Goal: Task Accomplishment & Management: Manage account settings

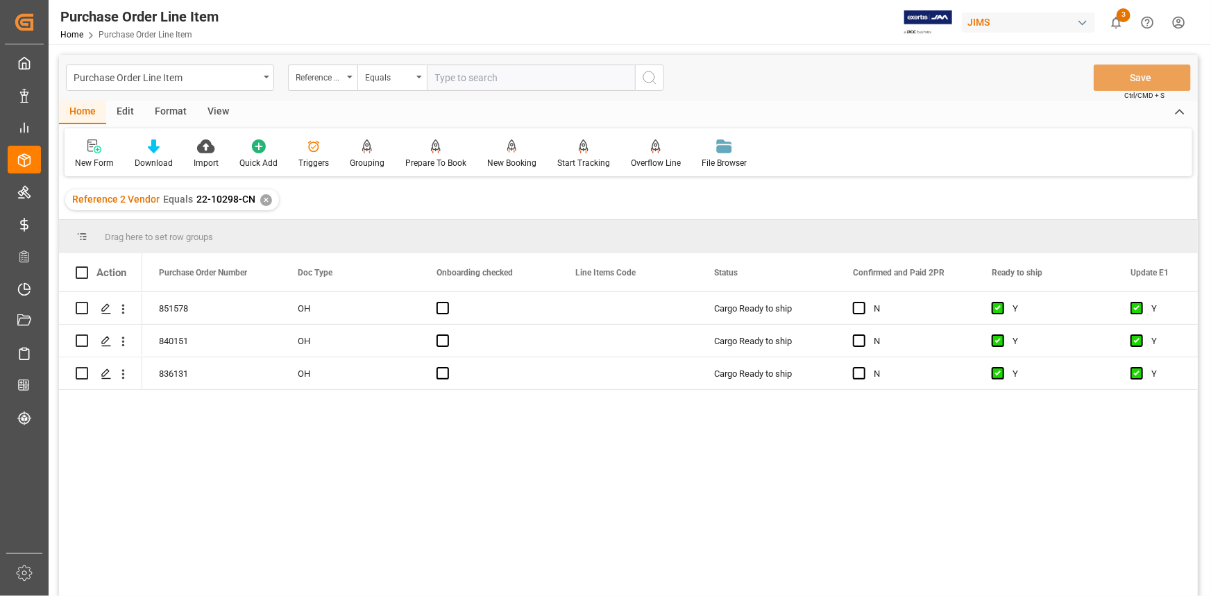
click at [215, 111] on div "View" at bounding box center [218, 113] width 42 height 24
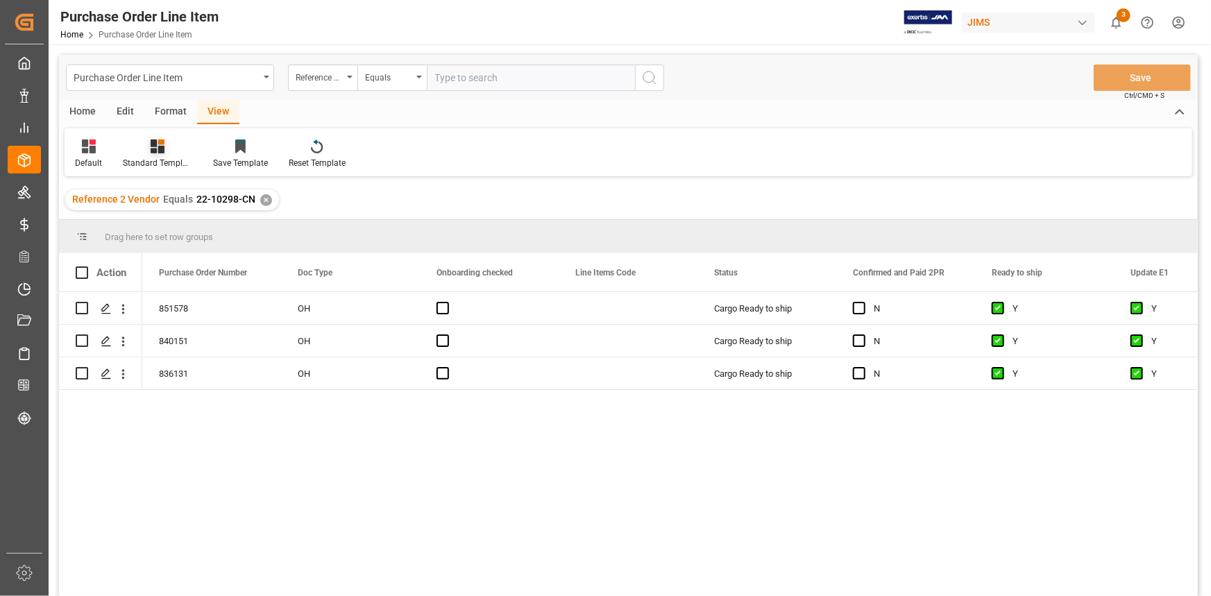
click at [163, 149] on icon at bounding box center [158, 146] width 14 height 14
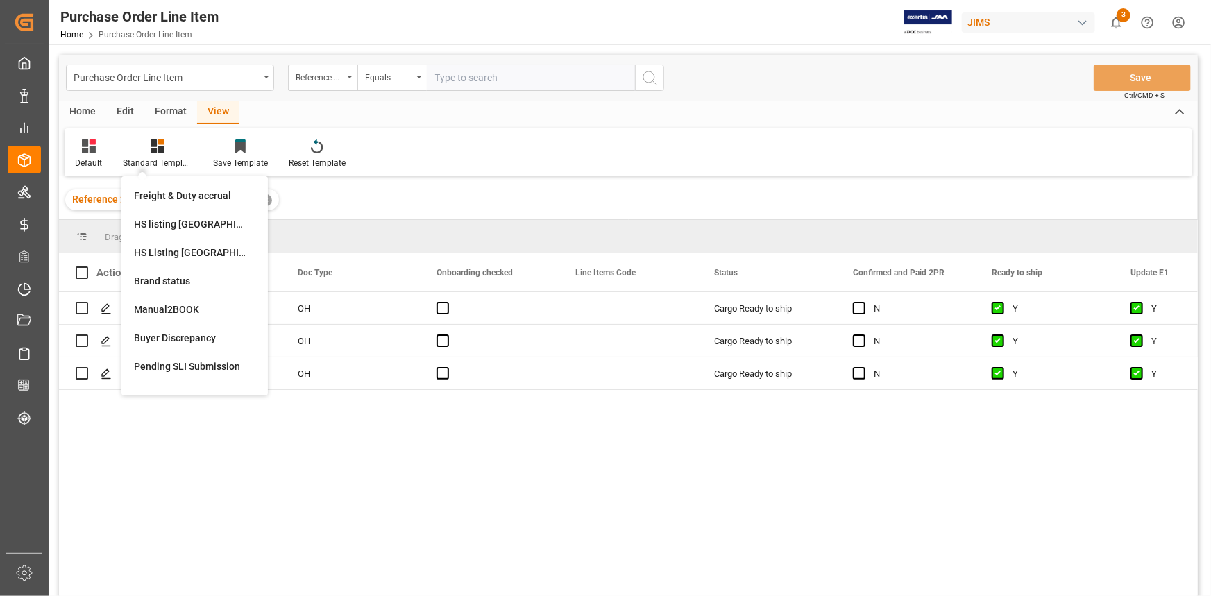
click at [524, 467] on div "851578 OH Cargo Ready to ship N Y Y Yes 840151 OH Cargo Ready to ship N Y Y Yes…" at bounding box center [670, 448] width 1056 height 313
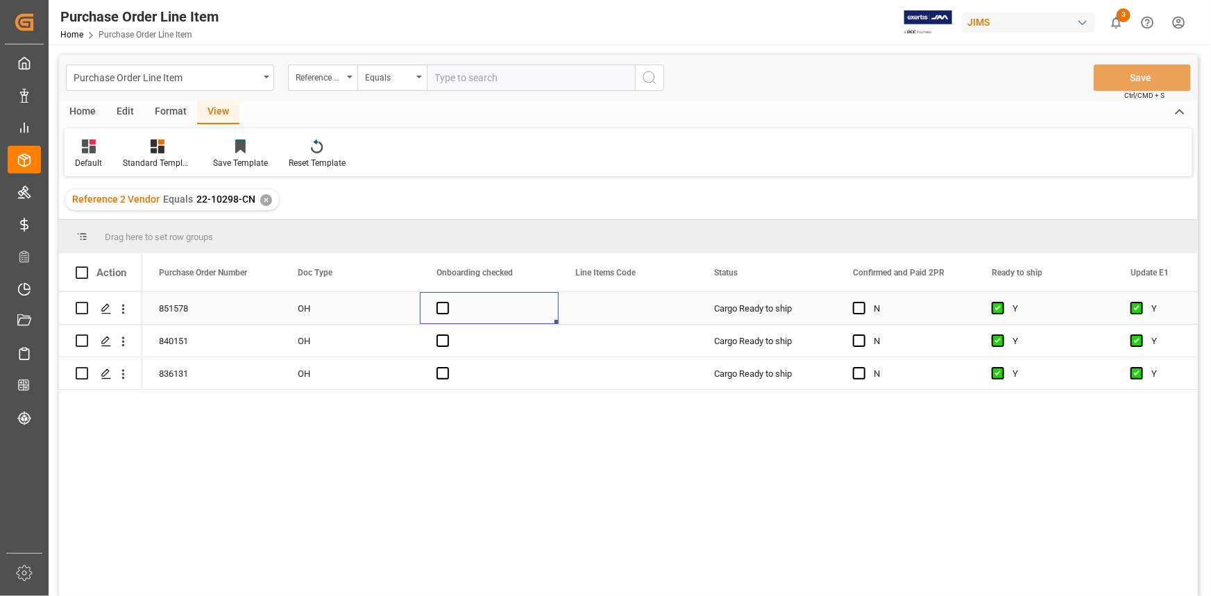
click at [547, 314] on div "Press SPACE to select this row." at bounding box center [489, 308] width 139 height 32
click at [151, 157] on div "Standard Templates" at bounding box center [157, 163] width 69 height 12
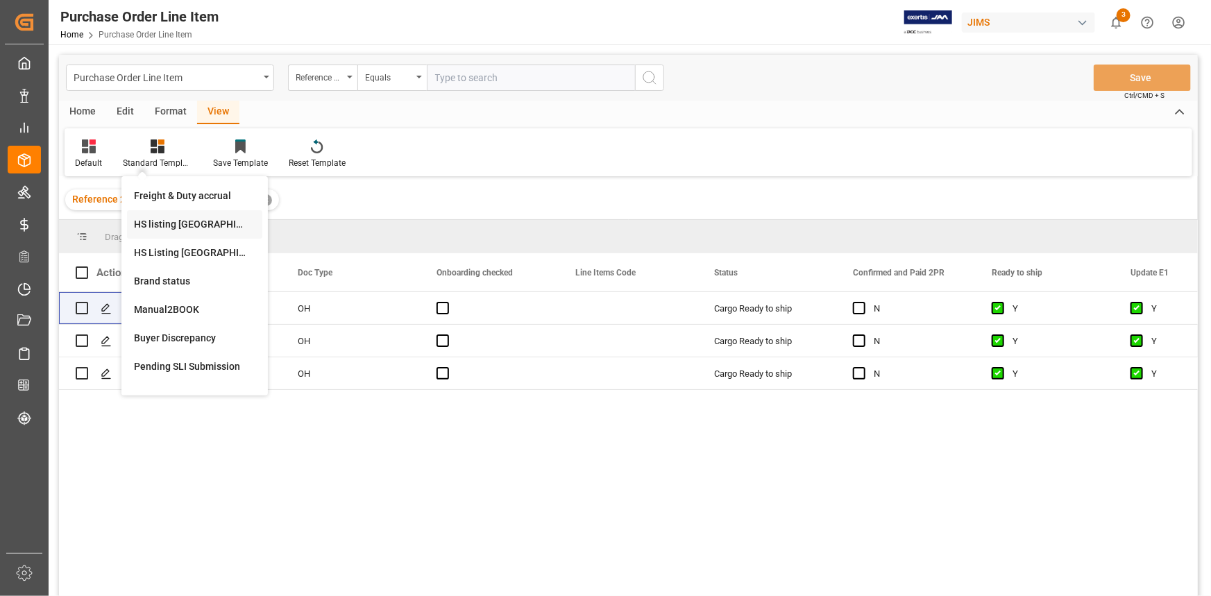
click at [180, 227] on div "HS listing USA" at bounding box center [194, 224] width 121 height 15
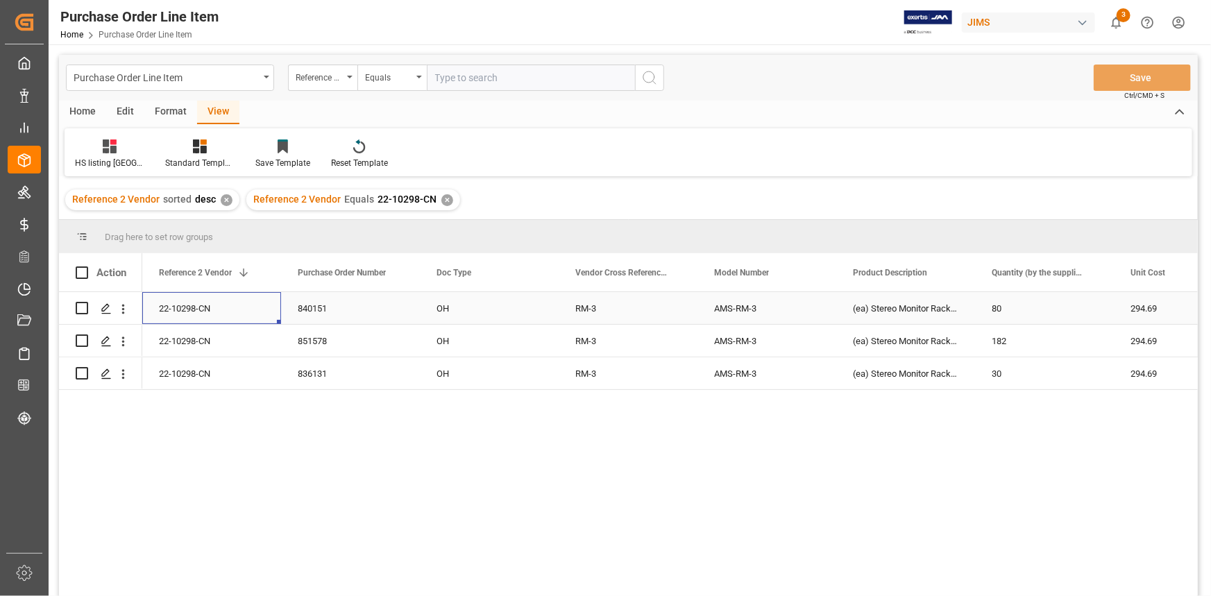
click at [194, 305] on div "22-10298-CN" at bounding box center [211, 308] width 139 height 32
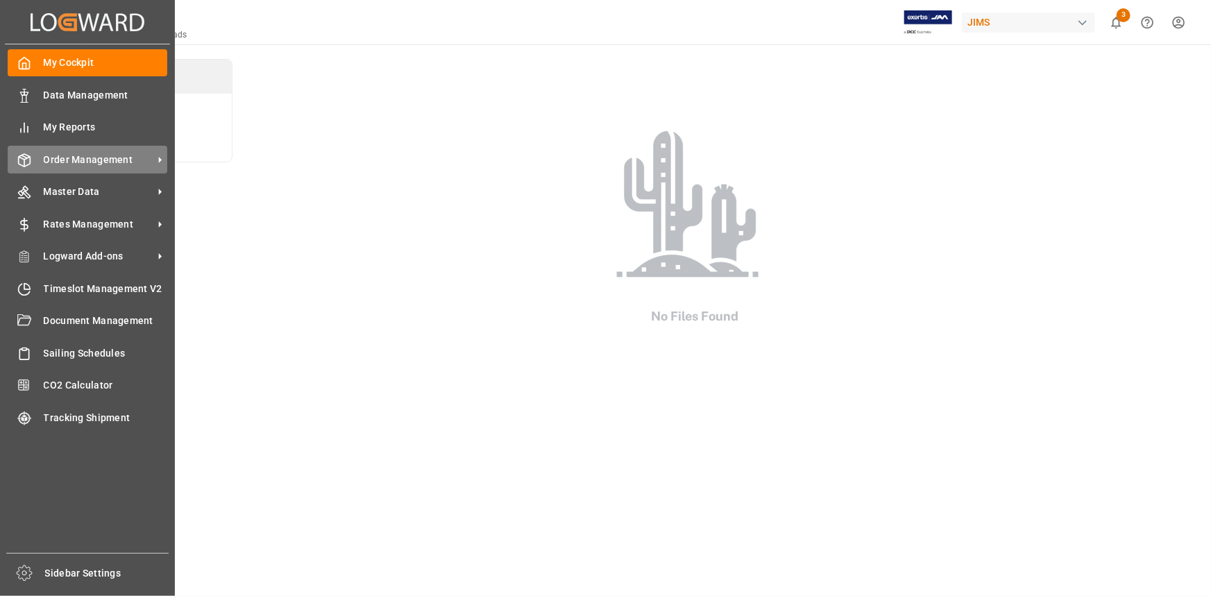
click at [90, 159] on span "Order Management" at bounding box center [99, 160] width 110 height 15
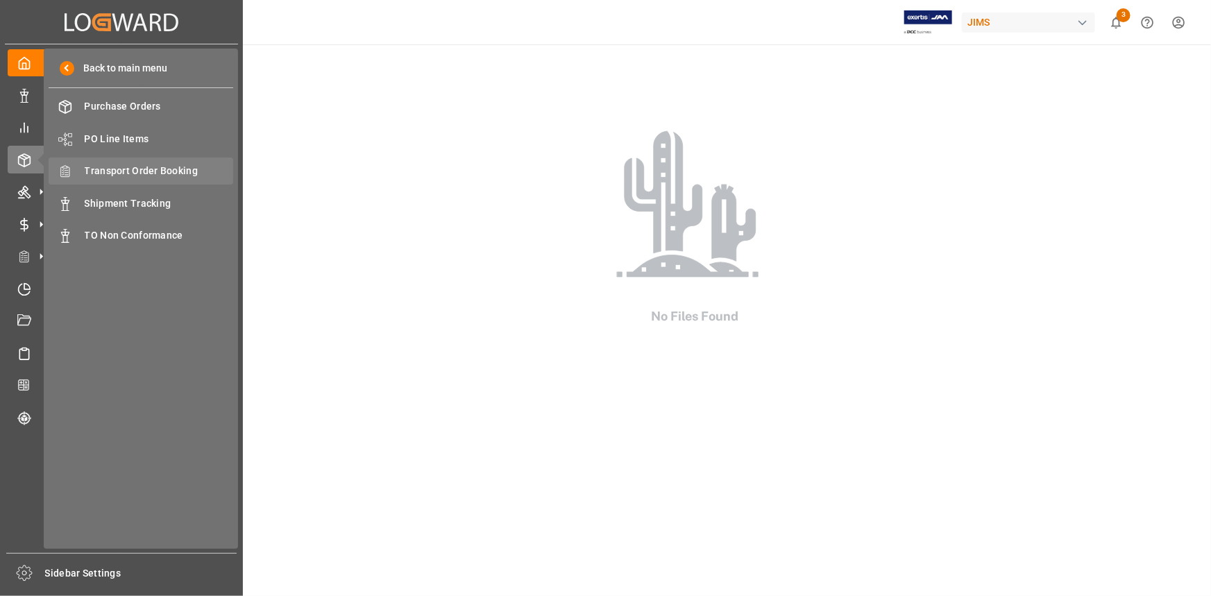
click at [146, 171] on span "Transport Order Booking" at bounding box center [159, 171] width 149 height 15
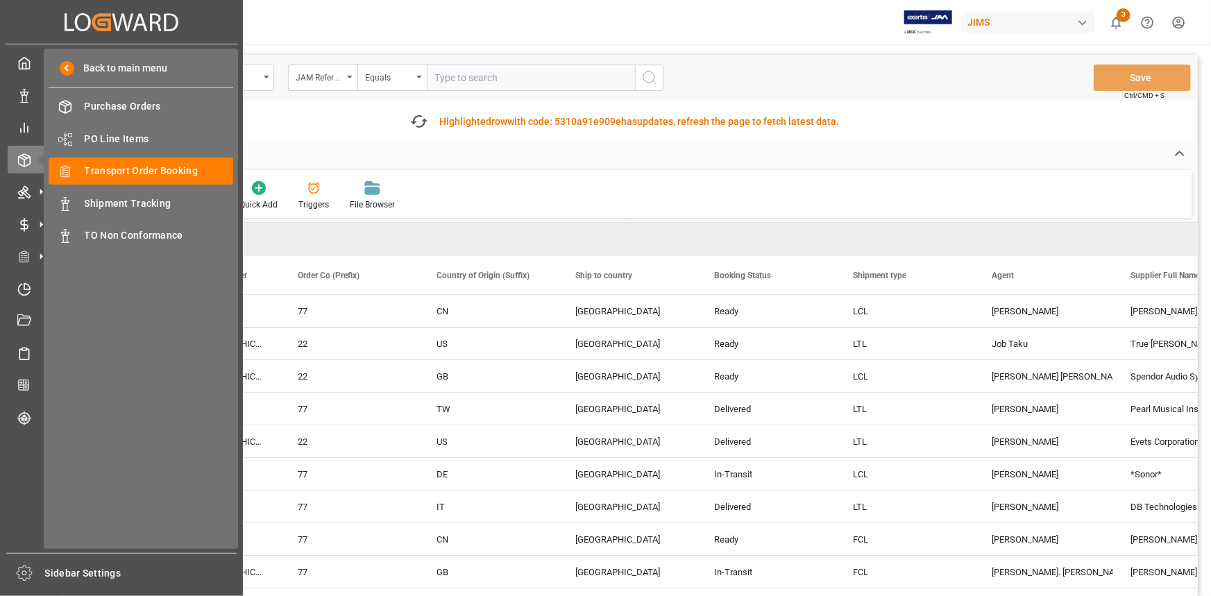
drag, startPoint x: 128, startPoint y: 132, endPoint x: 6, endPoint y: 251, distance: 171.3
click at [128, 132] on span "PO Line Items" at bounding box center [159, 139] width 149 height 15
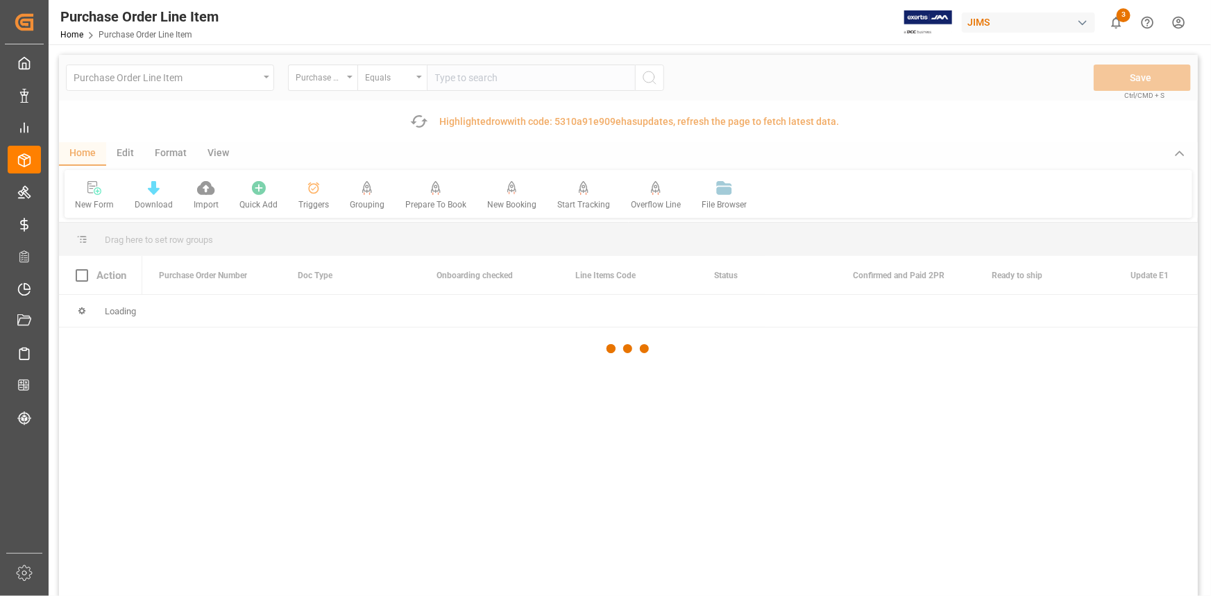
click at [325, 81] on div at bounding box center [628, 349] width 1139 height 588
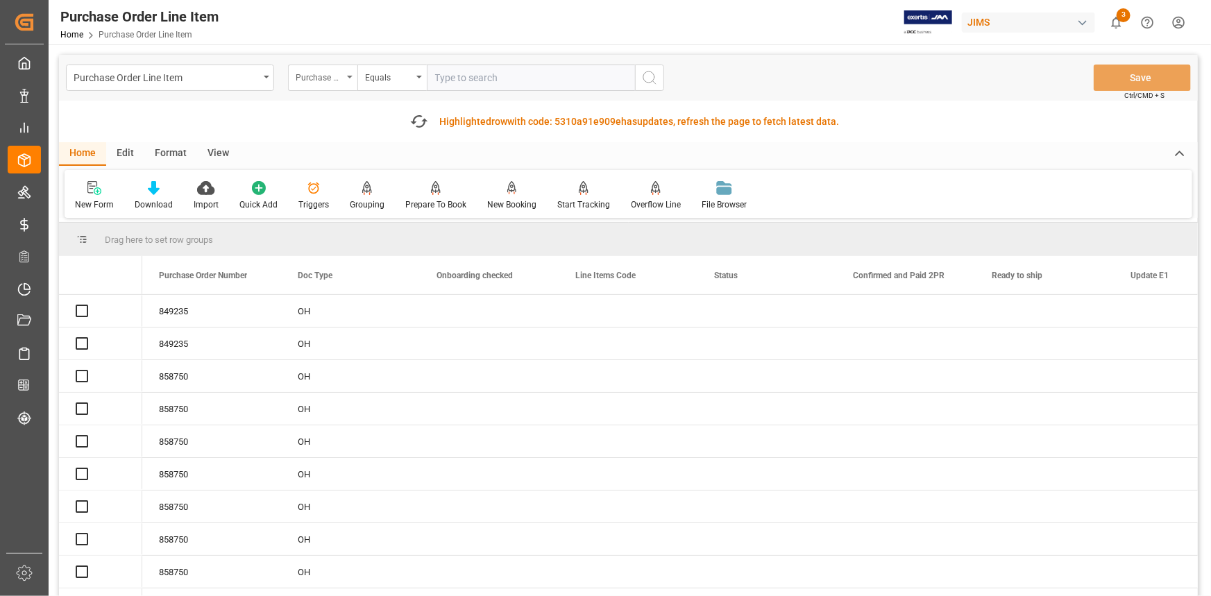
click at [337, 77] on div "Purchase Order Number" at bounding box center [319, 76] width 47 height 16
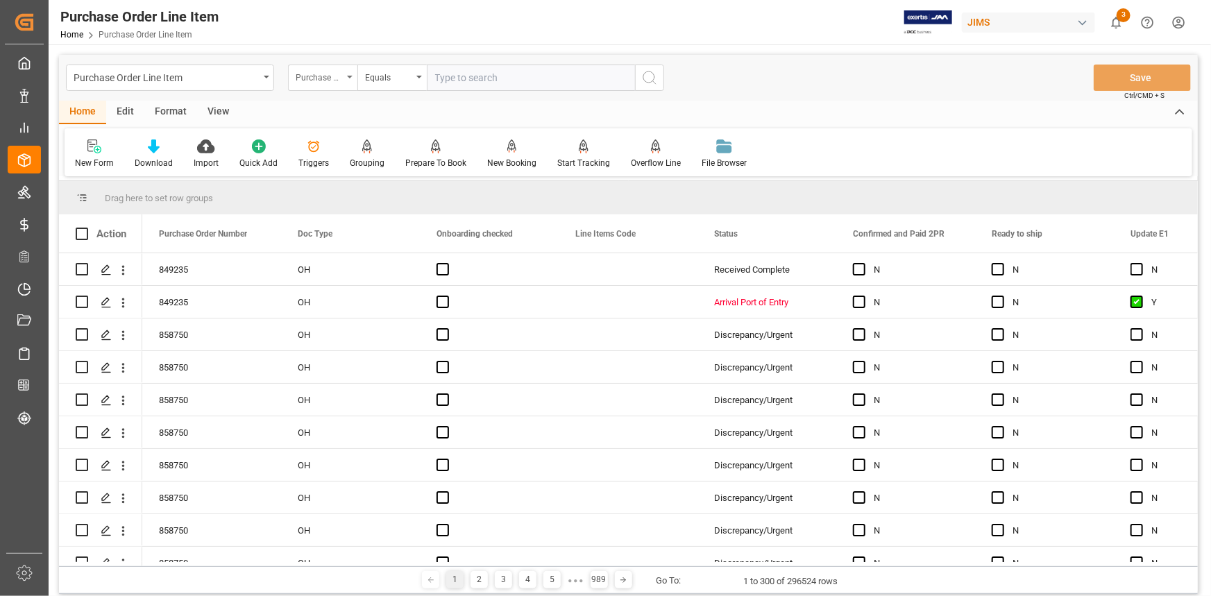
click at [337, 77] on div "Purchase Order Number" at bounding box center [319, 76] width 47 height 16
click at [337, 76] on div "Purchase Order Number" at bounding box center [319, 76] width 47 height 16
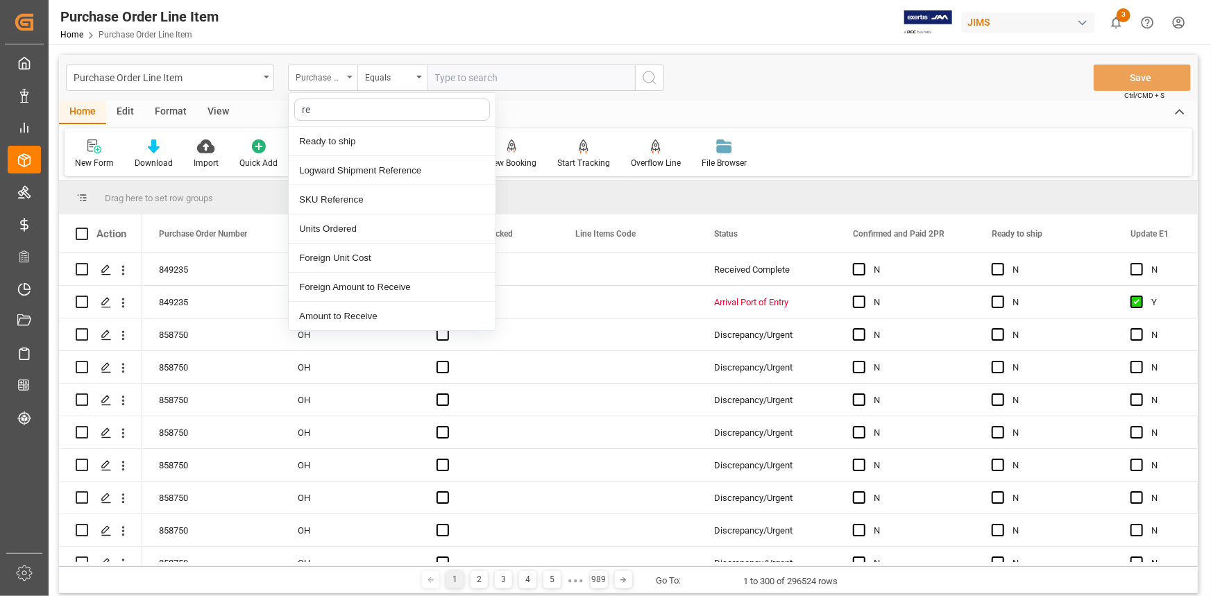
type input "ref"
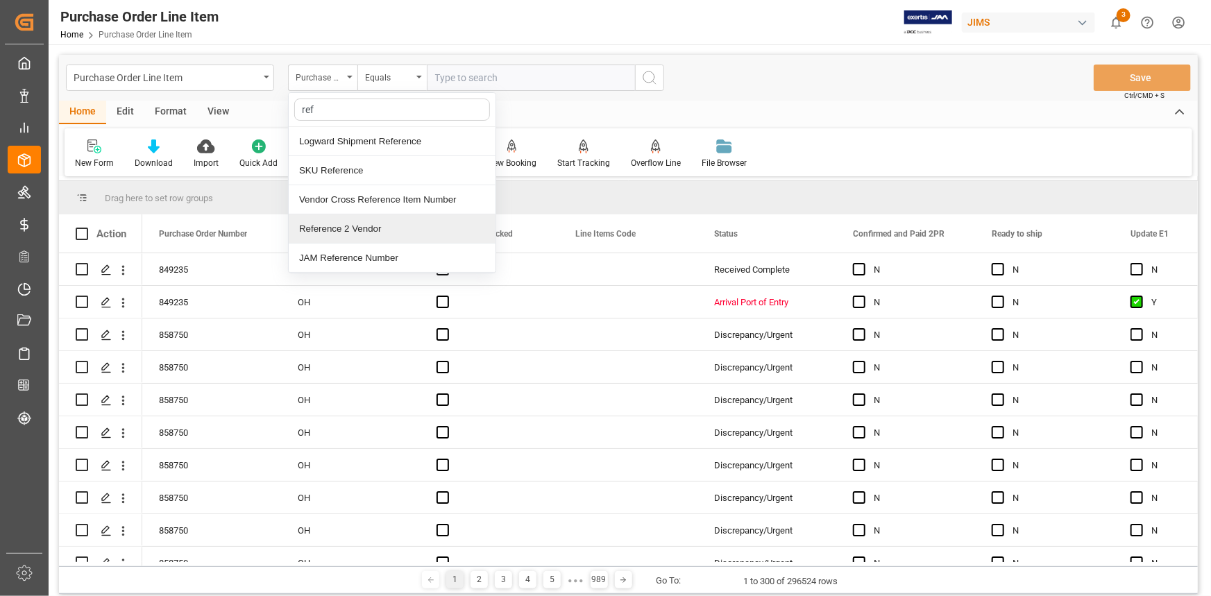
click at [353, 226] on div "Reference 2 Vendor" at bounding box center [392, 228] width 207 height 29
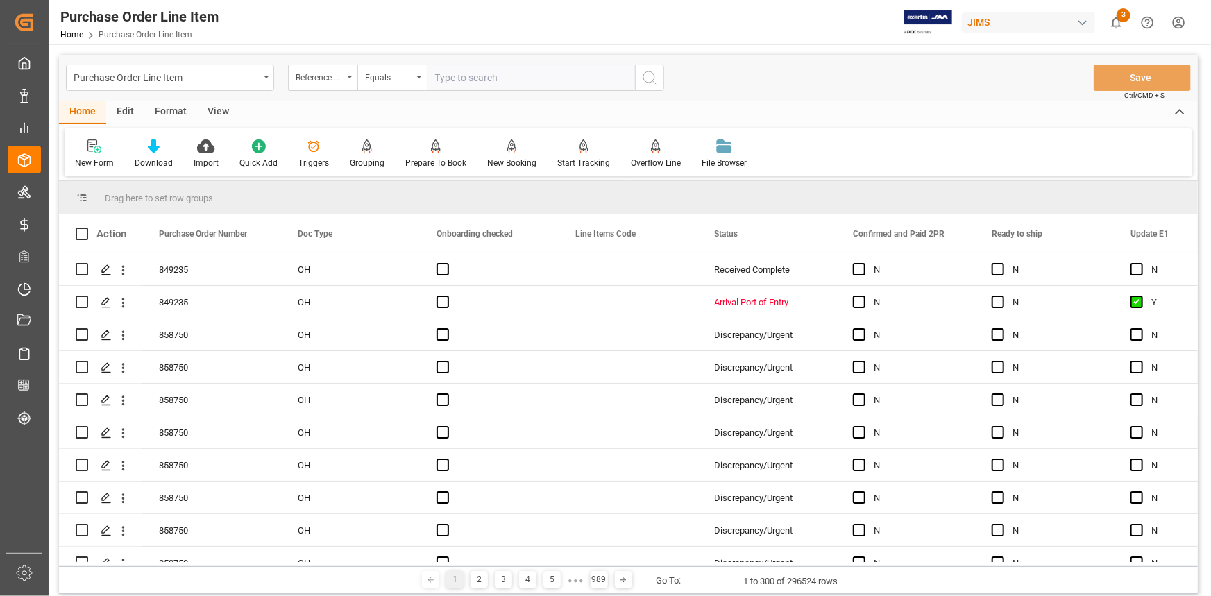
click at [477, 81] on input "text" at bounding box center [531, 78] width 208 height 26
paste input "22-10298-CN"
type input "22-10298-CN"
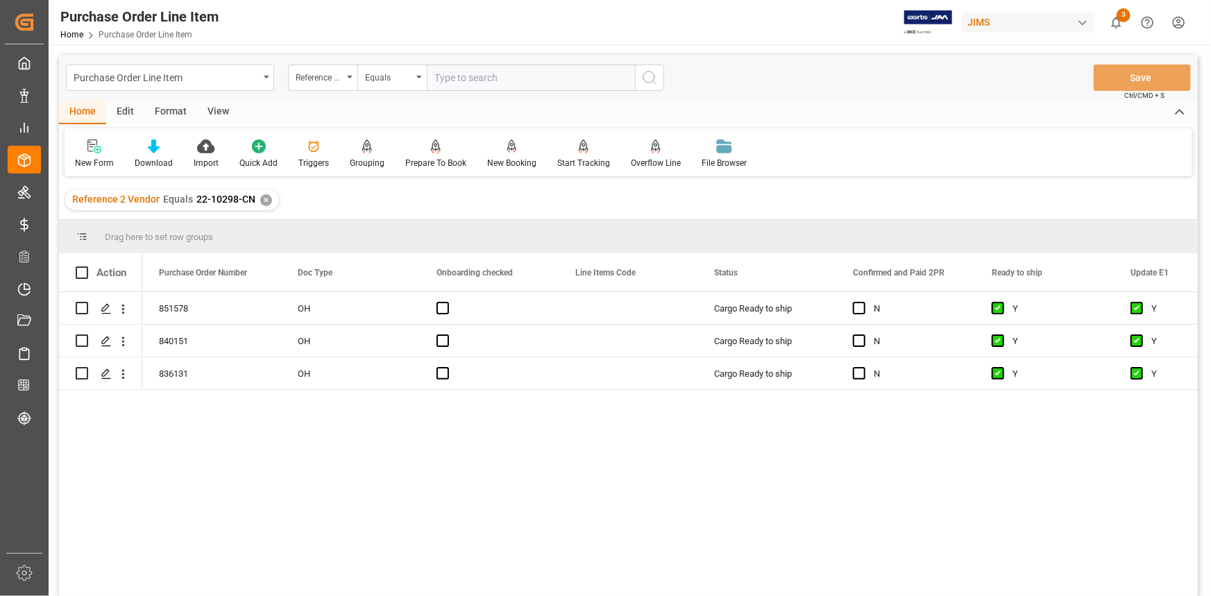
click at [207, 108] on div "View" at bounding box center [218, 113] width 42 height 24
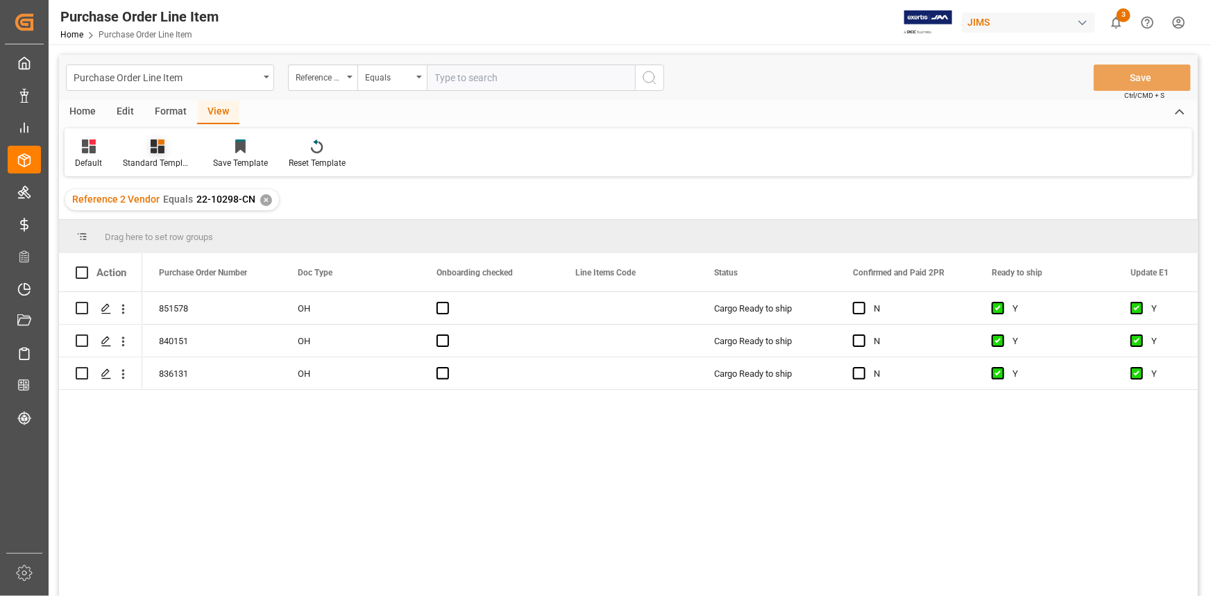
click at [160, 145] on icon at bounding box center [161, 142] width 6 height 6
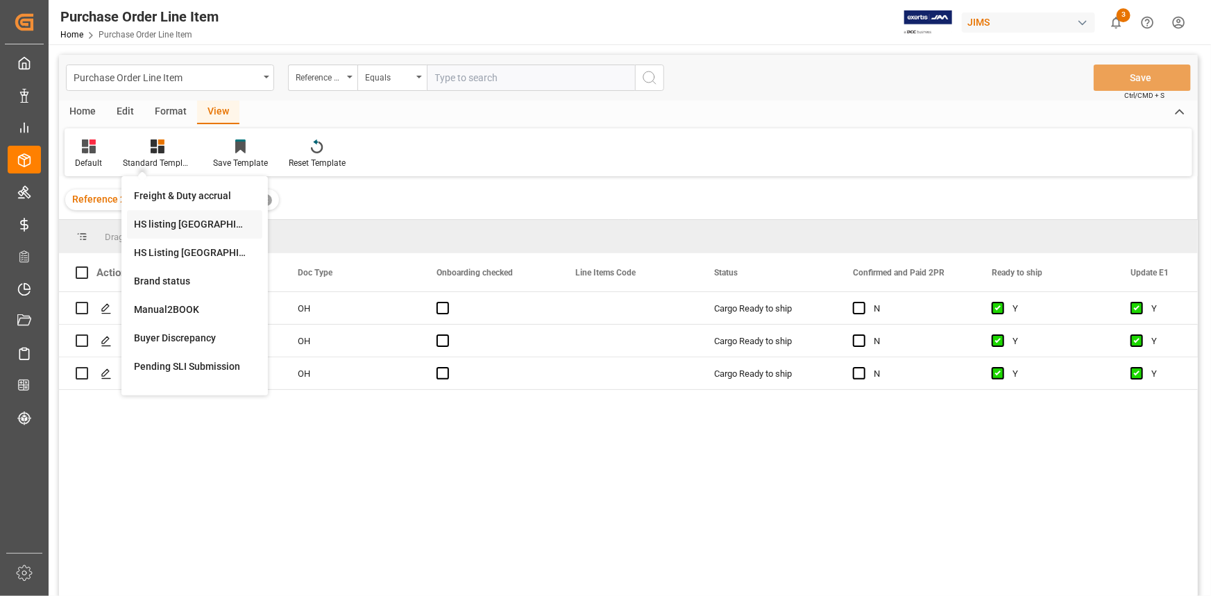
click at [170, 224] on div "HS listing USA" at bounding box center [194, 224] width 121 height 15
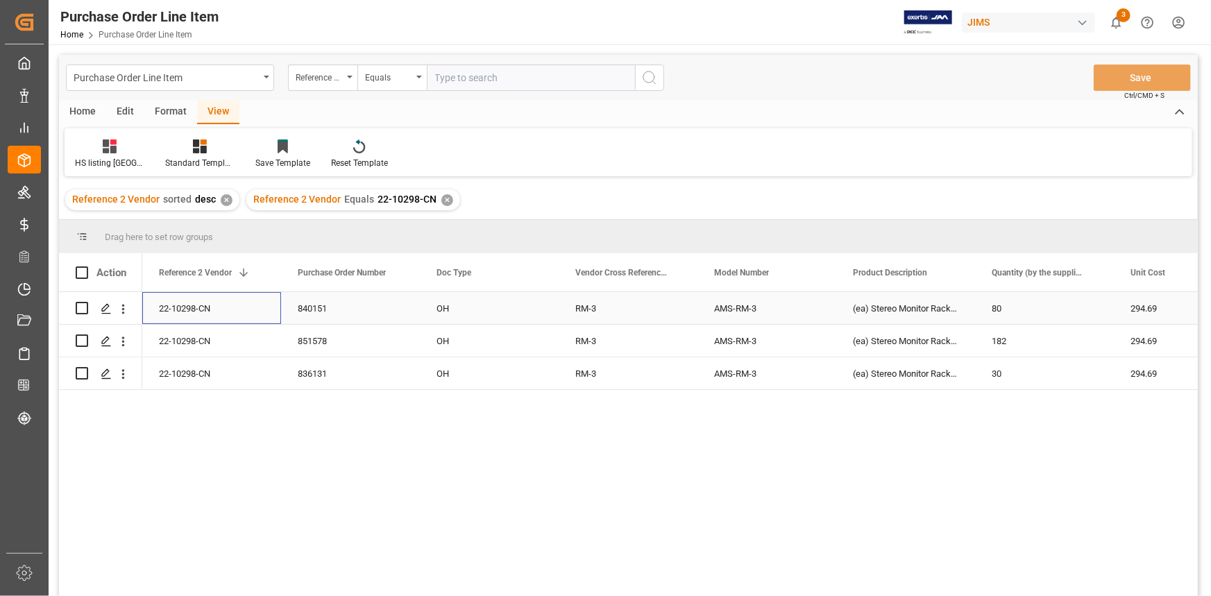
click at [189, 308] on div "22-10298-CN" at bounding box center [211, 308] width 139 height 32
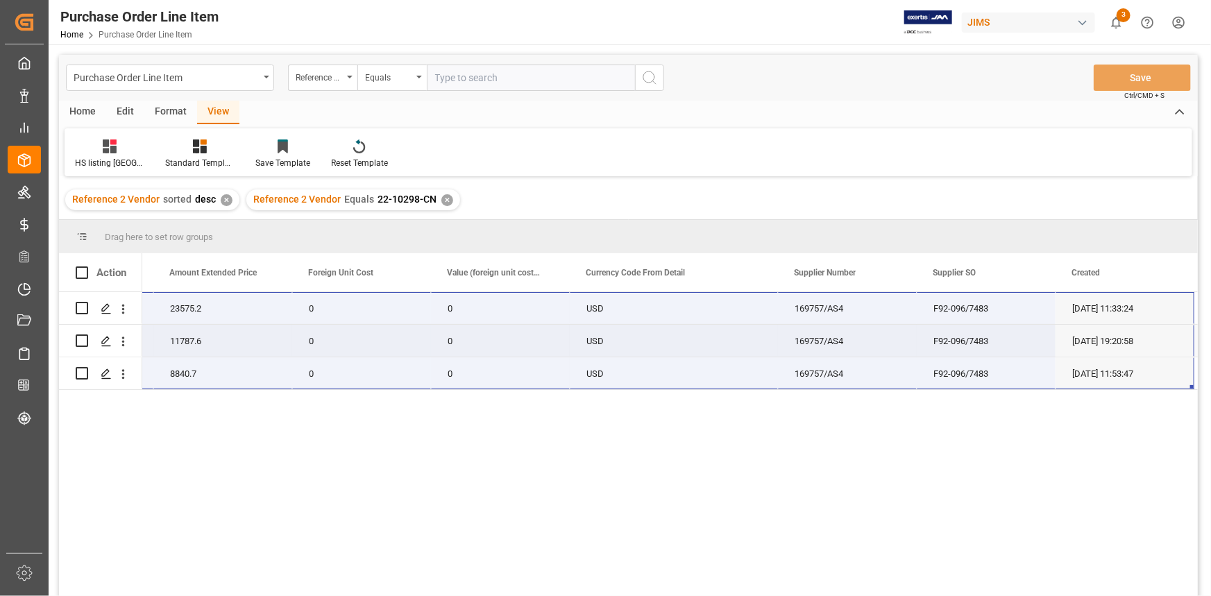
scroll to position [0, 1234]
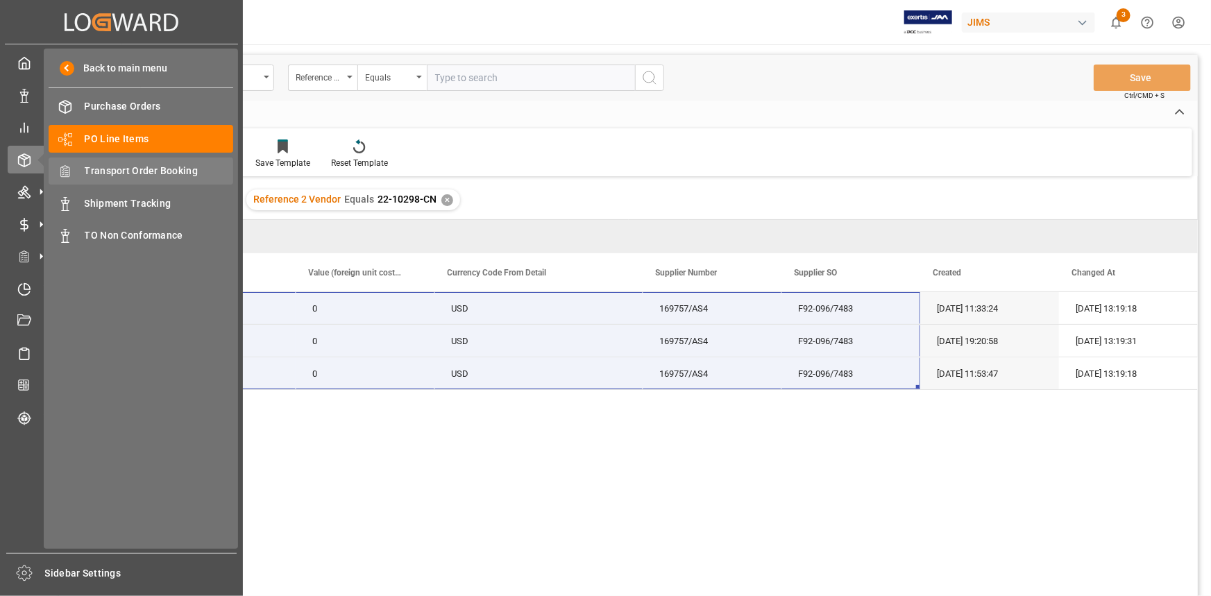
click at [117, 177] on span "Transport Order Booking" at bounding box center [159, 171] width 149 height 15
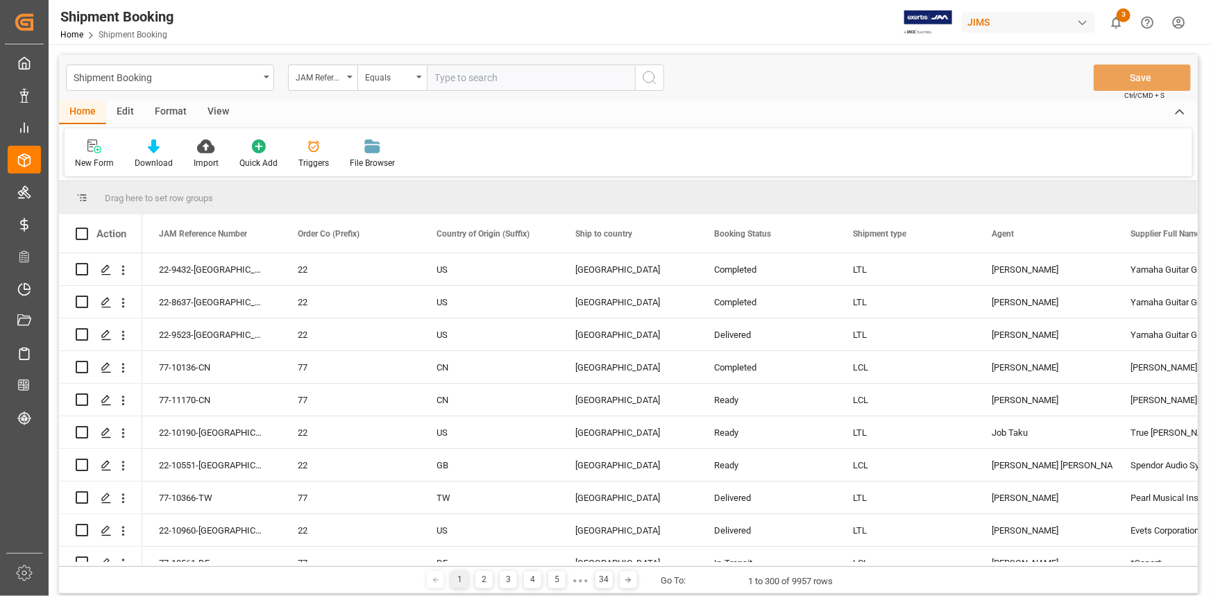
click at [451, 79] on input "text" at bounding box center [531, 78] width 208 height 26
paste input "22-10298-CN"
type input "22-10298-CN"
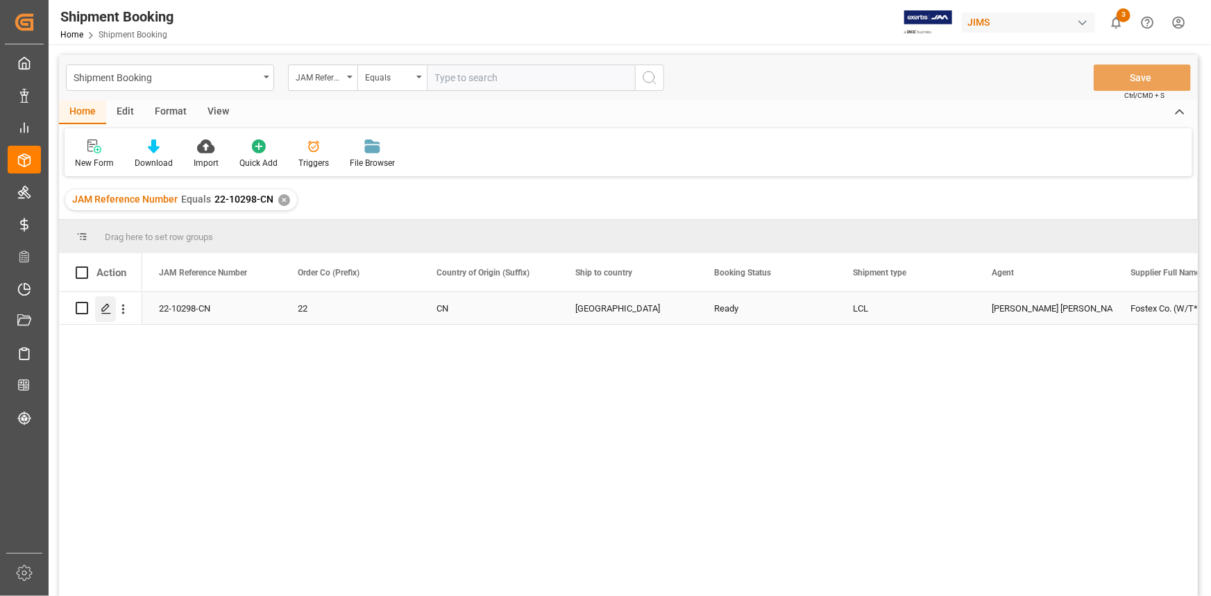
click at [101, 307] on icon "Press SPACE to select this row." at bounding box center [106, 308] width 11 height 11
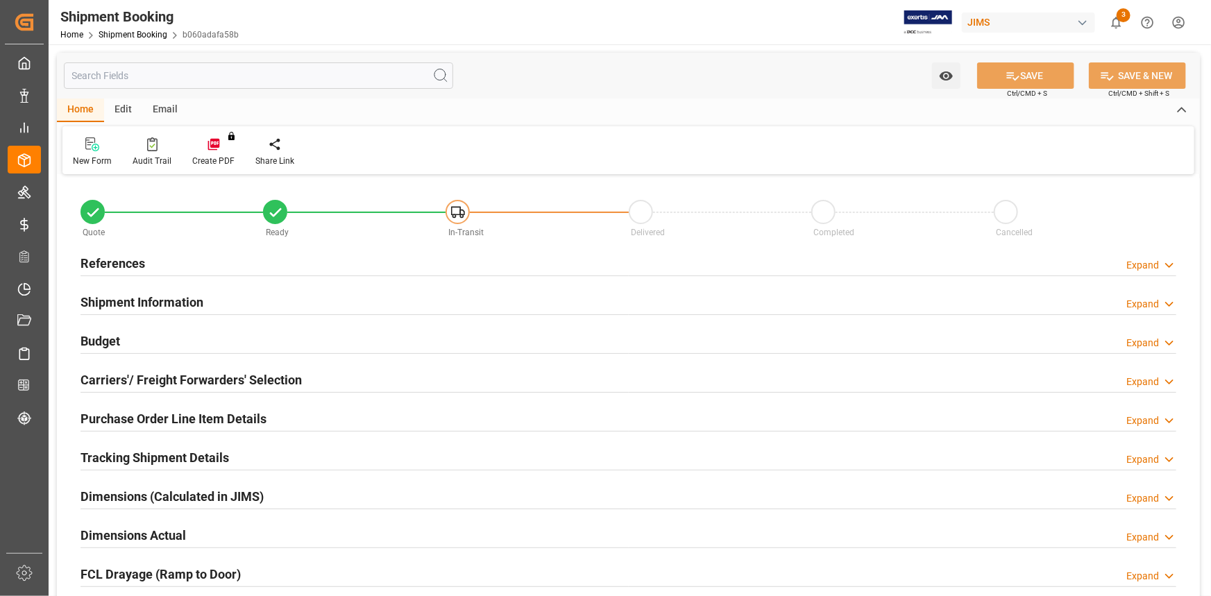
type input "0"
type input "41"
type input "16784.6878"
type input "1547.1225"
type input "2300"
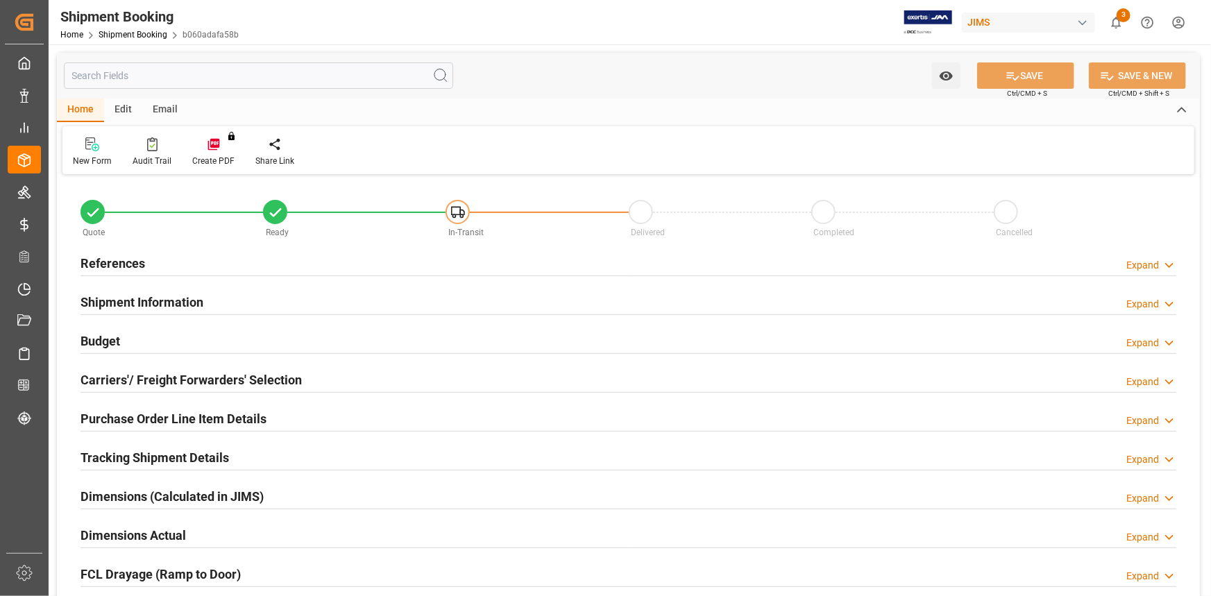
type input "44203.5"
type input "20-09-2025"
click at [226, 264] on div "References Expand" at bounding box center [629, 262] width 1096 height 26
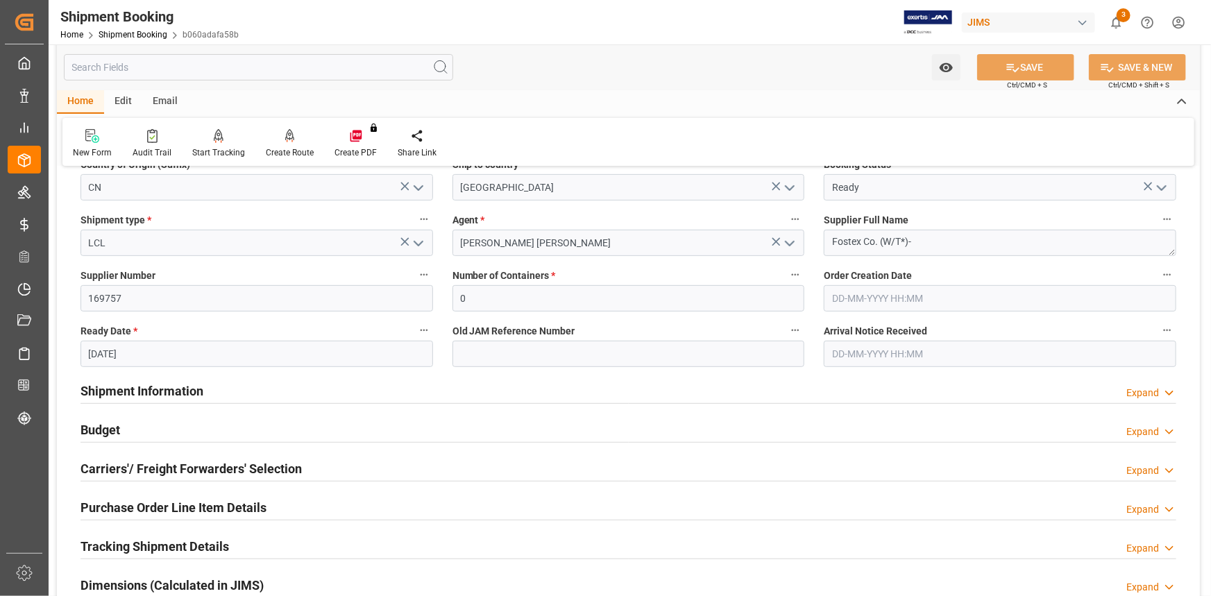
click at [268, 393] on div "Shipment Information Expand" at bounding box center [629, 390] width 1096 height 26
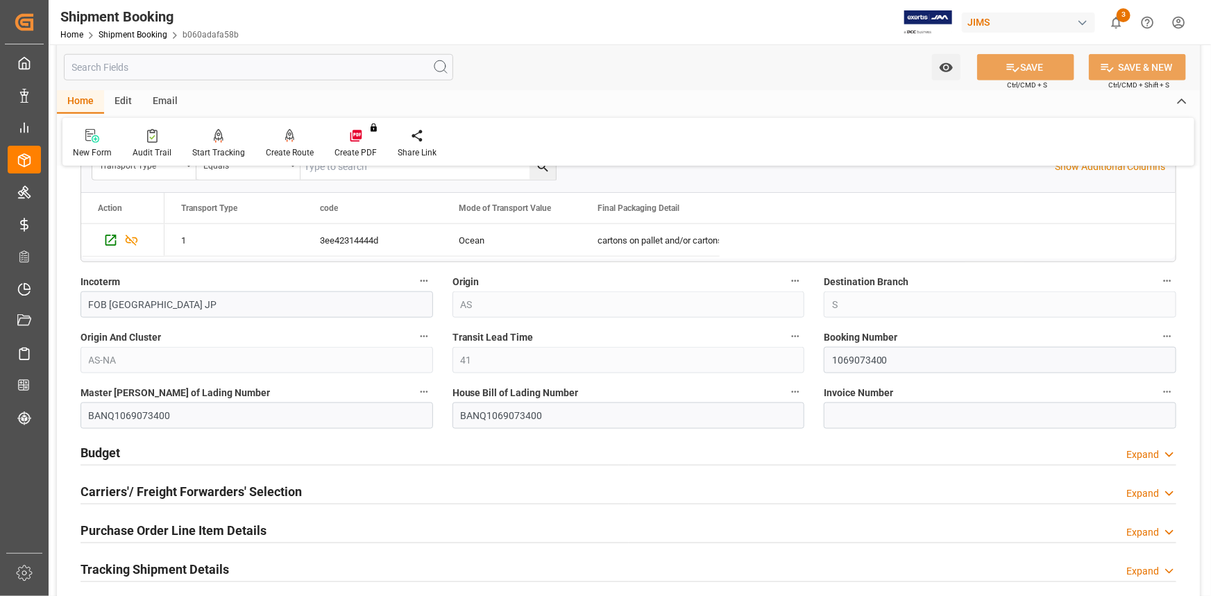
scroll to position [756, 0]
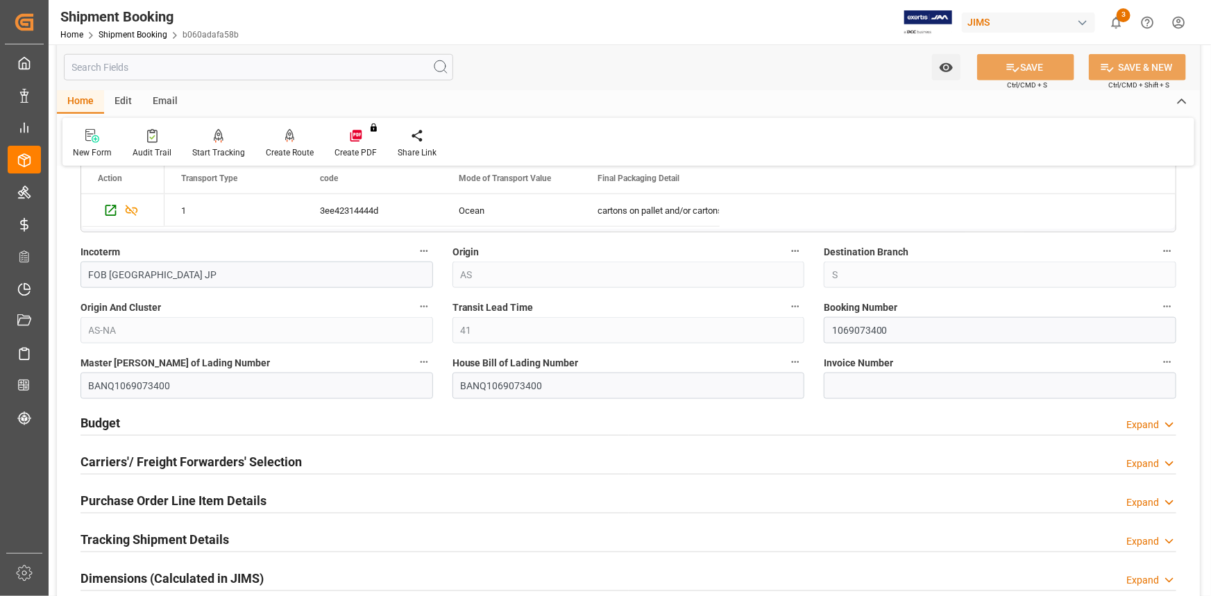
click at [261, 421] on div "Budget Expand" at bounding box center [629, 422] width 1096 height 26
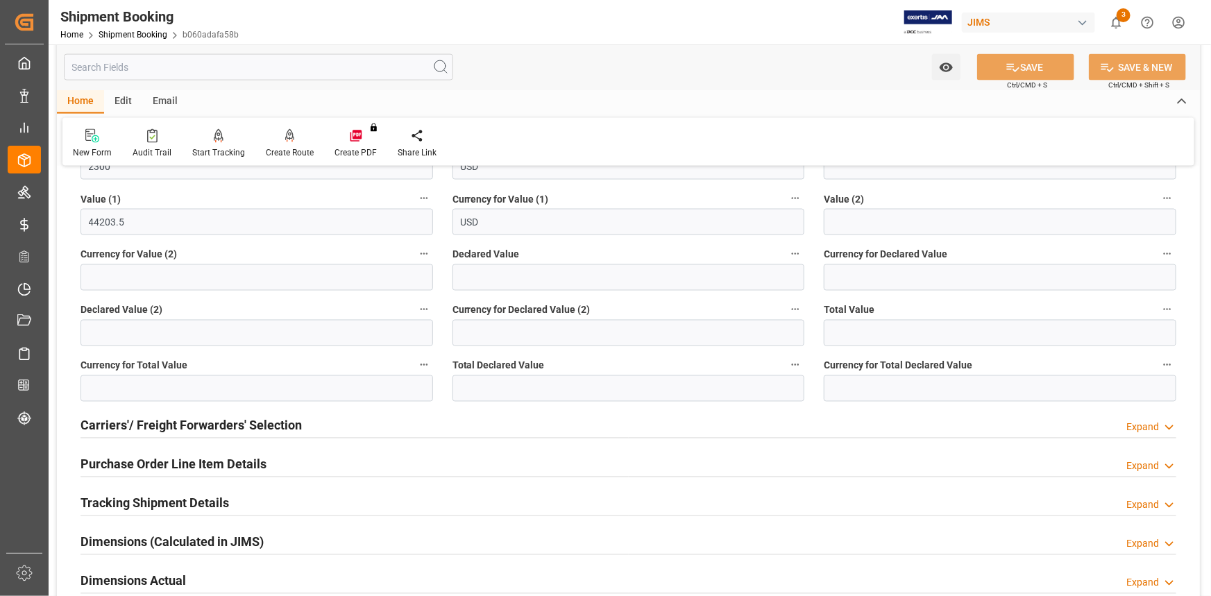
scroll to position [1199, 0]
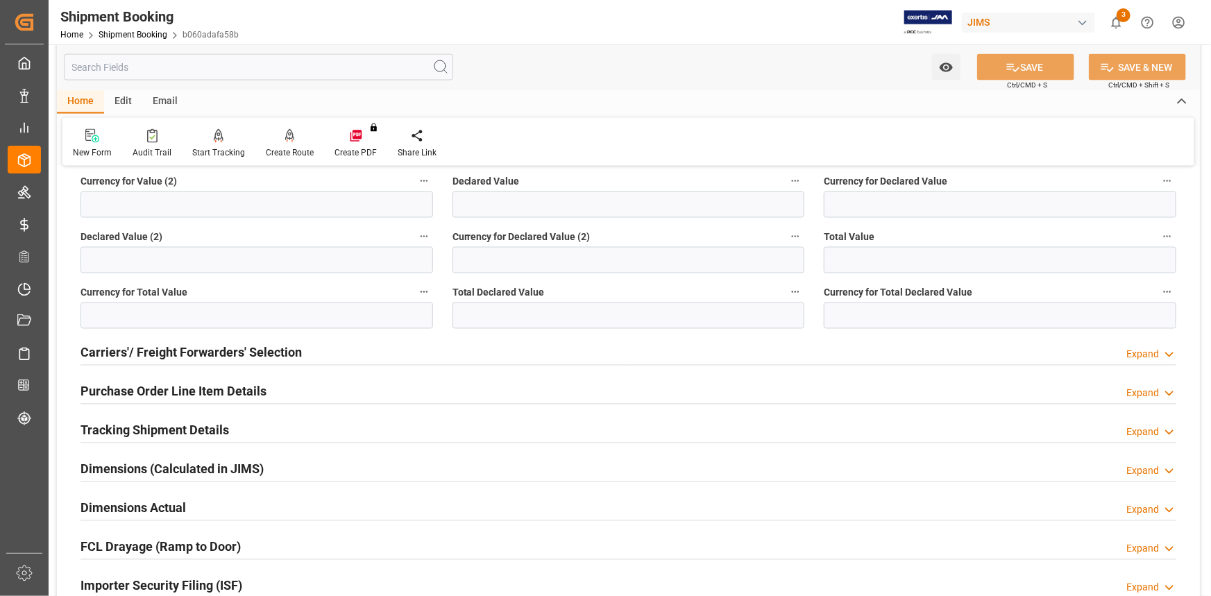
click at [280, 430] on div "Tracking Shipment Details Expand" at bounding box center [629, 429] width 1096 height 26
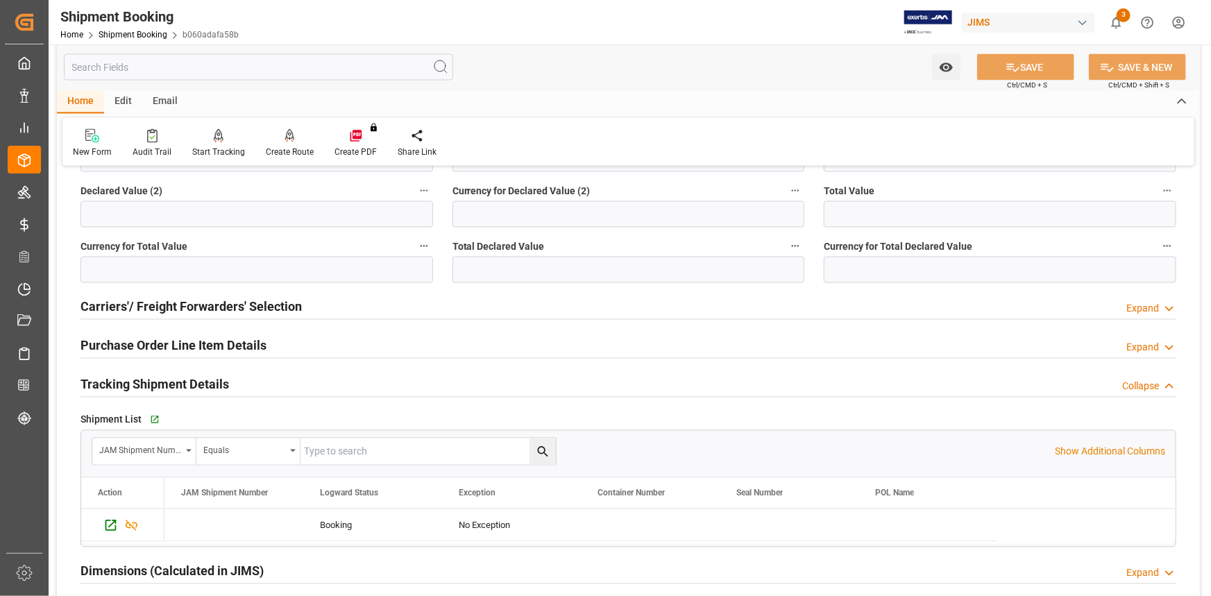
scroll to position [1325, 0]
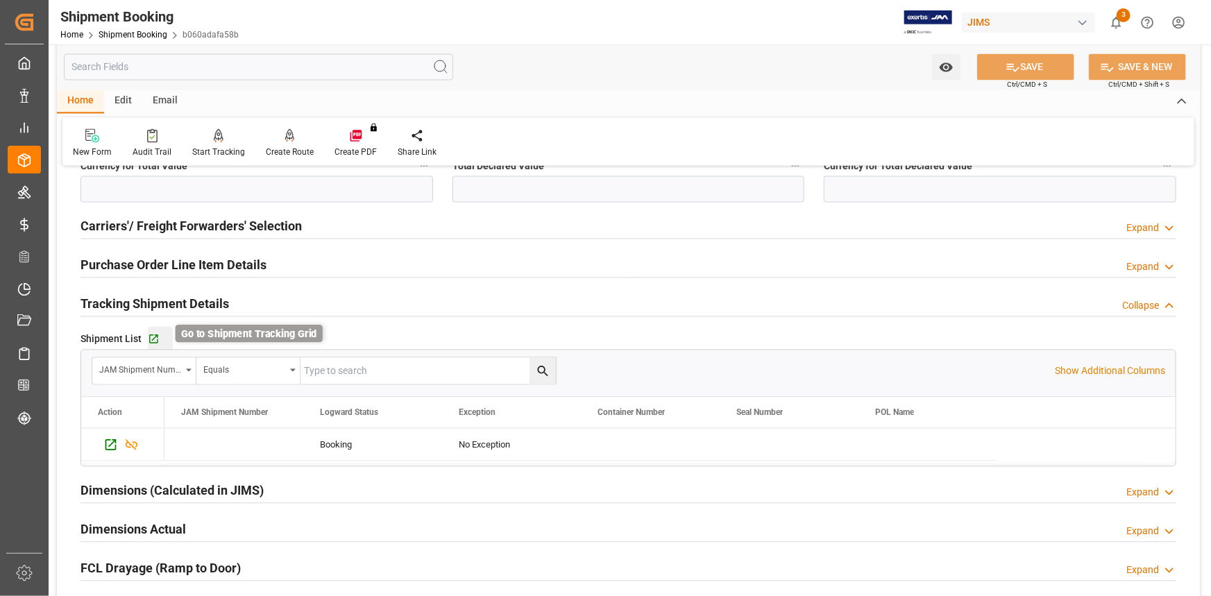
click at [158, 337] on icon "button" at bounding box center [154, 340] width 12 height 12
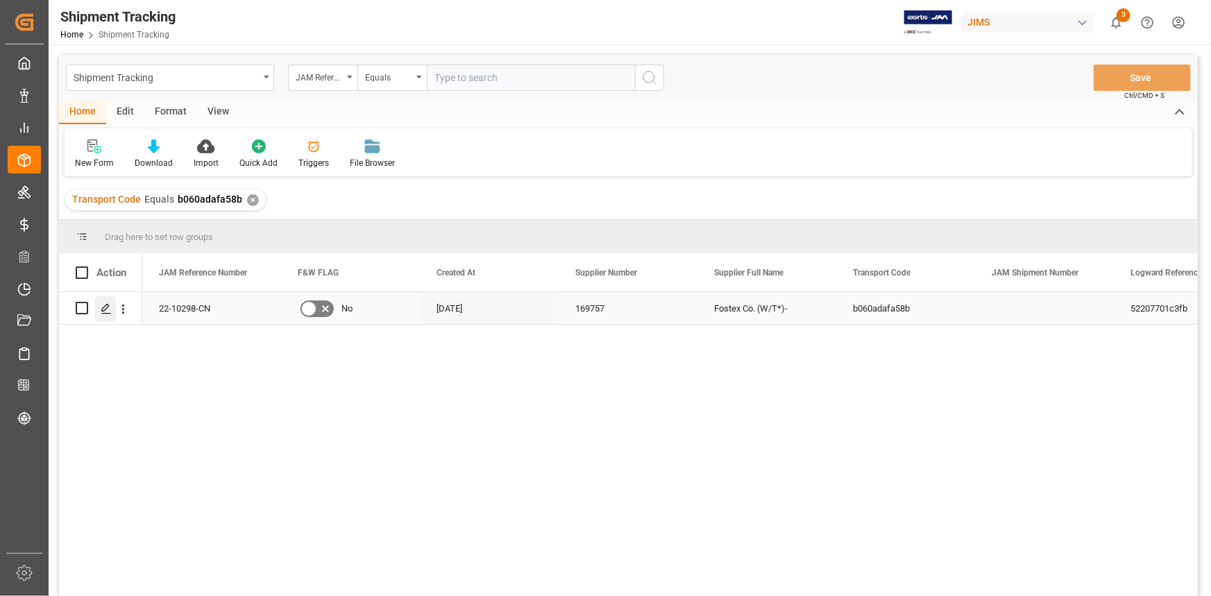
click at [109, 306] on icon "Press SPACE to select this row." at bounding box center [106, 308] width 11 height 11
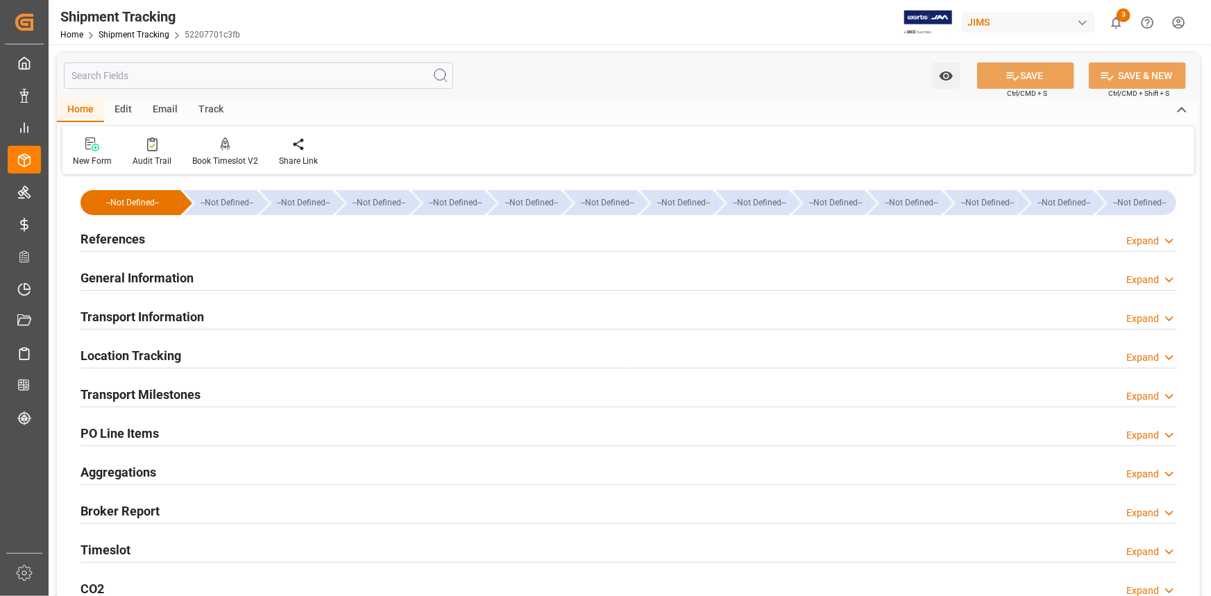
type input "29-07-2025"
drag, startPoint x: 186, startPoint y: 238, endPoint x: 348, endPoint y: 380, distance: 215.4
click at [187, 237] on div "References Expand" at bounding box center [629, 238] width 1096 height 26
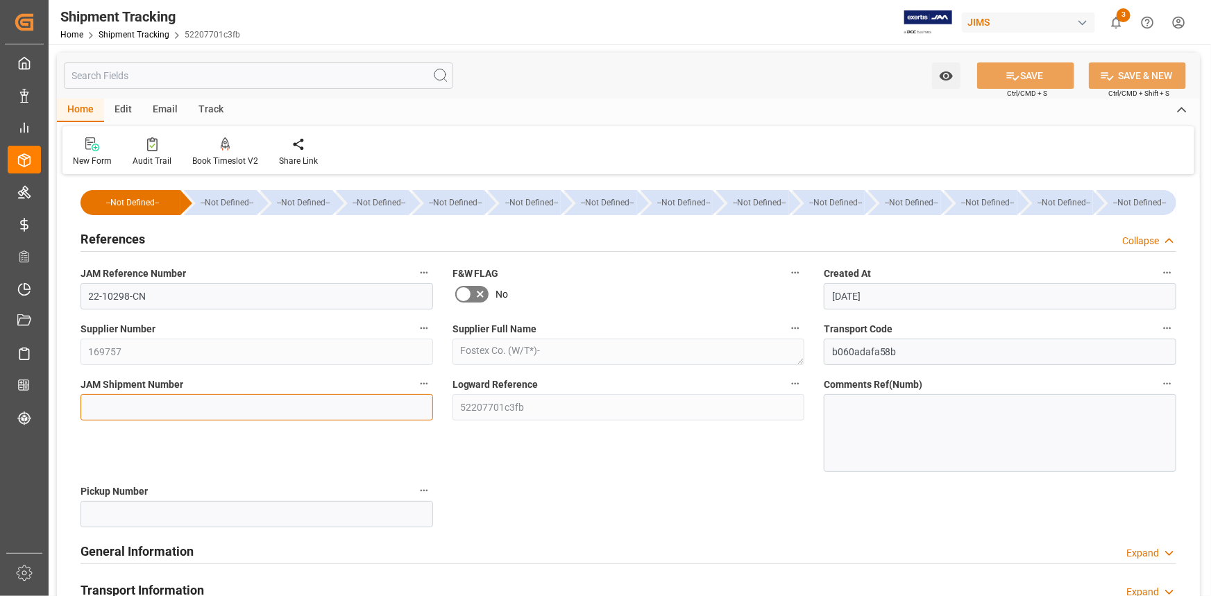
click at [223, 409] on input at bounding box center [257, 407] width 353 height 26
paste input "73116"
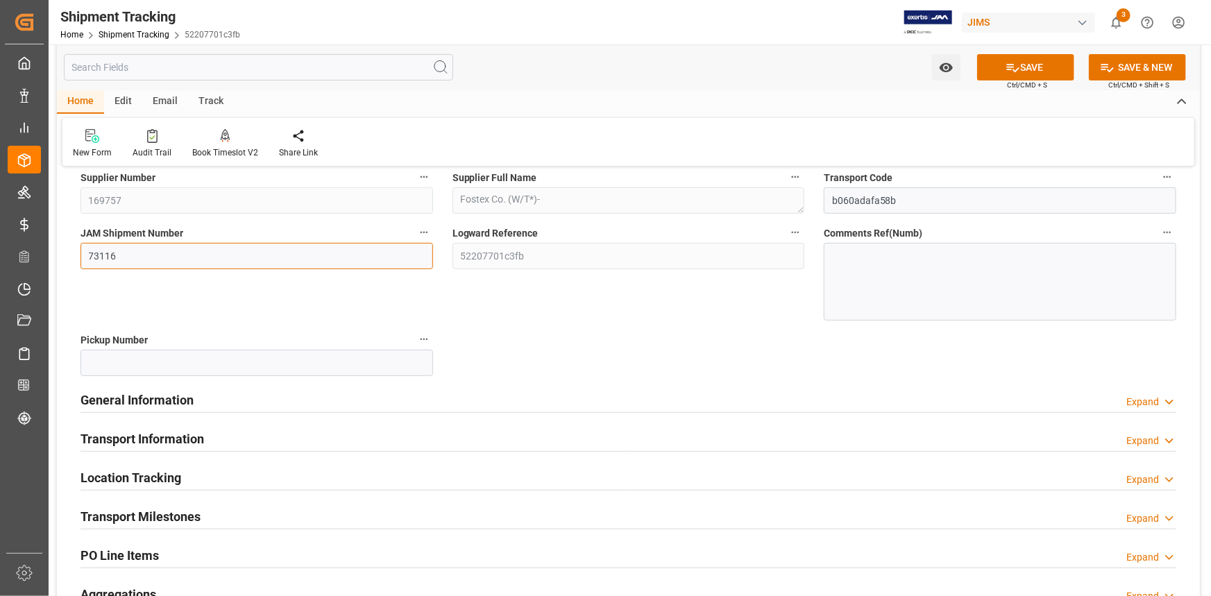
scroll to position [252, 0]
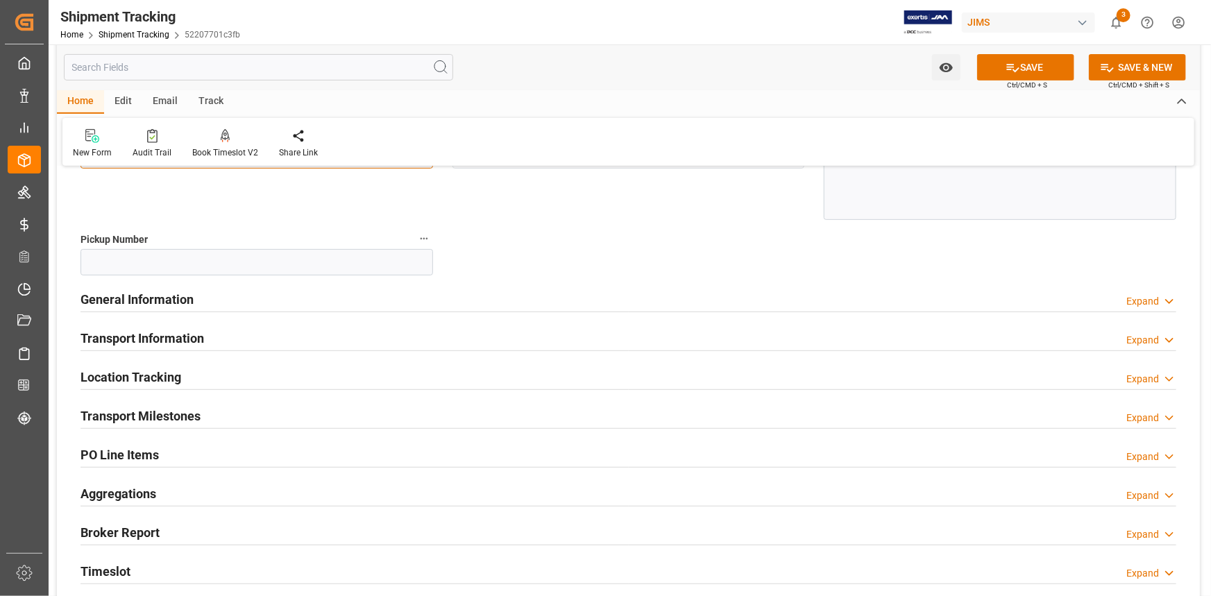
type input "73116"
click at [246, 299] on div "General Information Expand" at bounding box center [629, 298] width 1096 height 26
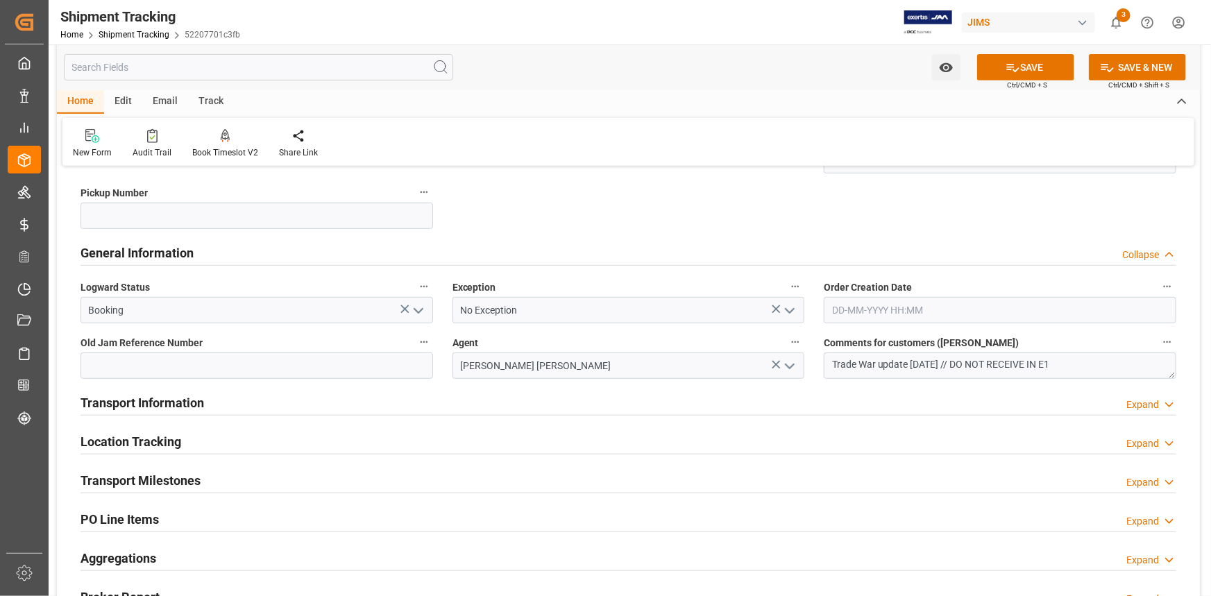
scroll to position [378, 0]
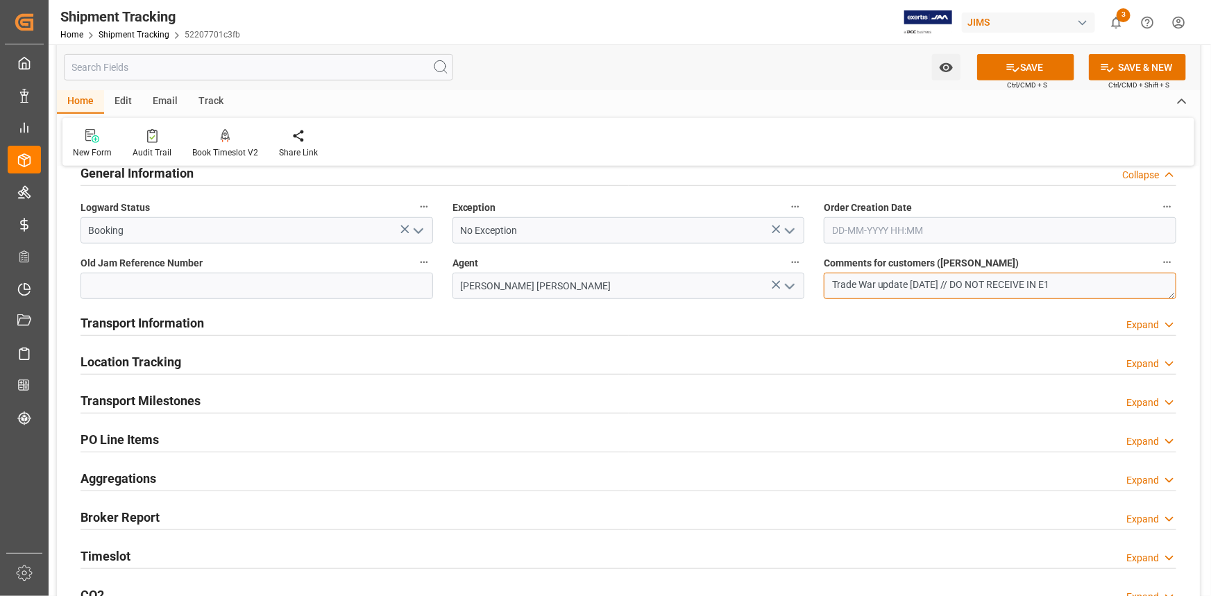
click at [973, 283] on textarea "Trade War update 05/15/2025 // DO NOT RECEIVE IN E1" at bounding box center [1000, 286] width 353 height 26
type textarea "Trade War update 05/15/2025 // OK TO RECEIVE IN E1"
click at [542, 323] on div "Transport Information Expand" at bounding box center [629, 322] width 1096 height 26
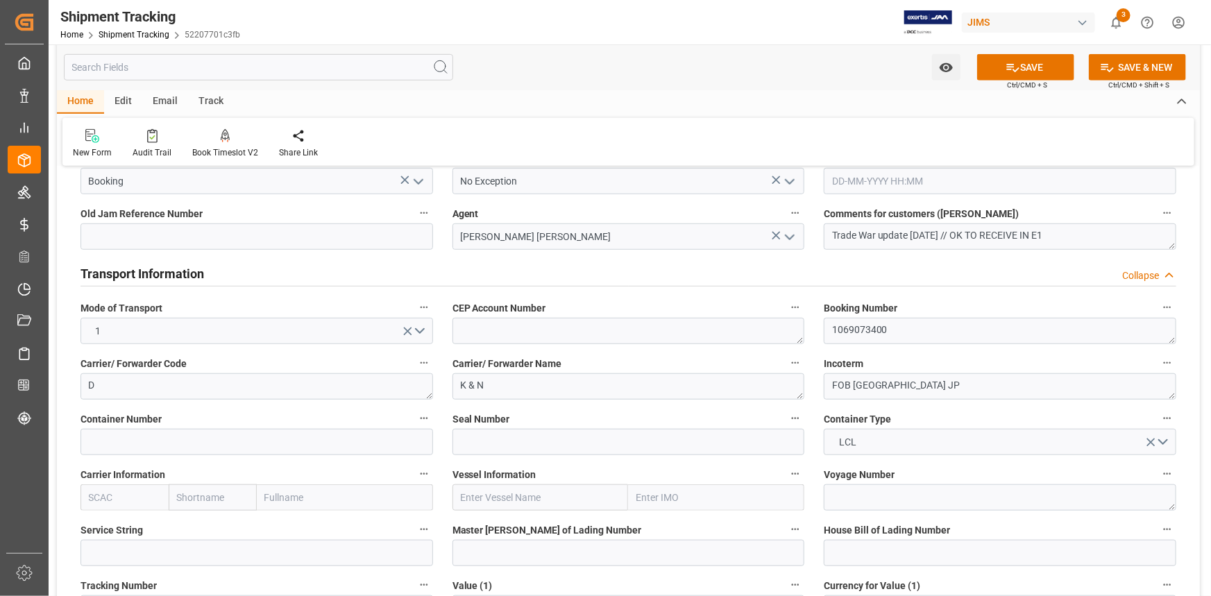
scroll to position [505, 0]
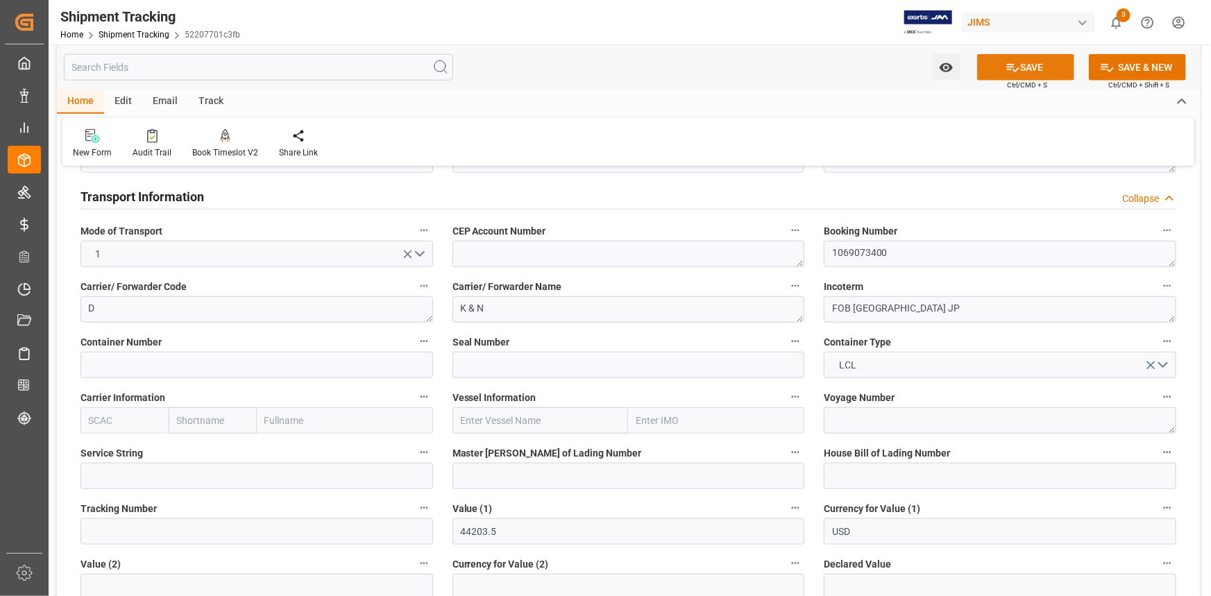
click at [1024, 62] on button "SAVE" at bounding box center [1025, 67] width 97 height 26
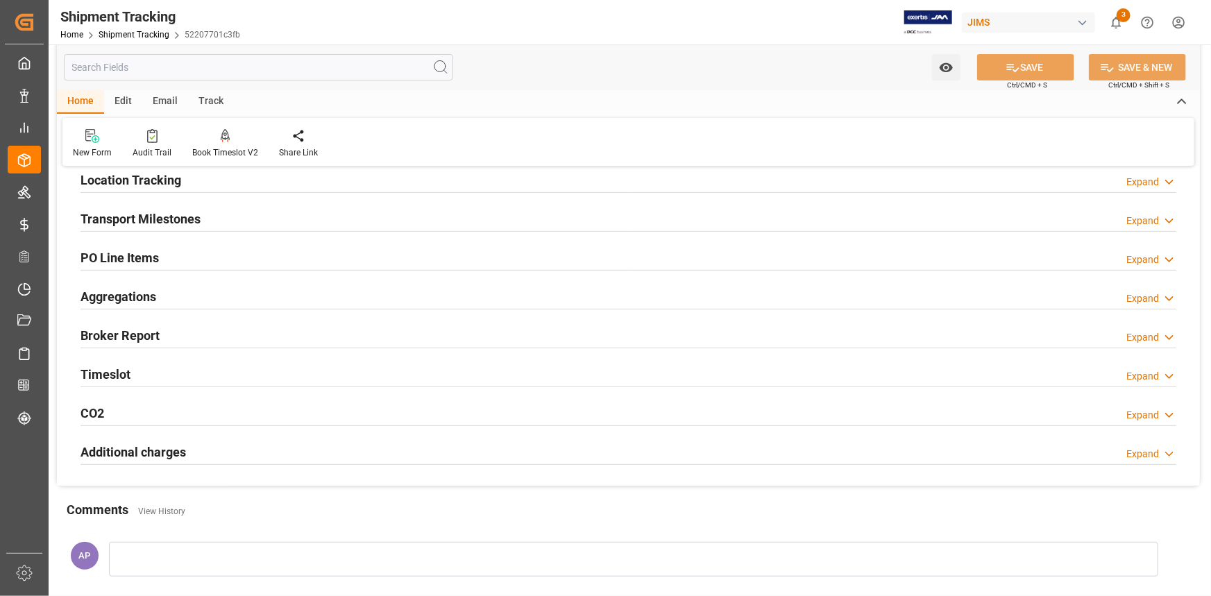
scroll to position [105, 0]
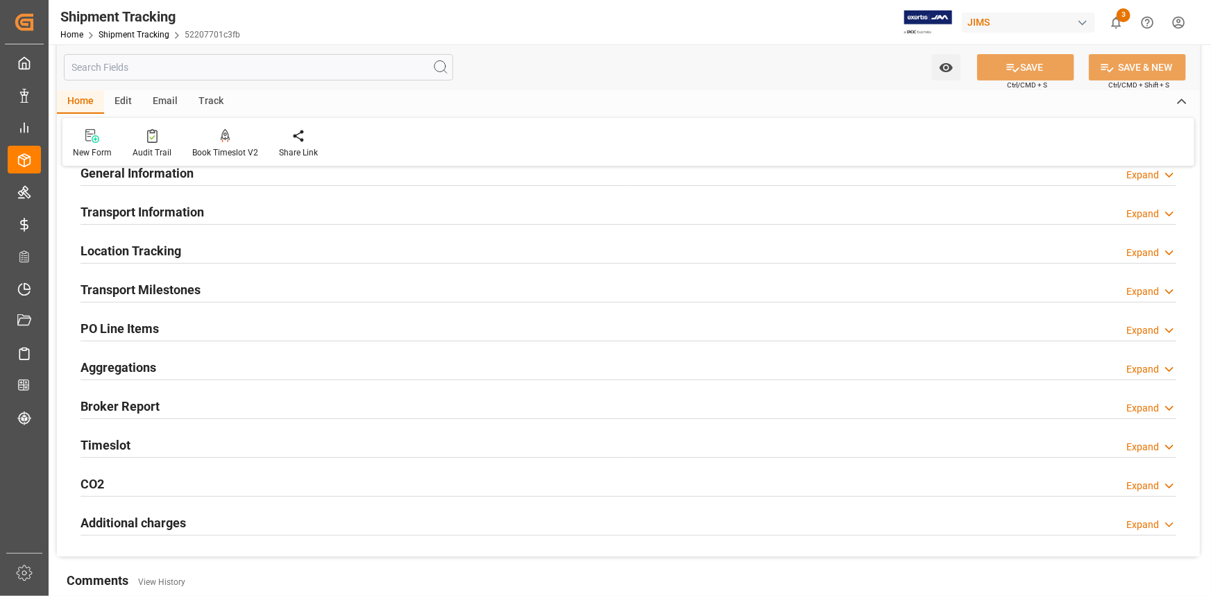
click at [204, 244] on div "Location Tracking Expand" at bounding box center [629, 250] width 1096 height 26
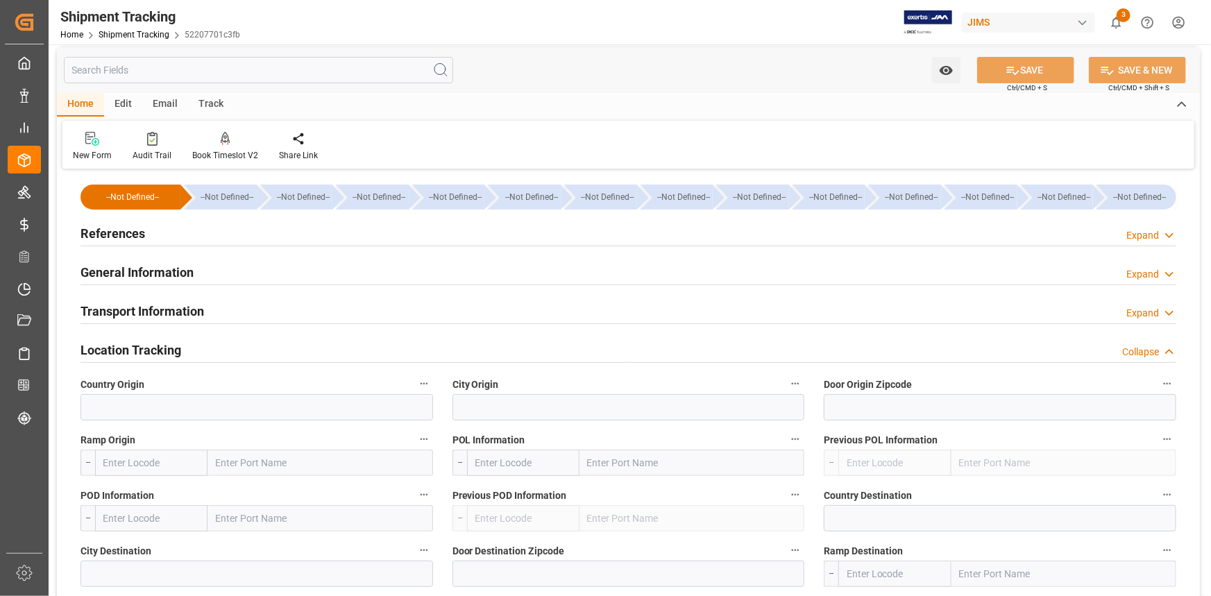
scroll to position [0, 0]
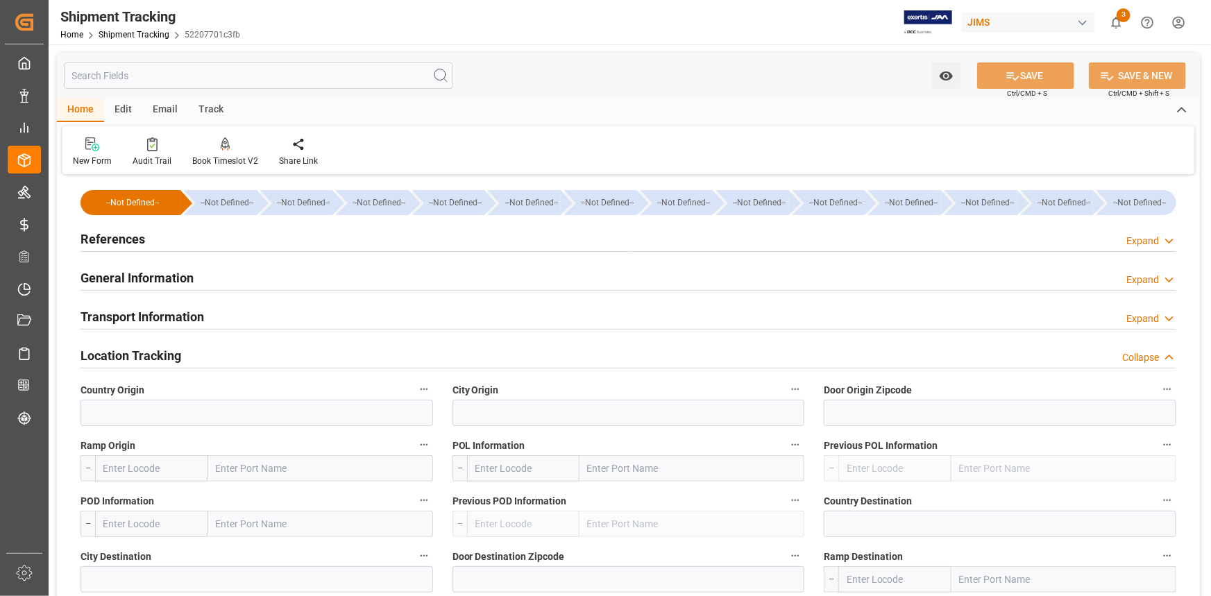
click at [232, 277] on div "General Information Expand" at bounding box center [629, 277] width 1096 height 26
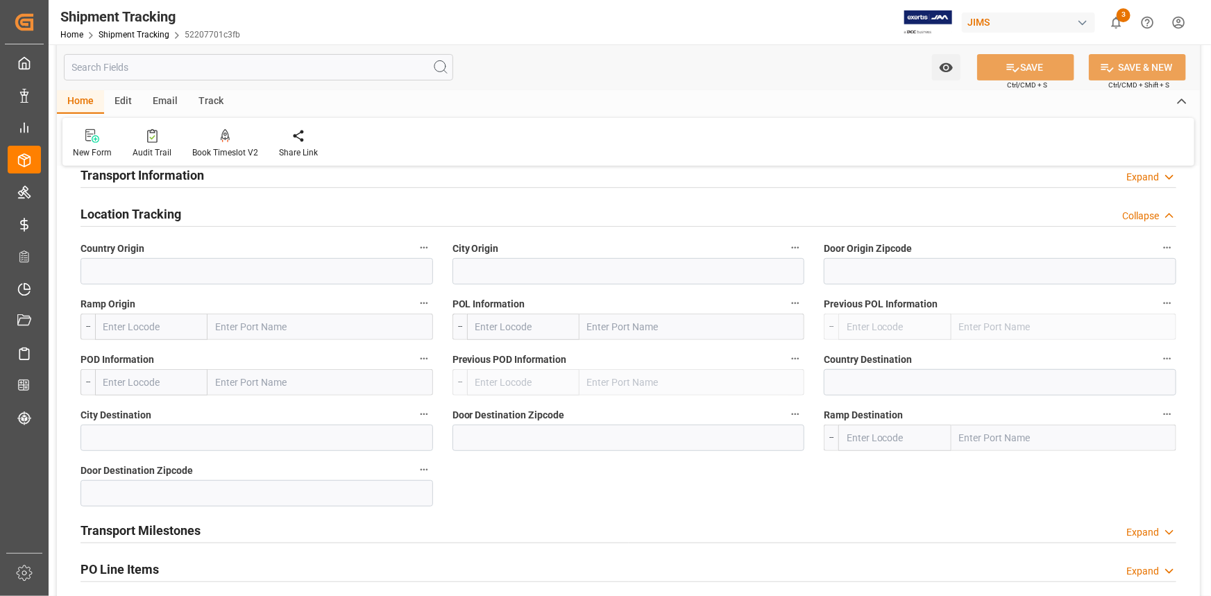
scroll to position [252, 0]
click at [203, 214] on div "Location Tracking Collapse" at bounding box center [629, 214] width 1096 height 26
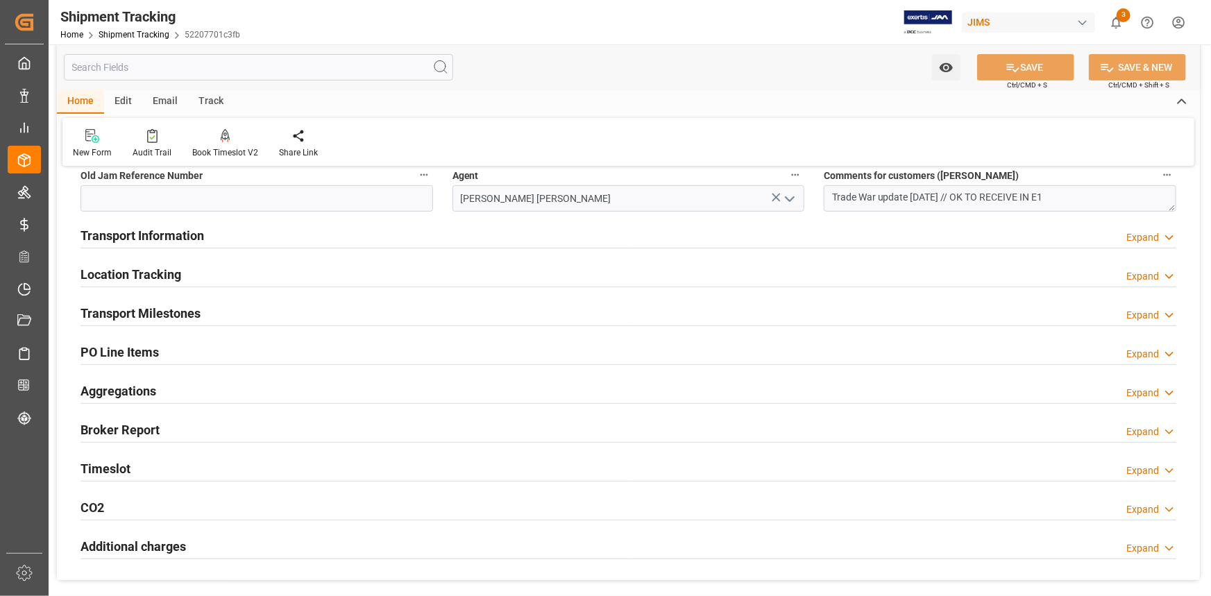
scroll to position [189, 0]
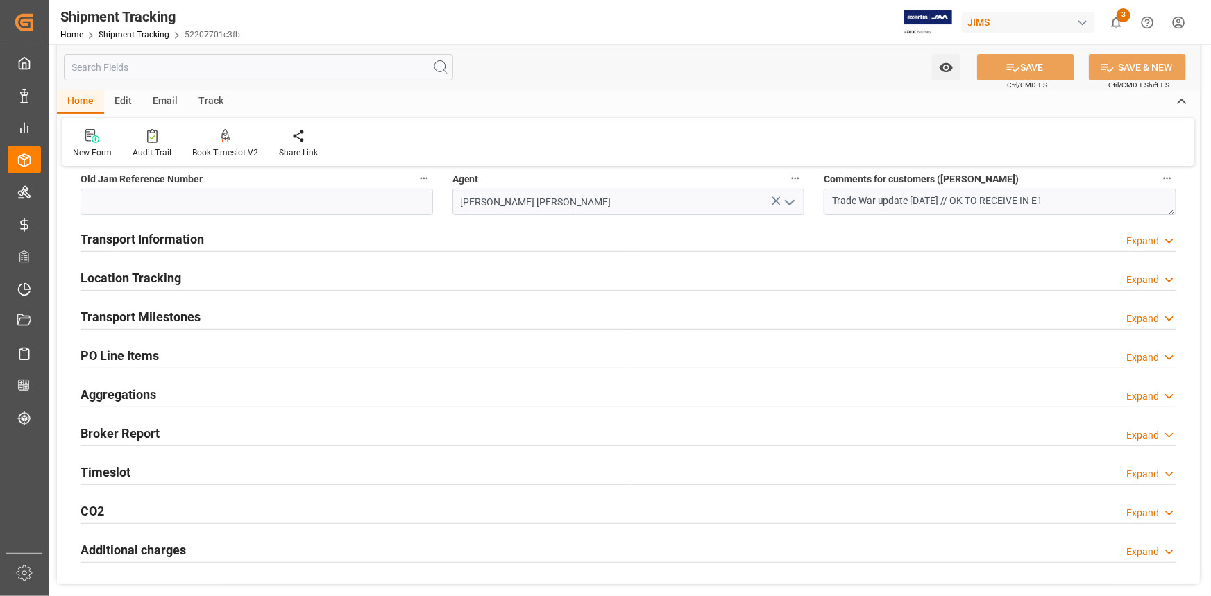
click at [232, 239] on div "Transport Information Expand" at bounding box center [629, 238] width 1096 height 26
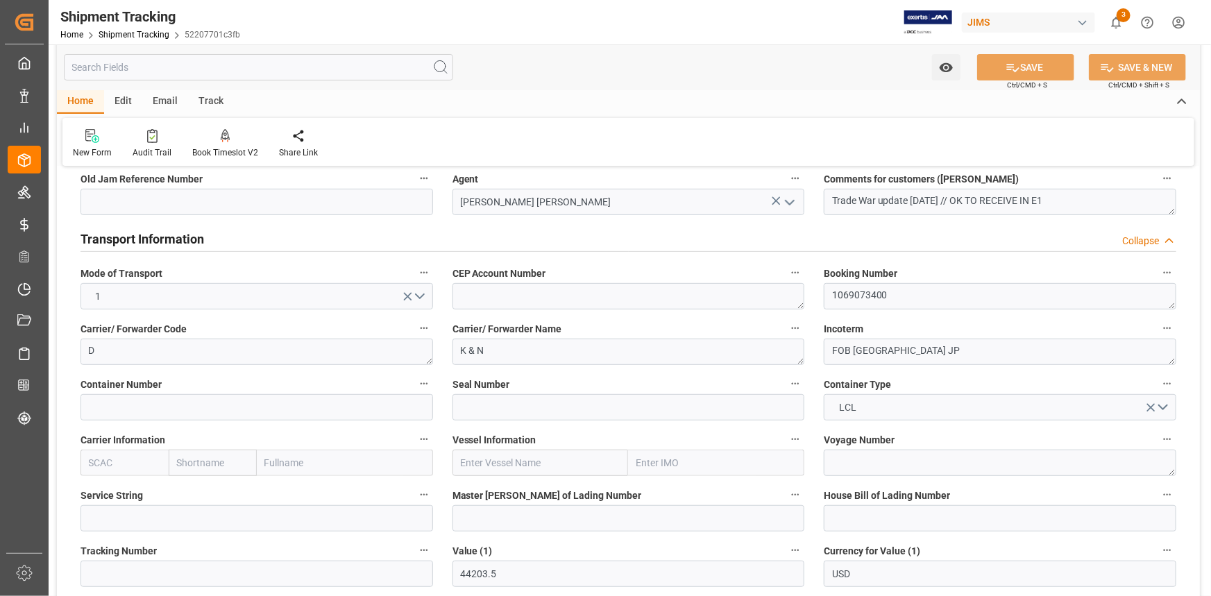
scroll to position [252, 0]
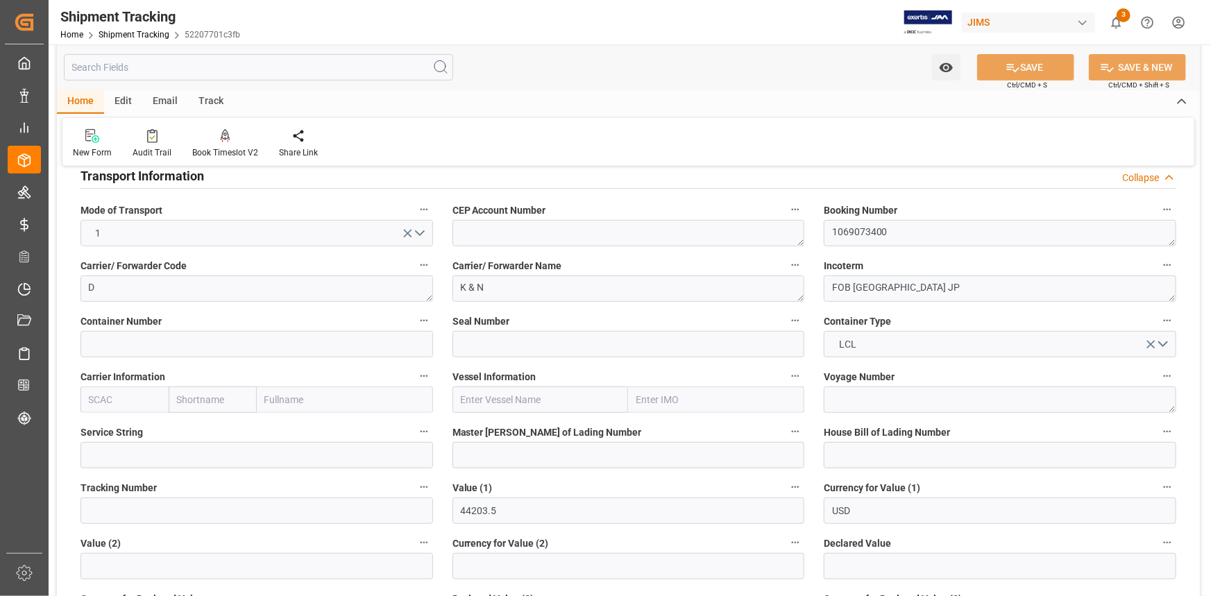
click at [128, 406] on input "text" at bounding box center [125, 400] width 88 height 26
paste input "COSU"
type input "COSU"
click at [104, 430] on b "COSU" at bounding box center [103, 430] width 26 height 11
type input "Cosco"
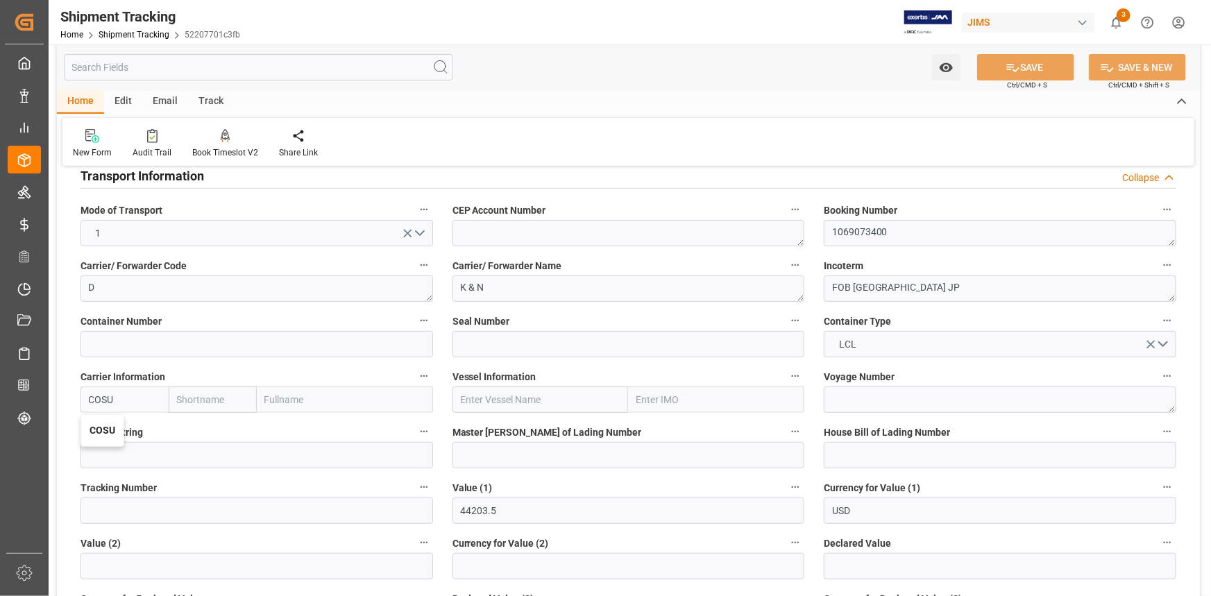
type input "COSCO Shipping Co. Ltd."
type input "COSU"
click at [477, 398] on input "text" at bounding box center [540, 400] width 176 height 26
paste input "OOCL ROTTERDAM"
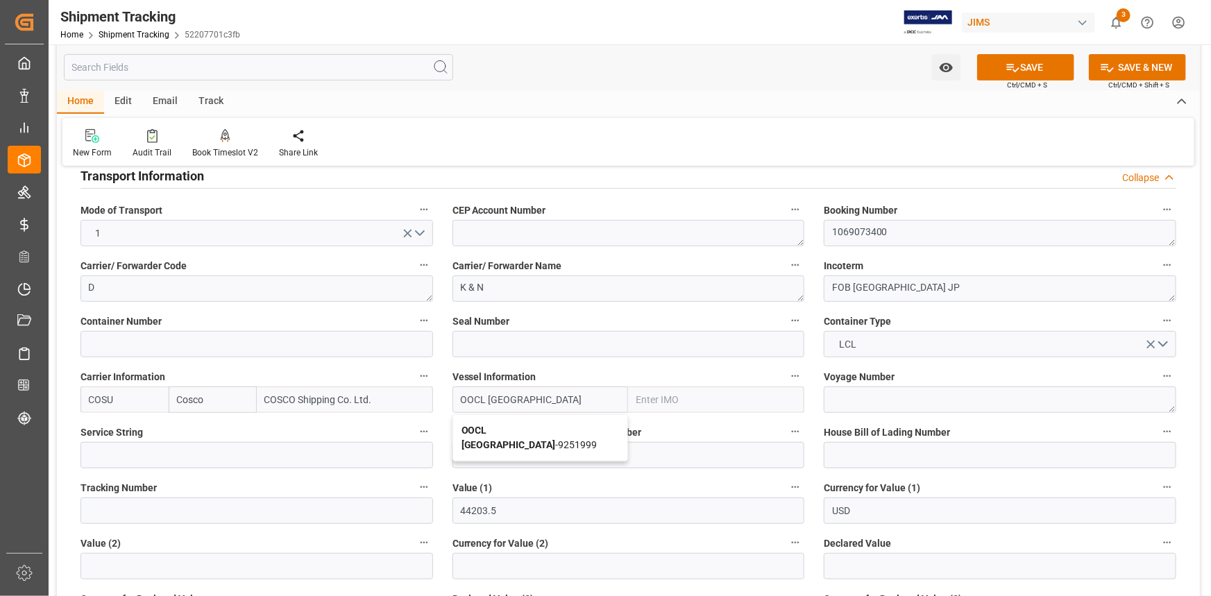
click at [500, 428] on b "OOCL Rotterdam" at bounding box center [509, 438] width 94 height 26
type input "OOCL Rotterdam"
type input "9251999"
type input "OOCL Rotterdam"
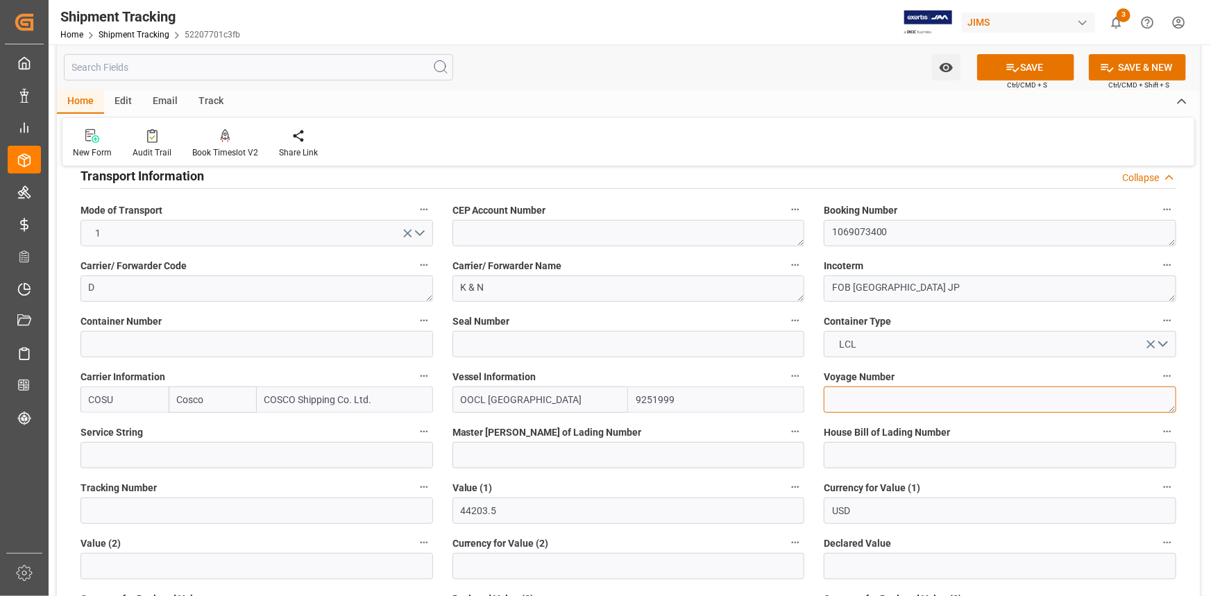
click at [874, 403] on textarea at bounding box center [1000, 400] width 353 height 26
paste textarea "158E"
type textarea "158E"
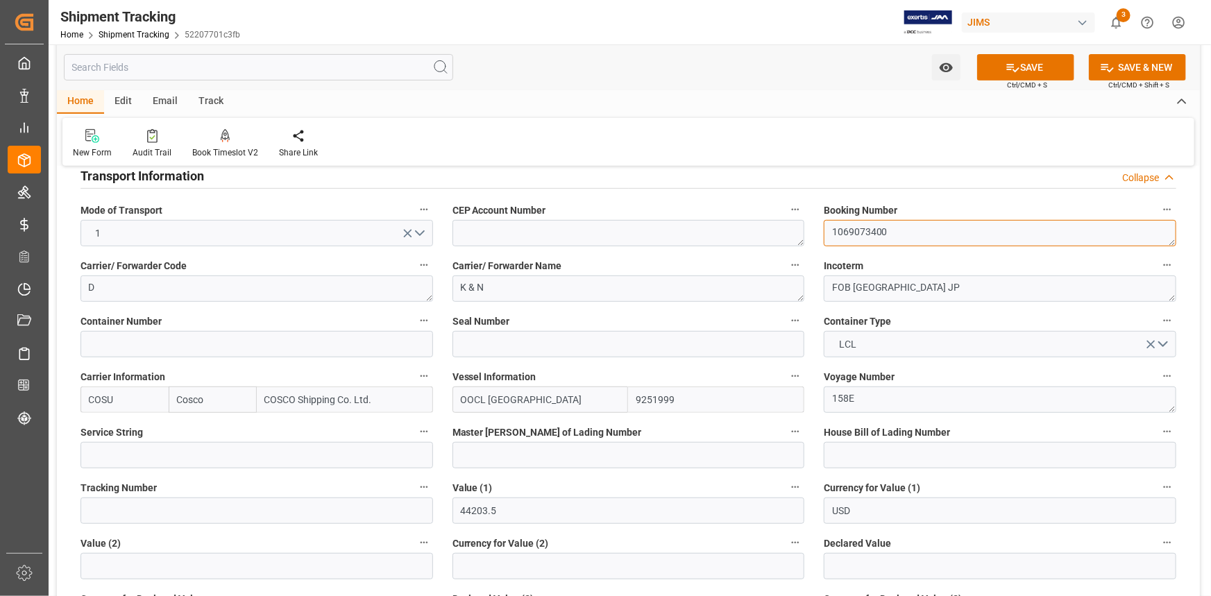
click at [851, 228] on textarea "1069073400" at bounding box center [1000, 233] width 353 height 26
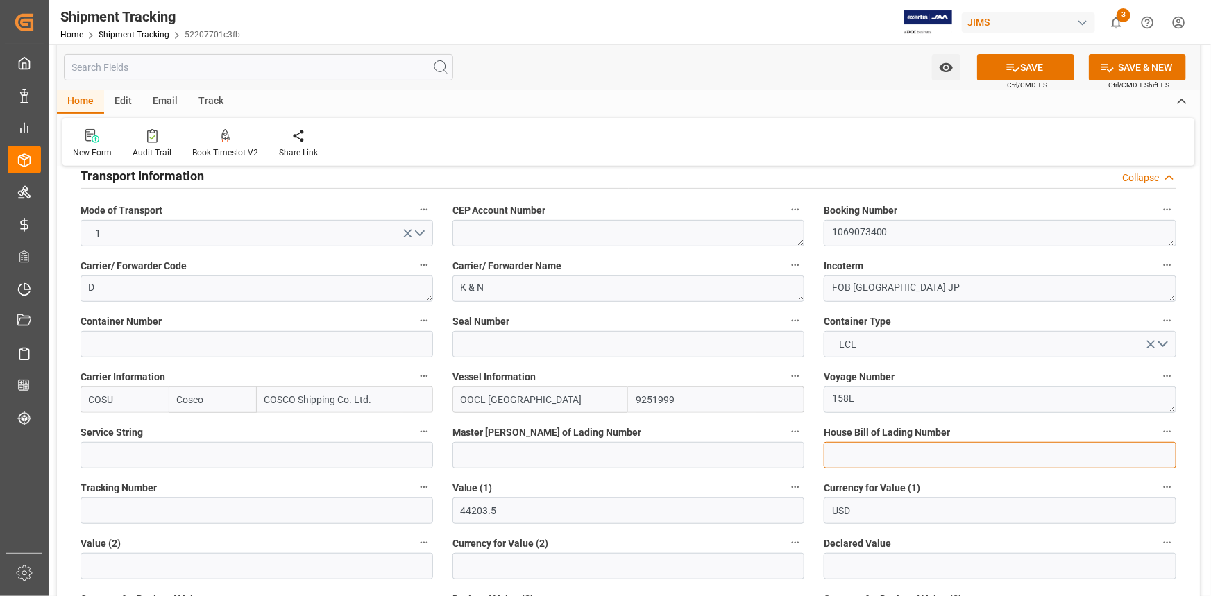
click at [848, 449] on input at bounding box center [1000, 455] width 353 height 26
paste input "1069073400"
drag, startPoint x: 920, startPoint y: 452, endPoint x: 788, endPoint y: 452, distance: 131.9
click at [788, 452] on div "--Not Defined-- --Not Defined-- --Not Defined-- --Not Defined-- --Not Defined--…" at bounding box center [628, 500] width 1143 height 1149
type input "BANQ1069073400"
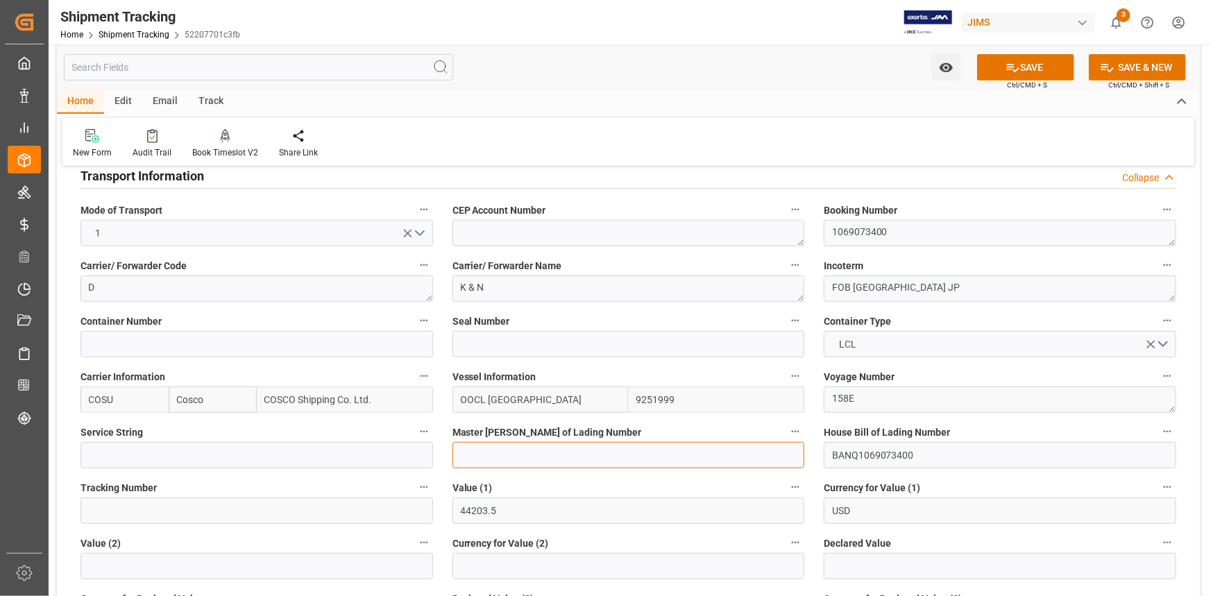
click at [507, 457] on input at bounding box center [628, 455] width 353 height 26
paste input "BANQ1069073400"
type input "BANQ1069073400"
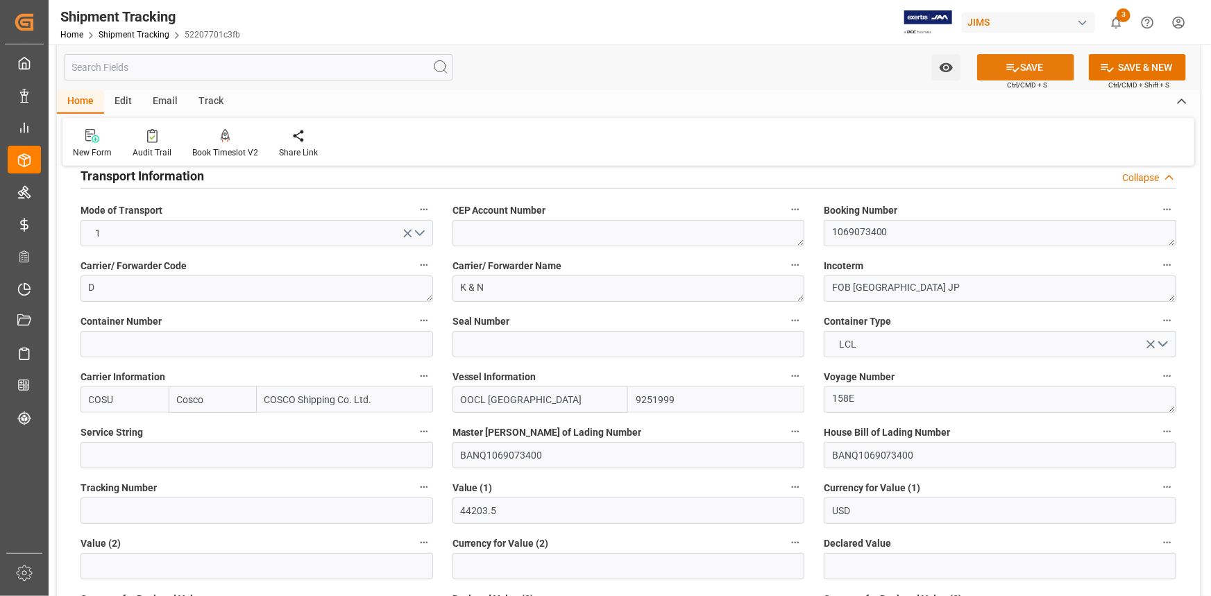
click at [1009, 69] on icon at bounding box center [1013, 67] width 15 height 15
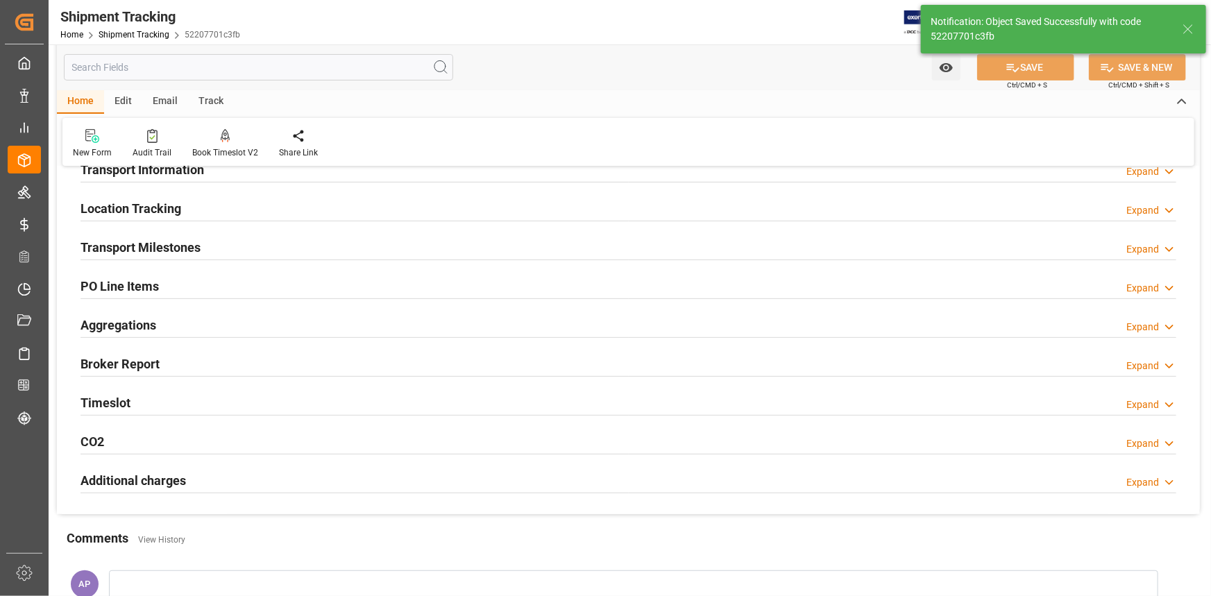
scroll to position [126, 0]
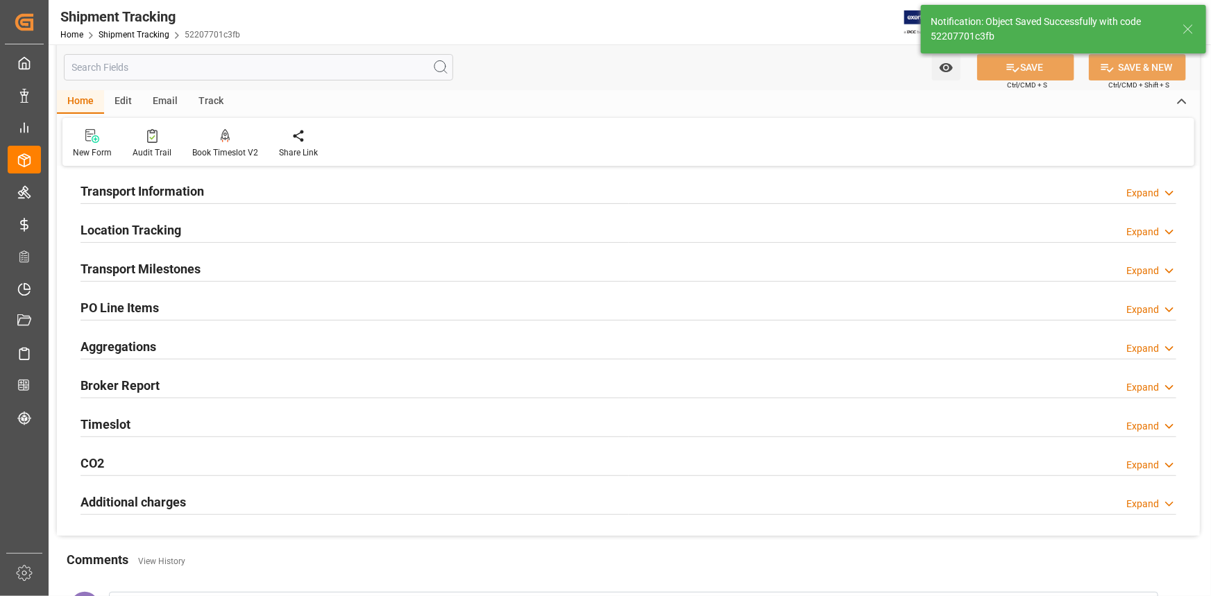
click at [234, 307] on div "PO Line Items Expand" at bounding box center [629, 307] width 1096 height 26
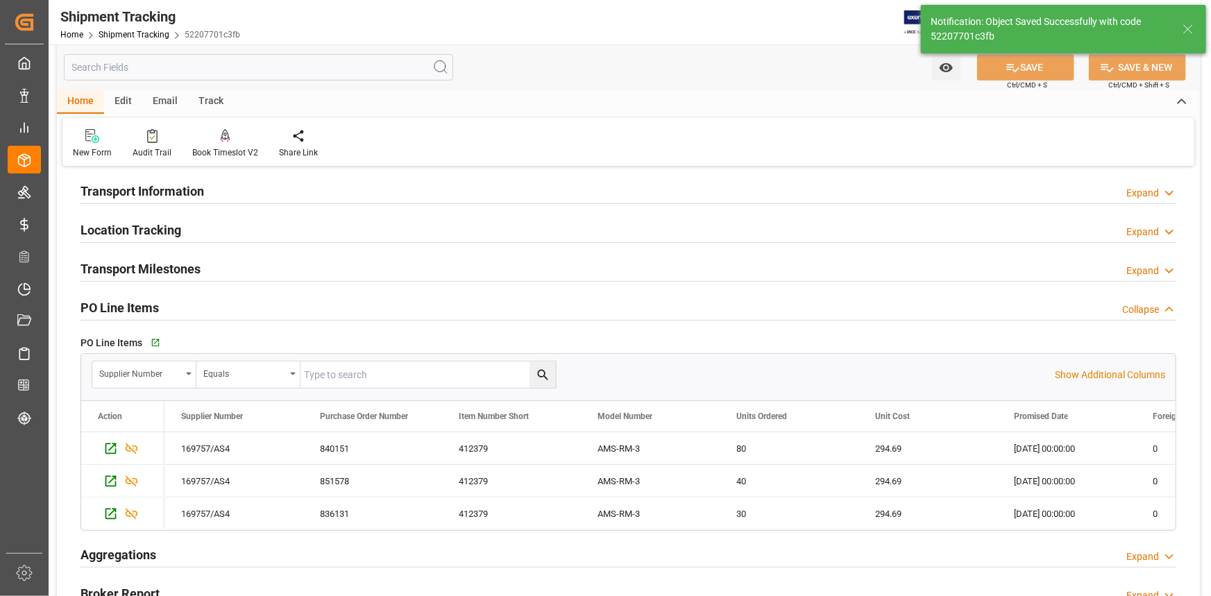
click at [212, 303] on div "PO Line Items Collapse" at bounding box center [629, 307] width 1096 height 26
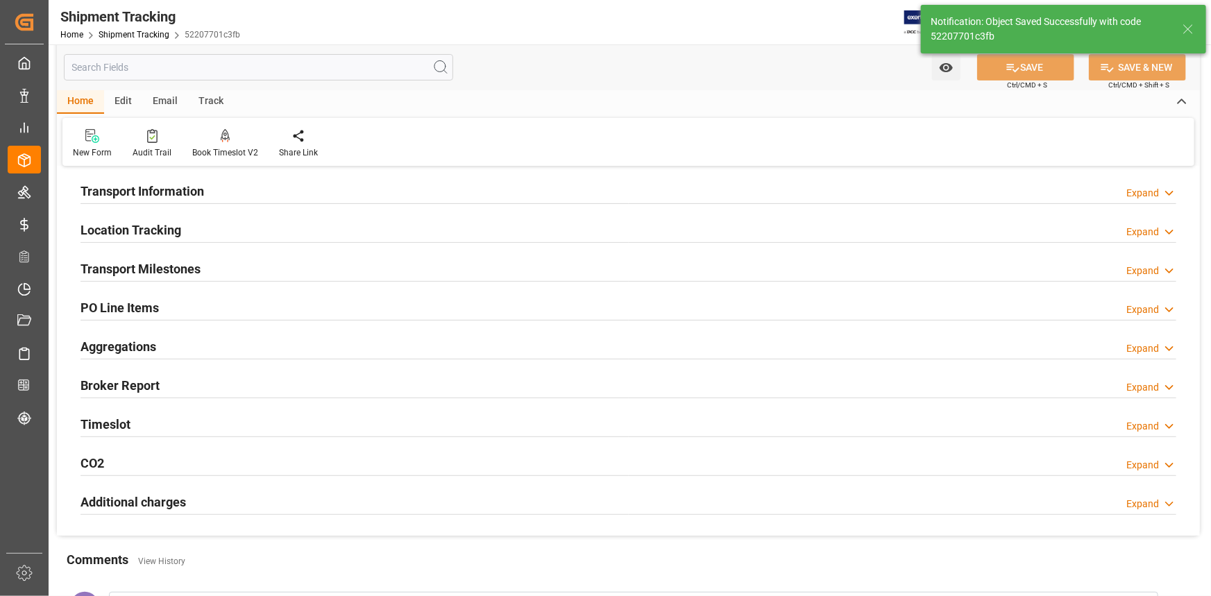
click at [229, 263] on div "Transport Milestones Expand" at bounding box center [629, 268] width 1096 height 26
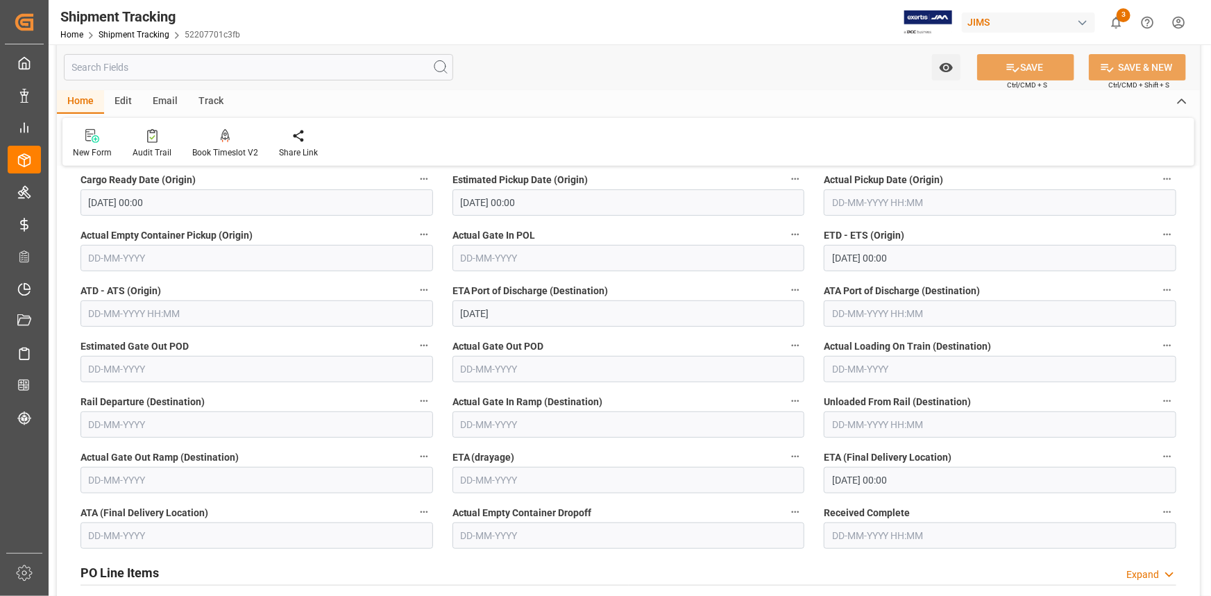
scroll to position [252, 0]
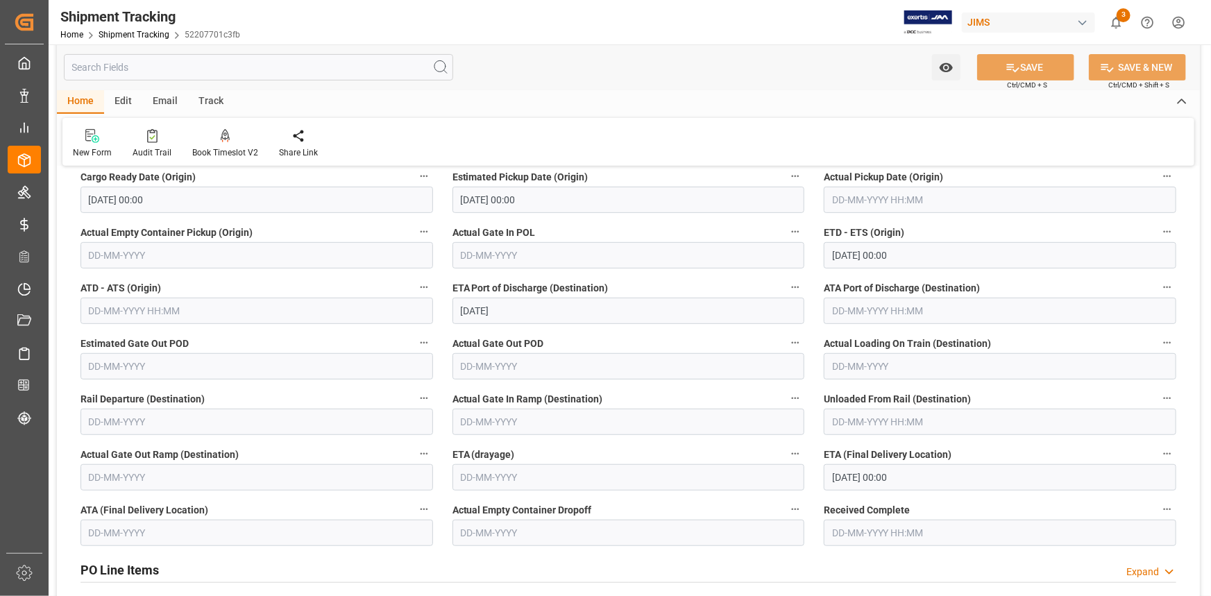
click at [863, 202] on input "text" at bounding box center [1000, 200] width 353 height 26
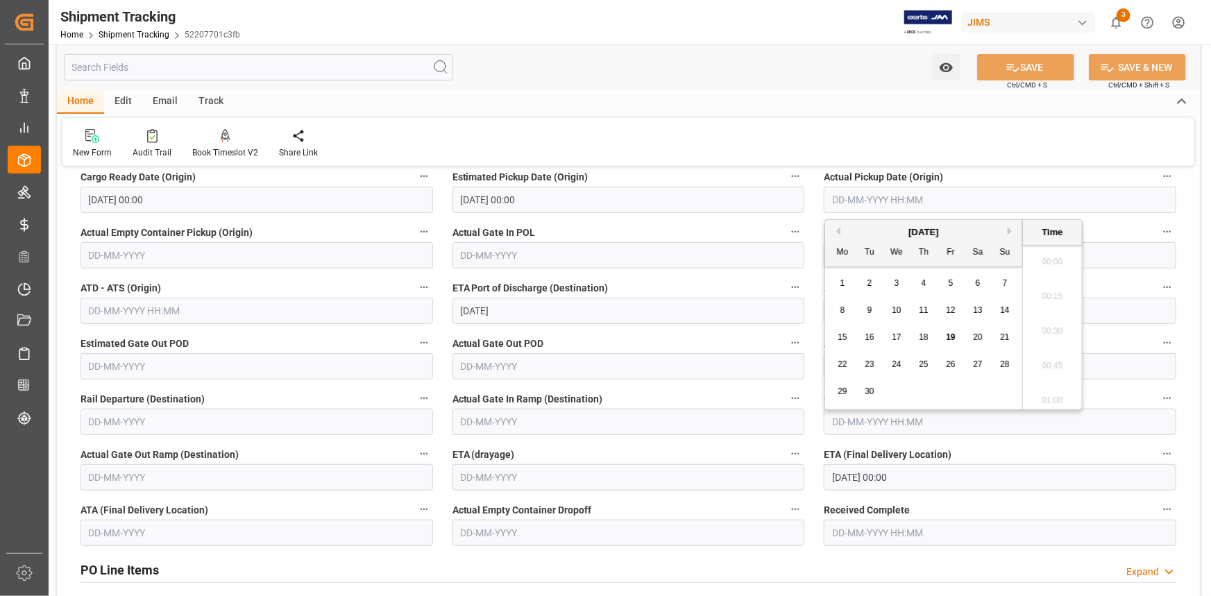
scroll to position [1913, 0]
click at [873, 335] on span "16" at bounding box center [869, 337] width 9 height 10
type input "16-09-2025 00:00"
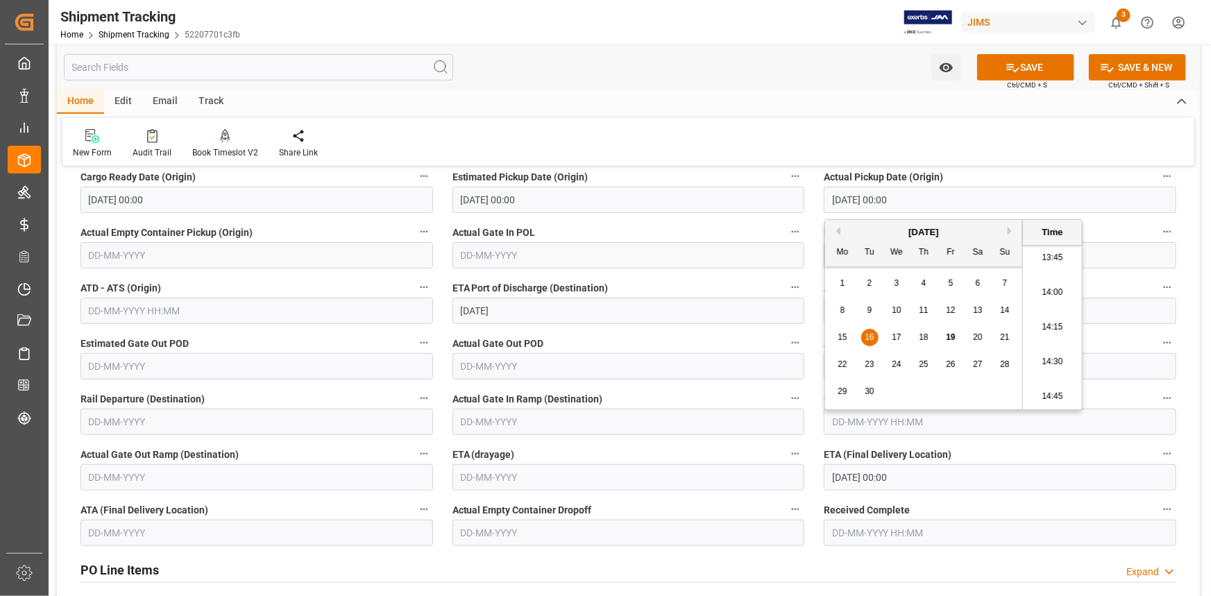
click at [680, 228] on label "Actual Gate In POL" at bounding box center [628, 232] width 353 height 19
click at [786, 228] on button "Actual Gate In POL" at bounding box center [795, 232] width 18 height 18
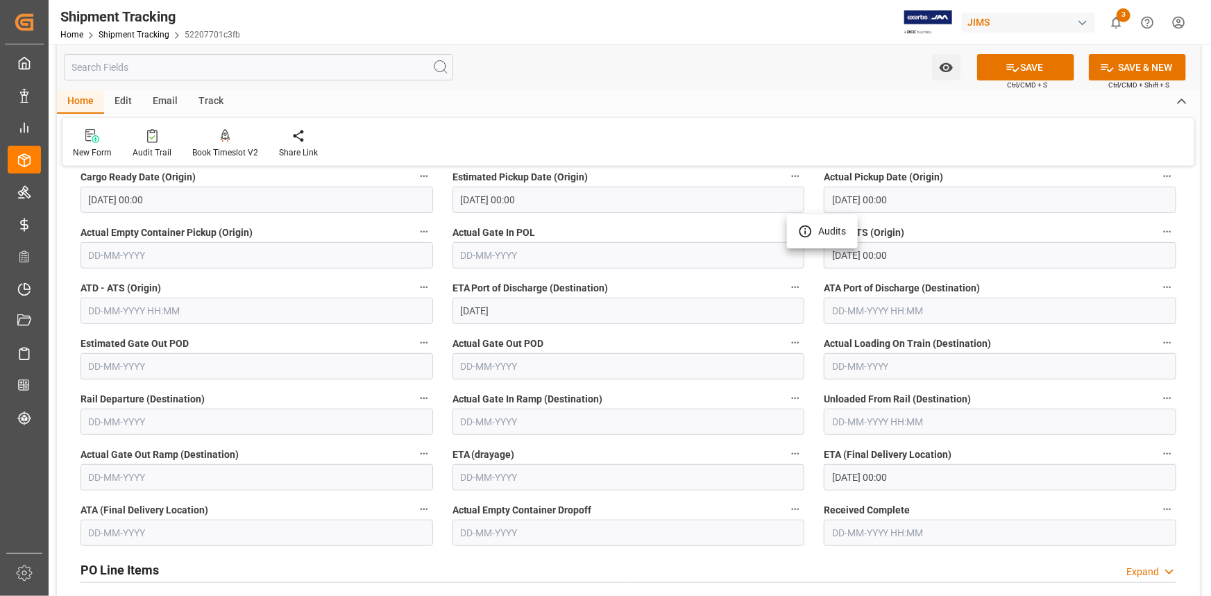
click at [645, 279] on div at bounding box center [605, 298] width 1211 height 596
click at [1011, 74] on icon at bounding box center [1013, 67] width 15 height 15
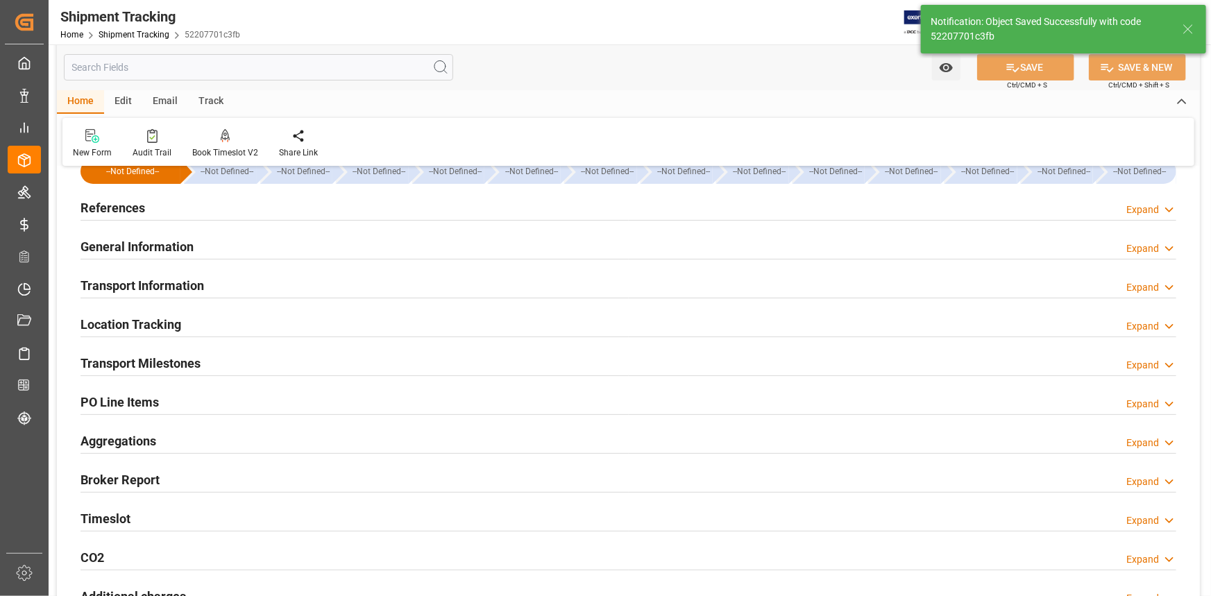
scroll to position [0, 0]
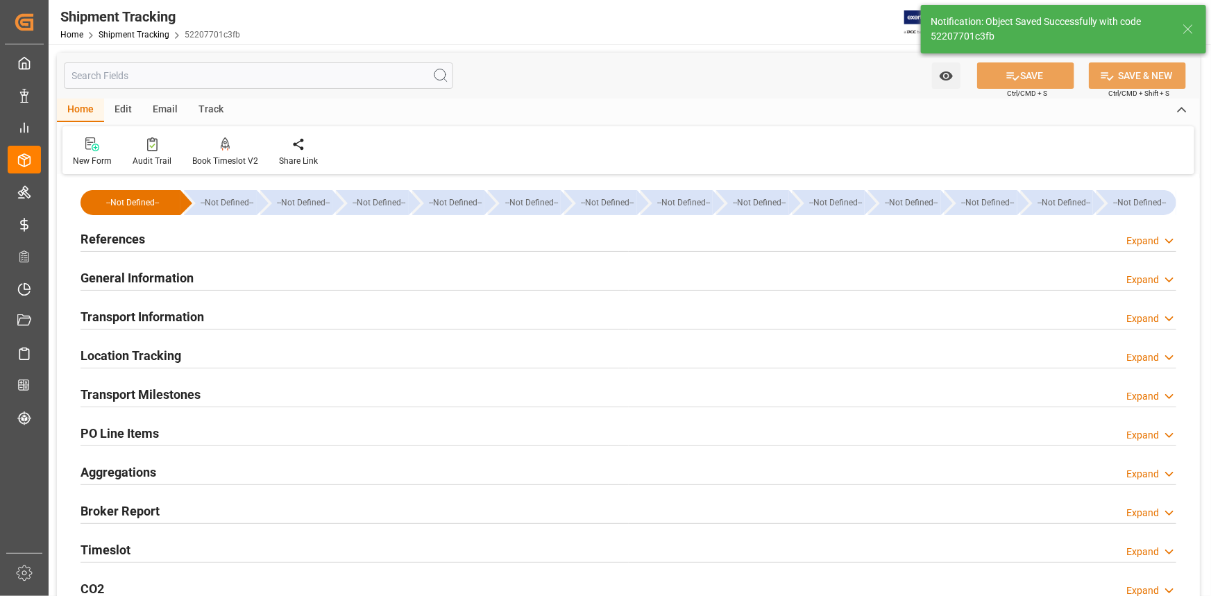
click at [257, 241] on div "References Expand" at bounding box center [629, 238] width 1096 height 26
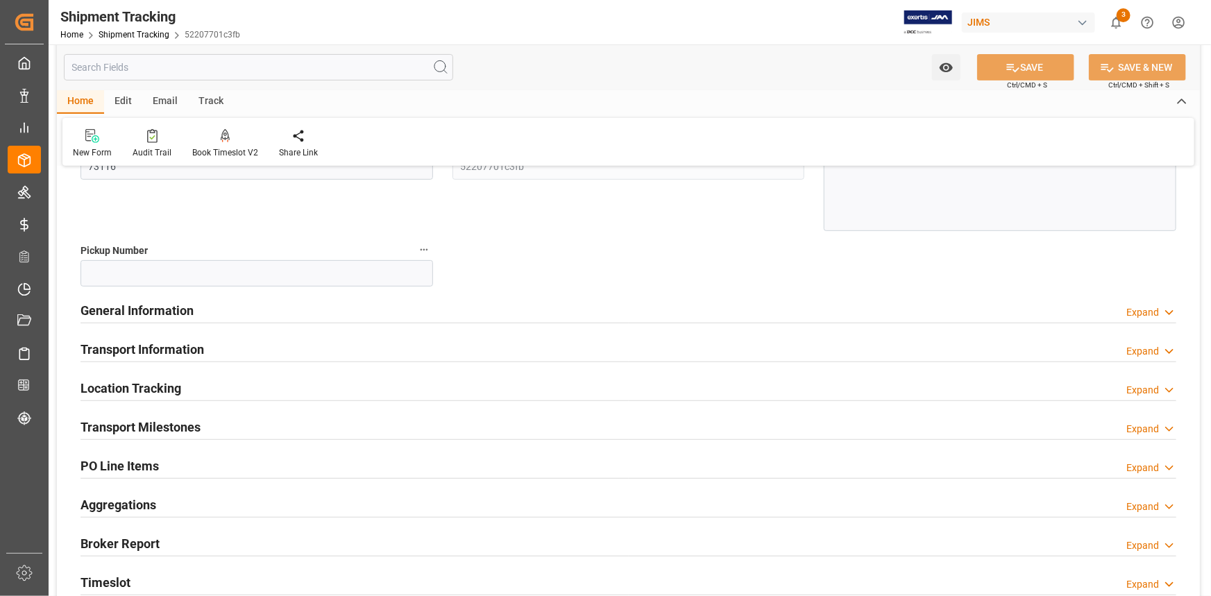
scroll to position [252, 0]
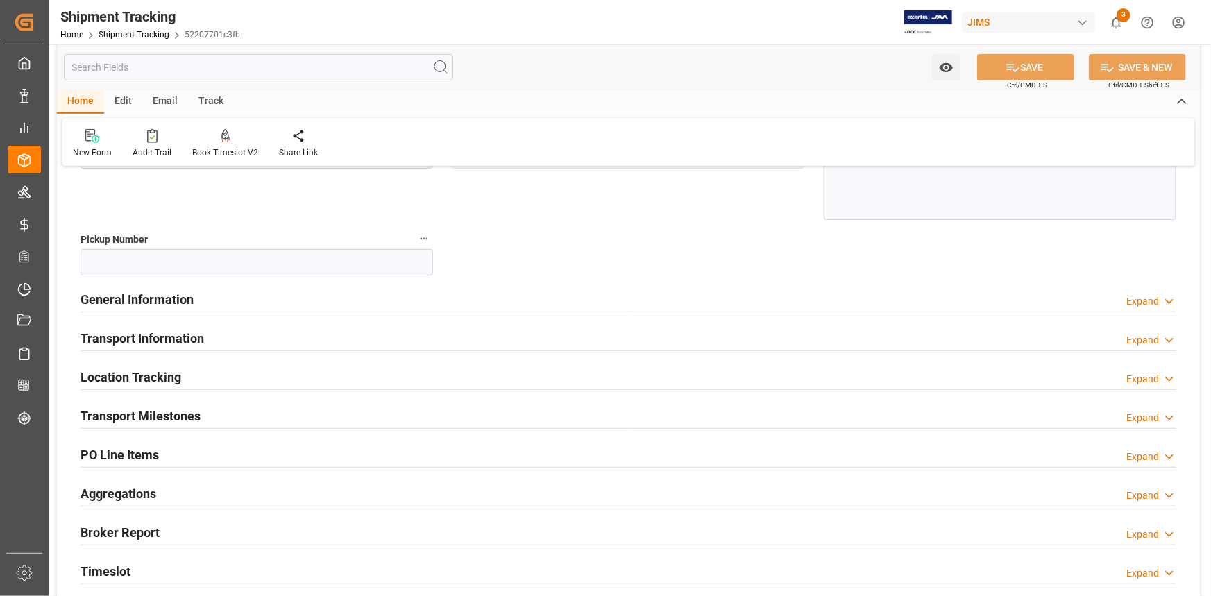
click at [245, 297] on div "General Information Expand" at bounding box center [629, 298] width 1096 height 26
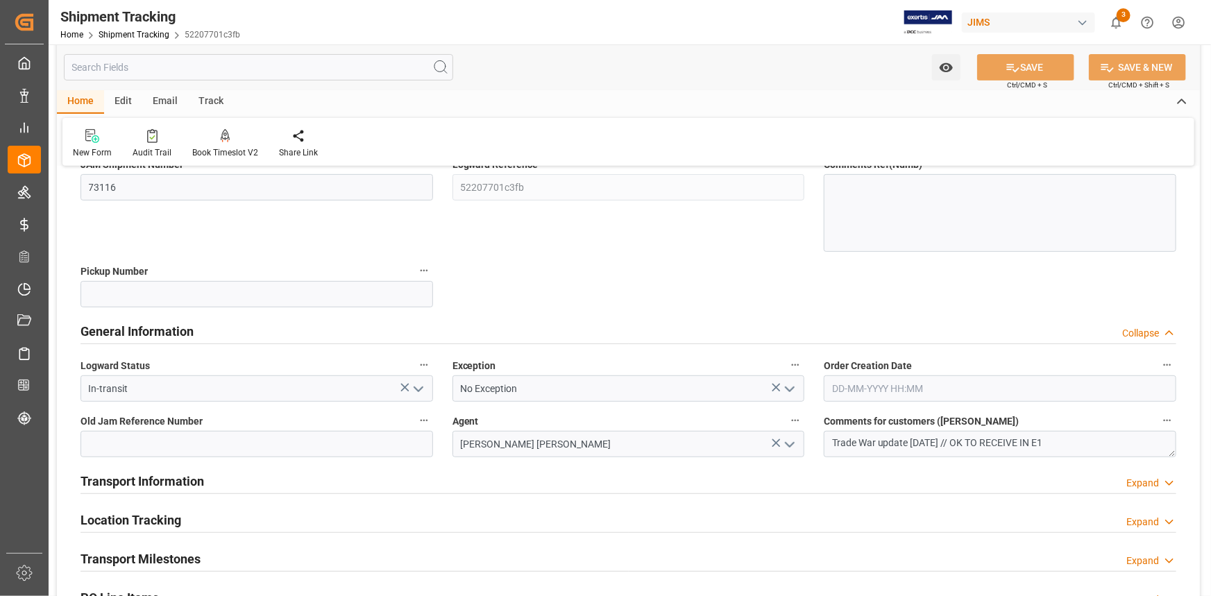
scroll to position [189, 0]
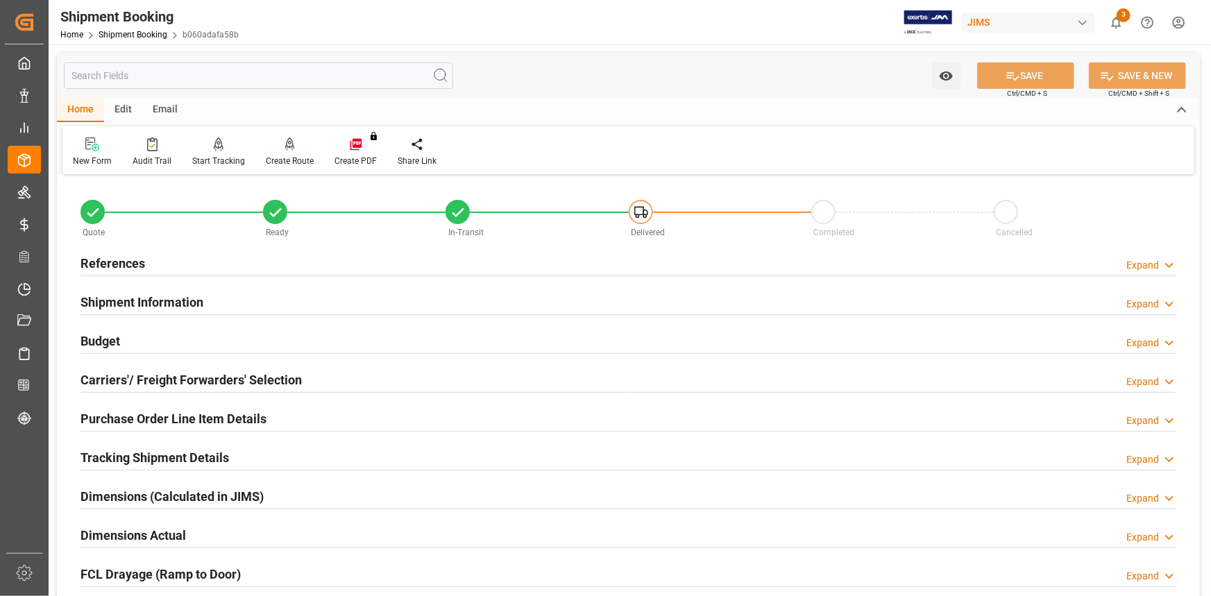
drag, startPoint x: 195, startPoint y: 261, endPoint x: 335, endPoint y: 378, distance: 182.3
click at [195, 261] on div "References Expand" at bounding box center [629, 262] width 1096 height 26
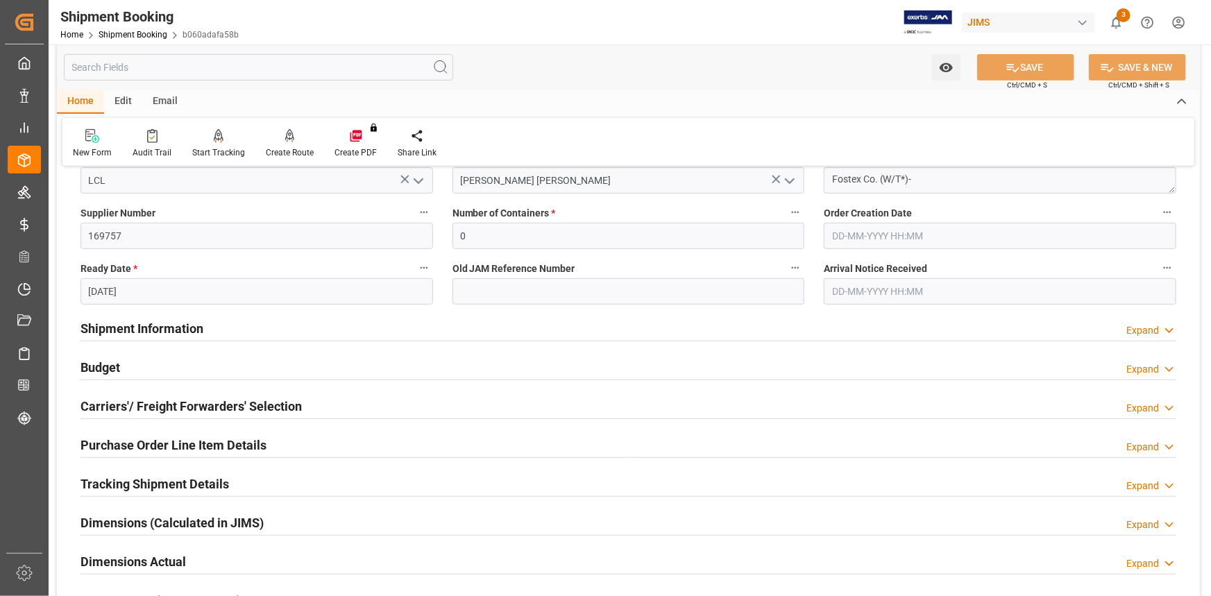
scroll to position [252, 0]
click at [243, 336] on div "Shipment Information Expand" at bounding box center [629, 327] width 1096 height 26
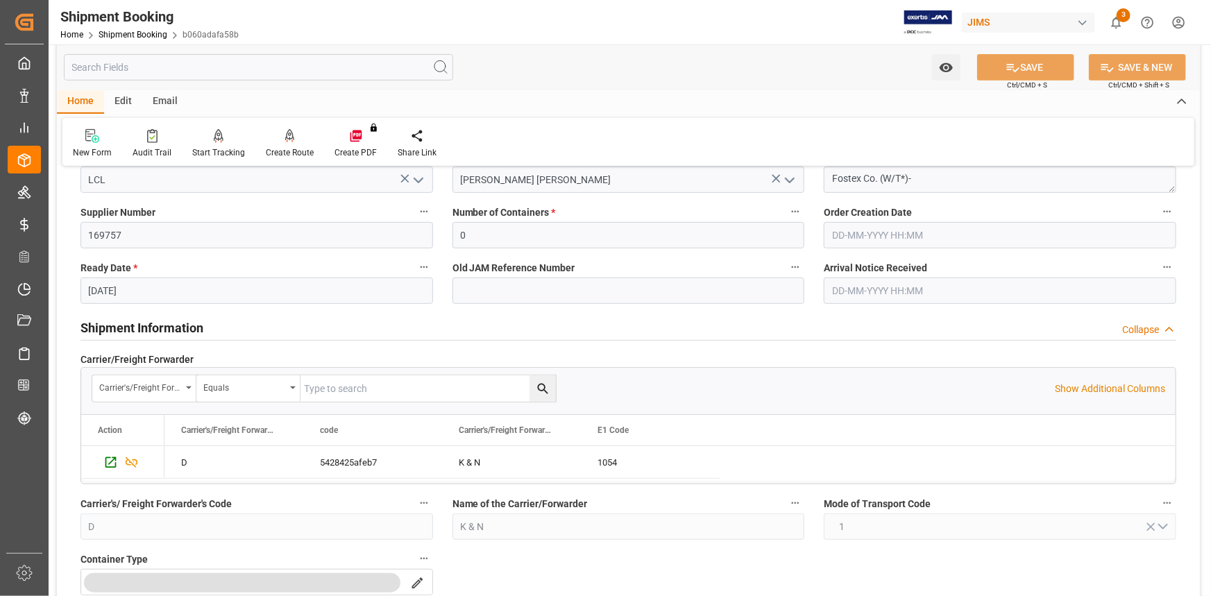
drag, startPoint x: 251, startPoint y: 330, endPoint x: 252, endPoint y: 337, distance: 7.7
click at [251, 330] on div "Shipment Information Collapse" at bounding box center [629, 327] width 1096 height 26
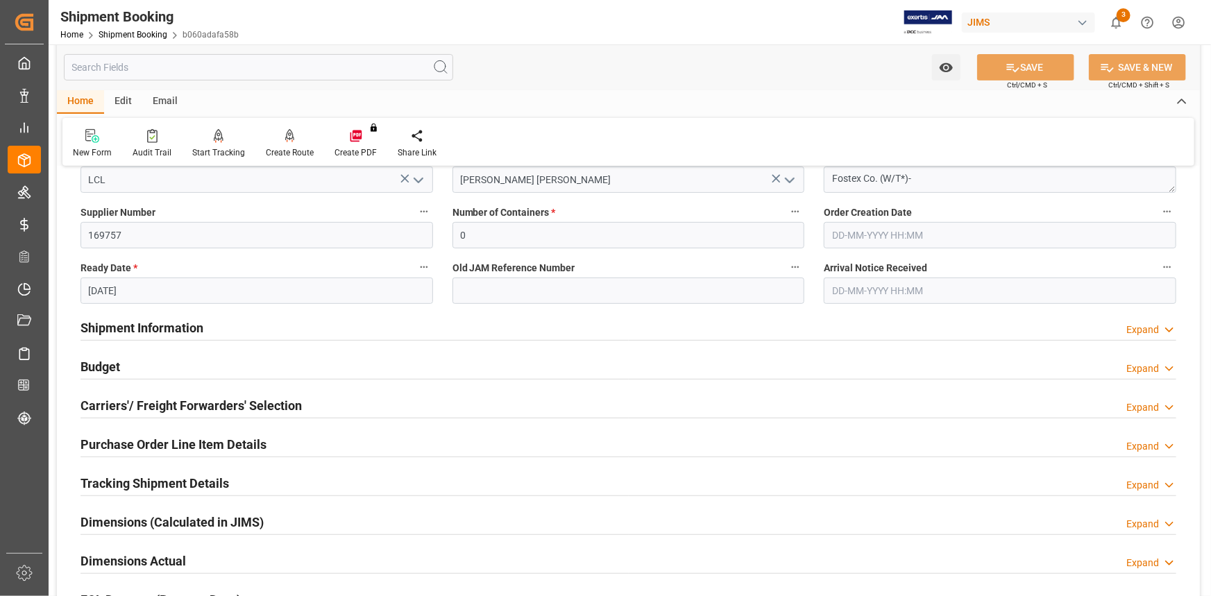
click at [234, 364] on div "Budget Expand" at bounding box center [629, 366] width 1096 height 26
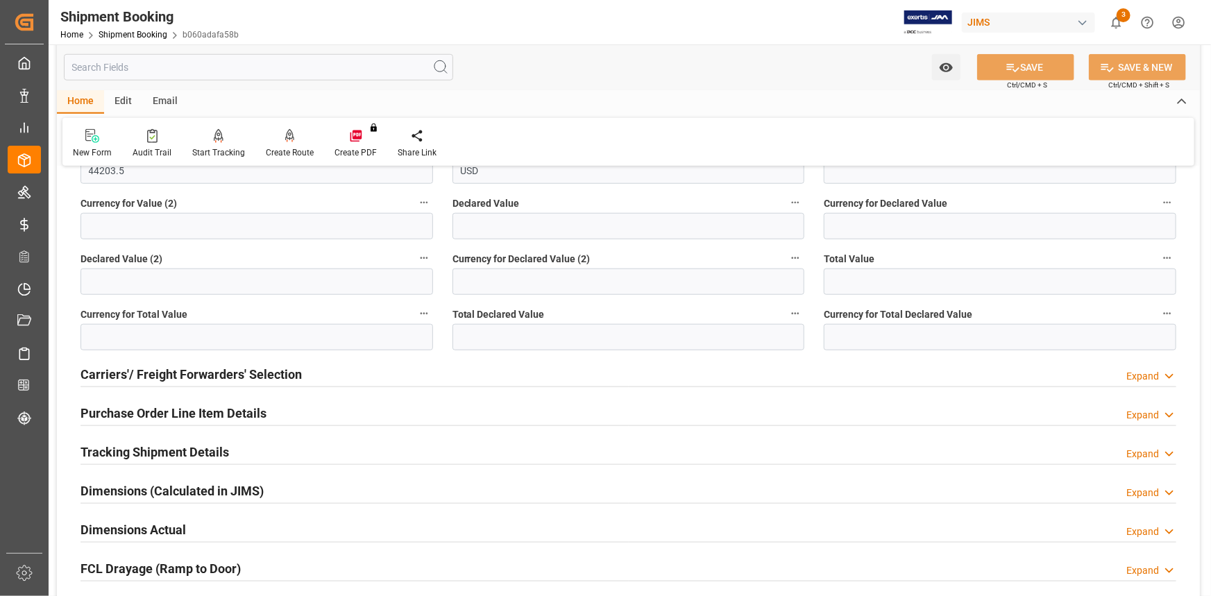
scroll to position [631, 0]
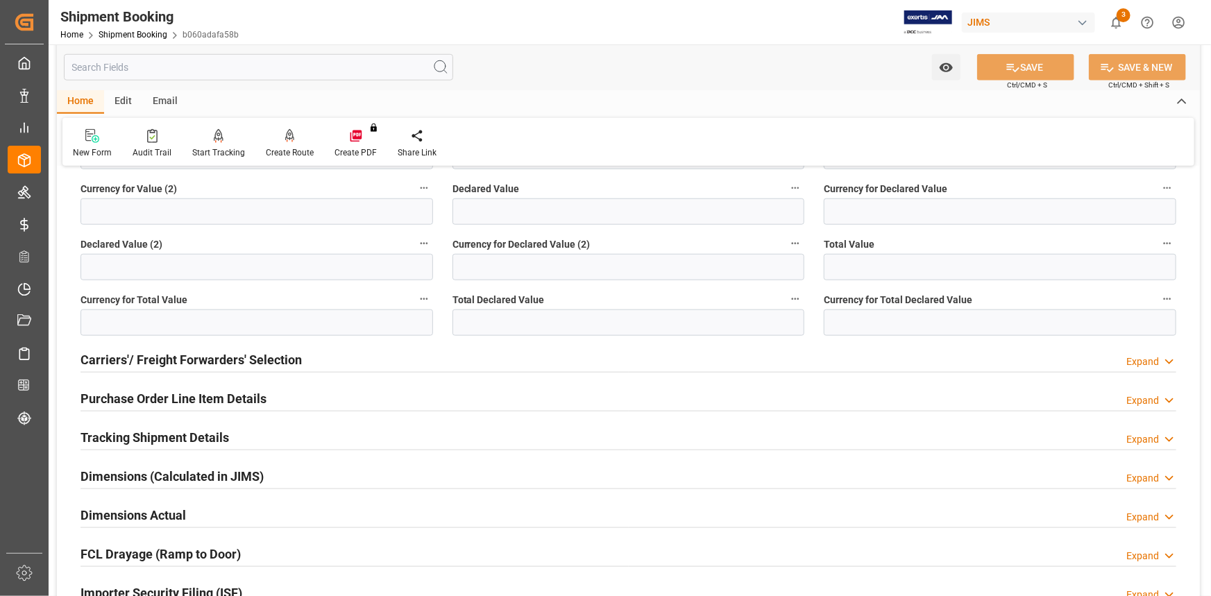
click at [287, 360] on h2 "Carriers'/ Freight Forwarders' Selection" at bounding box center [191, 359] width 221 height 19
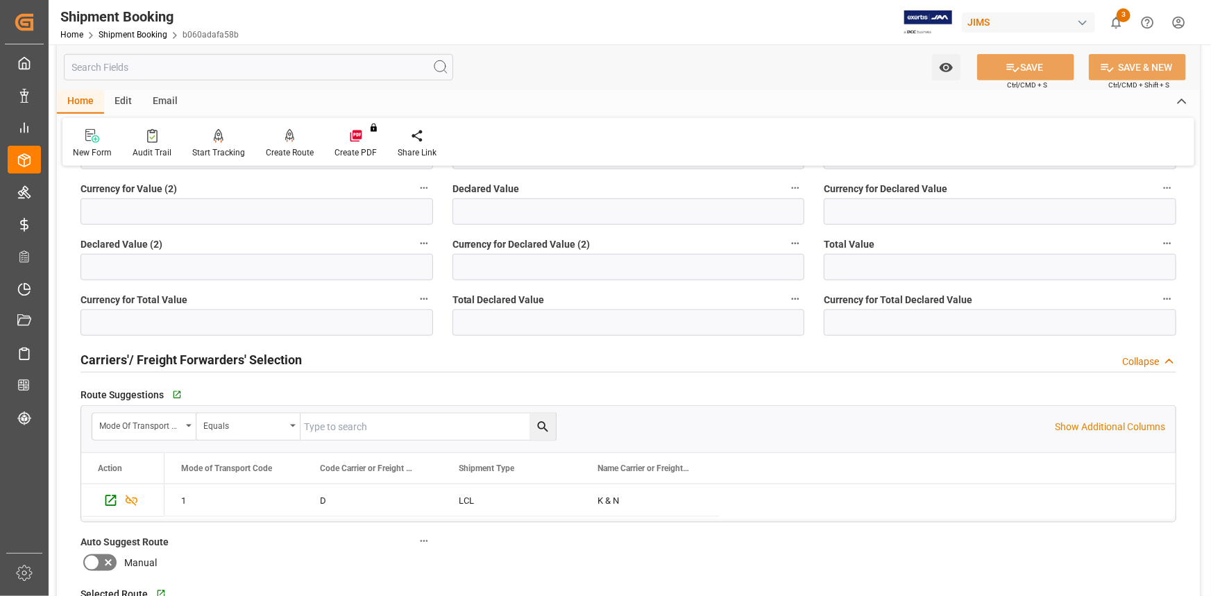
click at [287, 360] on h2 "Carriers'/ Freight Forwarders' Selection" at bounding box center [191, 359] width 221 height 19
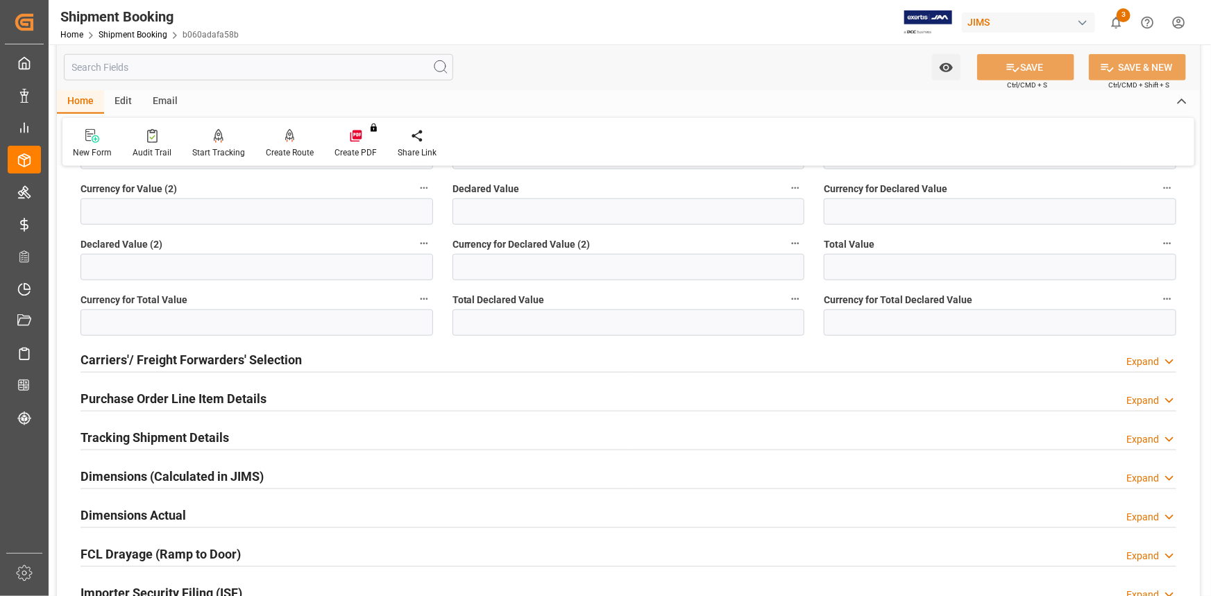
click at [289, 398] on div "Purchase Order Line Item Details Expand" at bounding box center [629, 397] width 1096 height 26
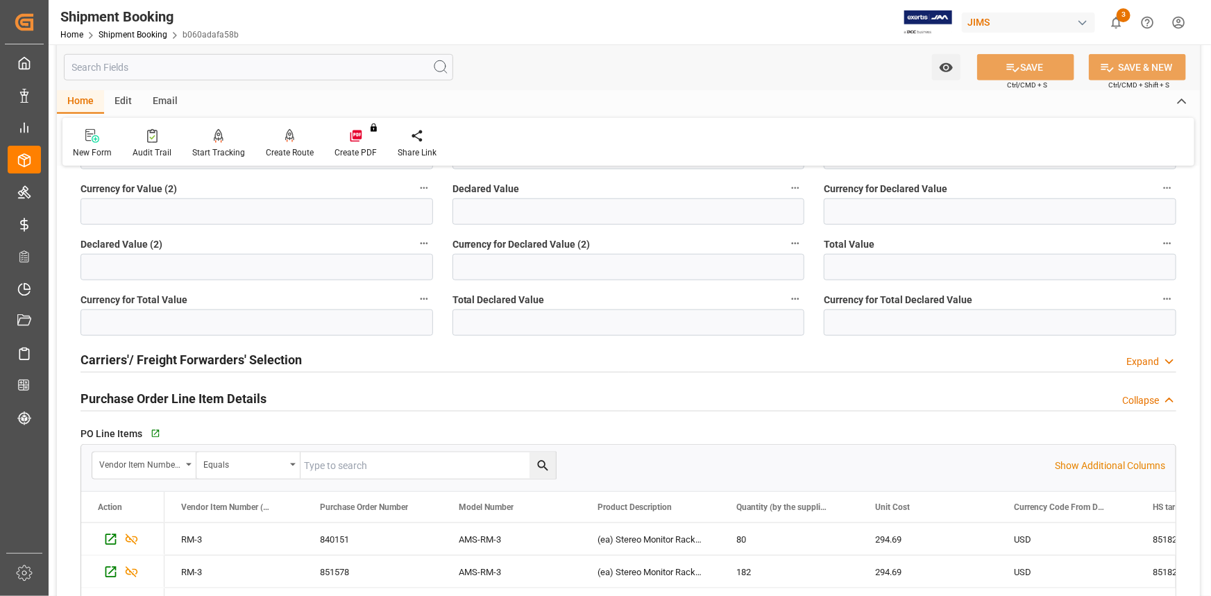
click at [286, 394] on div "Purchase Order Line Item Details Collapse" at bounding box center [629, 397] width 1096 height 26
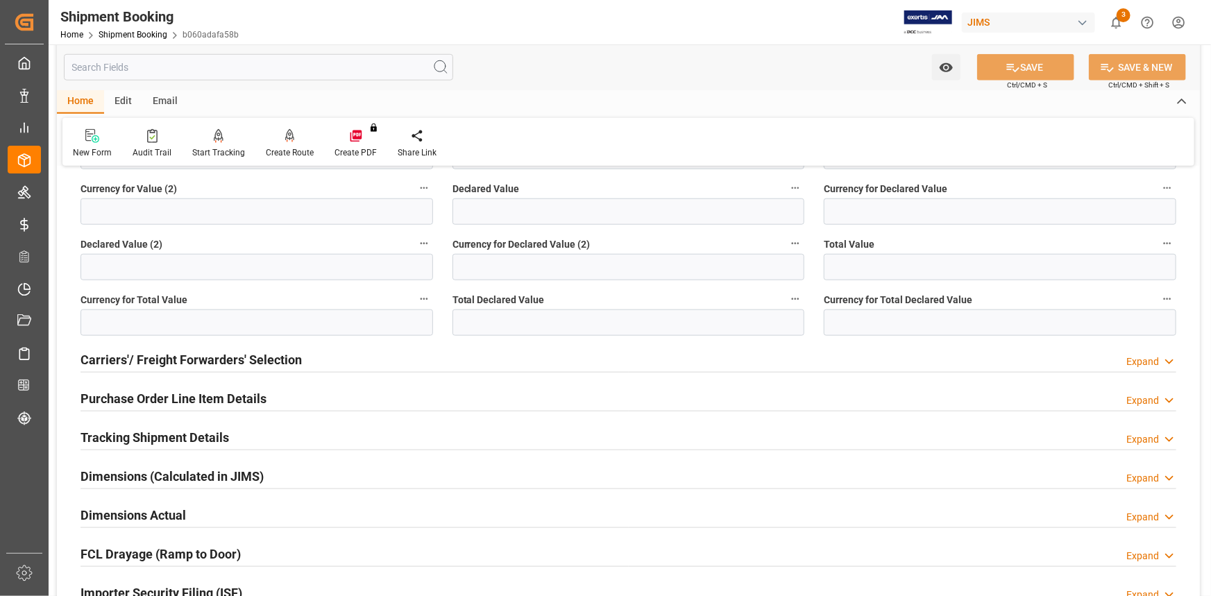
click at [266, 510] on div "Dimensions Actual Expand" at bounding box center [629, 514] width 1096 height 26
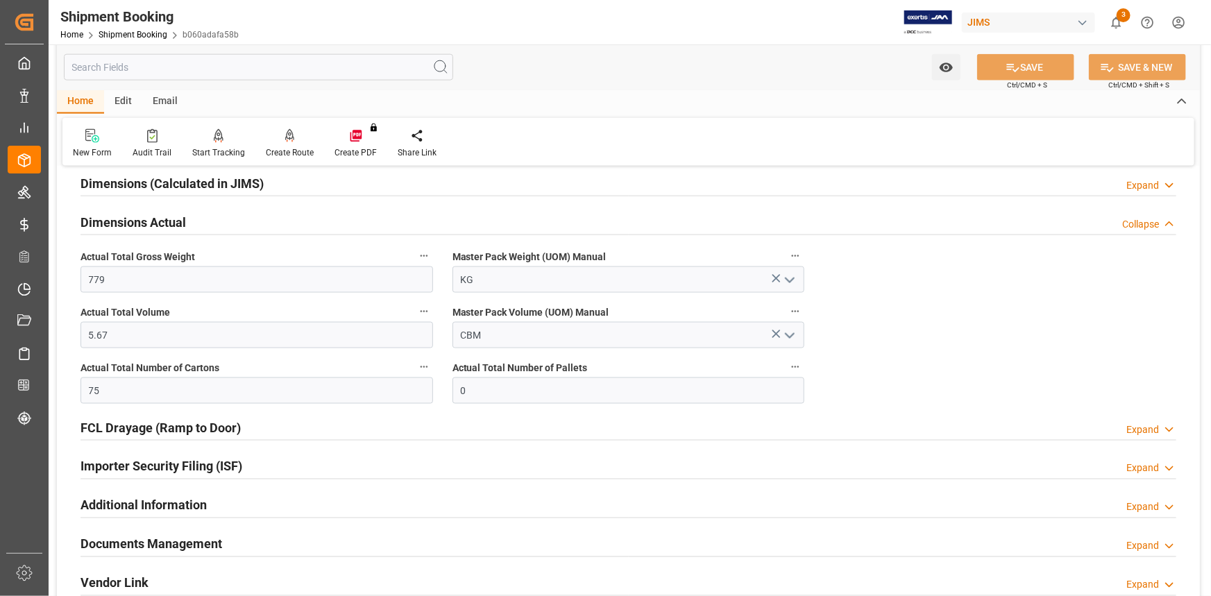
scroll to position [946, 0]
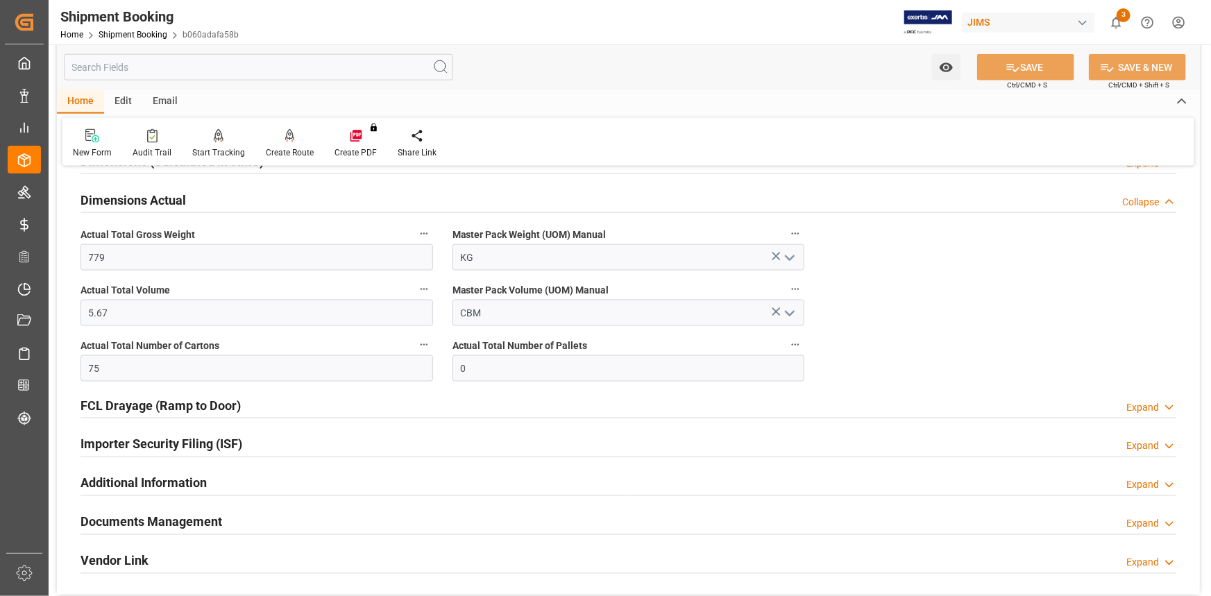
click at [256, 441] on div "Importer Security Filing (ISF) Expand" at bounding box center [629, 443] width 1096 height 26
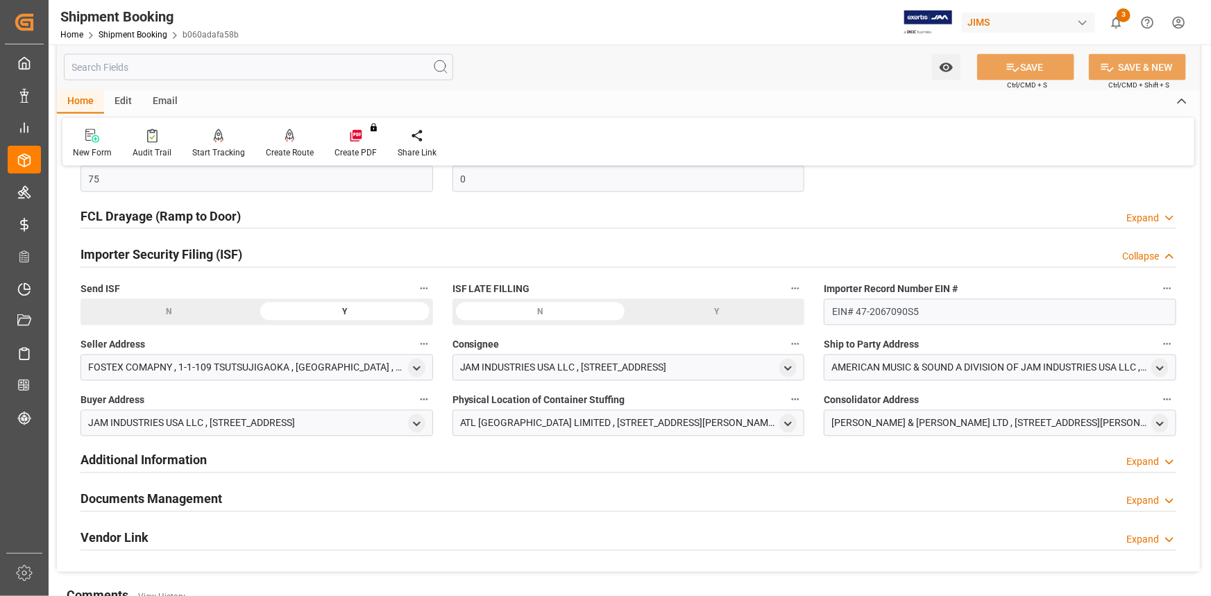
scroll to position [1199, 0]
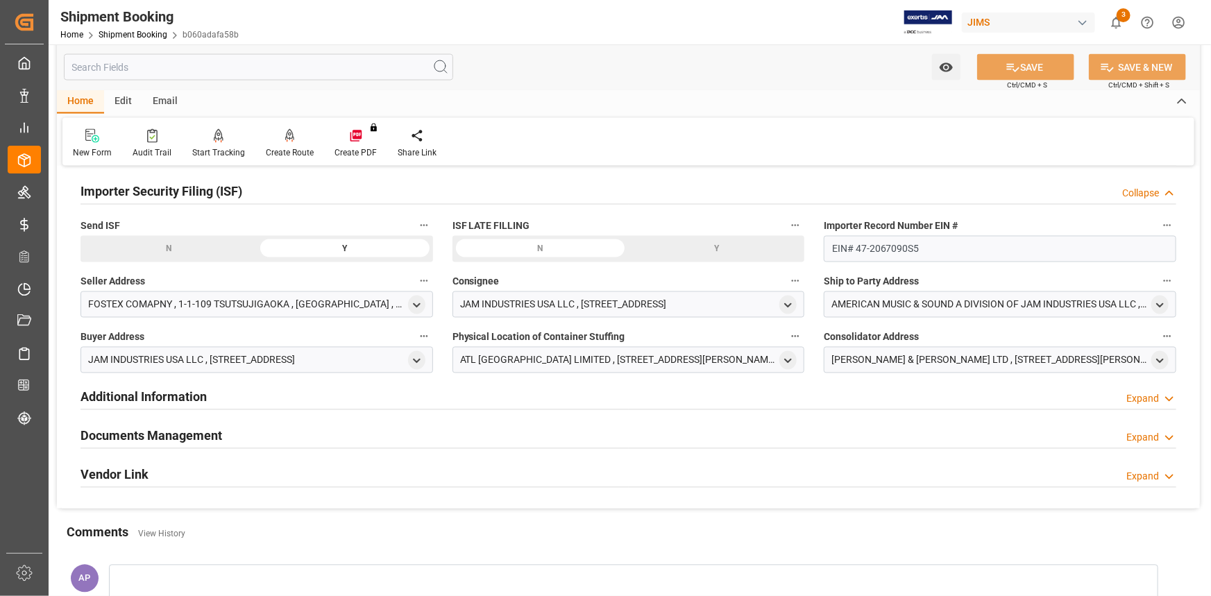
click at [257, 438] on div "Documents Management Expand" at bounding box center [629, 435] width 1096 height 26
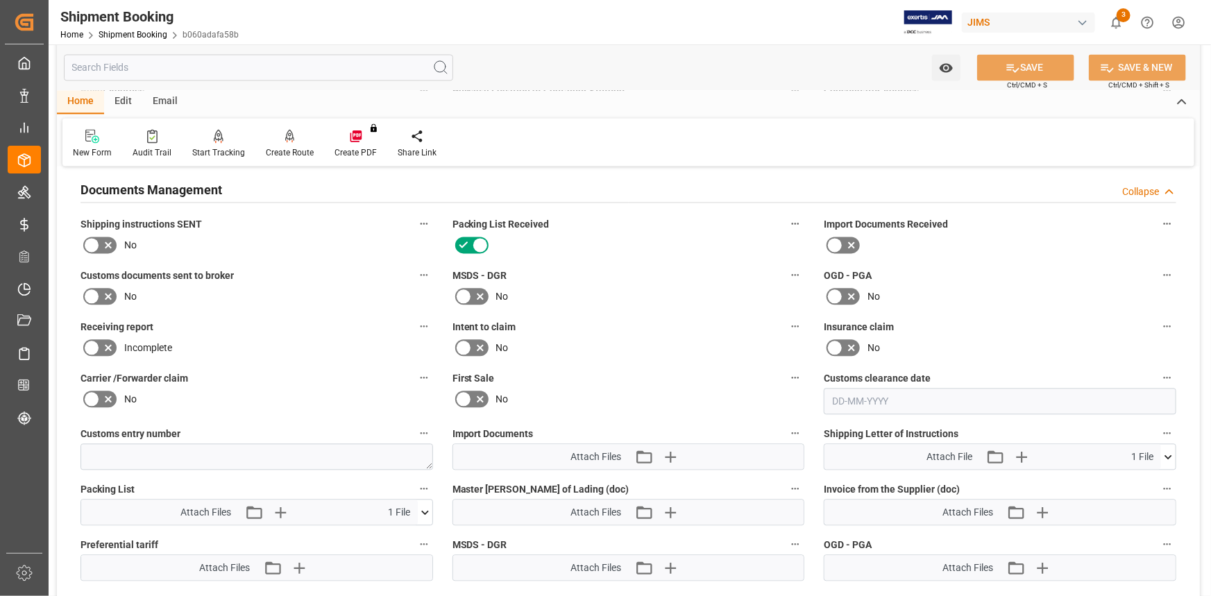
scroll to position [1514, 0]
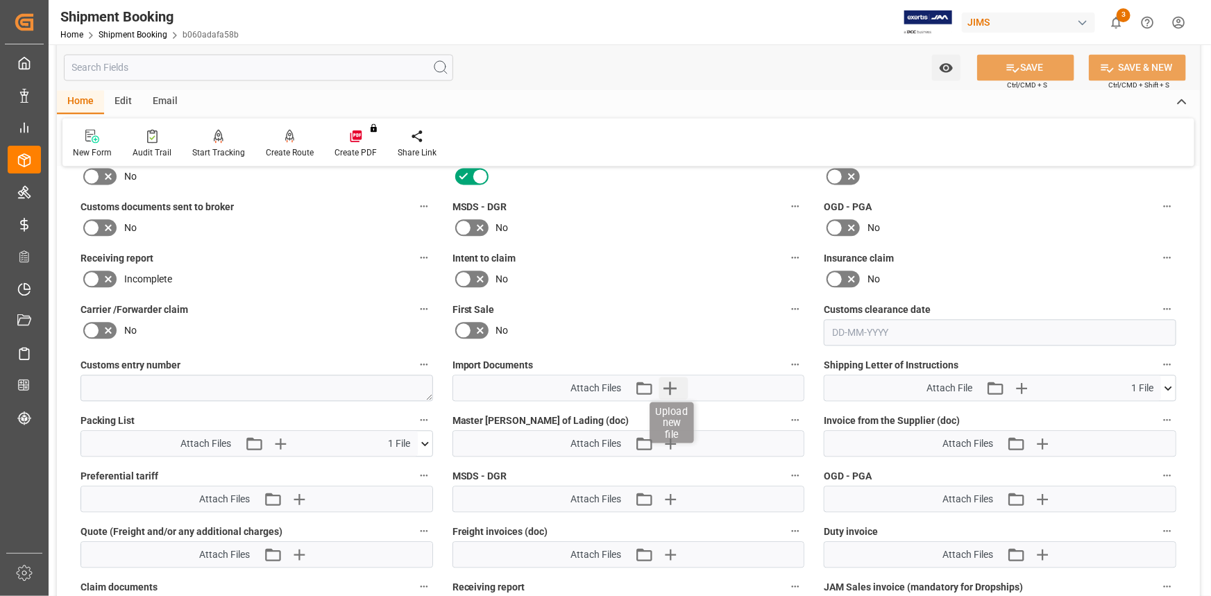
click at [670, 383] on icon "button" at bounding box center [670, 388] width 13 height 13
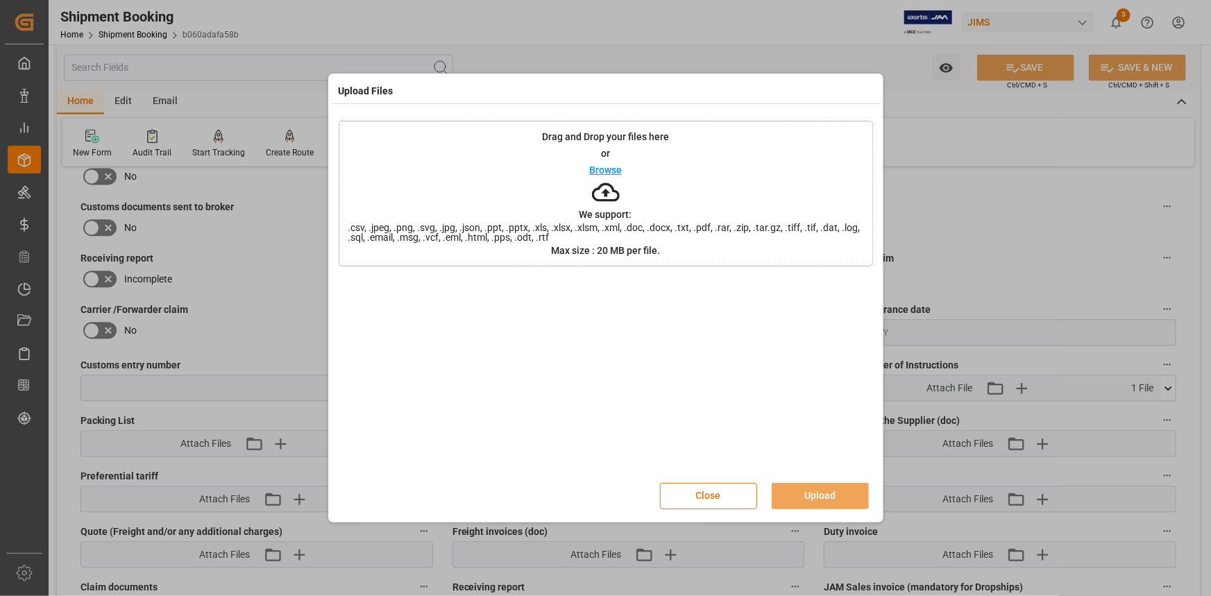
click at [614, 168] on p "Browse" at bounding box center [605, 170] width 33 height 10
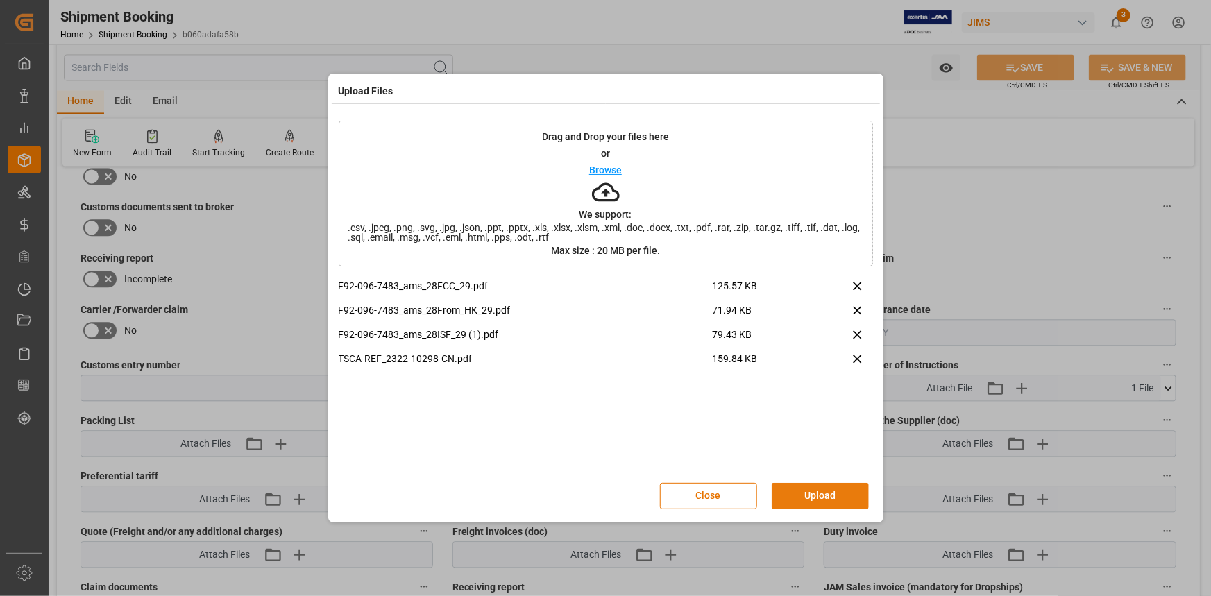
click at [818, 488] on button "Upload" at bounding box center [820, 496] width 97 height 26
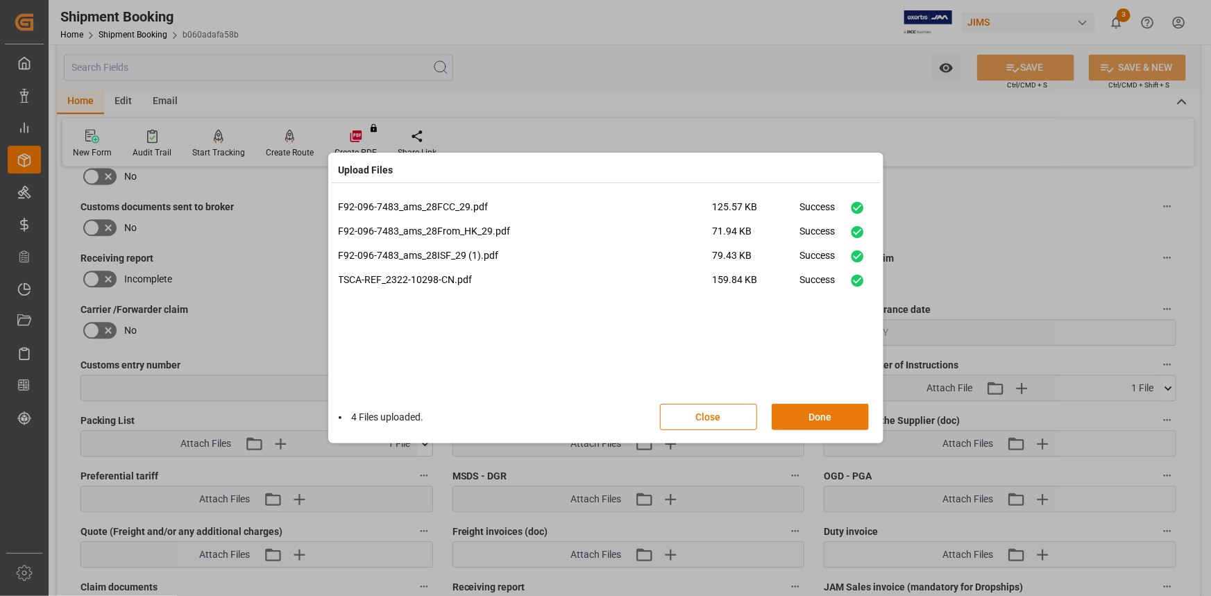
click at [811, 417] on button "Done" at bounding box center [820, 417] width 97 height 26
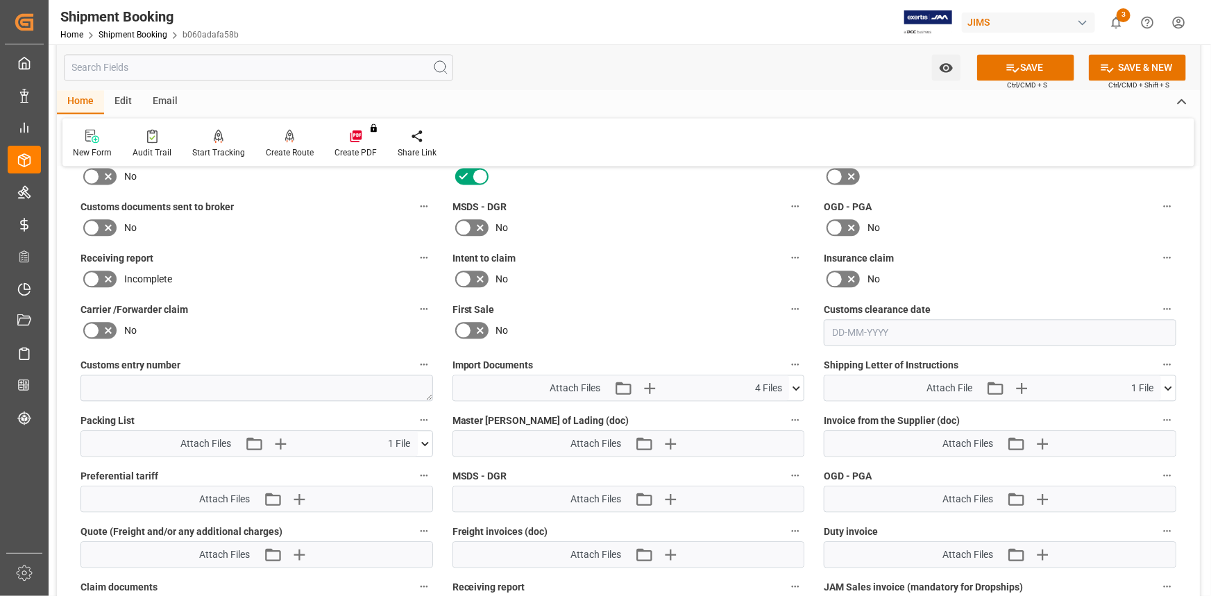
click at [425, 441] on icon at bounding box center [425, 444] width 15 height 15
click at [423, 441] on icon at bounding box center [425, 443] width 8 height 4
click at [280, 437] on icon "button" at bounding box center [280, 443] width 13 height 13
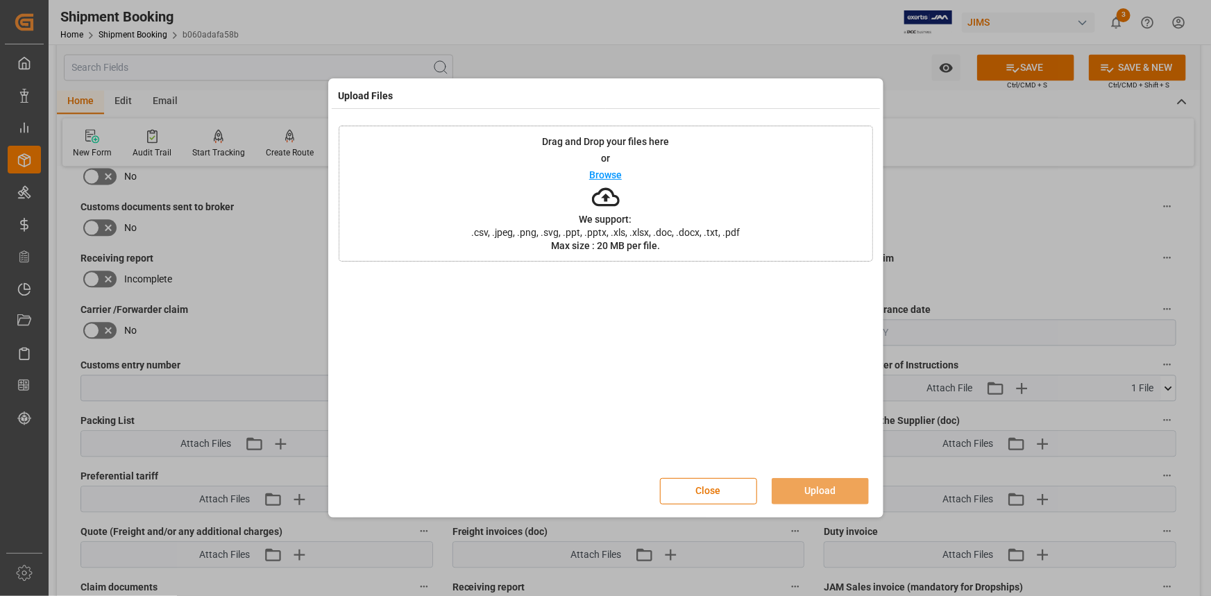
click at [609, 174] on p "Browse" at bounding box center [605, 175] width 33 height 10
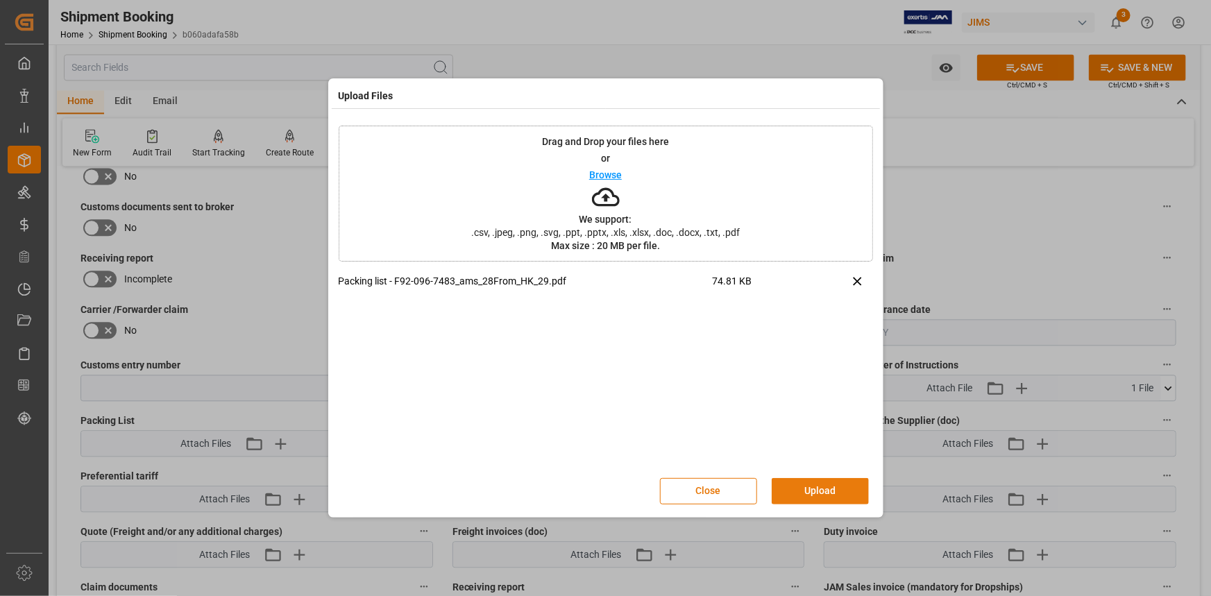
click at [826, 491] on button "Upload" at bounding box center [820, 491] width 97 height 26
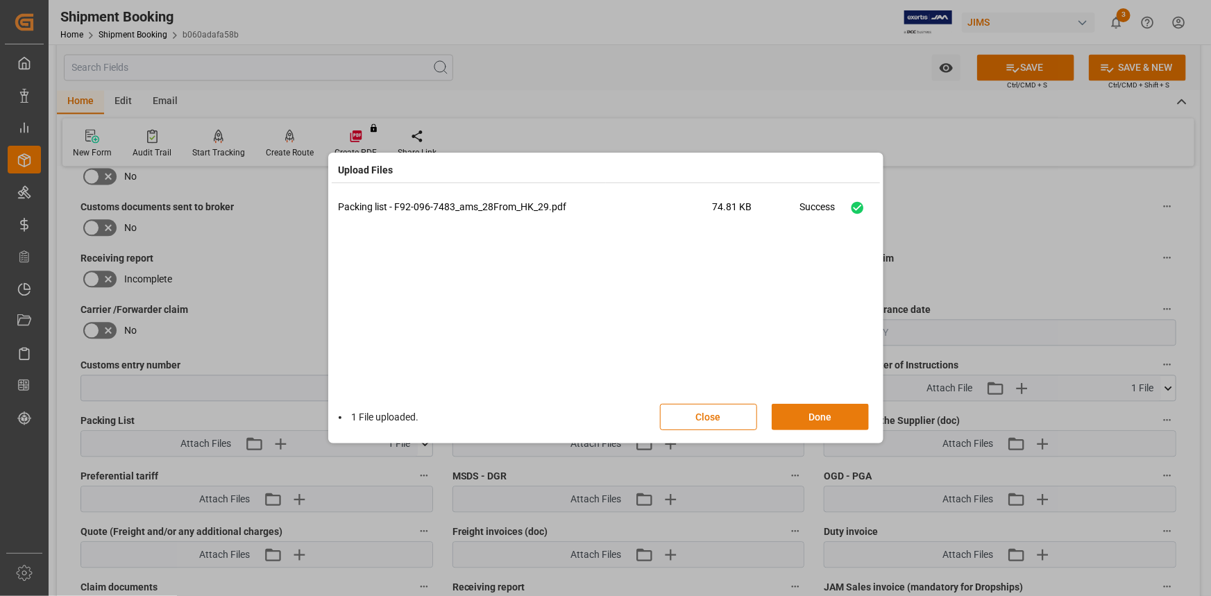
click at [819, 415] on button "Done" at bounding box center [820, 417] width 97 height 26
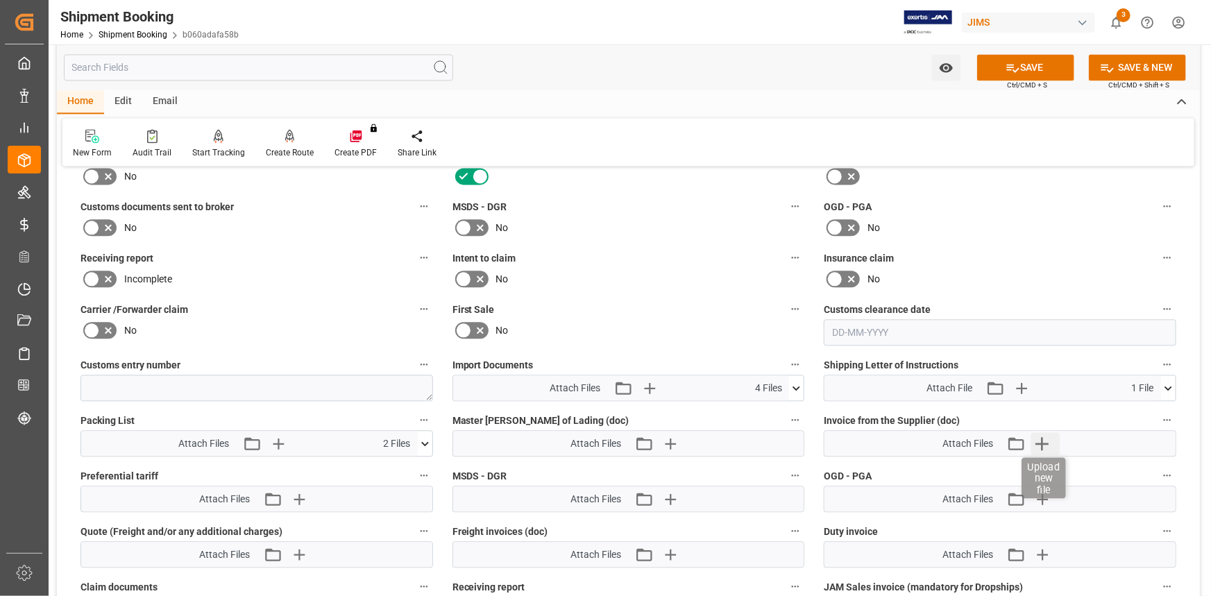
click at [1041, 437] on icon "button" at bounding box center [1042, 443] width 22 height 22
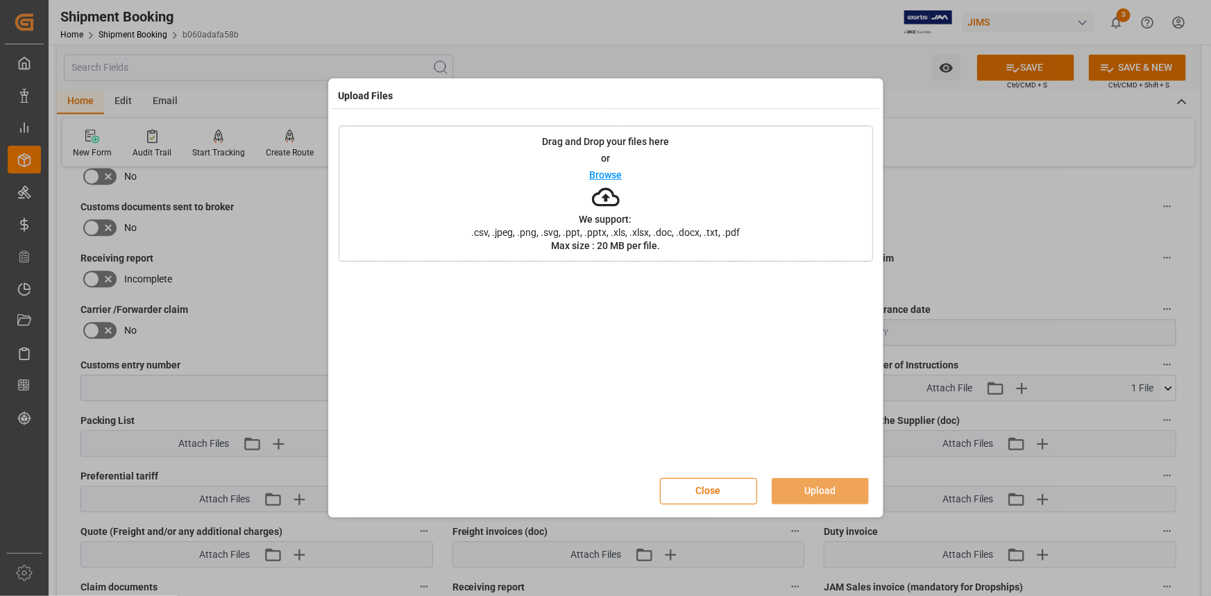
click at [613, 177] on p "Browse" at bounding box center [605, 175] width 33 height 10
click at [824, 491] on button "Upload" at bounding box center [820, 491] width 97 height 26
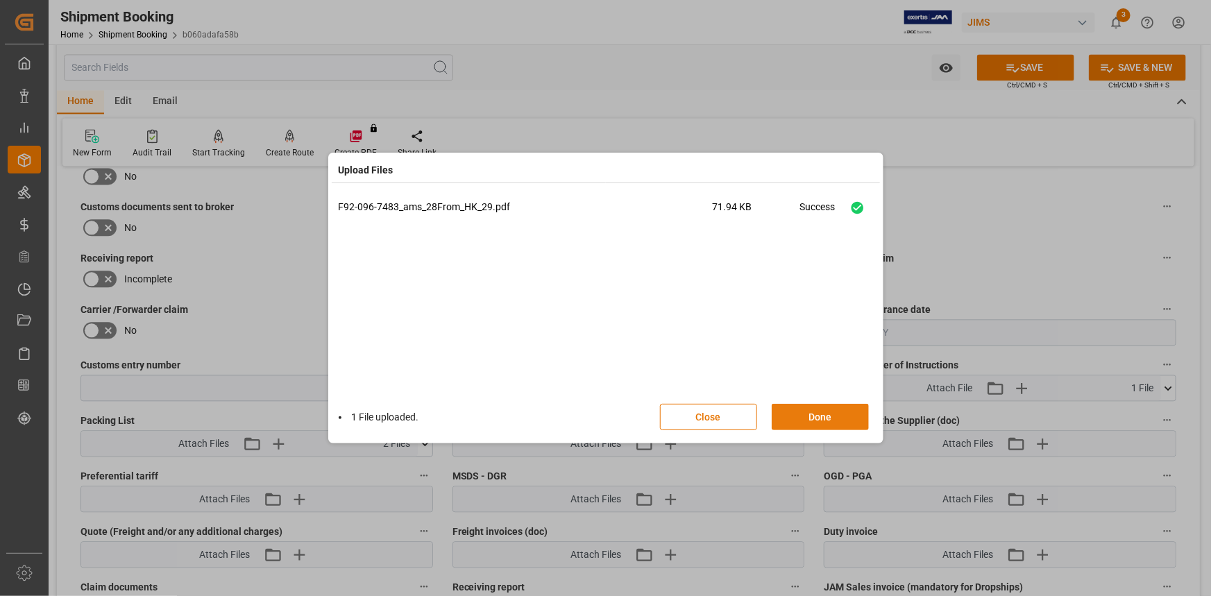
click at [818, 421] on button "Done" at bounding box center [820, 417] width 97 height 26
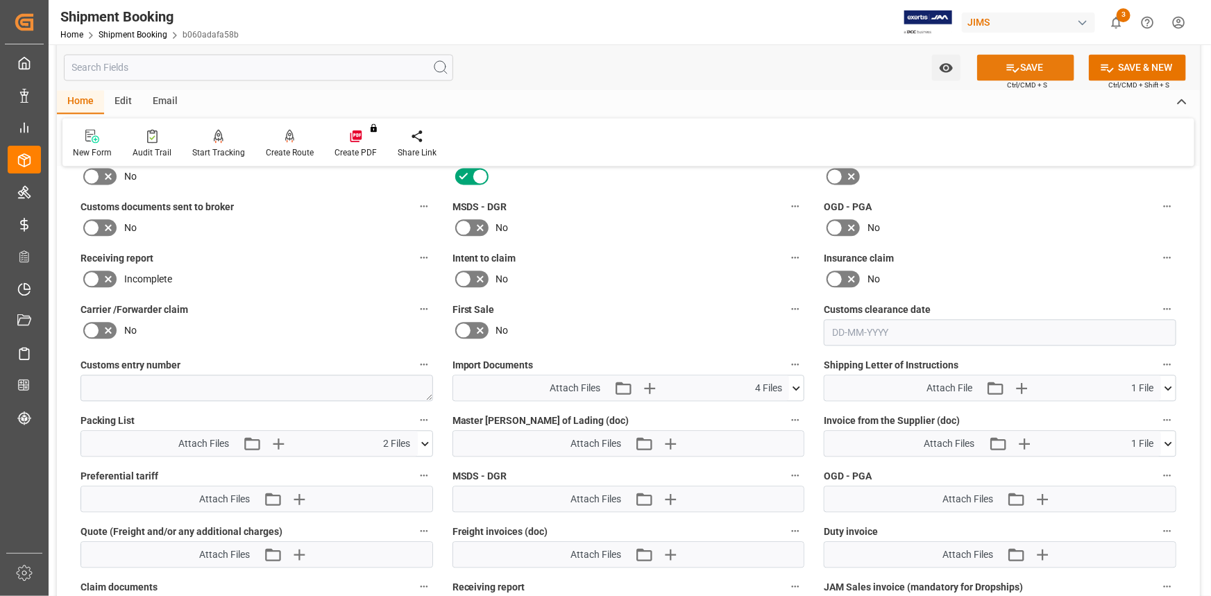
click at [1025, 66] on button "SAVE" at bounding box center [1025, 67] width 97 height 26
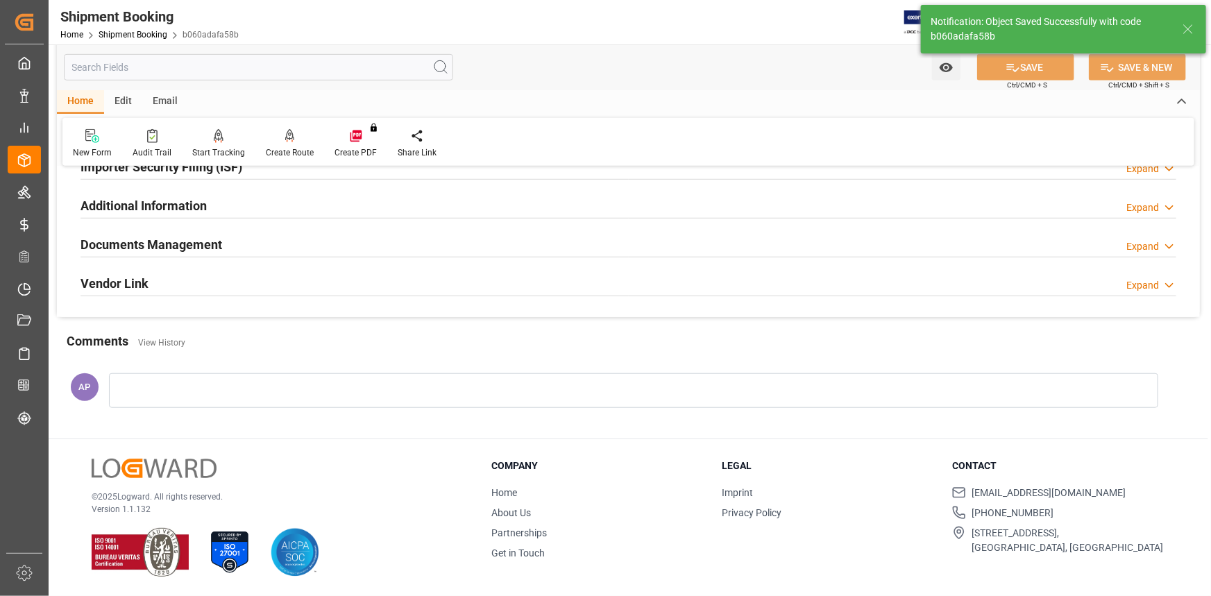
scroll to position [444, 0]
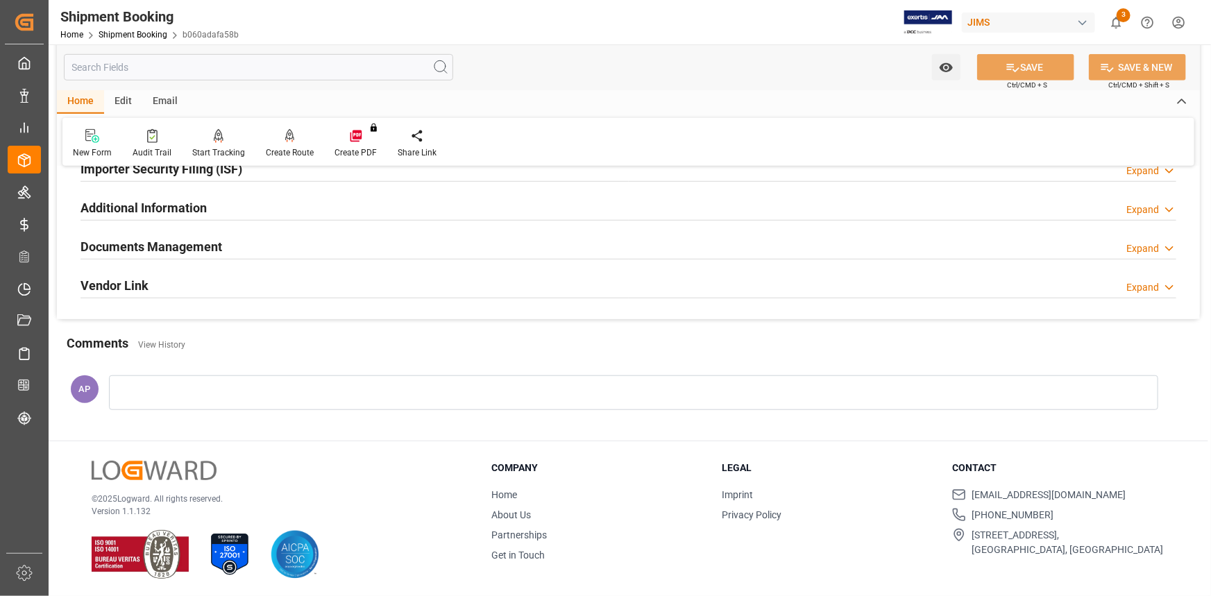
click at [238, 242] on div "Documents Management Expand" at bounding box center [629, 245] width 1096 height 26
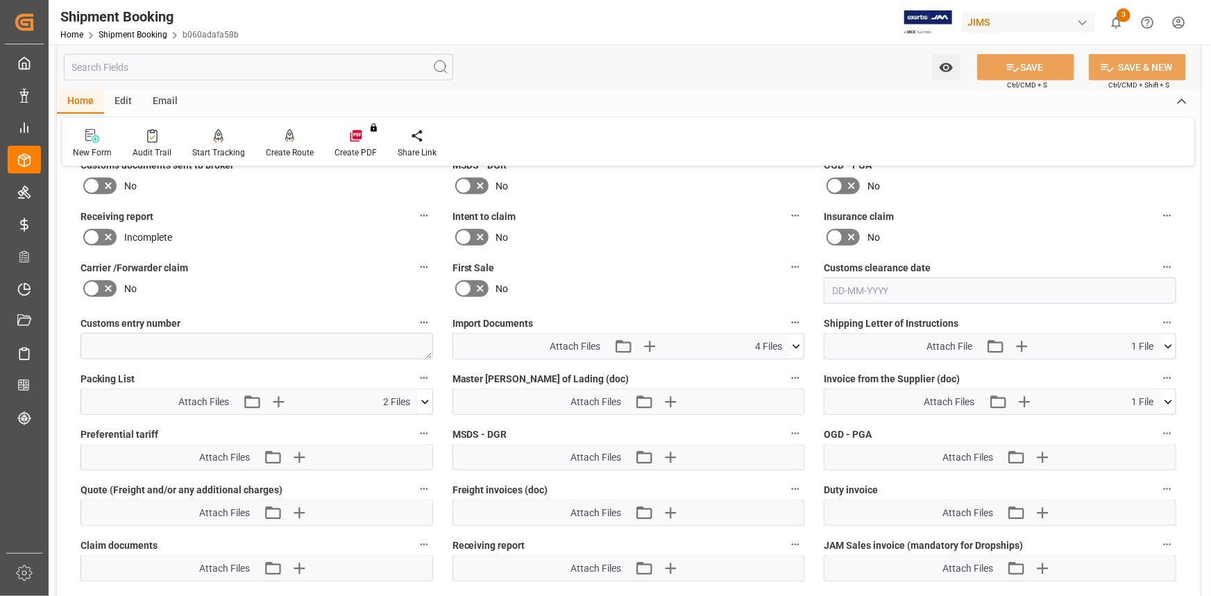
scroll to position [634, 0]
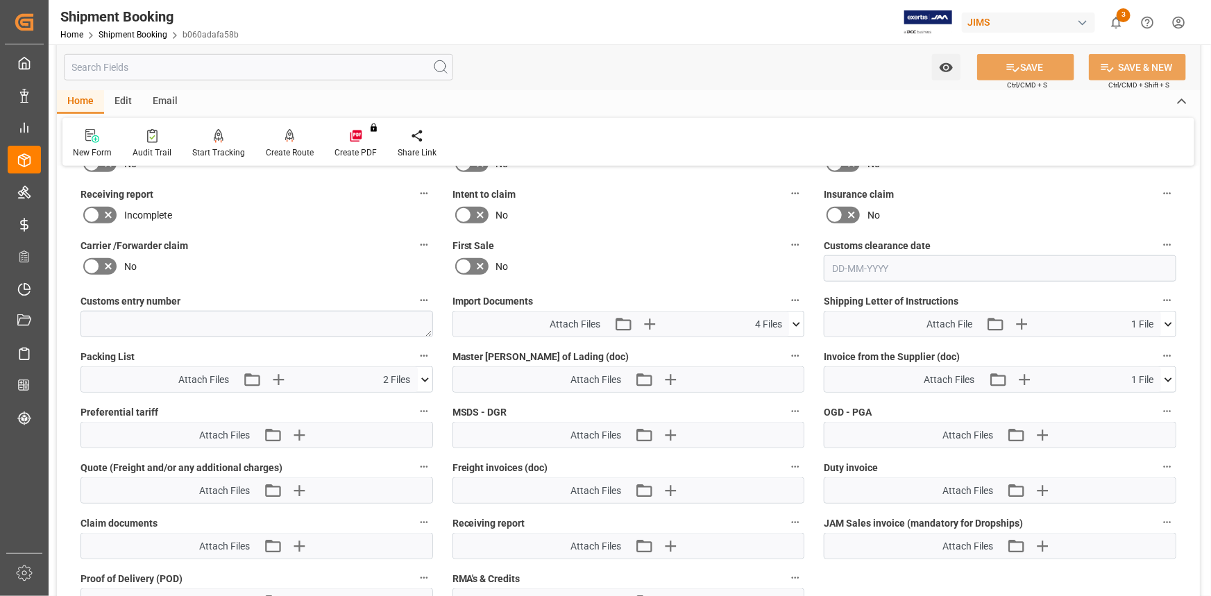
click at [797, 322] on icon at bounding box center [796, 324] width 15 height 15
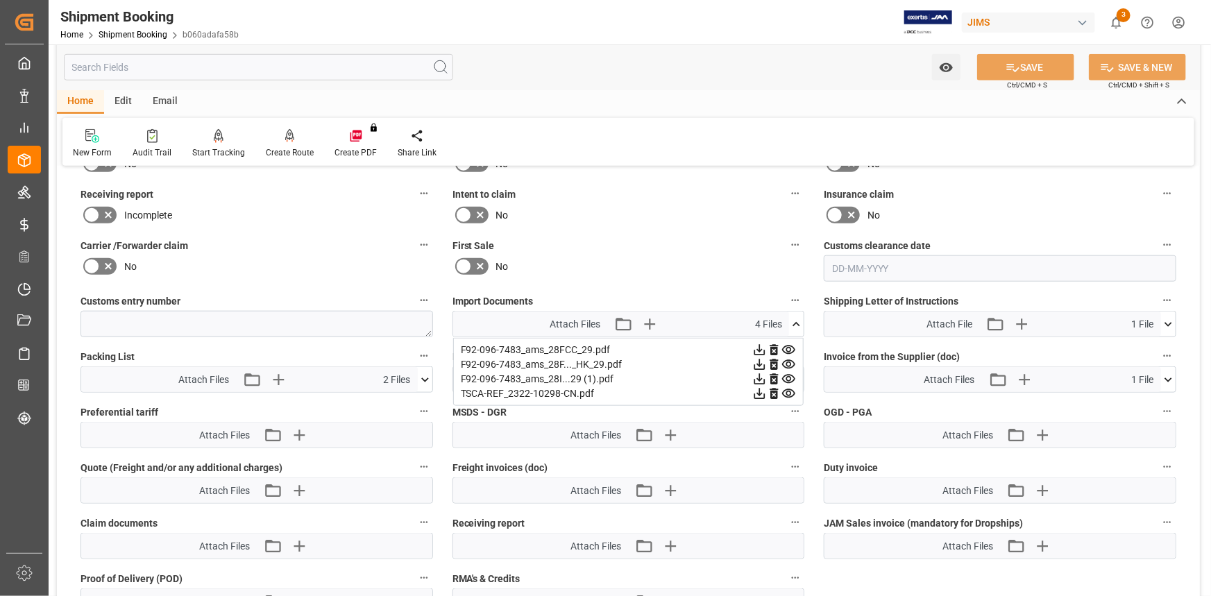
click at [798, 322] on icon at bounding box center [796, 324] width 15 height 15
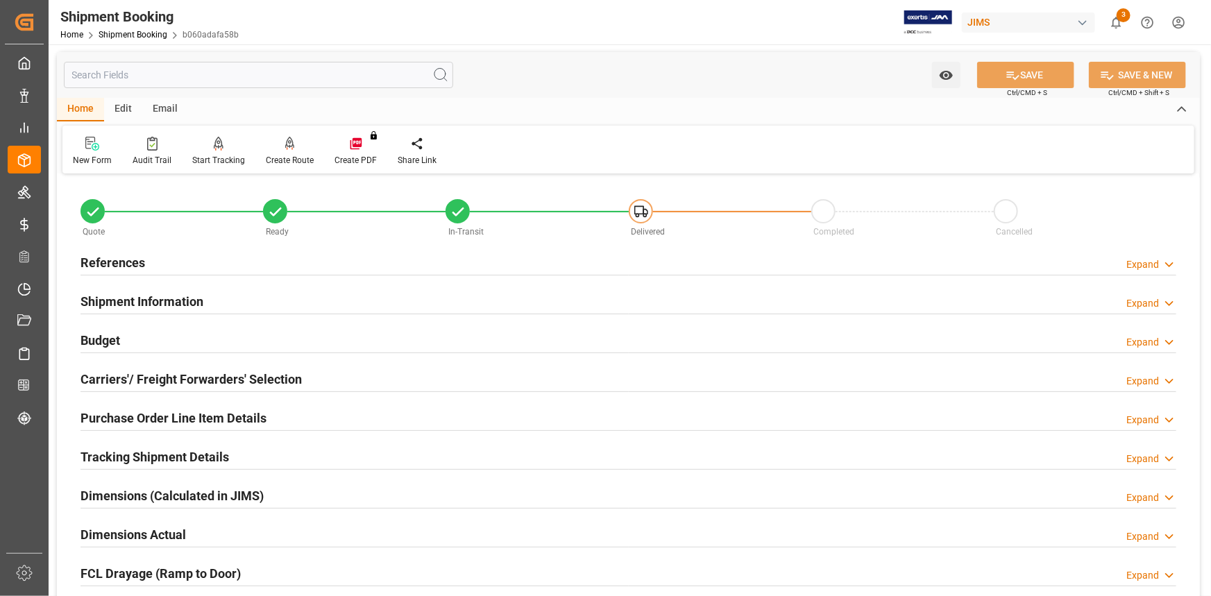
scroll to position [0, 0]
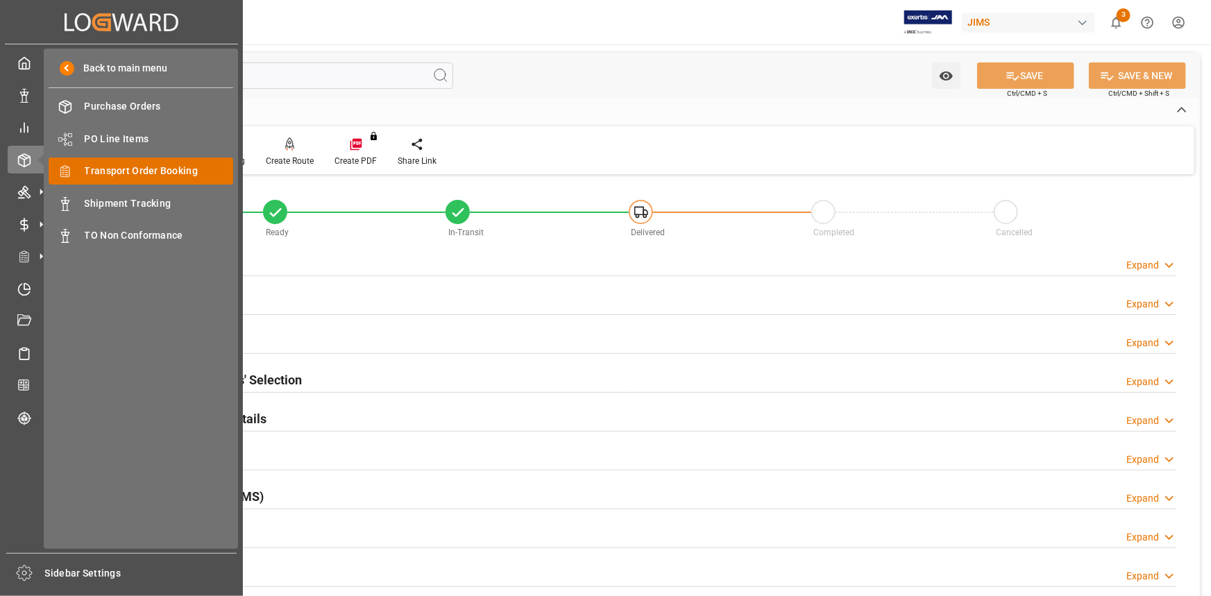
click at [128, 169] on span "Transport Order Booking" at bounding box center [159, 171] width 149 height 15
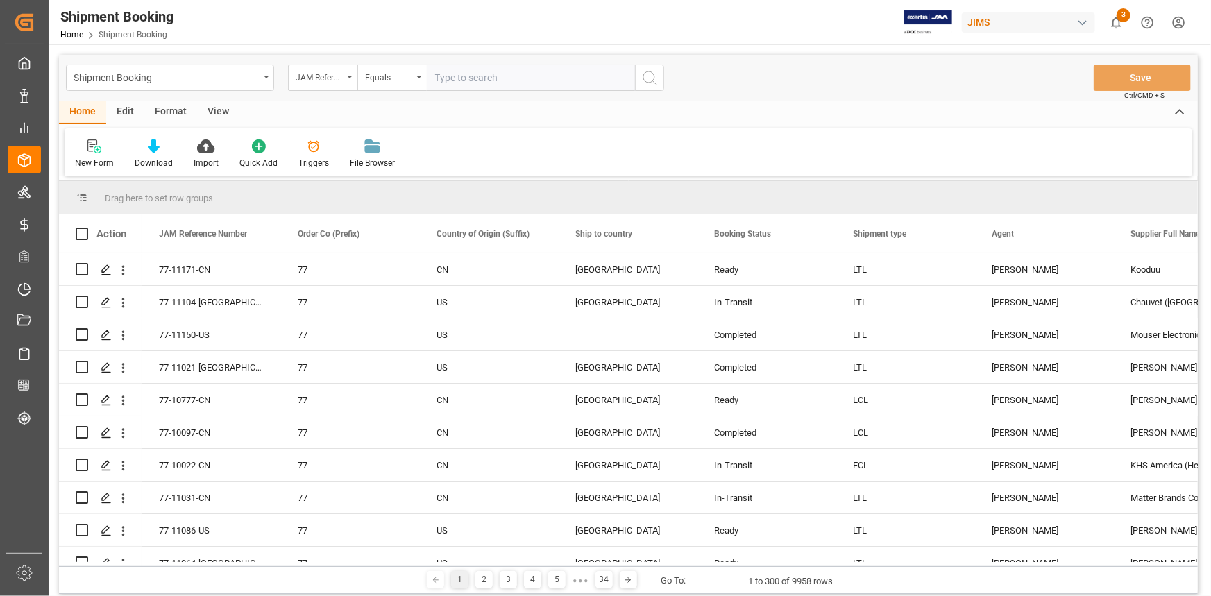
click at [464, 76] on input "text" at bounding box center [531, 78] width 208 height 26
type input "22-11153-ca"
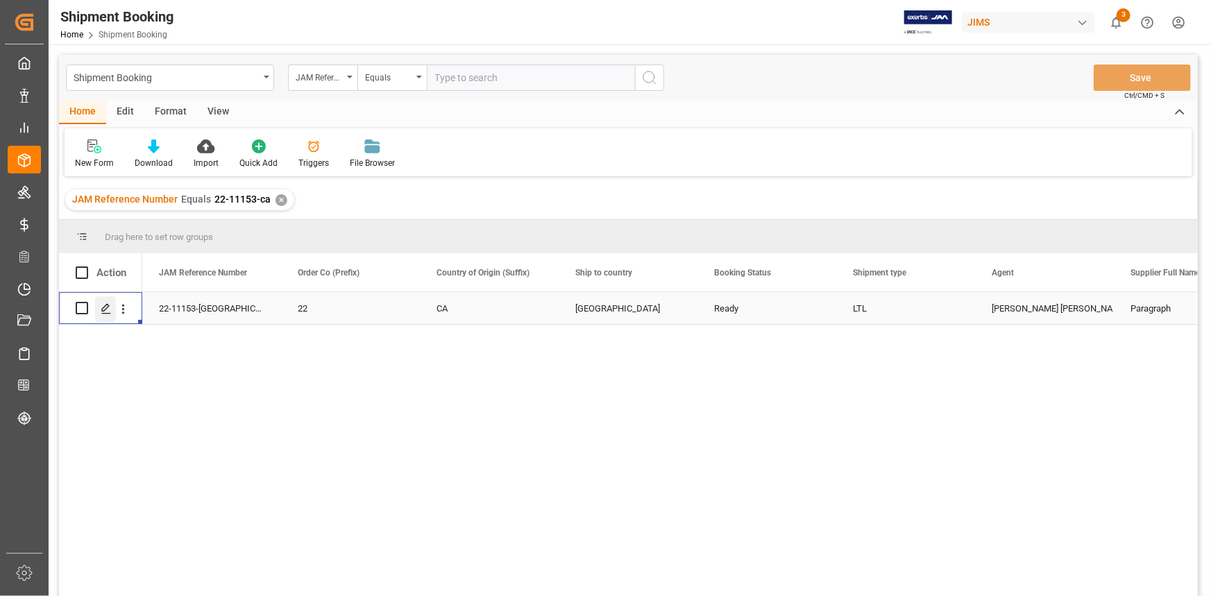
click at [103, 311] on polygon "Press SPACE to select this row." at bounding box center [105, 307] width 7 height 7
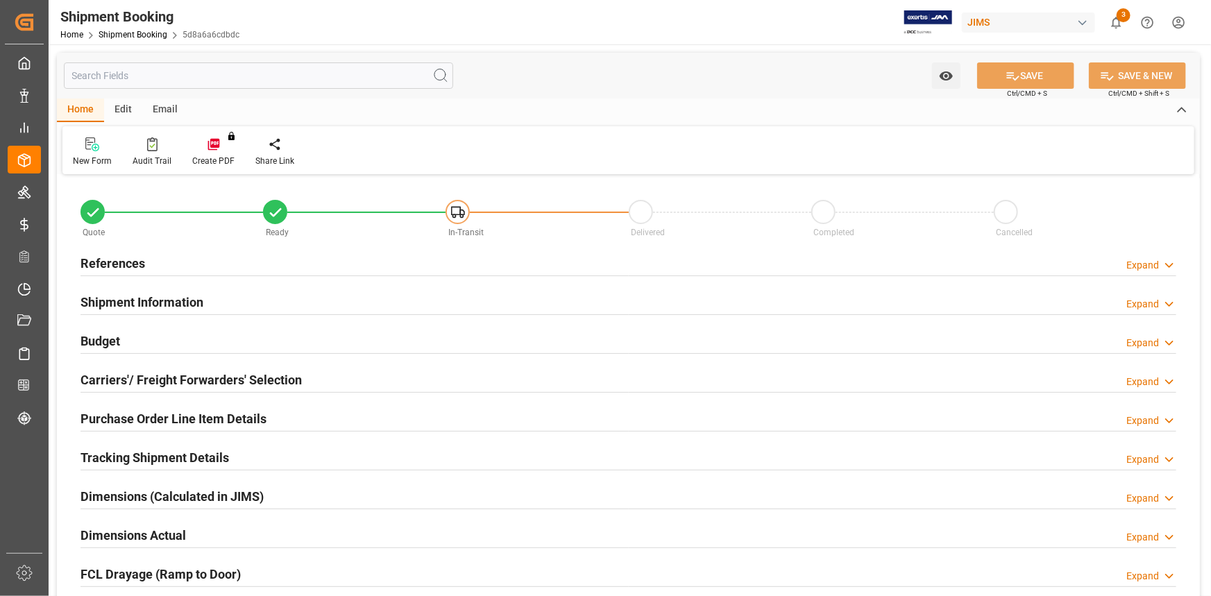
type input "0"
type input "540"
type input "4740"
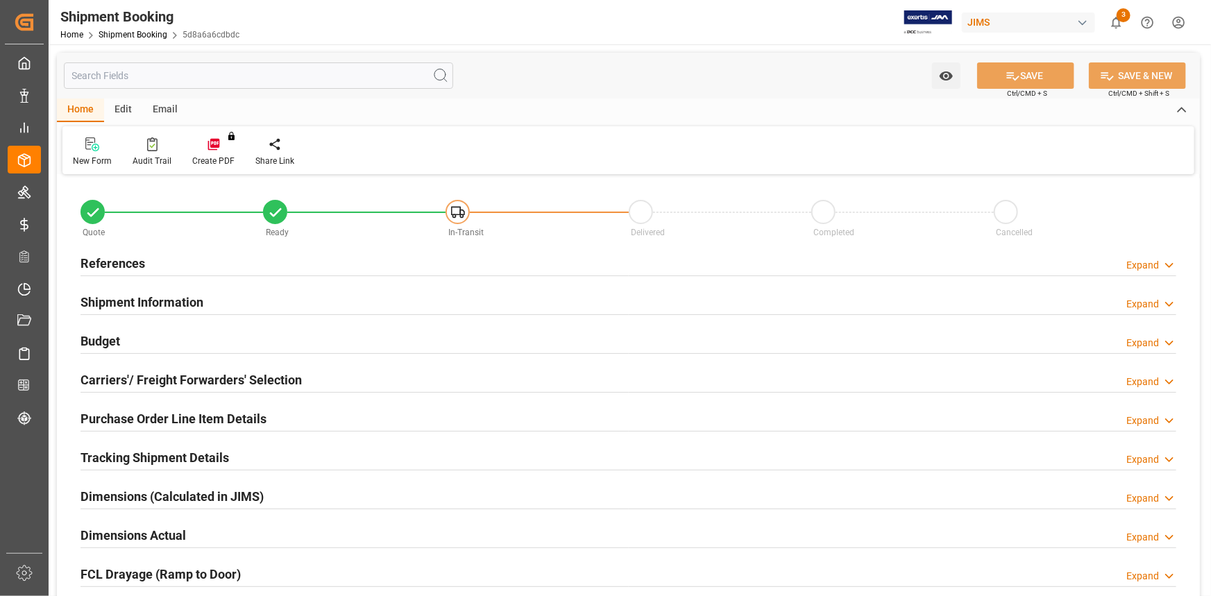
type input "3"
type input "18-09-2025"
click at [278, 264] on div "References Expand" at bounding box center [629, 262] width 1096 height 26
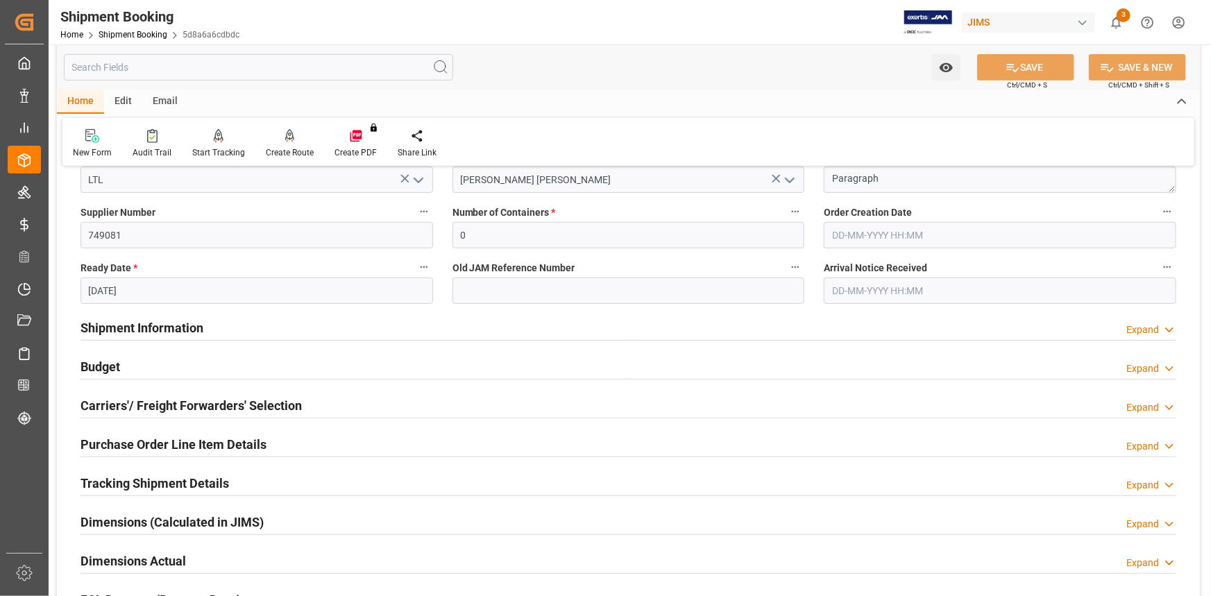
scroll to position [315, 0]
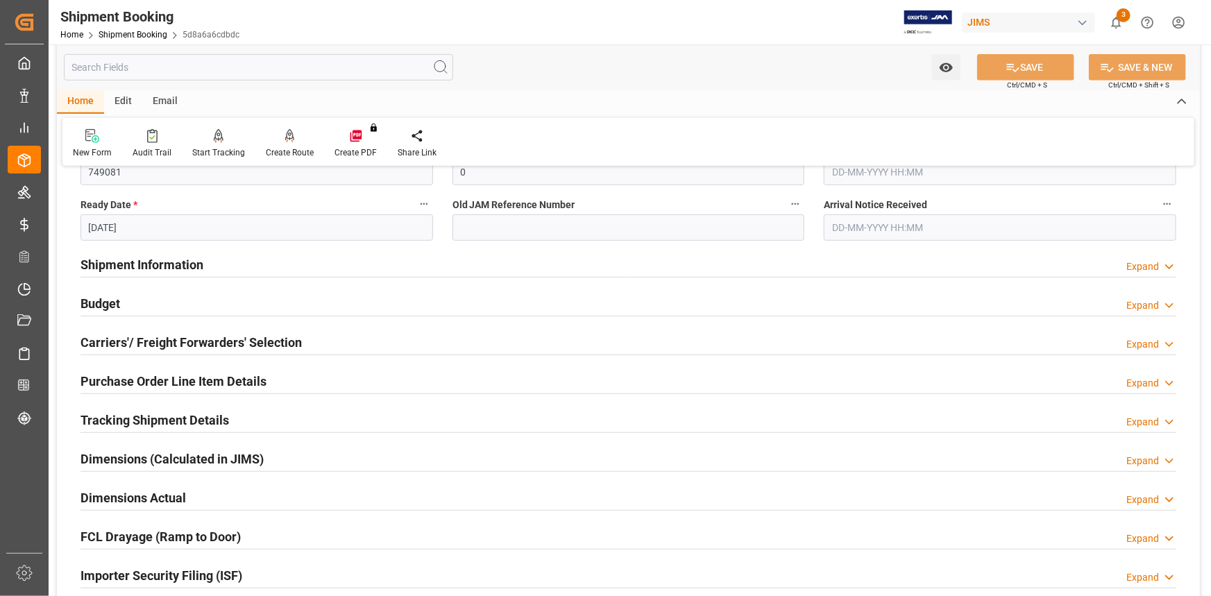
click at [260, 298] on div "Budget Expand" at bounding box center [629, 302] width 1096 height 26
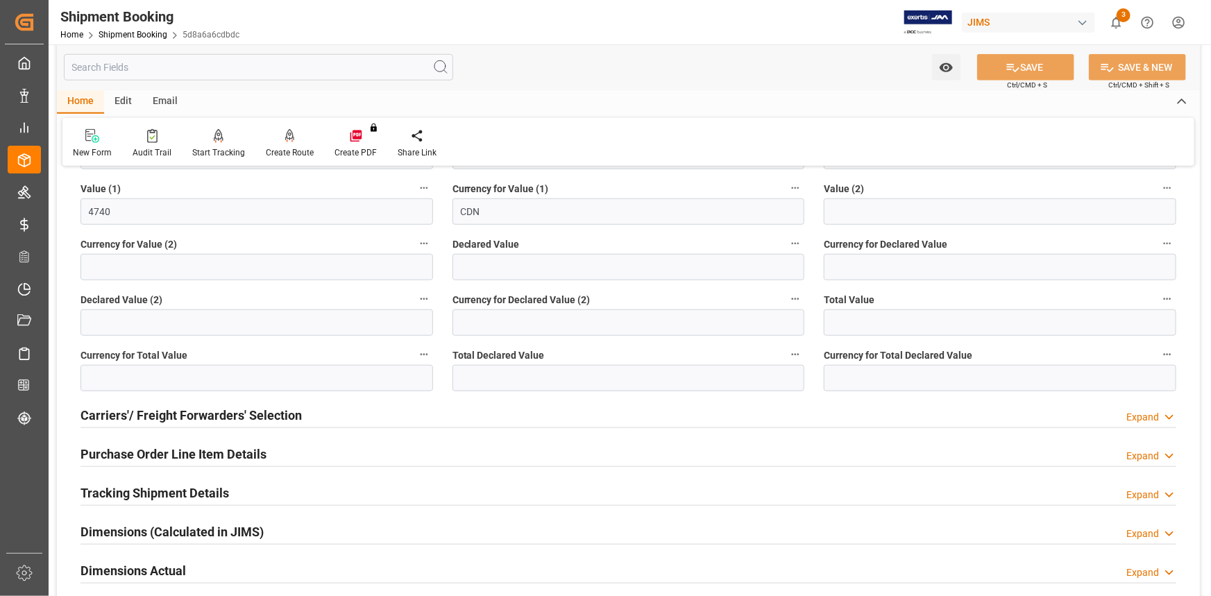
scroll to position [631, 0]
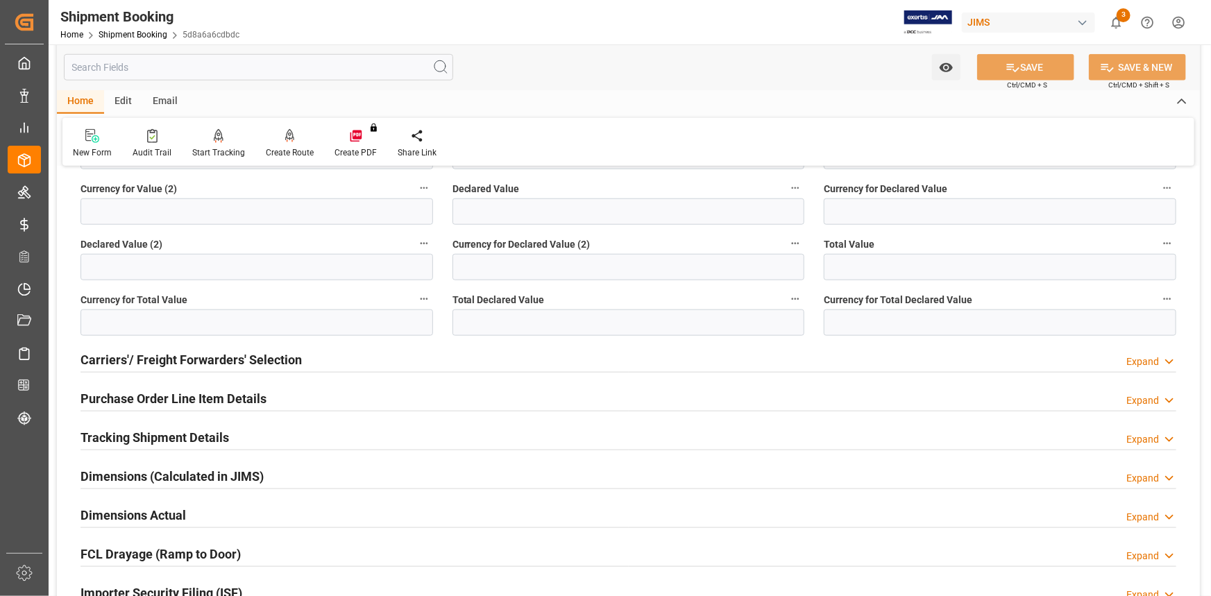
click at [285, 396] on div "Purchase Order Line Item Details Expand" at bounding box center [629, 397] width 1096 height 26
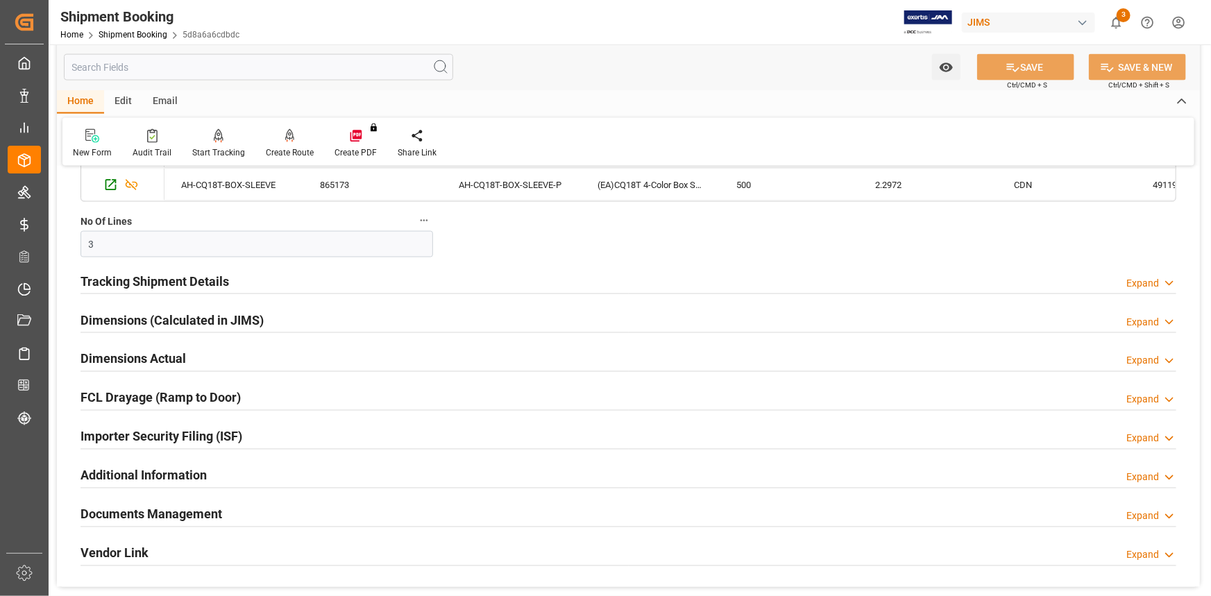
scroll to position [1072, 0]
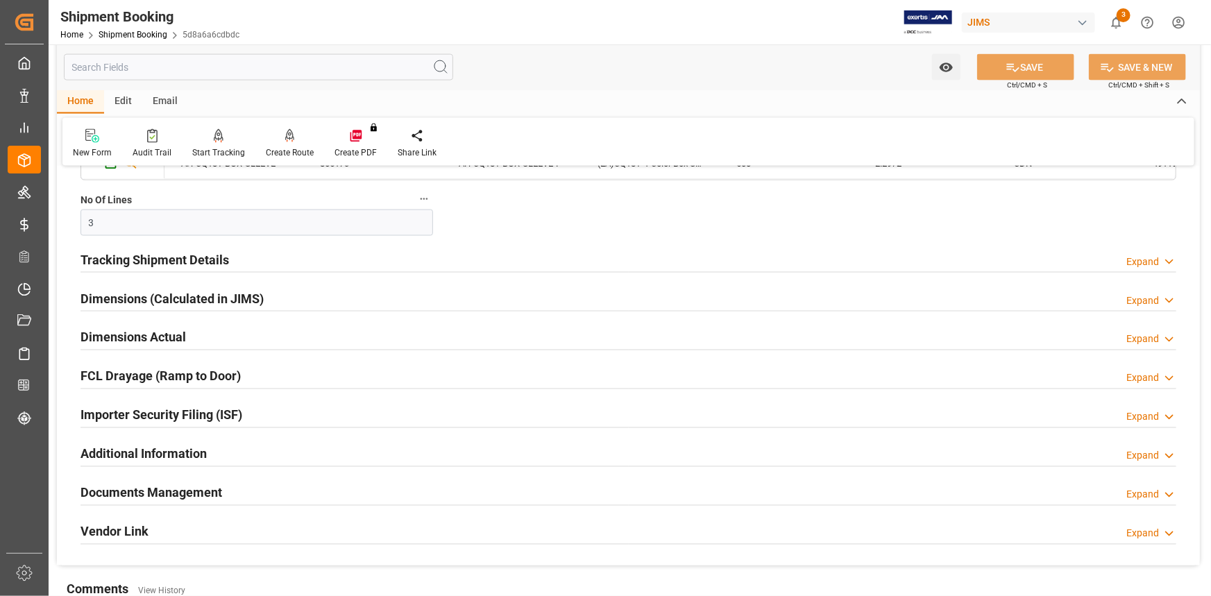
click at [266, 263] on div "Tracking Shipment Details Expand" at bounding box center [629, 259] width 1096 height 26
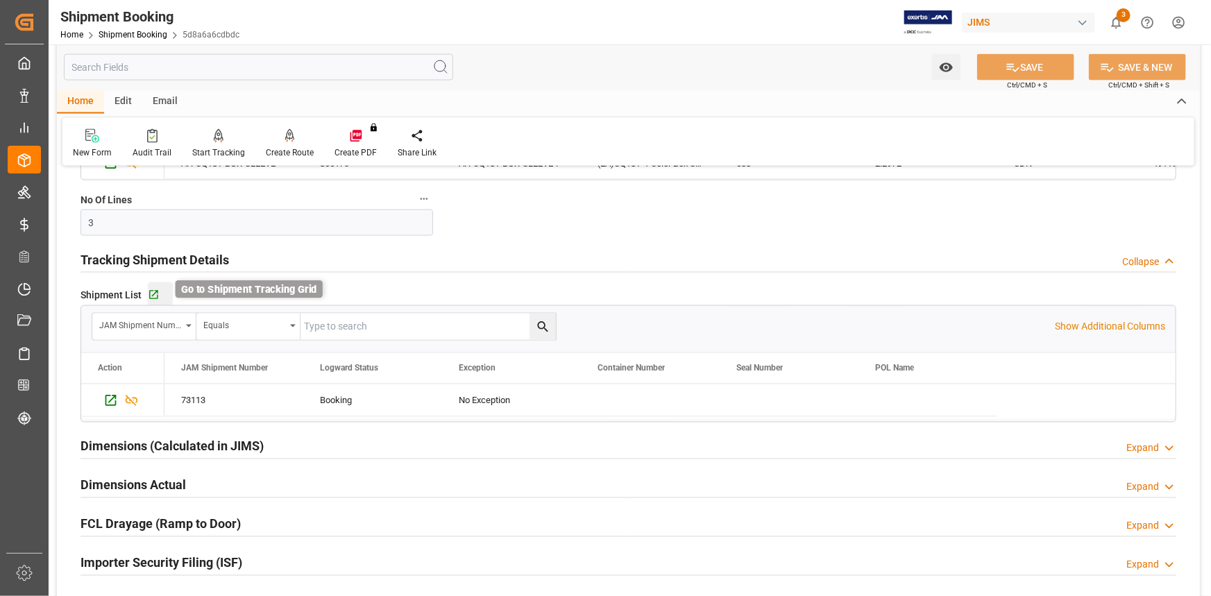
click at [155, 289] on icon "button" at bounding box center [154, 295] width 12 height 12
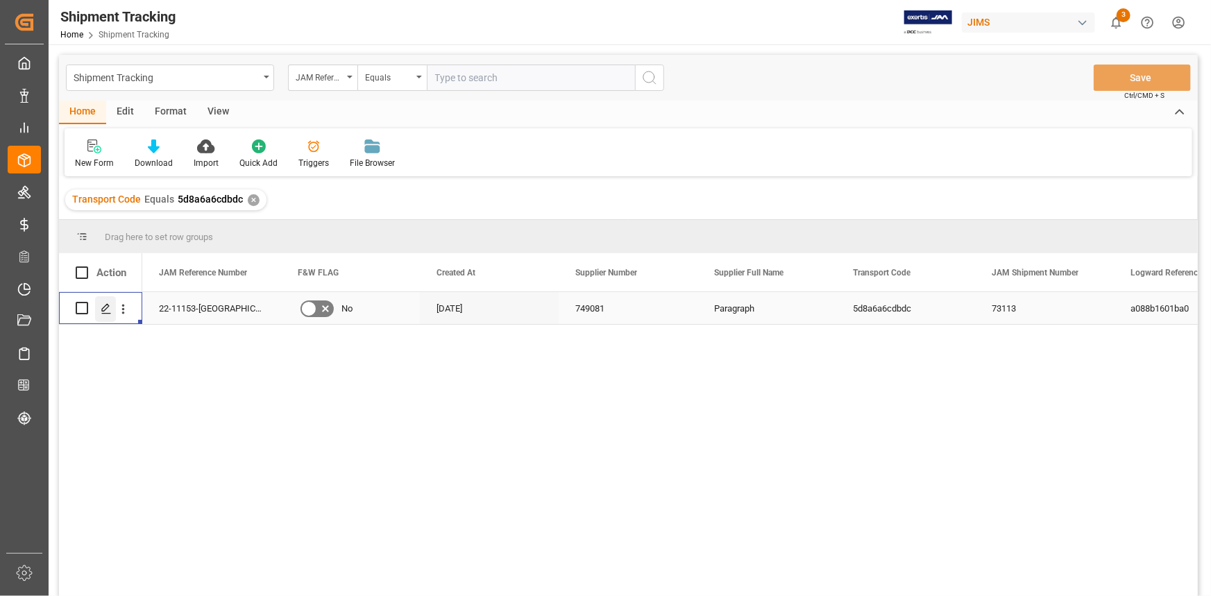
click at [105, 310] on icon "Press SPACE to select this row." at bounding box center [106, 308] width 11 height 11
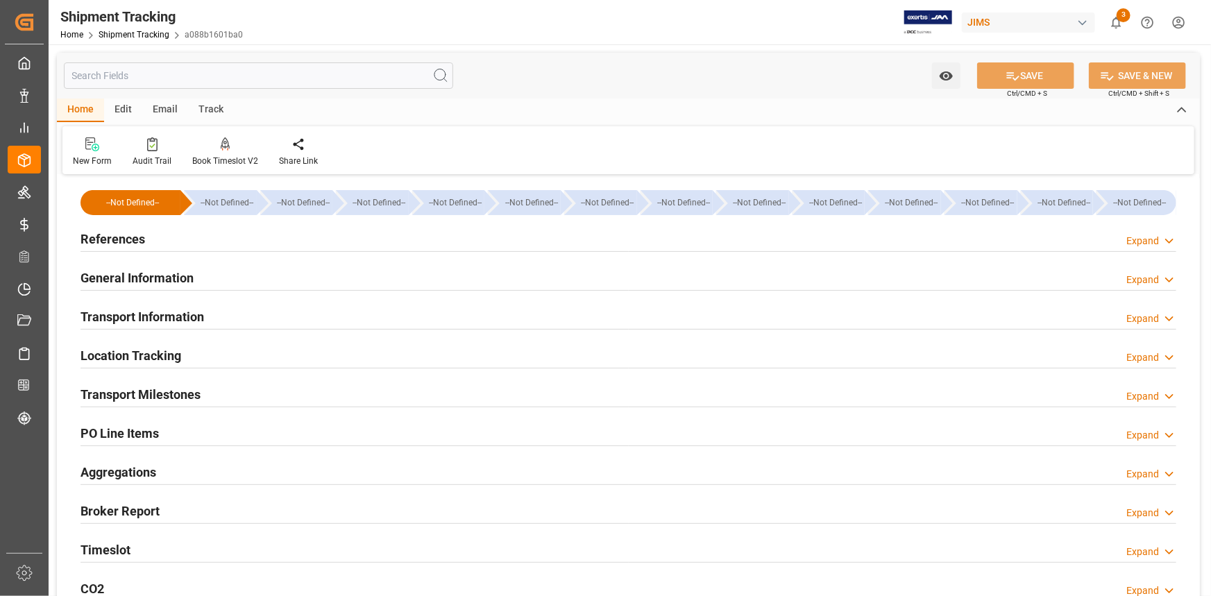
type input "[DATE]"
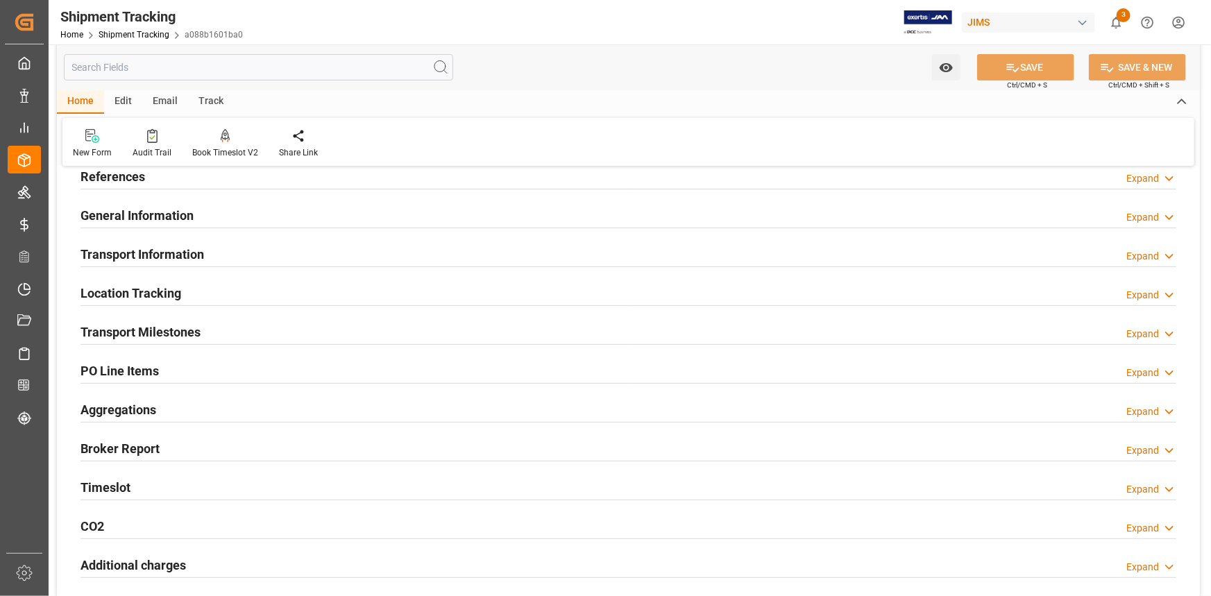
click at [202, 176] on div "References Expand" at bounding box center [629, 175] width 1096 height 26
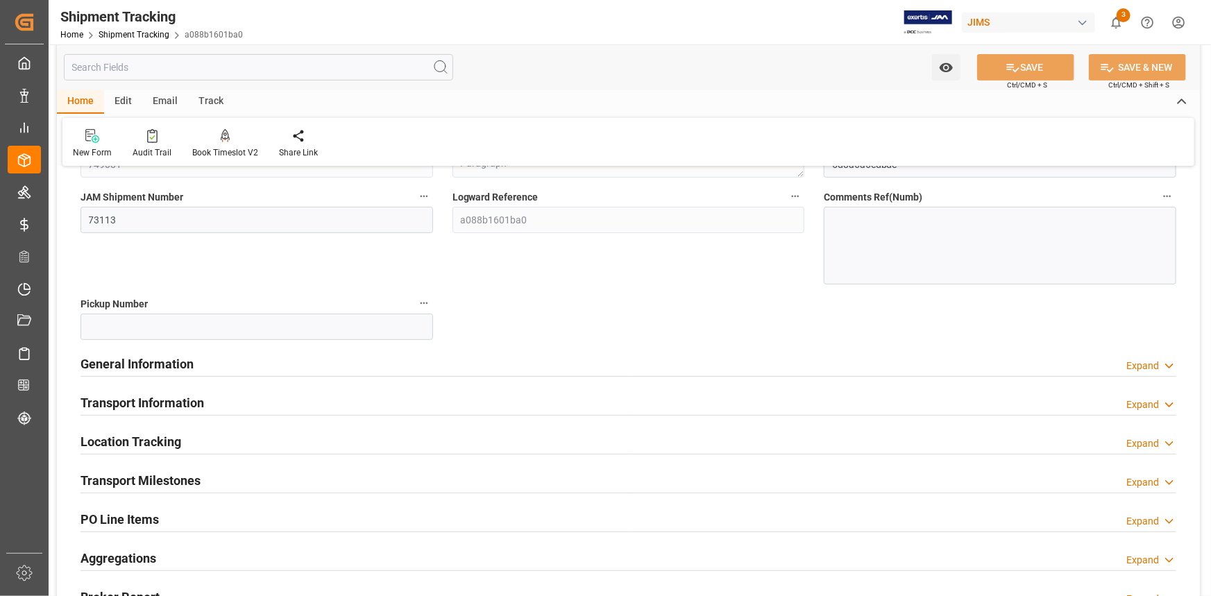
scroll to position [189, 0]
click at [260, 359] on div "General Information Expand" at bounding box center [629, 361] width 1096 height 26
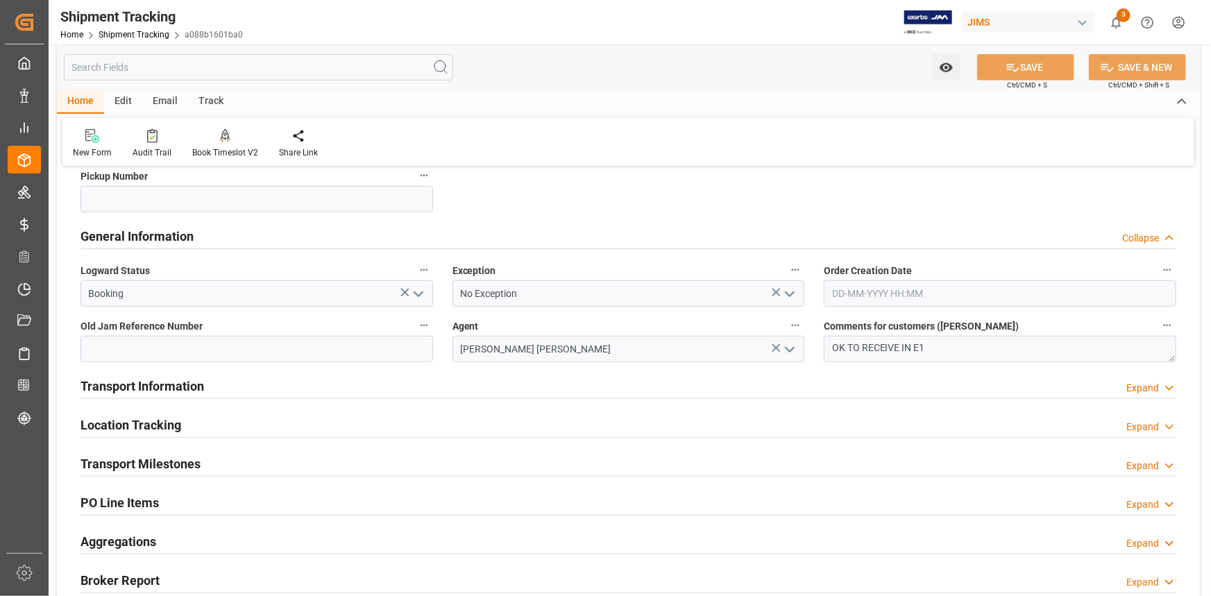
click at [360, 384] on div "Transport Information Expand" at bounding box center [629, 385] width 1096 height 26
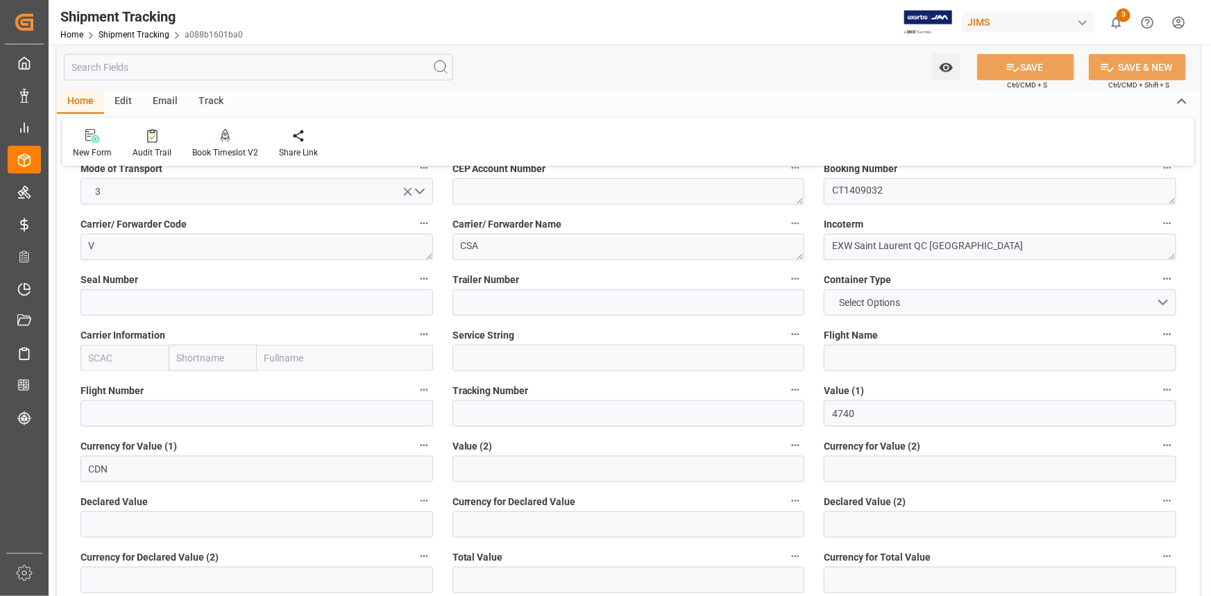
scroll to position [568, 0]
click at [1157, 296] on button "Select Options" at bounding box center [1000, 302] width 353 height 26
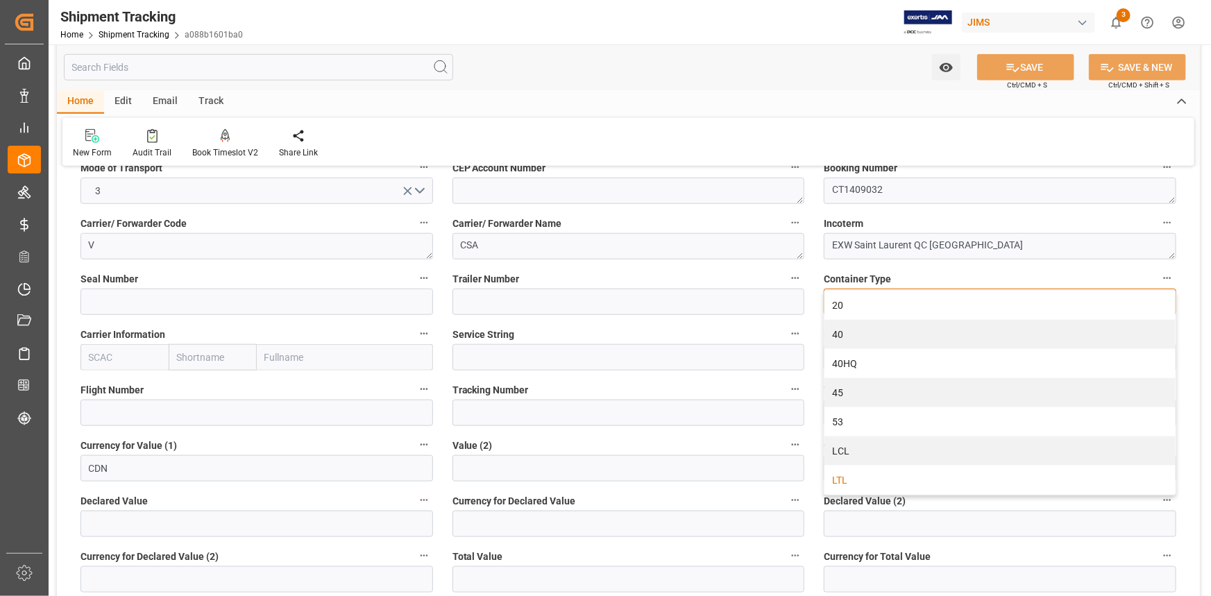
click at [904, 475] on div "LTL" at bounding box center [999, 480] width 351 height 29
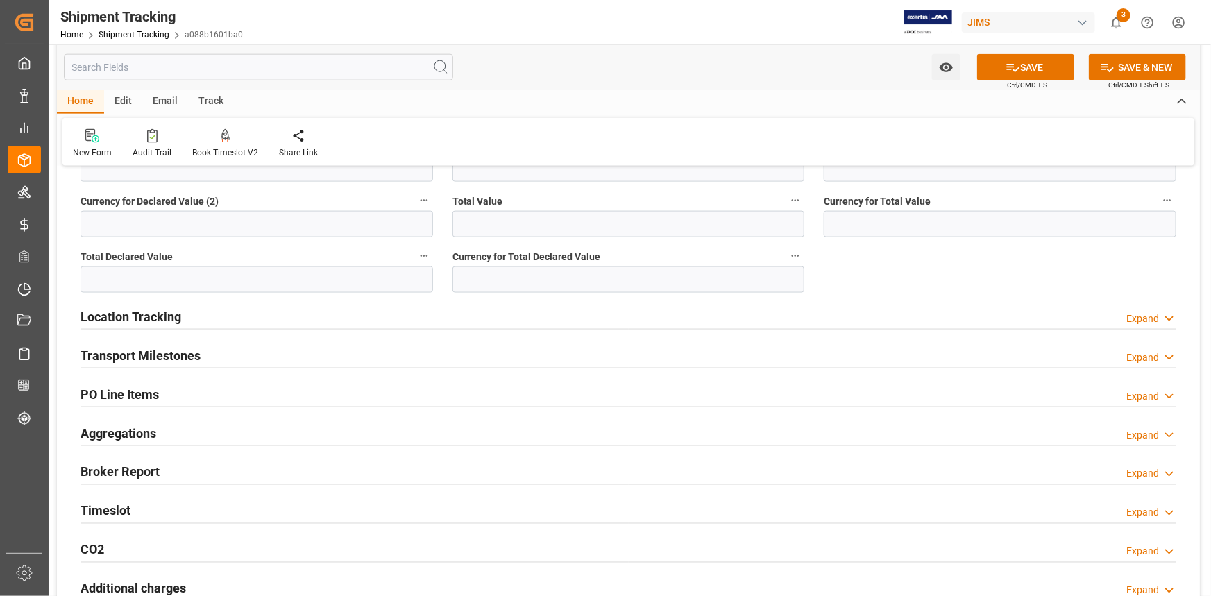
scroll to position [946, 0]
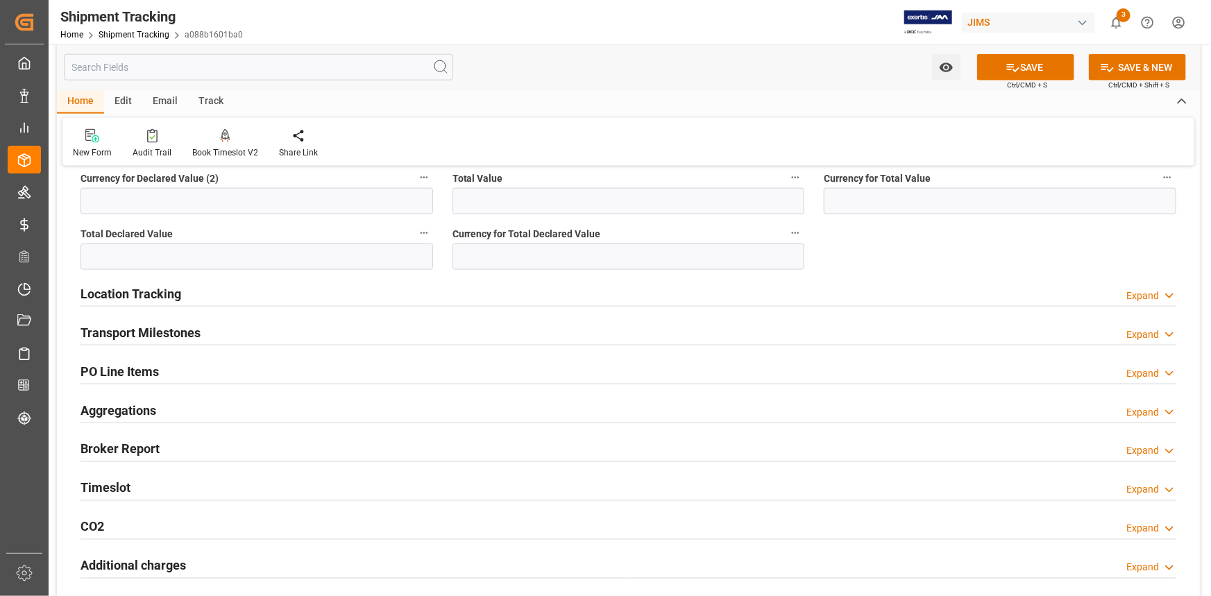
click at [203, 327] on div "Transport Milestones Expand" at bounding box center [629, 332] width 1096 height 26
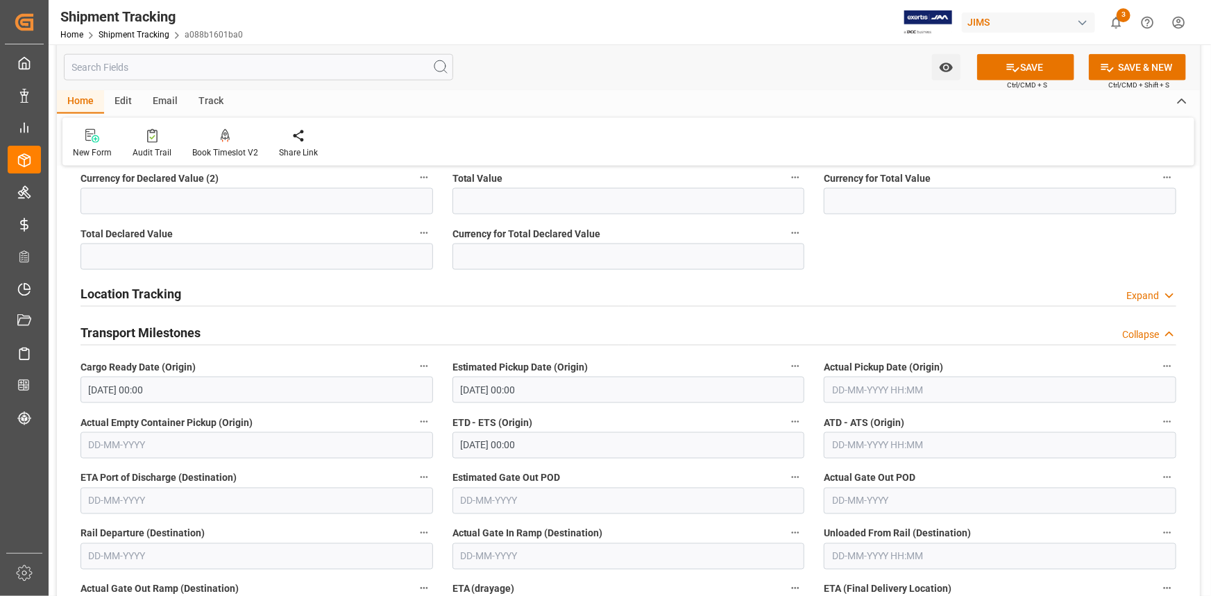
scroll to position [1009, 0]
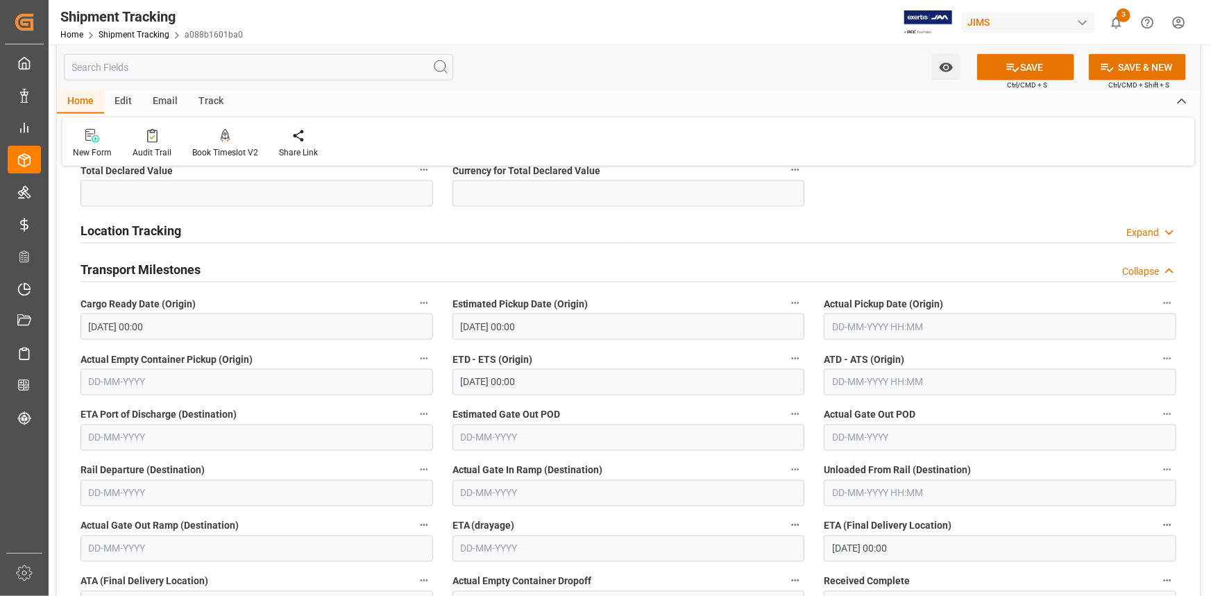
click at [895, 319] on input "text" at bounding box center [1000, 327] width 353 height 26
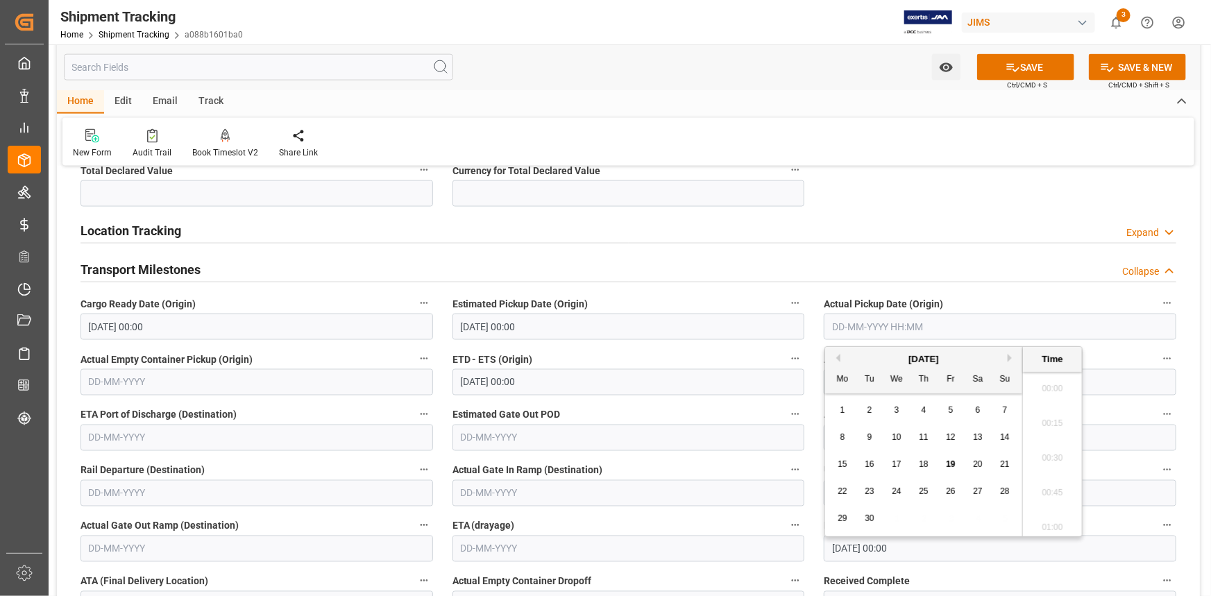
scroll to position [2017, 0]
click at [953, 462] on span "19" at bounding box center [950, 464] width 9 height 10
type input "[DATE] 00:00"
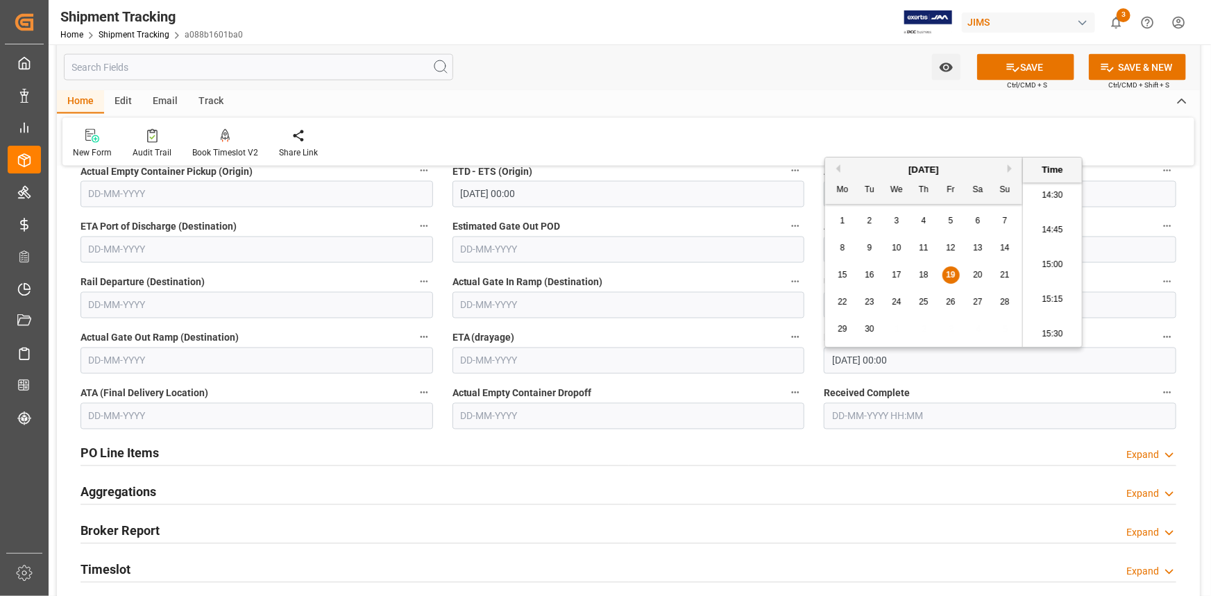
scroll to position [1199, 0]
click at [1031, 62] on button "SAVE" at bounding box center [1025, 67] width 97 height 26
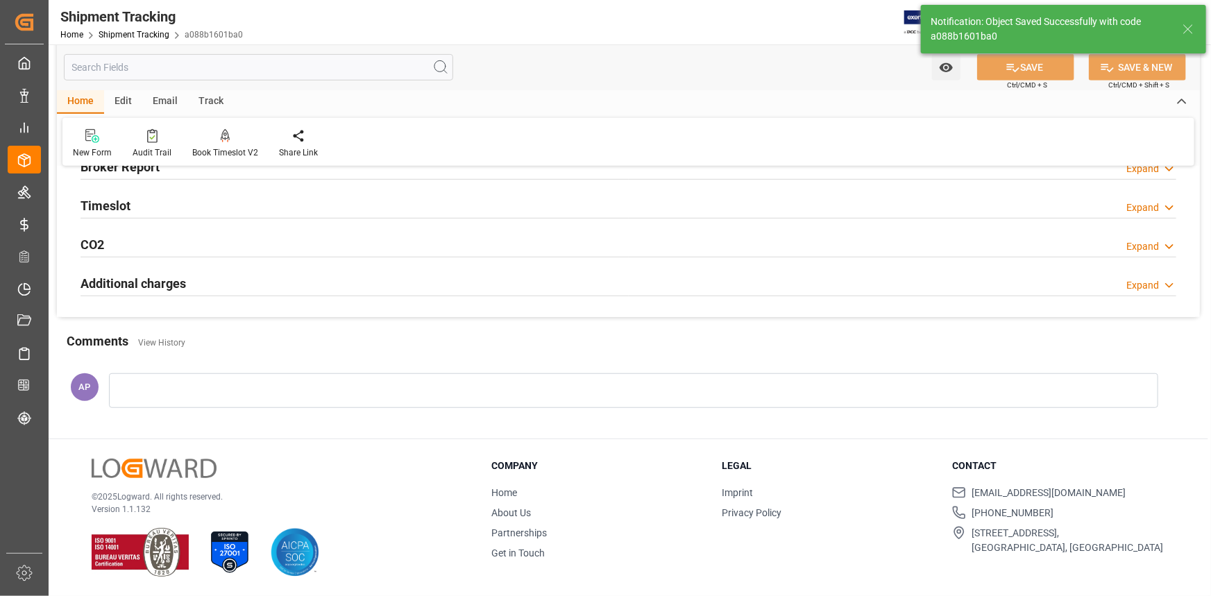
scroll to position [315, 0]
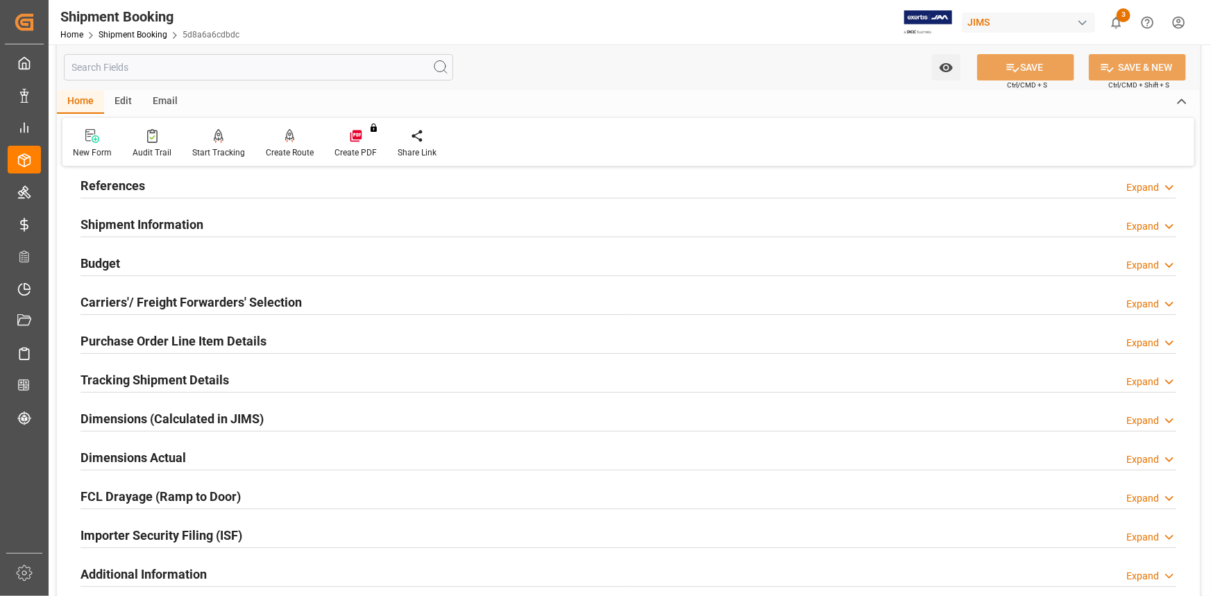
scroll to position [189, 0]
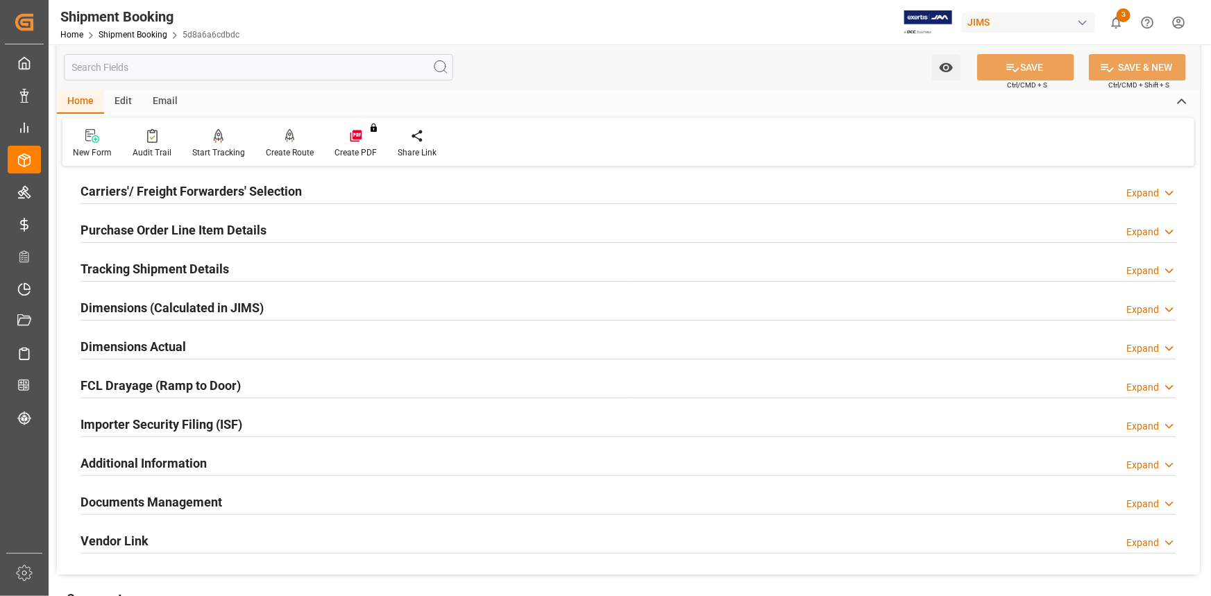
click at [243, 459] on div "Additional Information Expand" at bounding box center [629, 462] width 1096 height 26
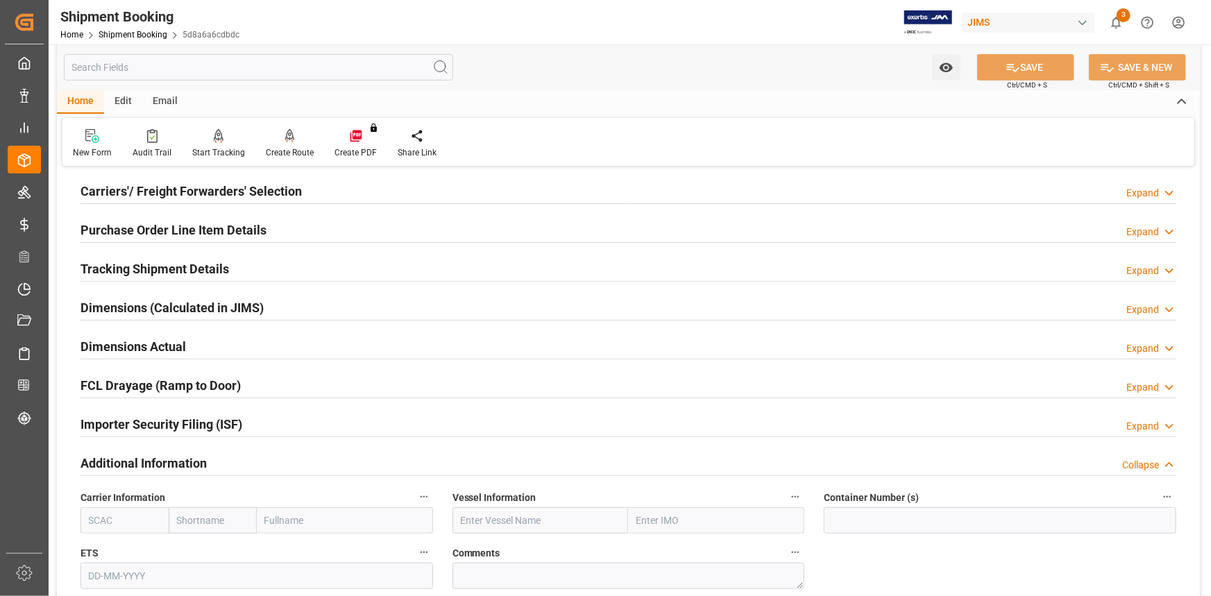
click at [244, 459] on div "Additional Information Collapse" at bounding box center [629, 462] width 1096 height 26
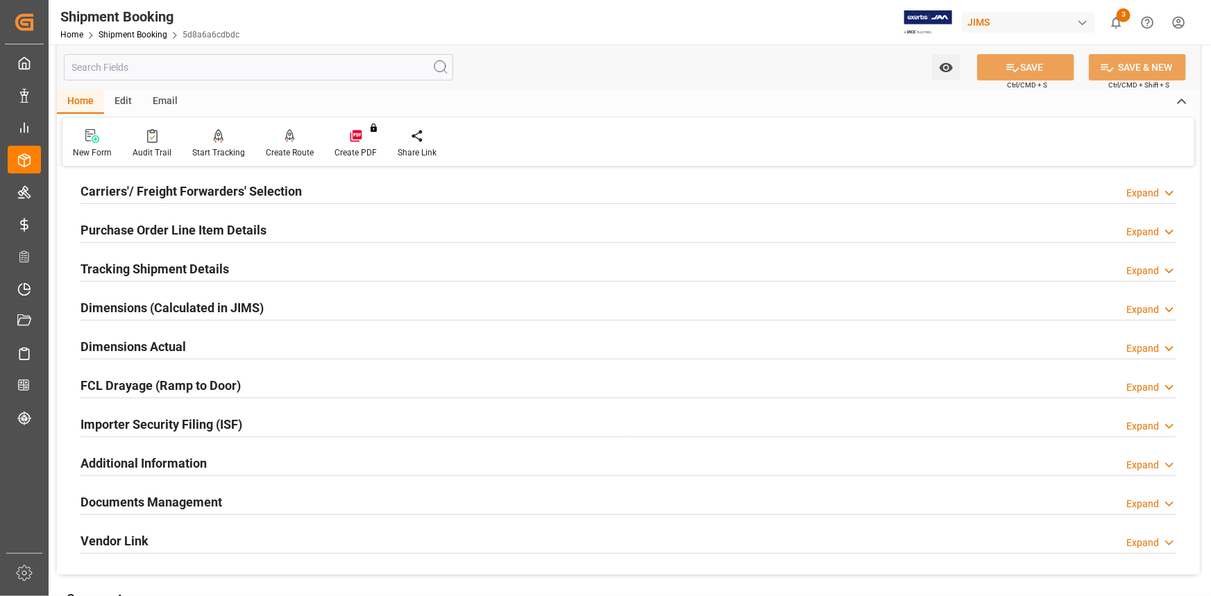
click at [250, 504] on div "Documents Management Expand" at bounding box center [629, 501] width 1096 height 26
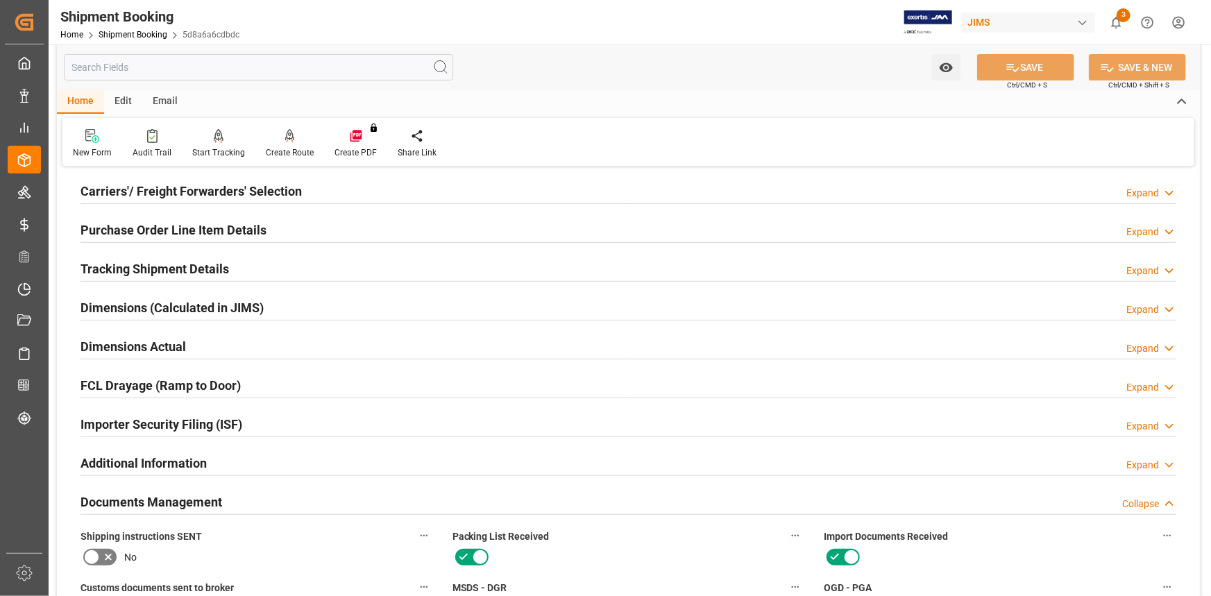
click at [253, 500] on div "Documents Management Collapse" at bounding box center [629, 501] width 1096 height 26
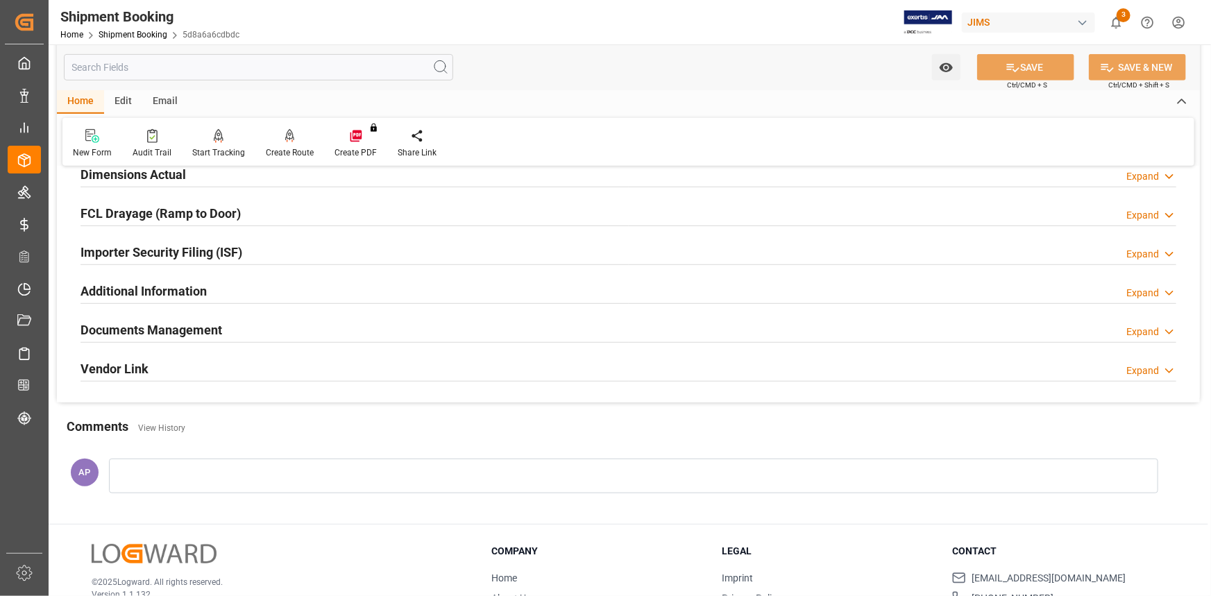
scroll to position [378, 0]
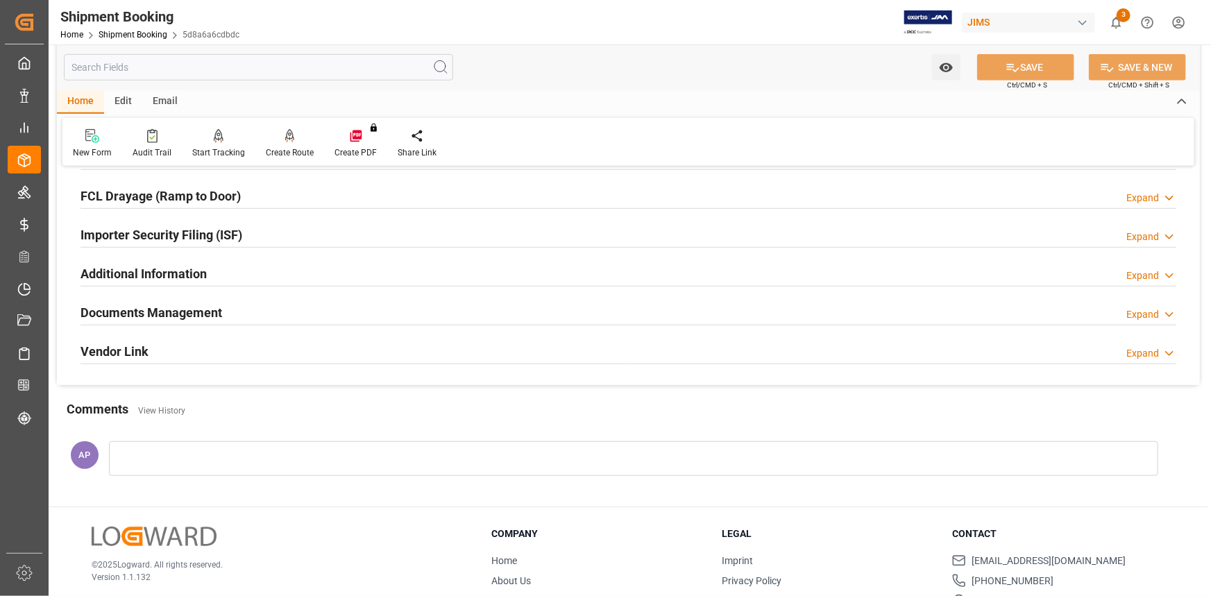
click at [215, 345] on div "Vendor Link Expand" at bounding box center [629, 350] width 1096 height 26
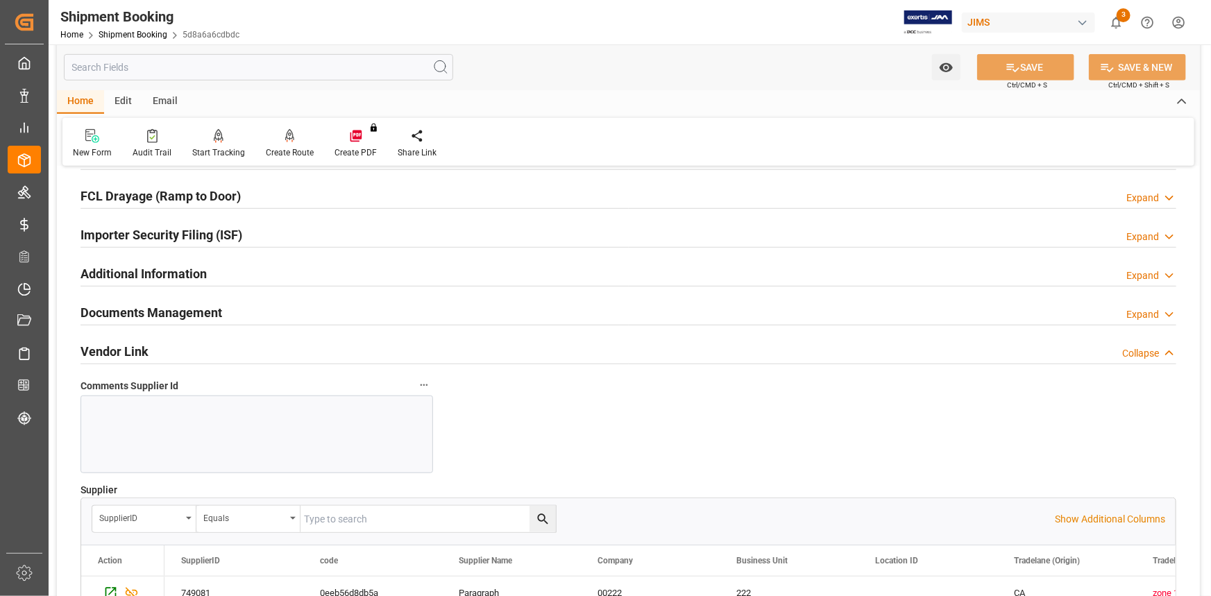
click at [223, 344] on div "Vendor Link Collapse" at bounding box center [629, 350] width 1096 height 26
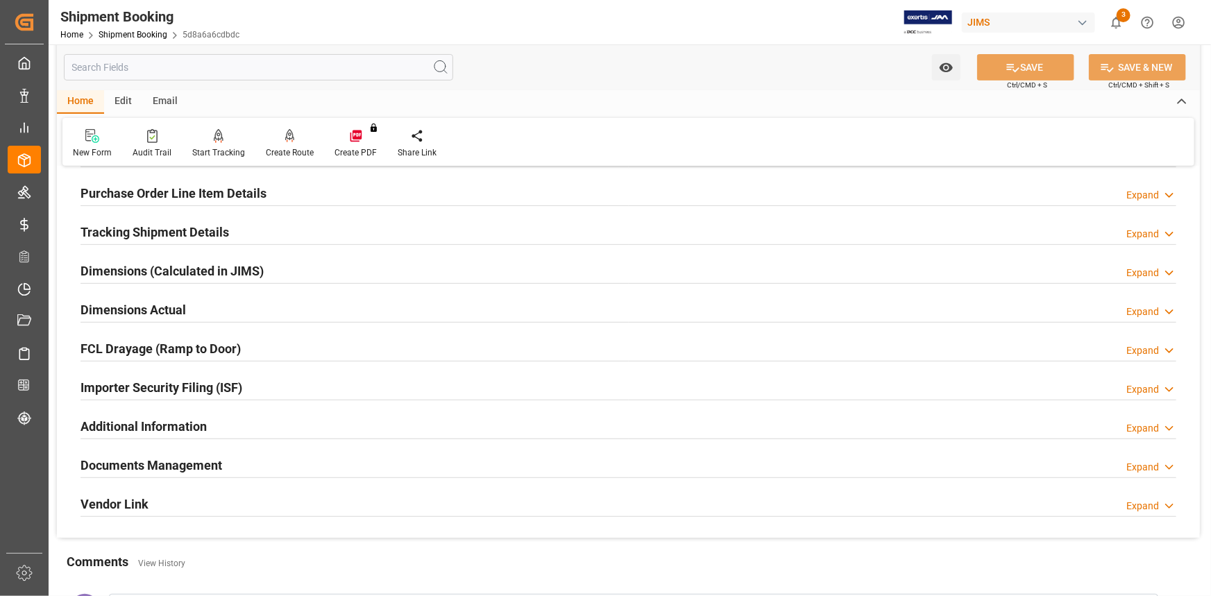
scroll to position [189, 0]
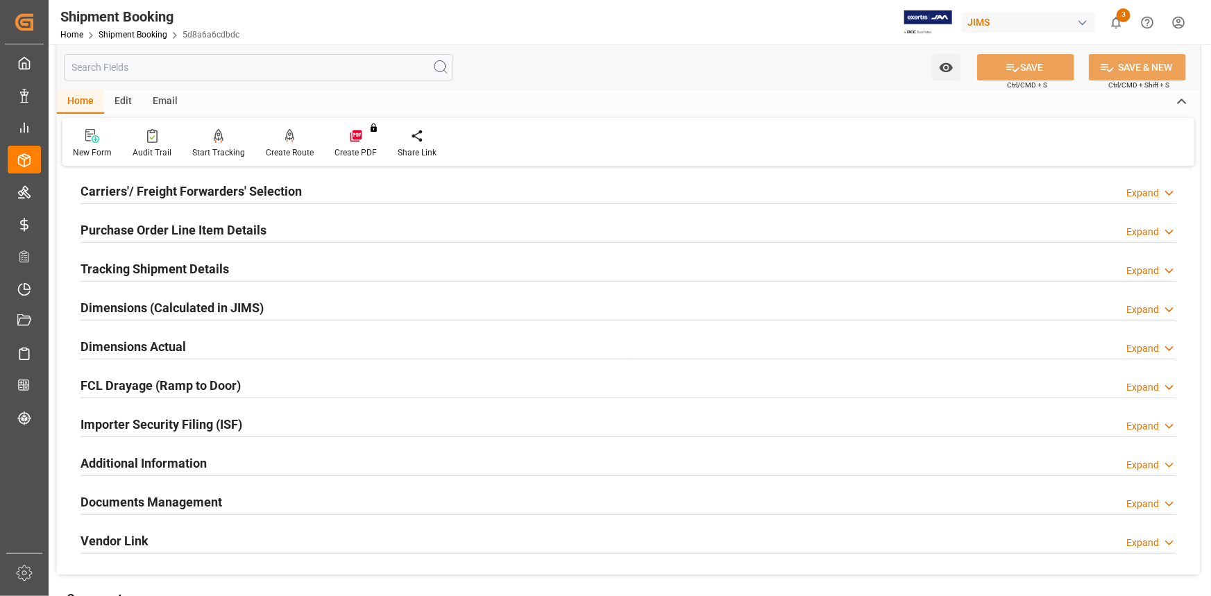
click at [222, 352] on div "Dimensions Actual Expand" at bounding box center [629, 345] width 1096 height 26
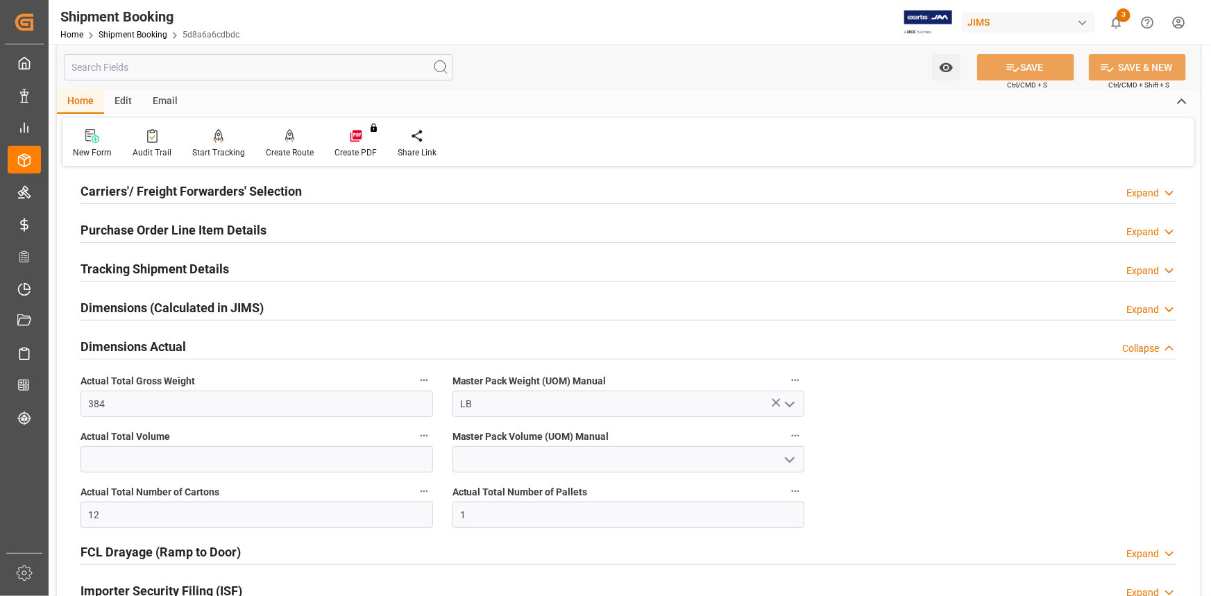
click at [223, 346] on div "Dimensions Actual Collapse" at bounding box center [629, 345] width 1096 height 26
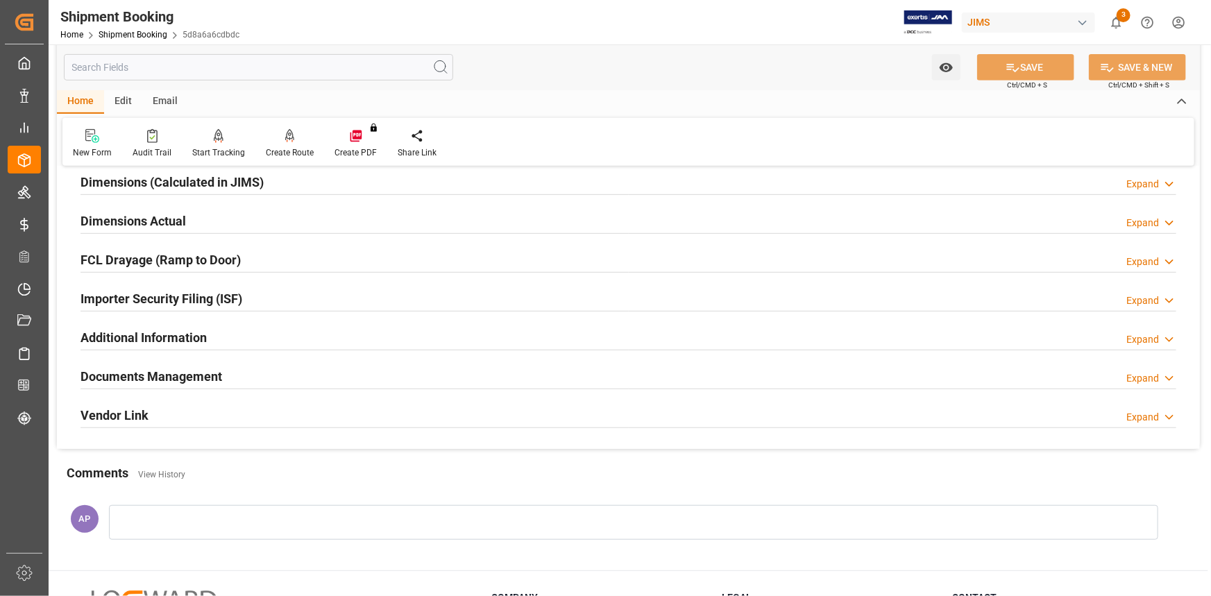
scroll to position [315, 0]
click at [263, 364] on div "Documents Management Expand" at bounding box center [629, 375] width 1096 height 26
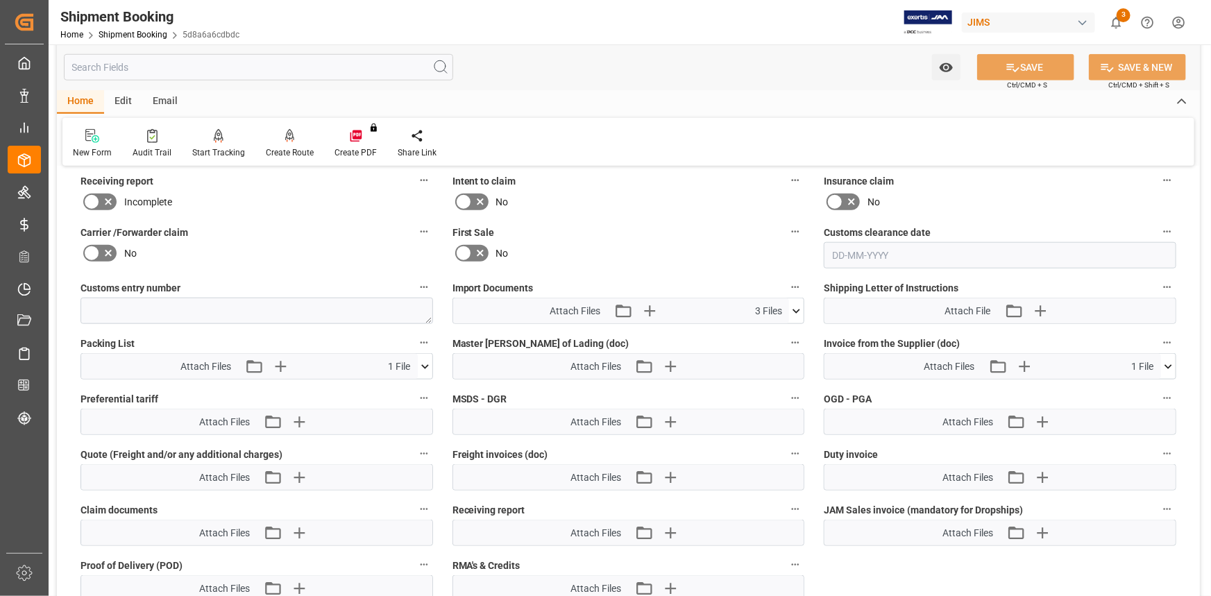
scroll to position [756, 0]
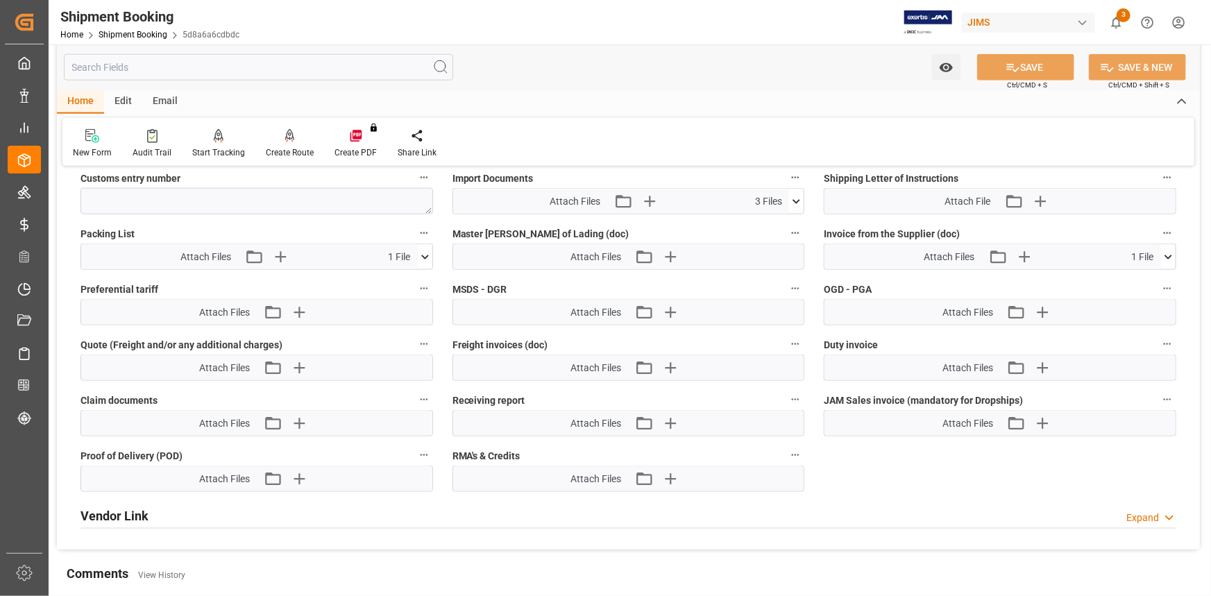
click at [797, 201] on icon at bounding box center [796, 201] width 15 height 15
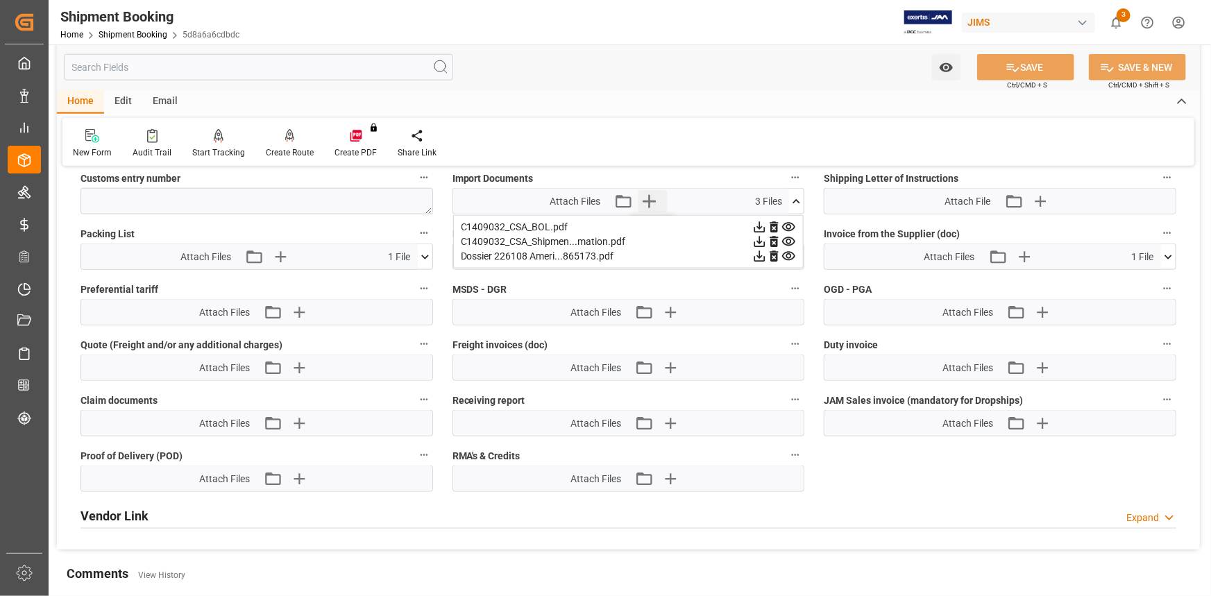
click at [652, 200] on icon "button" at bounding box center [649, 201] width 22 height 22
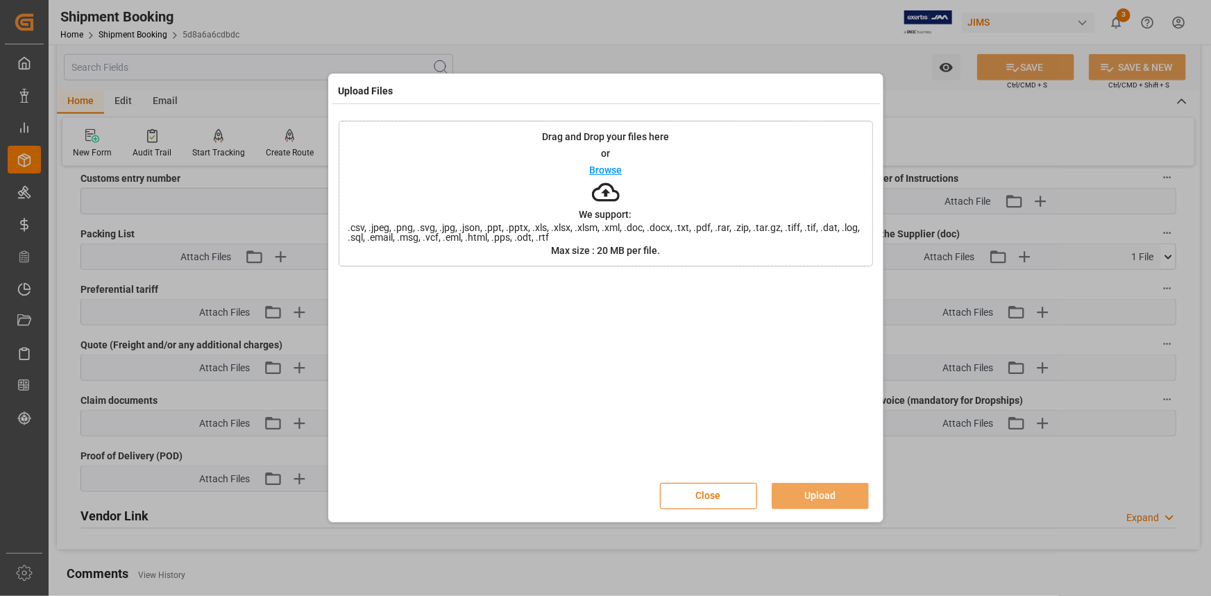
click at [608, 169] on p "Browse" at bounding box center [605, 170] width 33 height 10
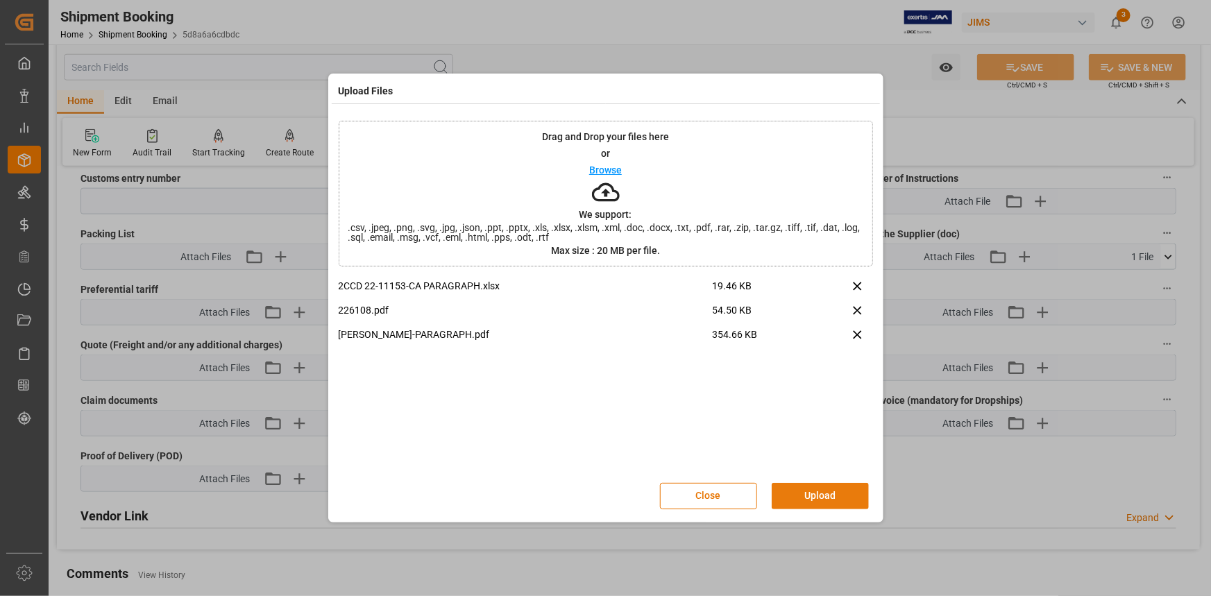
click at [822, 493] on button "Upload" at bounding box center [820, 496] width 97 height 26
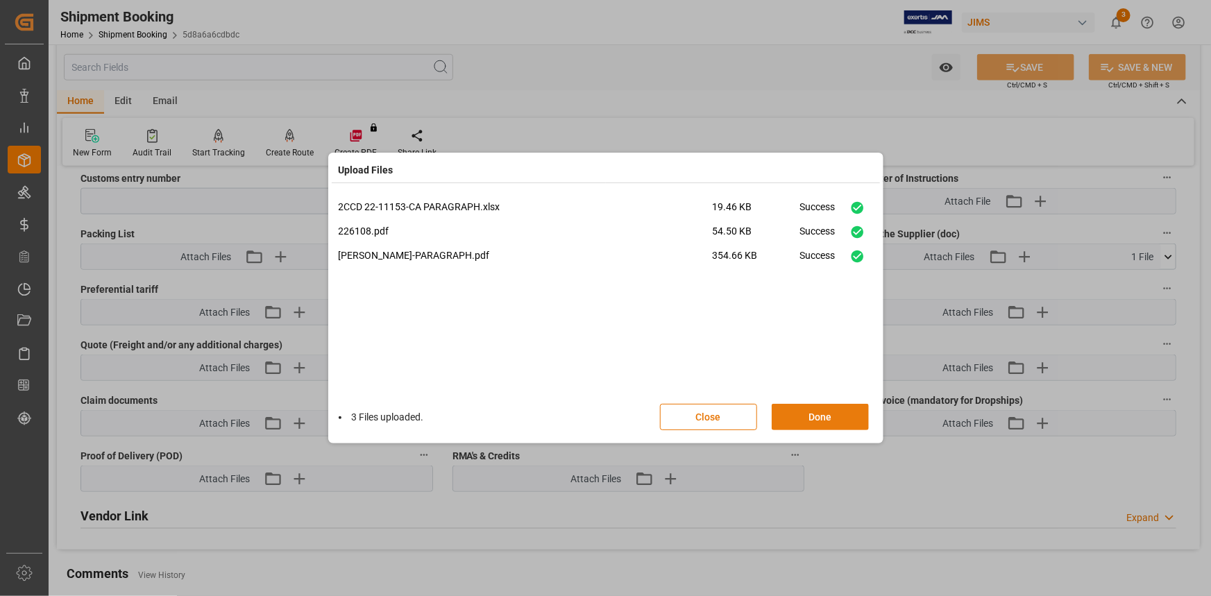
click at [824, 415] on button "Done" at bounding box center [820, 417] width 97 height 26
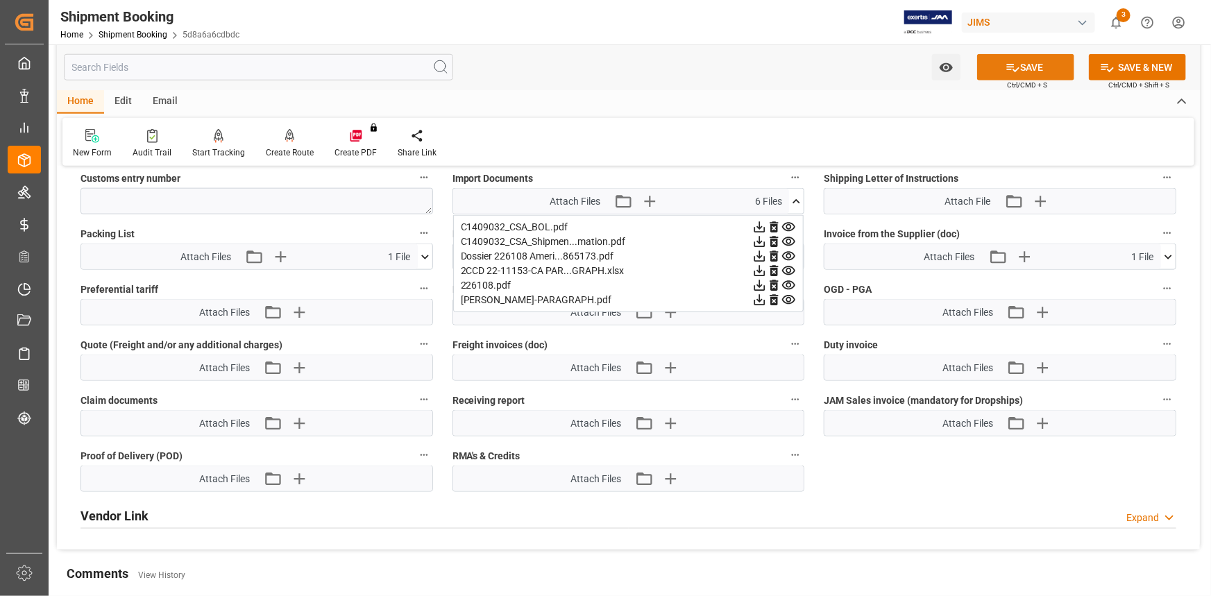
click at [1022, 68] on button "SAVE" at bounding box center [1025, 67] width 97 height 26
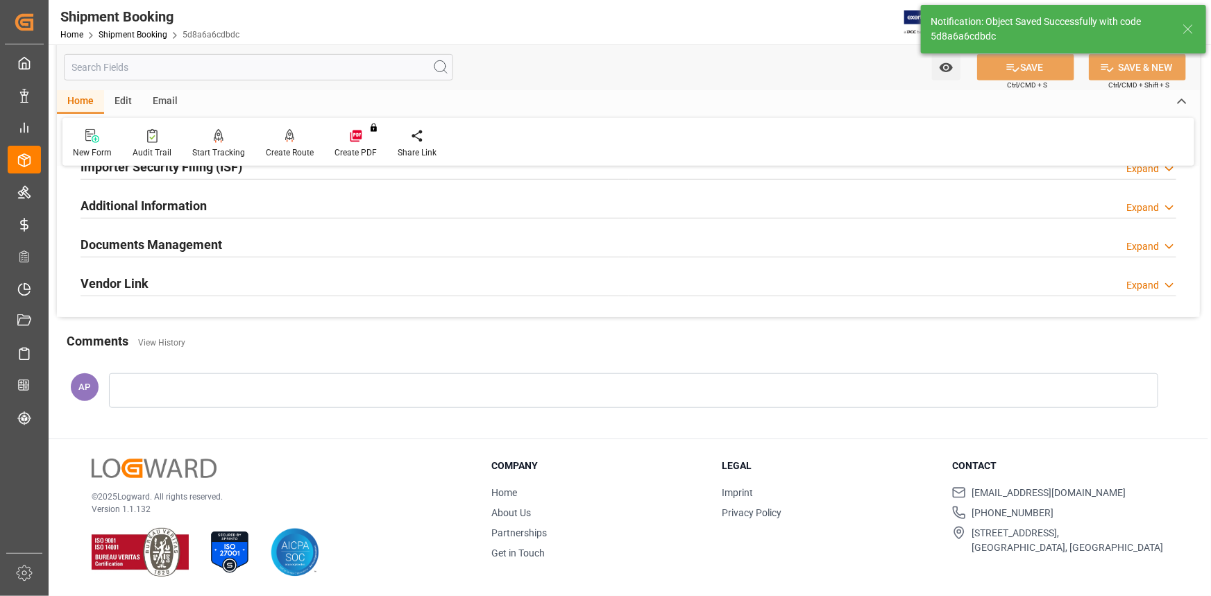
scroll to position [216, 0]
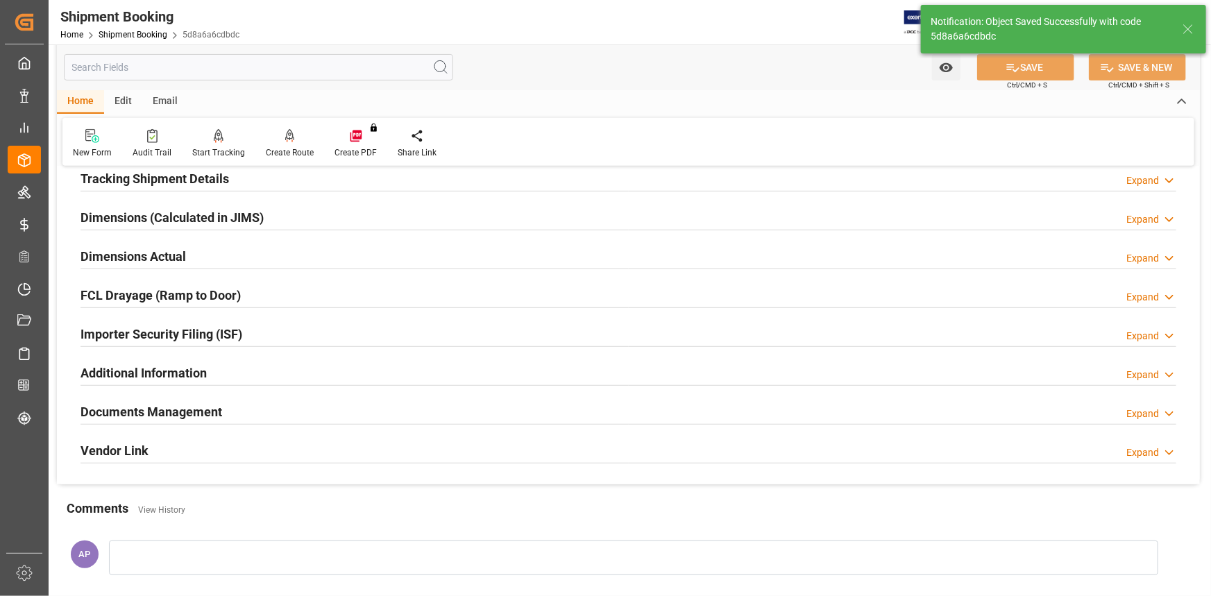
click at [325, 415] on div "Documents Management Expand" at bounding box center [629, 411] width 1096 height 26
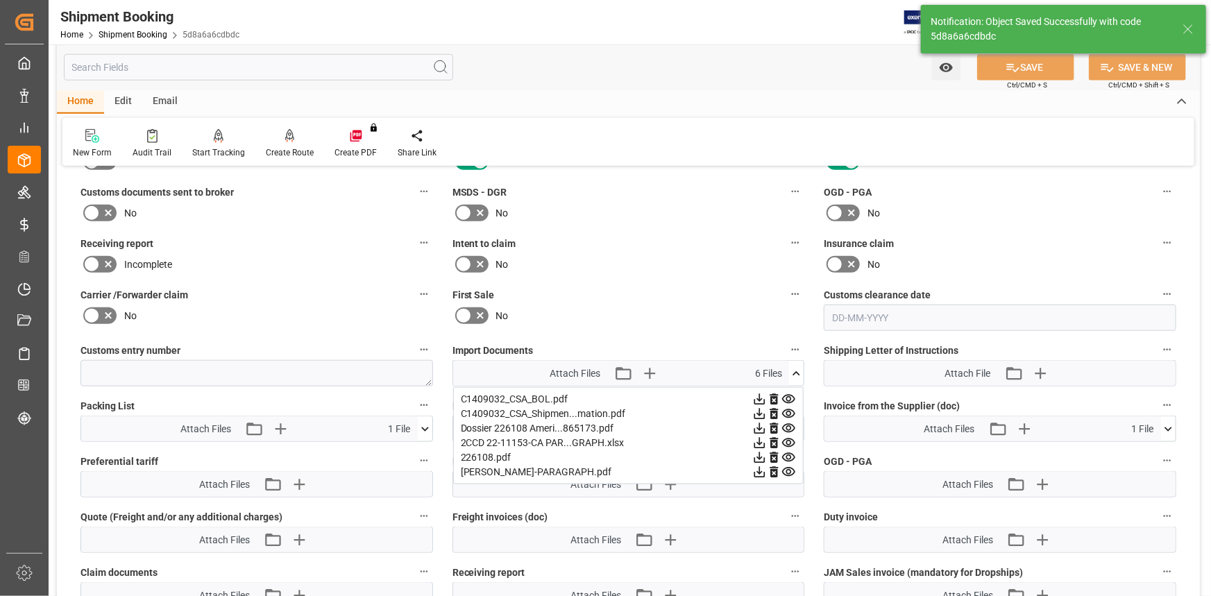
scroll to position [595, 0]
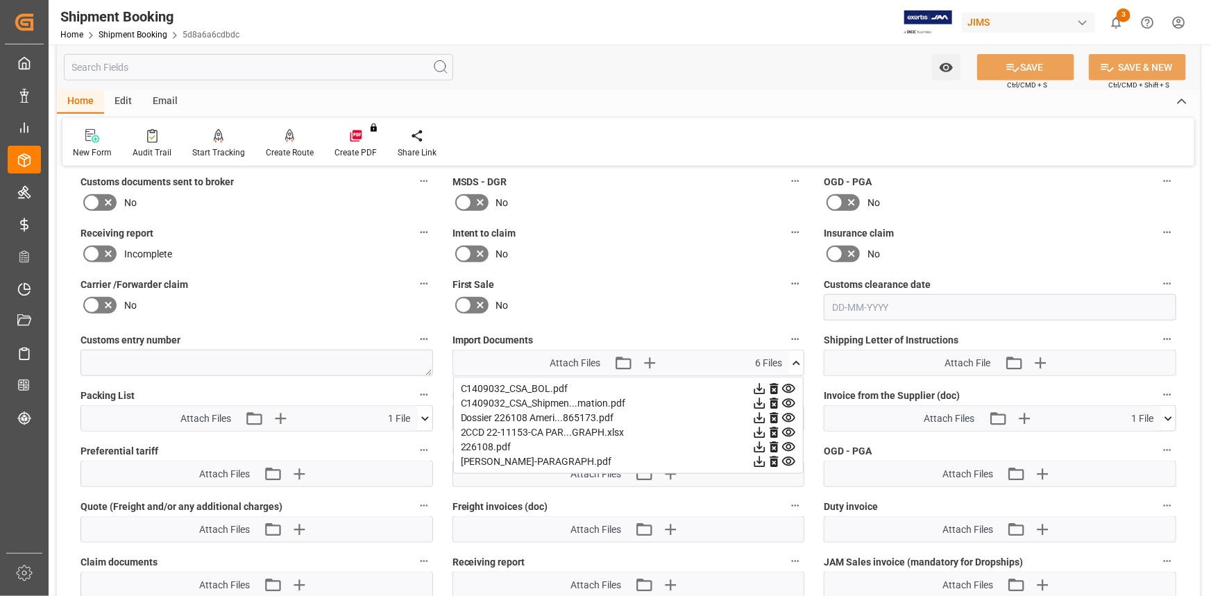
click at [793, 356] on icon at bounding box center [796, 363] width 15 height 15
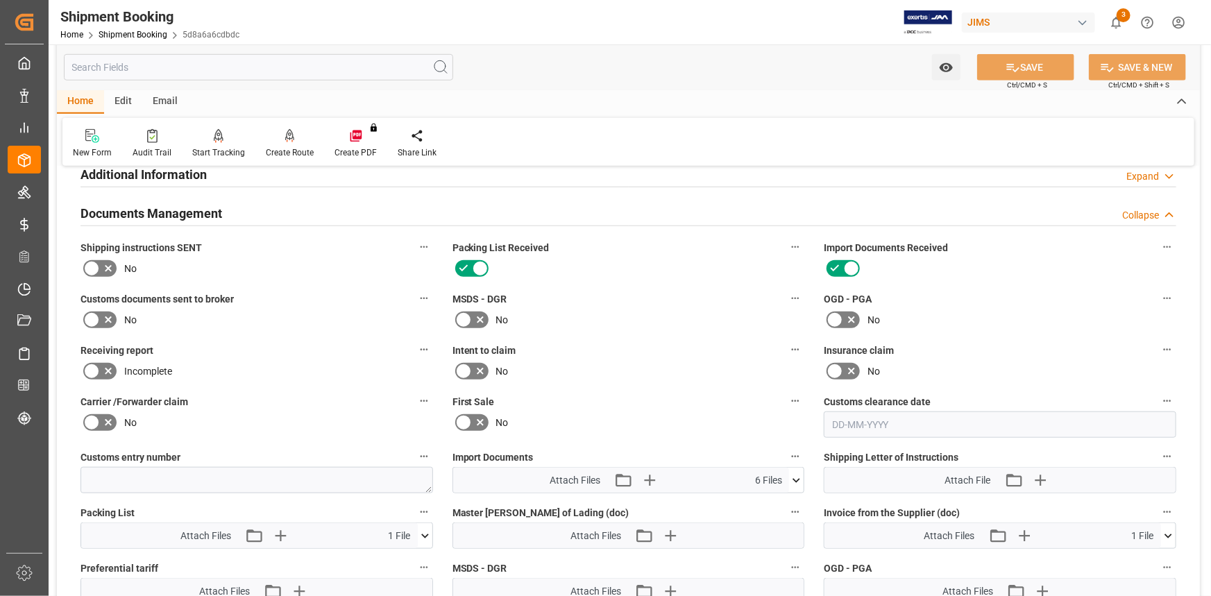
scroll to position [468, 0]
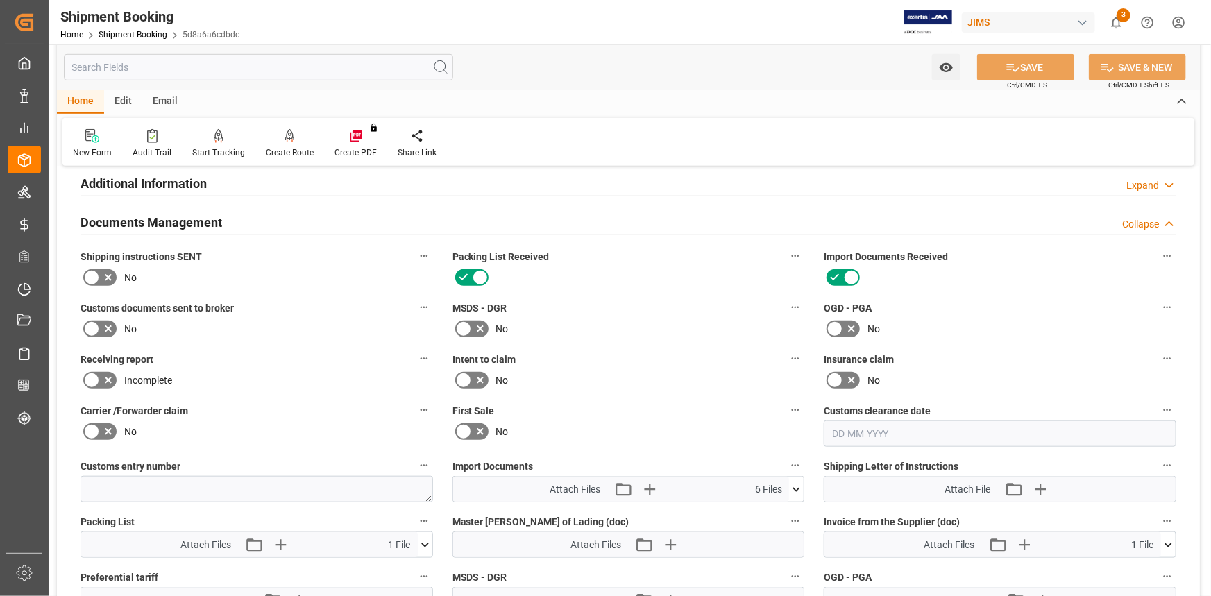
click at [106, 328] on icon at bounding box center [108, 329] width 7 height 7
click at [0, 0] on input "checkbox" at bounding box center [0, 0] width 0 height 0
click at [1024, 67] on button "SAVE" at bounding box center [1025, 67] width 97 height 26
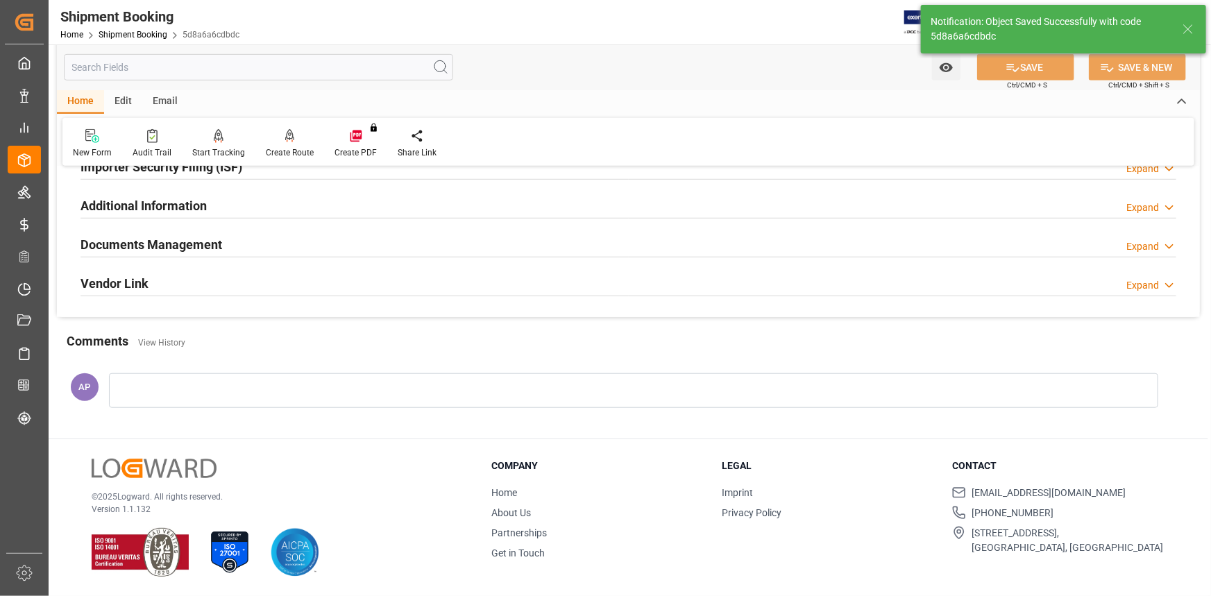
scroll to position [444, 0]
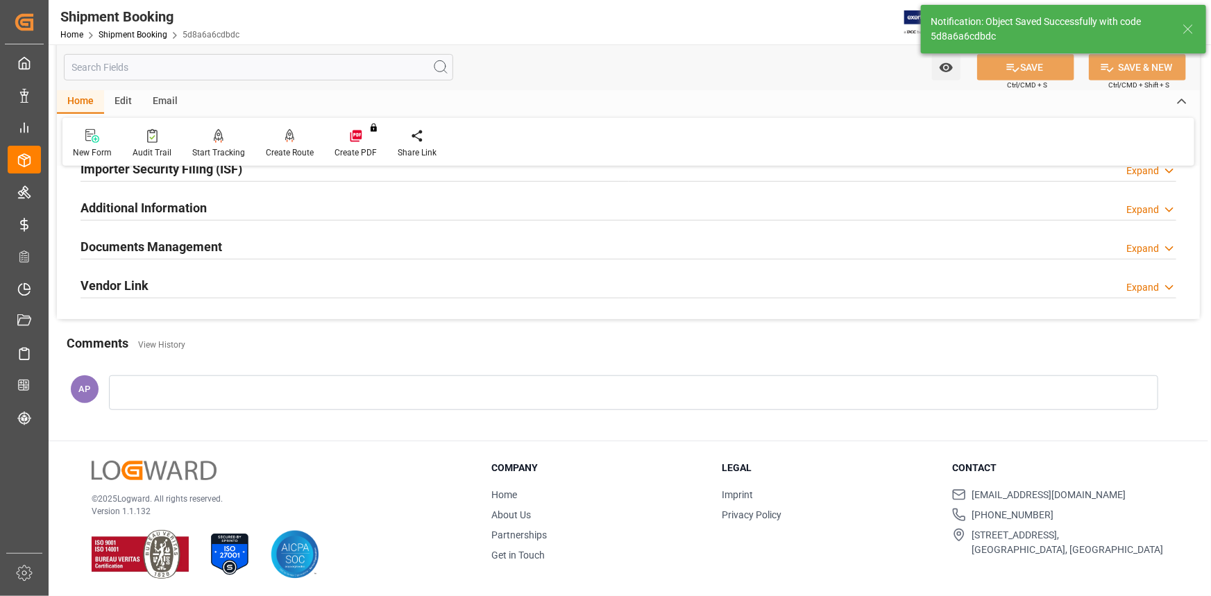
click at [378, 250] on div "Documents Management Expand" at bounding box center [629, 245] width 1096 height 26
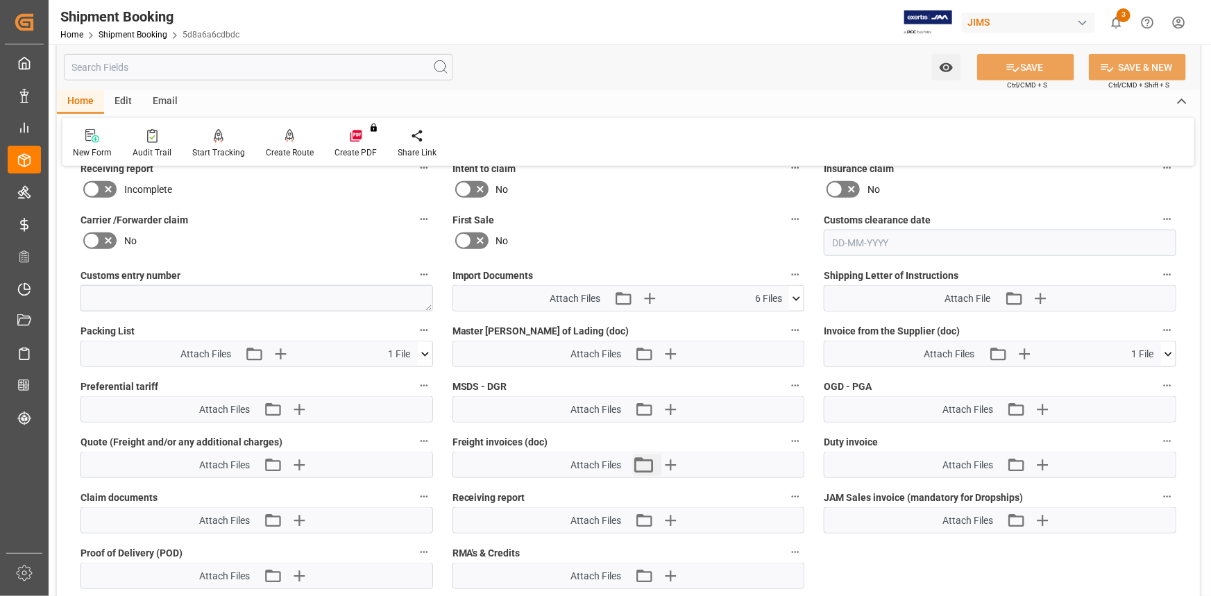
scroll to position [658, 0]
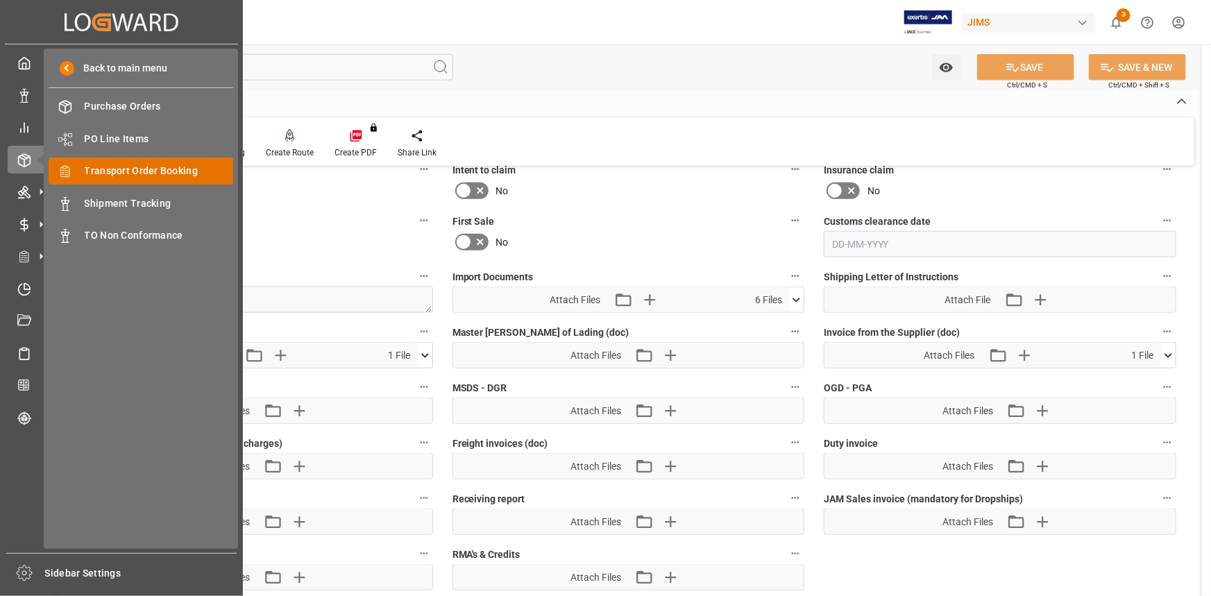
click at [110, 176] on span "Transport Order Booking" at bounding box center [159, 171] width 149 height 15
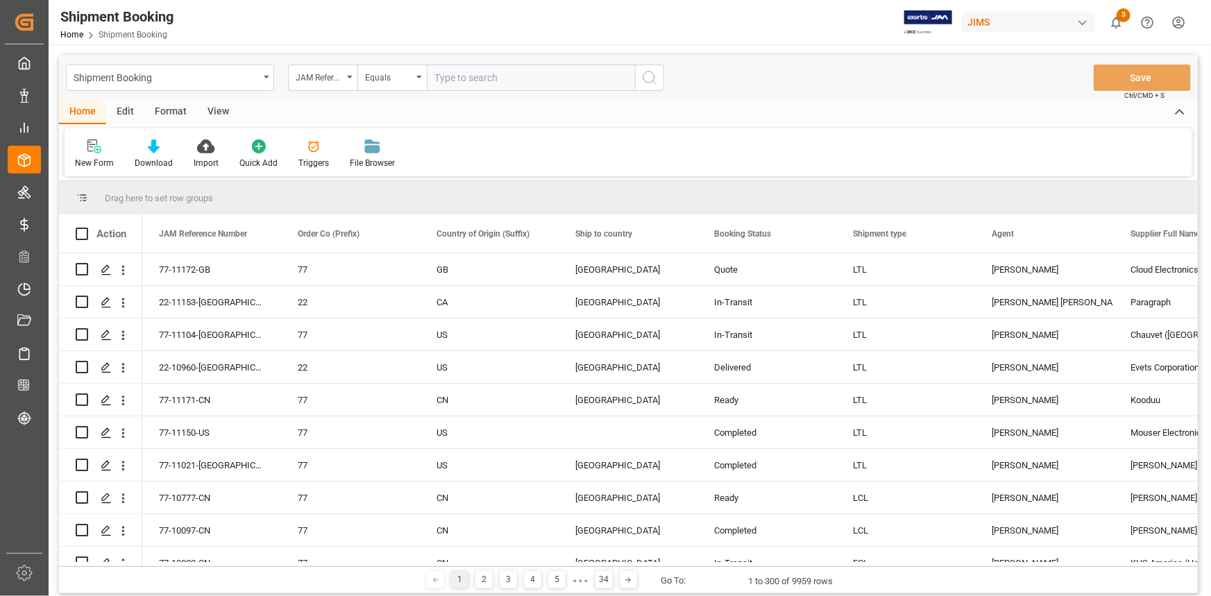
click at [455, 75] on input "text" at bounding box center [531, 78] width 208 height 26
click at [496, 81] on input "22-11111-C" at bounding box center [531, 78] width 208 height 26
type input "22-11111-CN"
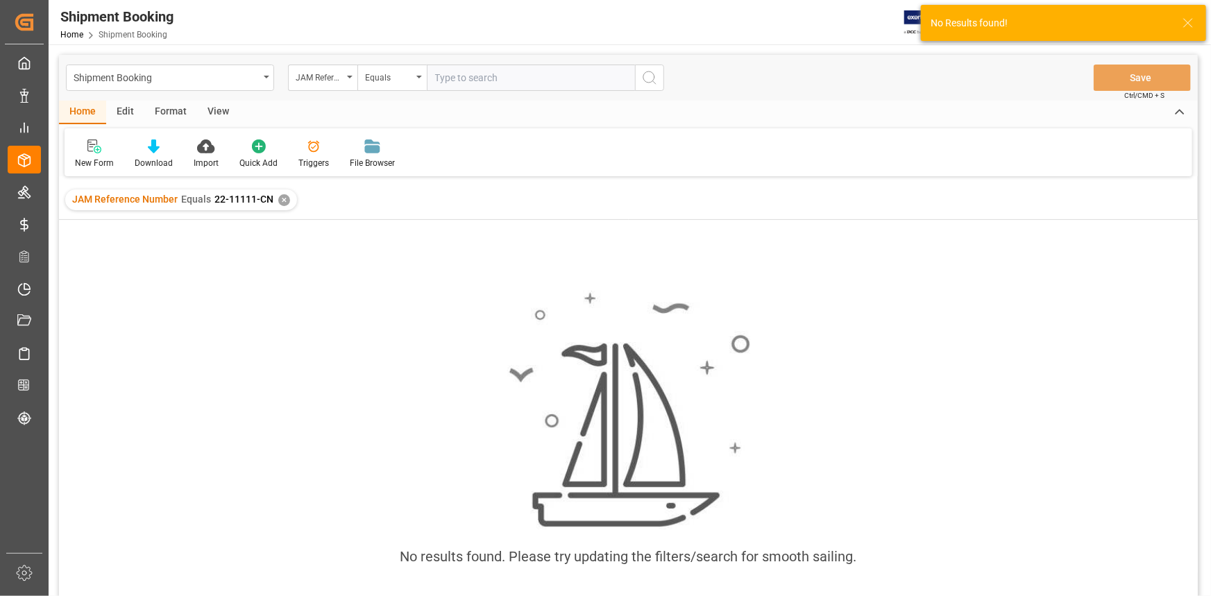
click at [281, 201] on div "✕" at bounding box center [284, 200] width 12 height 12
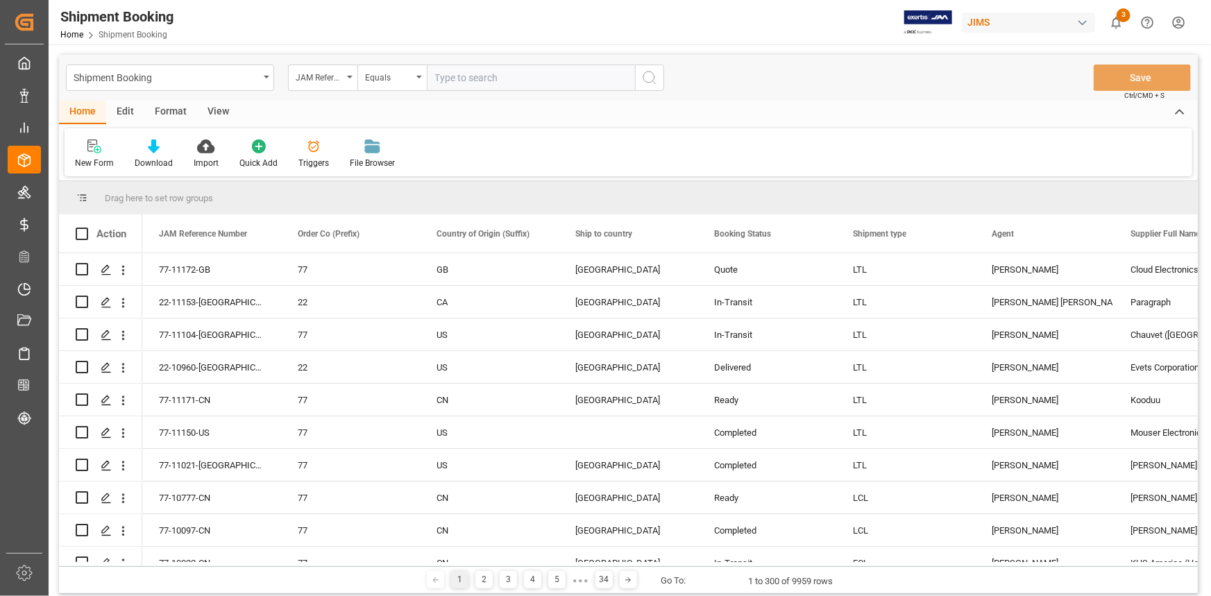
click at [441, 76] on input "text" at bounding box center [531, 78] width 208 height 26
type input "22-11111-TW"
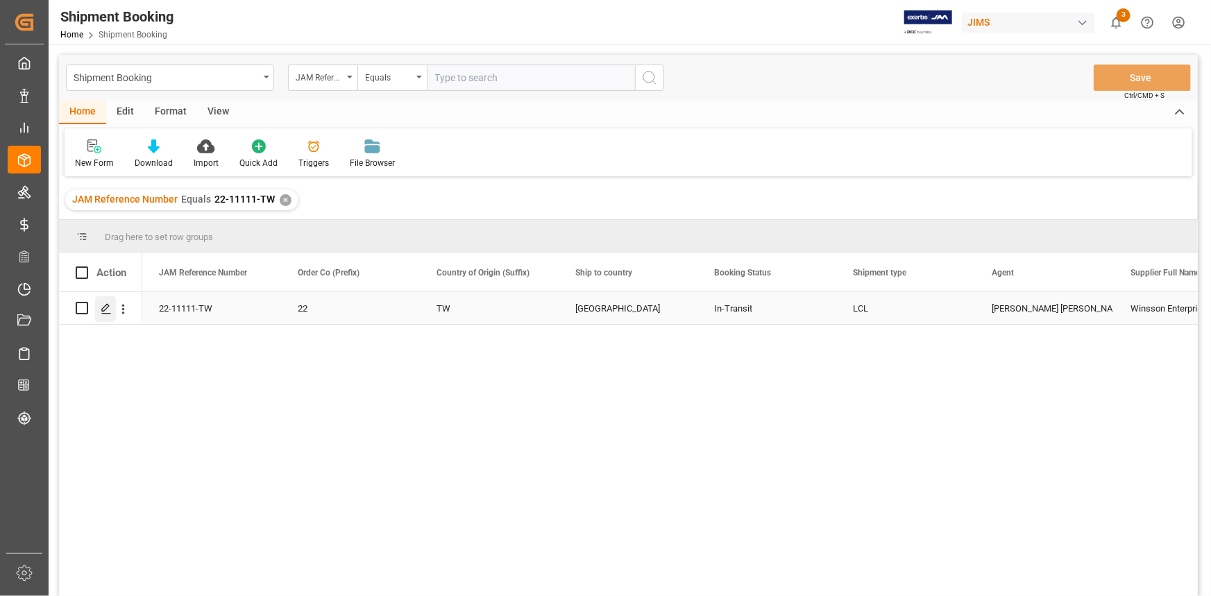
click at [105, 308] on polygon "Press SPACE to select this row." at bounding box center [105, 307] width 7 height 7
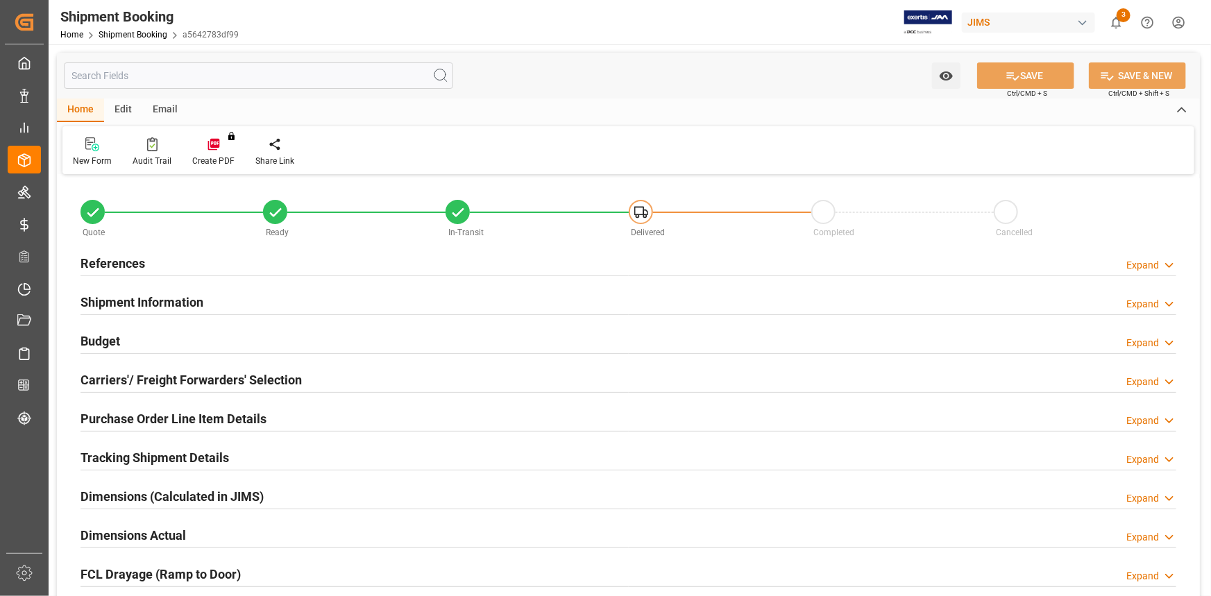
type input "0"
type input "16-09-2025"
click at [240, 263] on div "References Expand" at bounding box center [629, 262] width 1096 height 26
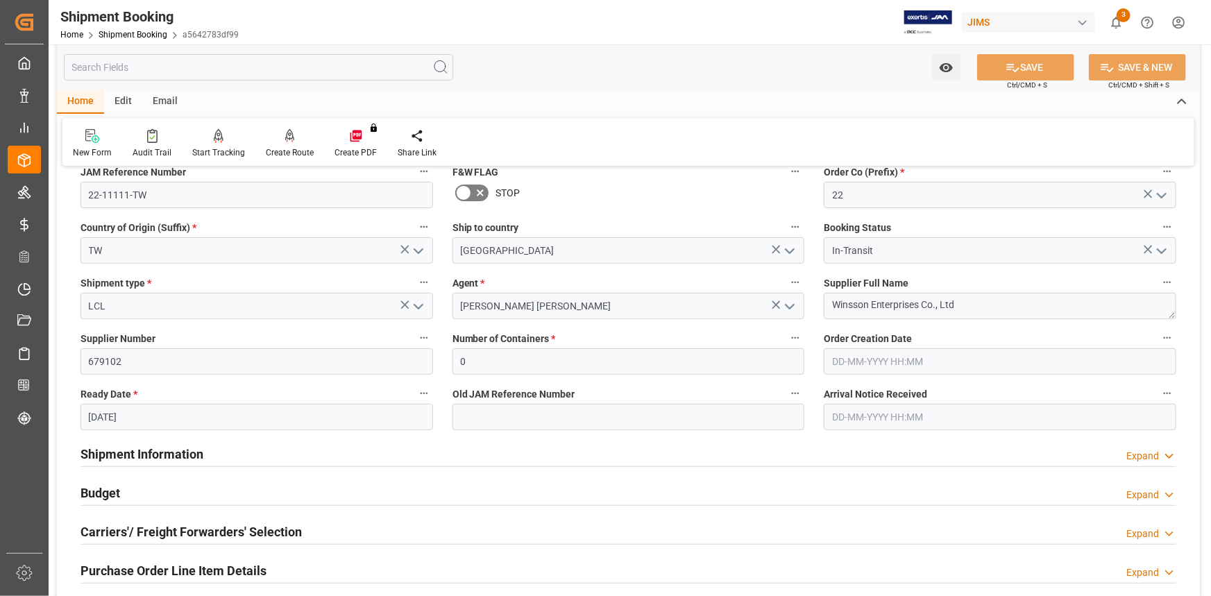
scroll to position [315, 0]
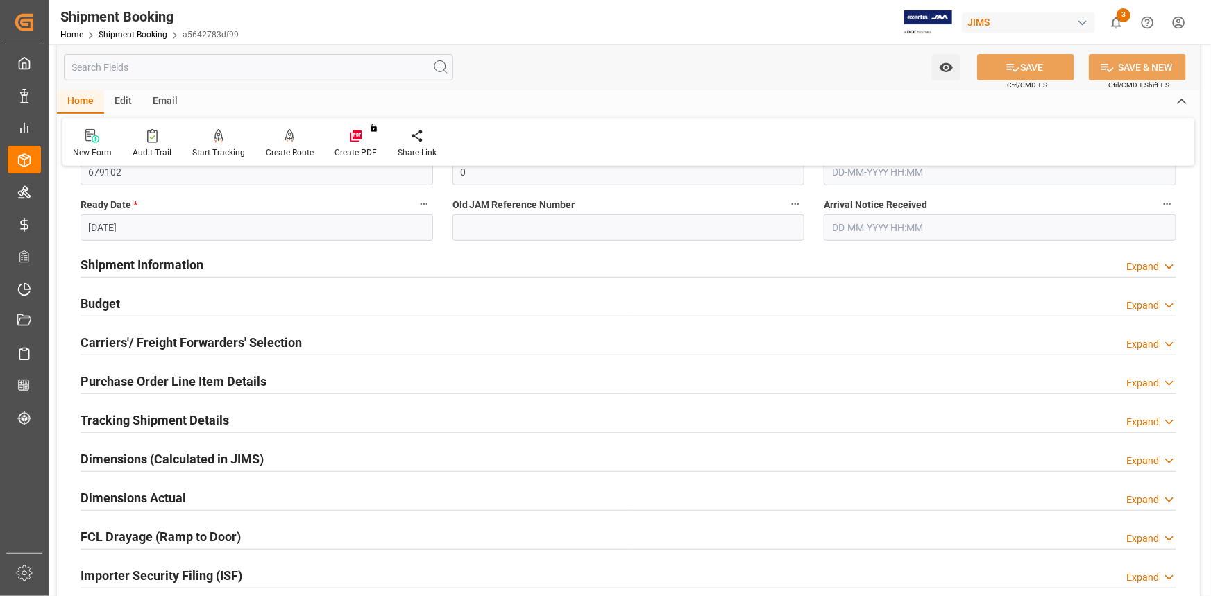
click at [259, 305] on div "Budget Expand" at bounding box center [629, 302] width 1096 height 26
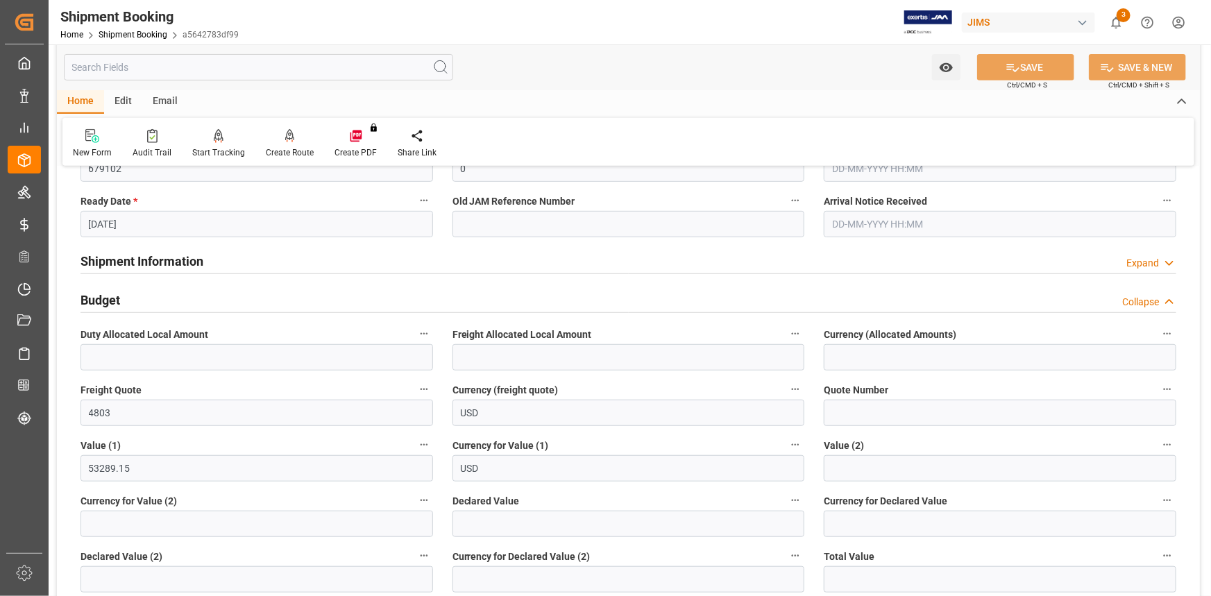
scroll to position [252, 0]
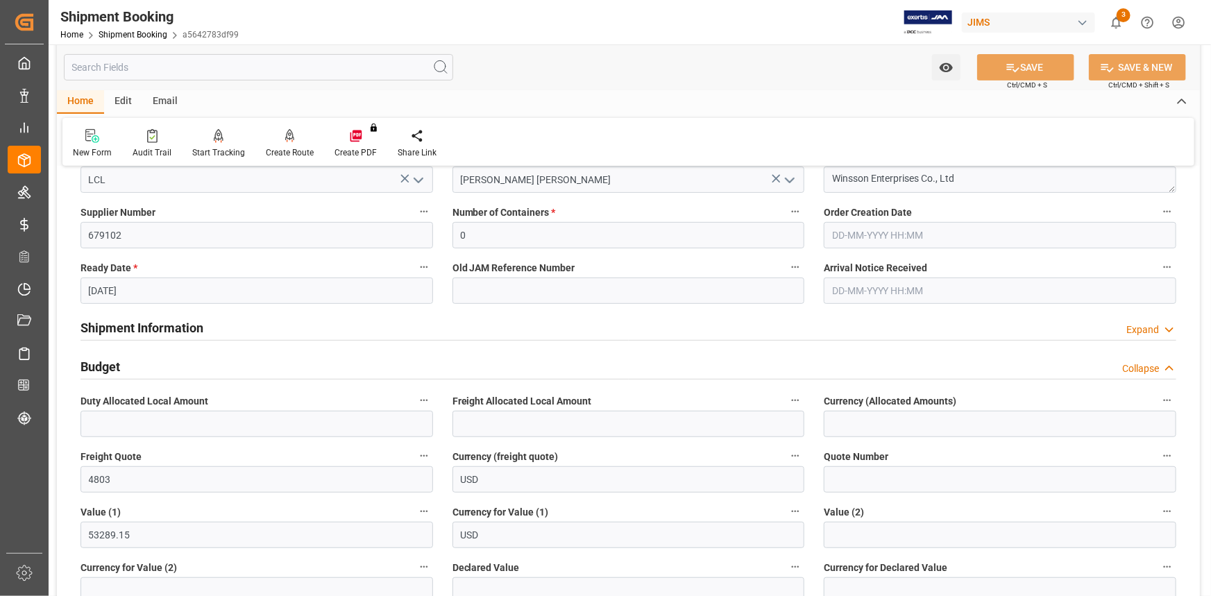
click at [268, 329] on div "Shipment Information Expand" at bounding box center [629, 327] width 1096 height 26
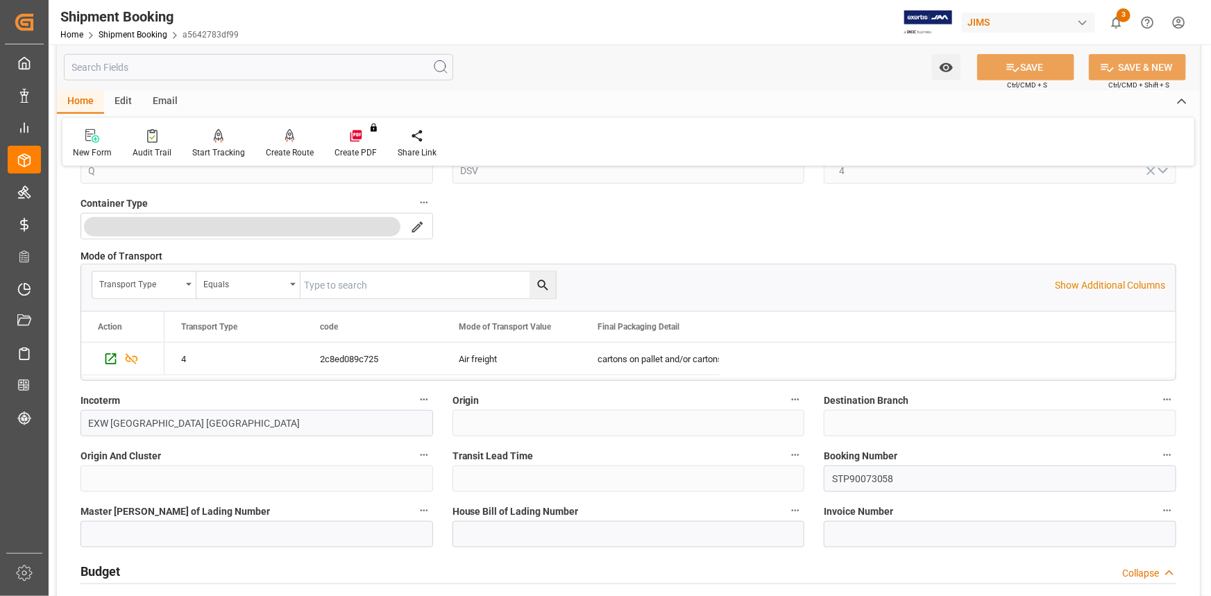
scroll to position [631, 0]
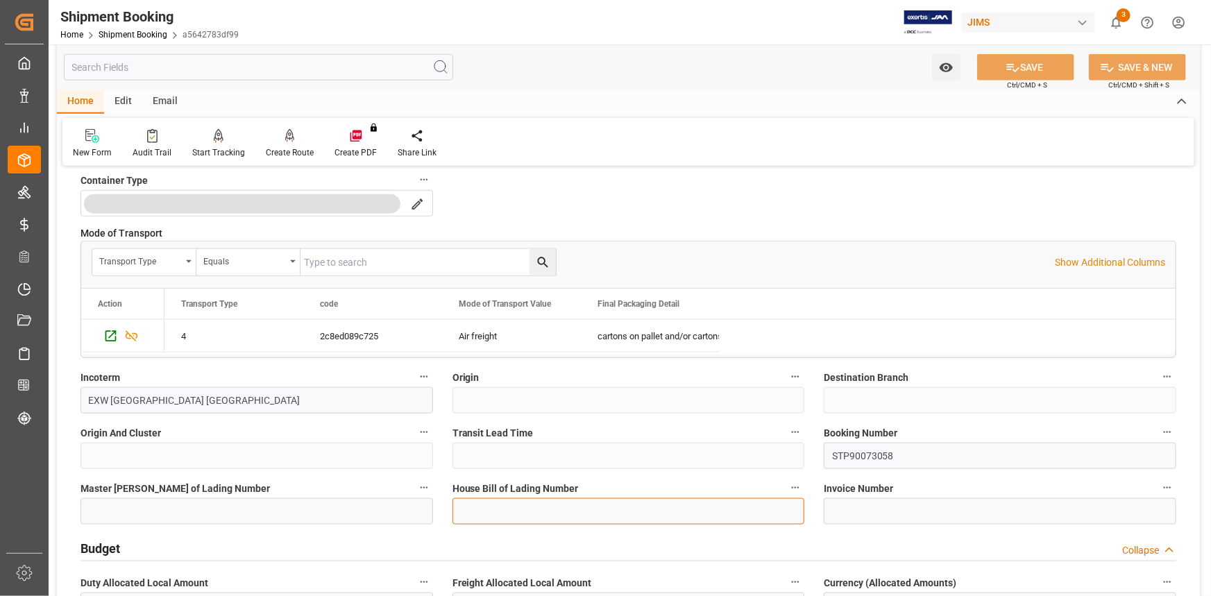
drag, startPoint x: 508, startPoint y: 511, endPoint x: 518, endPoint y: 507, distance: 11.0
click at [508, 511] on input at bounding box center [628, 511] width 353 height 26
paste input "TP90073058"
type input "TP90073058"
click at [171, 500] on input at bounding box center [257, 511] width 353 height 26
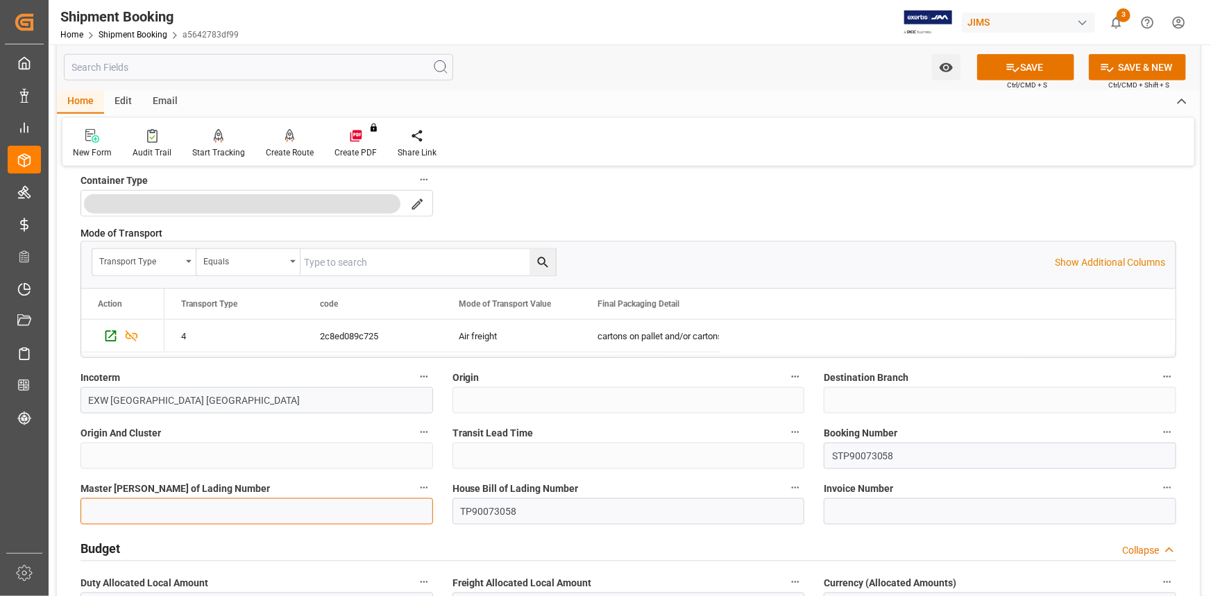
paste input "20583907854"
type input "20583907854"
click at [1031, 76] on button "SAVE" at bounding box center [1025, 67] width 97 height 26
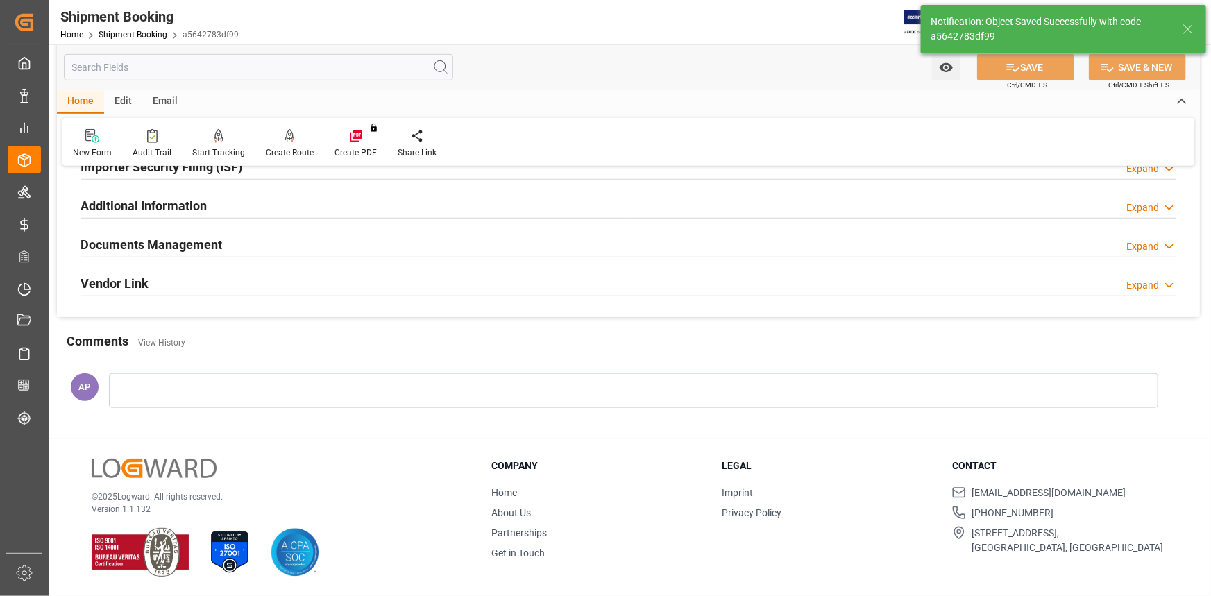
scroll to position [0, 0]
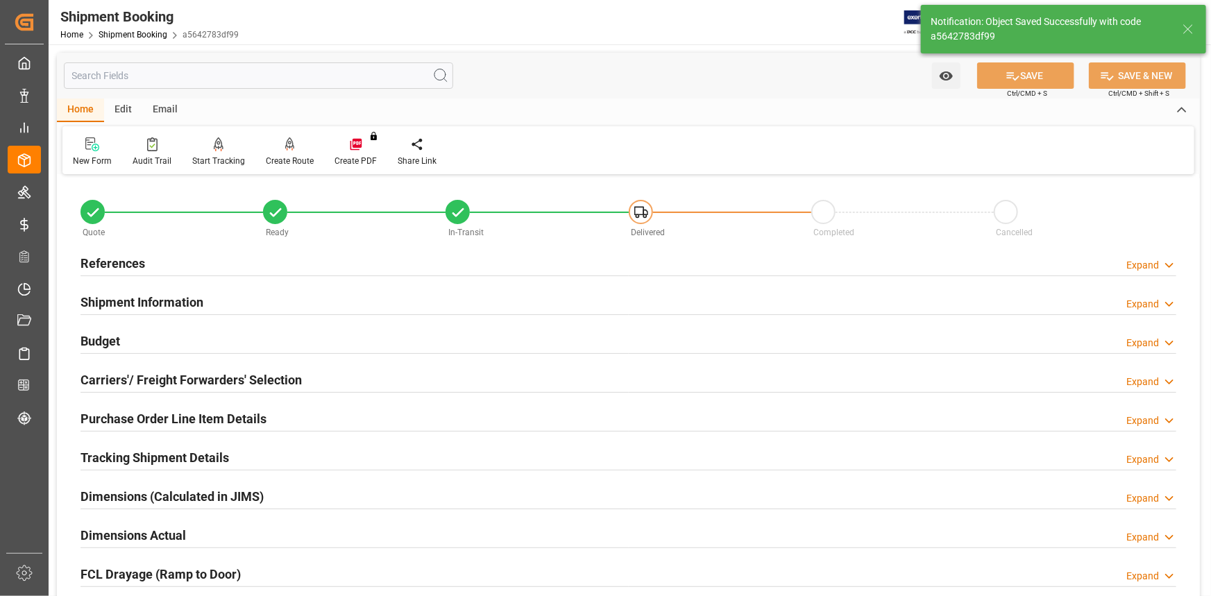
click at [236, 457] on div "Tracking Shipment Details Expand" at bounding box center [629, 456] width 1096 height 26
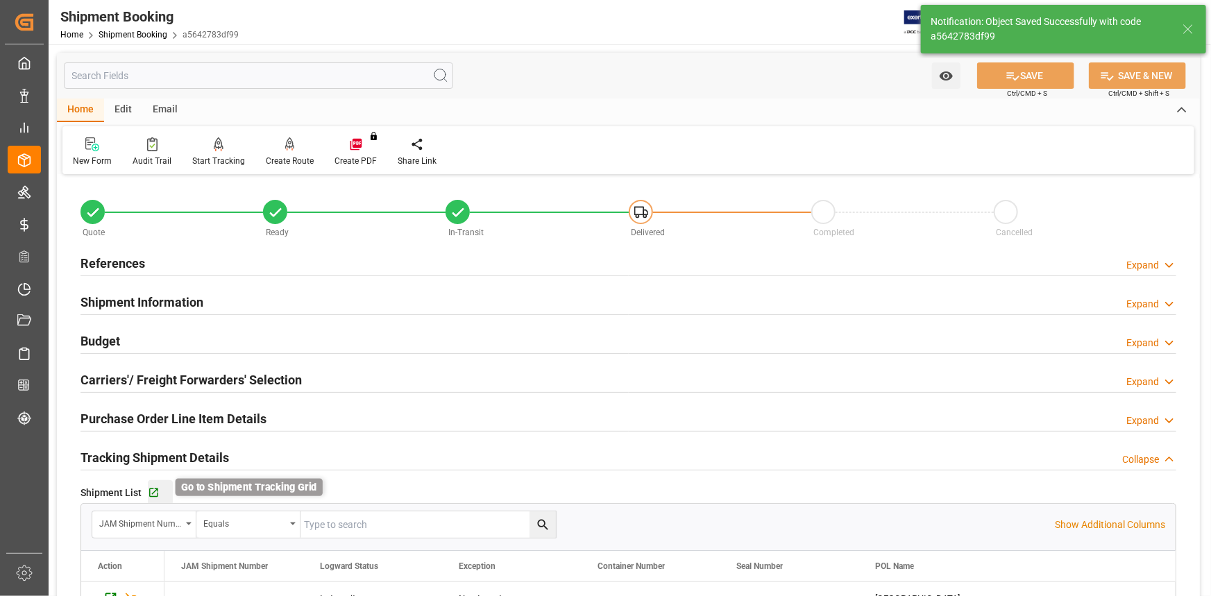
click at [152, 489] on icon "button" at bounding box center [154, 493] width 12 height 12
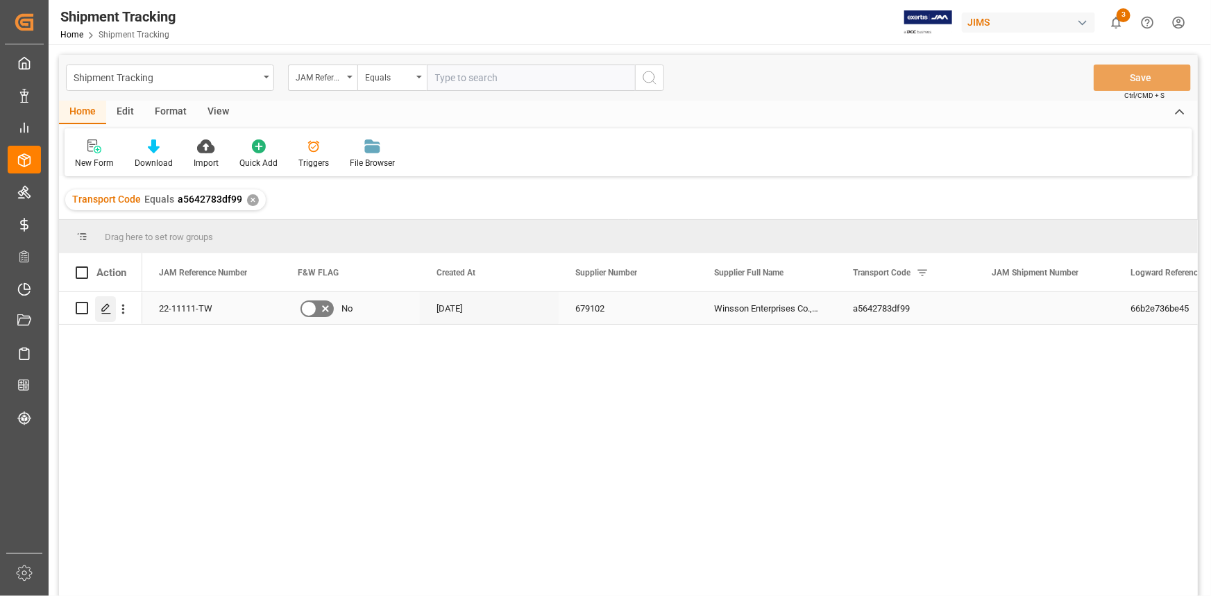
click at [102, 307] on icon "Press SPACE to select this row." at bounding box center [106, 308] width 11 height 11
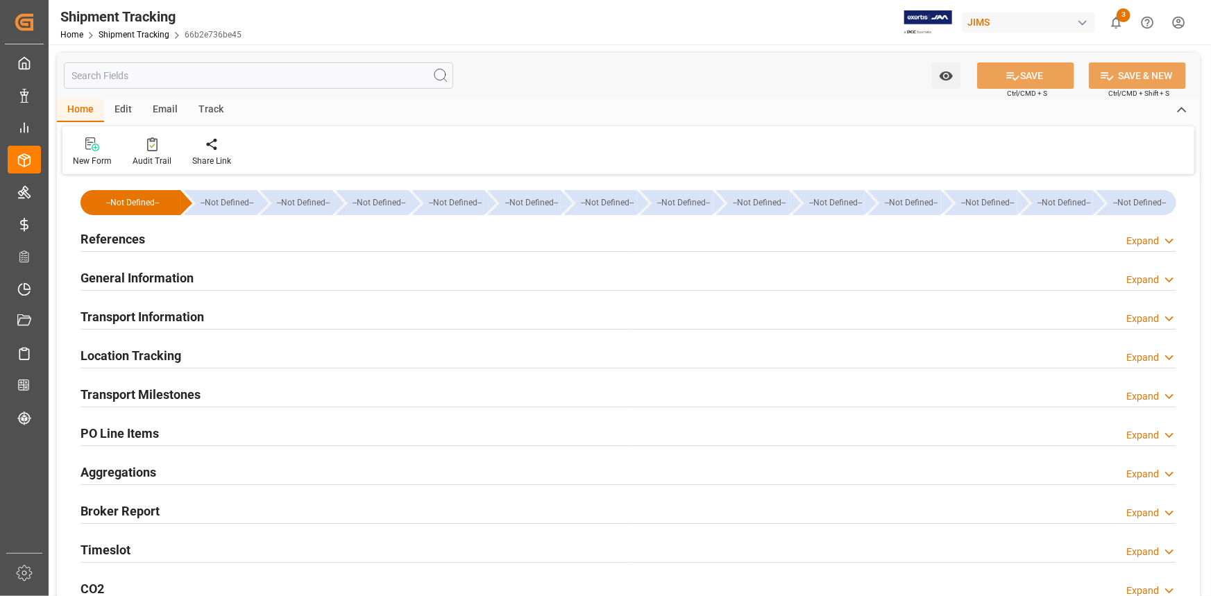
type input "53289.15"
type input "[DATE]"
click at [215, 242] on div "References Expand" at bounding box center [629, 238] width 1096 height 26
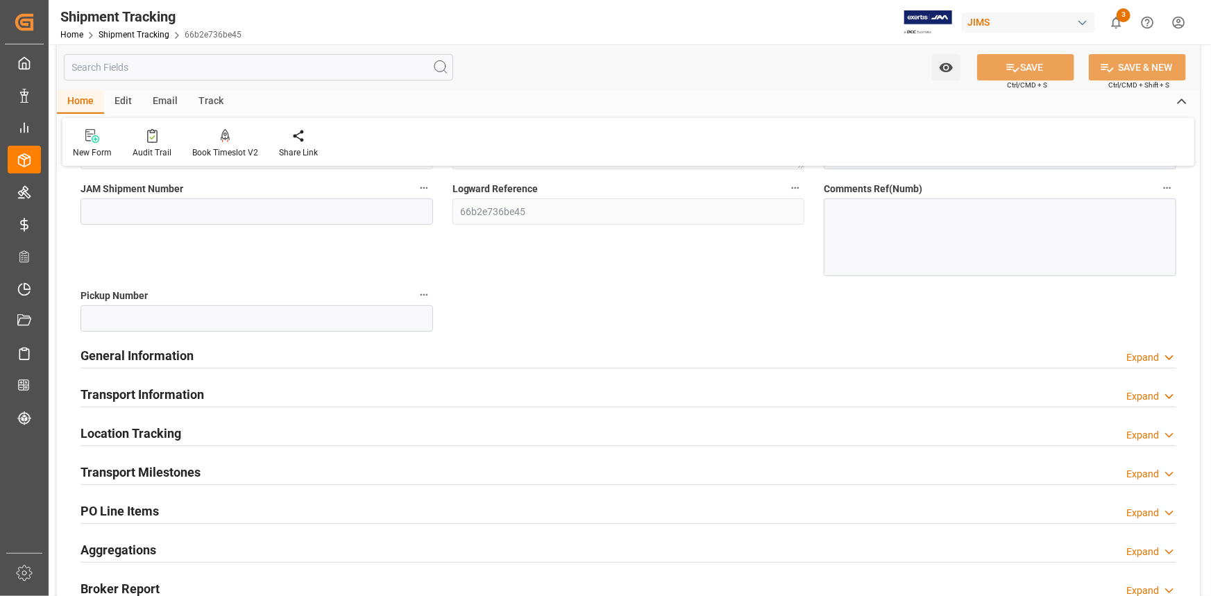
scroll to position [252, 0]
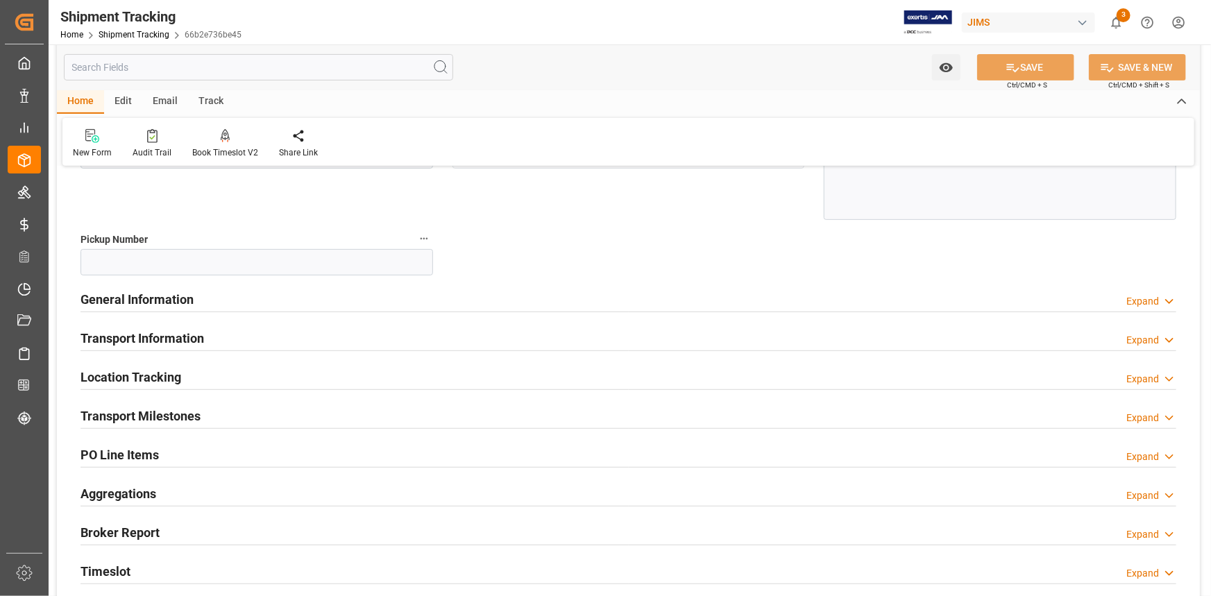
click at [264, 285] on div "General Information Expand" at bounding box center [629, 298] width 1096 height 26
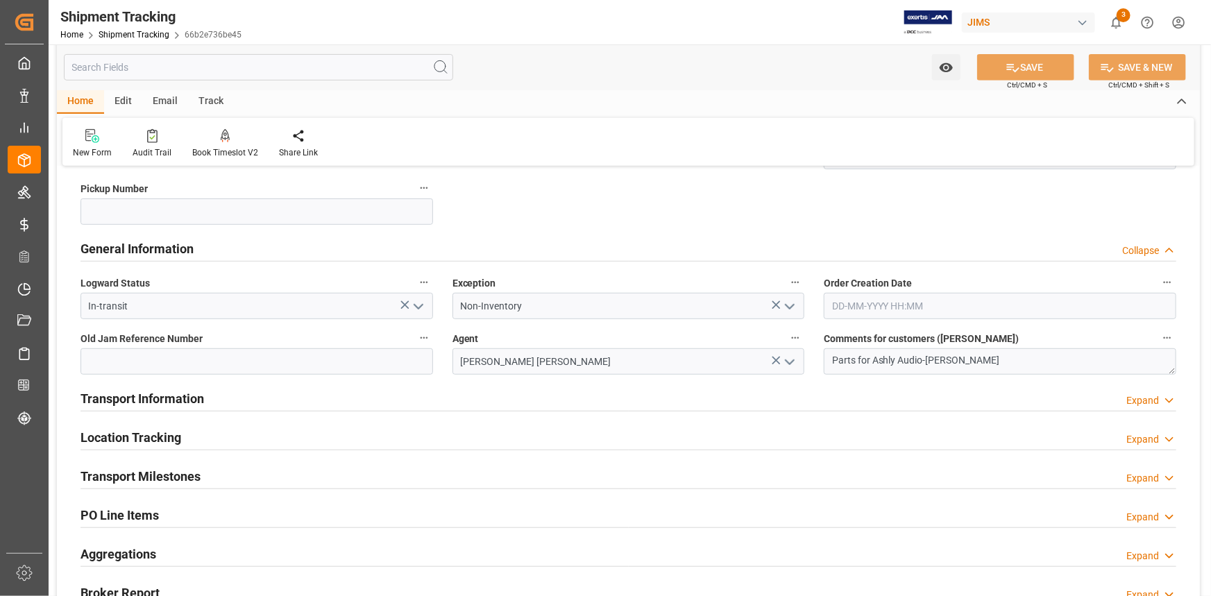
scroll to position [378, 0]
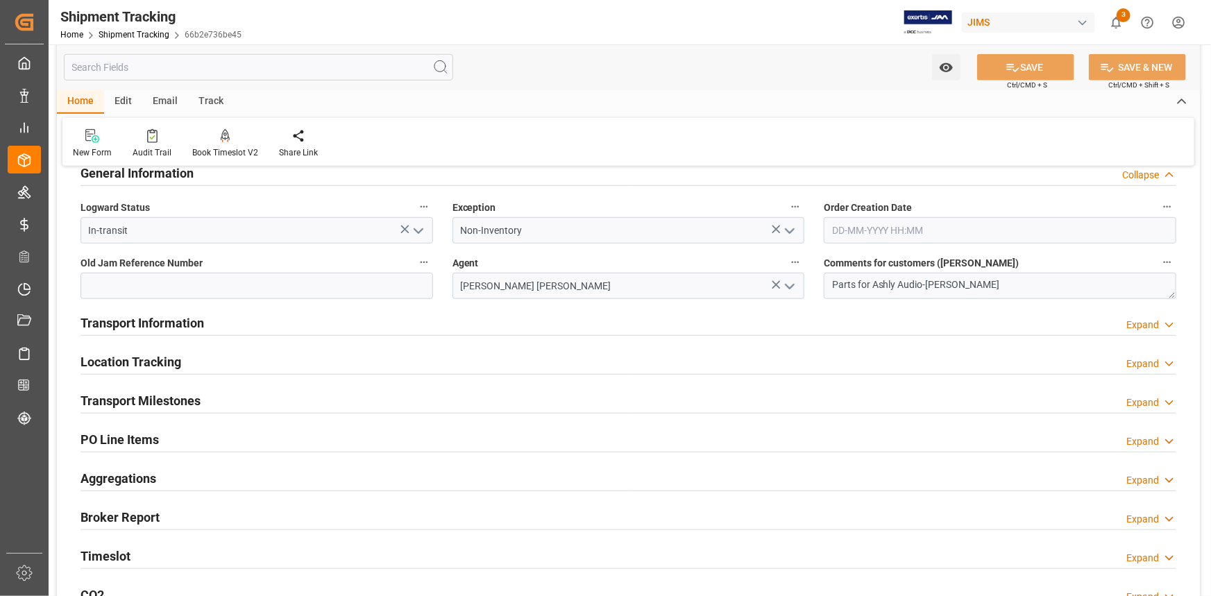
click at [287, 316] on div "Transport Information Expand" at bounding box center [629, 322] width 1096 height 26
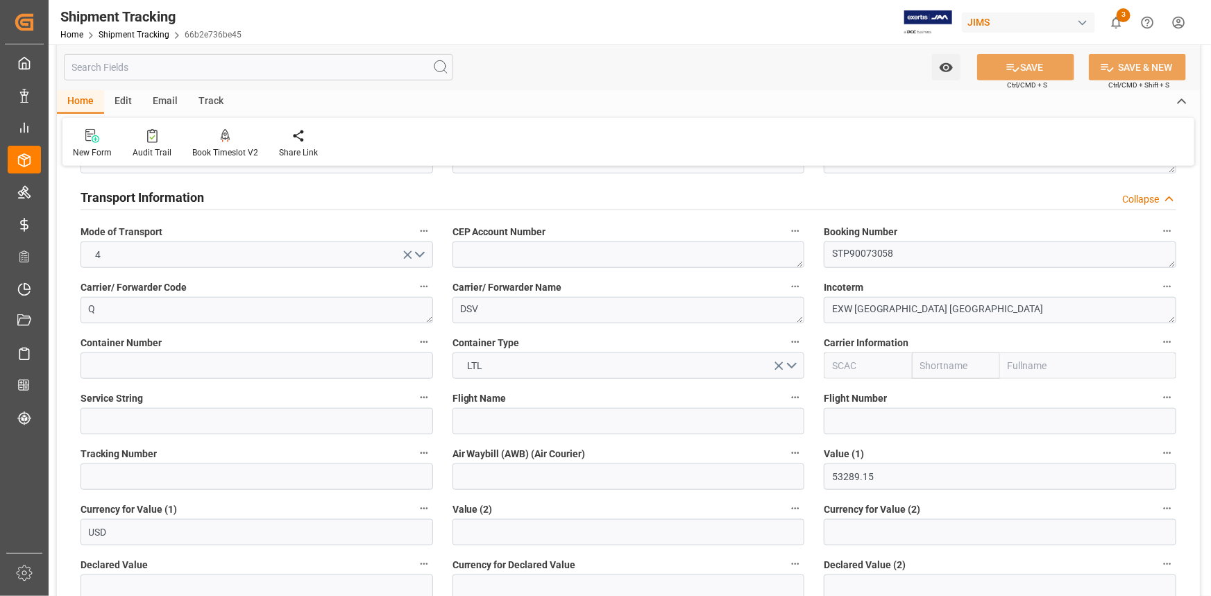
scroll to position [505, 0]
click at [486, 418] on input at bounding box center [628, 420] width 353 height 26
paste input "NH160"
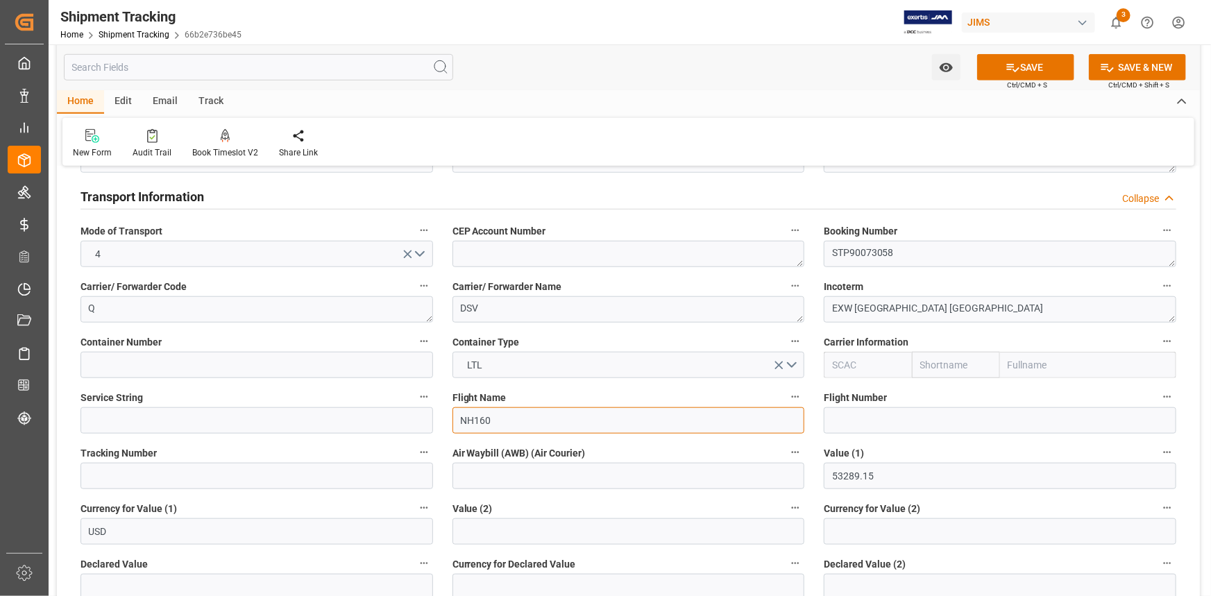
type input "NH160"
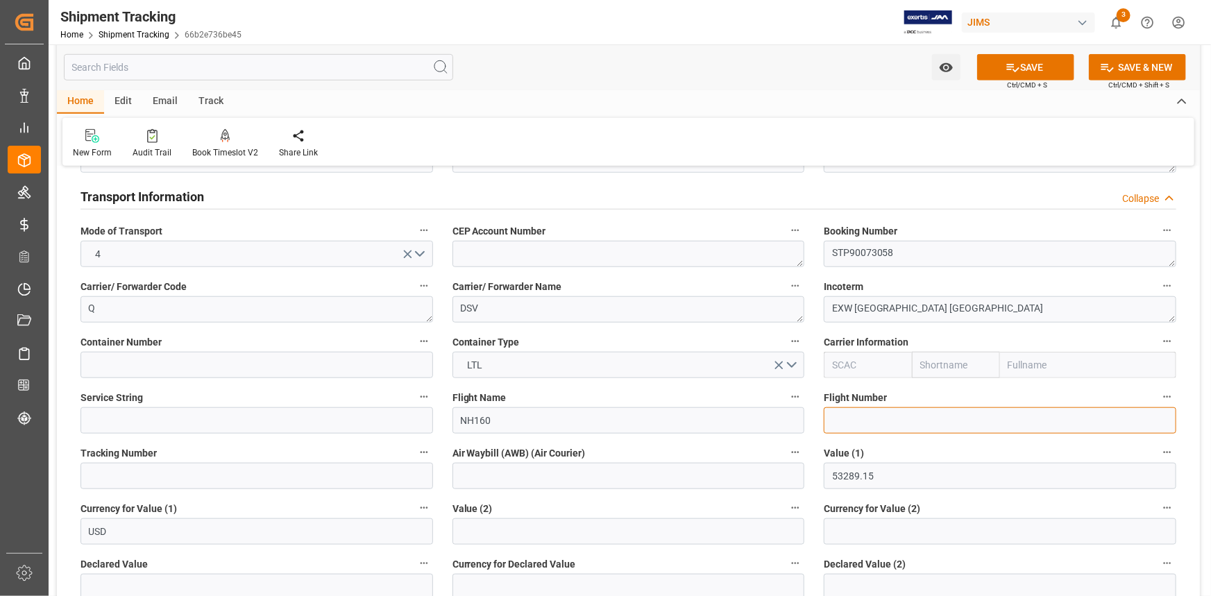
click at [847, 413] on input at bounding box center [1000, 420] width 353 height 26
paste input "NH160"
type input "NH160"
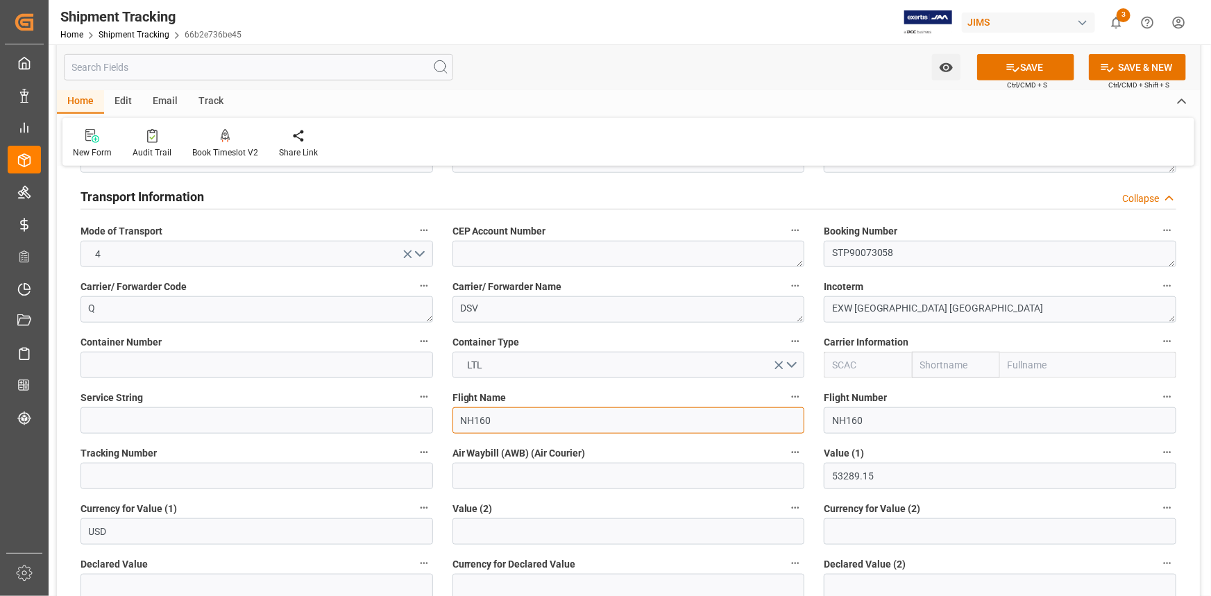
drag, startPoint x: 500, startPoint y: 423, endPoint x: 438, endPoint y: 423, distance: 61.8
click at [438, 423] on div "--Not Defined-- --Not Defined-- --Not Defined-- --Not Defined-- --Not Defined--…" at bounding box center [628, 357] width 1143 height 1367
paste input "ALL NIPPON"
type input "ALL NIPPON AIRWAYS CO"
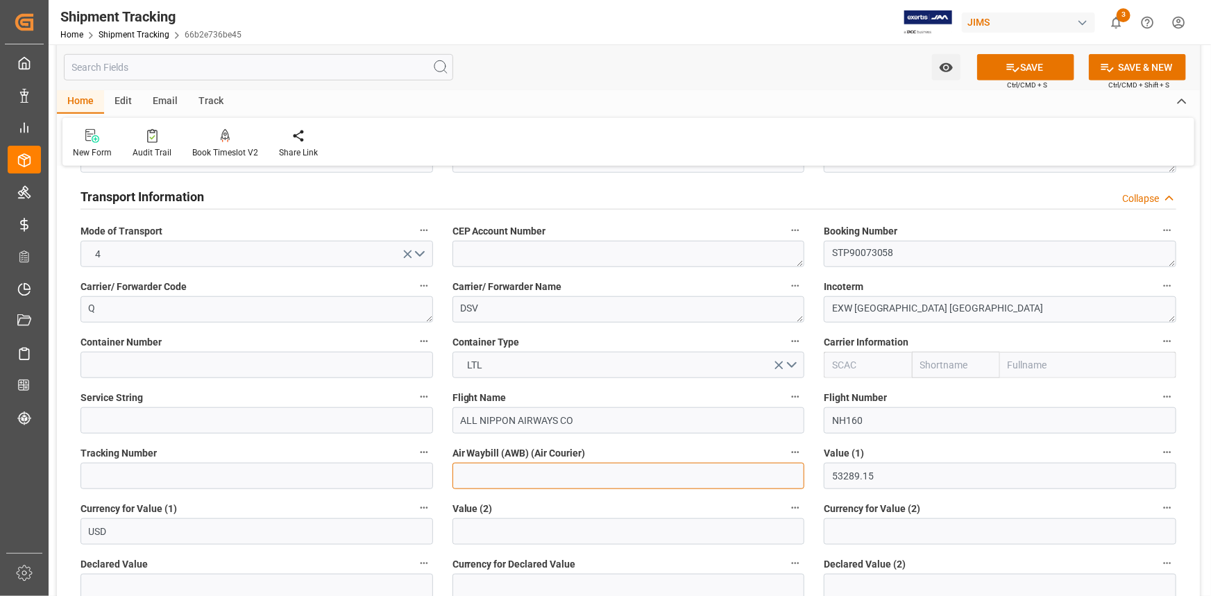
click at [491, 475] on input at bounding box center [628, 476] width 353 height 26
paste input "TP90073058"
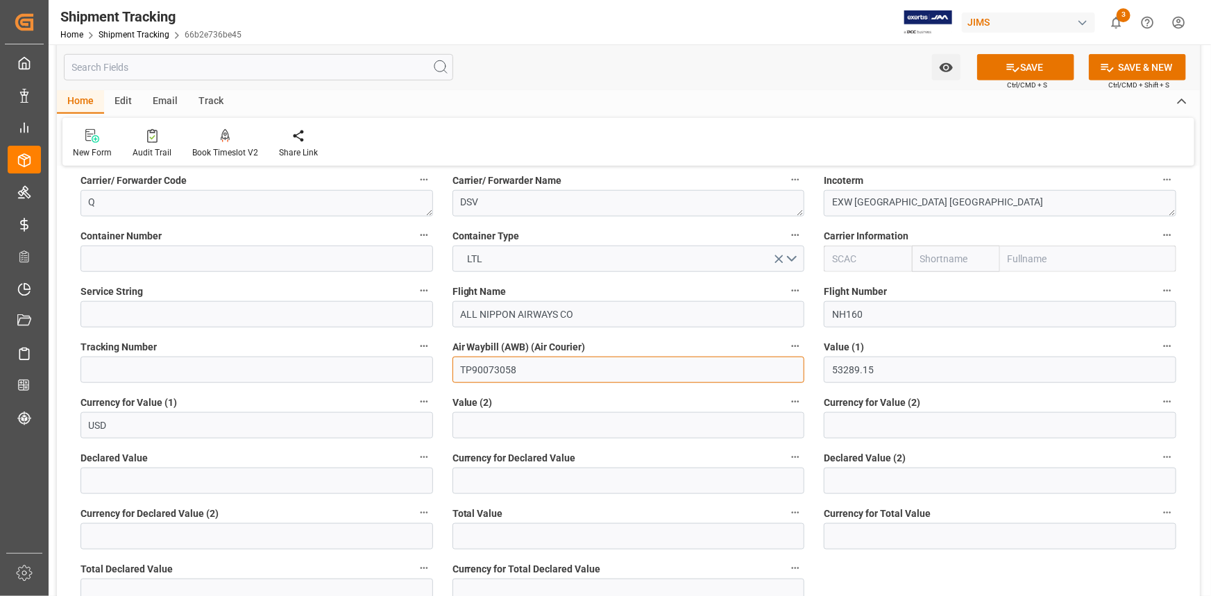
scroll to position [631, 0]
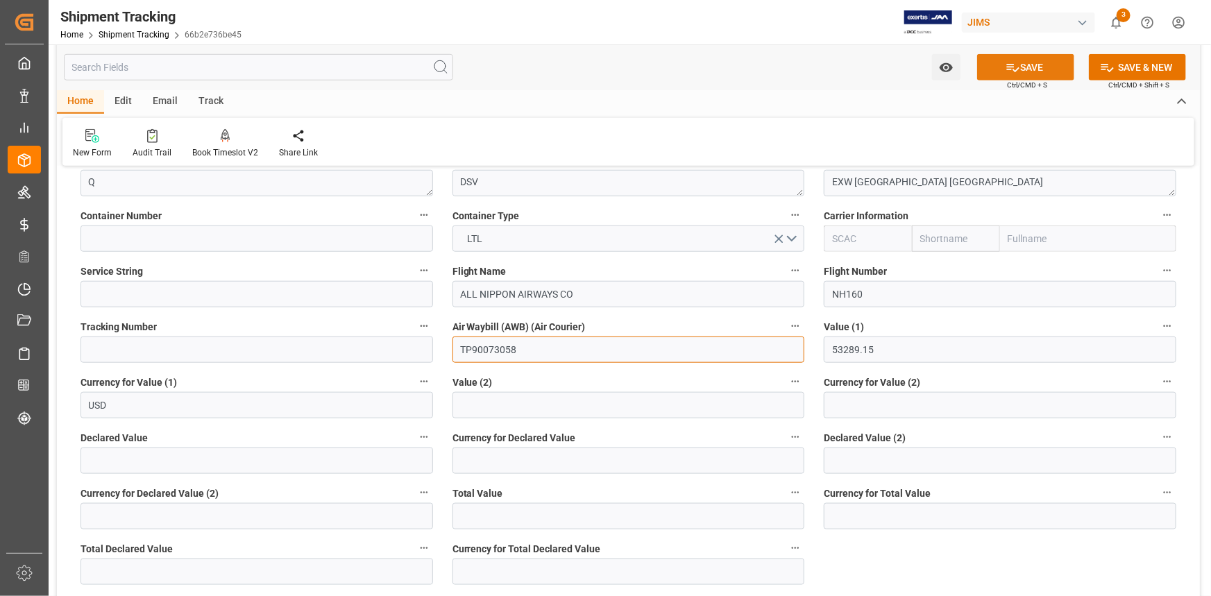
type input "TP90073058"
click at [1029, 60] on button "SAVE" at bounding box center [1025, 67] width 97 height 26
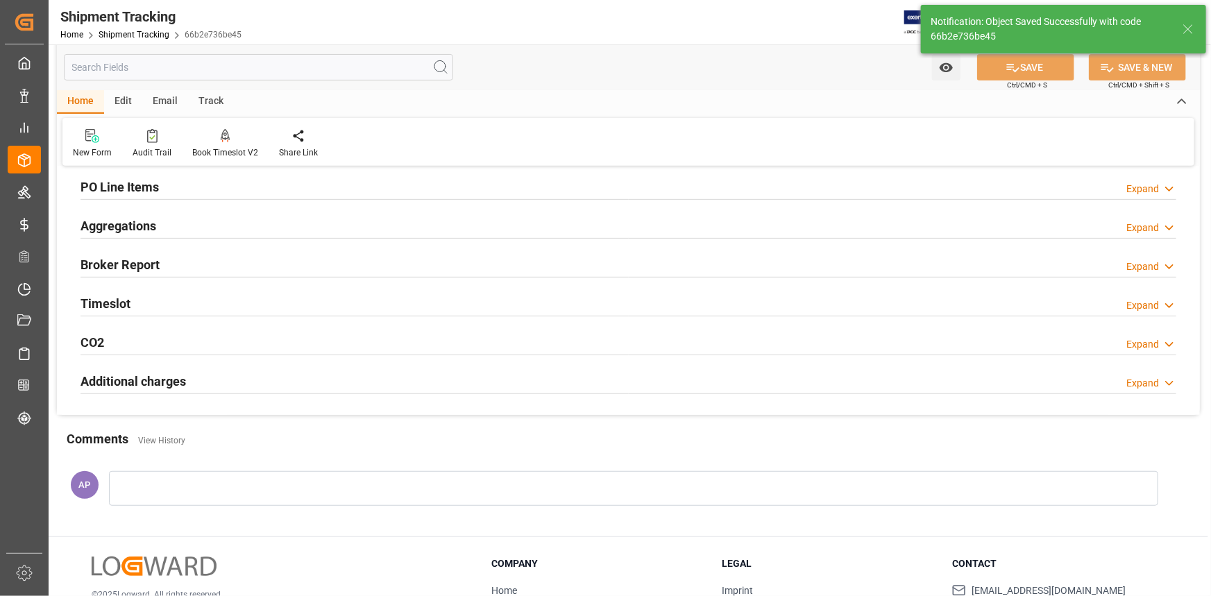
scroll to position [183, 0]
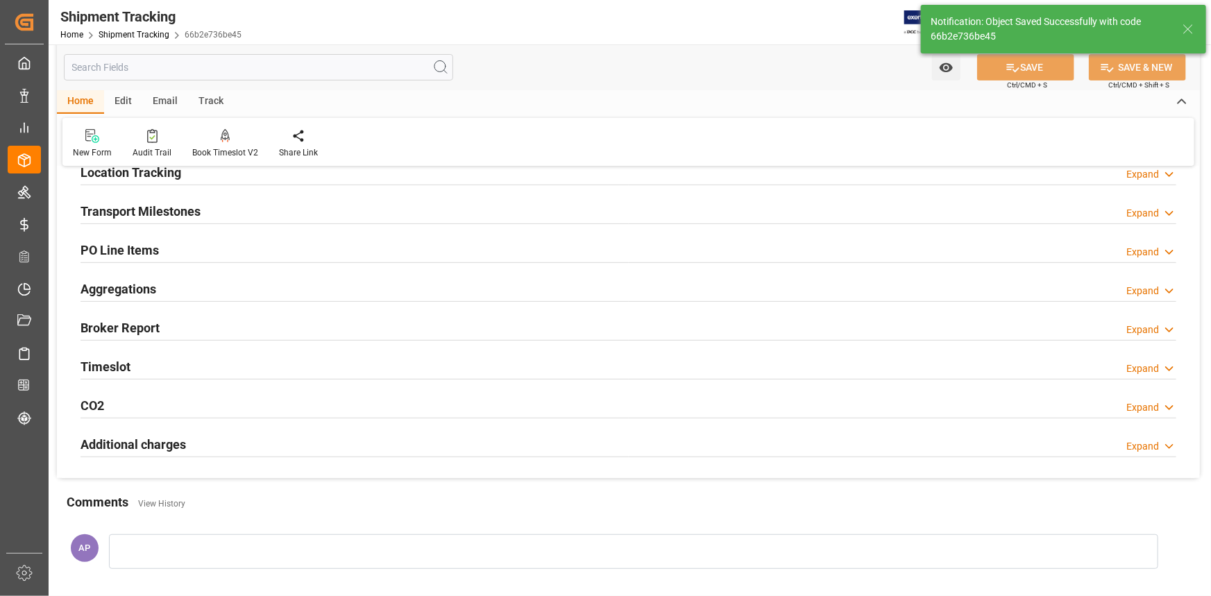
click at [257, 210] on div "Transport Milestones Expand" at bounding box center [629, 210] width 1096 height 26
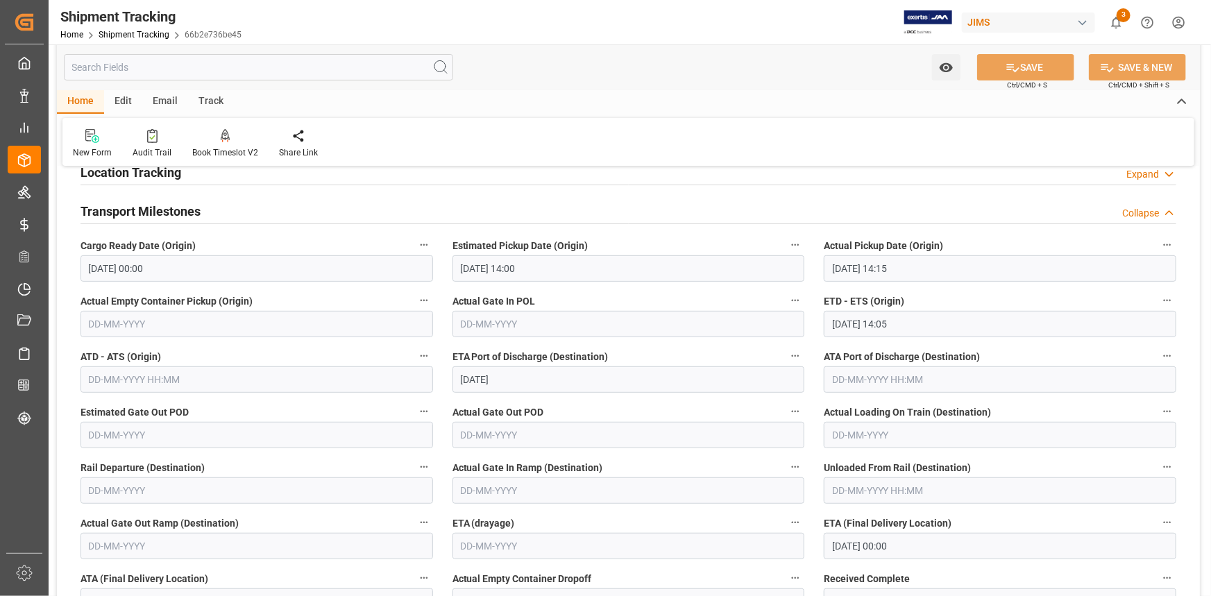
click at [132, 382] on input "text" at bounding box center [257, 379] width 353 height 26
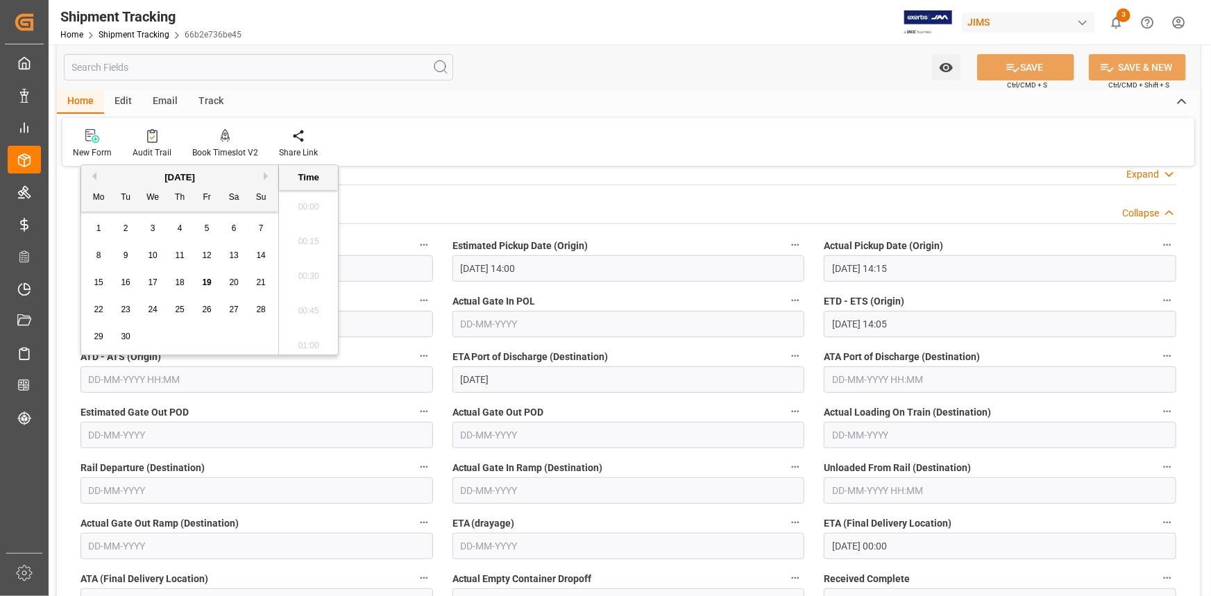
scroll to position [2052, 0]
click at [371, 352] on label "ATD - ATS (Origin)" at bounding box center [257, 356] width 353 height 19
click at [415, 352] on button "ATD - ATS (Origin)" at bounding box center [424, 356] width 18 height 18
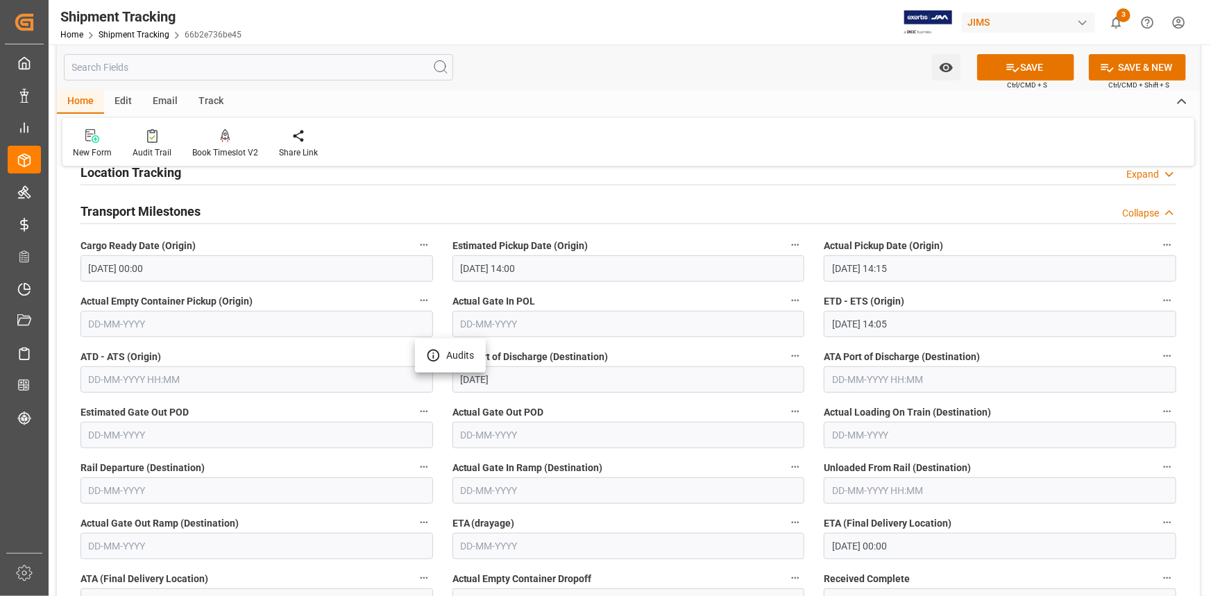
click at [632, 407] on div at bounding box center [605, 298] width 1211 height 596
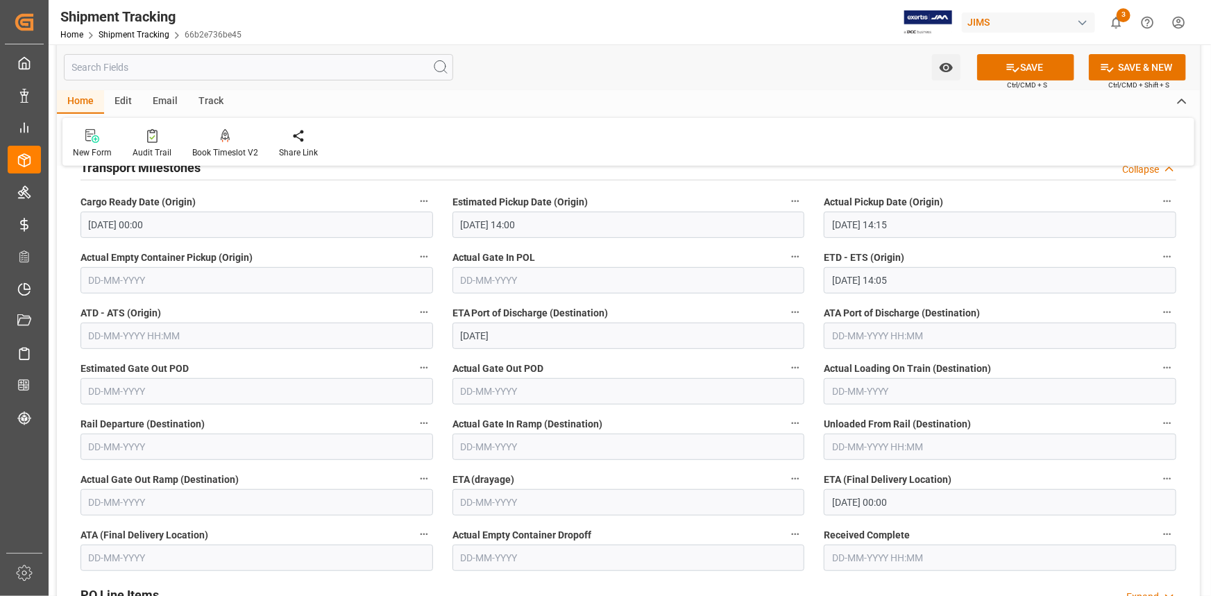
scroll to position [246, 0]
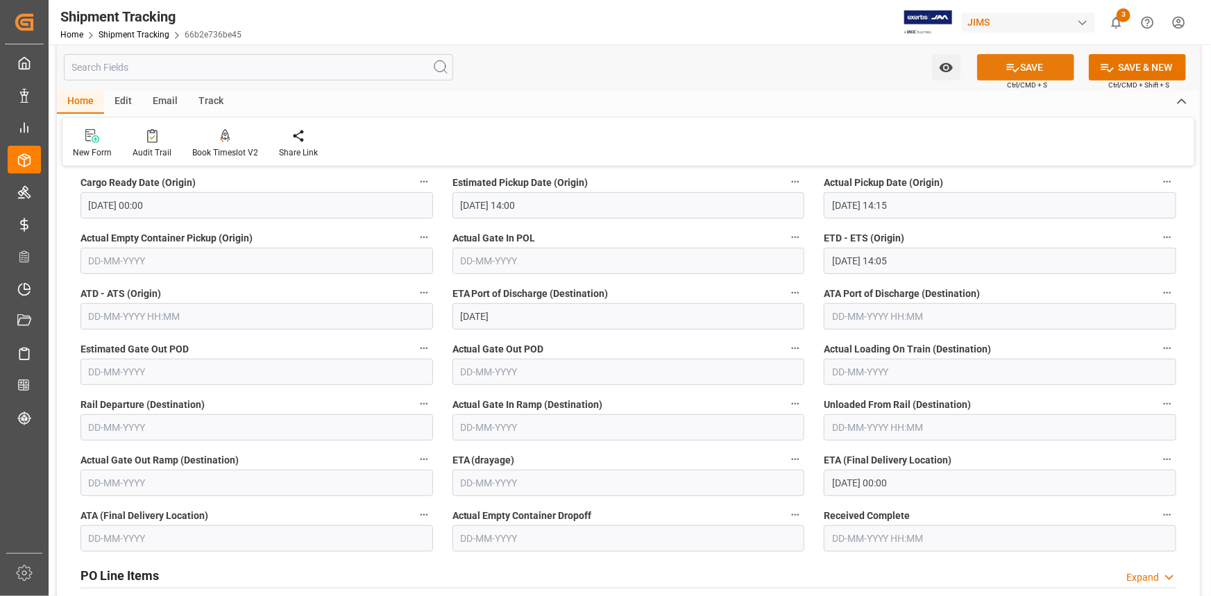
click at [1020, 66] on button "SAVE" at bounding box center [1025, 67] width 97 height 26
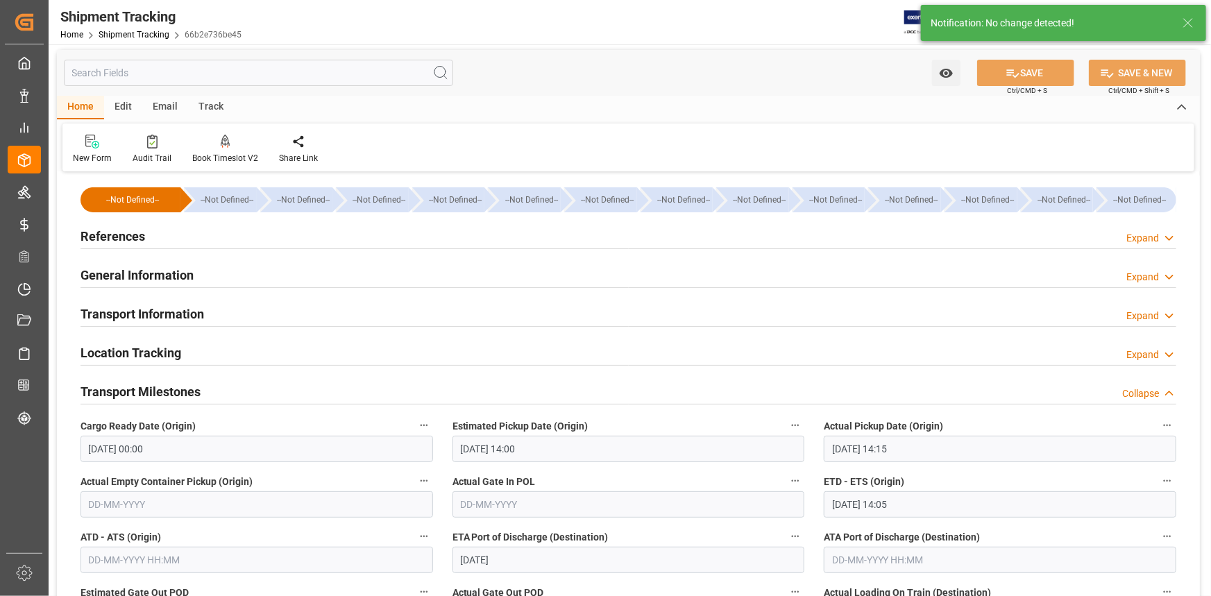
scroll to position [0, 0]
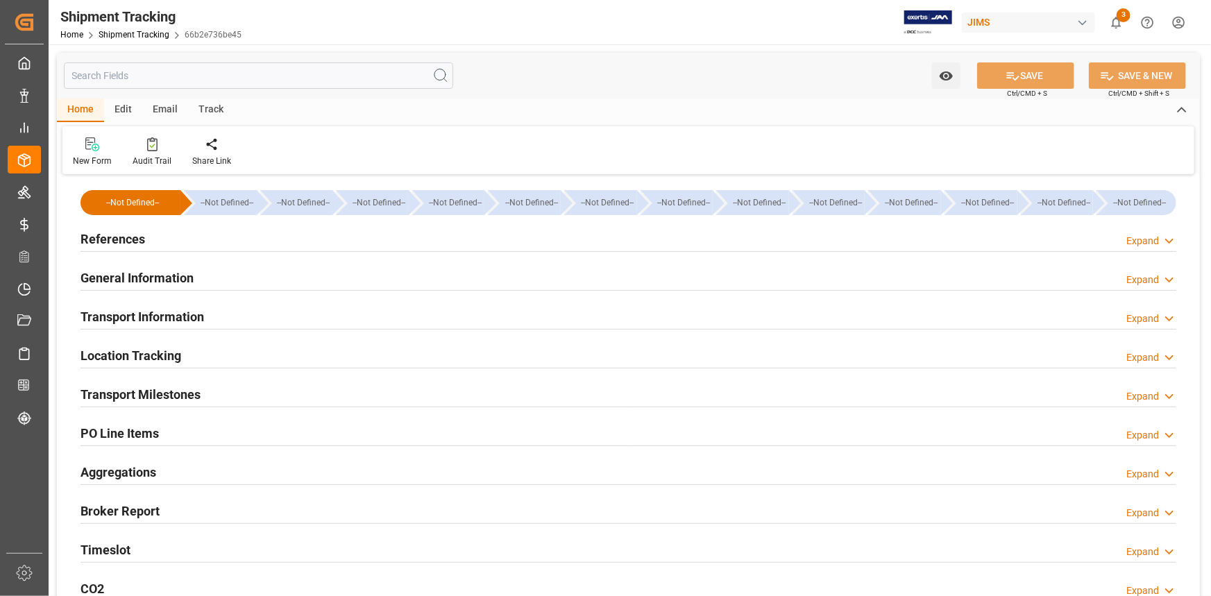
type input "[DATE]"
drag, startPoint x: 210, startPoint y: 237, endPoint x: 304, endPoint y: 305, distance: 115.8
click at [210, 237] on div "References Expand" at bounding box center [629, 238] width 1096 height 26
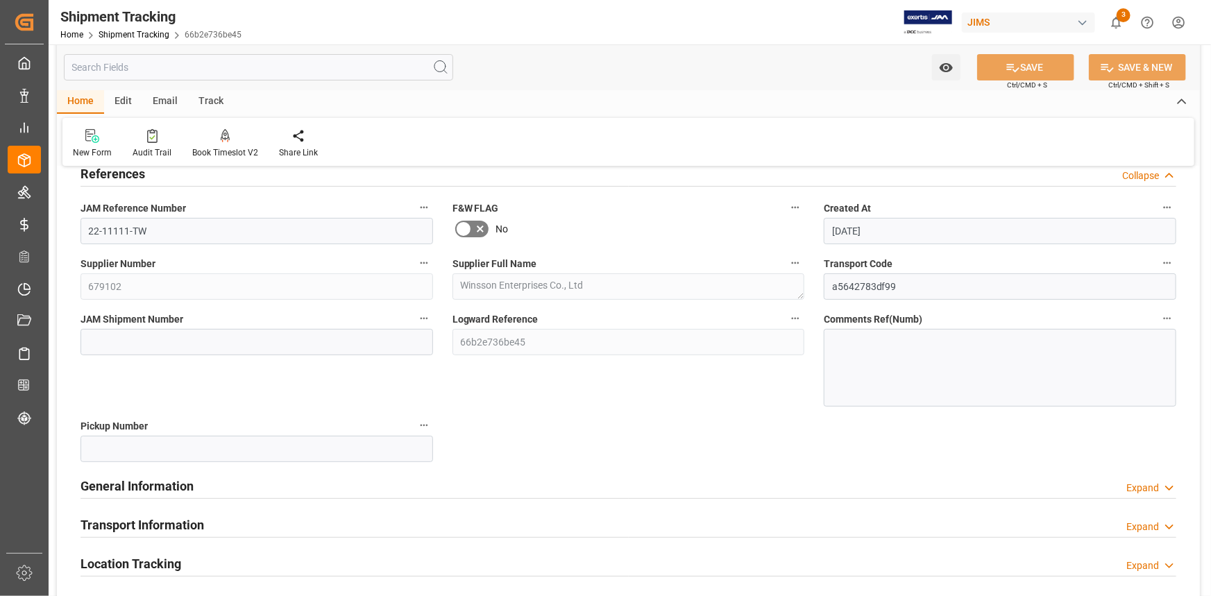
scroll to position [126, 0]
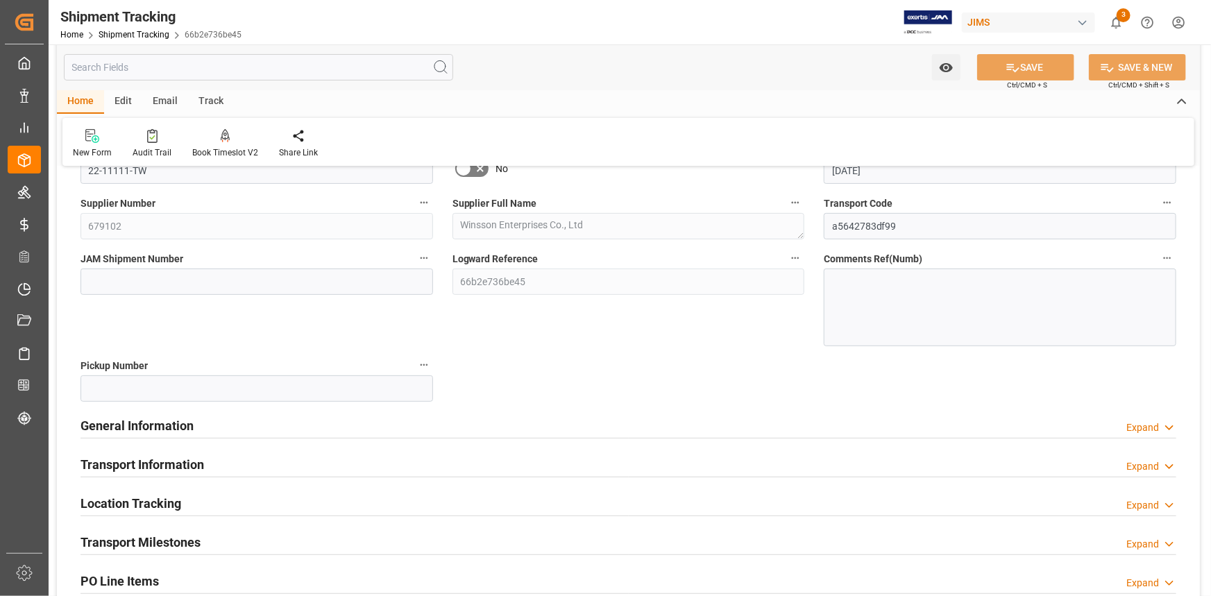
click at [236, 423] on div "General Information Expand" at bounding box center [629, 425] width 1096 height 26
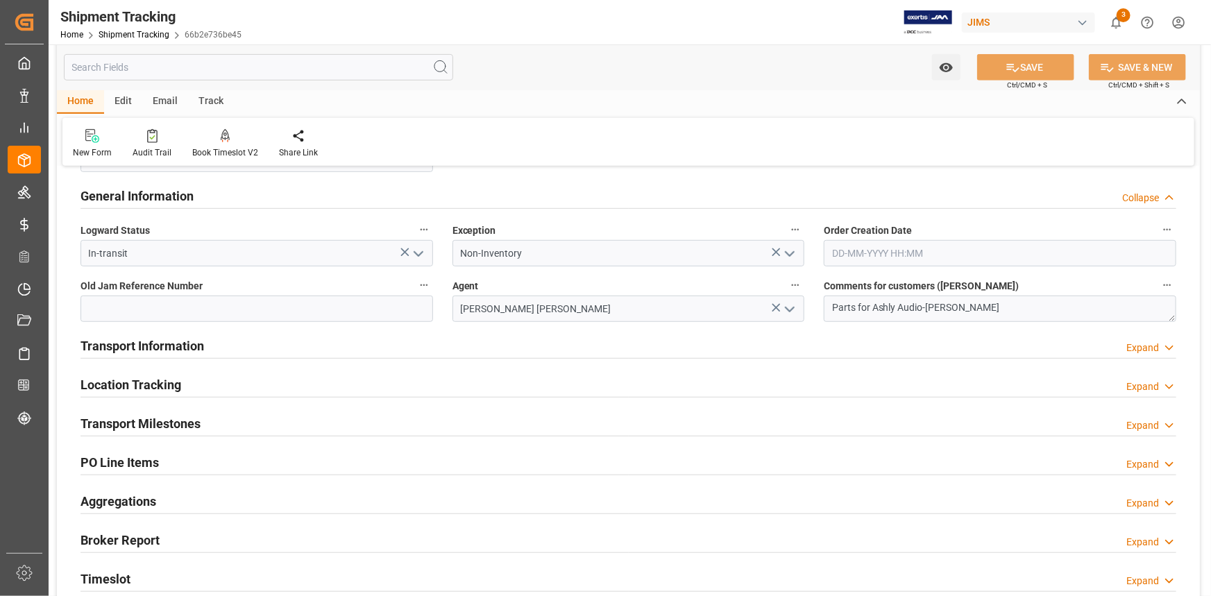
scroll to position [378, 0]
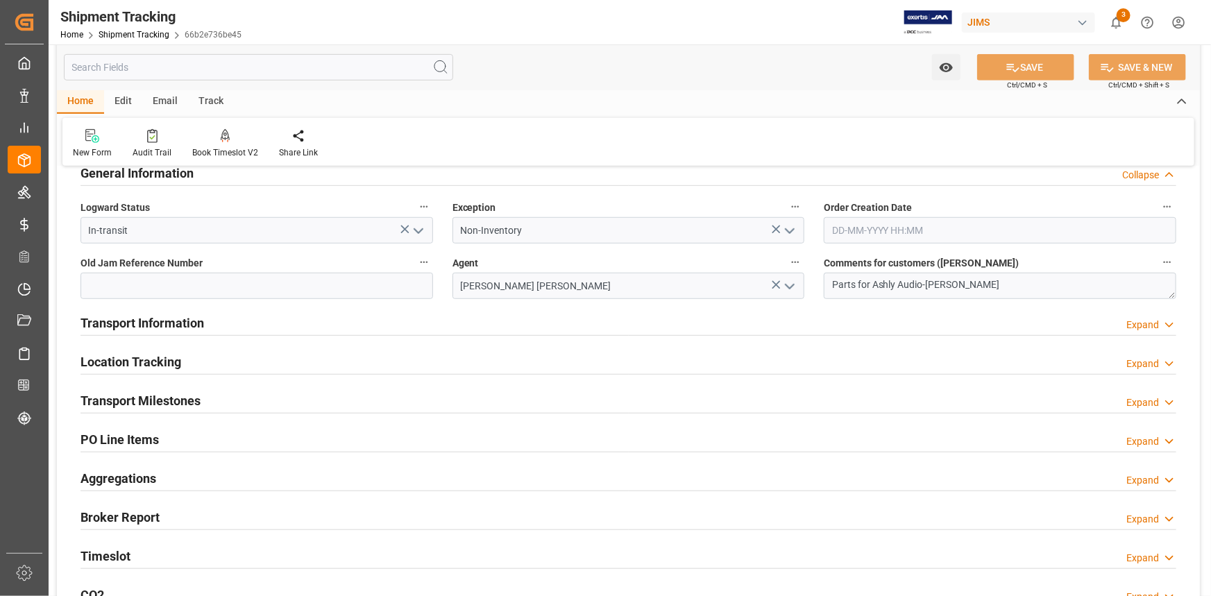
click at [228, 325] on div "Transport Information Expand" at bounding box center [629, 322] width 1096 height 26
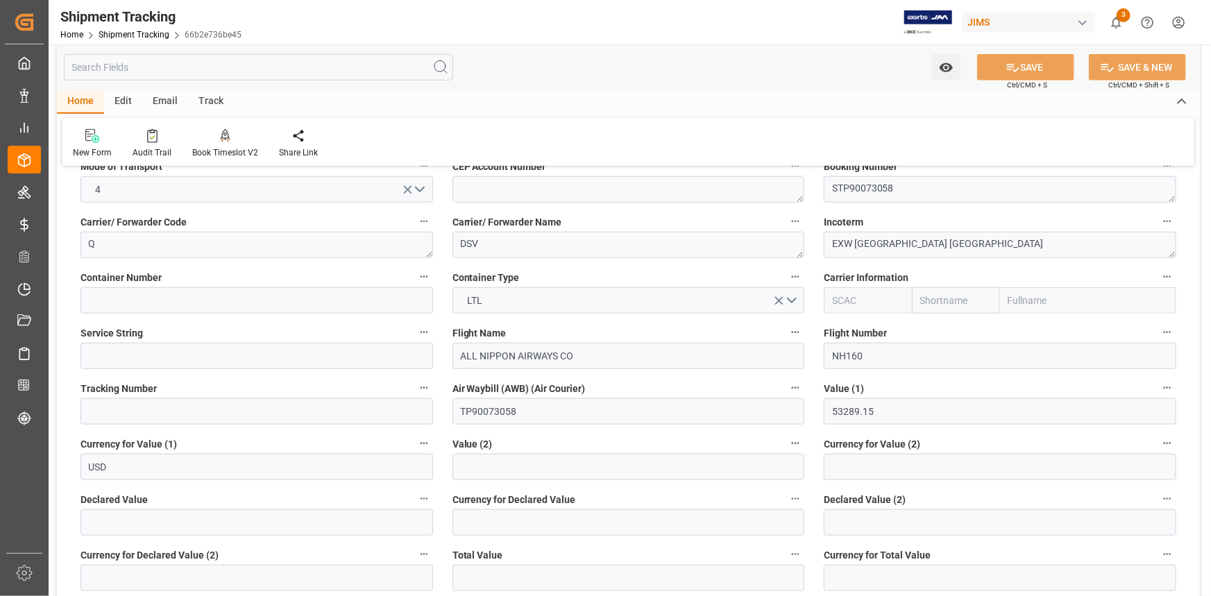
scroll to position [568, 0]
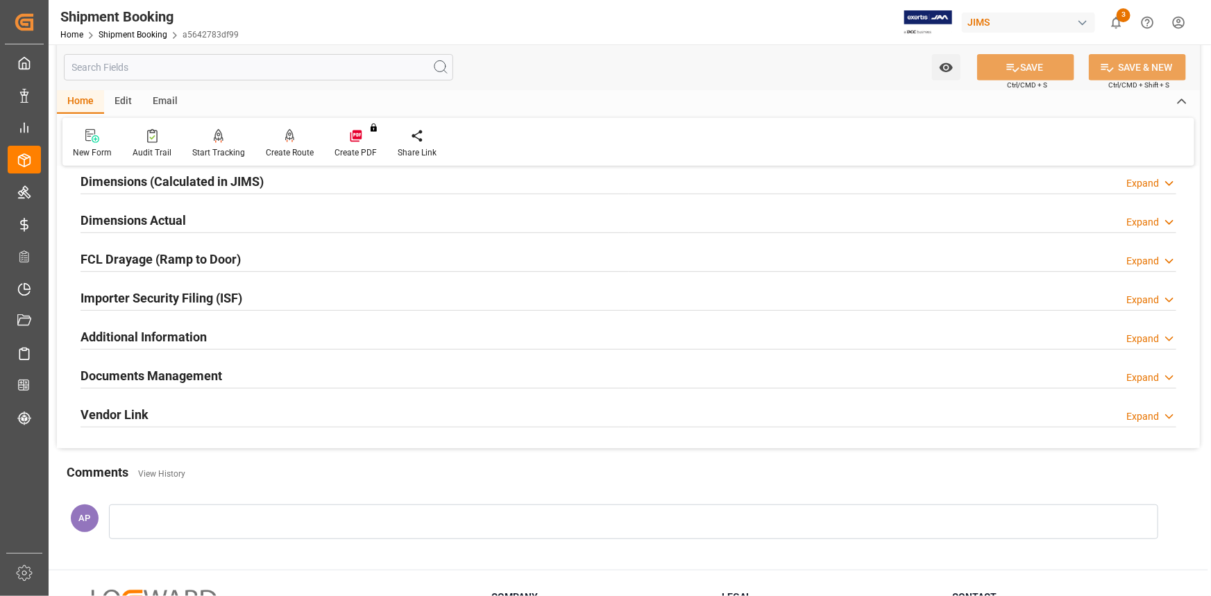
click at [243, 375] on div "Documents Management Expand" at bounding box center [629, 375] width 1096 height 26
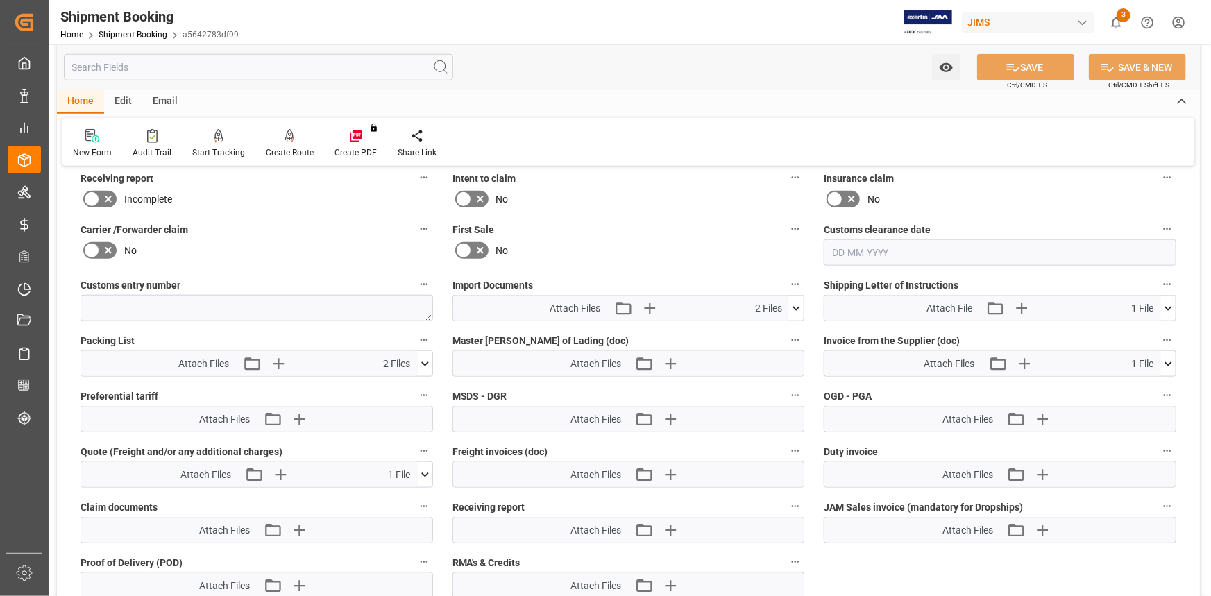
scroll to position [756, 0]
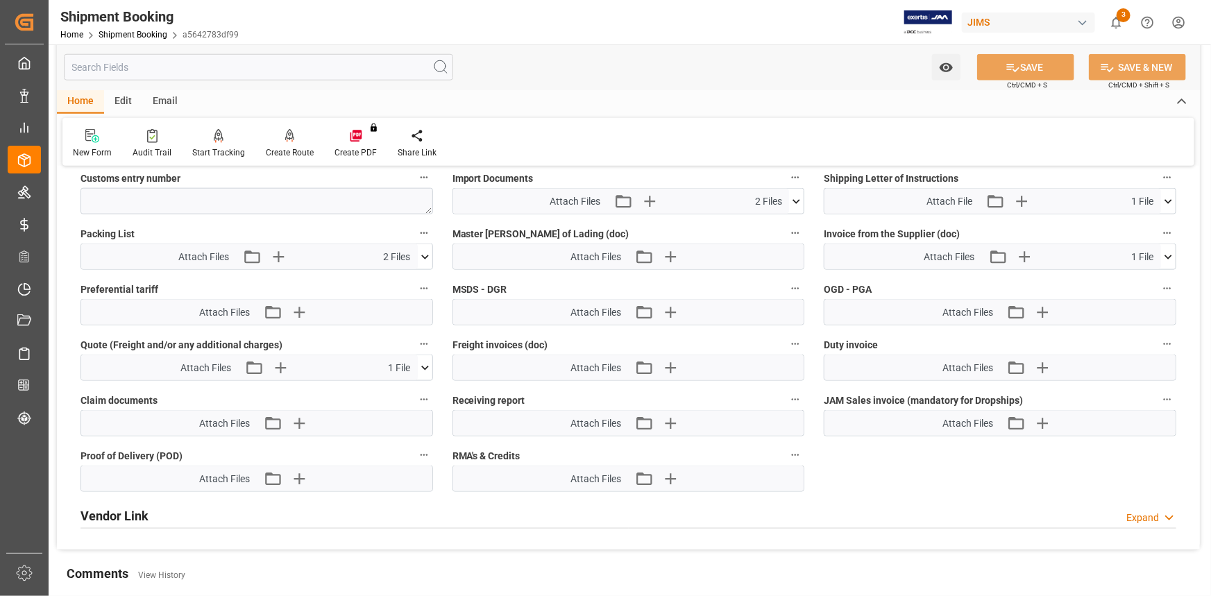
click at [793, 199] on icon at bounding box center [797, 201] width 8 height 4
click at [650, 195] on icon "button" at bounding box center [649, 201] width 13 height 13
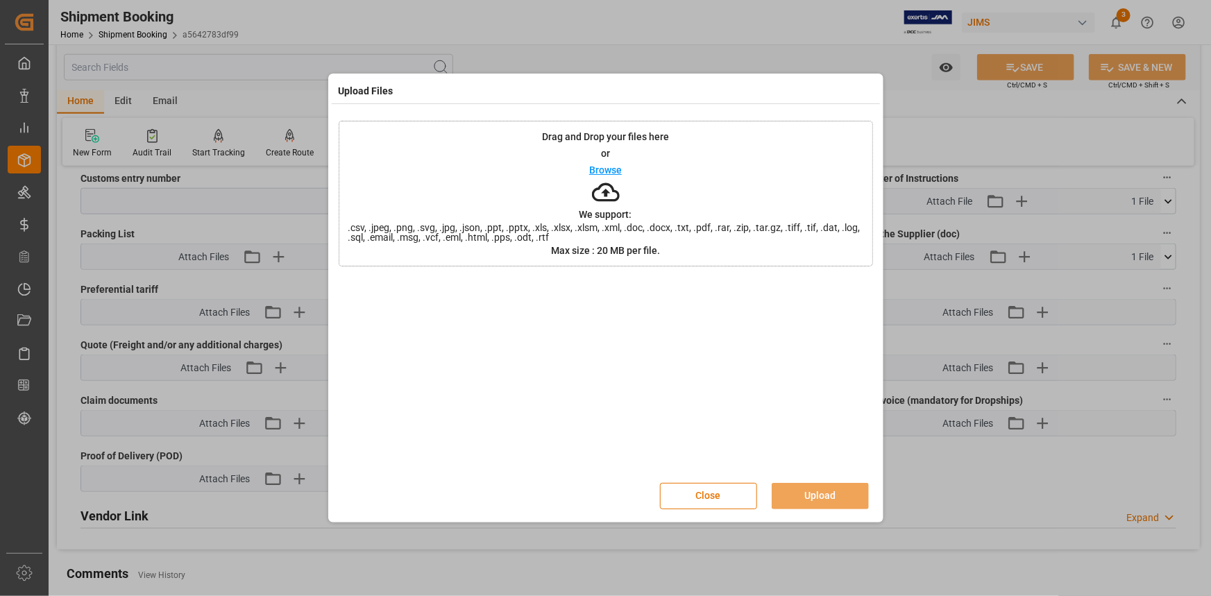
click at [609, 169] on p "Browse" at bounding box center [605, 170] width 33 height 10
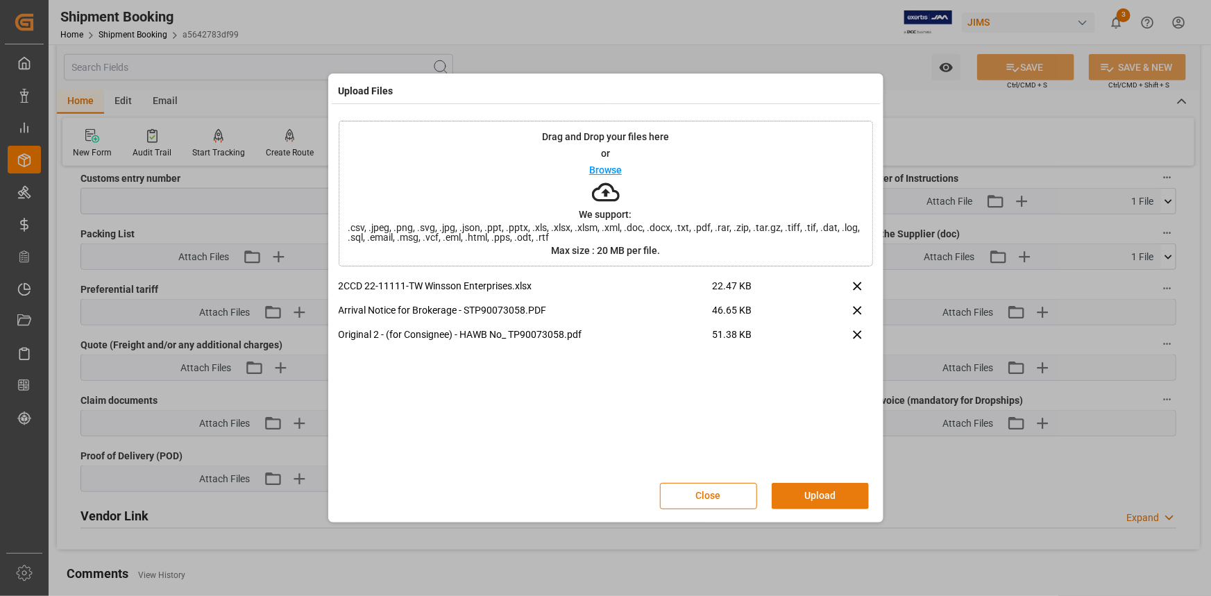
click at [795, 493] on button "Upload" at bounding box center [820, 496] width 97 height 26
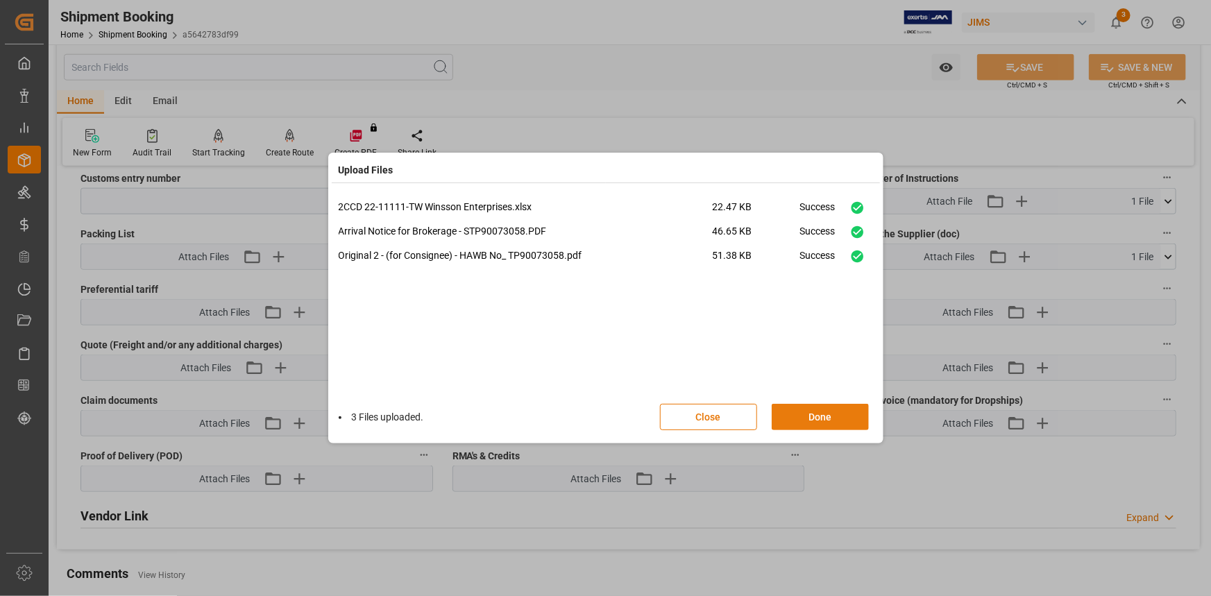
click at [812, 415] on button "Done" at bounding box center [820, 417] width 97 height 26
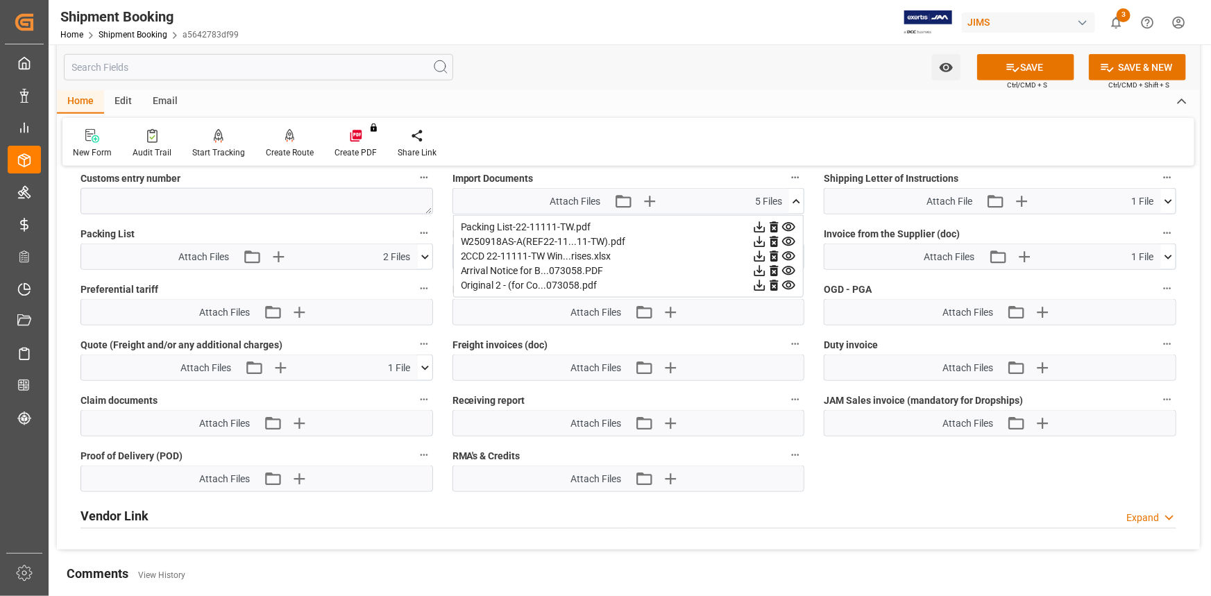
click at [798, 194] on icon at bounding box center [796, 201] width 15 height 15
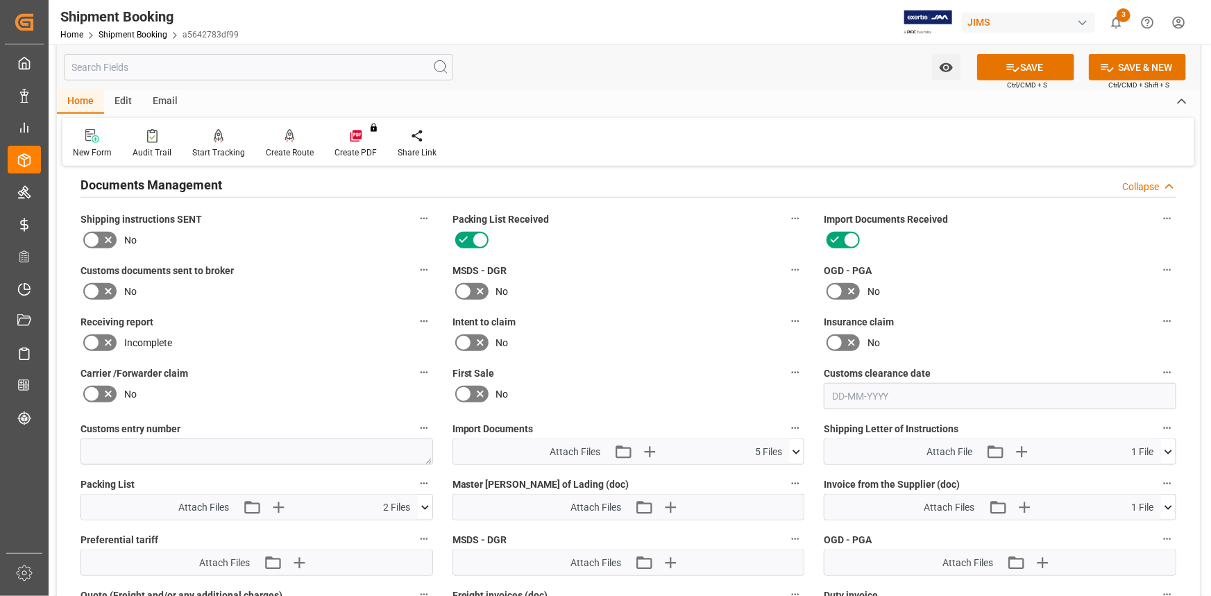
scroll to position [505, 0]
click at [103, 292] on icon at bounding box center [108, 293] width 17 height 17
click at [0, 0] on input "checkbox" at bounding box center [0, 0] width 0 height 0
click at [1024, 67] on button "SAVE" at bounding box center [1025, 67] width 97 height 26
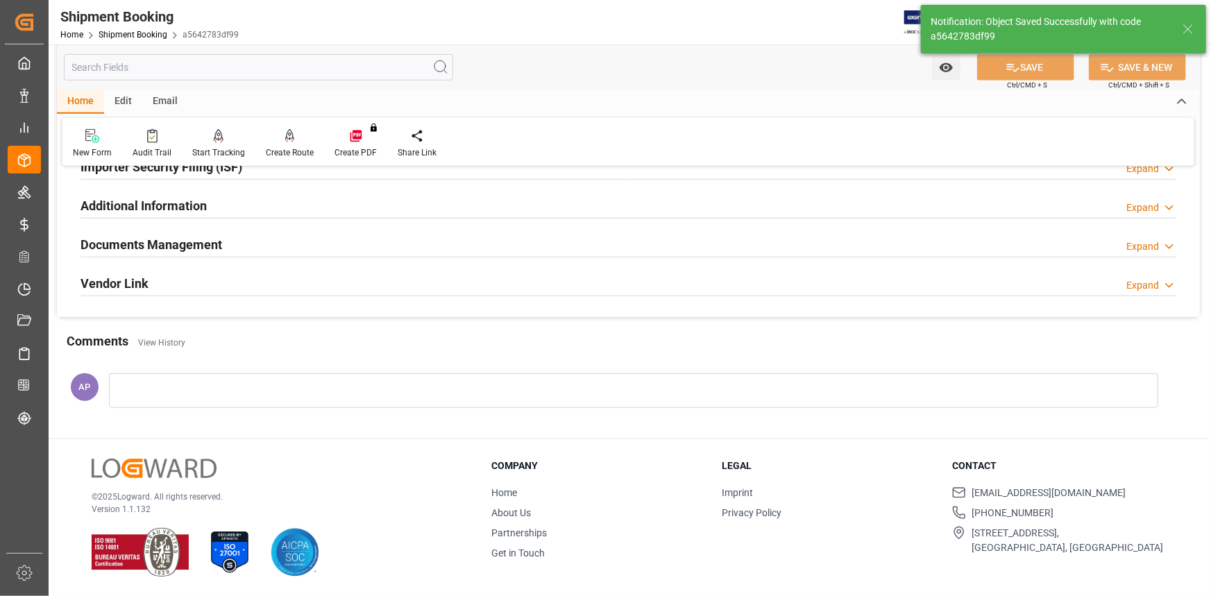
scroll to position [444, 0]
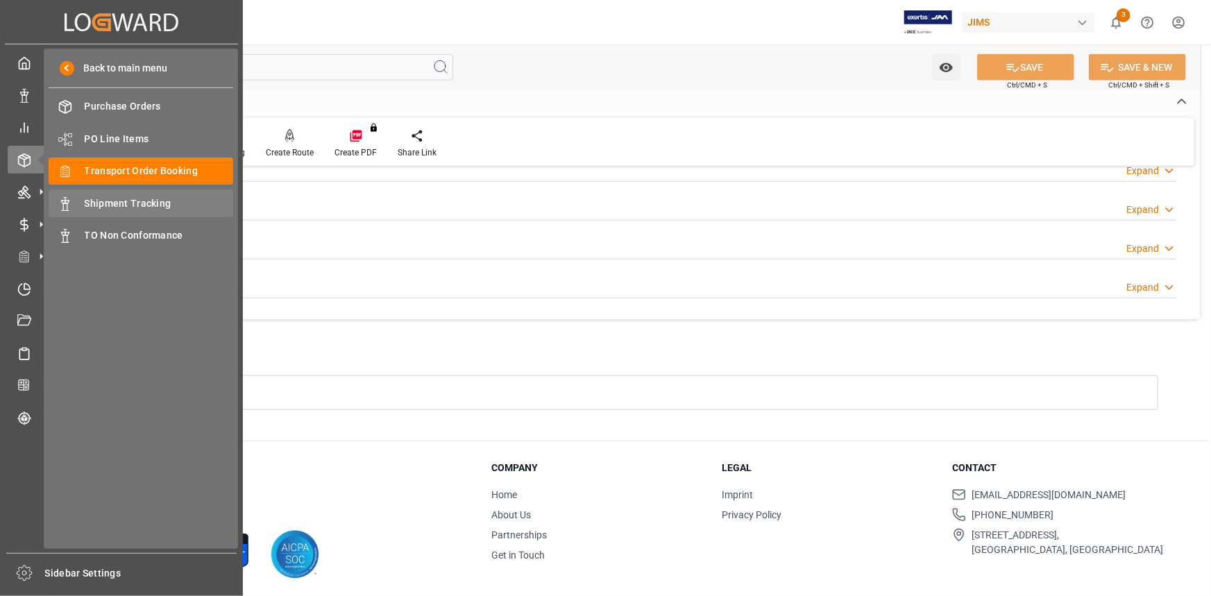
click at [123, 201] on span "Shipment Tracking" at bounding box center [159, 203] width 149 height 15
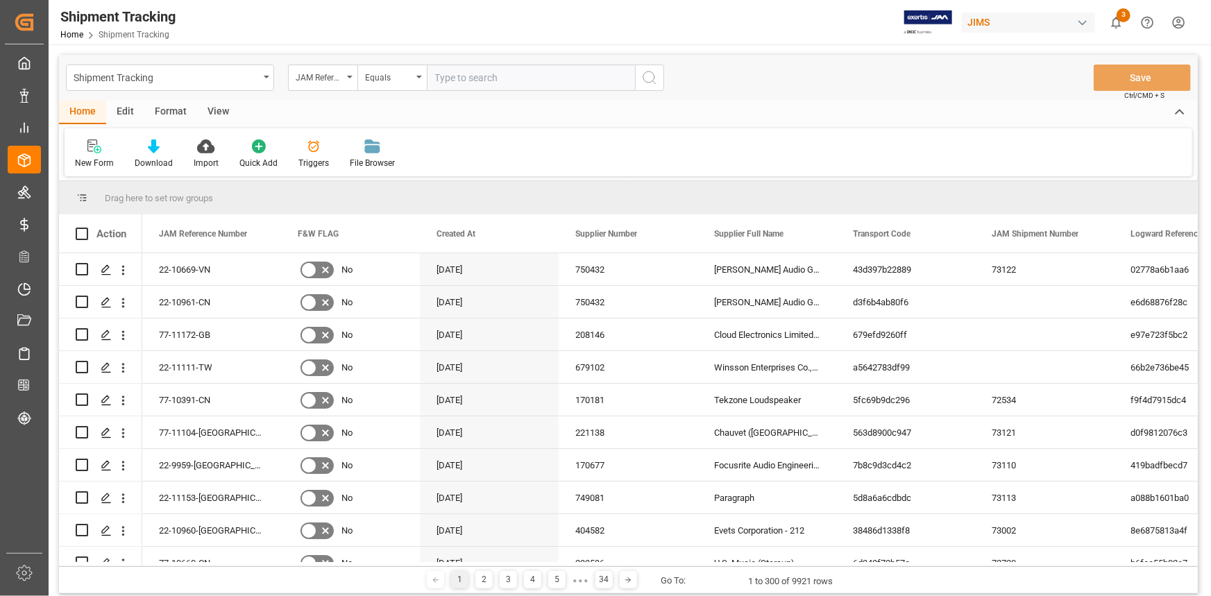
click at [449, 78] on input "text" at bounding box center [531, 78] width 208 height 26
type input "22-10968-TW"
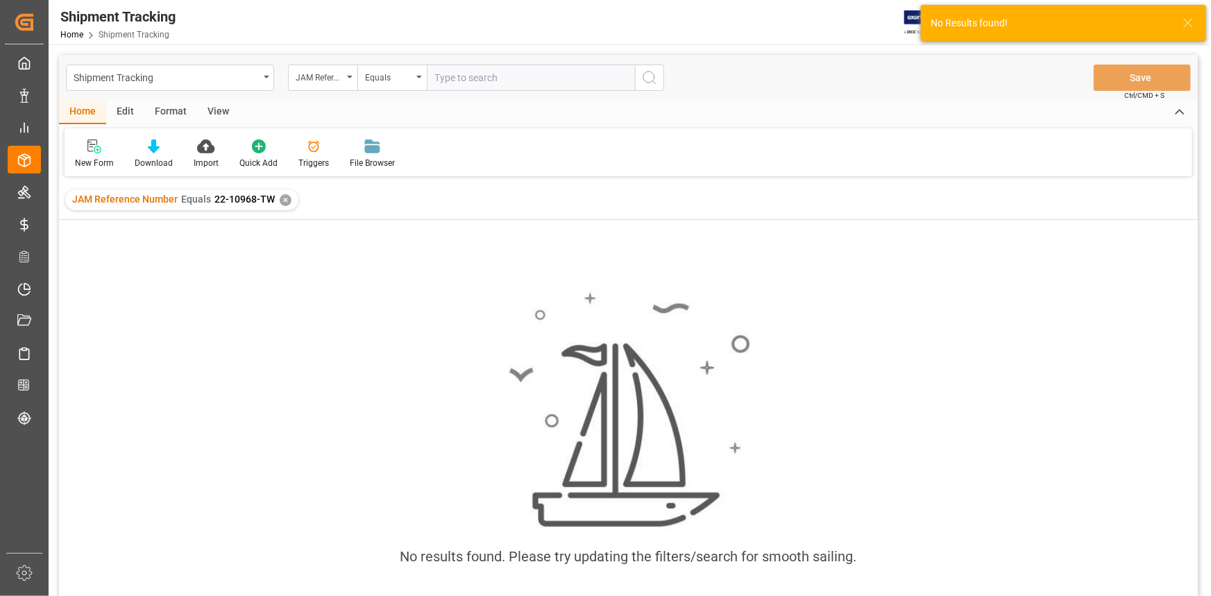
click at [282, 201] on div "✕" at bounding box center [286, 200] width 12 height 12
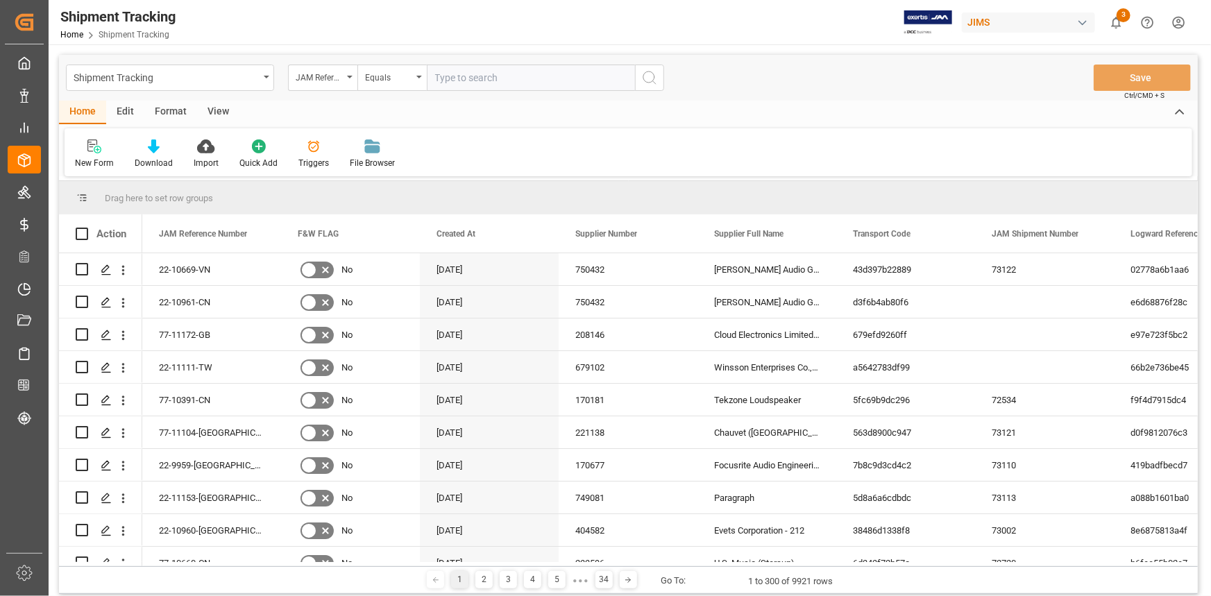
click at [447, 74] on input "text" at bounding box center [531, 78] width 208 height 26
paste input "22-10968-TW"
type input "22-10968-TW"
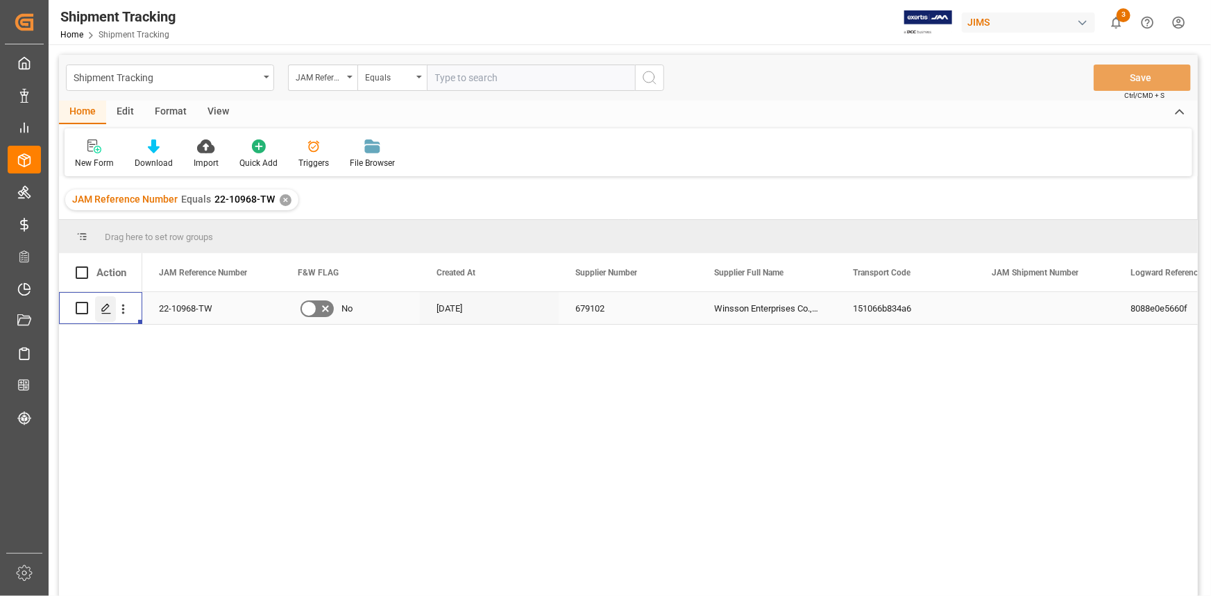
click at [103, 308] on polygon "Press SPACE to select this row." at bounding box center [105, 307] width 7 height 7
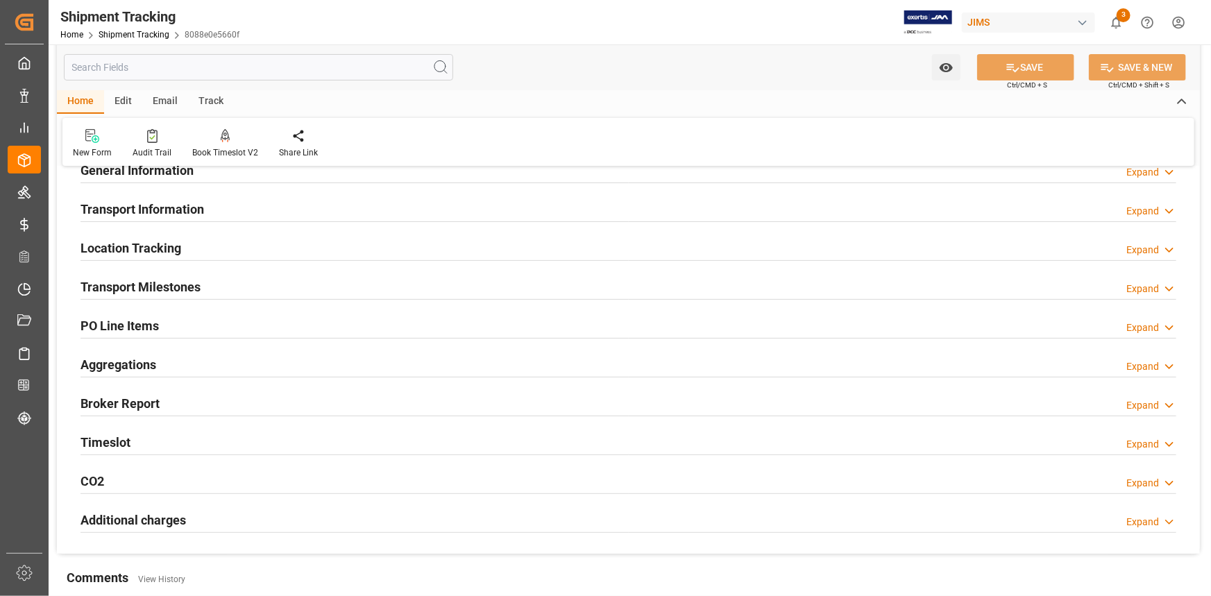
scroll to position [126, 0]
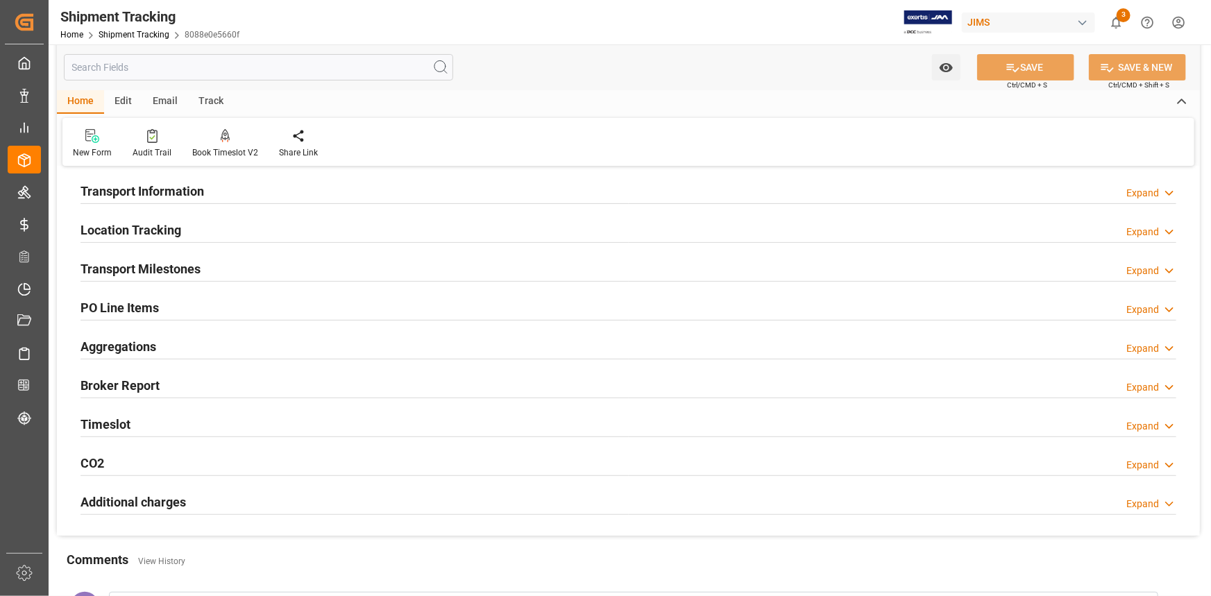
click at [250, 265] on div "Transport Milestones Expand" at bounding box center [629, 268] width 1096 height 26
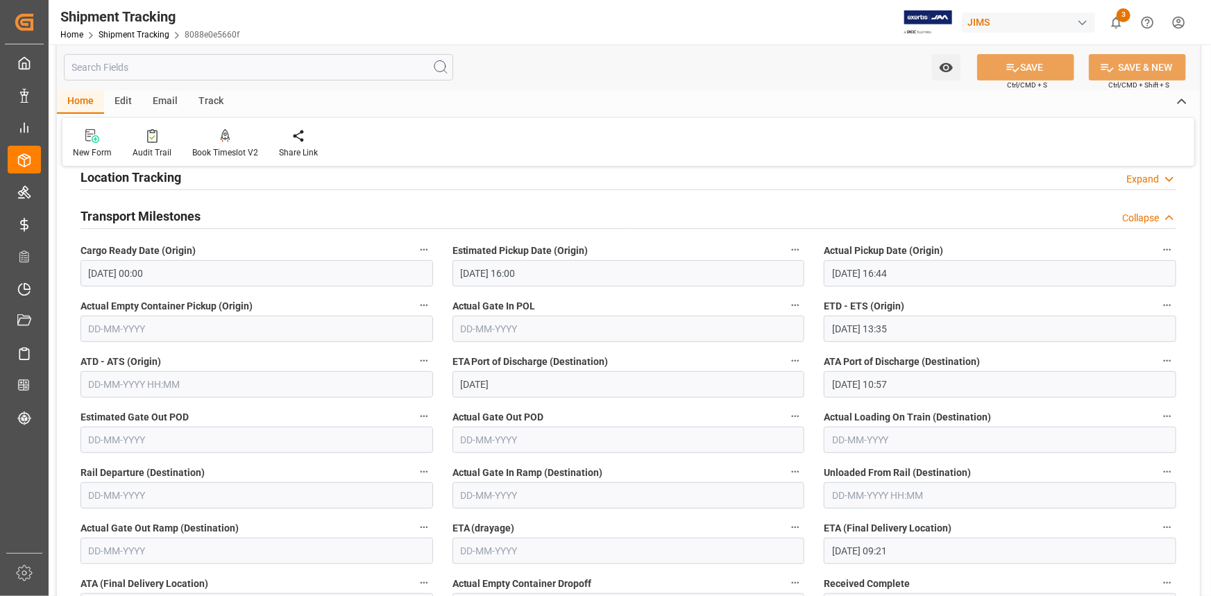
scroll to position [252, 0]
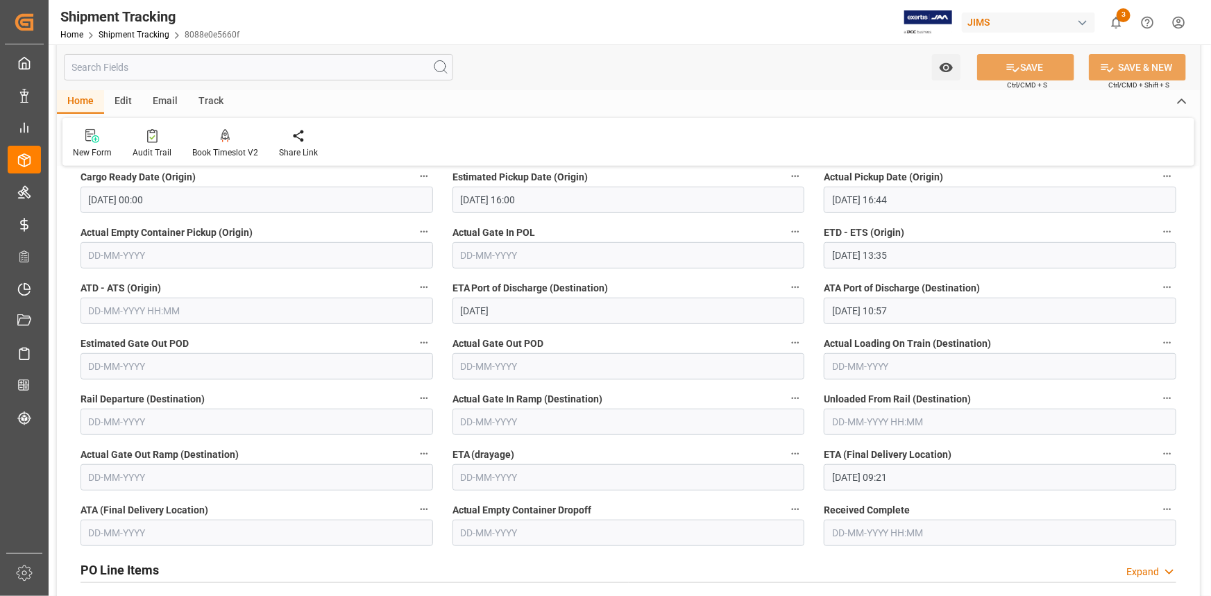
click at [156, 532] on input "text" at bounding box center [257, 533] width 353 height 26
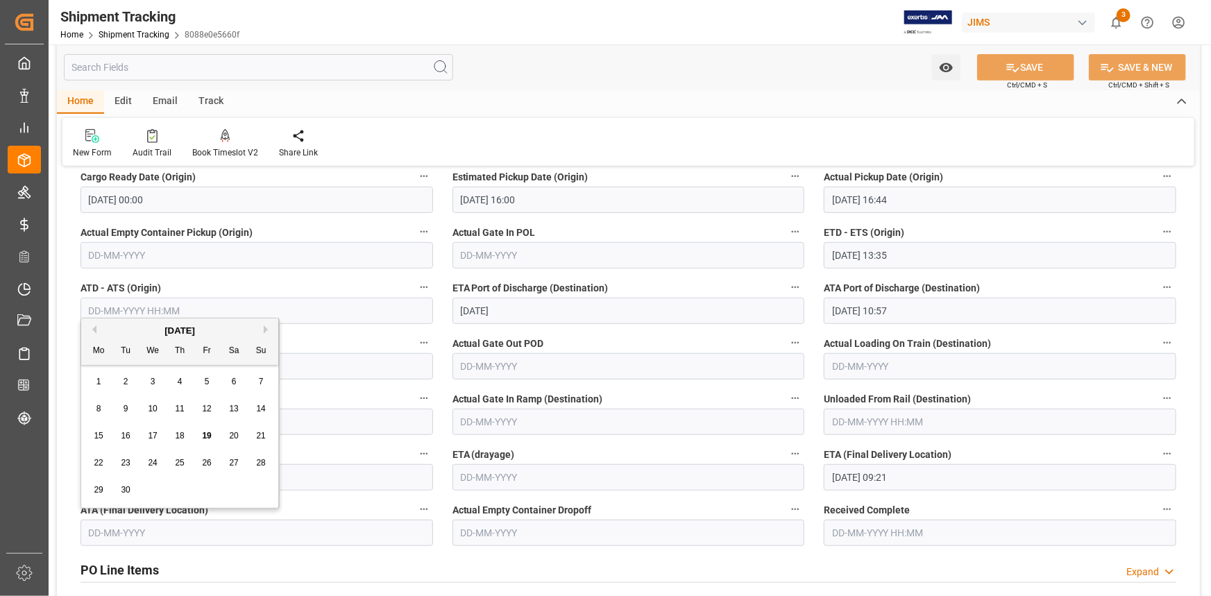
click at [859, 472] on input "17-09-2025 09:21" at bounding box center [1000, 477] width 353 height 26
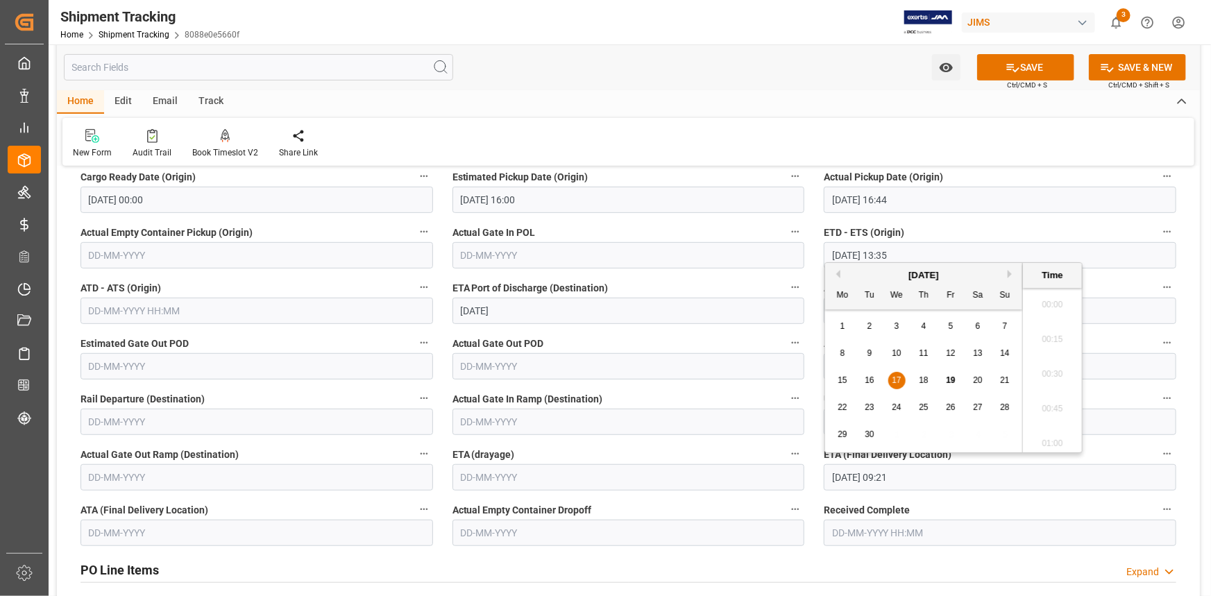
scroll to position [1219, 0]
click at [949, 382] on span "19" at bounding box center [950, 380] width 9 height 10
type input "19-09-2025 09:21"
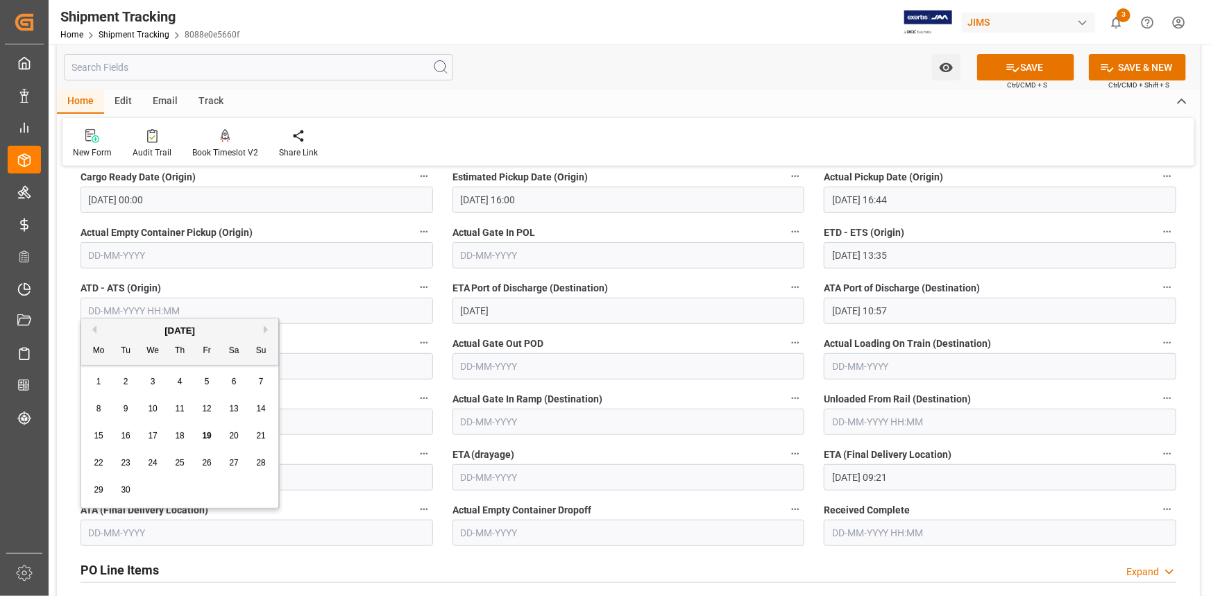
click at [155, 531] on input "text" at bounding box center [257, 533] width 353 height 26
click at [208, 431] on span "19" at bounding box center [206, 436] width 9 height 10
type input "19-09-2025"
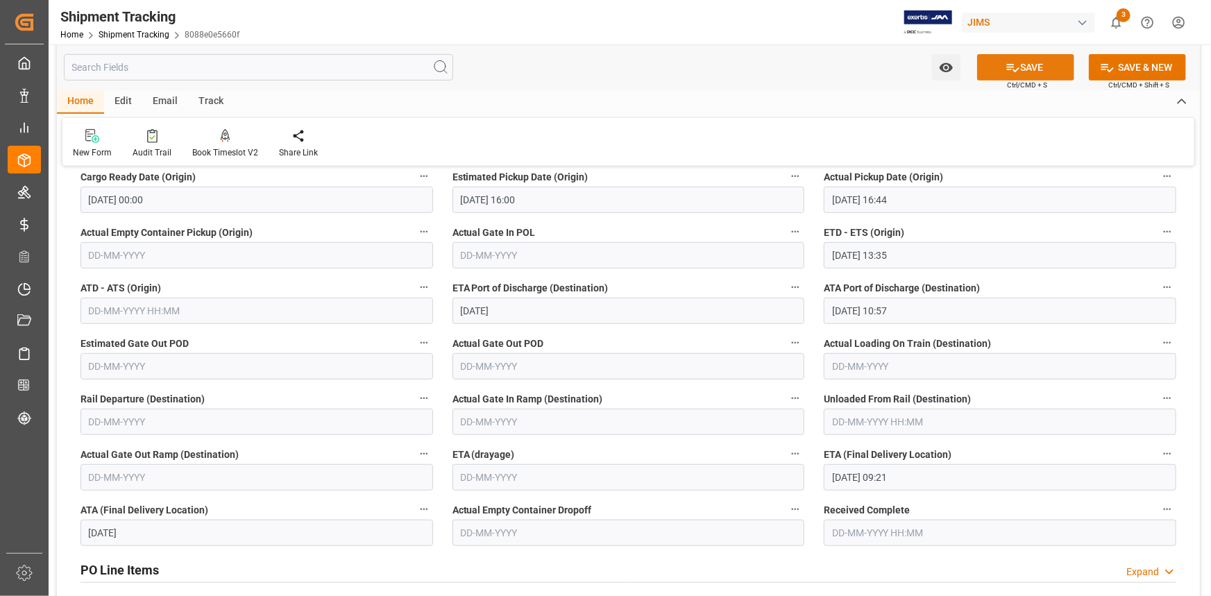
click at [1015, 67] on icon at bounding box center [1013, 67] width 15 height 15
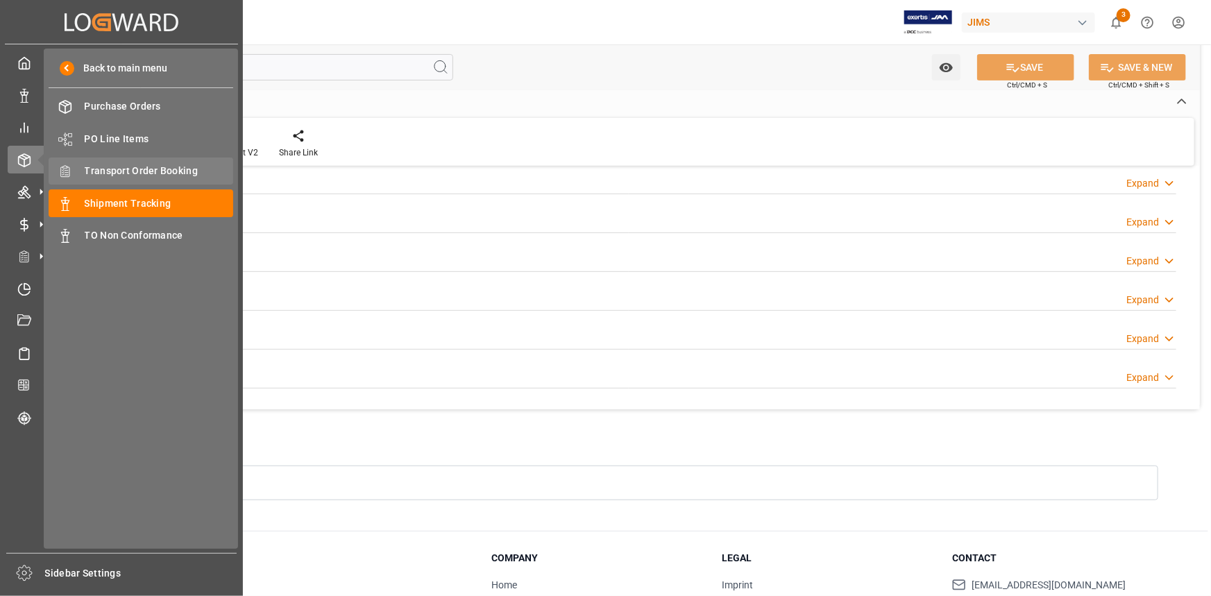
click at [146, 169] on span "Transport Order Booking" at bounding box center [159, 171] width 149 height 15
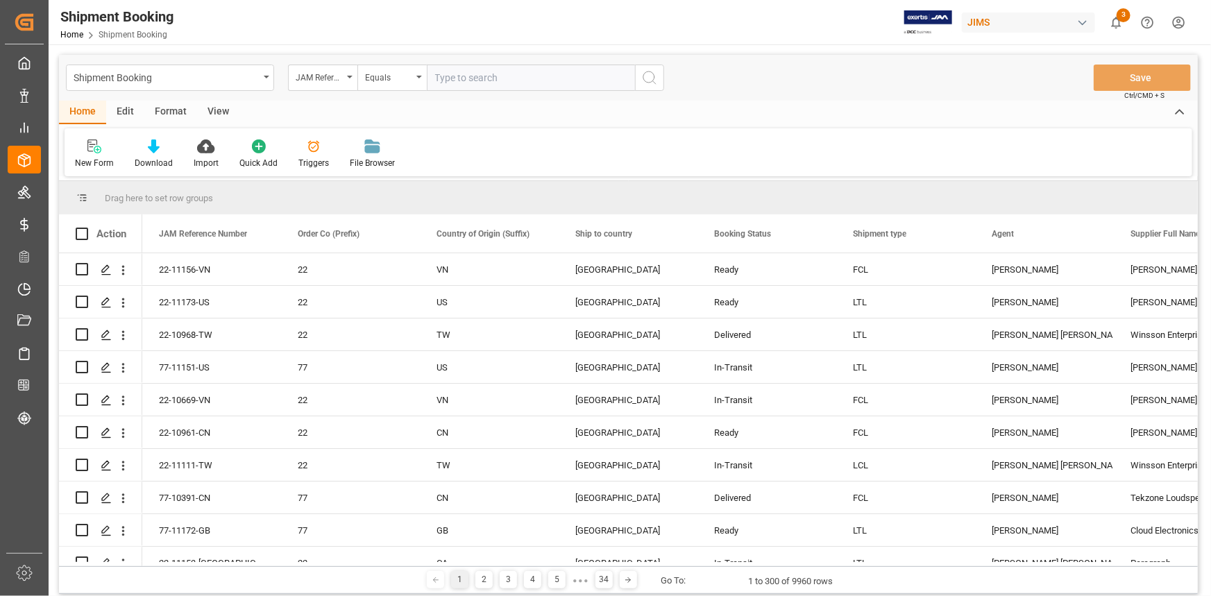
click at [457, 77] on input "text" at bounding box center [531, 78] width 208 height 26
type input "22-11153-CA"
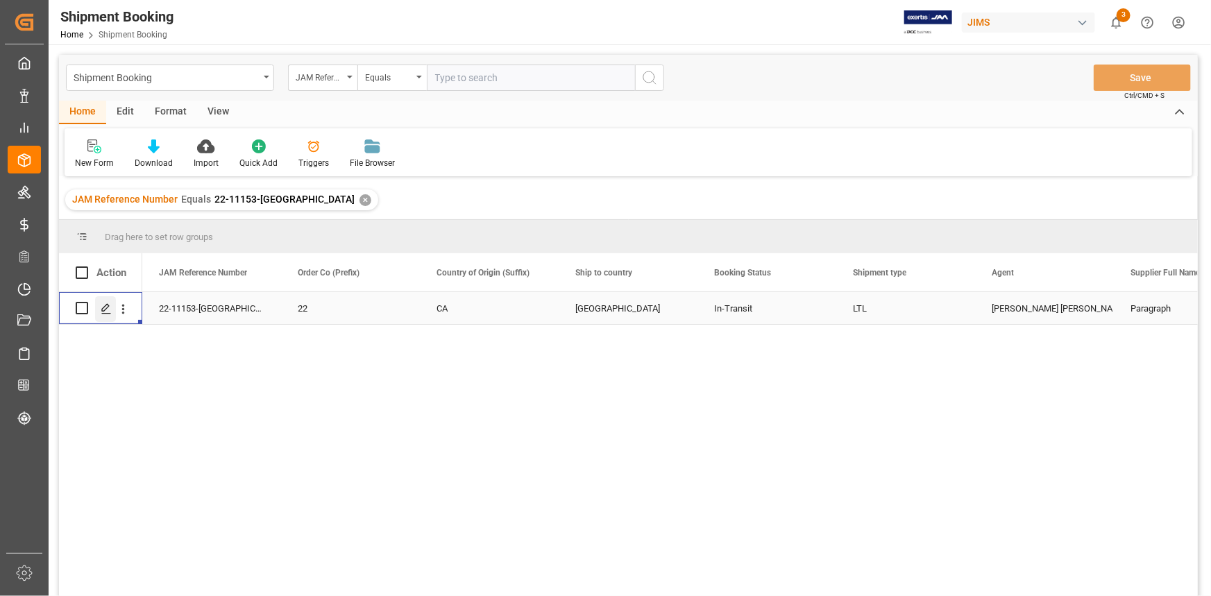
click at [97, 305] on div "Press SPACE to select this row." at bounding box center [105, 309] width 21 height 26
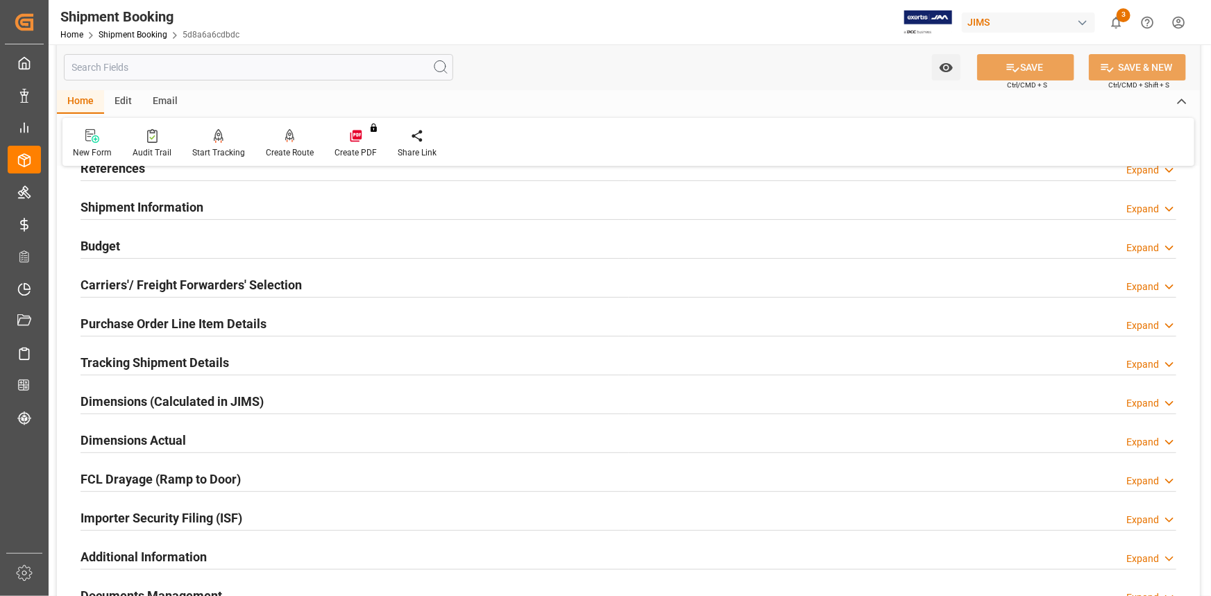
scroll to position [252, 0]
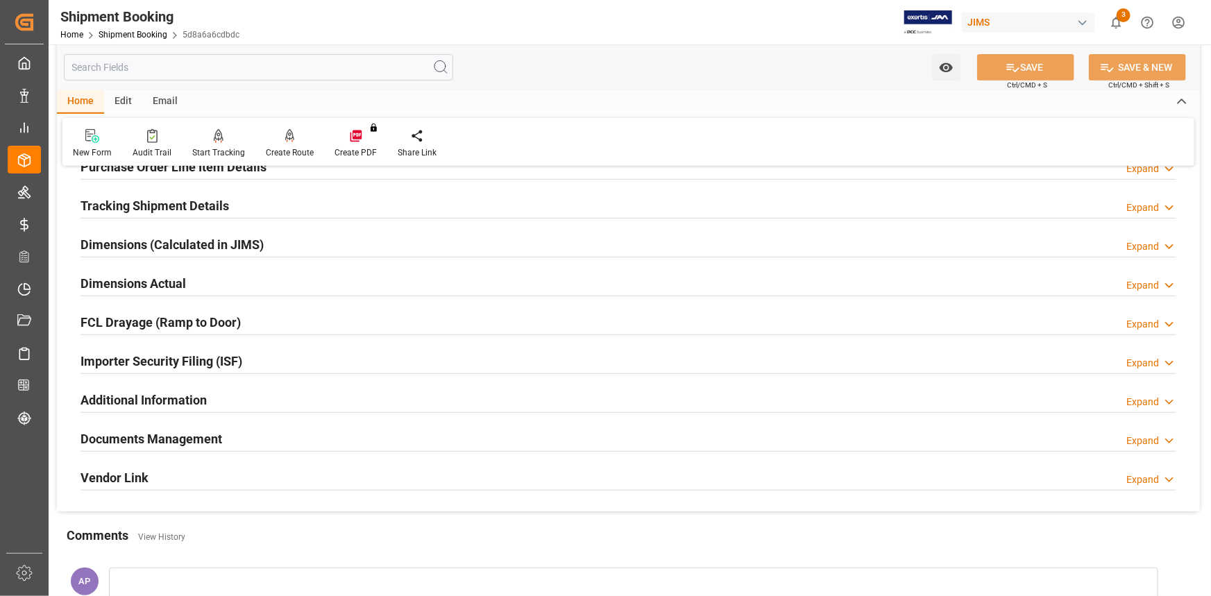
click at [269, 432] on div "Documents Management Expand" at bounding box center [629, 438] width 1096 height 26
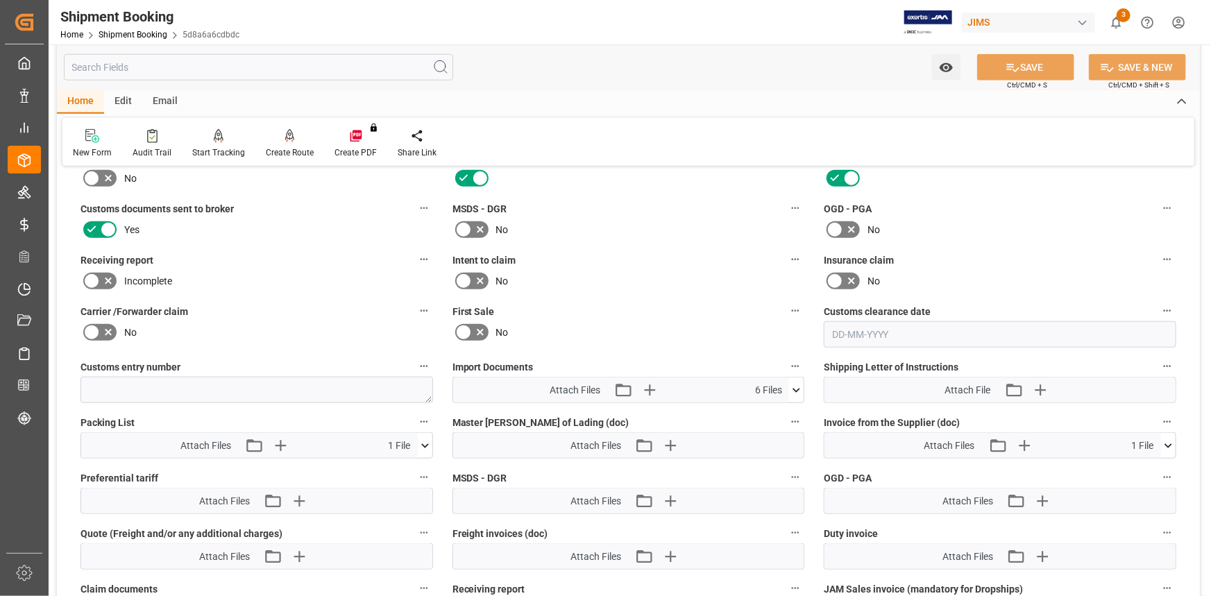
scroll to position [694, 0]
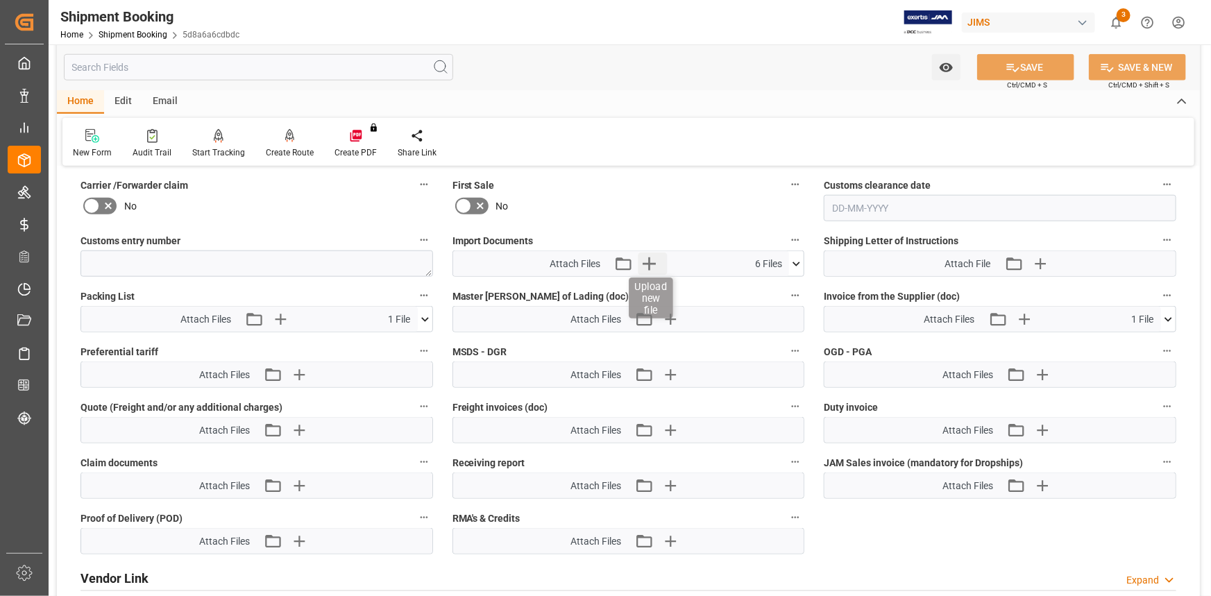
click at [650, 257] on icon "button" at bounding box center [649, 263] width 13 height 13
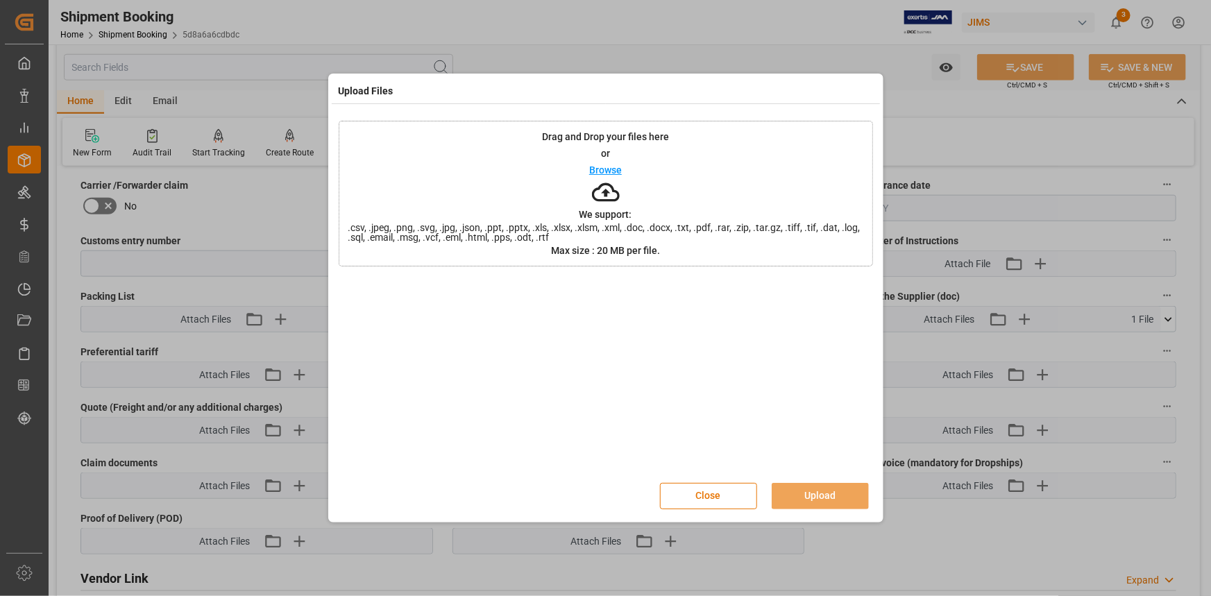
click at [612, 167] on p "Browse" at bounding box center [605, 170] width 33 height 10
click at [832, 493] on button "Upload" at bounding box center [820, 496] width 97 height 26
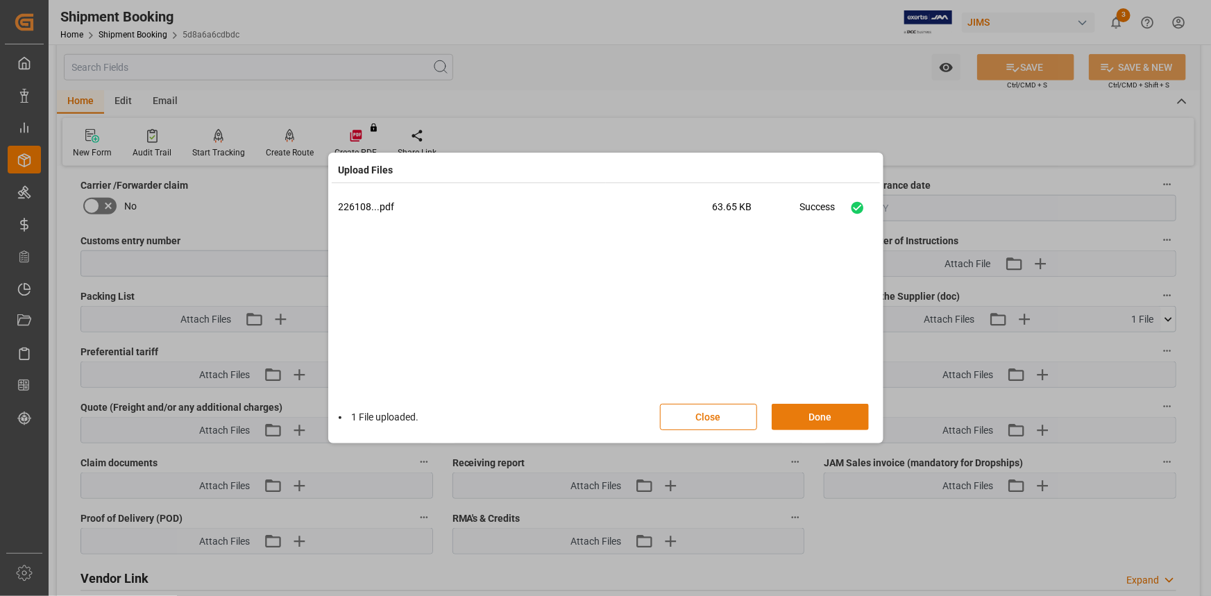
click at [820, 418] on button "Done" at bounding box center [820, 417] width 97 height 26
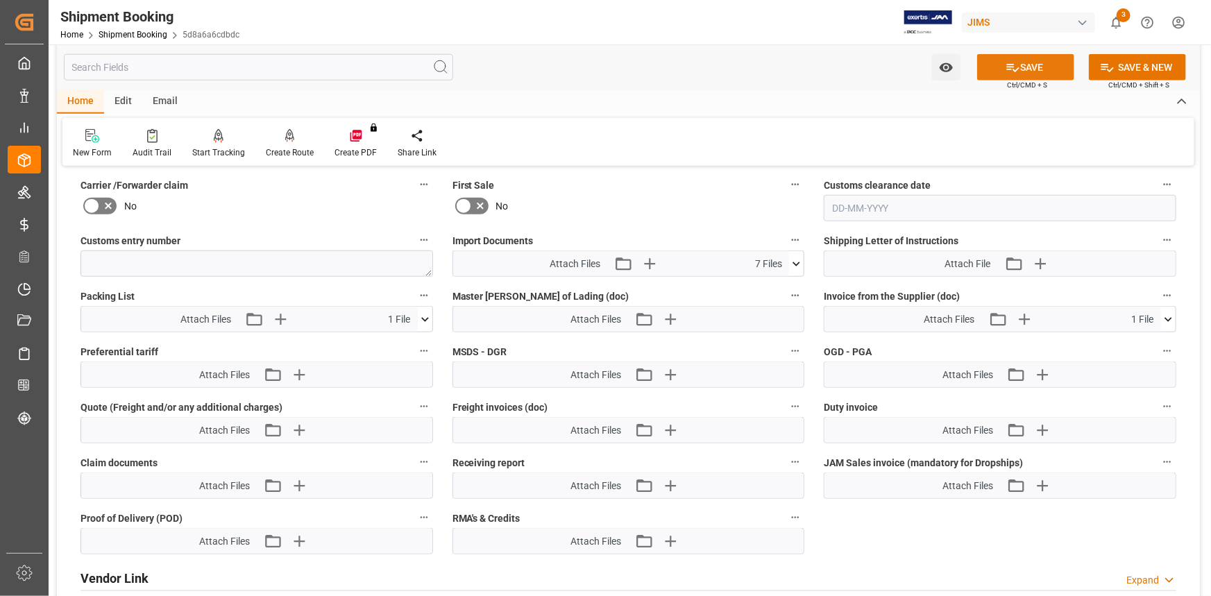
click at [1032, 60] on button "SAVE" at bounding box center [1025, 67] width 97 height 26
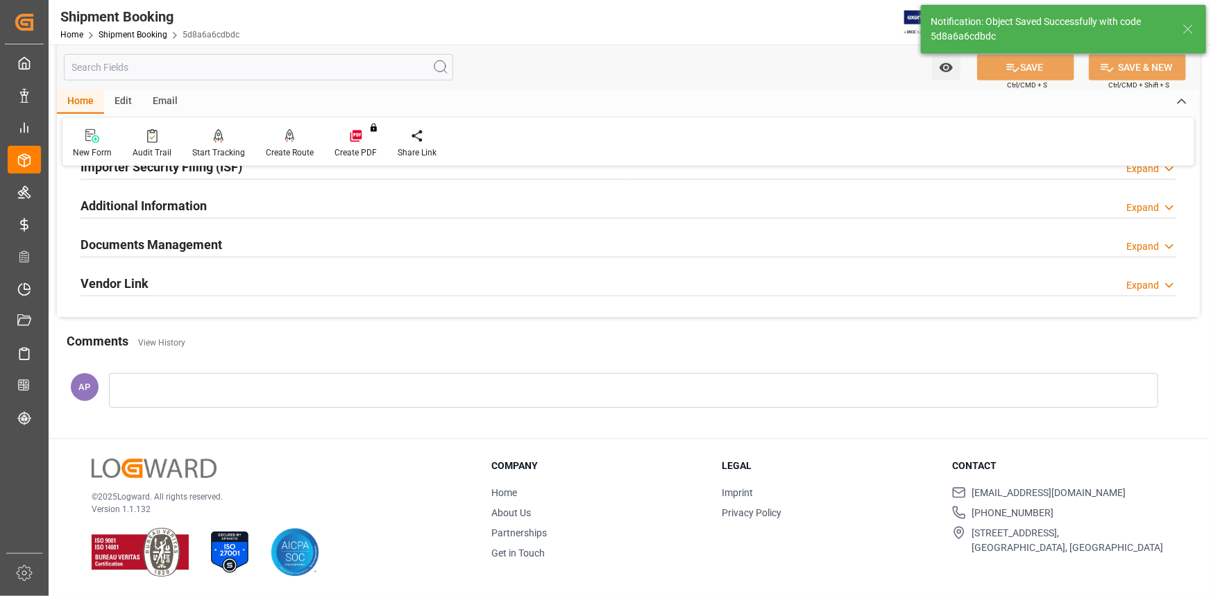
scroll to position [153, 0]
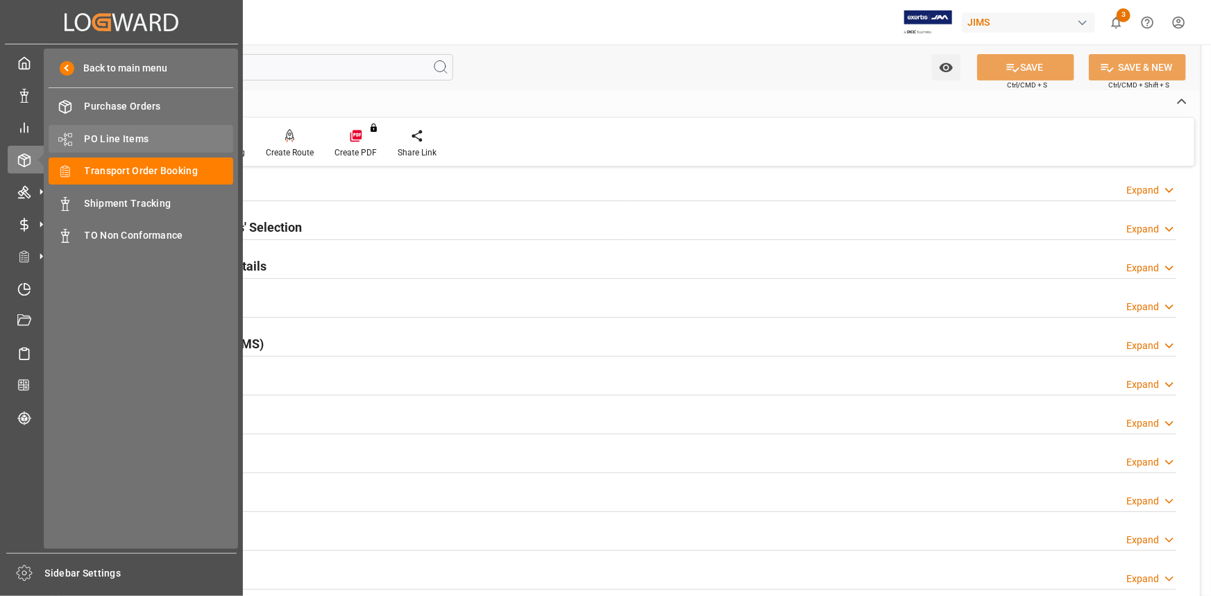
click at [123, 137] on span "PO Line Items" at bounding box center [159, 139] width 149 height 15
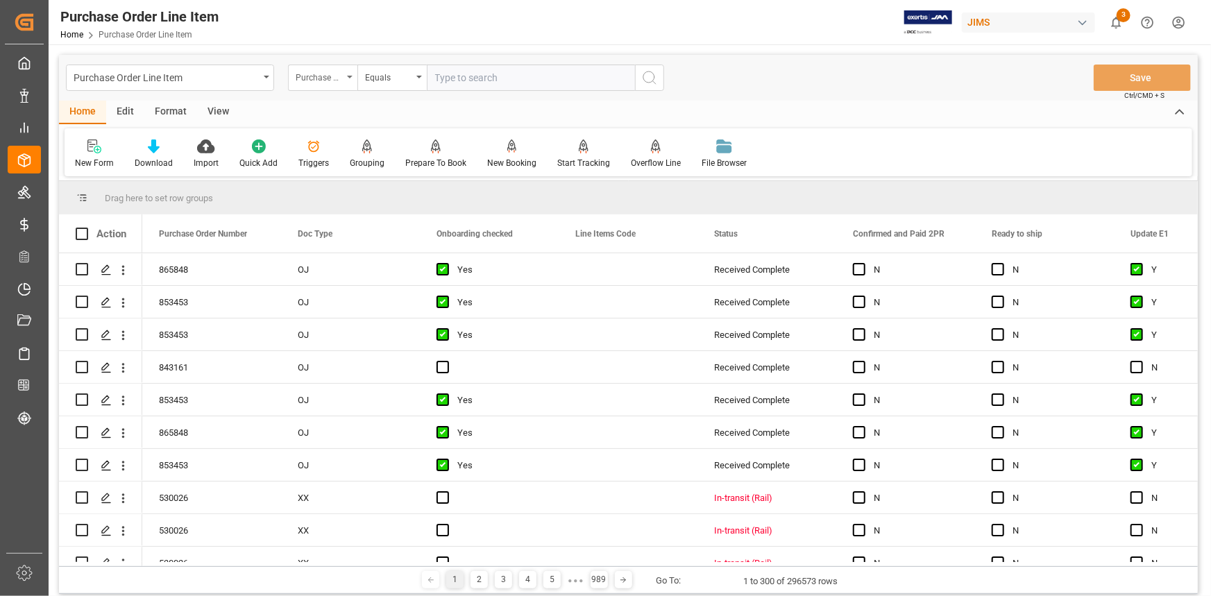
click at [329, 75] on div "Purchase Order Number" at bounding box center [319, 76] width 47 height 16
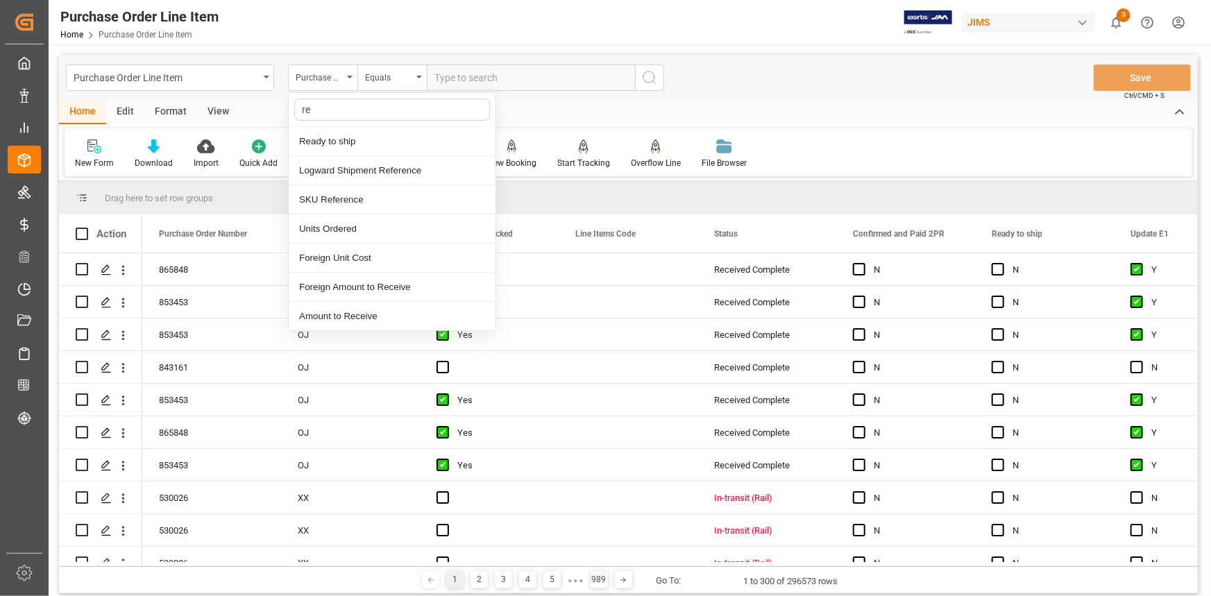
type input "ref"
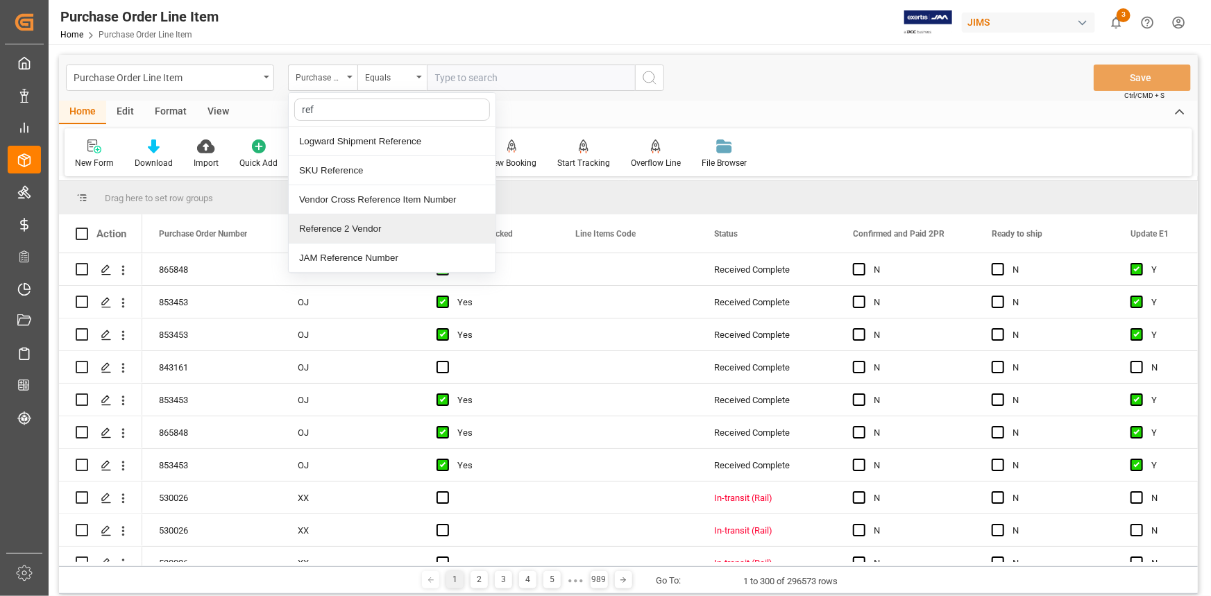
click at [360, 223] on div "Reference 2 Vendor" at bounding box center [392, 228] width 207 height 29
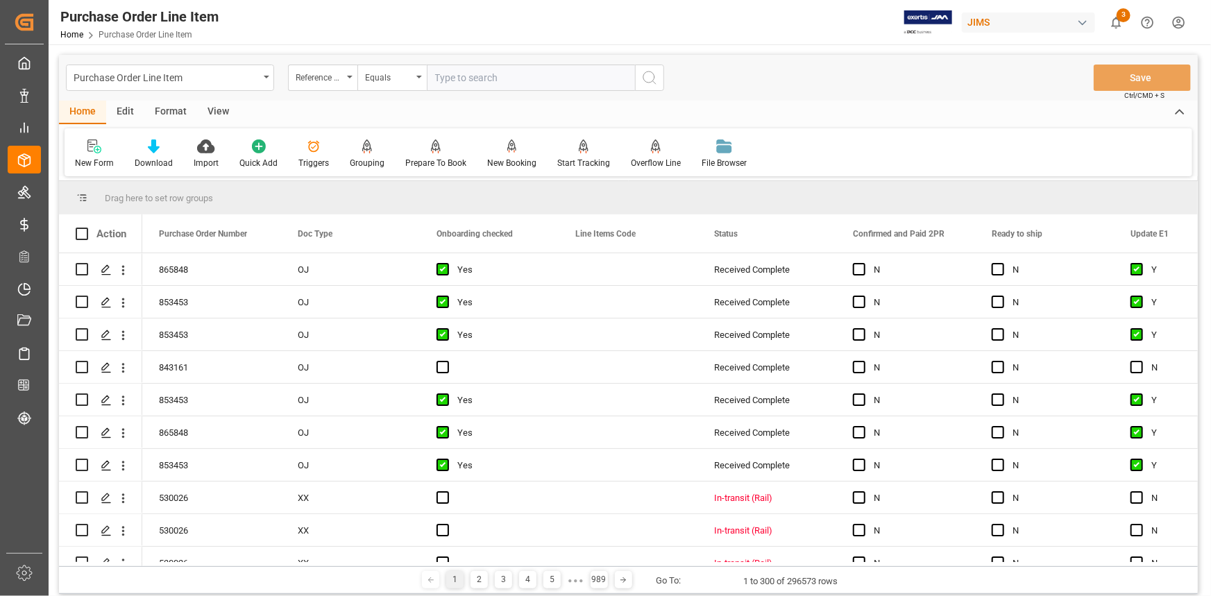
click at [459, 76] on input "text" at bounding box center [531, 78] width 208 height 26
paste input "22-10805-JP"
type input "22-10805-JP"
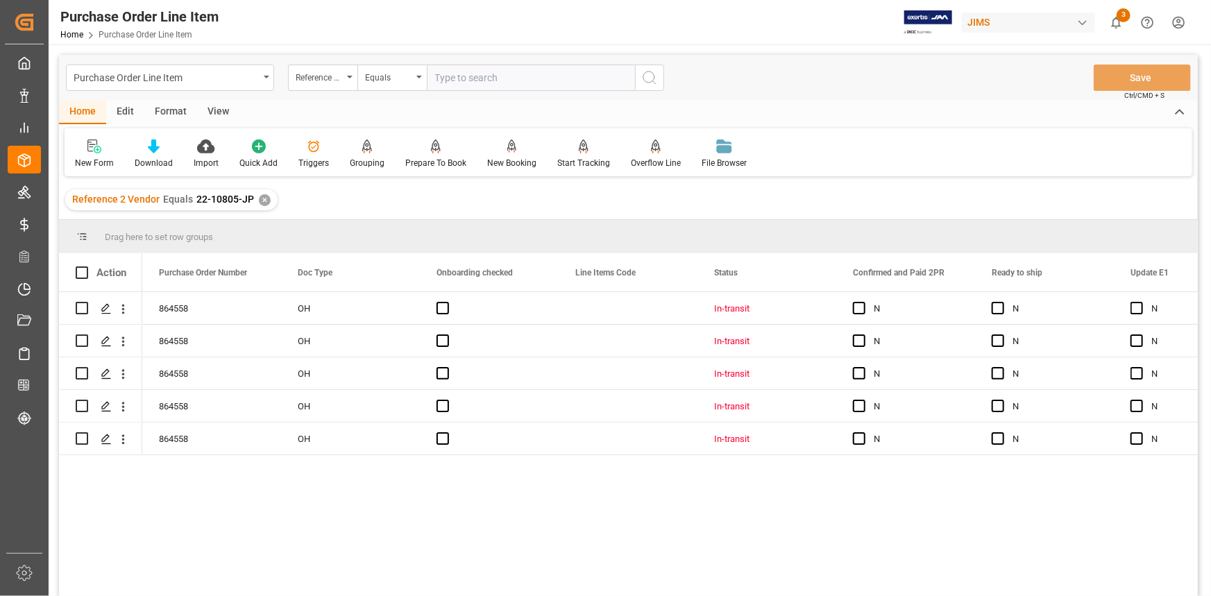
click at [219, 113] on div "View" at bounding box center [218, 113] width 42 height 24
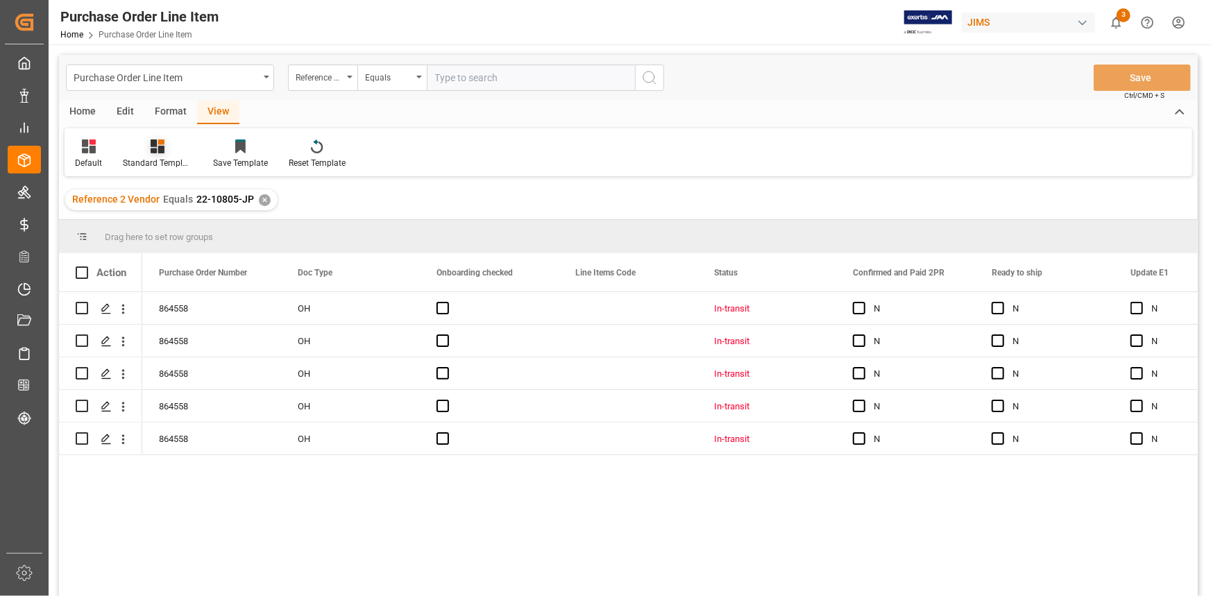
click at [159, 152] on icon at bounding box center [158, 146] width 14 height 14
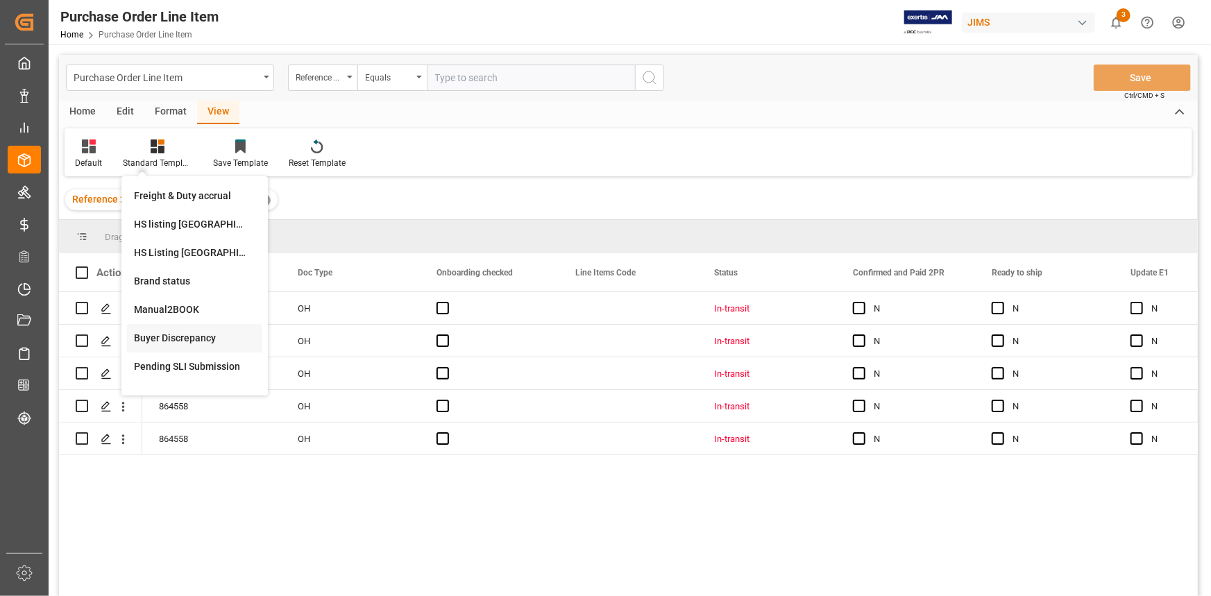
click at [182, 336] on div "Buyer Discrepancy" at bounding box center [194, 338] width 121 height 15
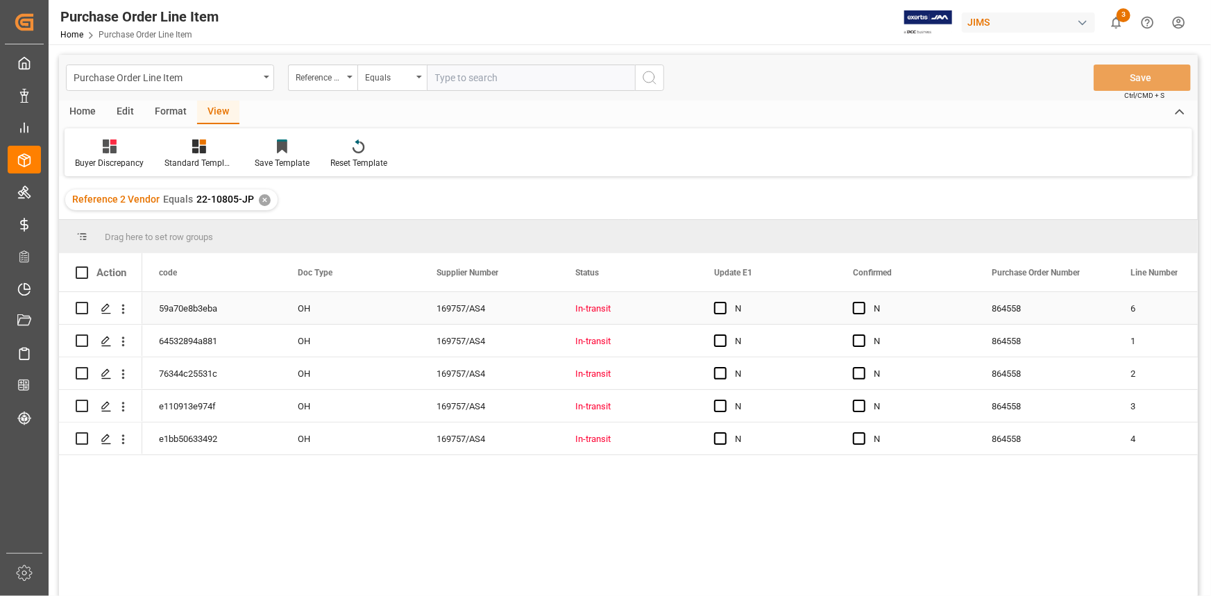
click at [548, 315] on div "169757/AS4" at bounding box center [489, 308] width 139 height 32
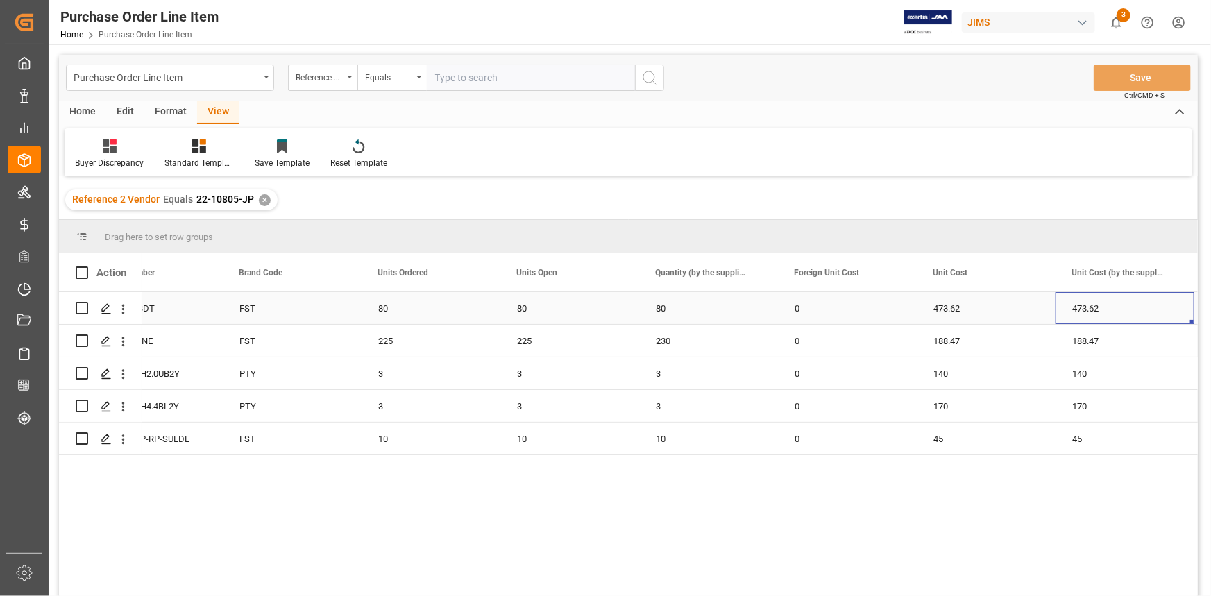
click at [534, 312] on div "80" at bounding box center [569, 308] width 139 height 32
click at [581, 342] on div "225" at bounding box center [569, 341] width 139 height 32
drag, startPoint x: 637, startPoint y: 355, endPoint x: 650, endPoint y: 355, distance: 12.5
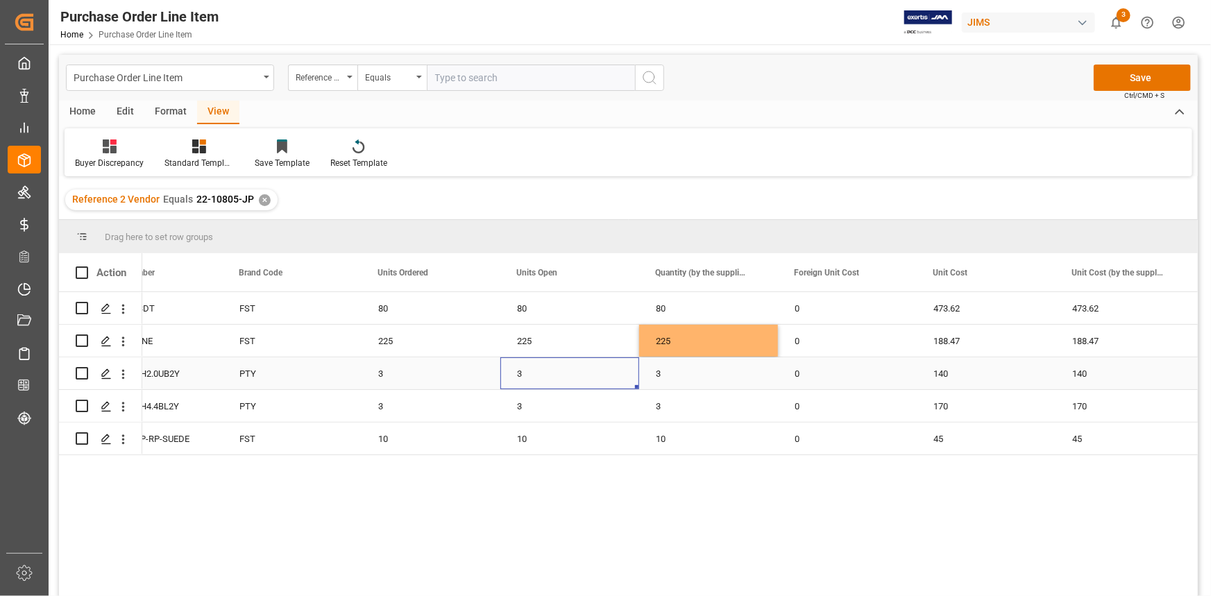
click at [568, 372] on div "3" at bounding box center [569, 373] width 139 height 32
drag, startPoint x: 541, startPoint y: 405, endPoint x: 550, endPoint y: 433, distance: 29.0
click at [541, 406] on div "3" at bounding box center [569, 406] width 139 height 32
click at [552, 439] on div "10" at bounding box center [569, 439] width 139 height 32
click at [928, 309] on div "473.62" at bounding box center [986, 308] width 139 height 32
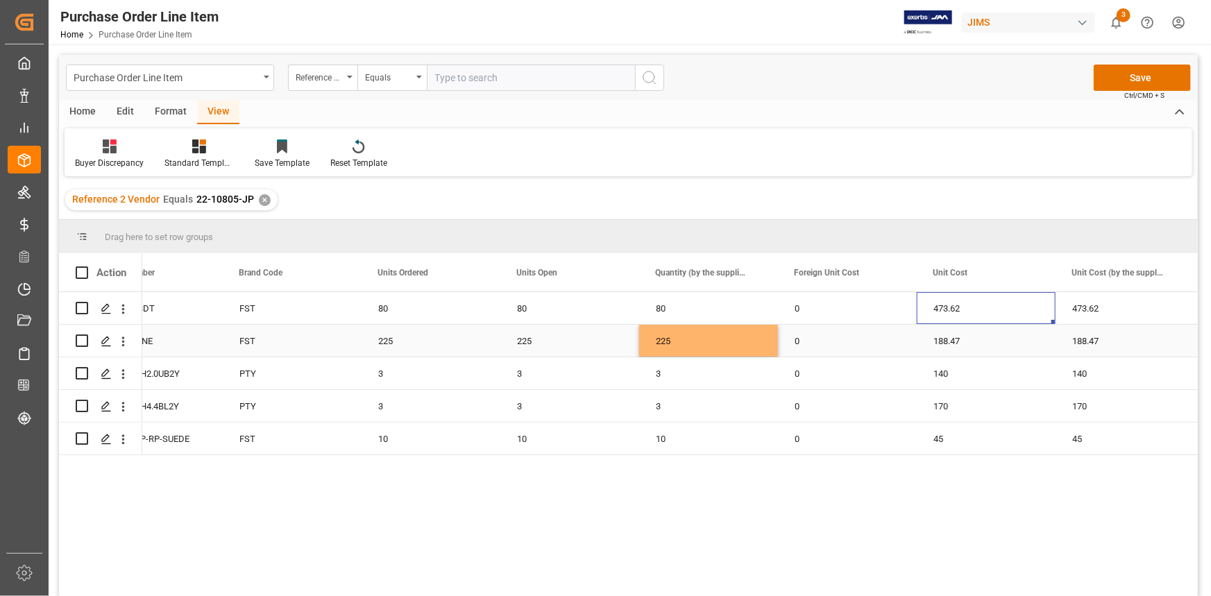
click at [931, 345] on div "188.47" at bounding box center [986, 341] width 139 height 32
click at [931, 380] on div "140" at bounding box center [986, 373] width 139 height 32
drag, startPoint x: 937, startPoint y: 398, endPoint x: 937, endPoint y: 409, distance: 11.1
click at [937, 400] on div "170" at bounding box center [986, 406] width 139 height 32
click at [936, 445] on div "45" at bounding box center [986, 439] width 139 height 32
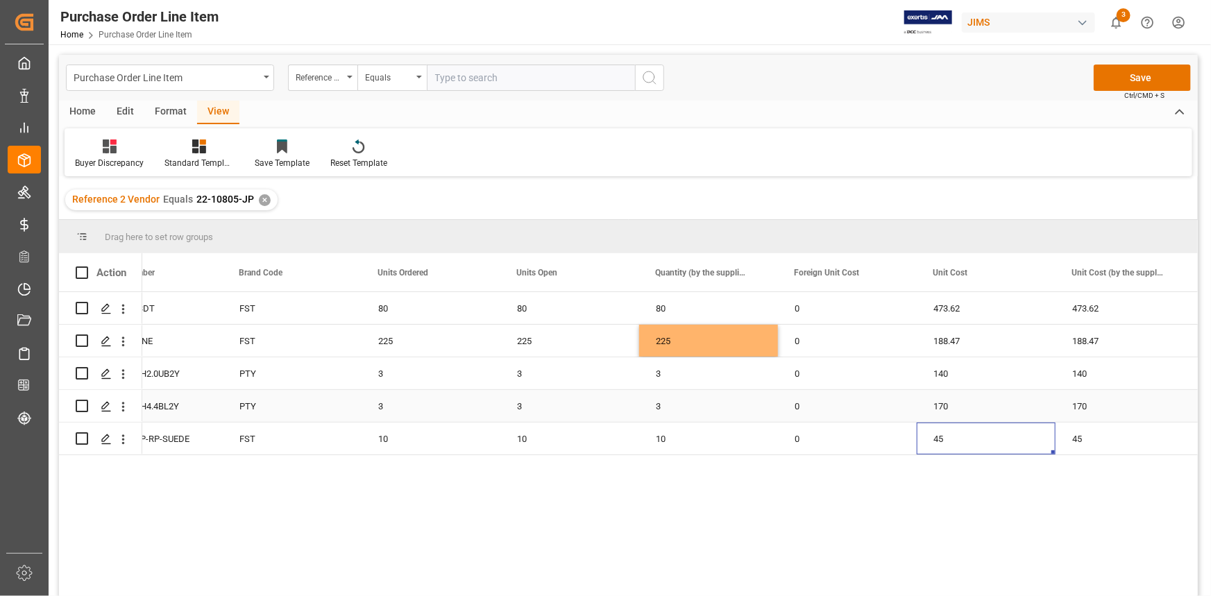
click at [511, 394] on div "3" at bounding box center [569, 406] width 139 height 32
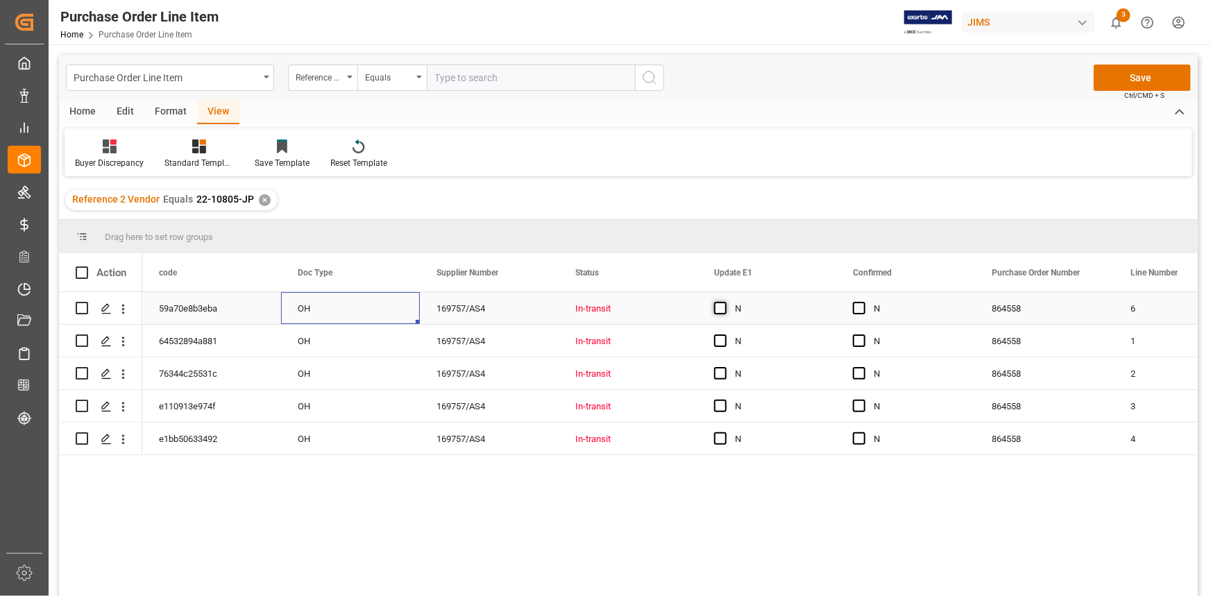
click at [717, 312] on span "Press SPACE to select this row." at bounding box center [720, 308] width 12 height 12
click at [725, 302] on input "Press SPACE to select this row." at bounding box center [725, 302] width 0 height 0
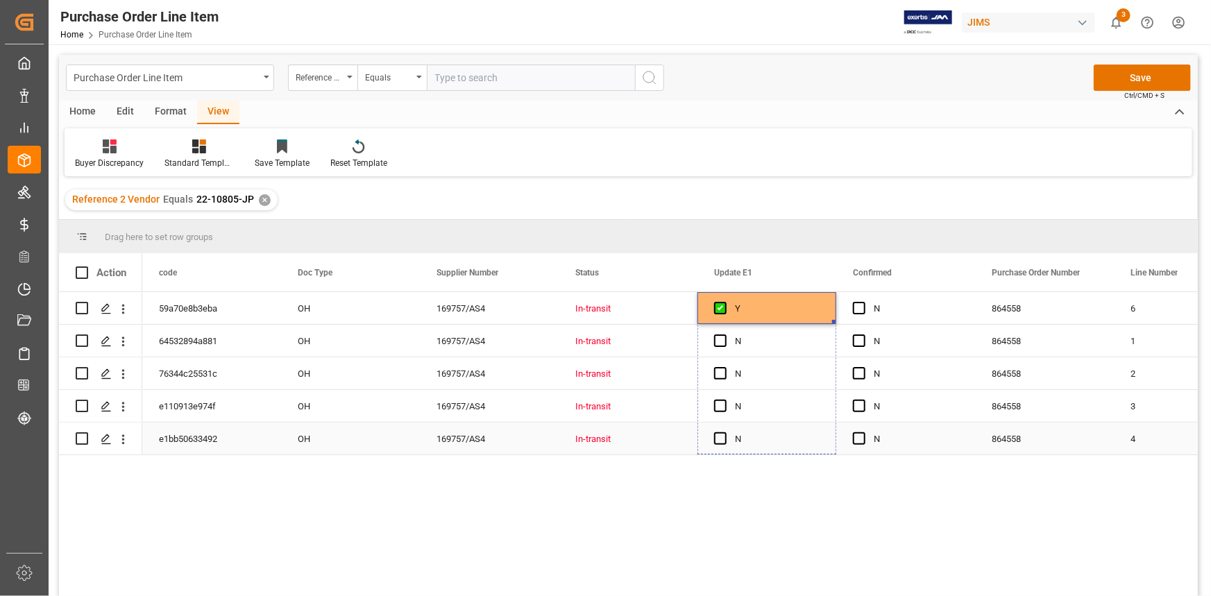
drag, startPoint x: 832, startPoint y: 331, endPoint x: 796, endPoint y: 437, distance: 112.1
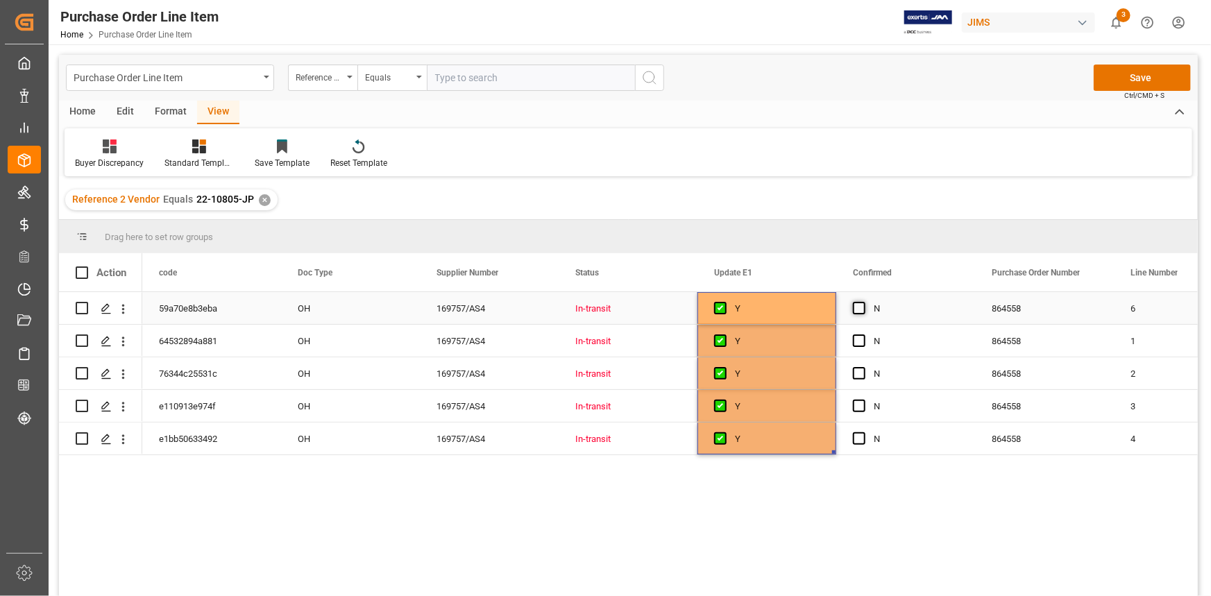
click at [856, 308] on span "Press SPACE to select this row." at bounding box center [859, 308] width 12 height 12
click at [863, 302] on input "Press SPACE to select this row." at bounding box center [863, 302] width 0 height 0
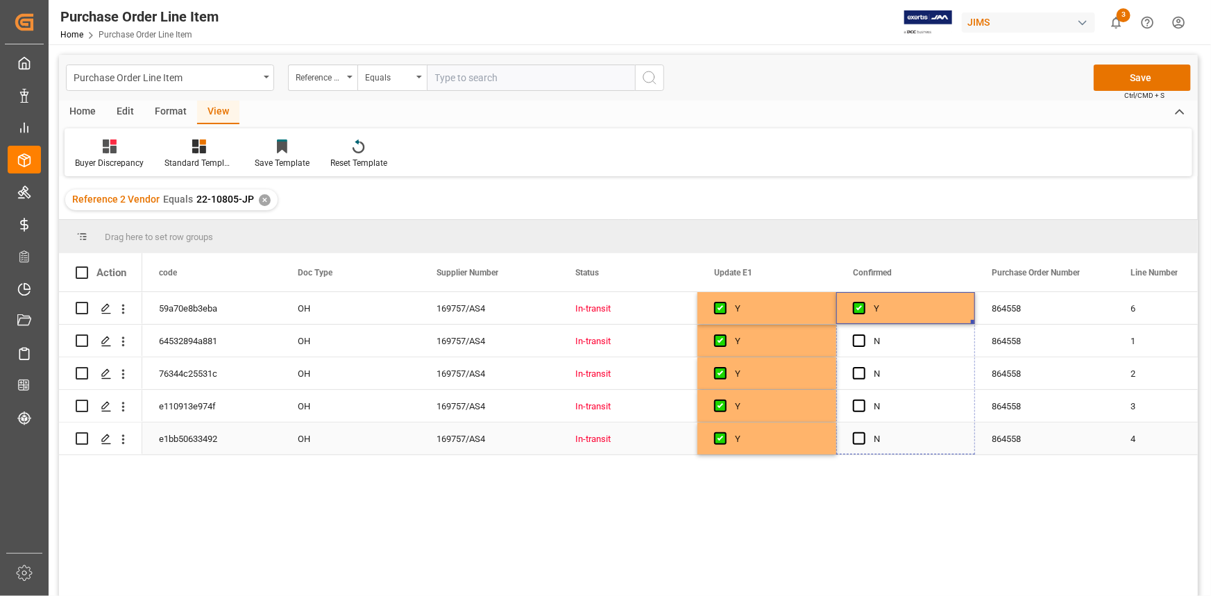
drag, startPoint x: 972, startPoint y: 320, endPoint x: 933, endPoint y: 437, distance: 123.6
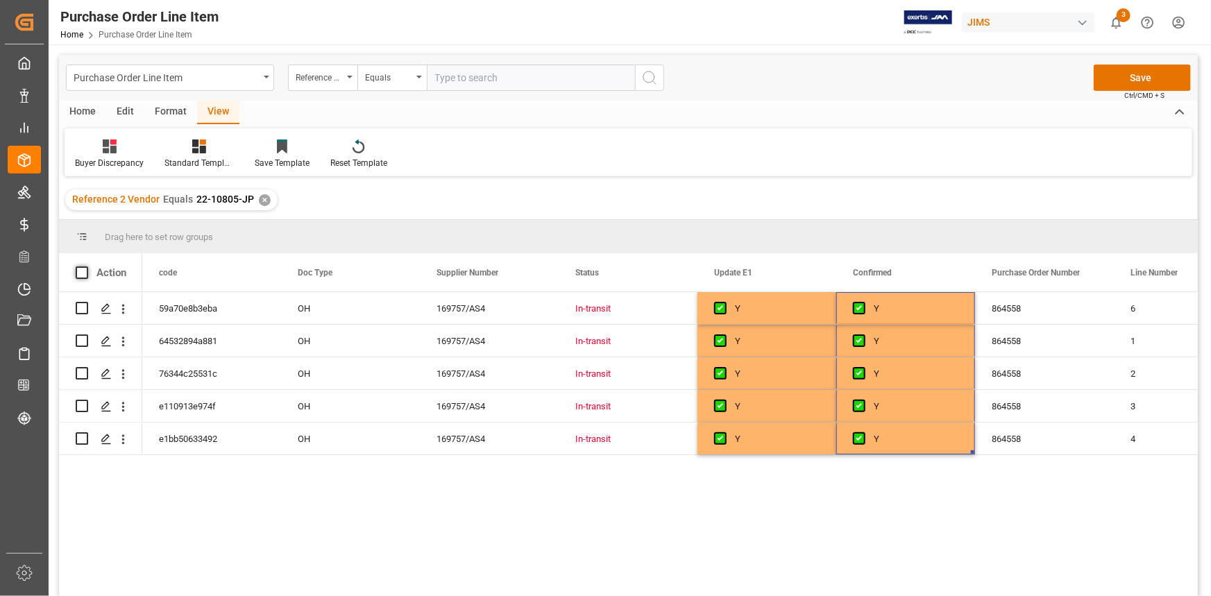
click at [76, 272] on span at bounding box center [82, 273] width 12 height 12
click at [86, 267] on input "checkbox" at bounding box center [86, 267] width 0 height 0
checkbox input "true"
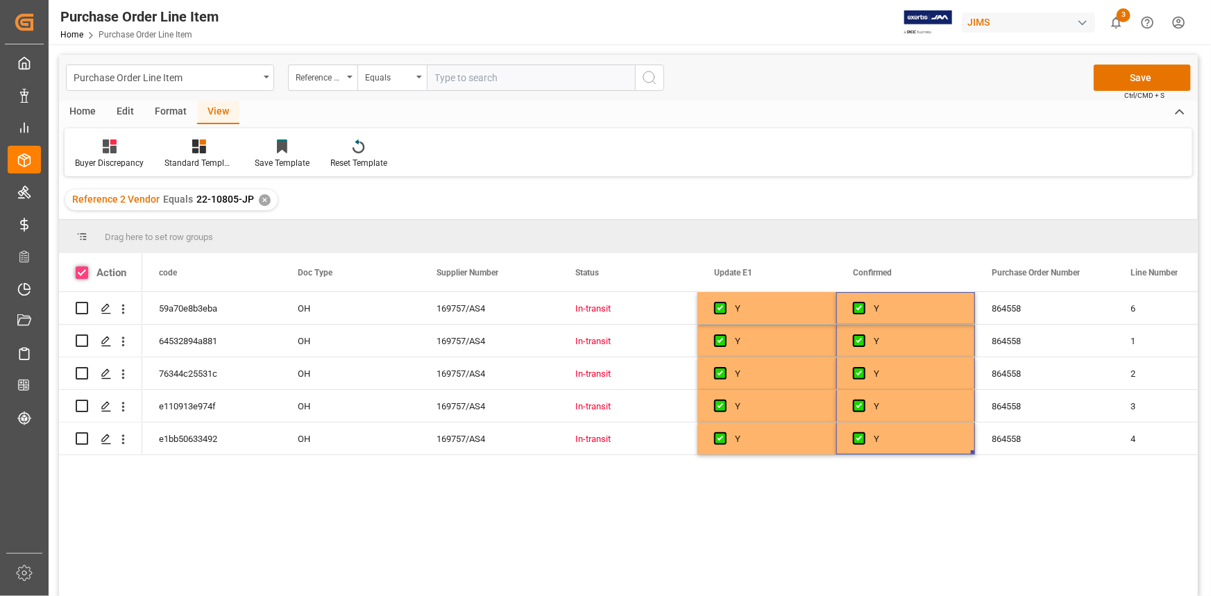
checkbox input "true"
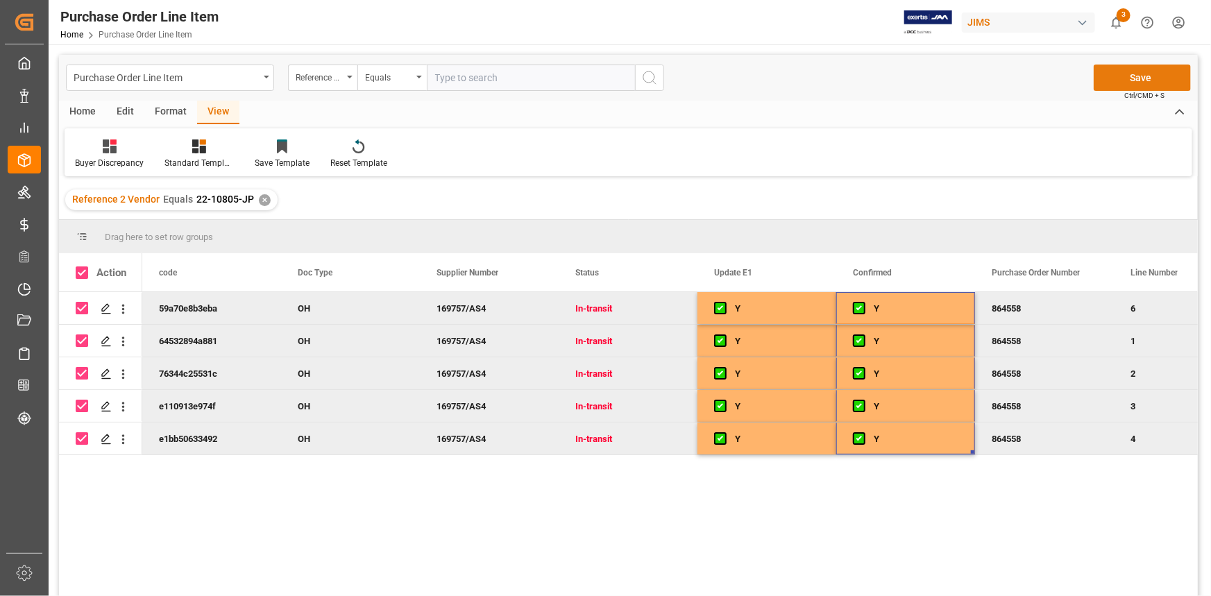
click at [1123, 79] on button "Save" at bounding box center [1142, 78] width 97 height 26
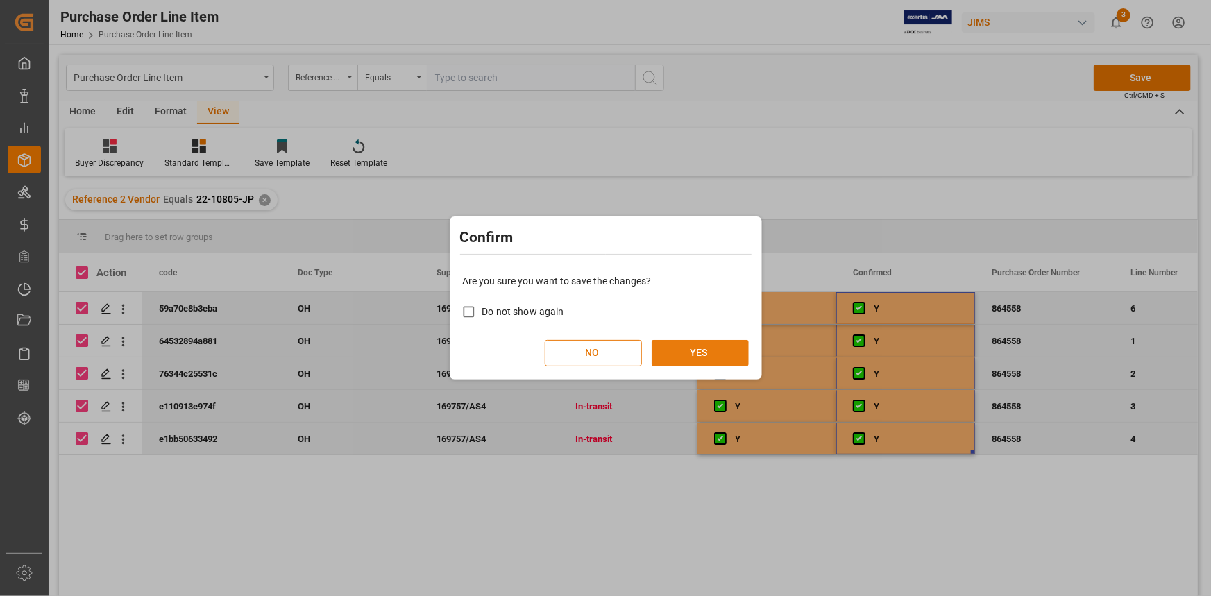
click at [701, 353] on button "YES" at bounding box center [700, 353] width 97 height 26
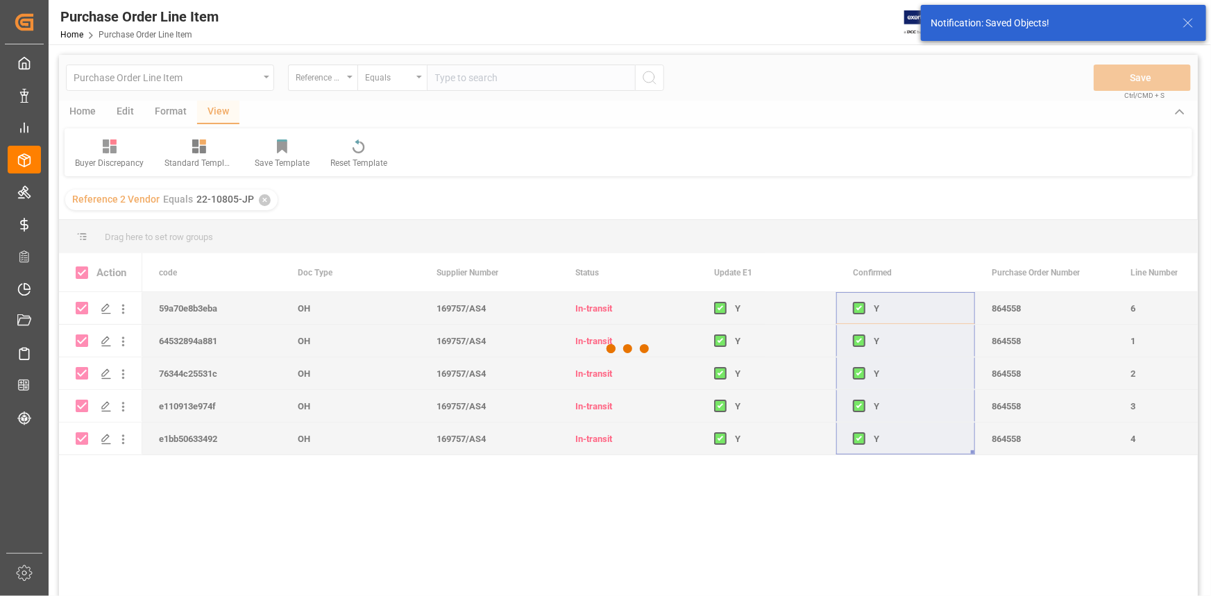
checkbox input "false"
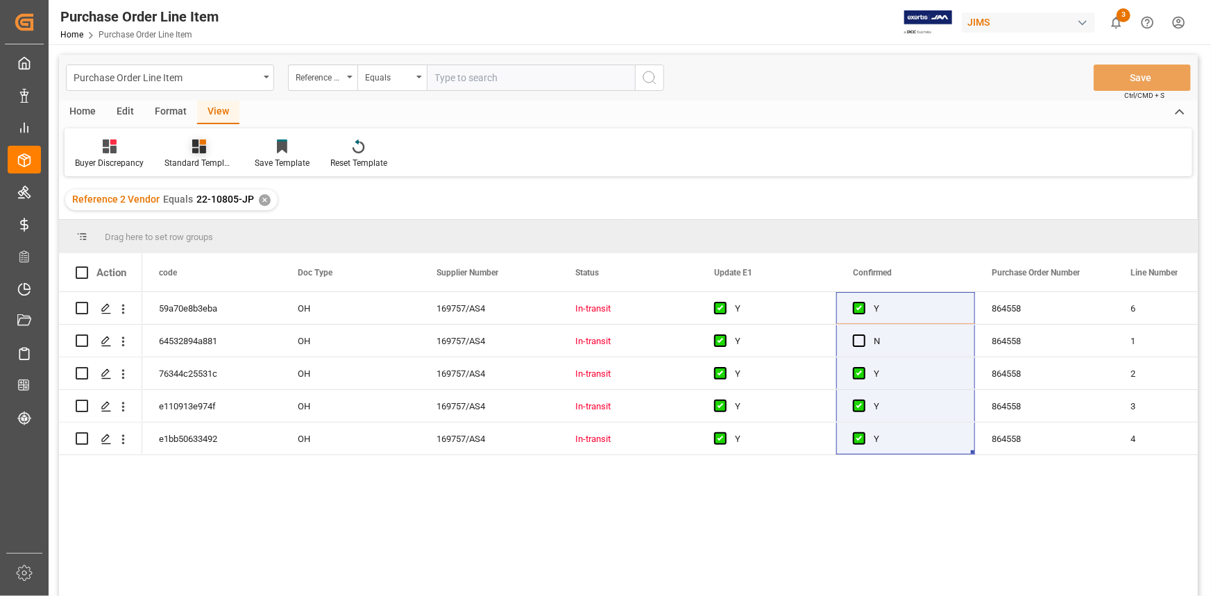
click at [195, 160] on div "Standard Templates" at bounding box center [198, 163] width 69 height 12
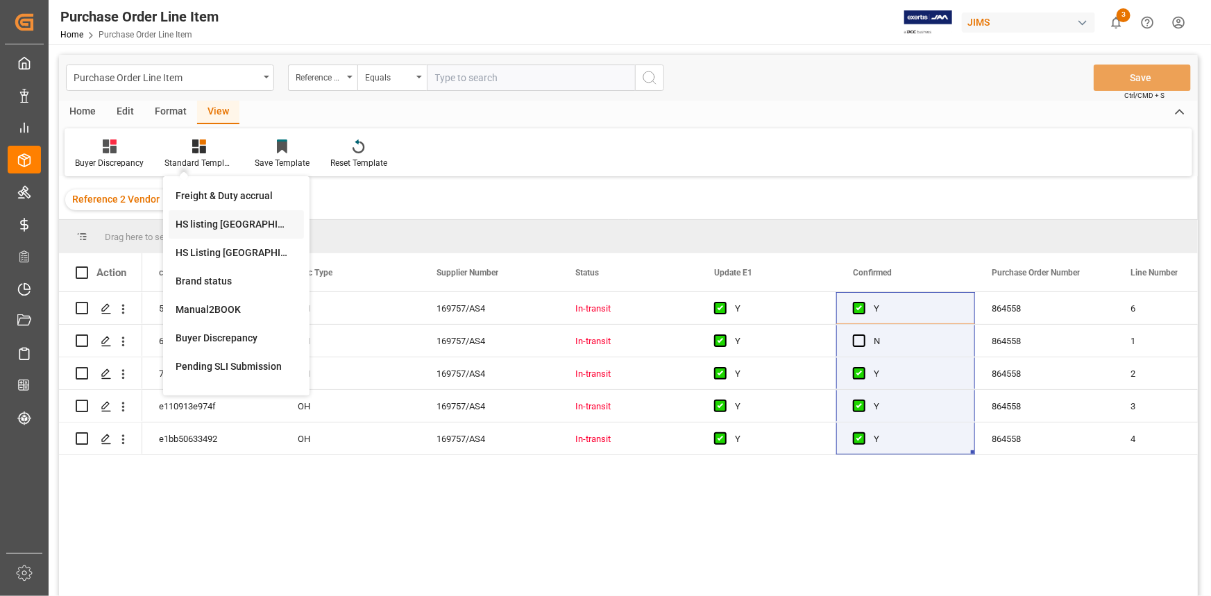
click at [200, 228] on div "HS listing USA" at bounding box center [236, 224] width 121 height 15
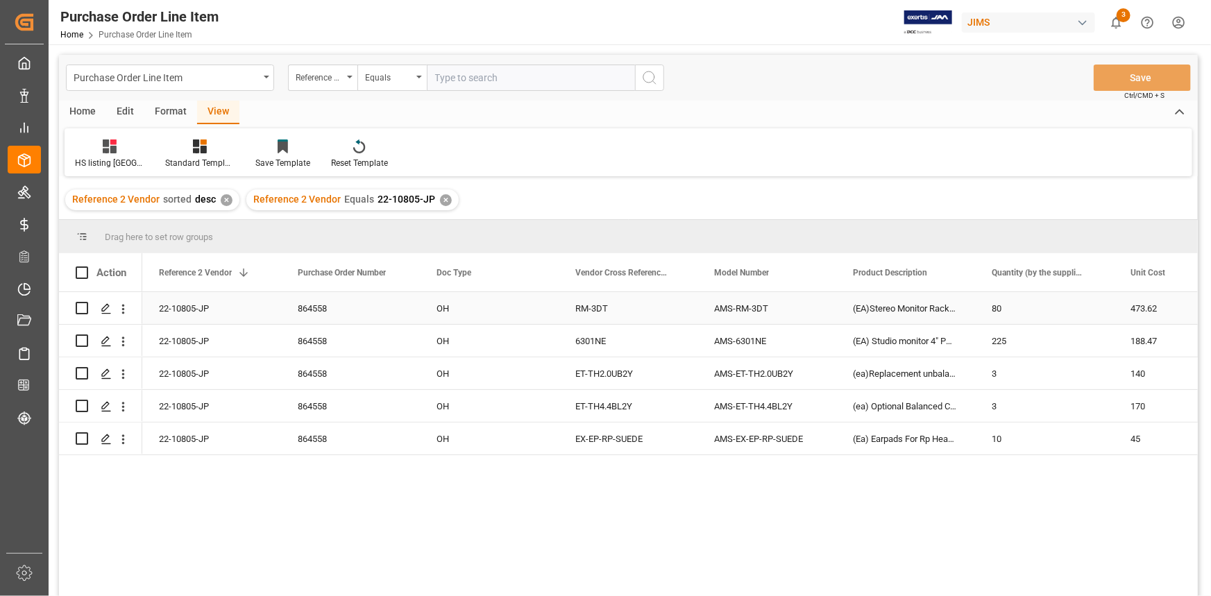
drag, startPoint x: 183, startPoint y: 303, endPoint x: 186, endPoint y: 312, distance: 9.4
click at [183, 303] on div "22-10805-JP" at bounding box center [211, 308] width 139 height 32
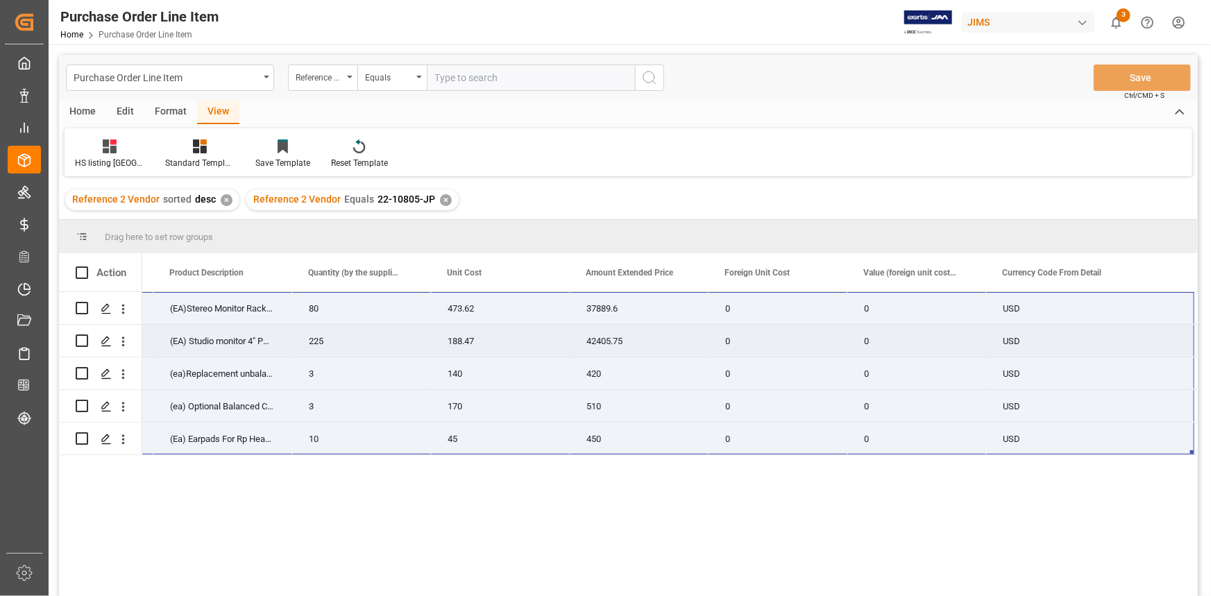
scroll to position [0, 822]
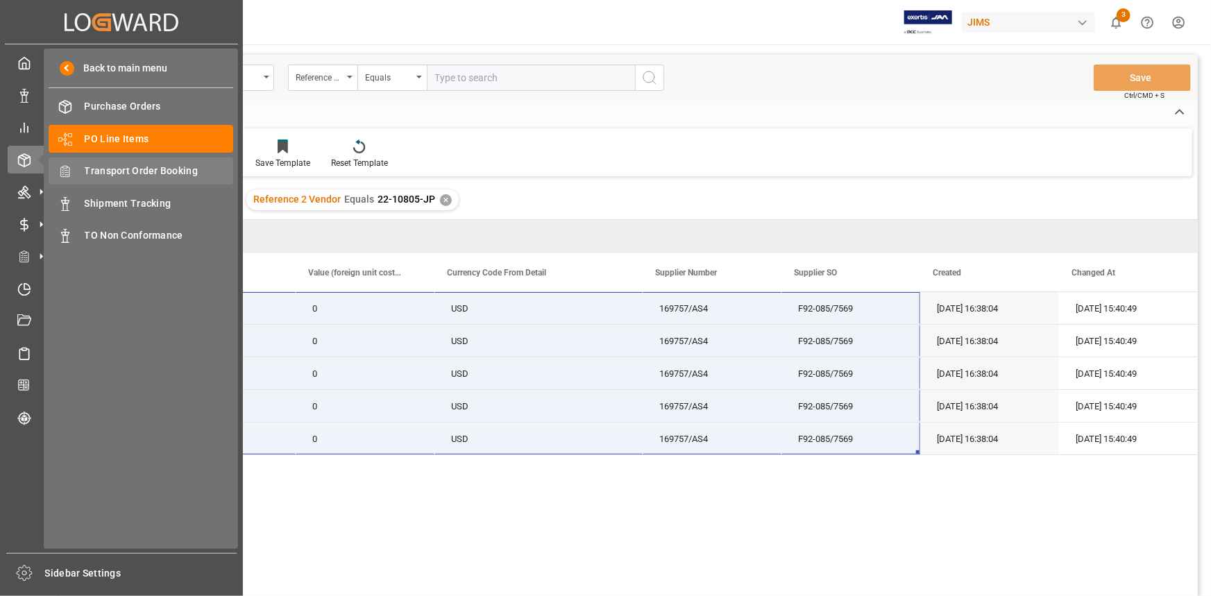
click at [139, 169] on span "Transport Order Booking" at bounding box center [159, 171] width 149 height 15
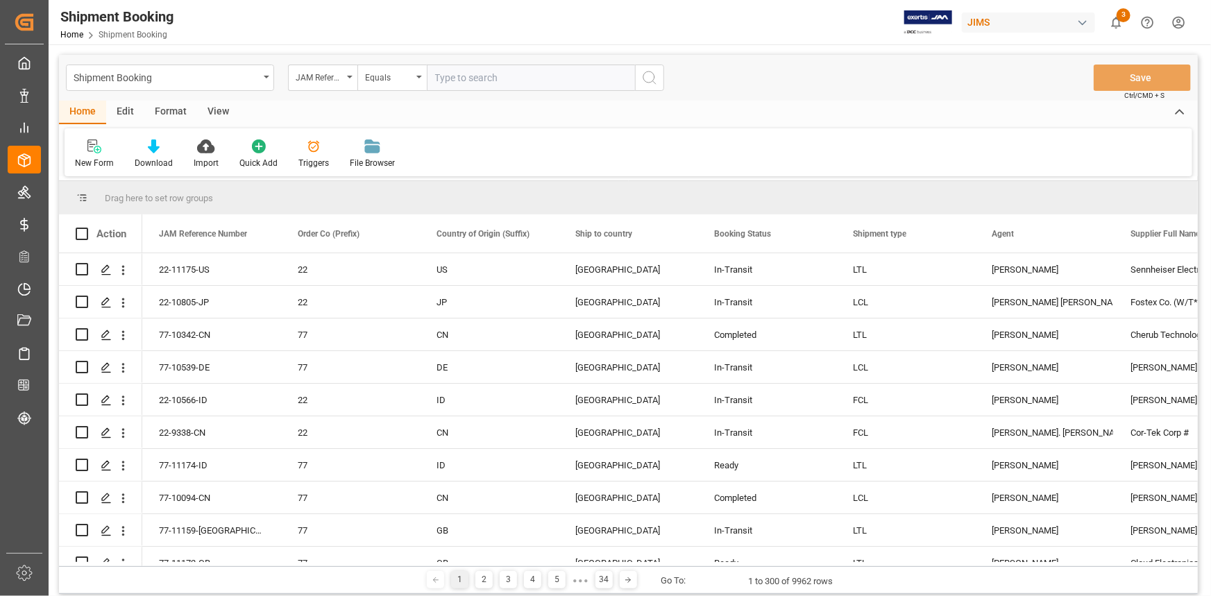
click at [455, 77] on input "text" at bounding box center [531, 78] width 208 height 26
type input "r"
paste input "22-10805-JP"
type input "22-10805-JP"
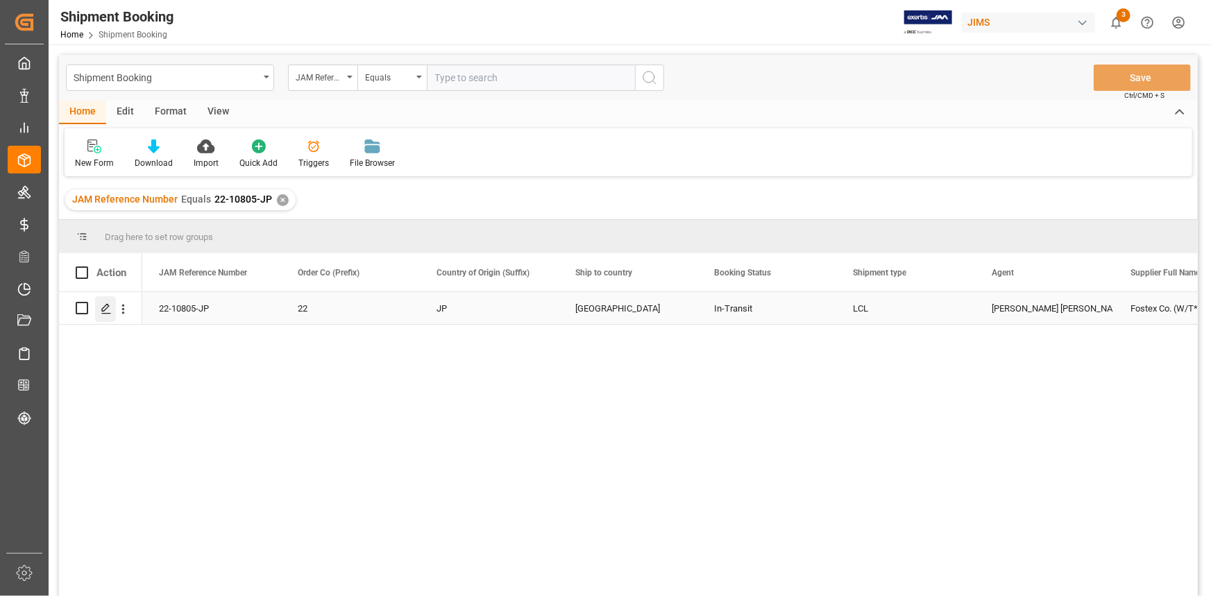
click at [101, 310] on icon "Press SPACE to select this row." at bounding box center [106, 308] width 11 height 11
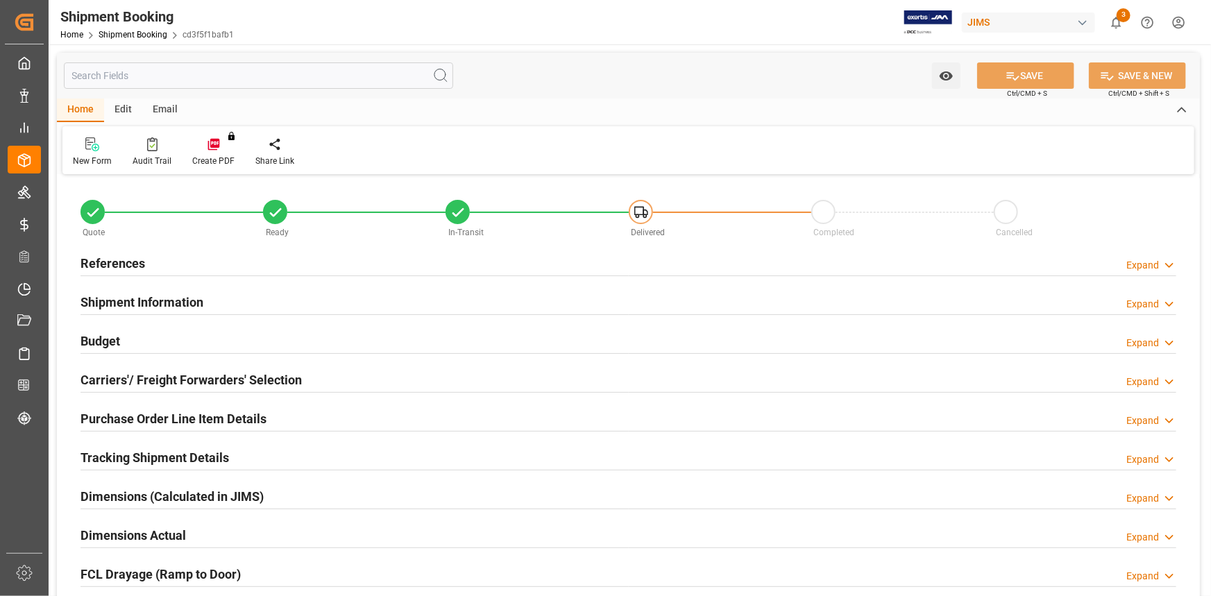
type input "0"
type input "35"
type input "[DATE]"
click at [200, 257] on div "References Expand" at bounding box center [629, 262] width 1096 height 26
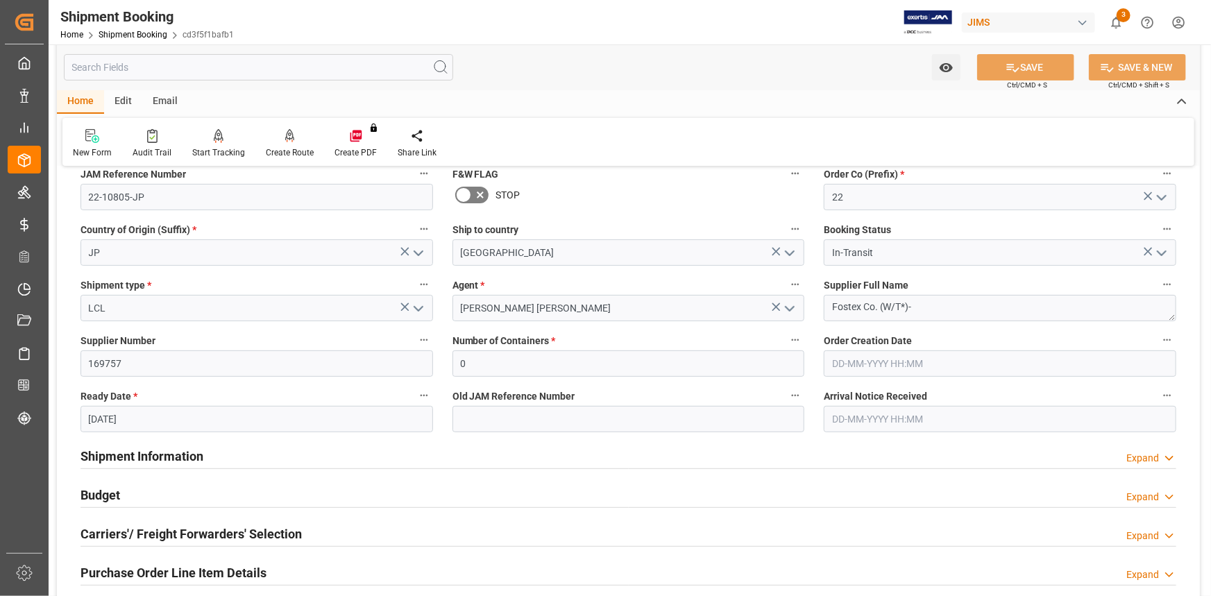
scroll to position [126, 0]
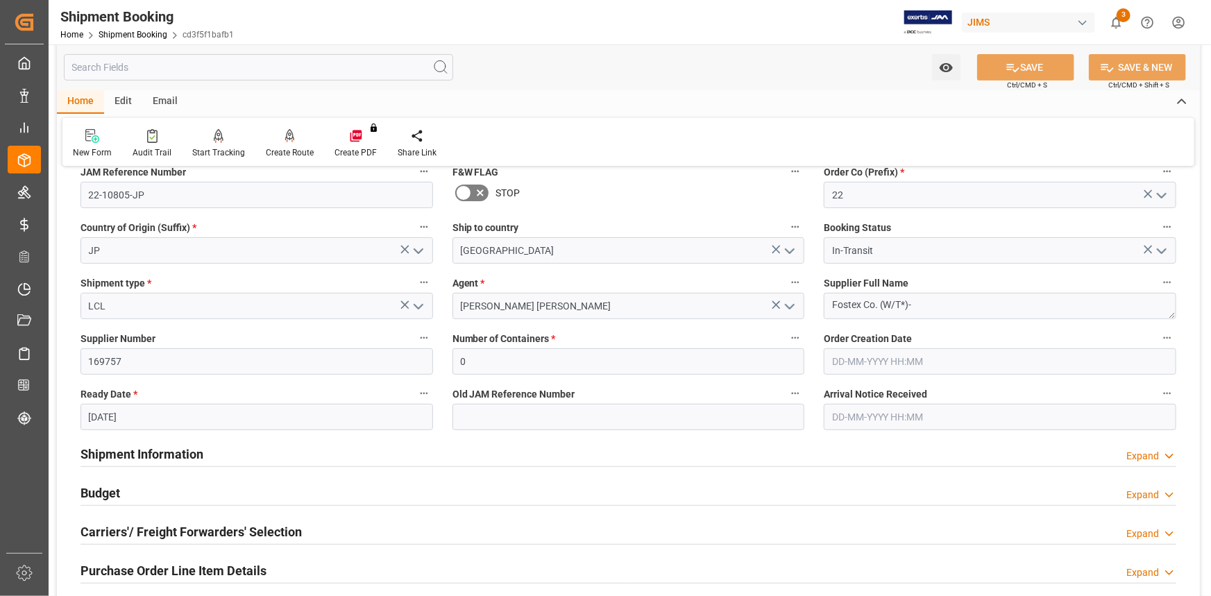
click at [259, 432] on div "Ready Date * 20-09-2025" at bounding box center [257, 408] width 372 height 56
click at [269, 448] on div "Shipment Information Expand" at bounding box center [629, 453] width 1096 height 26
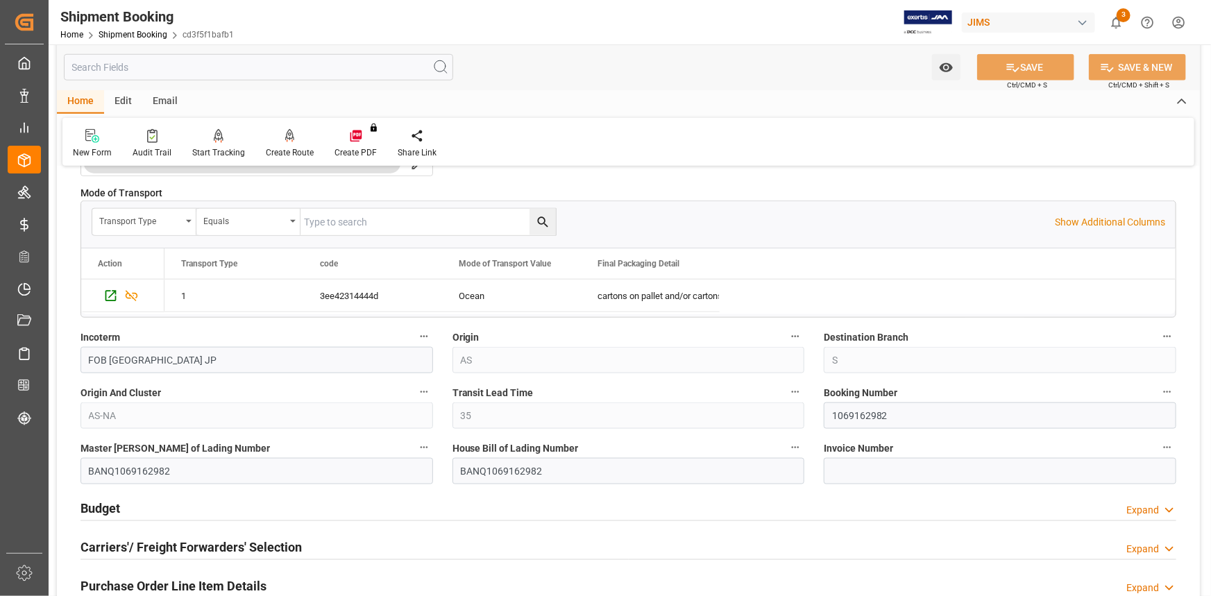
scroll to position [694, 0]
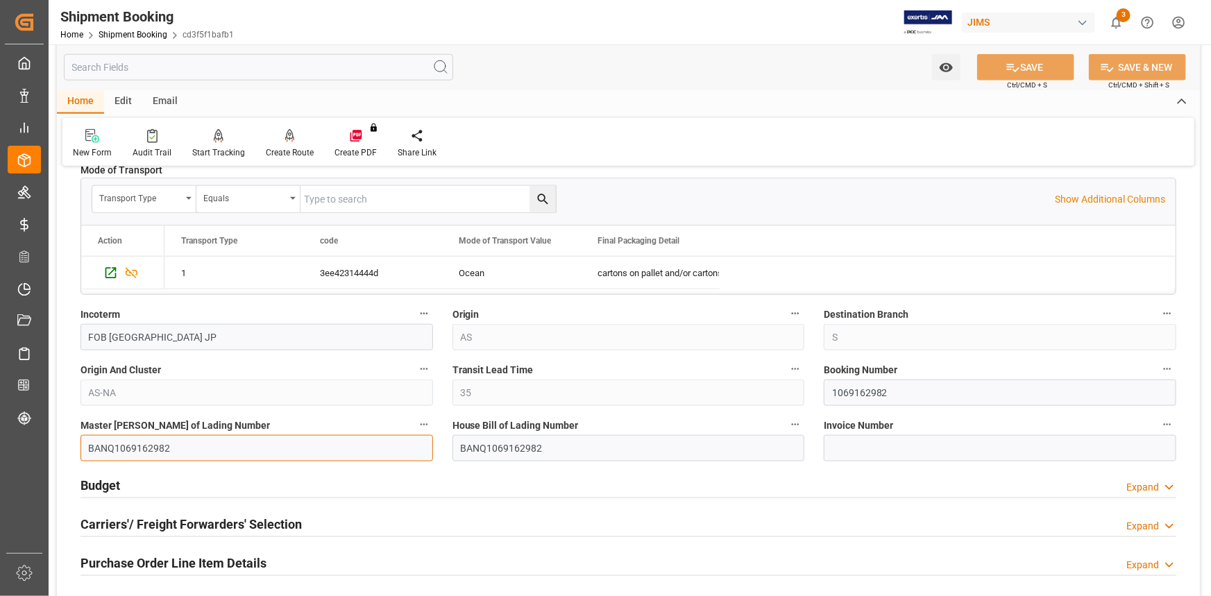
drag, startPoint x: 126, startPoint y: 447, endPoint x: 76, endPoint y: 447, distance: 50.0
click at [78, 446] on div "Master Bill of Lading Number BANQ1069162982" at bounding box center [257, 439] width 372 height 56
paste input "TYOMEM194543V"
type input "TYOMEM194543V"
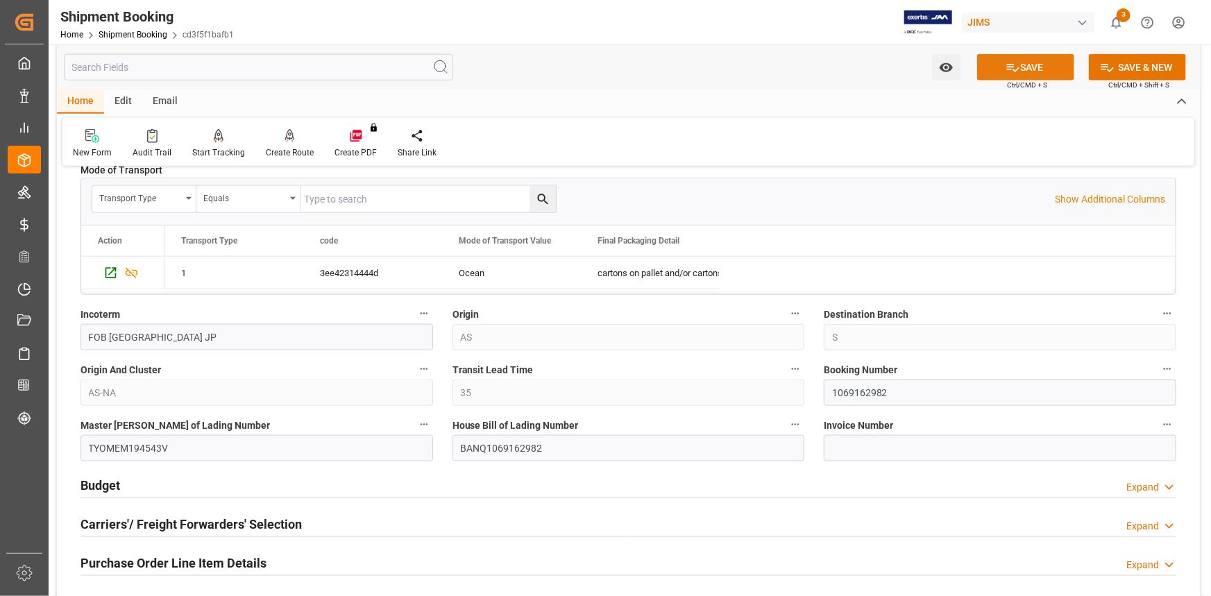
click at [1016, 64] on icon at bounding box center [1013, 67] width 15 height 15
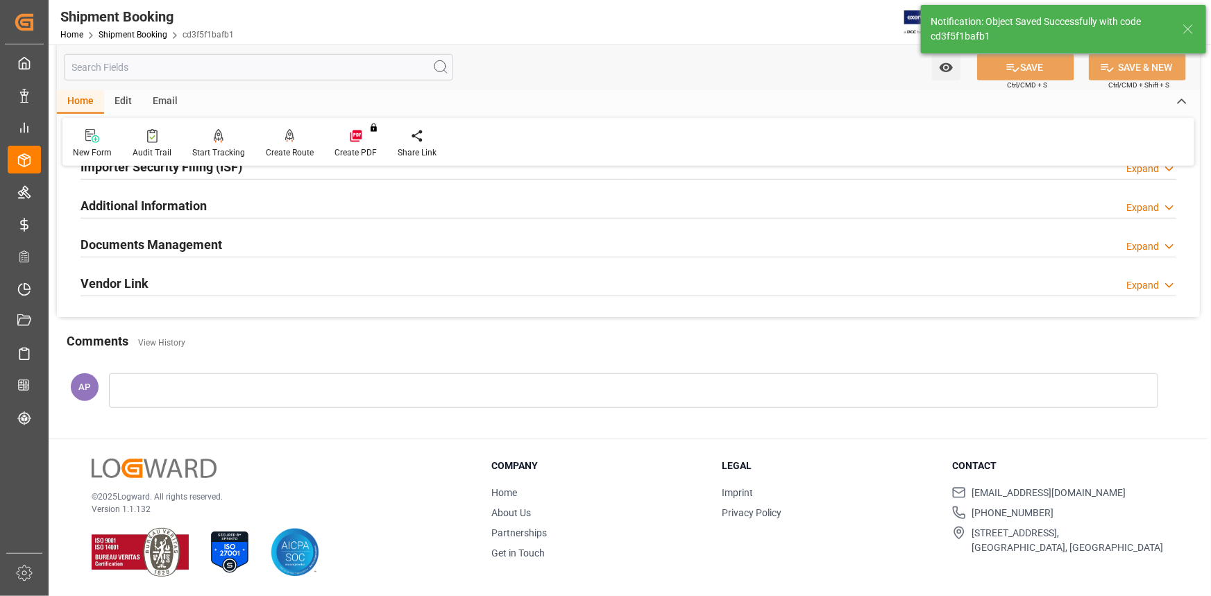
scroll to position [0, 0]
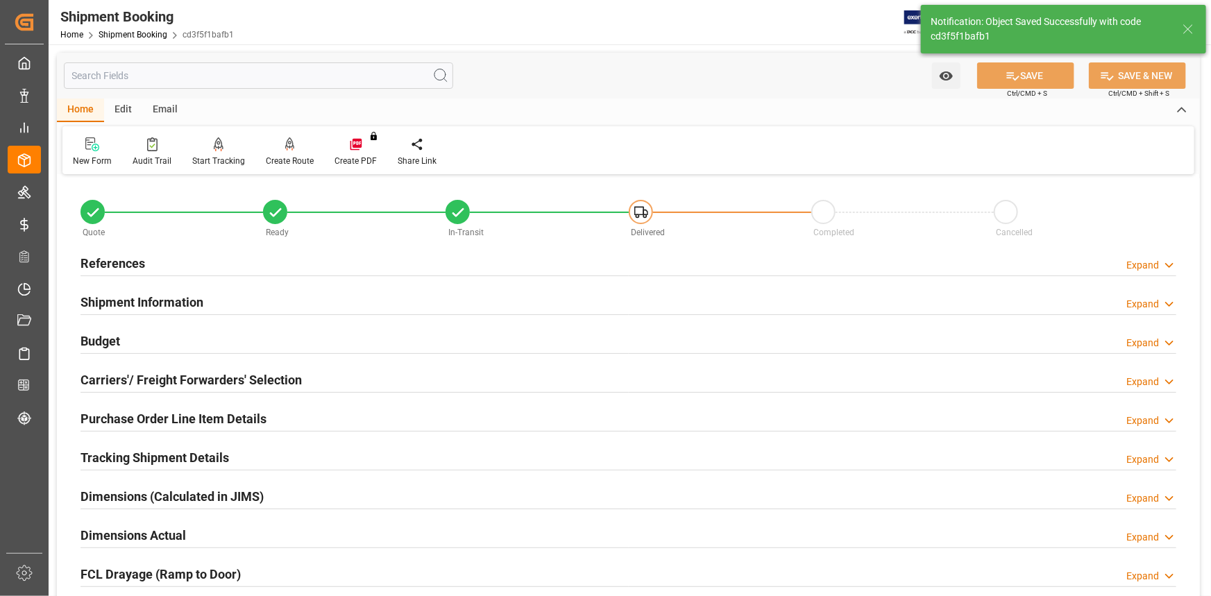
click at [192, 339] on div "Budget Expand" at bounding box center [629, 340] width 1096 height 26
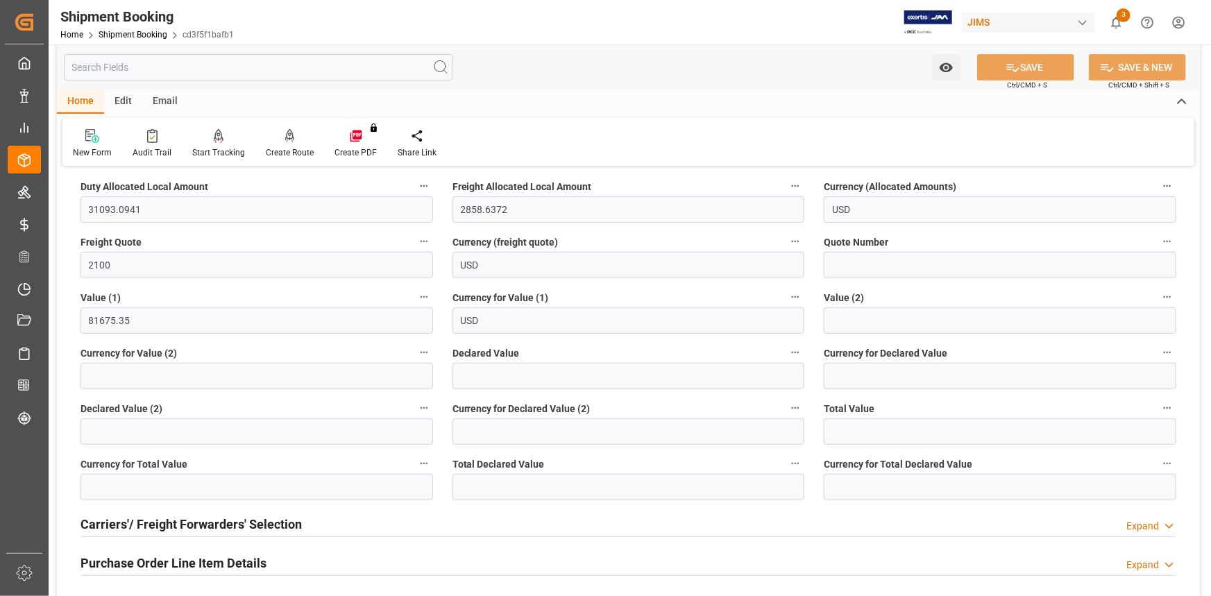
scroll to position [252, 0]
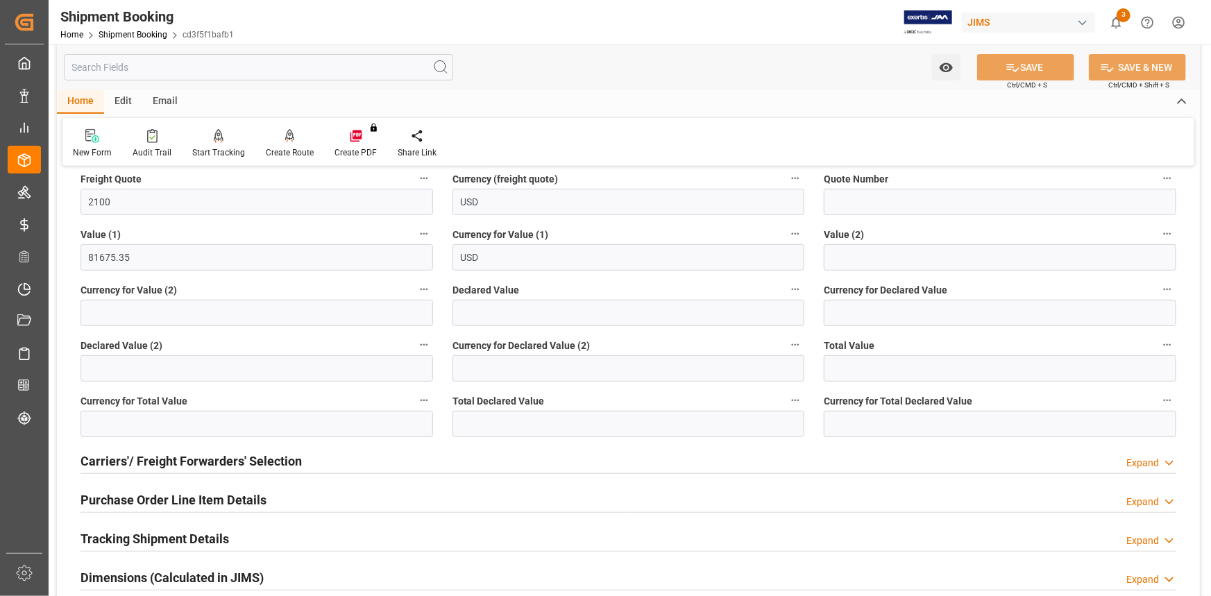
click at [276, 535] on div "Tracking Shipment Details Expand" at bounding box center [629, 538] width 1096 height 26
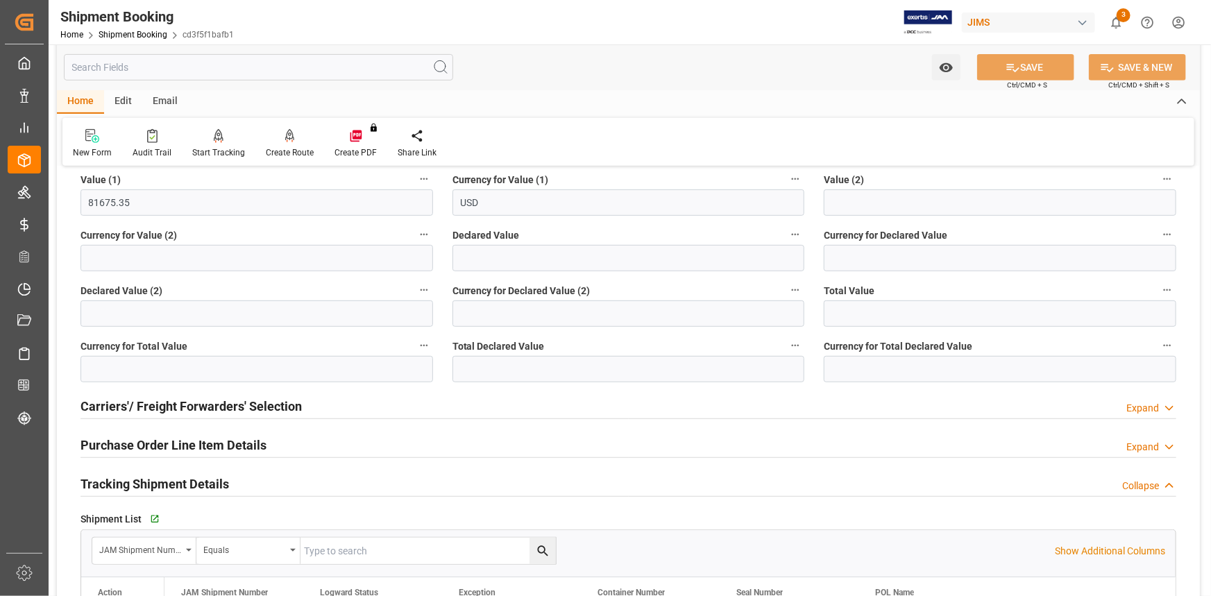
scroll to position [378, 0]
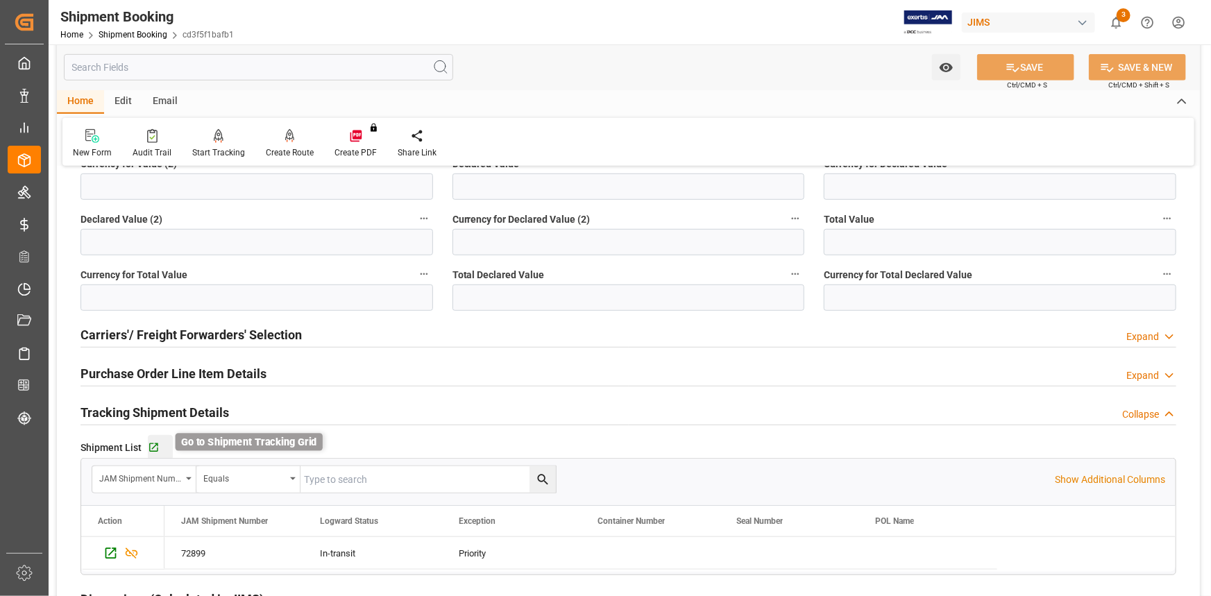
click at [156, 447] on icon "button" at bounding box center [154, 448] width 12 height 12
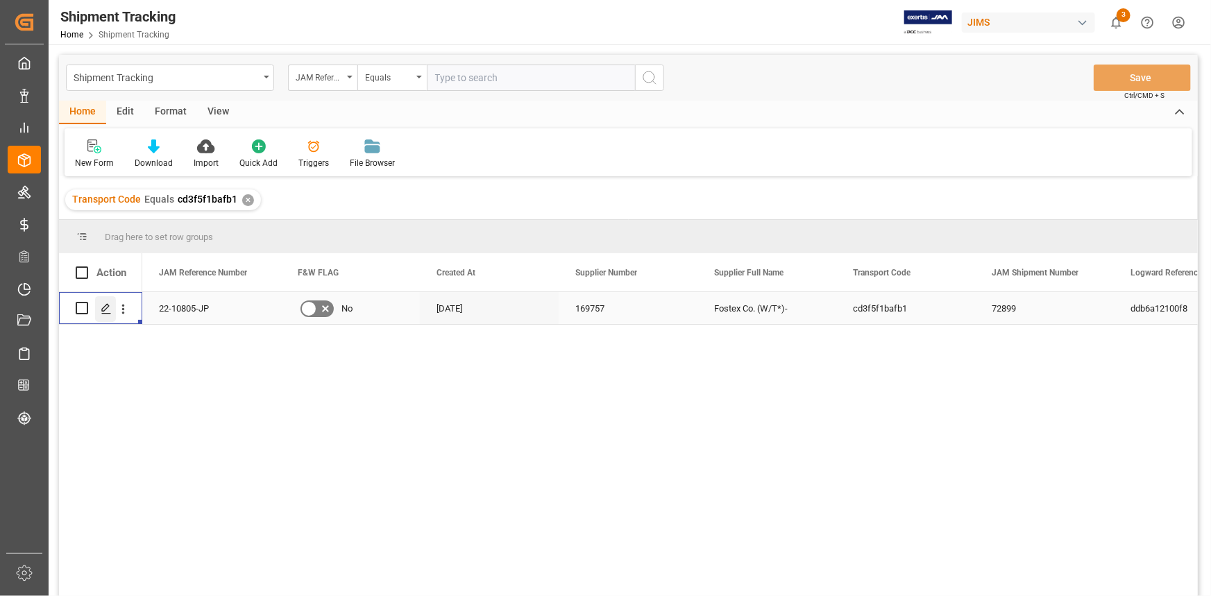
click at [104, 306] on polygon "Press SPACE to select this row." at bounding box center [105, 307] width 7 height 7
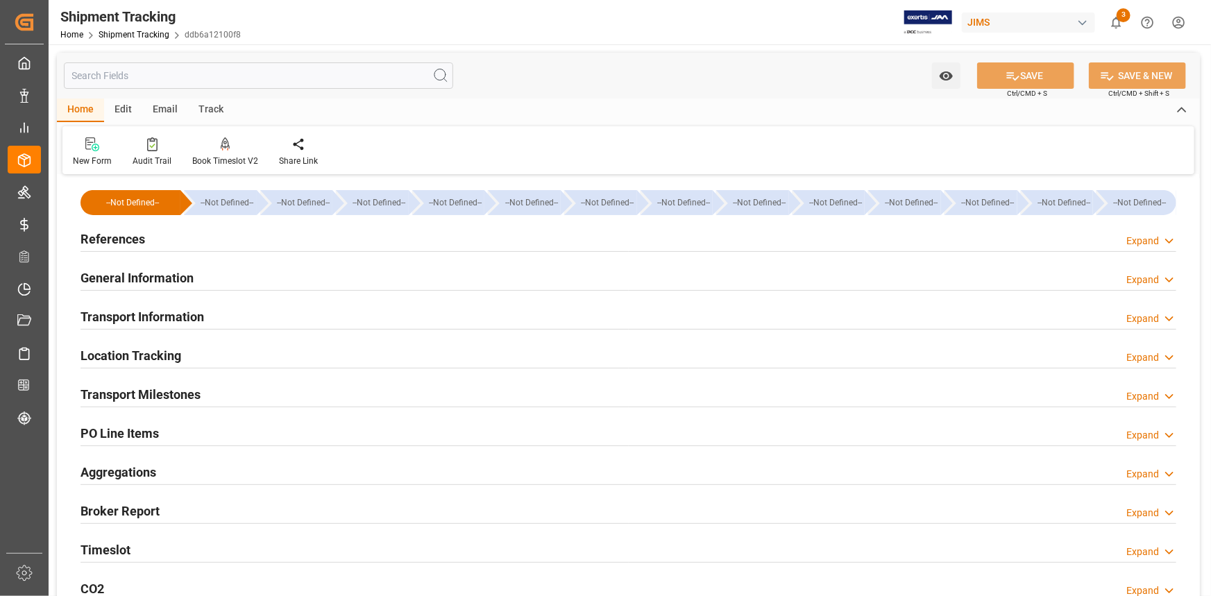
type input "[DATE]"
drag, startPoint x: 176, startPoint y: 241, endPoint x: 298, endPoint y: 285, distance: 129.7
click at [178, 243] on div "References Expand" at bounding box center [629, 238] width 1096 height 26
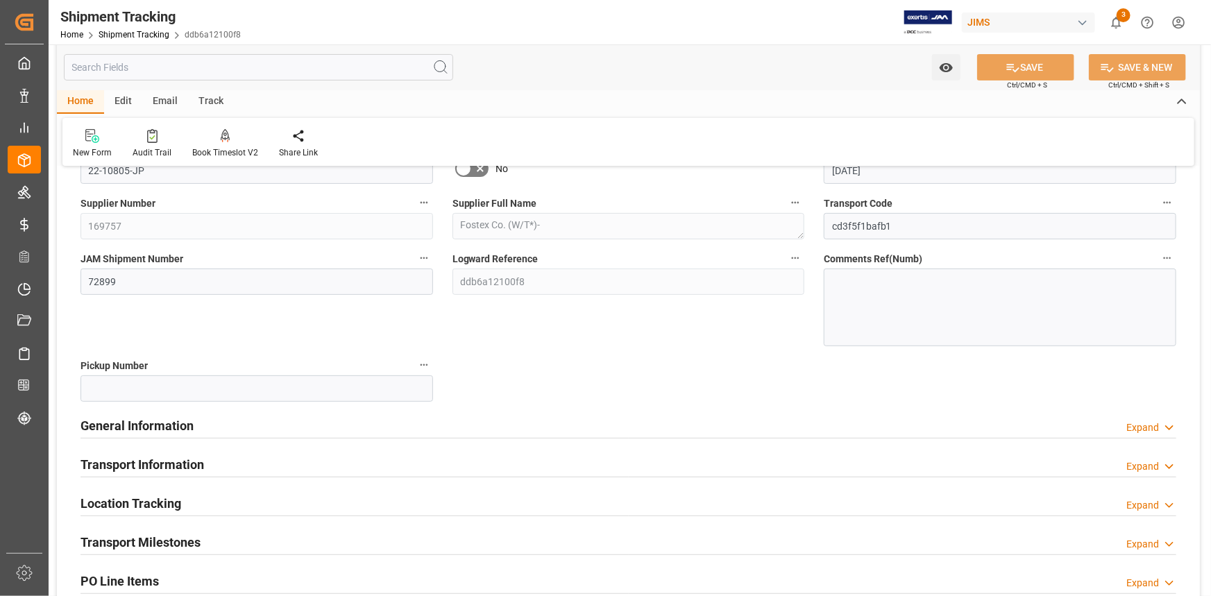
click at [301, 425] on div "General Information Expand" at bounding box center [629, 425] width 1096 height 26
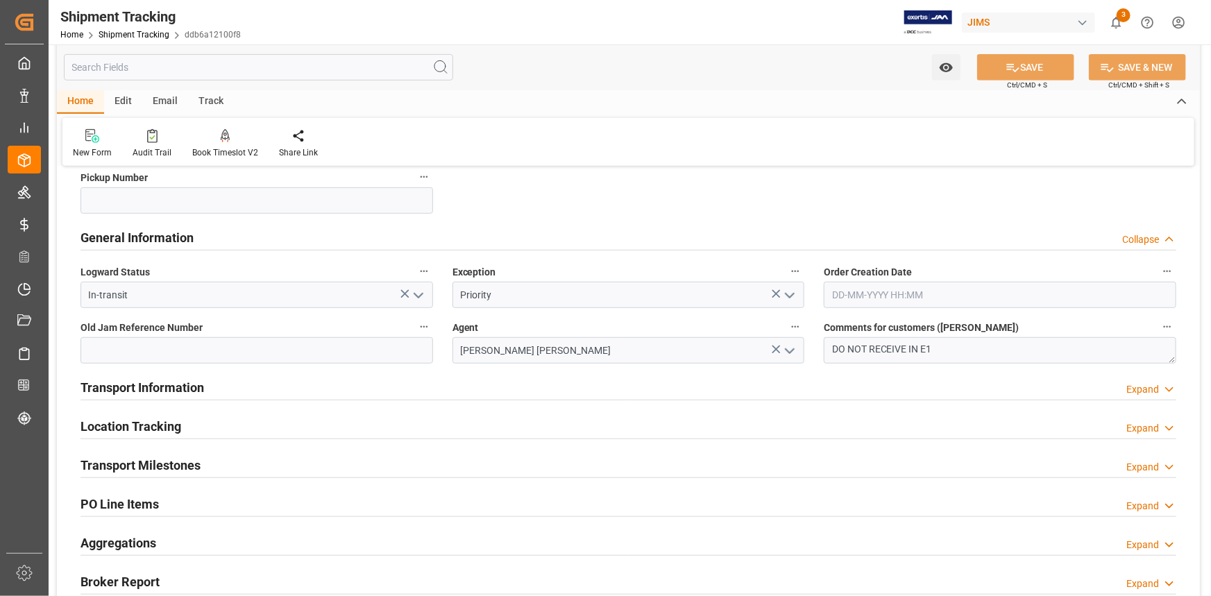
scroll to position [315, 0]
click at [301, 392] on div "Transport Information Expand" at bounding box center [629, 385] width 1096 height 26
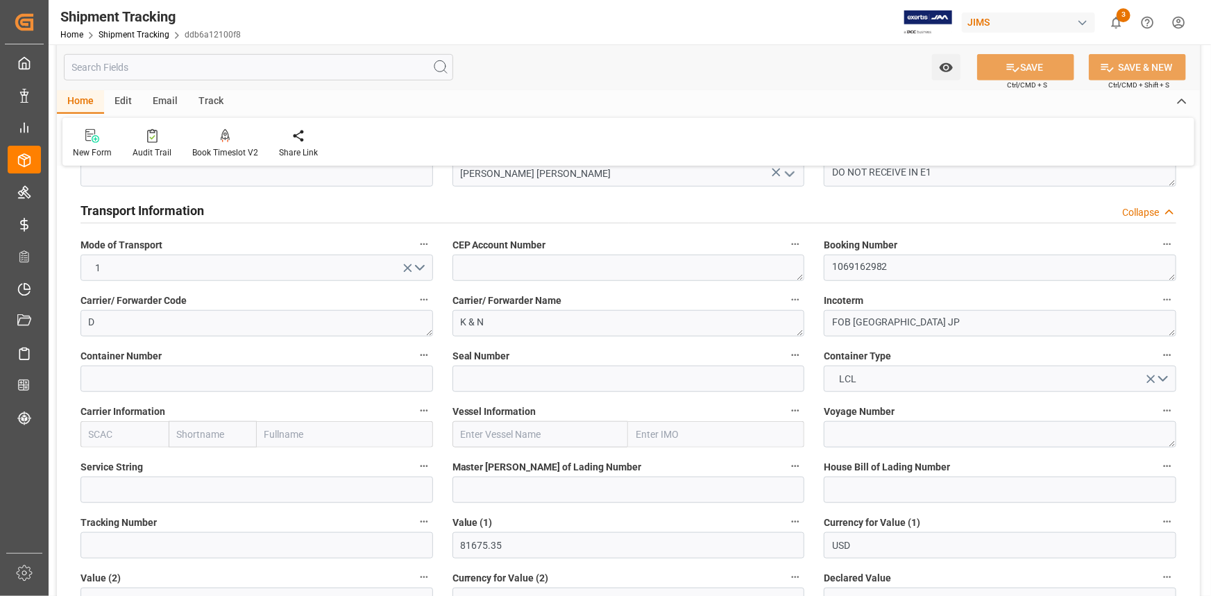
scroll to position [505, 0]
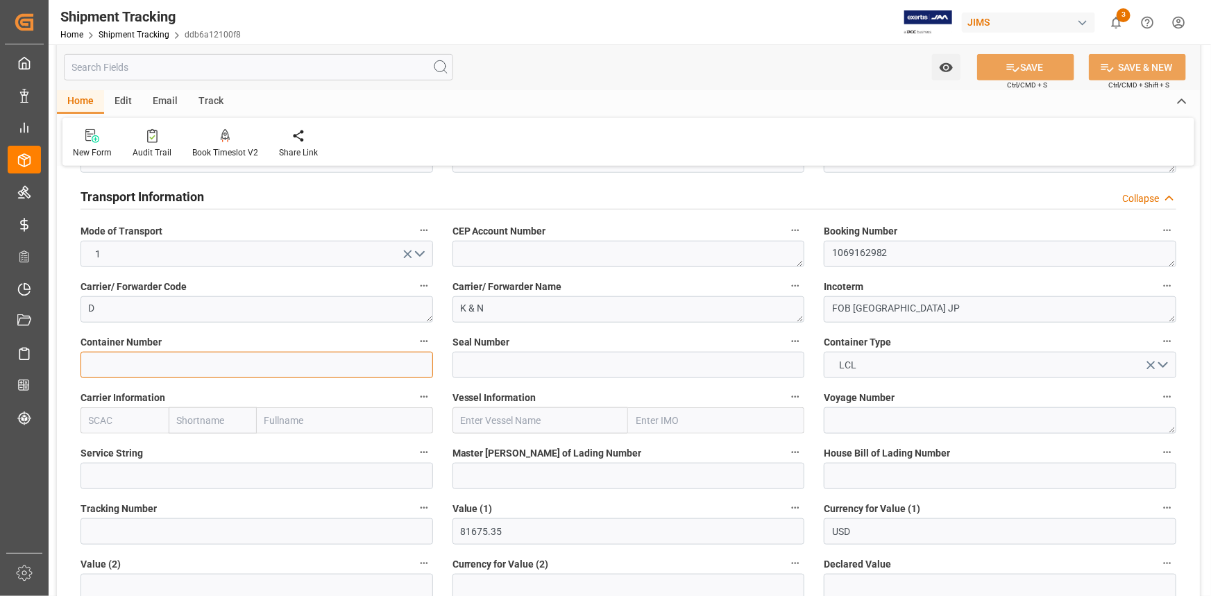
click at [134, 369] on input at bounding box center [257, 365] width 353 height 26
click at [119, 419] on input "text" at bounding box center [125, 420] width 88 height 26
paste input "ONEY"
type input "ONEY"
click at [110, 446] on b "ONEY" at bounding box center [103, 451] width 26 height 11
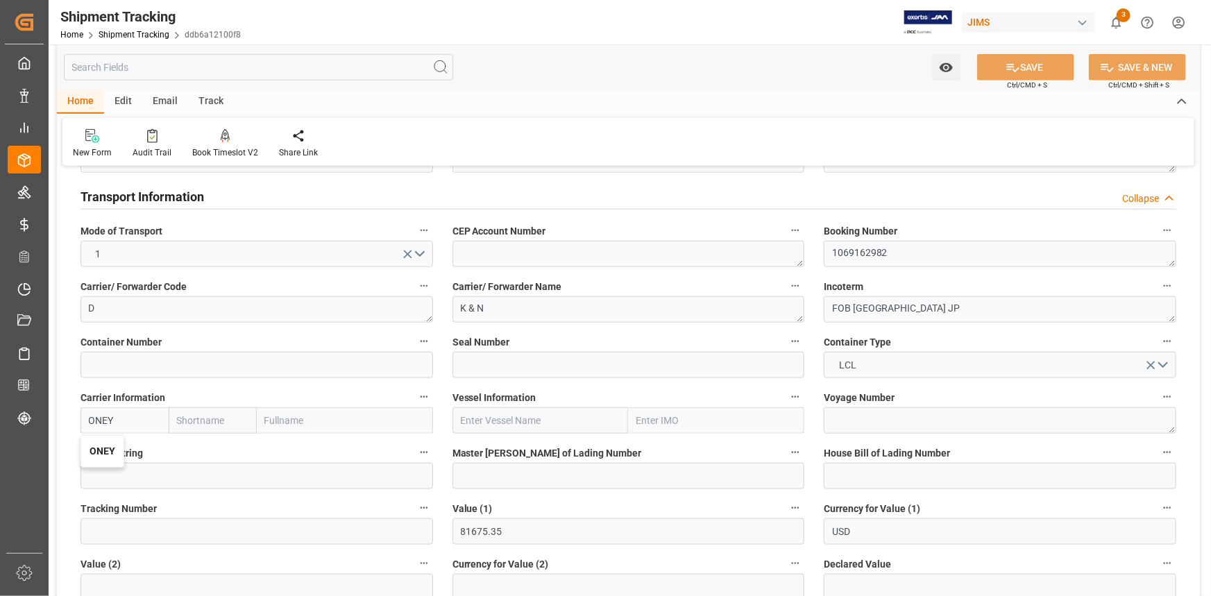
type input "ONE"
type input "Ocean Network Express"
type input "ONEY"
click at [478, 421] on input "text" at bounding box center [540, 420] width 176 height 26
paste input "ONE OLYMPUS"
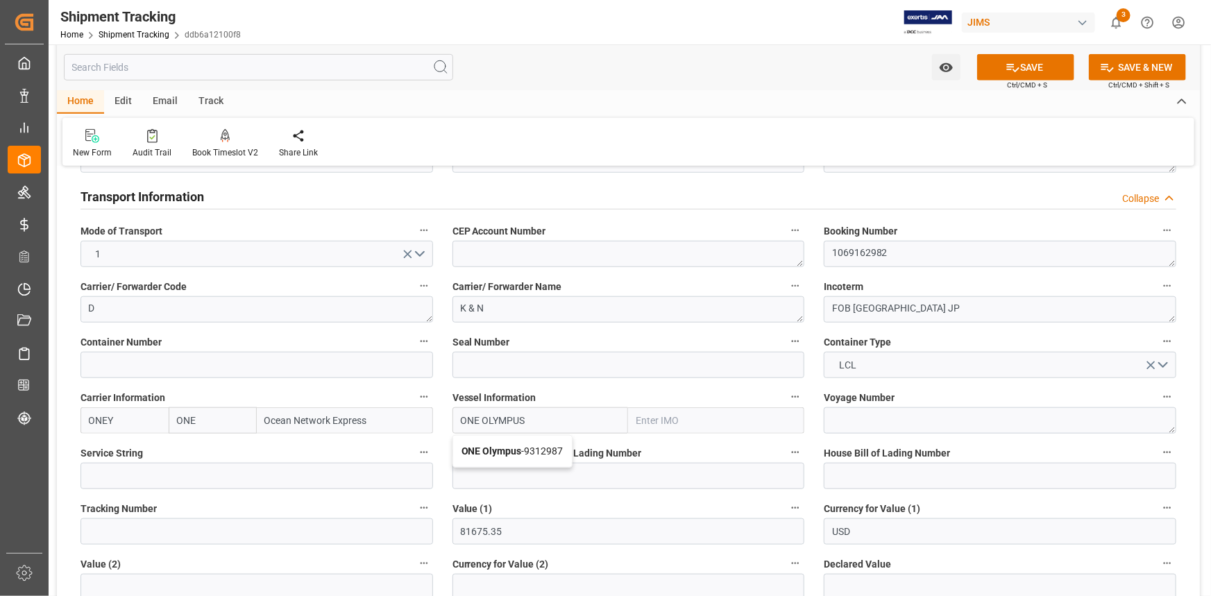
drag, startPoint x: 528, startPoint y: 448, endPoint x: 534, endPoint y: 451, distance: 7.1
click at [528, 448] on span "ONE Olympus - 9312987" at bounding box center [513, 451] width 102 height 11
type input "ONE Olympus"
type input "9312987"
type input "ONE Olympus"
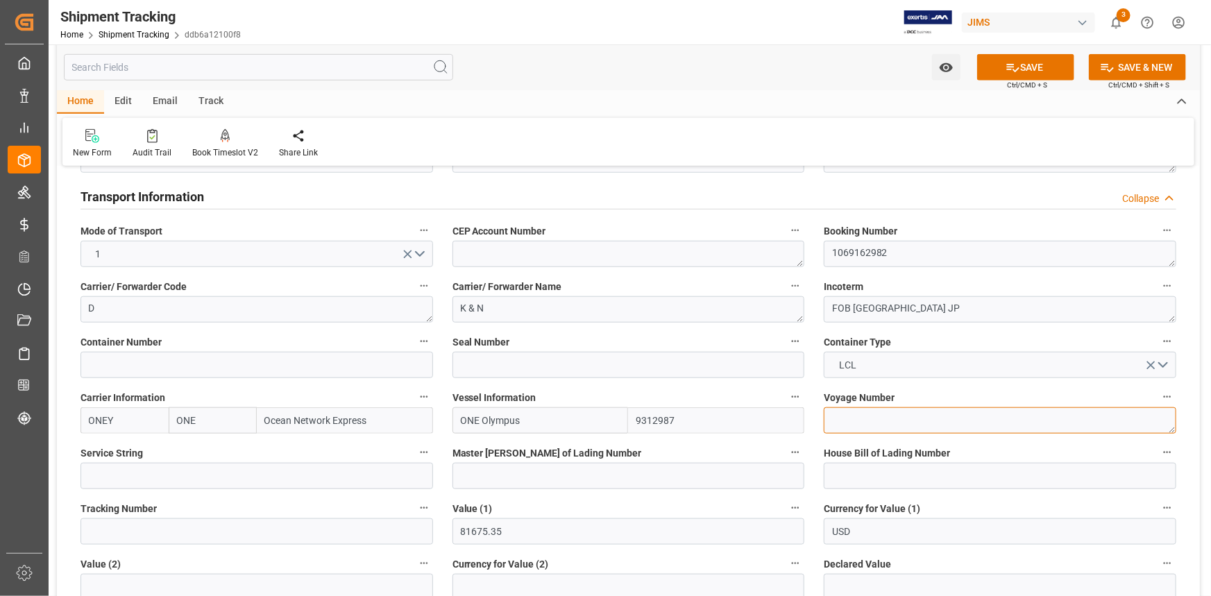
click at [874, 421] on textarea at bounding box center [1000, 420] width 353 height 26
paste textarea "078E"
type textarea "078E"
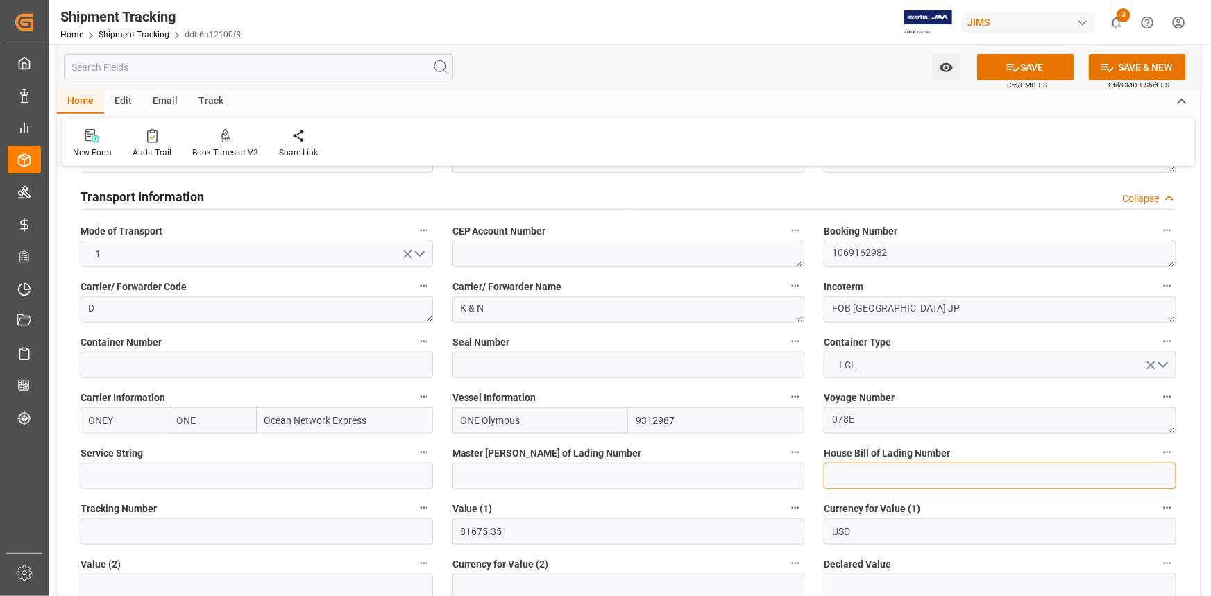
click at [865, 480] on input at bounding box center [1000, 476] width 353 height 26
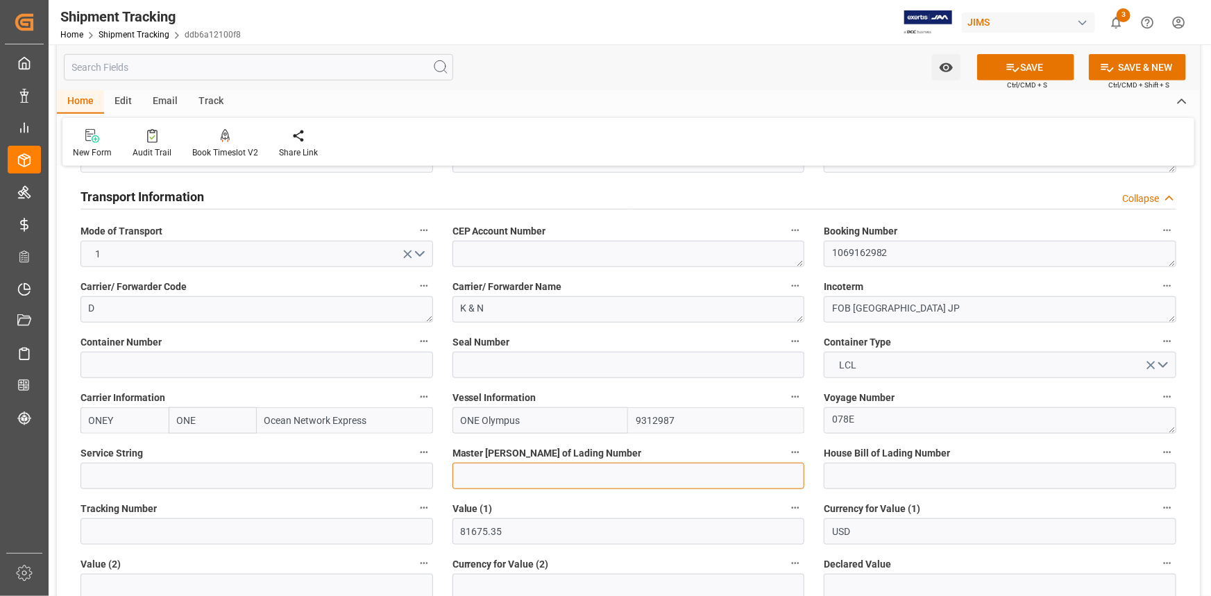
drag, startPoint x: 589, startPoint y: 475, endPoint x: 597, endPoint y: 477, distance: 8.8
click at [589, 475] on input at bounding box center [628, 476] width 353 height 26
paste input "TYOMEM194543V"
type input "TYOMEM194543V"
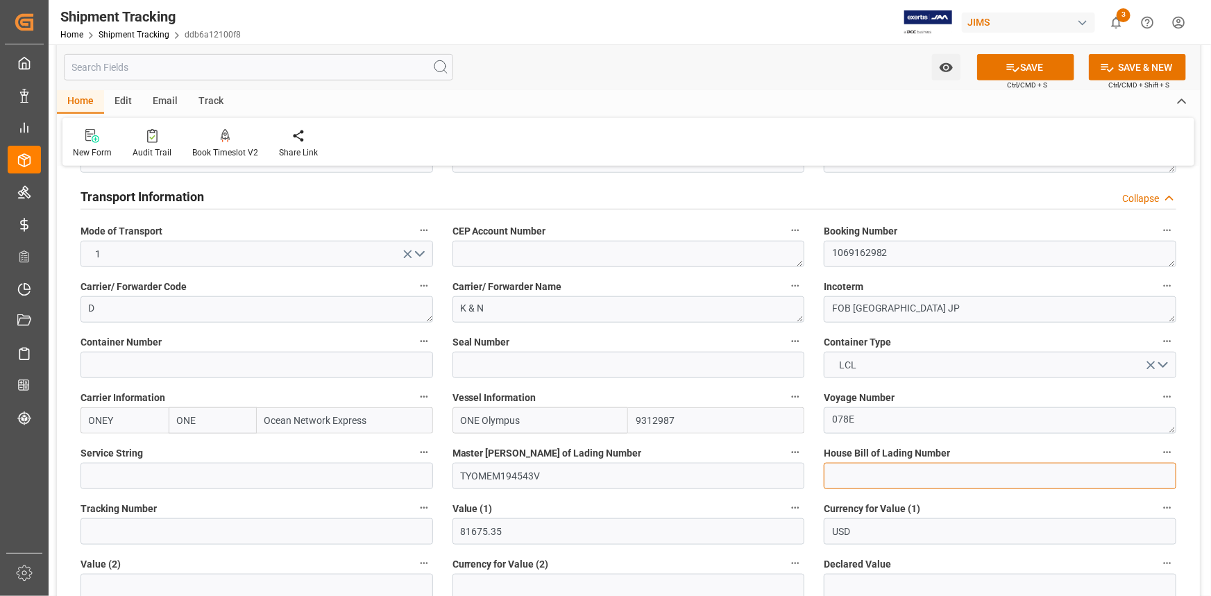
click at [844, 471] on input at bounding box center [1000, 476] width 353 height 26
paste input "BANQ1069162982"
type input "BANQ1069162982"
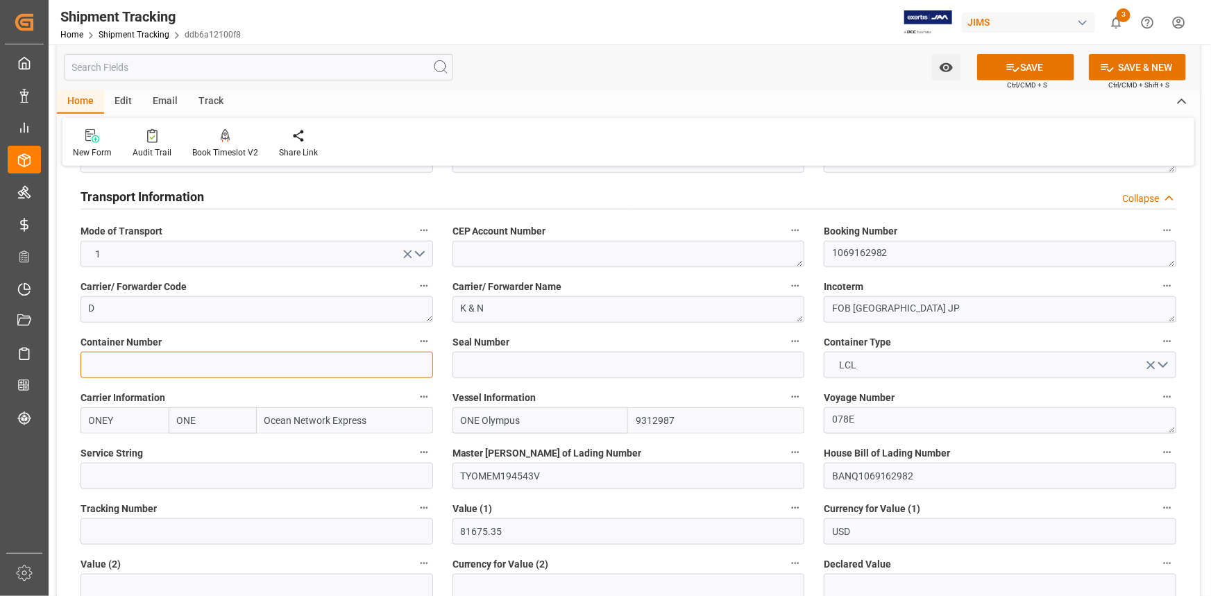
drag, startPoint x: 210, startPoint y: 363, endPoint x: 248, endPoint y: 376, distance: 40.4
click at [211, 363] on input at bounding box center [257, 365] width 353 height 26
paste input "FBIU5261725"
type input "FBIU5261725"
click at [1020, 68] on button "SAVE" at bounding box center [1025, 67] width 97 height 26
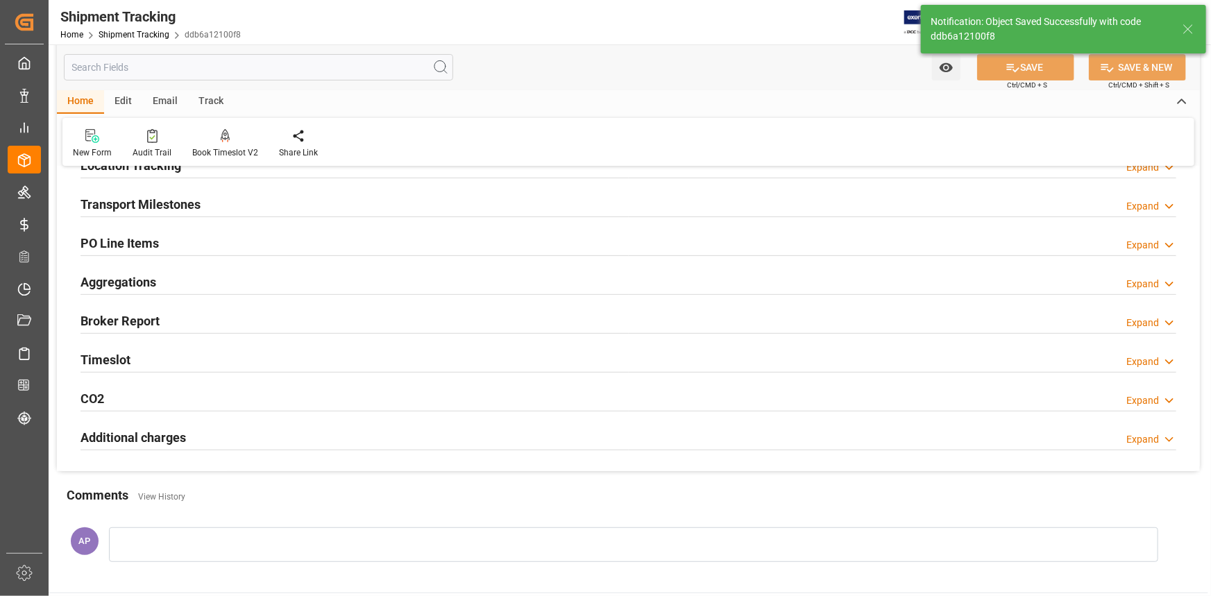
scroll to position [168, 0]
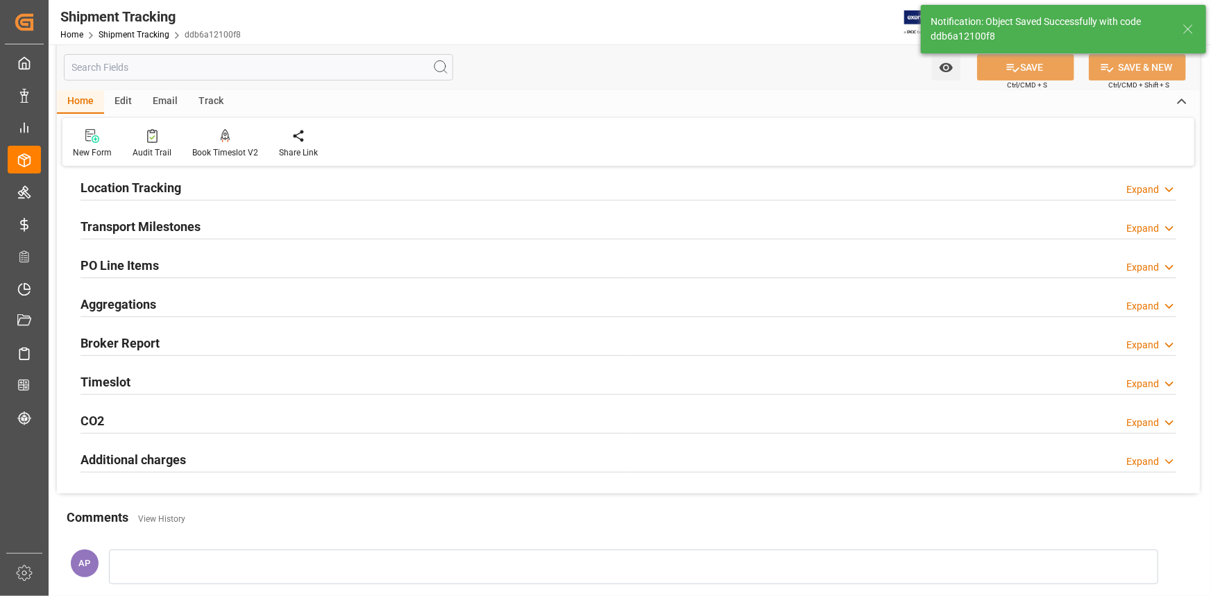
click at [214, 221] on div "Transport Milestones Expand" at bounding box center [629, 225] width 1096 height 26
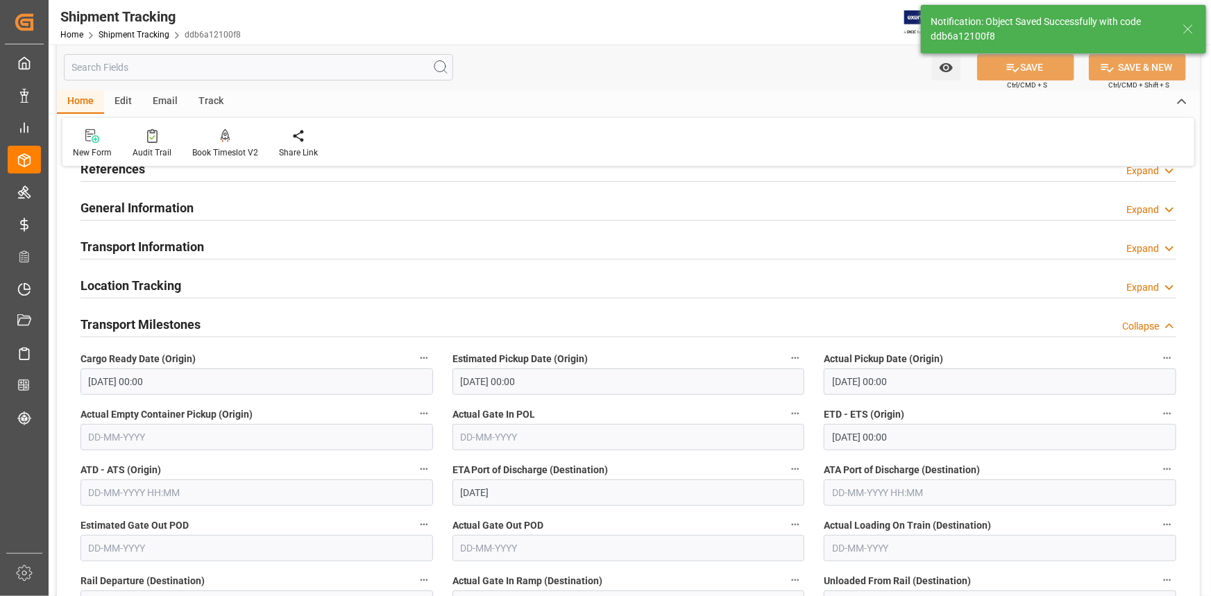
scroll to position [42, 0]
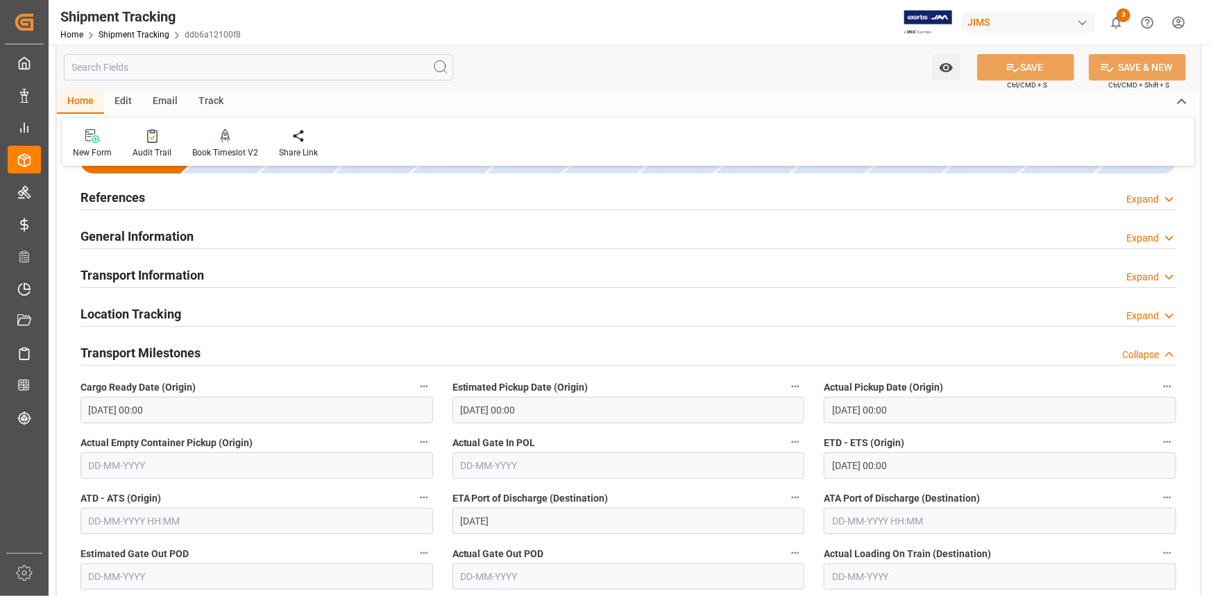
click at [215, 269] on div "Transport Information Expand" at bounding box center [629, 274] width 1096 height 26
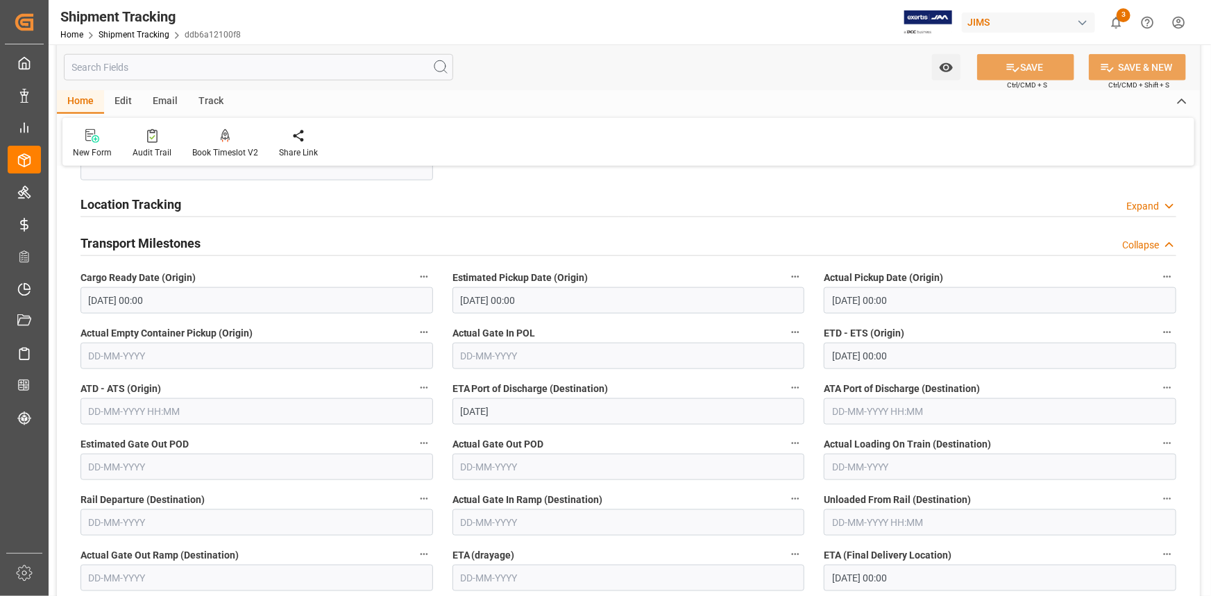
scroll to position [736, 0]
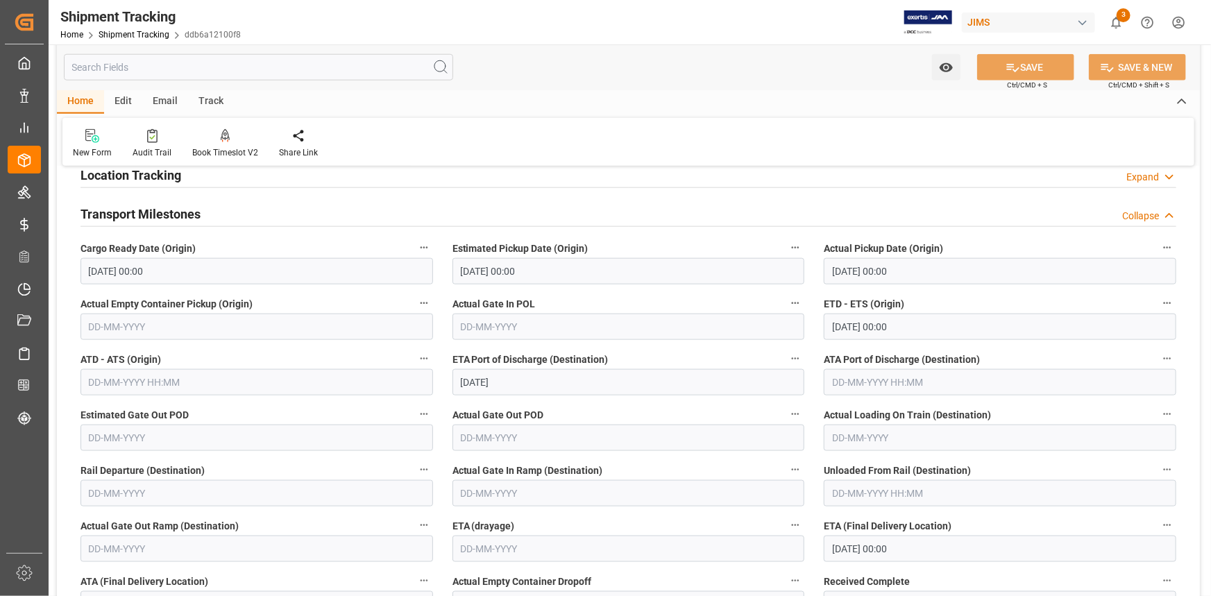
click at [530, 385] on input "[DATE]" at bounding box center [628, 382] width 353 height 26
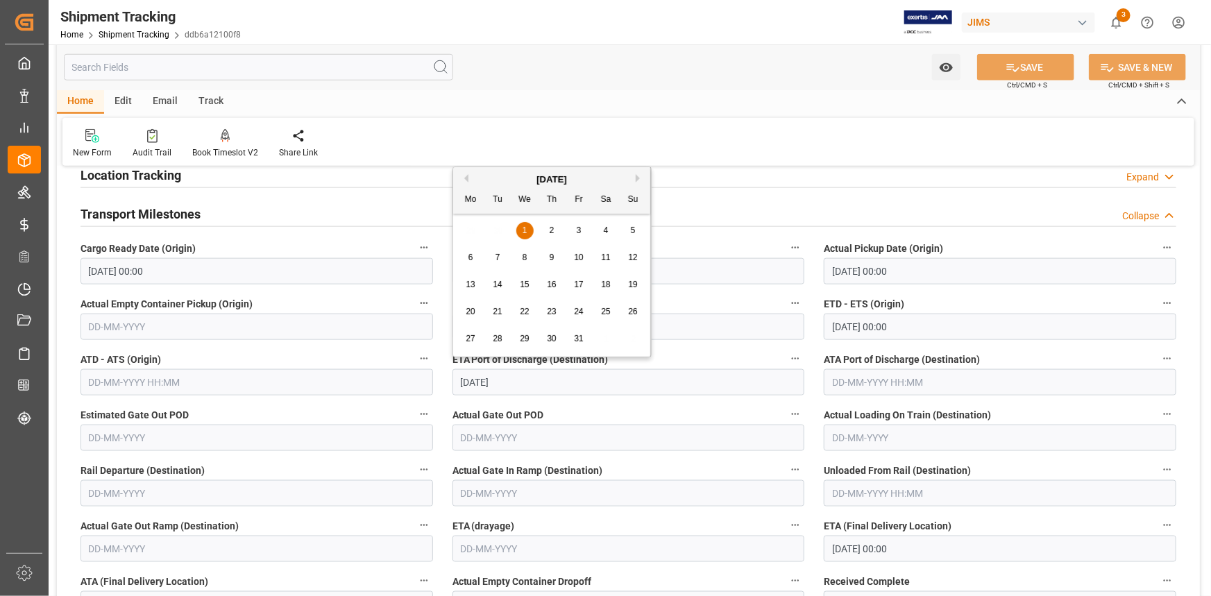
click at [556, 225] on div "2" at bounding box center [551, 231] width 17 height 17
type input "[DATE]"
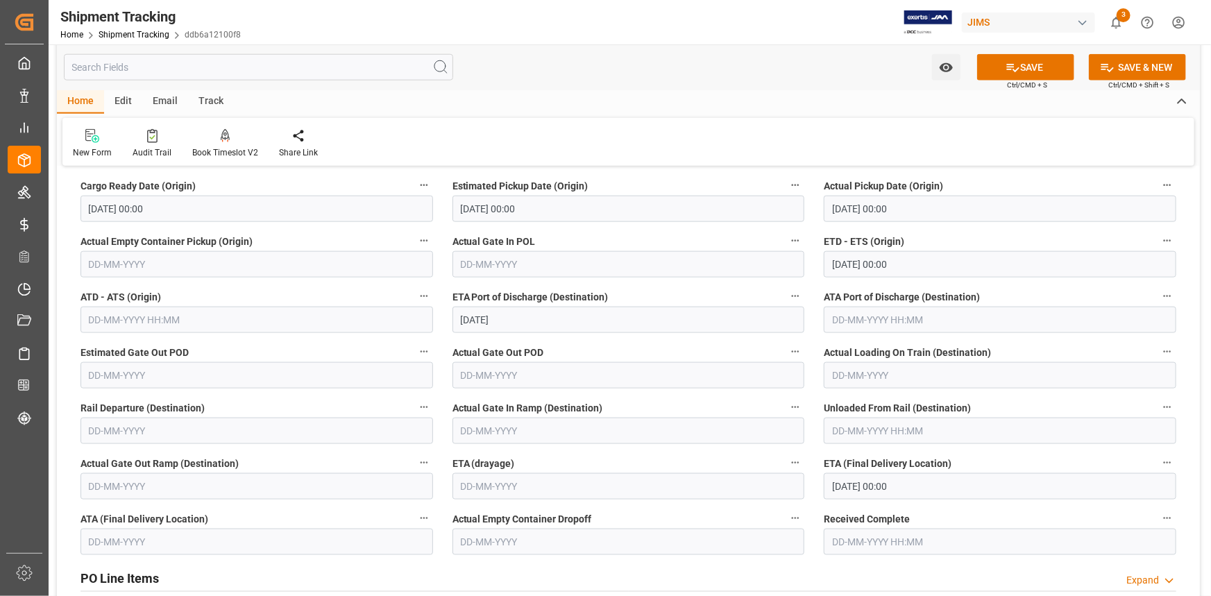
scroll to position [925, 0]
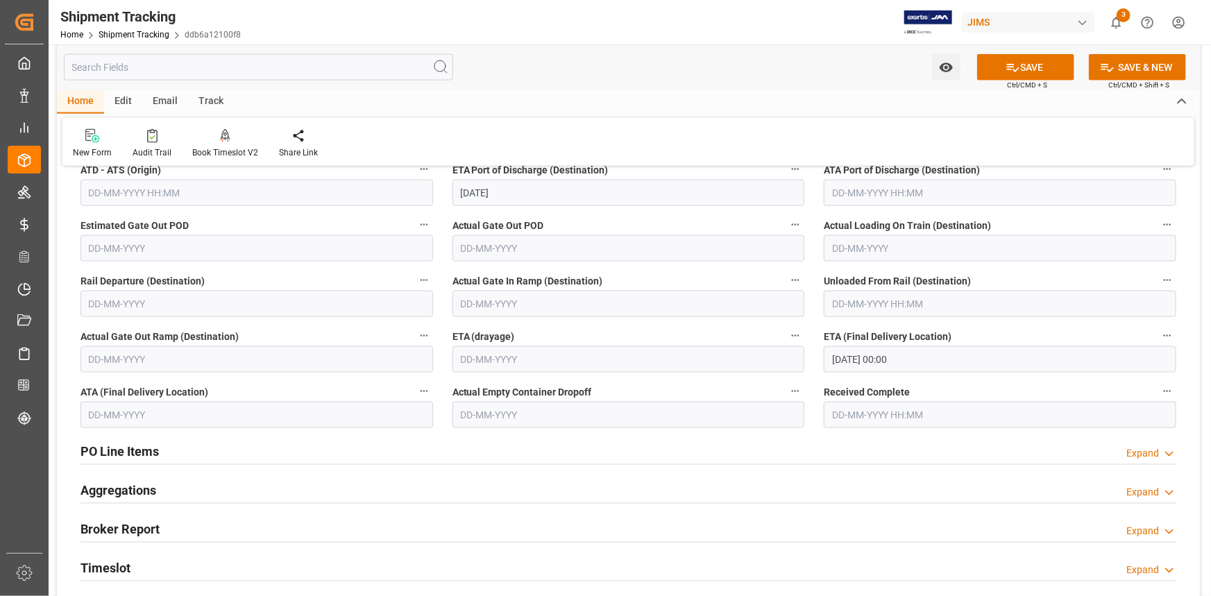
click at [870, 353] on input "[DATE] 00:00" at bounding box center [1000, 359] width 353 height 26
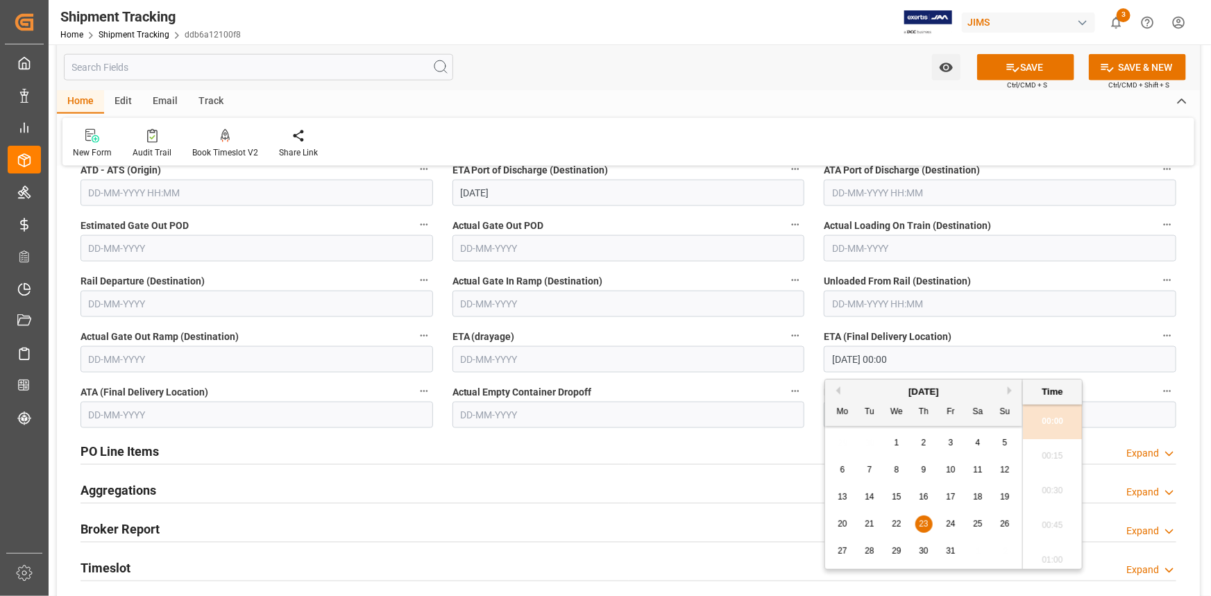
click at [951, 523] on span "24" at bounding box center [950, 524] width 9 height 10
type input "[DATE] 00:00"
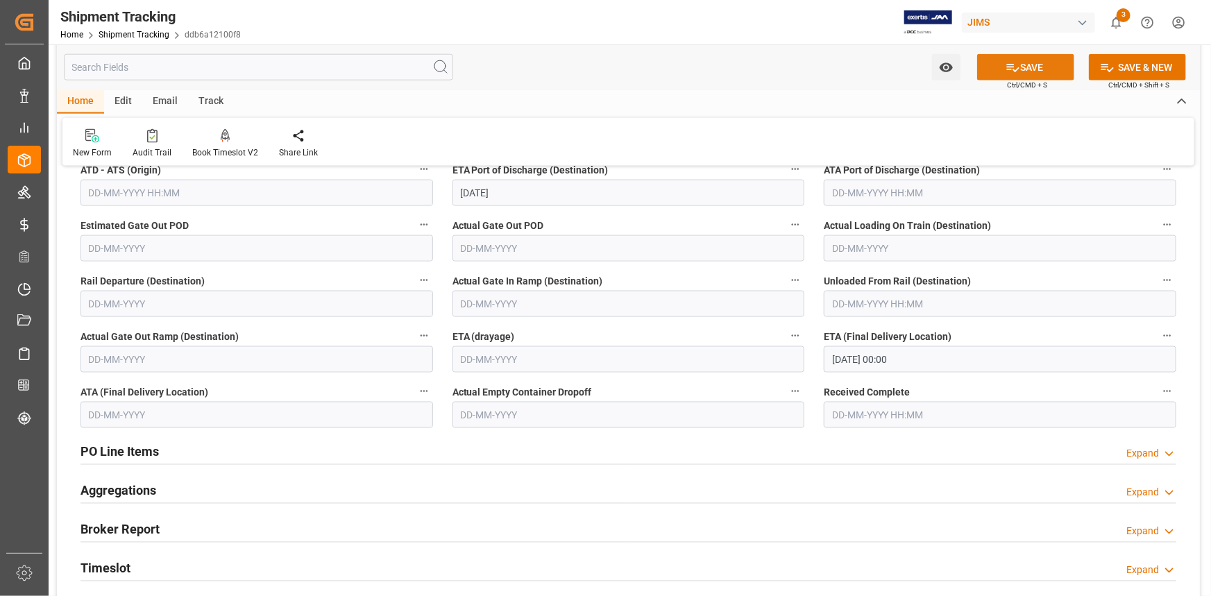
click at [1020, 65] on button "SAVE" at bounding box center [1025, 67] width 97 height 26
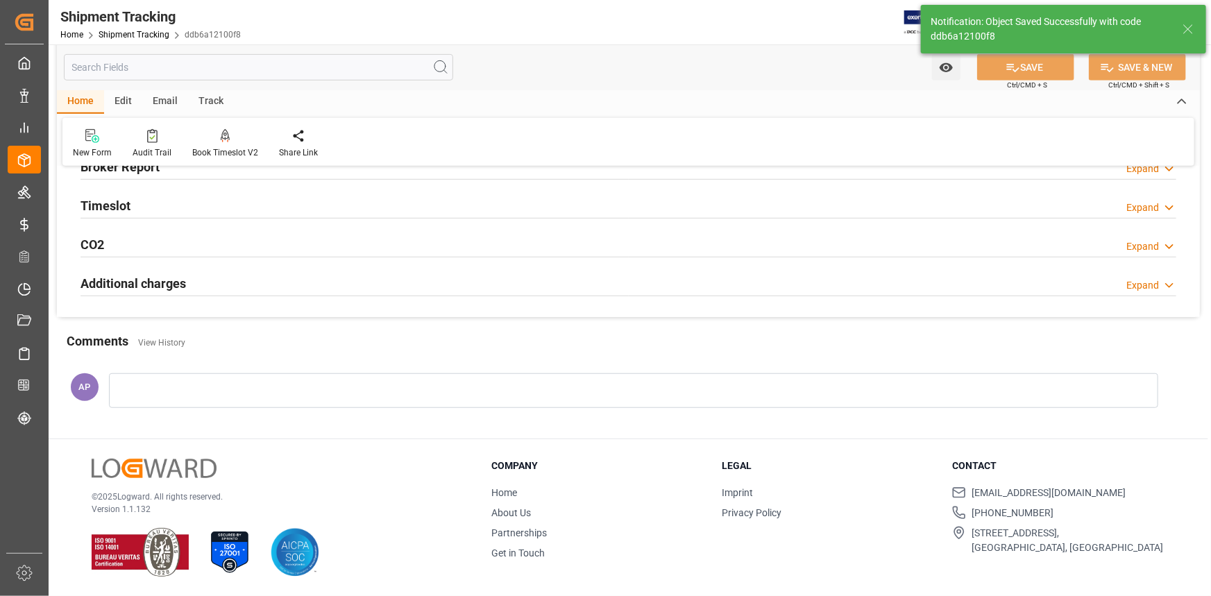
scroll to position [0, 0]
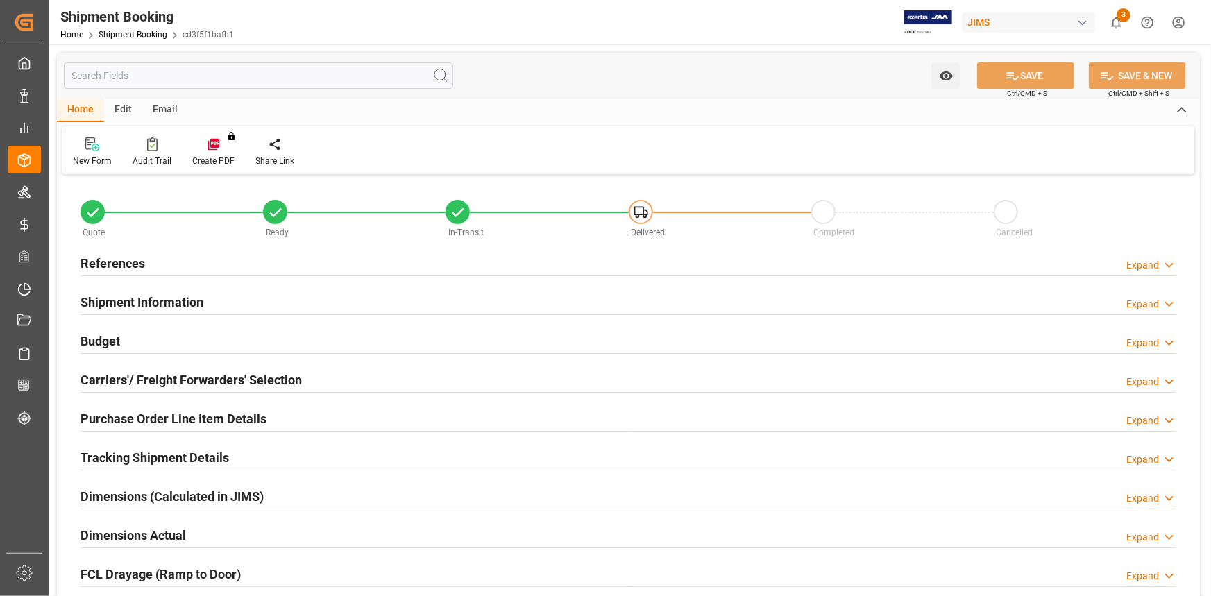
type input "1080"
type input "6"
type input "100"
type input "0"
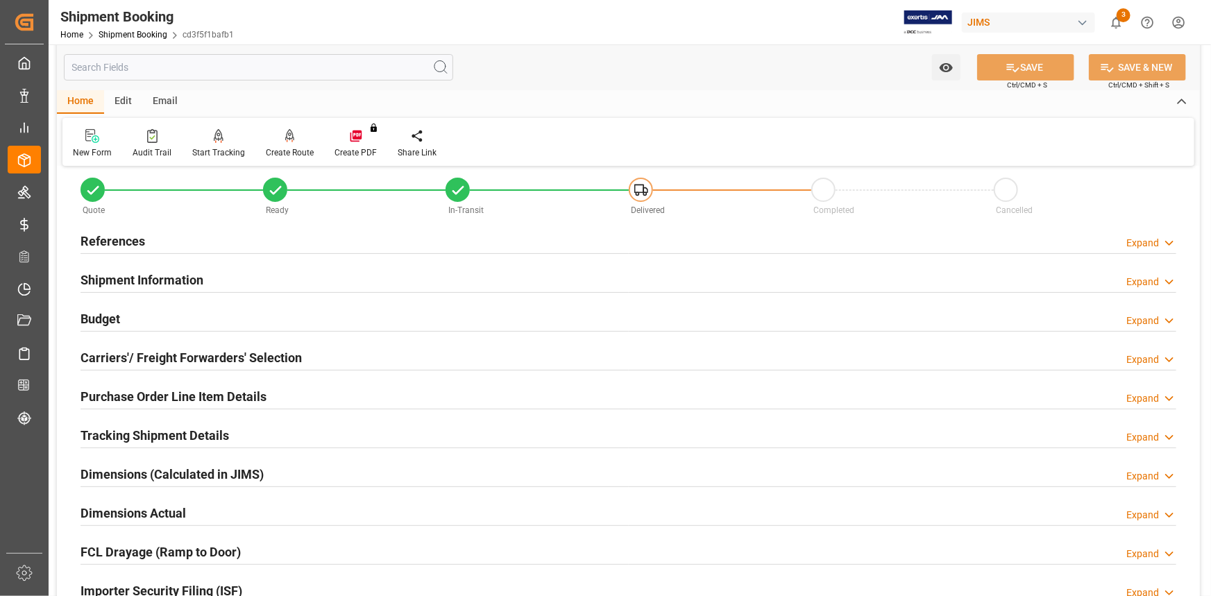
scroll to position [62, 0]
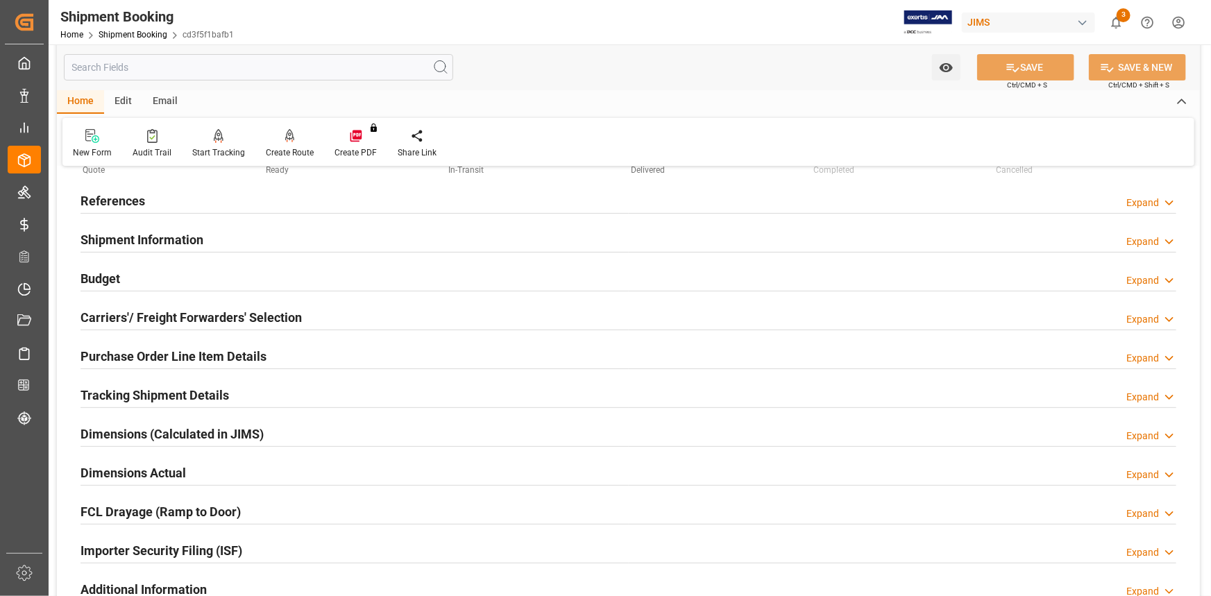
click at [237, 473] on div "Dimensions Actual Expand" at bounding box center [629, 472] width 1096 height 26
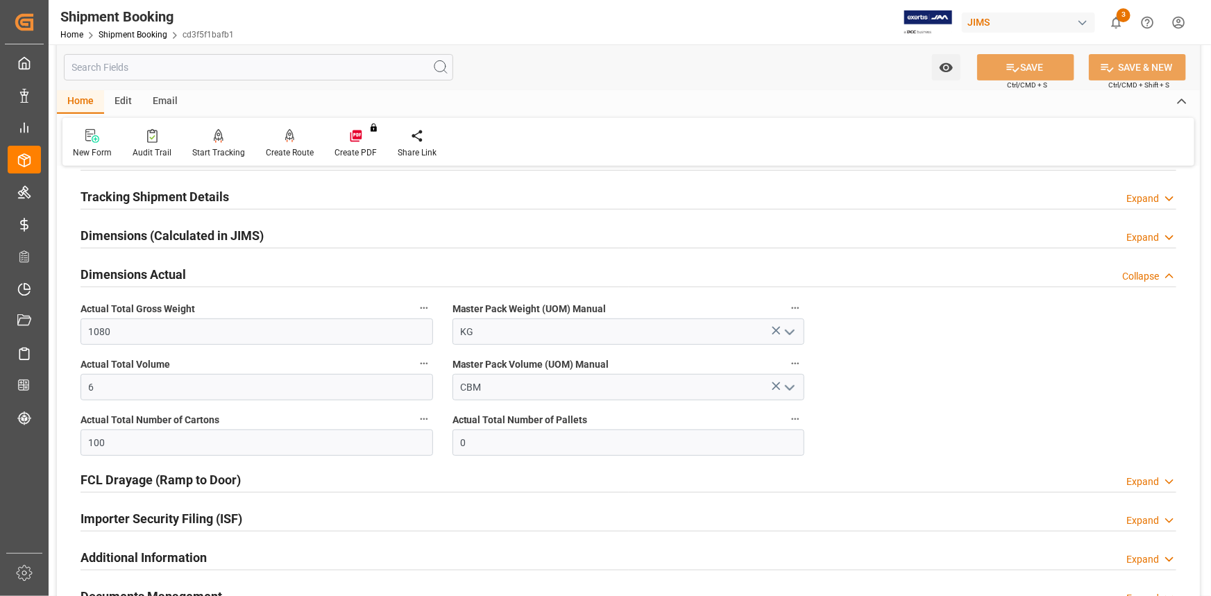
scroll to position [378, 0]
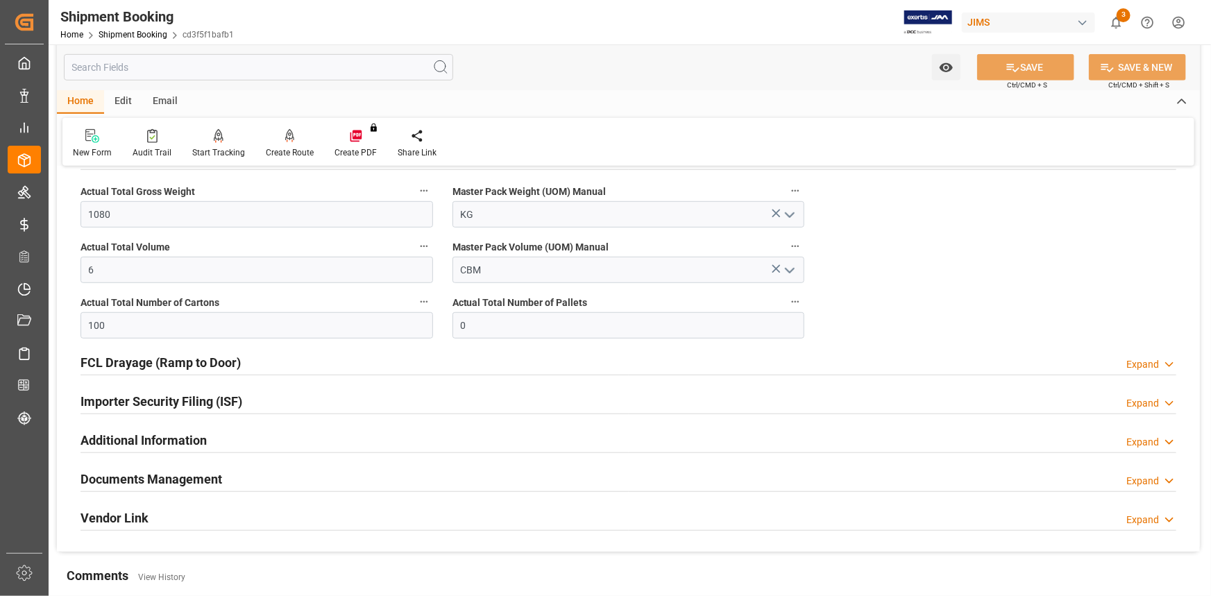
click at [276, 471] on div "Documents Management Expand" at bounding box center [629, 478] width 1096 height 26
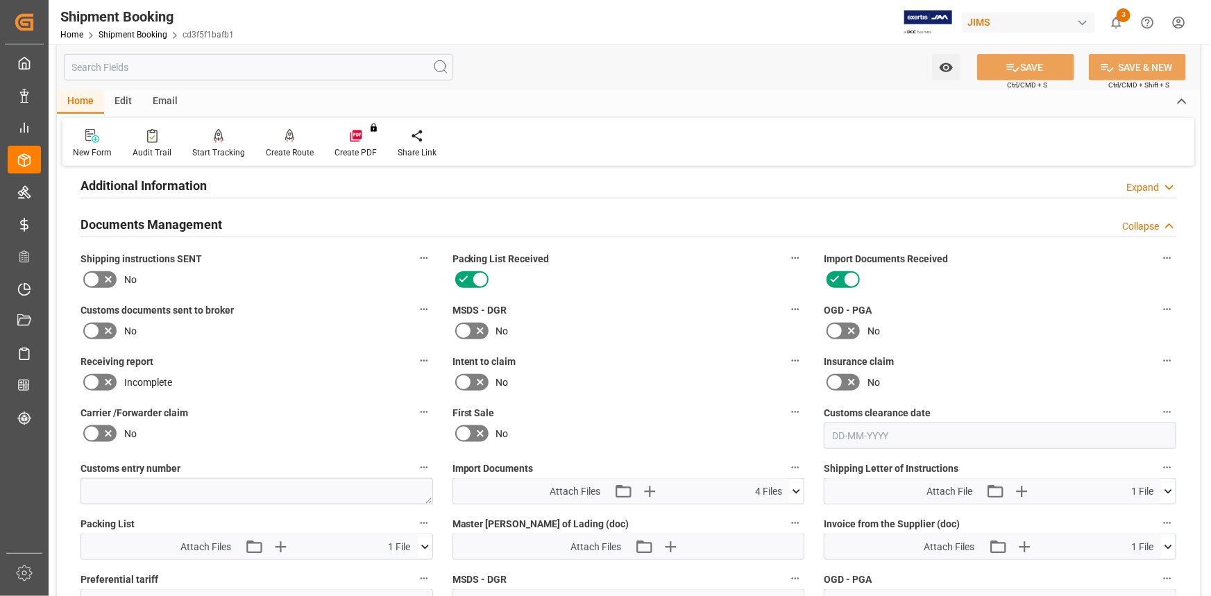
scroll to position [694, 0]
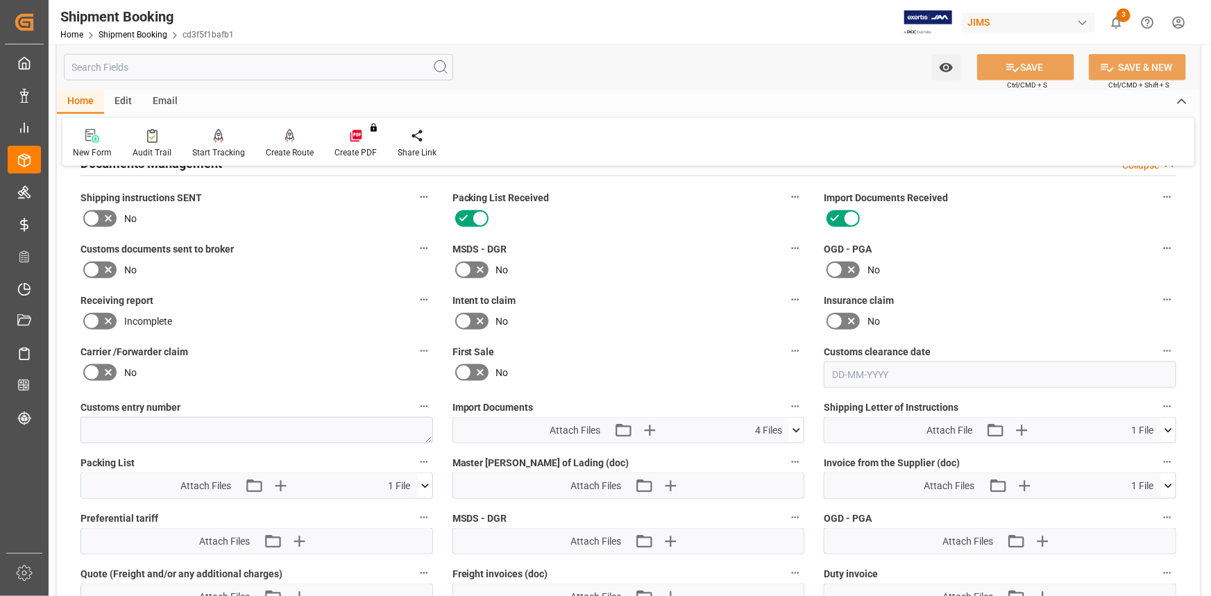
click at [798, 425] on icon at bounding box center [796, 430] width 15 height 15
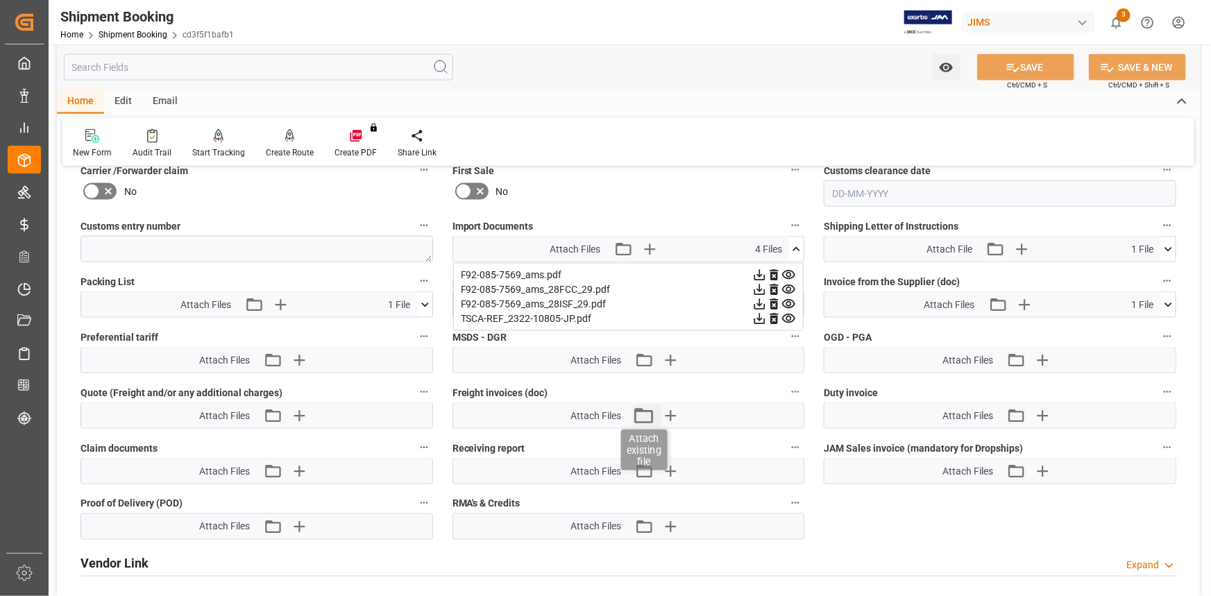
scroll to position [883, 0]
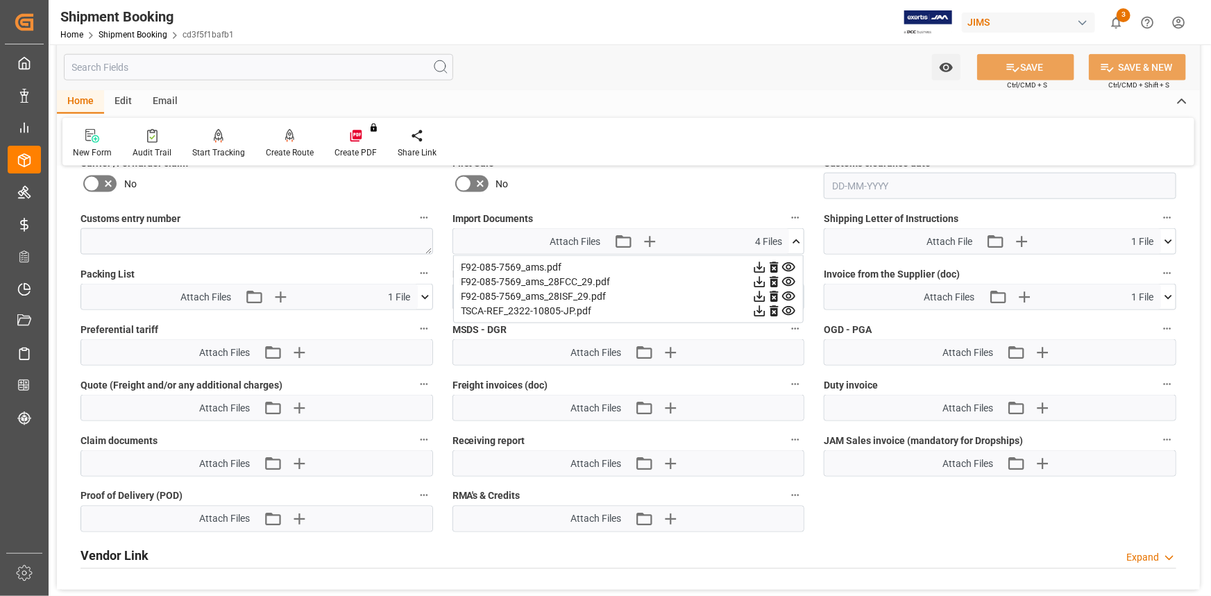
drag, startPoint x: 718, startPoint y: 556, endPoint x: 543, endPoint y: 466, distance: 196.5
click at [717, 555] on div "Vendor Link Expand" at bounding box center [629, 555] width 1096 height 26
click at [424, 292] on icon at bounding box center [425, 297] width 15 height 15
click at [791, 550] on div "Vendor Link Collapse" at bounding box center [629, 555] width 1096 height 26
click at [795, 238] on icon at bounding box center [796, 242] width 15 height 15
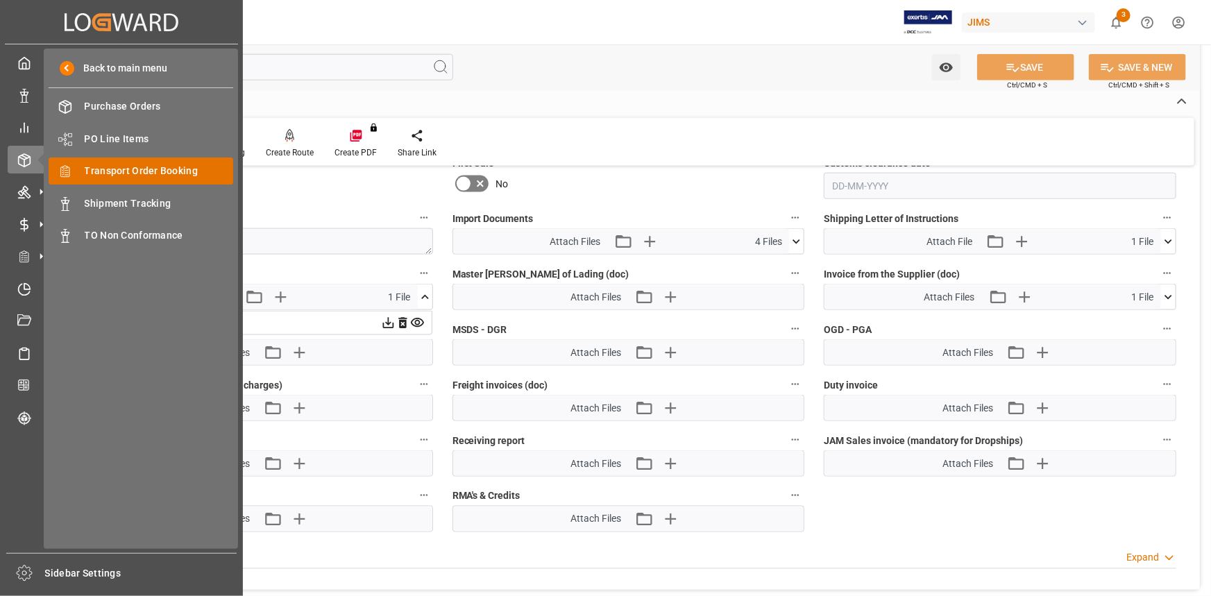
click at [139, 166] on span "Transport Order Booking" at bounding box center [159, 171] width 149 height 15
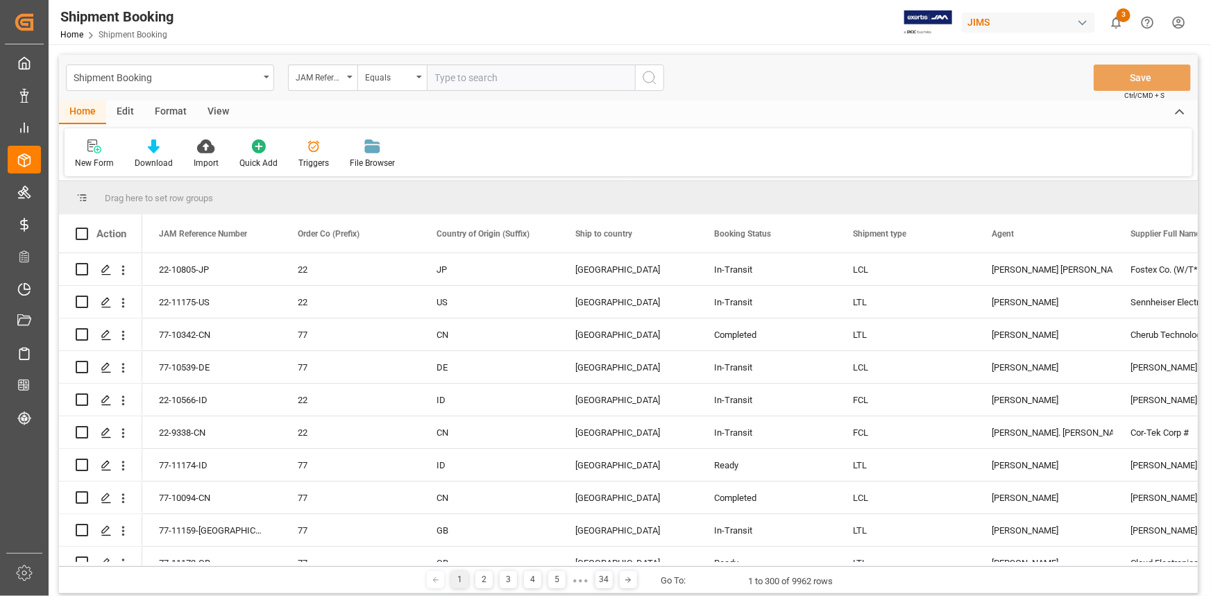
click at [465, 84] on input "text" at bounding box center [531, 78] width 208 height 26
type input "22-10404-CN"
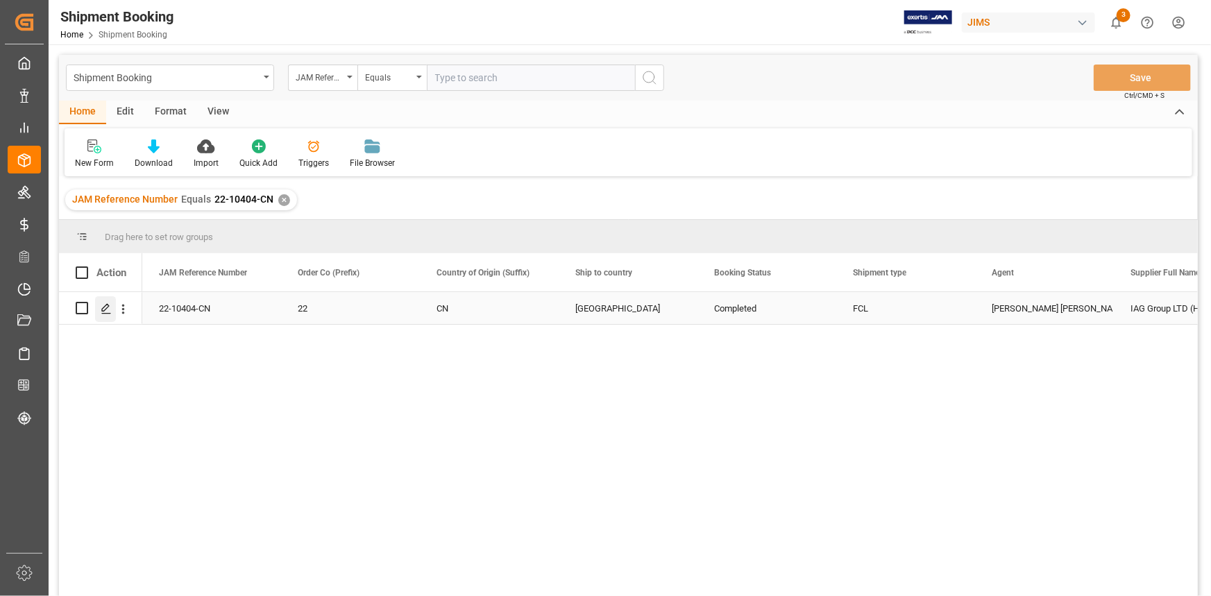
click at [102, 310] on polygon "Press SPACE to select this row." at bounding box center [105, 307] width 7 height 7
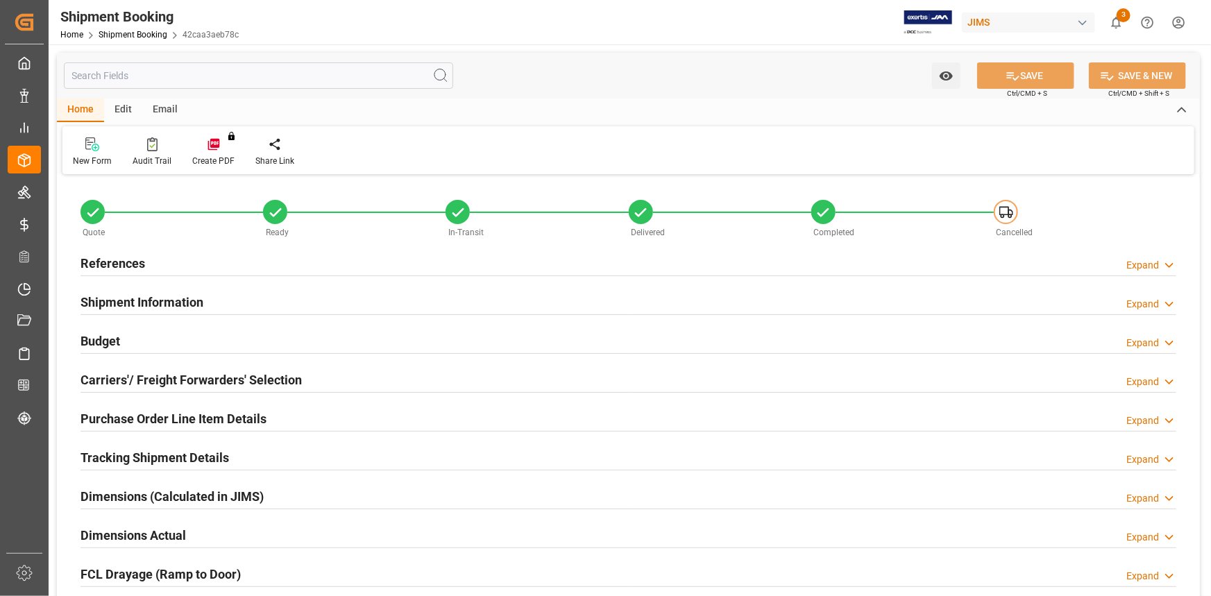
type input "1"
type input "30"
type input "14757.7647"
type input "3302.48"
type input "4200"
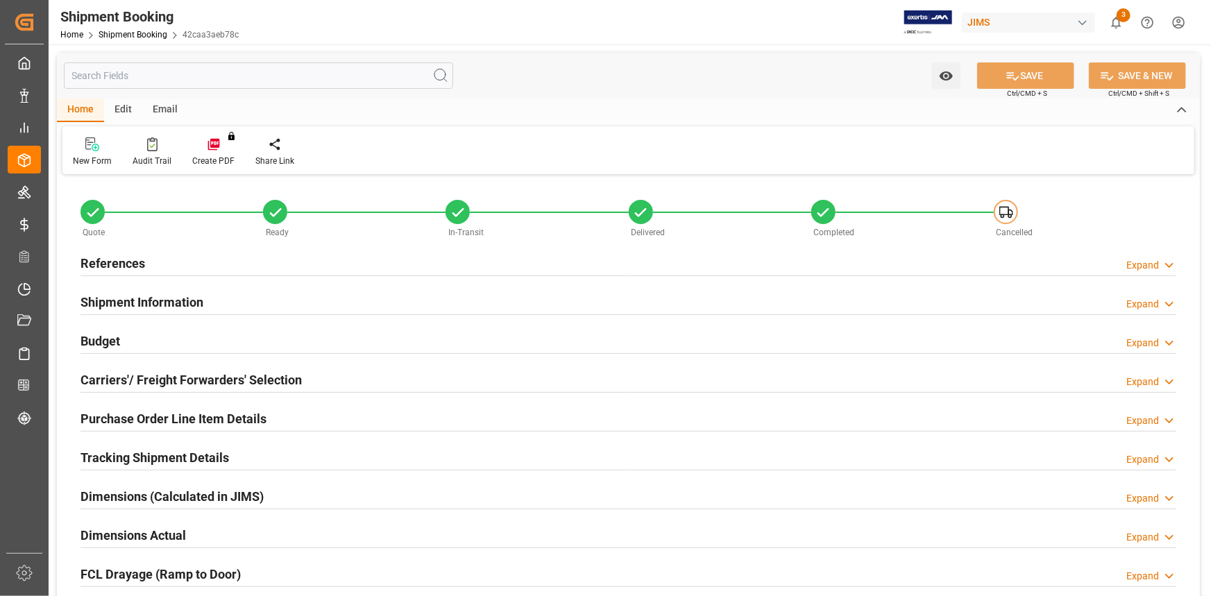
type input "33016.1"
type input "[DATE]"
type input "[DATE] 00:00"
drag, startPoint x: 205, startPoint y: 258, endPoint x: 221, endPoint y: 268, distance: 18.7
click at [205, 258] on div "References Expand" at bounding box center [629, 262] width 1096 height 26
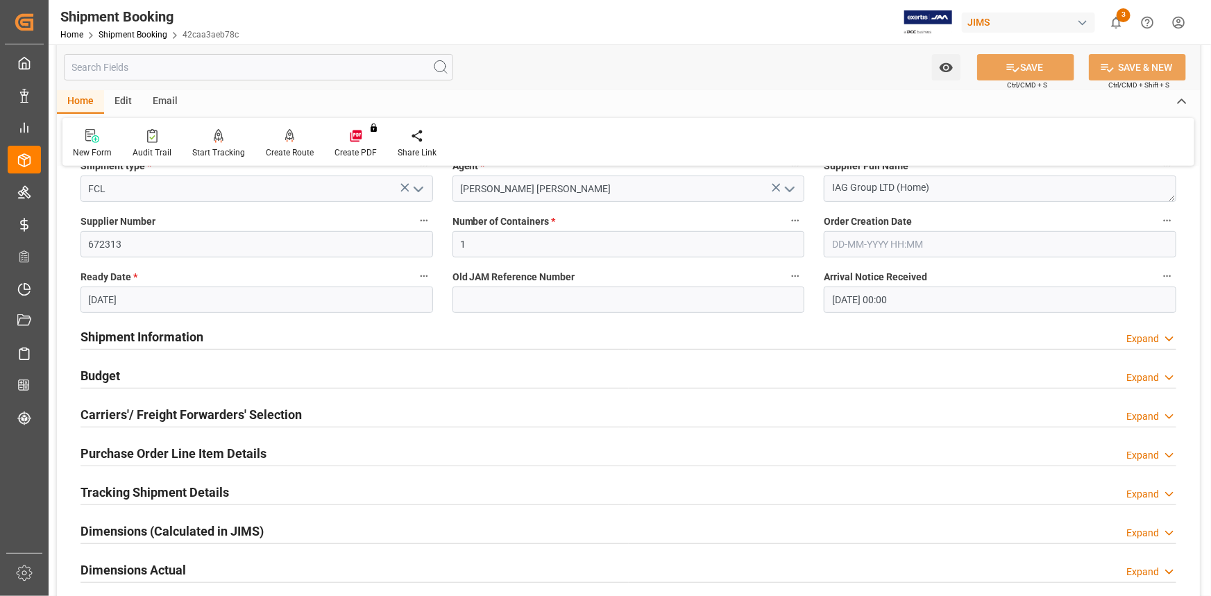
scroll to position [252, 0]
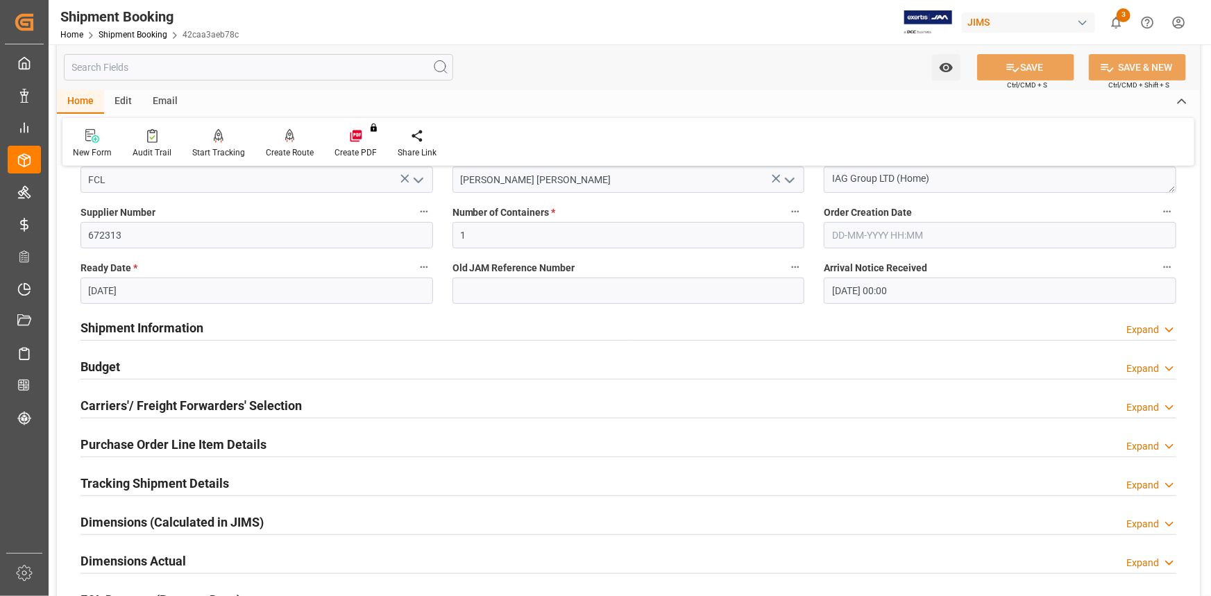
click at [256, 321] on div "Shipment Information Expand" at bounding box center [629, 327] width 1096 height 26
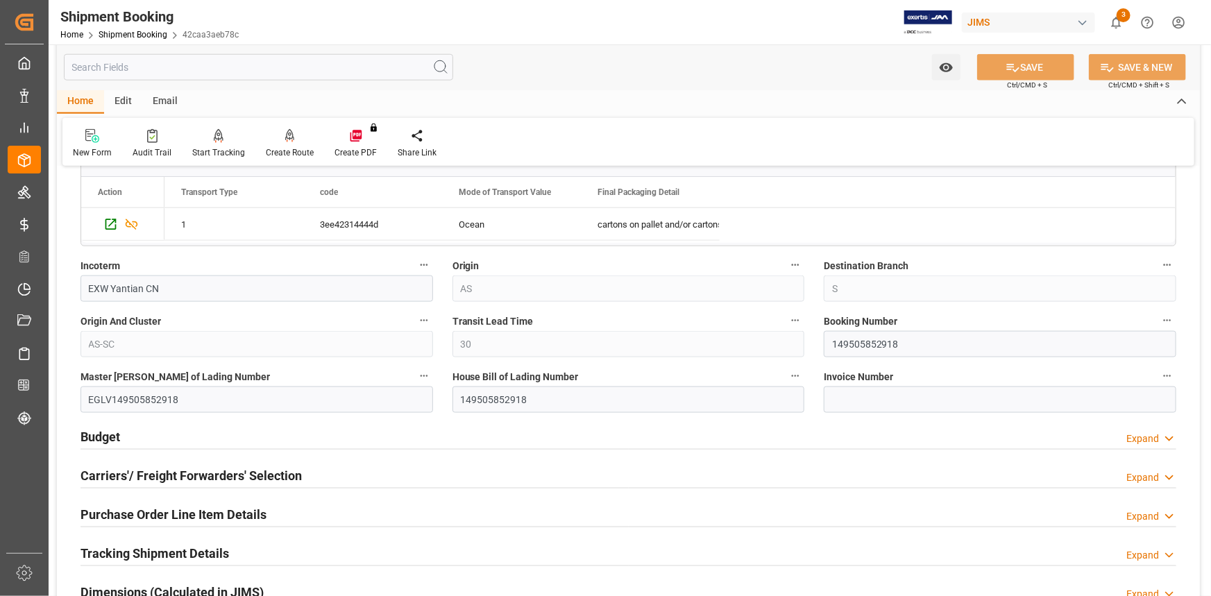
scroll to position [820, 0]
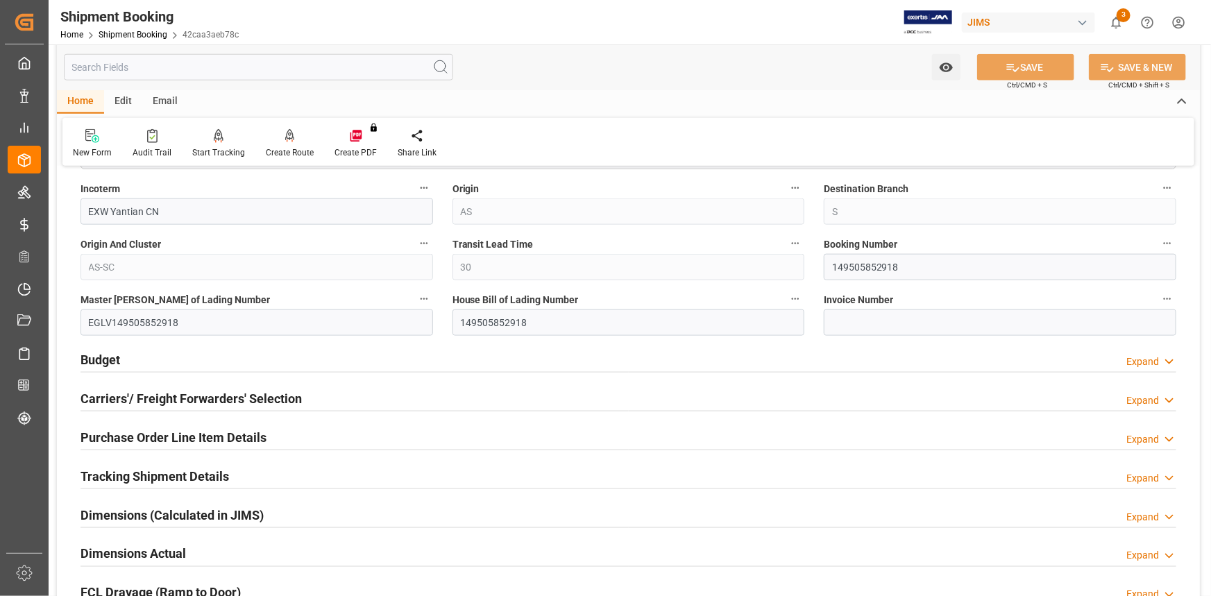
click at [310, 364] on div "Budget Expand" at bounding box center [629, 359] width 1096 height 26
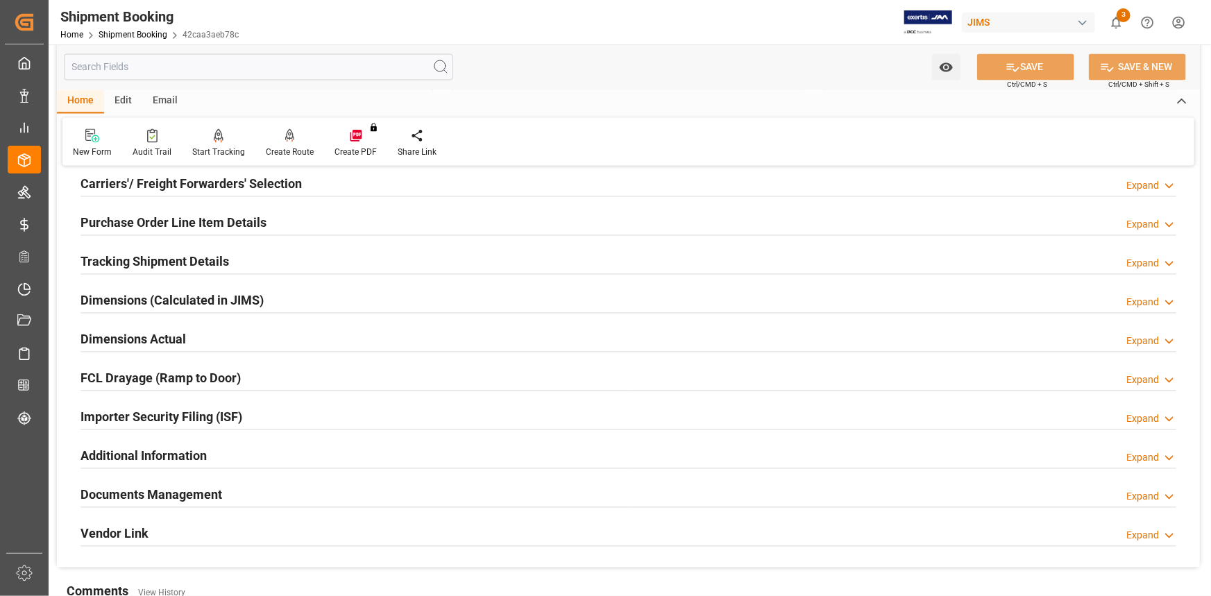
scroll to position [1388, 0]
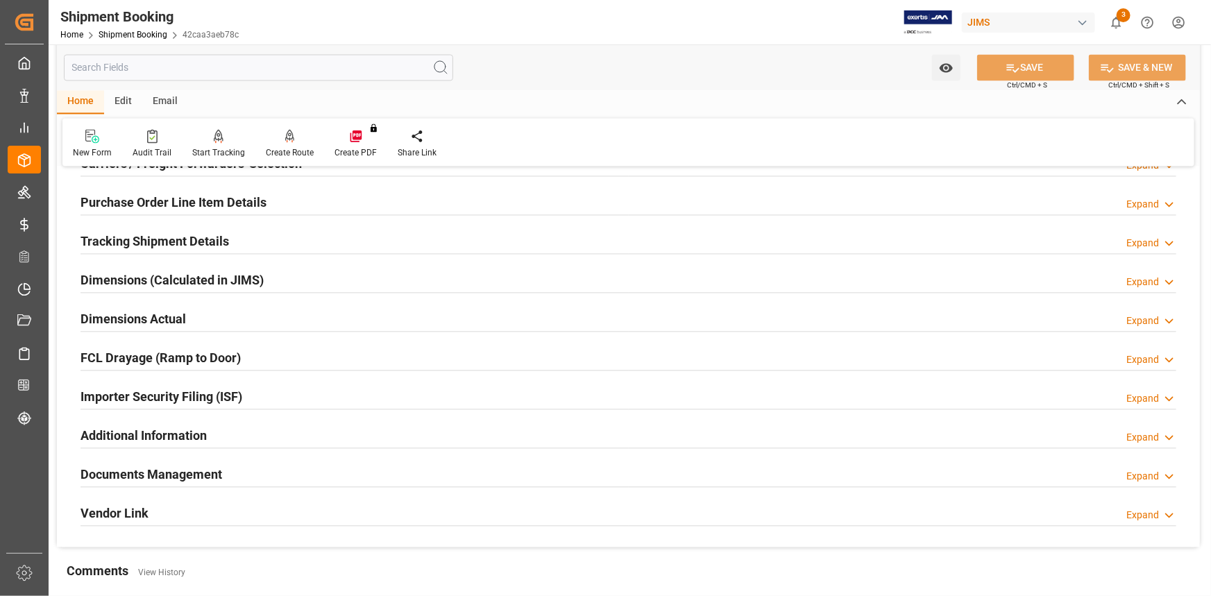
click at [309, 471] on div "Documents Management Expand" at bounding box center [629, 473] width 1096 height 26
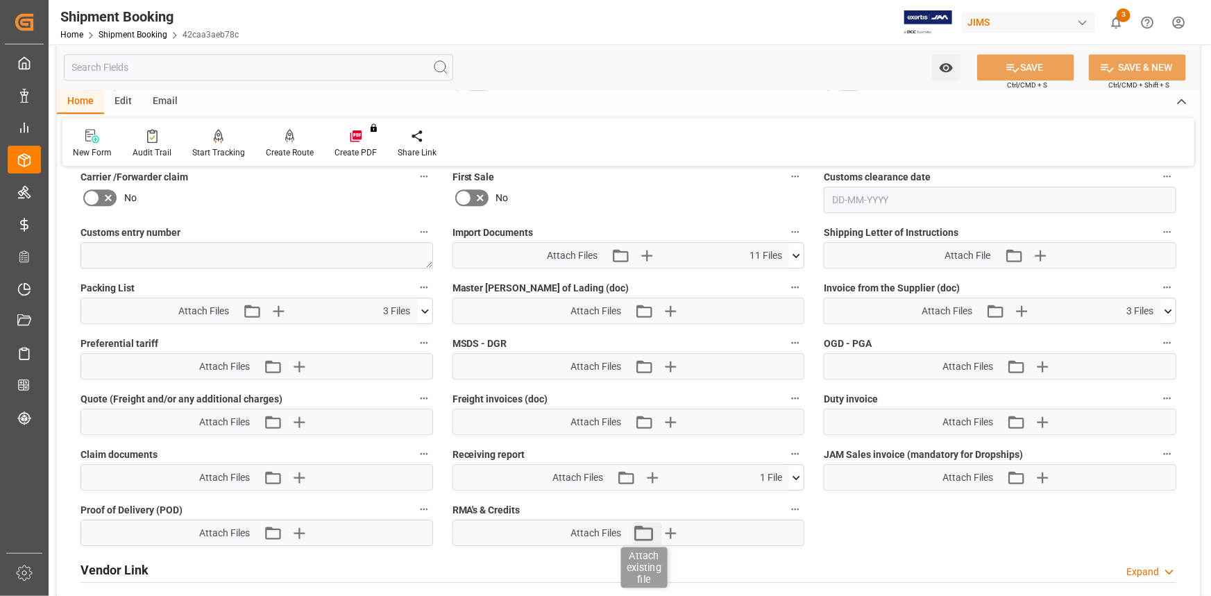
scroll to position [1893, 0]
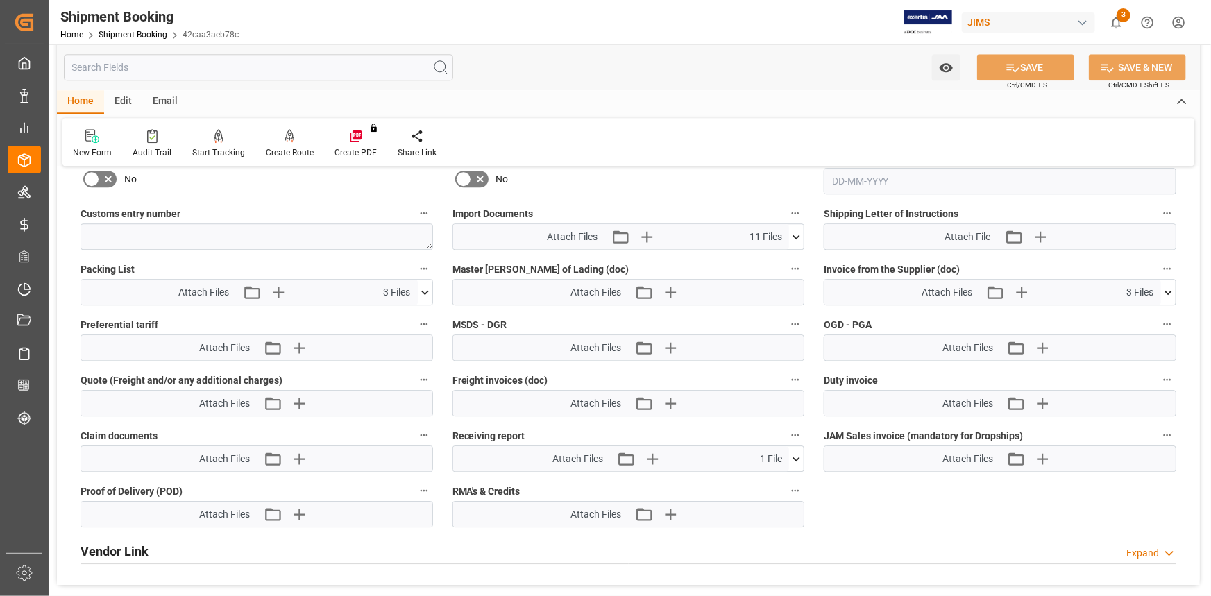
click at [797, 459] on icon at bounding box center [796, 459] width 15 height 15
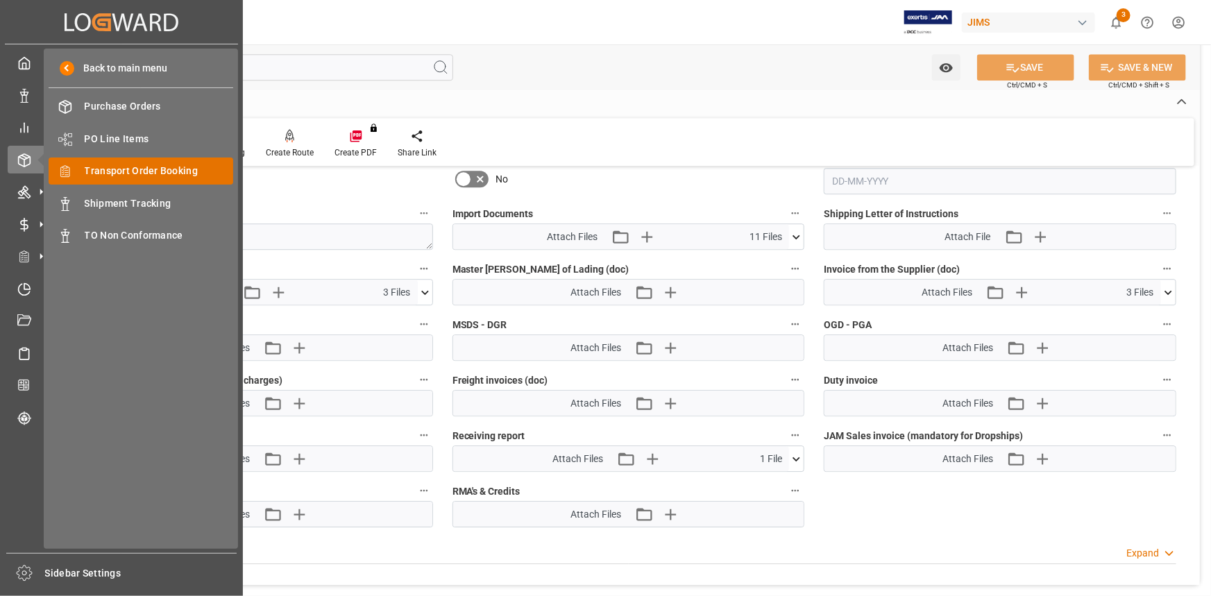
click at [127, 176] on span "Transport Order Booking" at bounding box center [159, 171] width 149 height 15
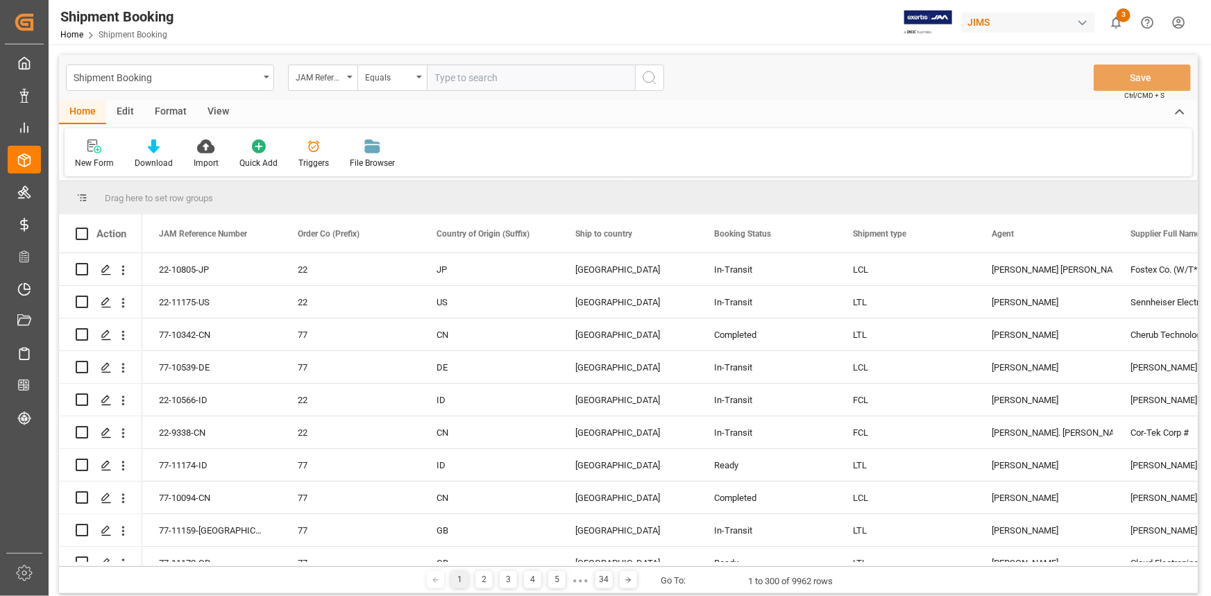
click at [456, 81] on input "text" at bounding box center [531, 78] width 208 height 26
type input "22-11006-US"
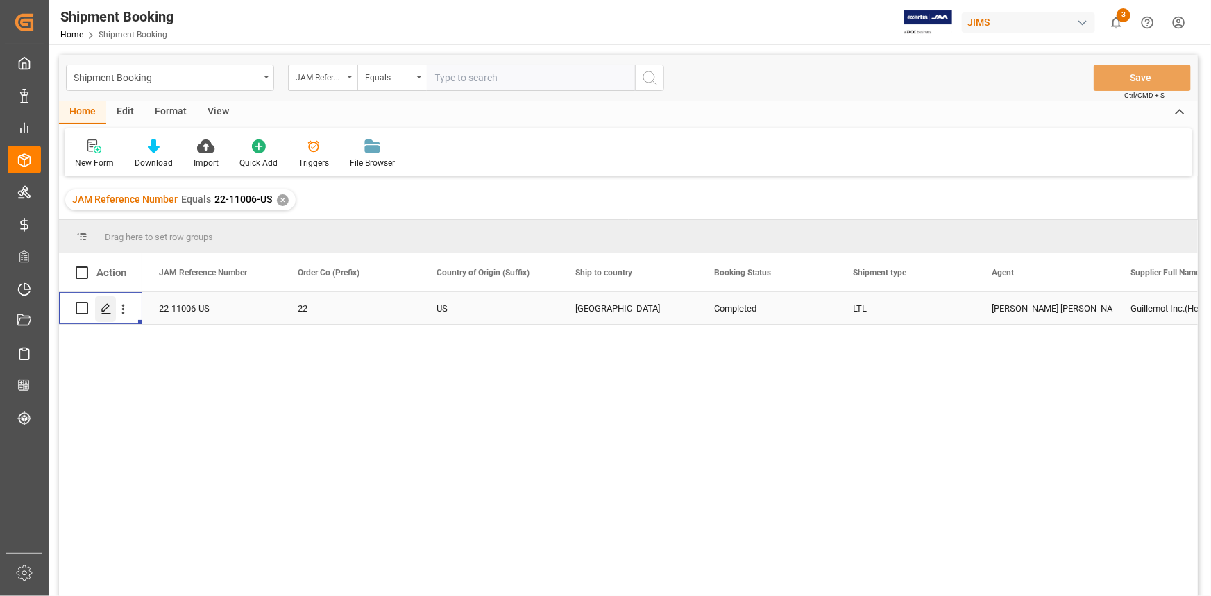
click at [101, 310] on icon "Press SPACE to select this row." at bounding box center [106, 308] width 11 height 11
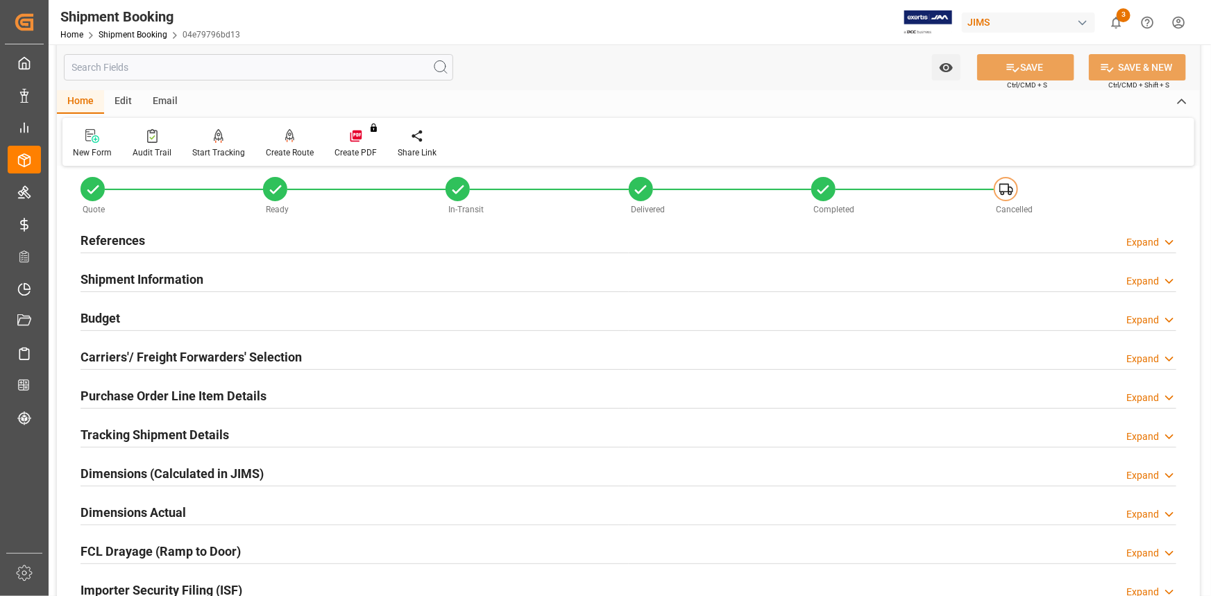
scroll to position [62, 0]
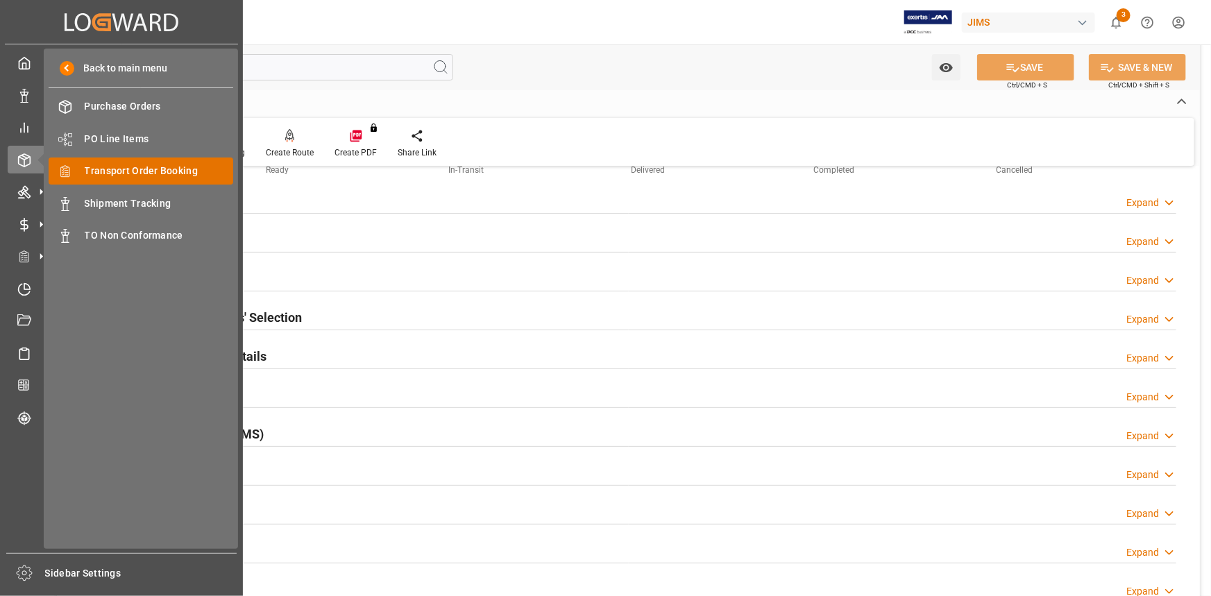
click at [143, 174] on span "Transport Order Booking" at bounding box center [159, 171] width 149 height 15
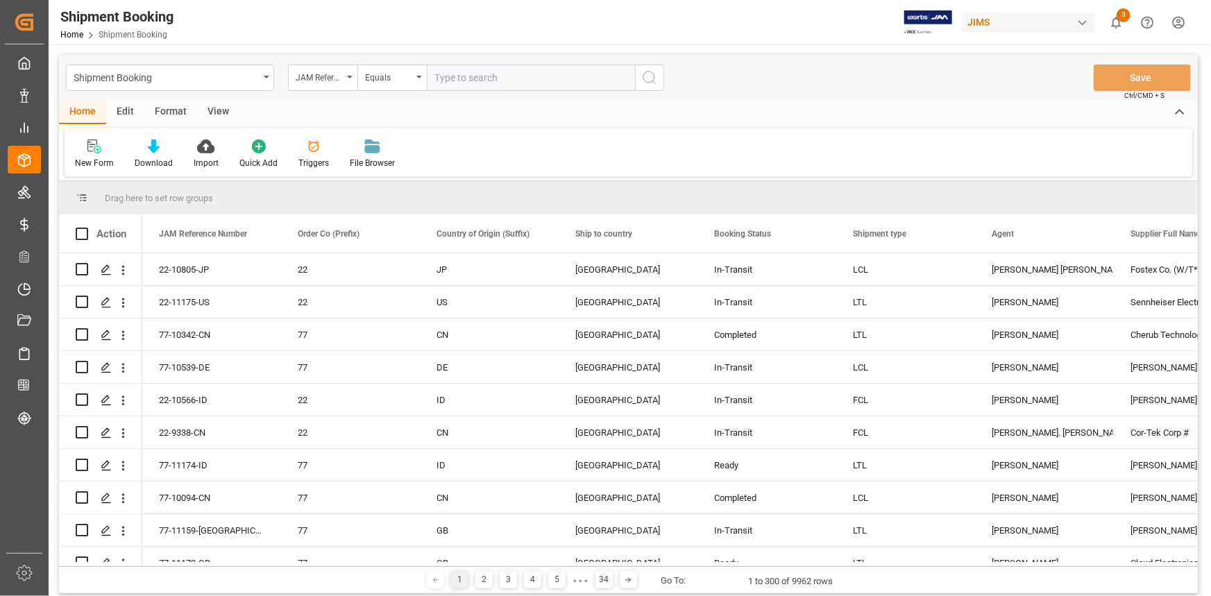
click at [454, 77] on input "text" at bounding box center [531, 78] width 208 height 26
type input "22-11006-US"
click at [653, 83] on icon "search button" at bounding box center [649, 77] width 17 height 17
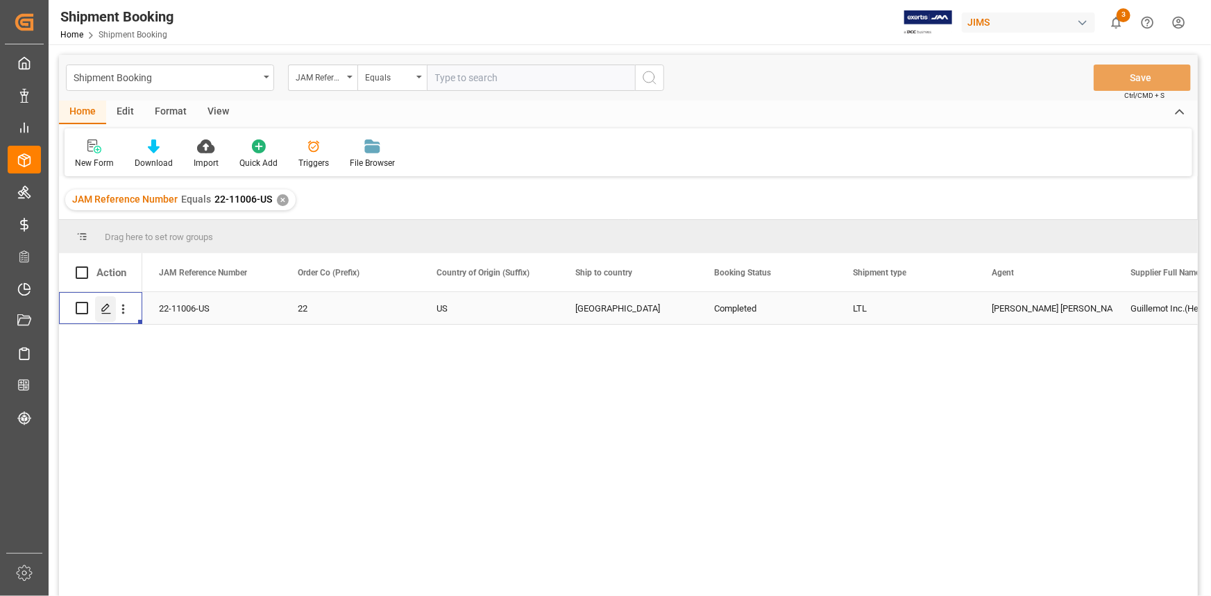
click at [103, 311] on polygon "Press SPACE to select this row." at bounding box center [105, 307] width 7 height 7
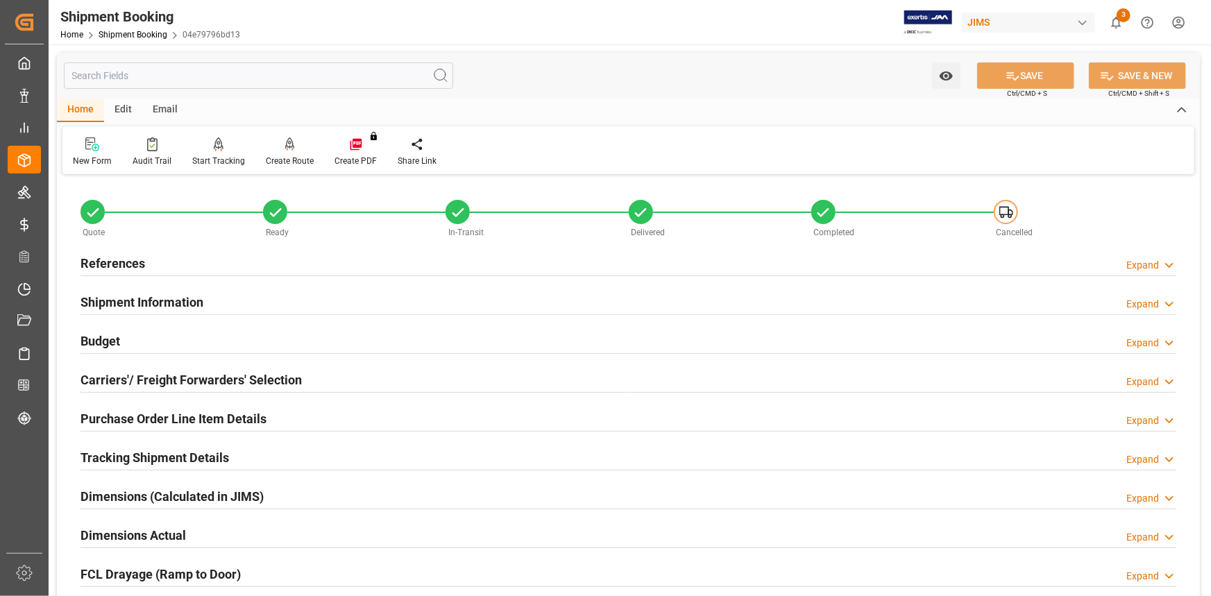
click at [228, 261] on div "References Expand" at bounding box center [629, 262] width 1096 height 26
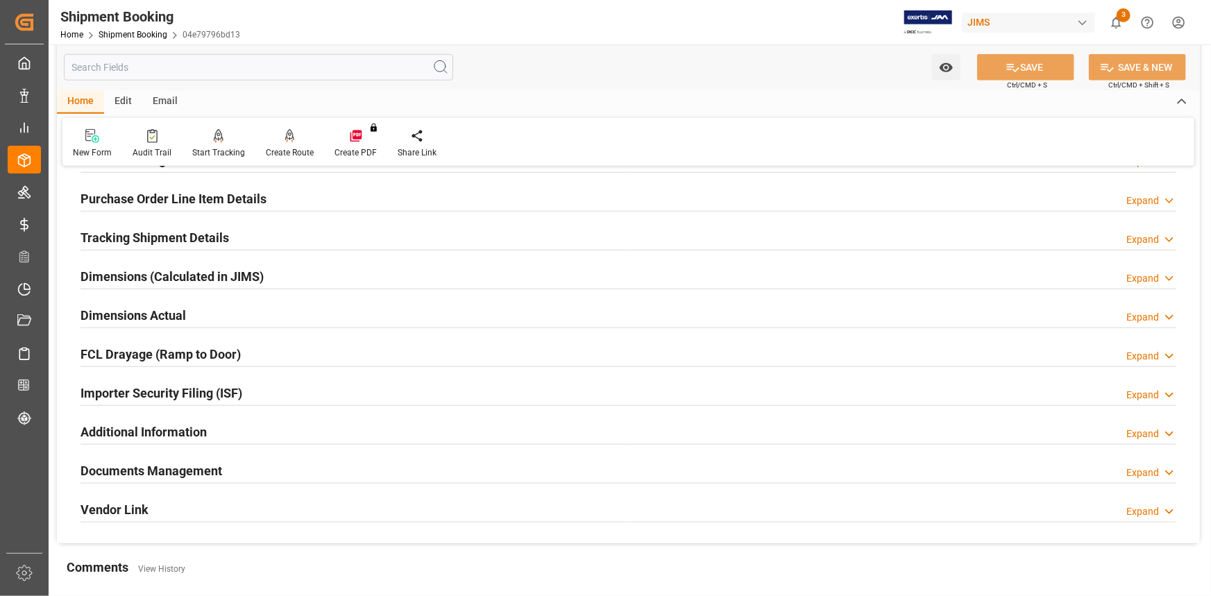
scroll to position [505, 0]
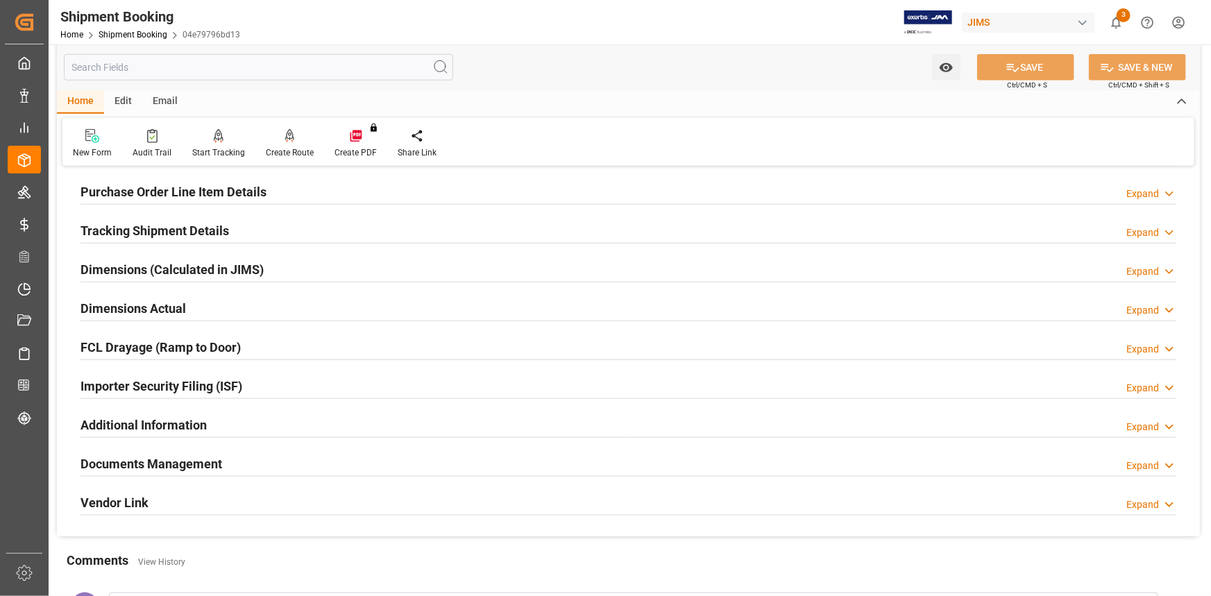
drag, startPoint x: 286, startPoint y: 460, endPoint x: 332, endPoint y: 449, distance: 47.1
click at [286, 459] on div "Documents Management Expand" at bounding box center [629, 463] width 1096 height 26
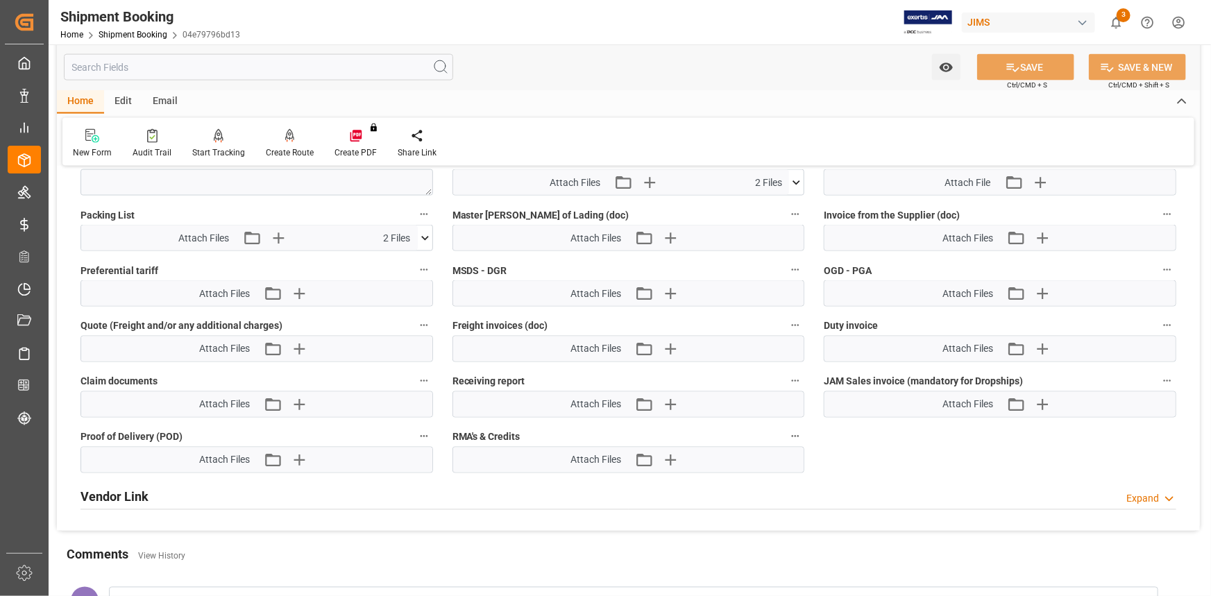
scroll to position [1072, 0]
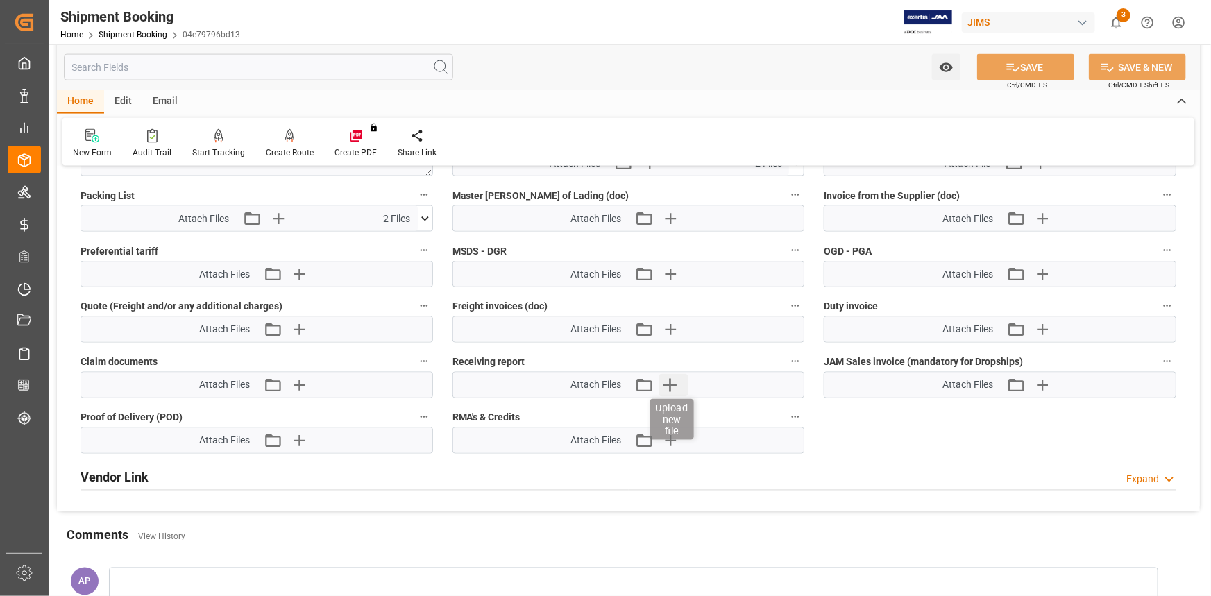
click at [668, 382] on icon "button" at bounding box center [670, 385] width 13 height 13
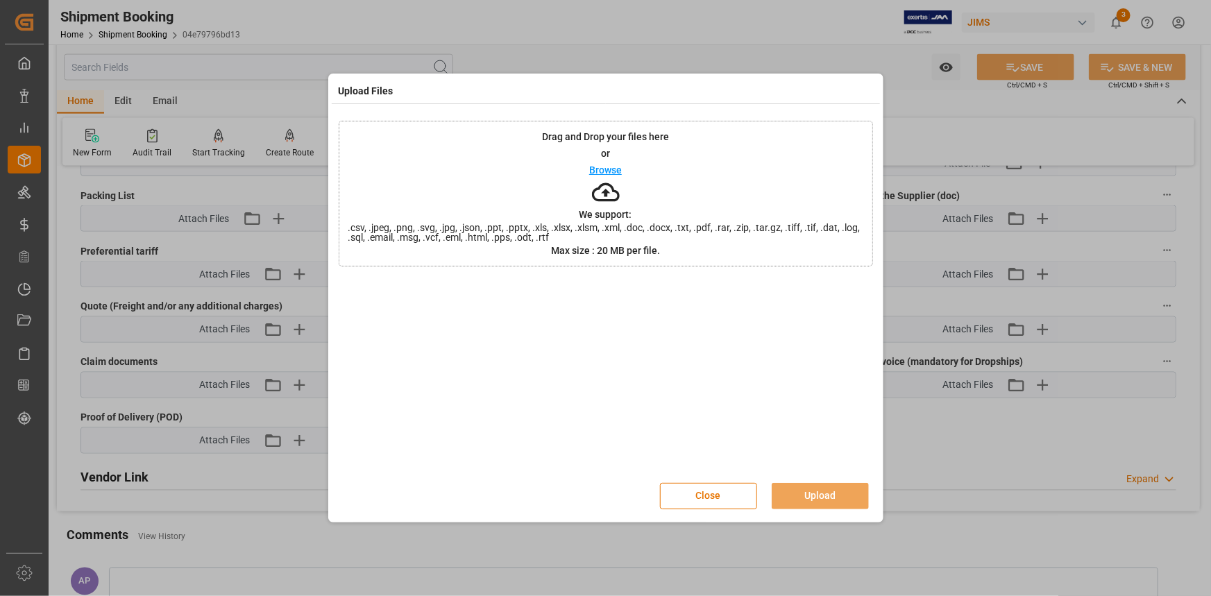
click at [603, 166] on p "Browse" at bounding box center [605, 170] width 33 height 10
click at [820, 497] on button "Upload" at bounding box center [820, 496] width 97 height 26
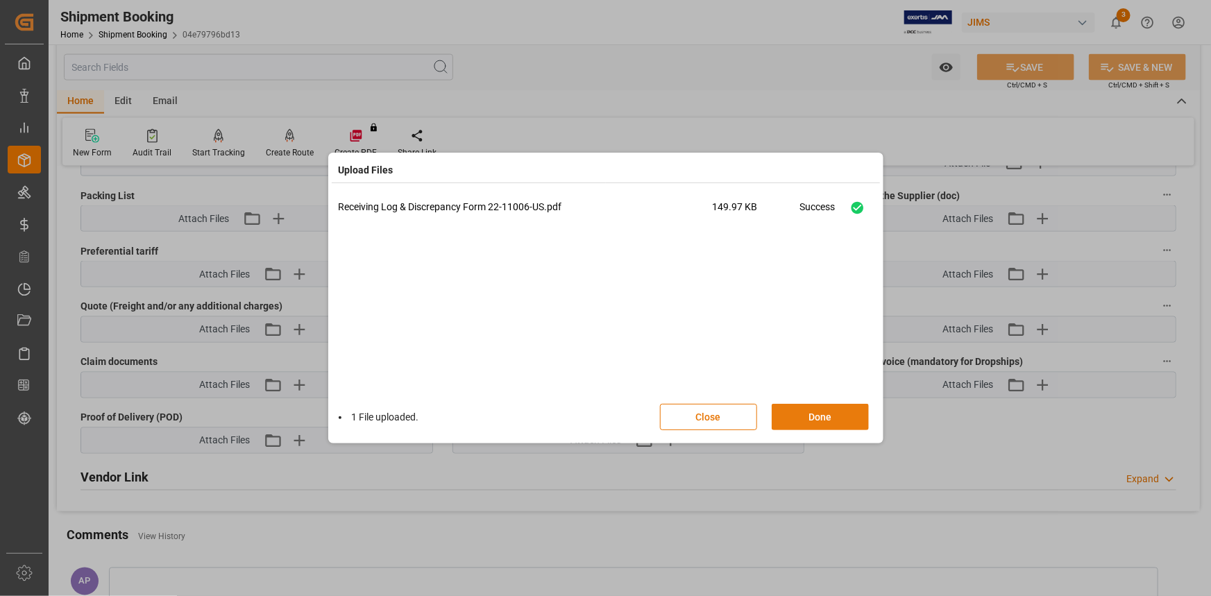
click at [811, 410] on button "Done" at bounding box center [820, 417] width 97 height 26
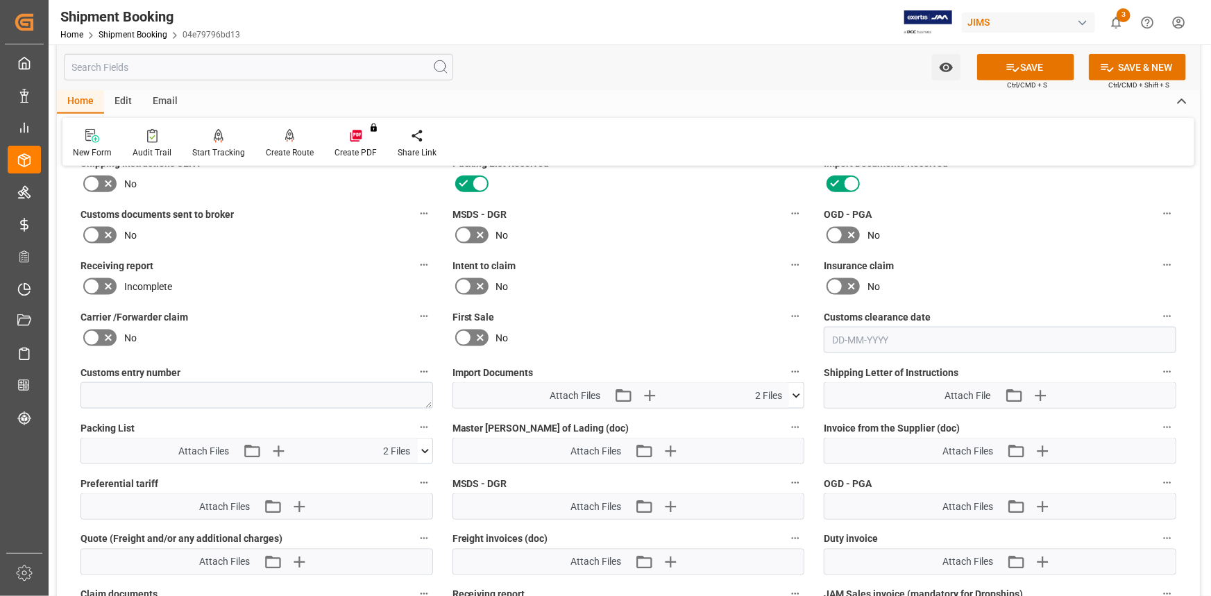
scroll to position [820, 0]
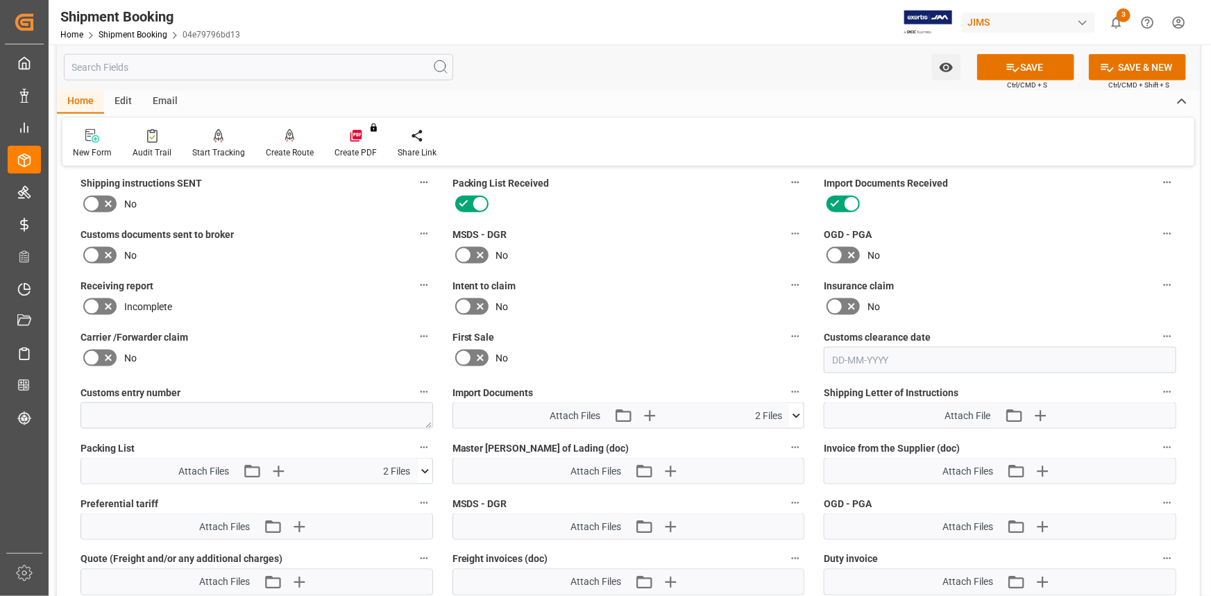
click at [108, 304] on icon at bounding box center [108, 307] width 7 height 7
click at [0, 0] on input "checkbox" at bounding box center [0, 0] width 0 height 0
click at [1025, 69] on button "SAVE" at bounding box center [1025, 67] width 97 height 26
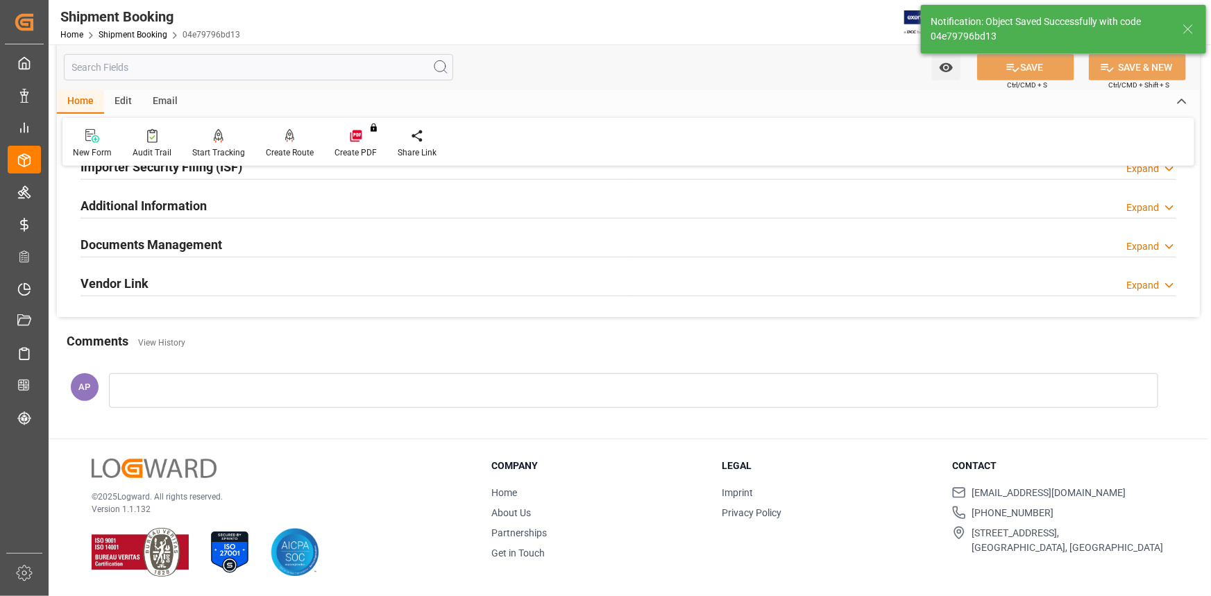
scroll to position [444, 0]
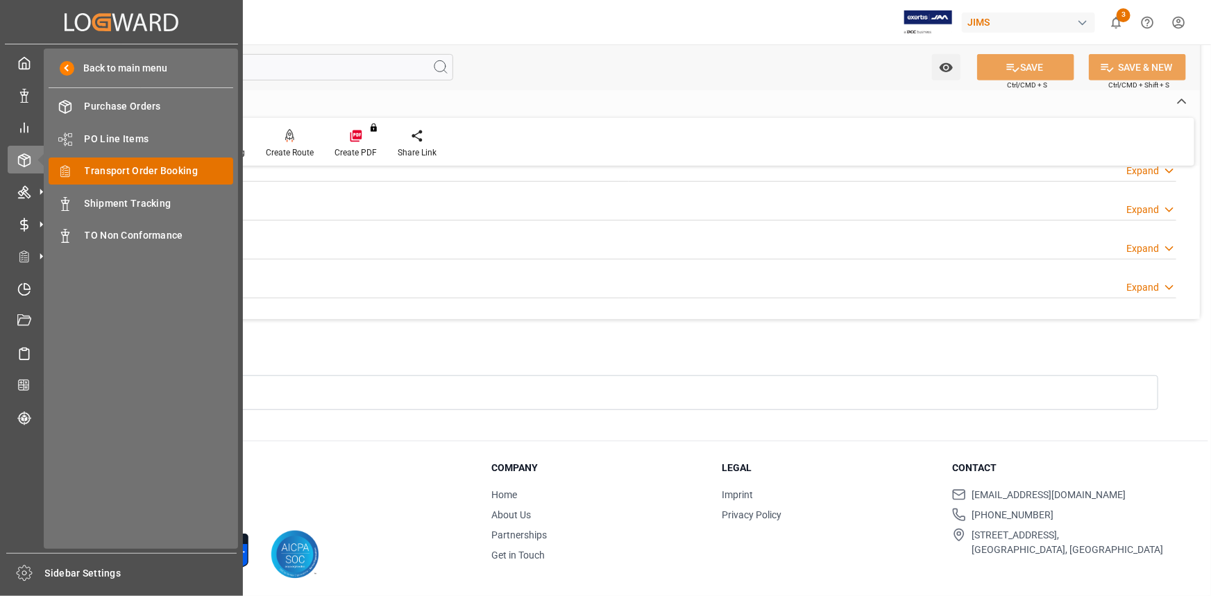
click at [153, 175] on span "Transport Order Booking" at bounding box center [159, 171] width 149 height 15
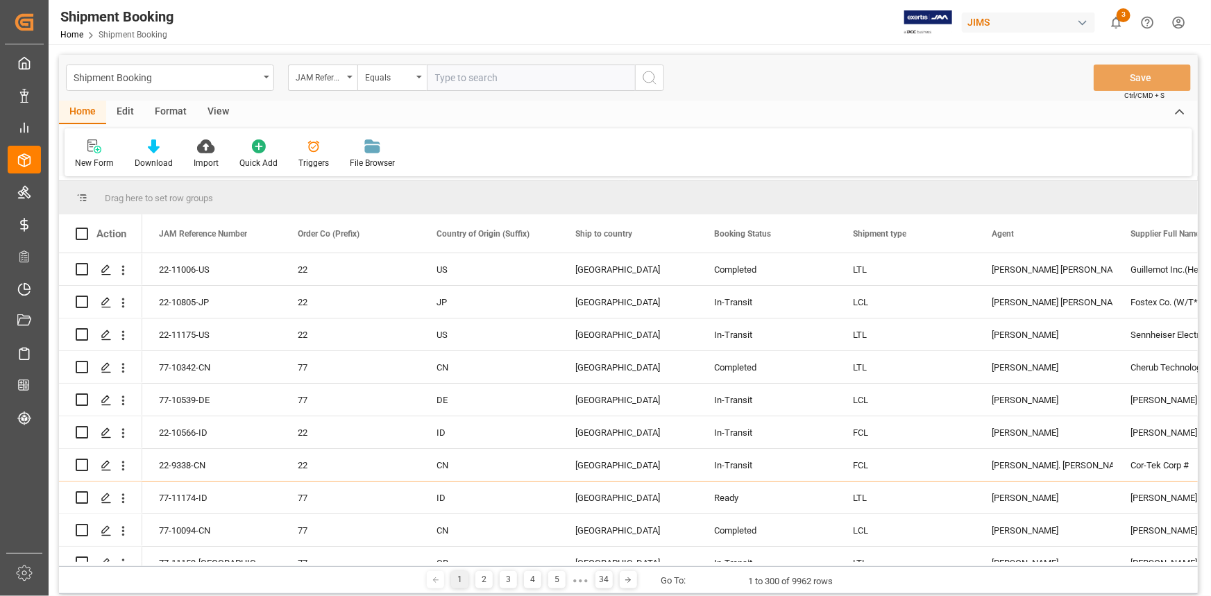
click at [472, 80] on input "text" at bounding box center [531, 78] width 208 height 26
paste input "22-10574-CN"
type input "22-10574-CN"
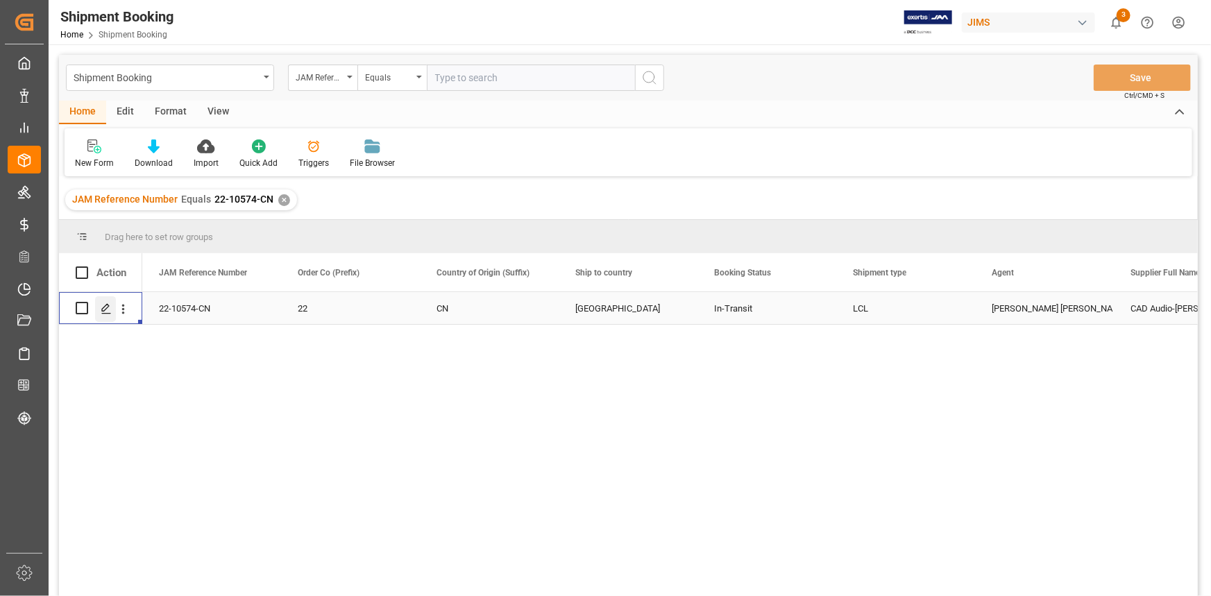
click at [108, 308] on icon "Press SPACE to select this row." at bounding box center [106, 308] width 11 height 11
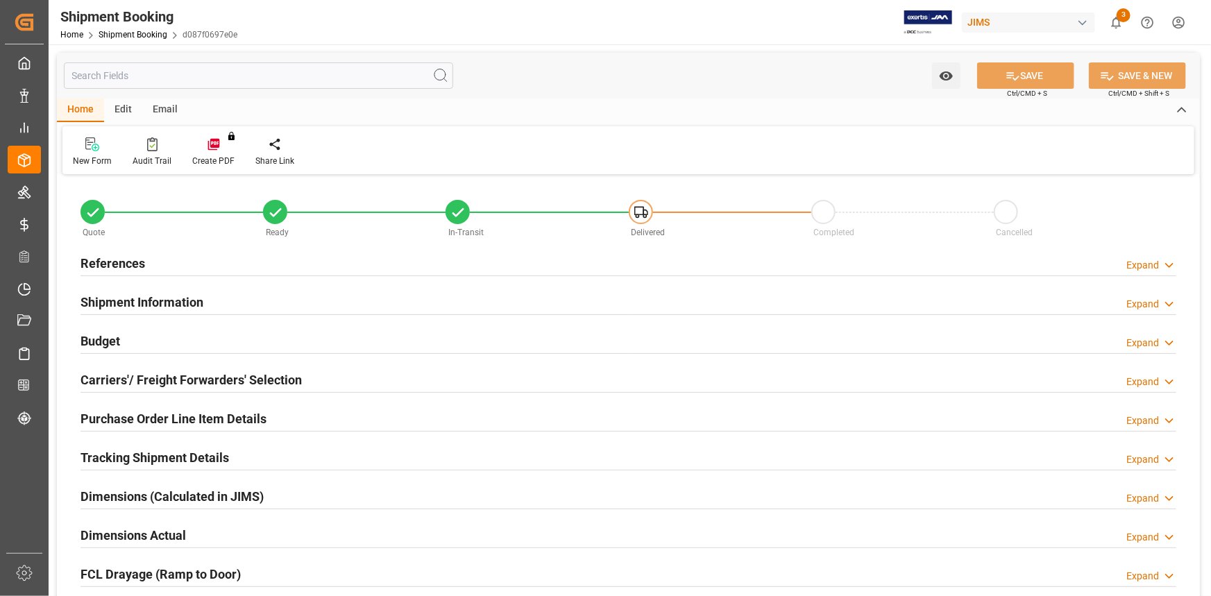
type input "0"
type input "52"
type input "20-08-2025"
click at [212, 264] on div "References Expand" at bounding box center [629, 262] width 1096 height 26
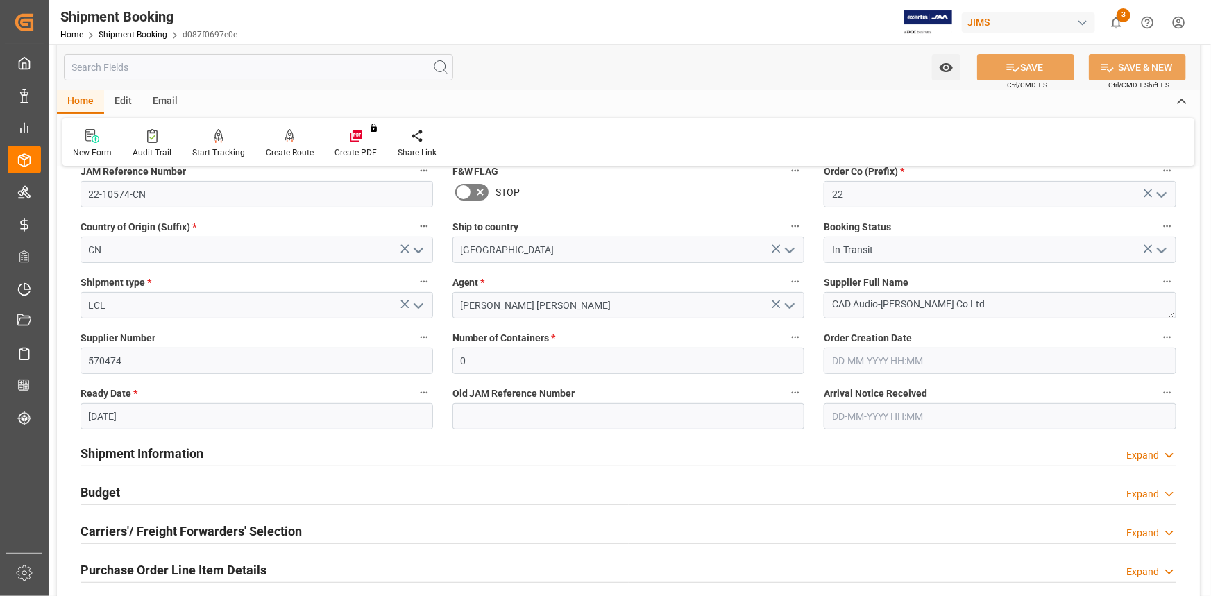
scroll to position [189, 0]
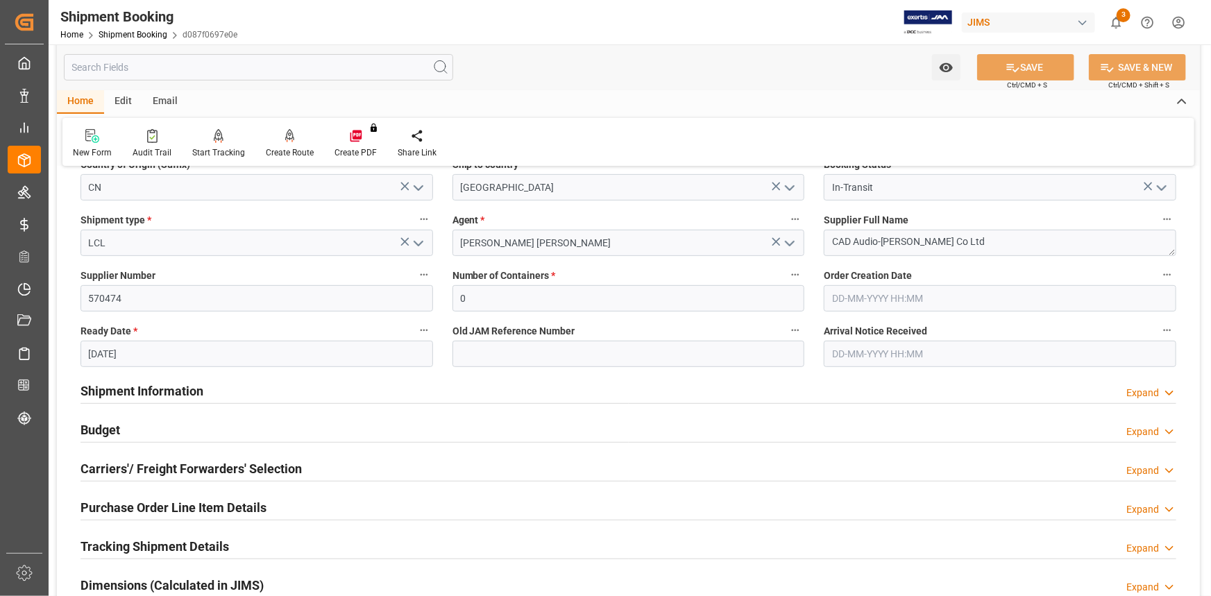
click at [291, 383] on div "Shipment Information Expand" at bounding box center [629, 390] width 1096 height 26
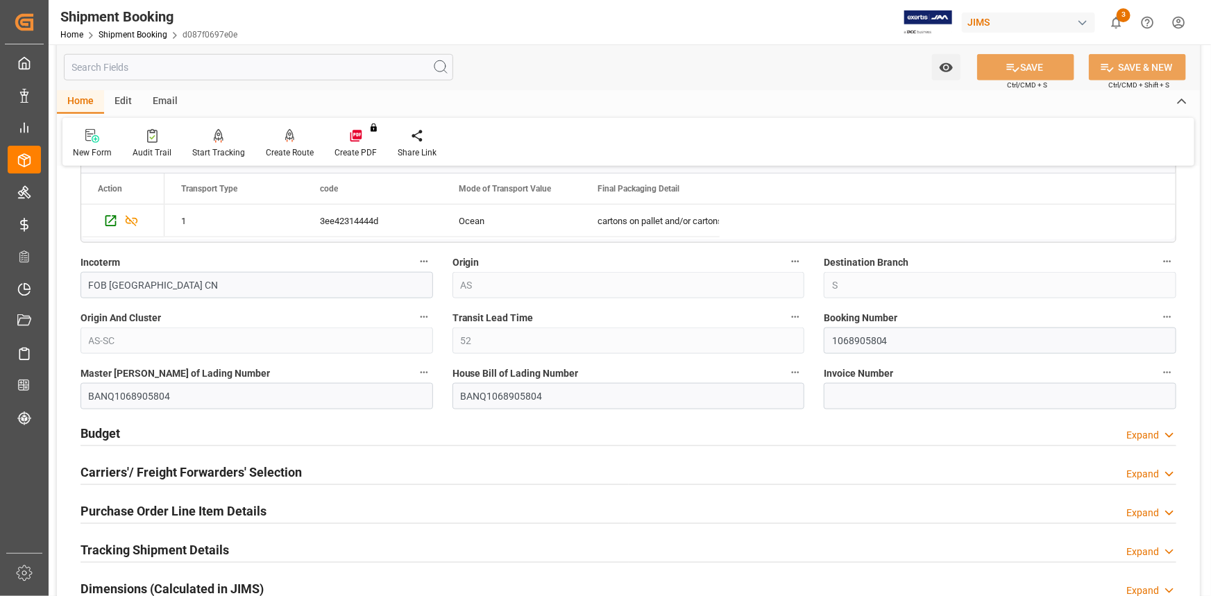
scroll to position [756, 0]
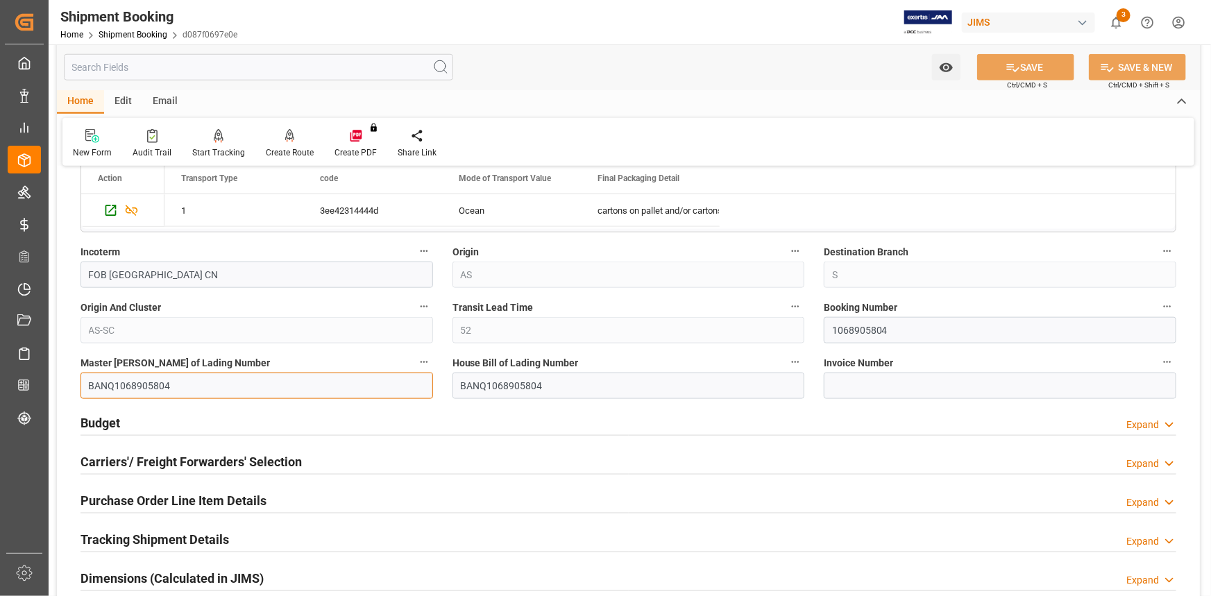
drag, startPoint x: 182, startPoint y: 384, endPoint x: 69, endPoint y: 386, distance: 113.1
click at [67, 385] on div "Quote Ready In-Transit Delivered Completed Cancelled References Collapse JAM Re…" at bounding box center [628, 133] width 1143 height 1423
click at [179, 387] on input "BANQ1068905804" at bounding box center [257, 386] width 353 height 26
click at [187, 384] on input "BANQ1068905804" at bounding box center [257, 386] width 353 height 26
drag, startPoint x: 181, startPoint y: 383, endPoint x: 85, endPoint y: 388, distance: 96.6
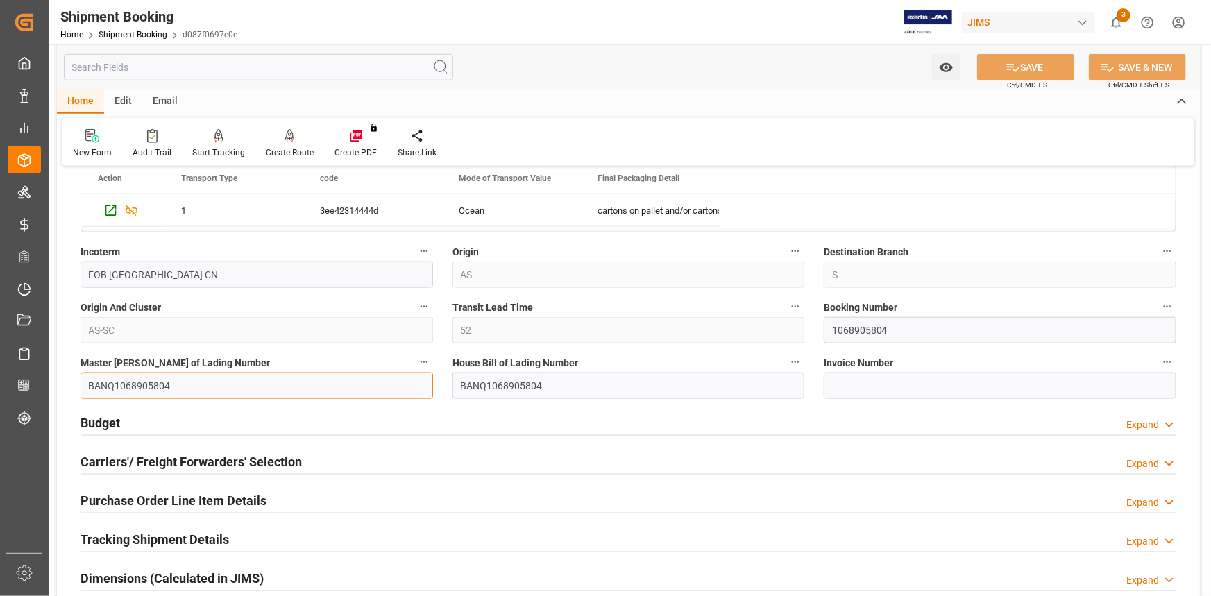
click at [75, 380] on div "Master Bill of Lading Number BANQ1068905804" at bounding box center [257, 376] width 372 height 56
drag, startPoint x: 175, startPoint y: 384, endPoint x: 77, endPoint y: 393, distance: 98.3
click at [47, 383] on div "Created by potrace 1.15, written by Peter Selinger 2001-2017 Created by potrace…" at bounding box center [605, 298] width 1211 height 596
paste input "CHN2686345"
type input "CHN2686345"
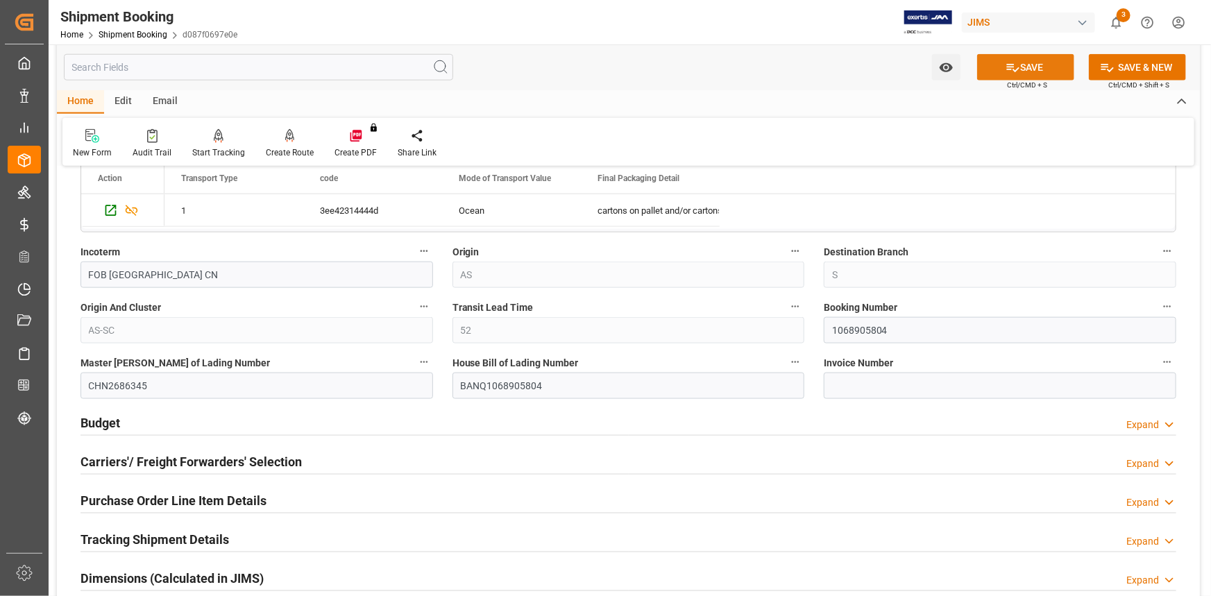
click at [1029, 63] on button "SAVE" at bounding box center [1025, 67] width 97 height 26
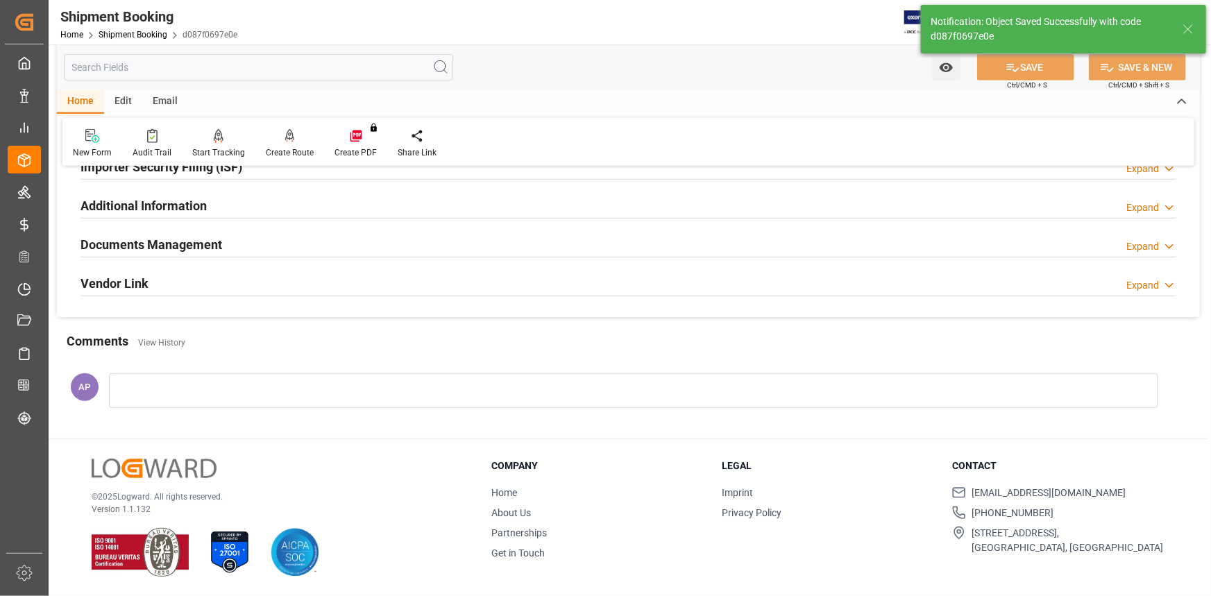
scroll to position [0, 0]
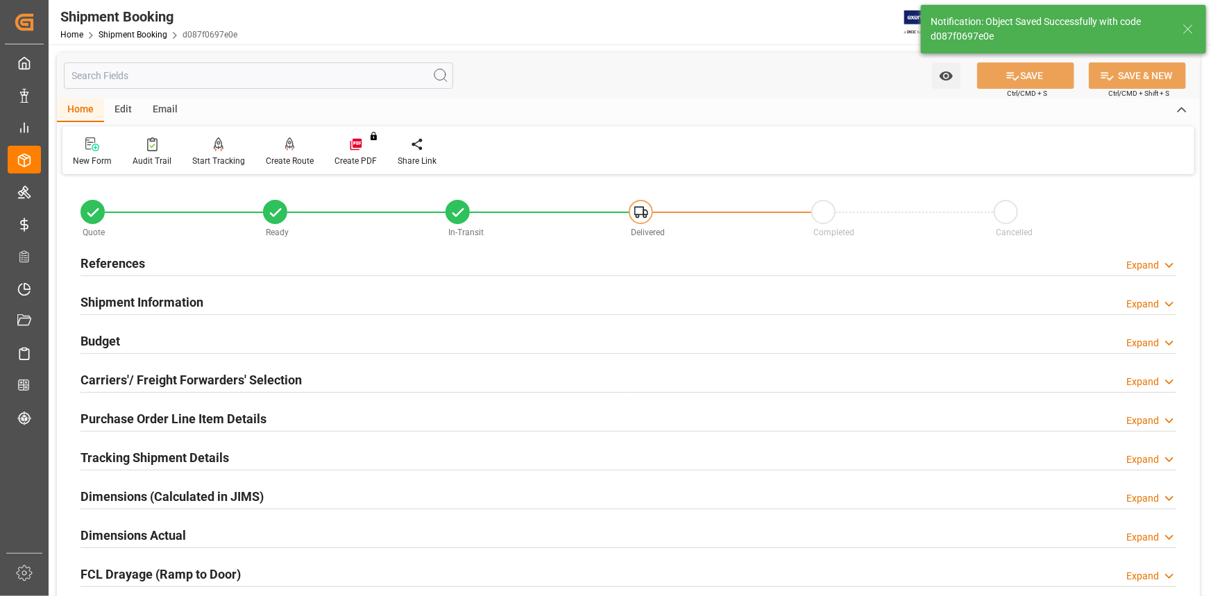
click at [216, 332] on div "Budget Expand" at bounding box center [629, 340] width 1096 height 26
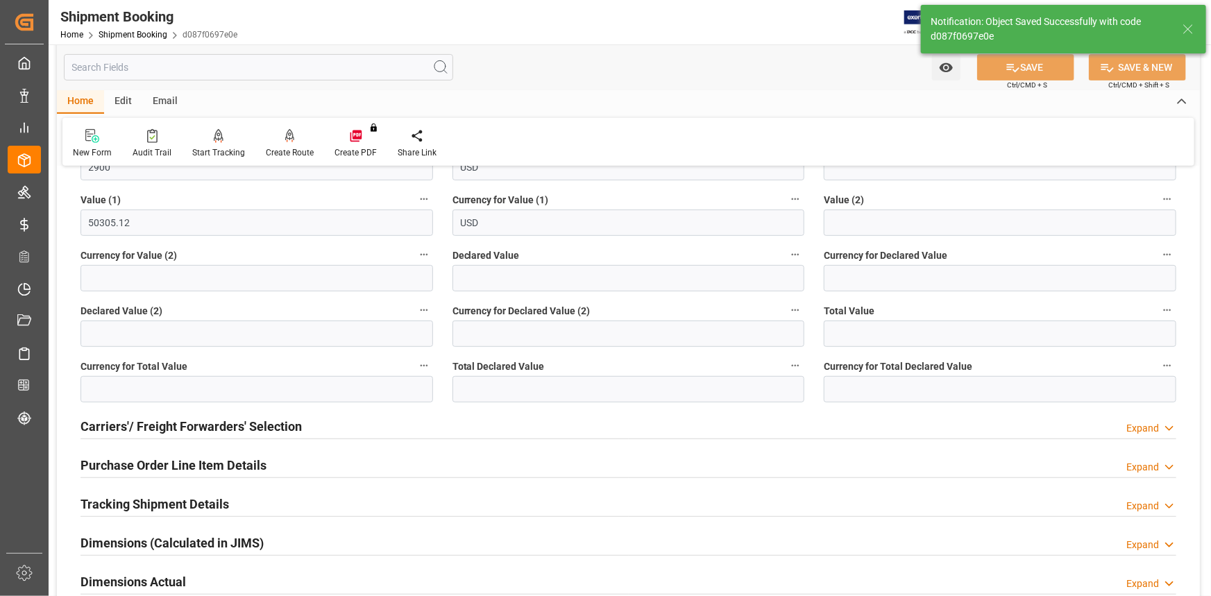
scroll to position [315, 0]
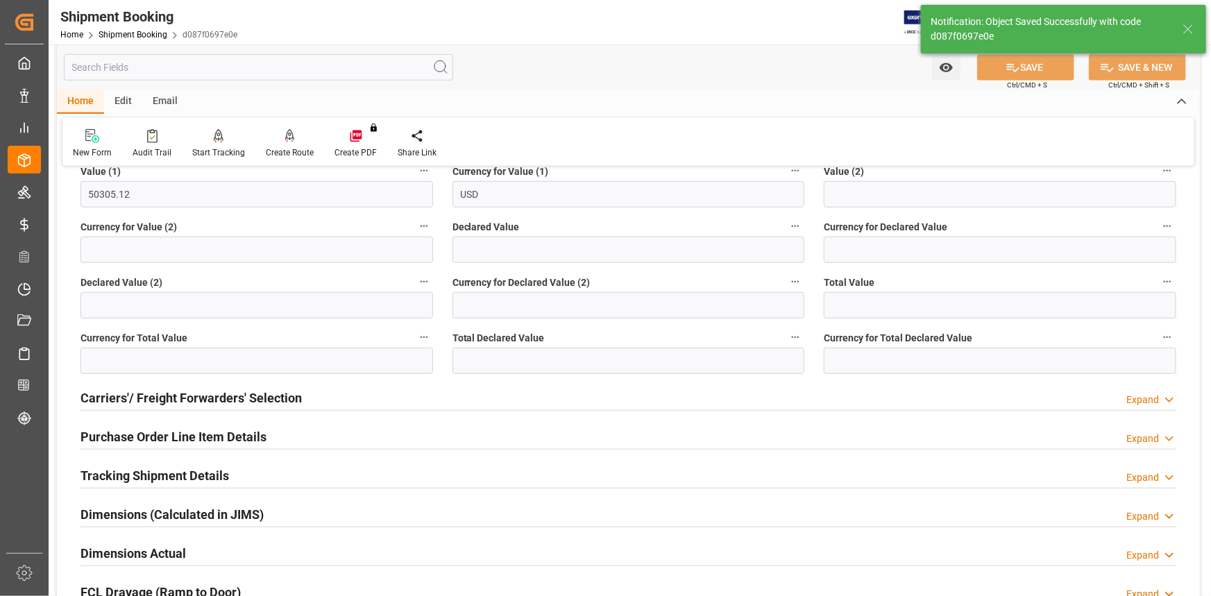
click at [279, 470] on div "Tracking Shipment Details Expand" at bounding box center [629, 475] width 1096 height 26
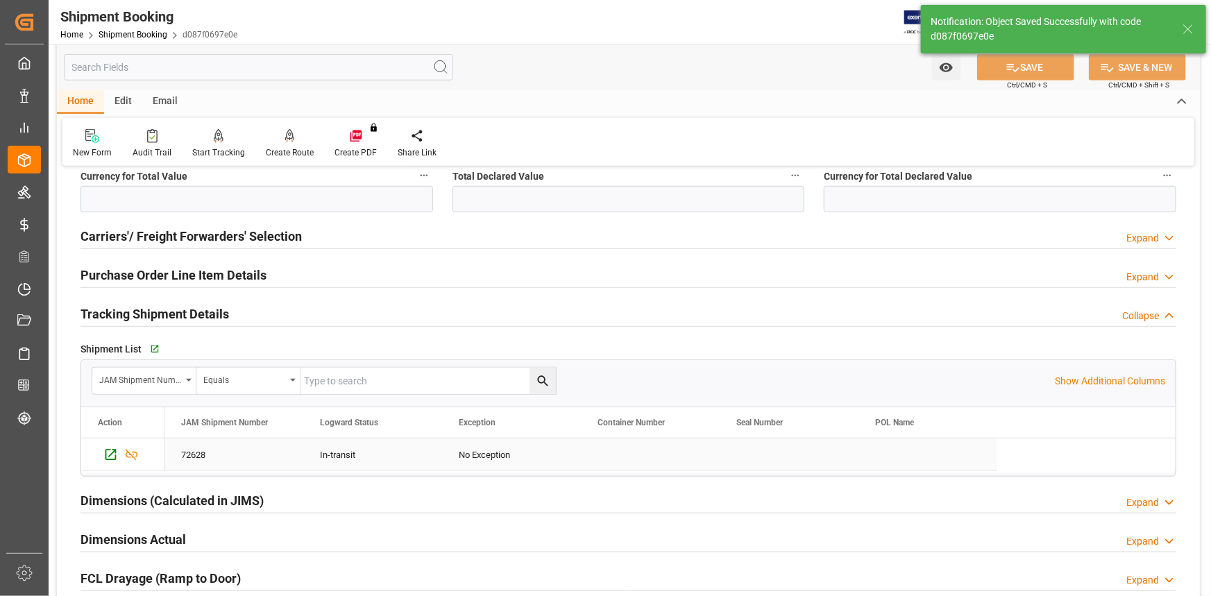
scroll to position [505, 0]
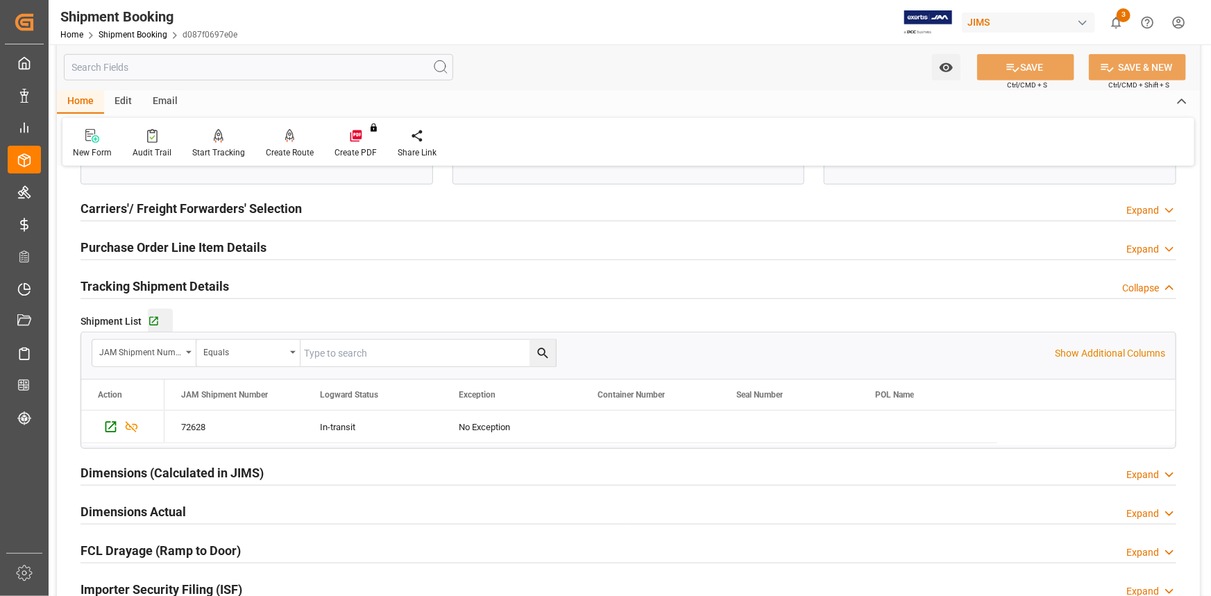
click at [155, 313] on button "Go to Shipment Tracking Grid" at bounding box center [160, 321] width 25 height 25
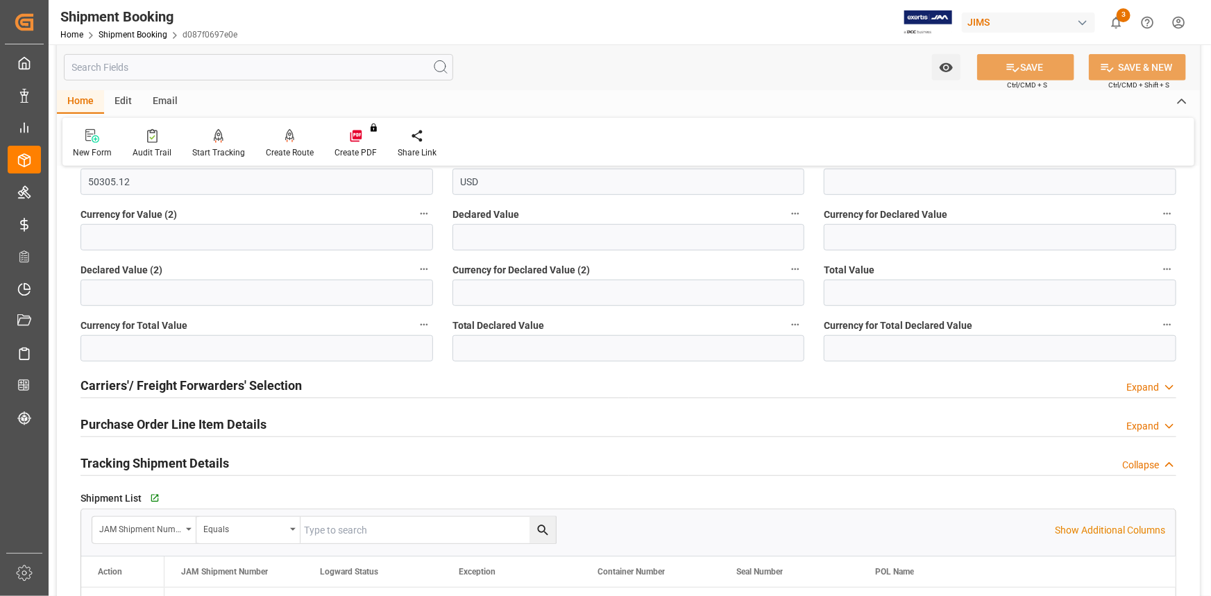
scroll to position [252, 0]
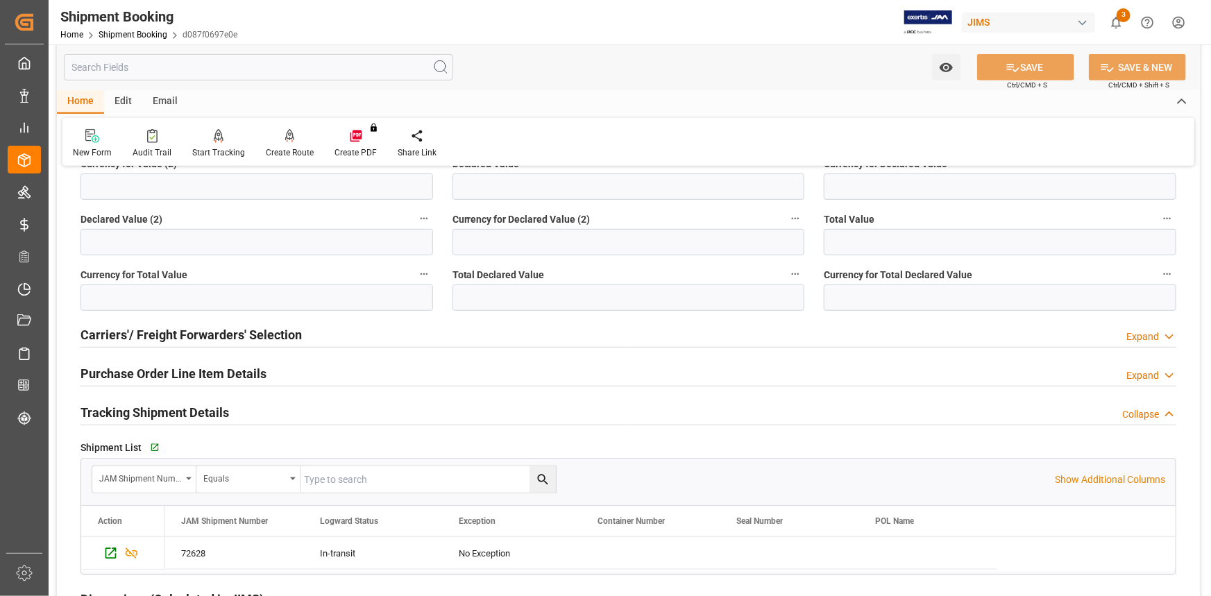
click at [270, 411] on div "Tracking Shipment Details Collapse" at bounding box center [629, 411] width 1096 height 26
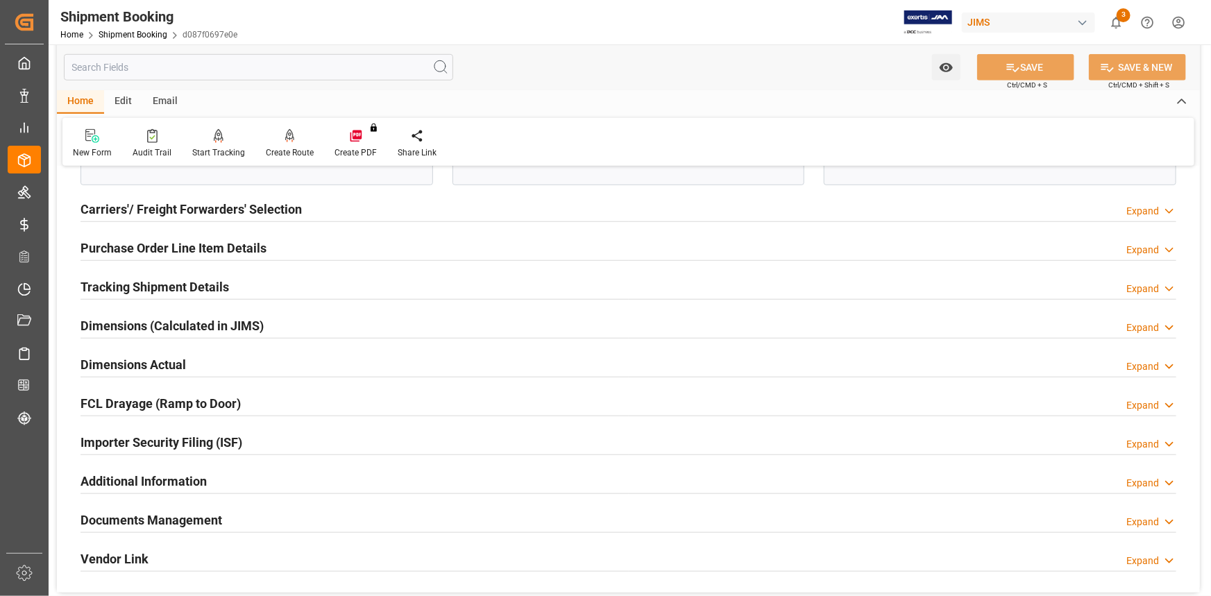
scroll to position [505, 0]
click at [271, 289] on div "Tracking Shipment Details Expand" at bounding box center [629, 285] width 1096 height 26
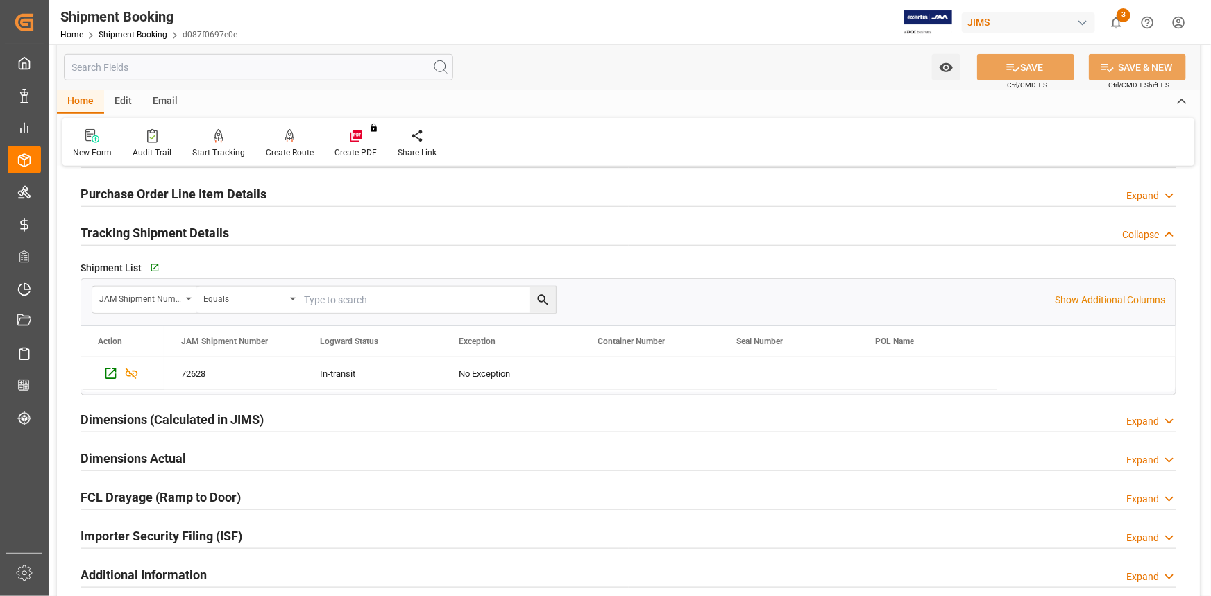
scroll to position [631, 0]
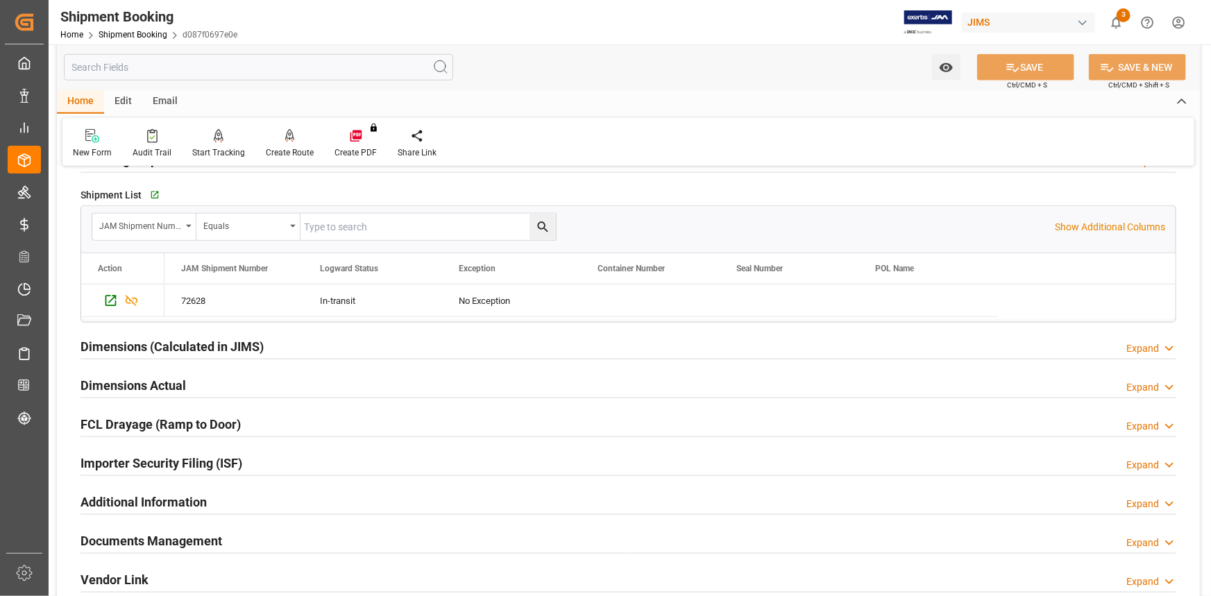
click at [262, 387] on div "Dimensions Actual Expand" at bounding box center [629, 384] width 1096 height 26
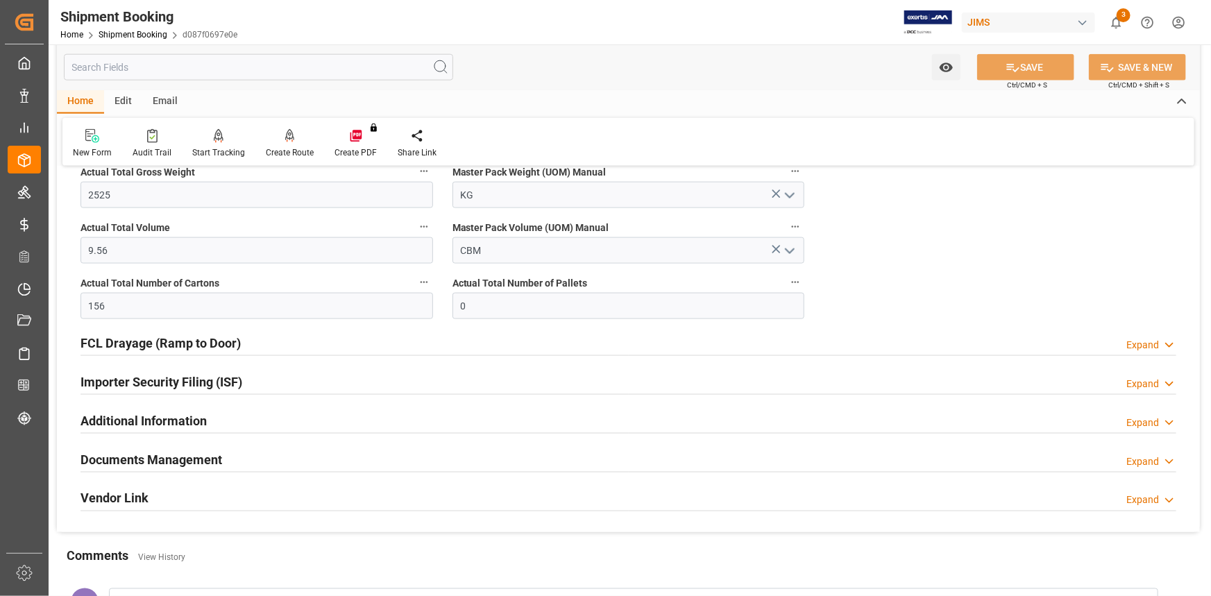
scroll to position [883, 0]
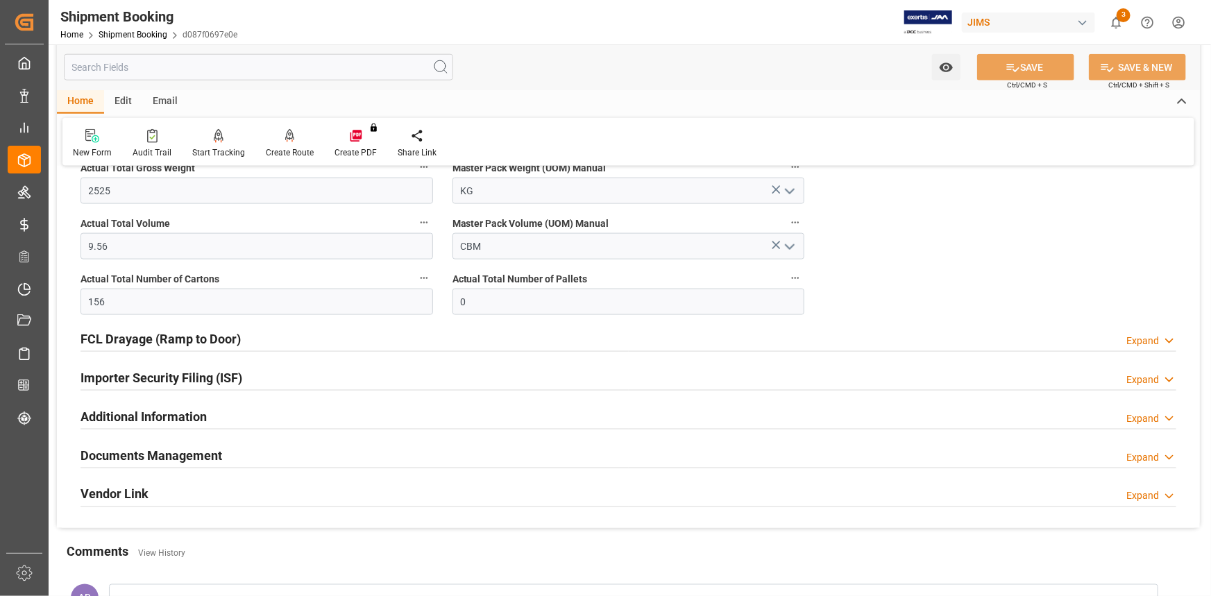
click at [269, 417] on div "Additional Information Expand" at bounding box center [629, 416] width 1096 height 26
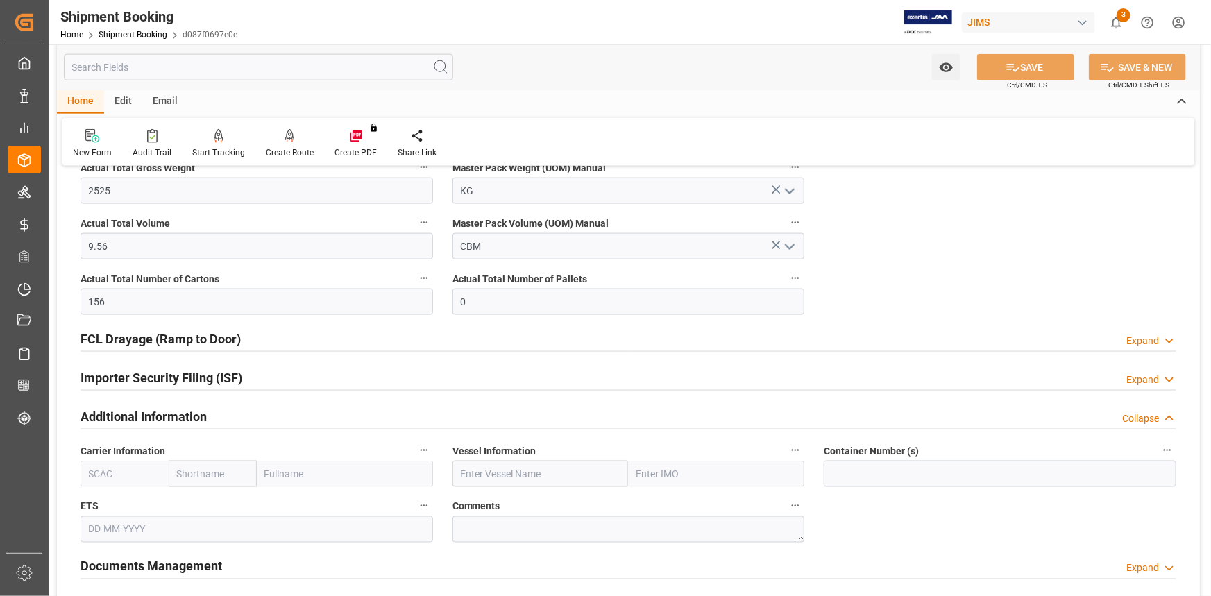
scroll to position [1072, 0]
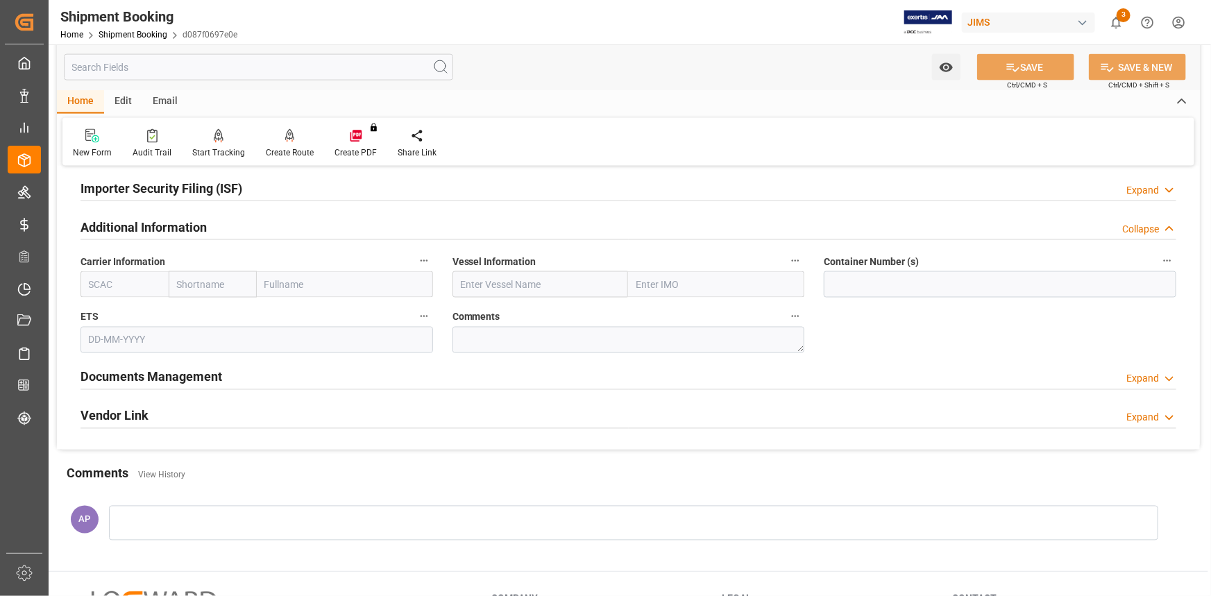
click at [243, 219] on div "Additional Information Collapse" at bounding box center [629, 226] width 1096 height 26
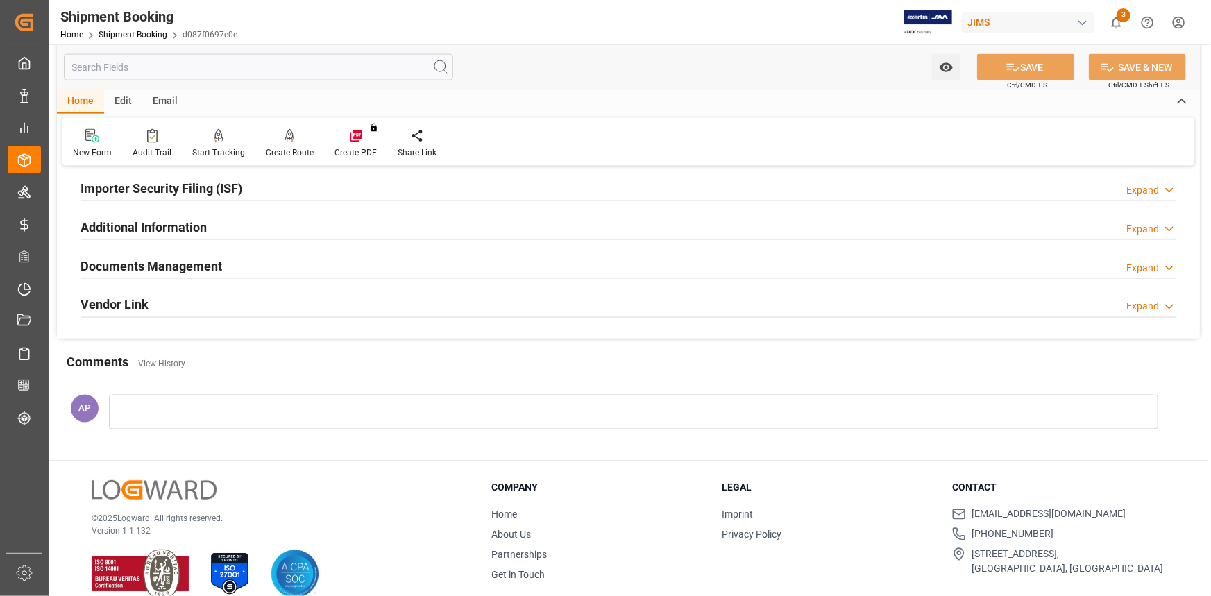
click at [252, 257] on div "Documents Management Expand" at bounding box center [629, 265] width 1096 height 26
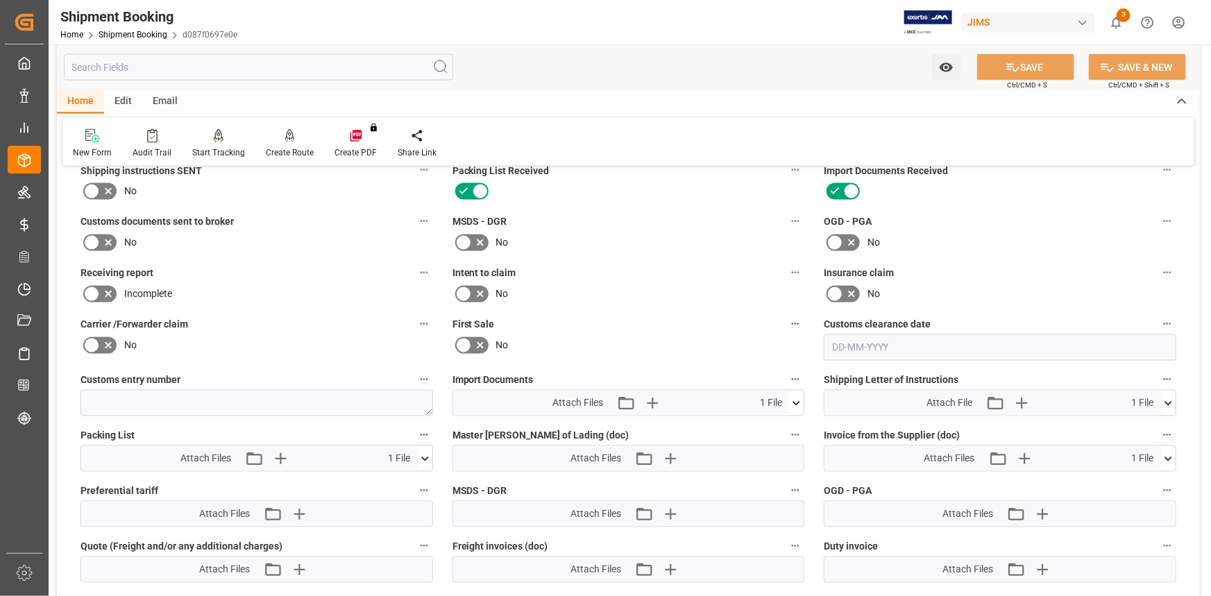
scroll to position [1325, 0]
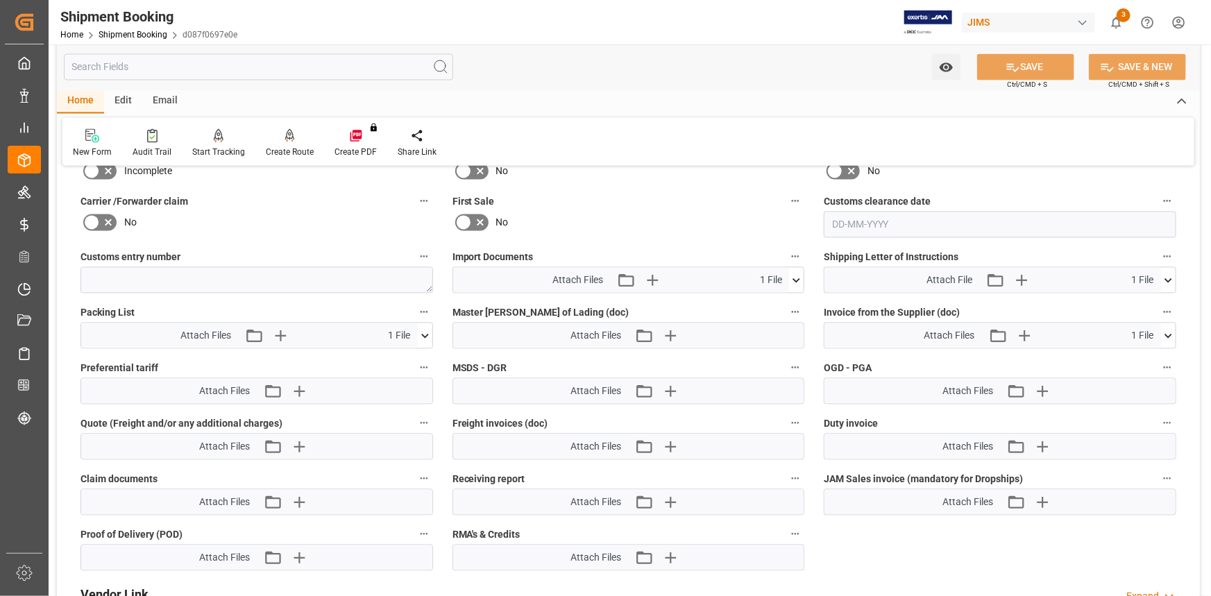
click at [794, 278] on icon at bounding box center [797, 280] width 8 height 4
click at [794, 276] on icon at bounding box center [796, 280] width 15 height 15
click at [646, 278] on icon "button" at bounding box center [651, 280] width 13 height 13
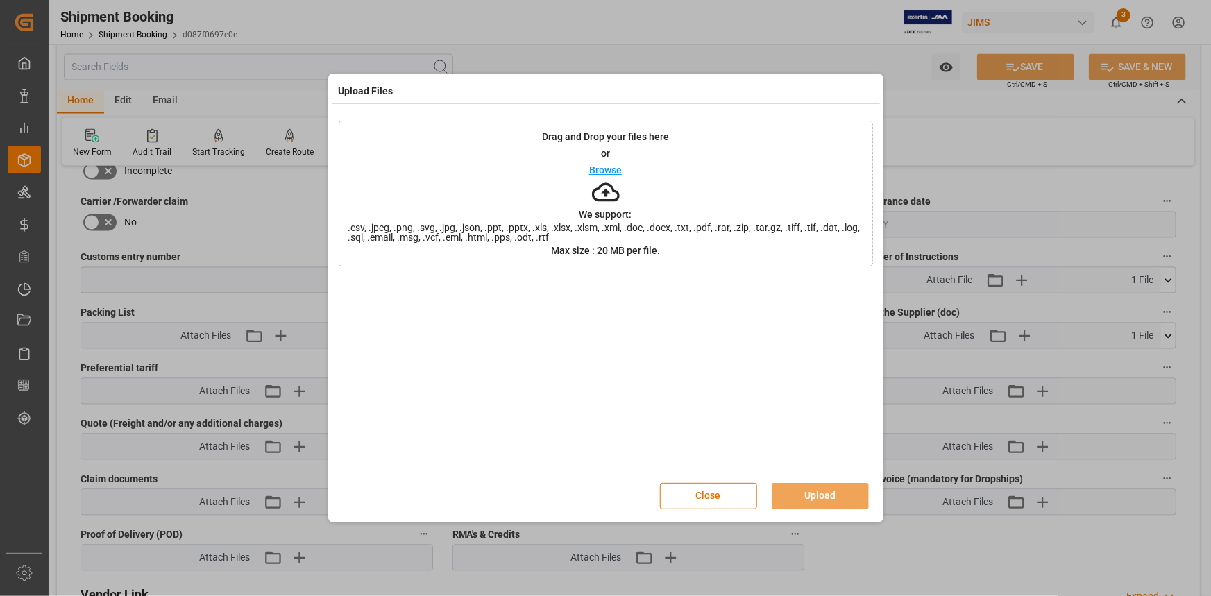
click at [606, 158] on p "or" at bounding box center [605, 154] width 9 height 10
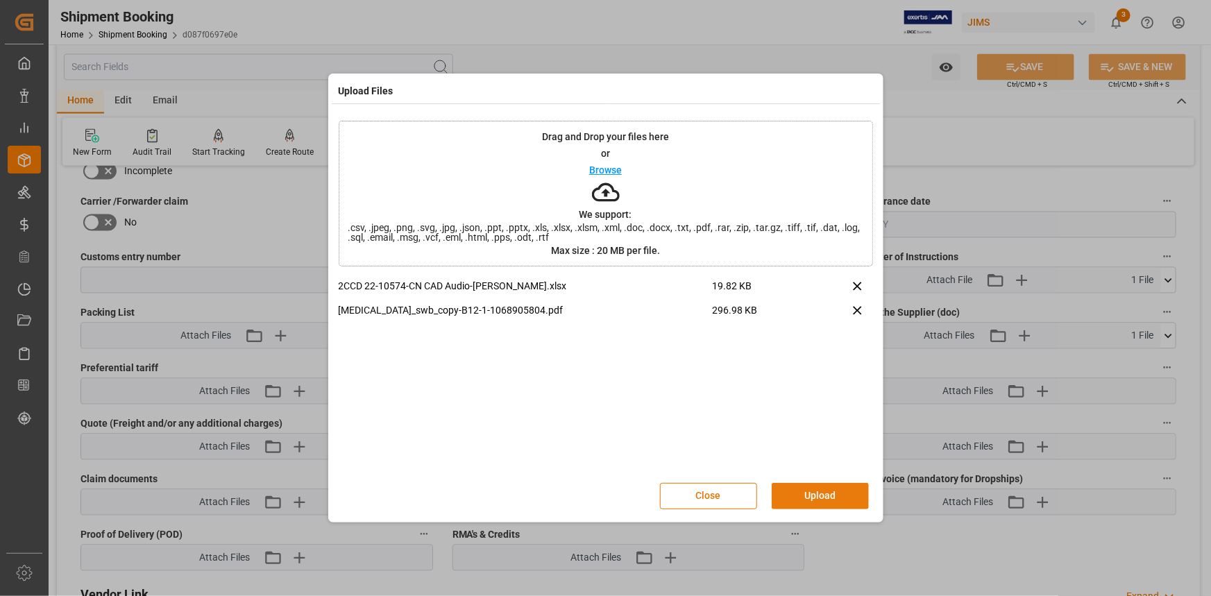
click at [813, 491] on button "Upload" at bounding box center [820, 496] width 97 height 26
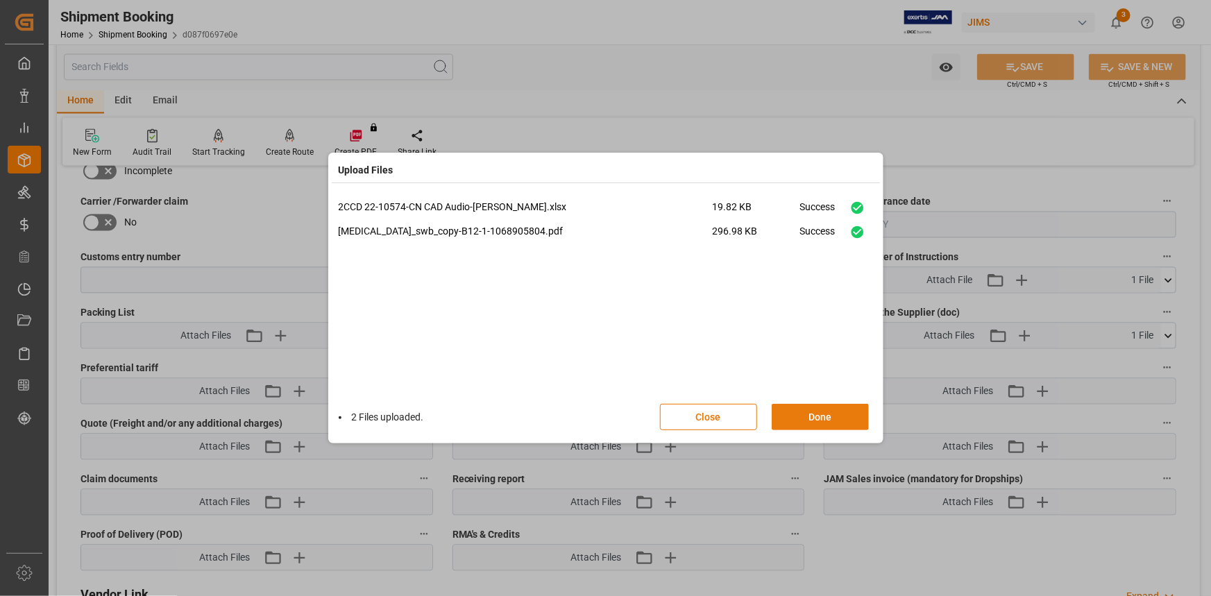
click at [816, 413] on button "Done" at bounding box center [820, 417] width 97 height 26
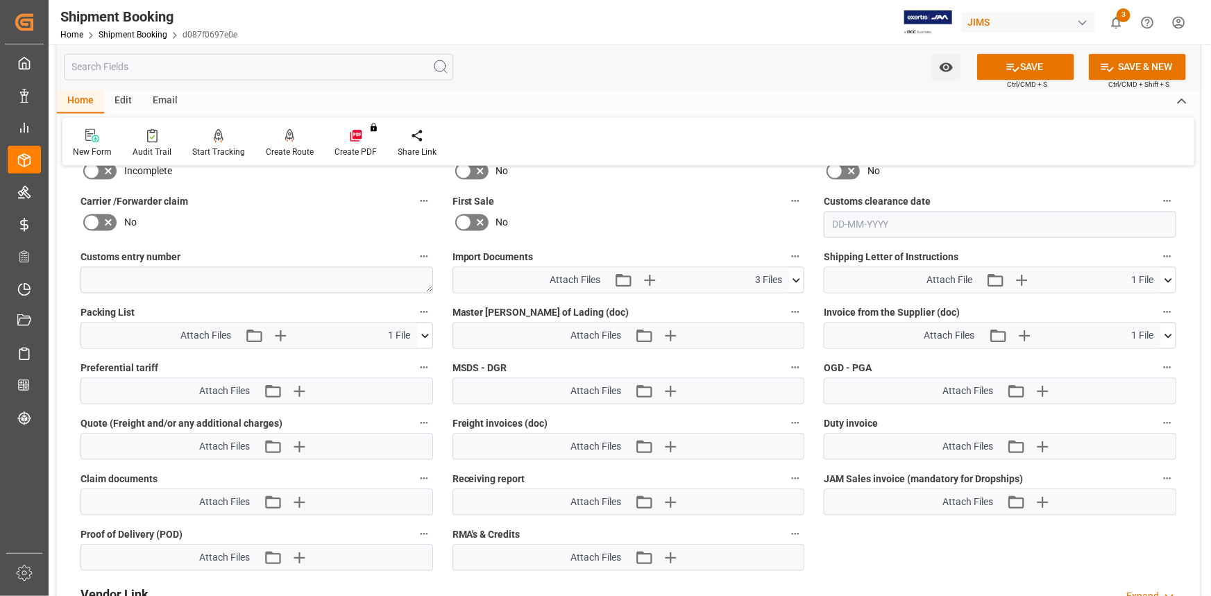
click at [423, 330] on icon at bounding box center [425, 336] width 15 height 15
click at [1041, 68] on button "SAVE" at bounding box center [1025, 67] width 97 height 26
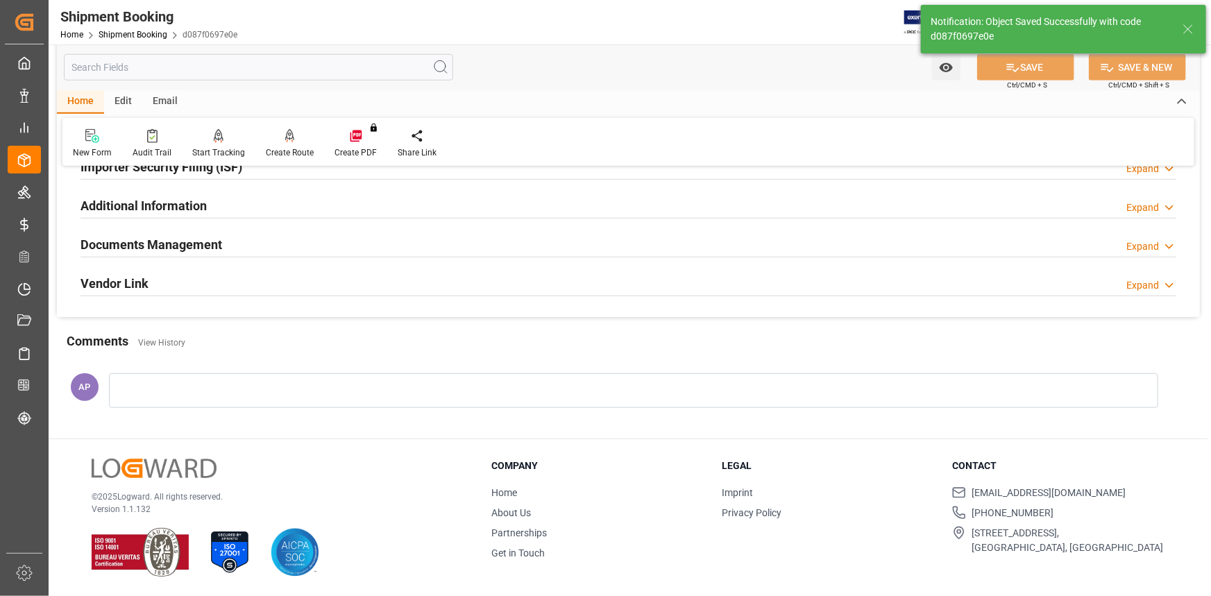
scroll to position [137, 0]
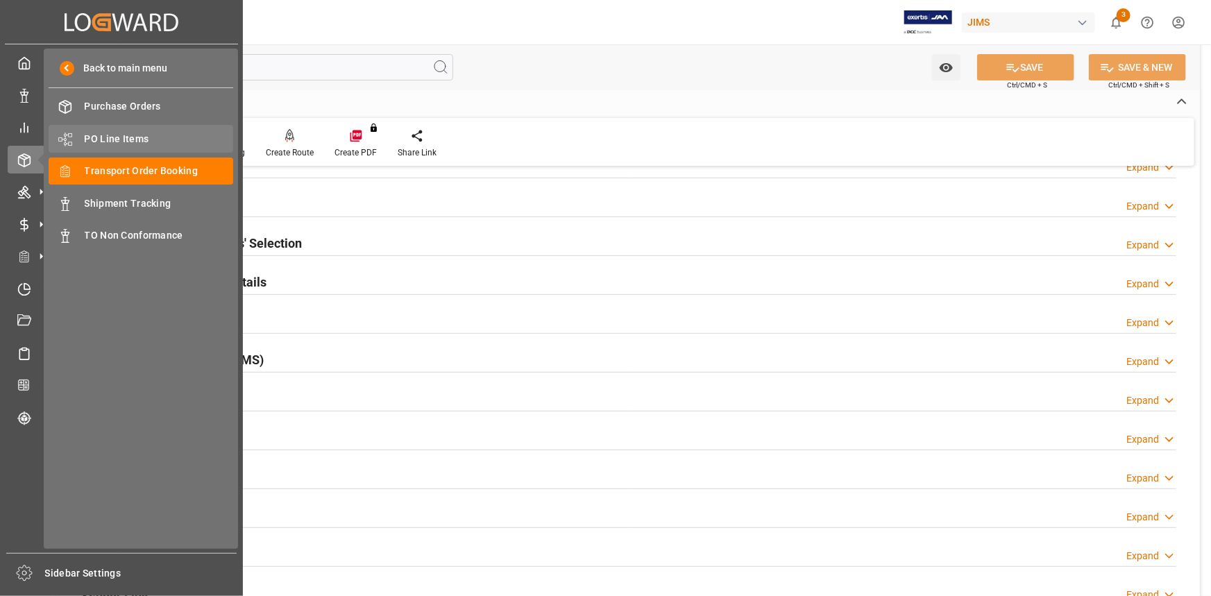
click at [101, 133] on span "PO Line Items" at bounding box center [159, 139] width 149 height 15
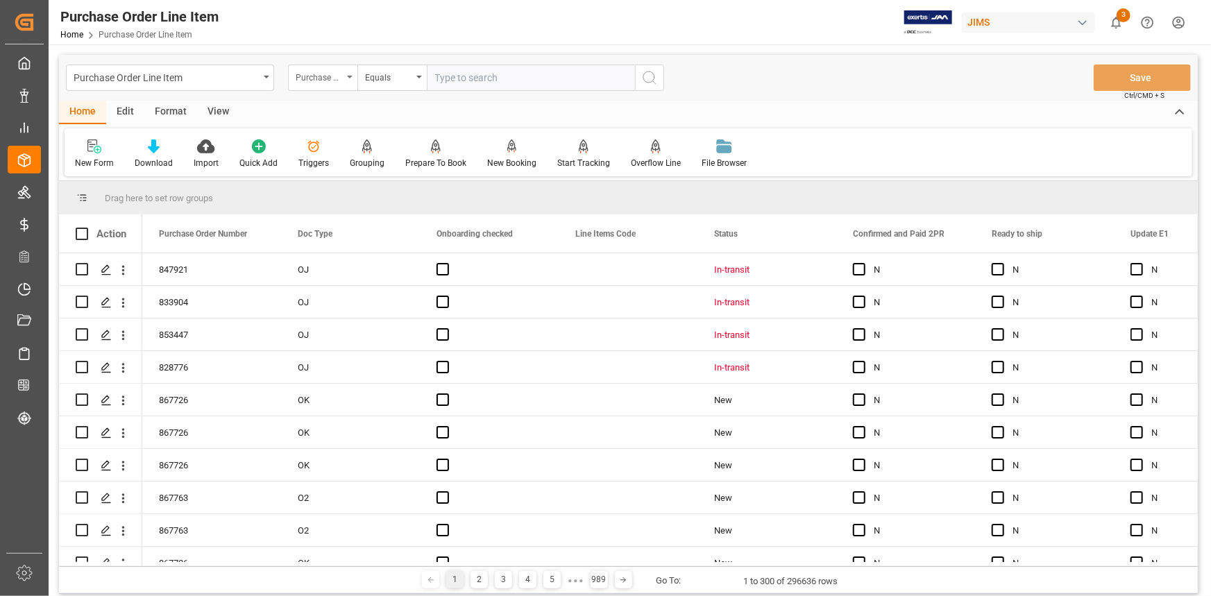
click at [332, 74] on div "Purchase Order Number" at bounding box center [319, 76] width 47 height 16
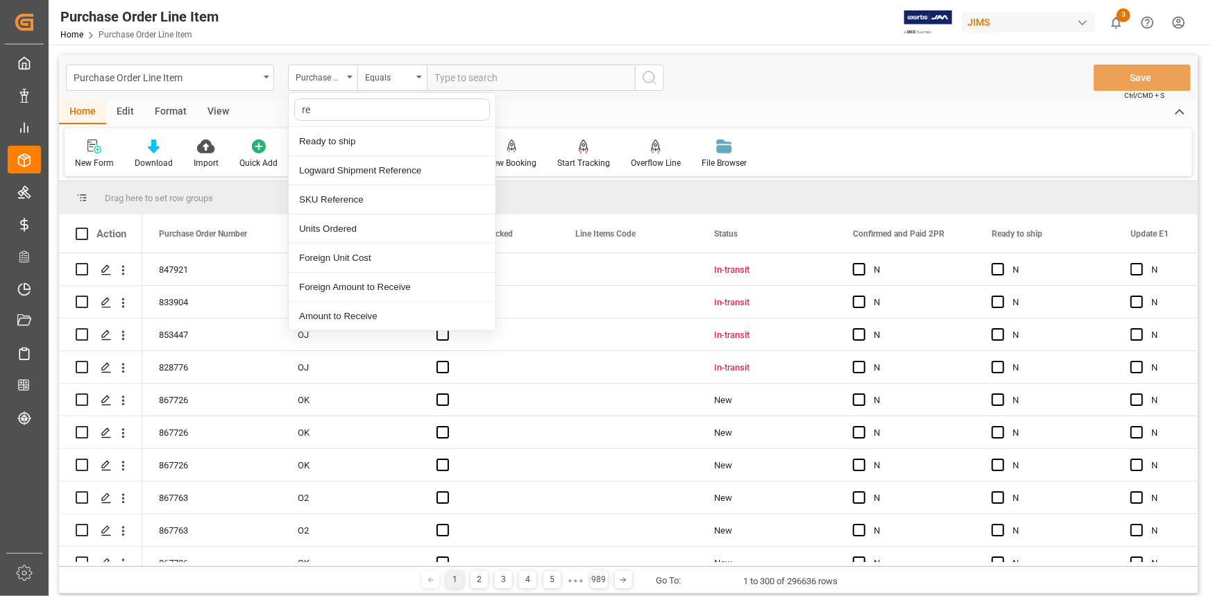
type input "ref"
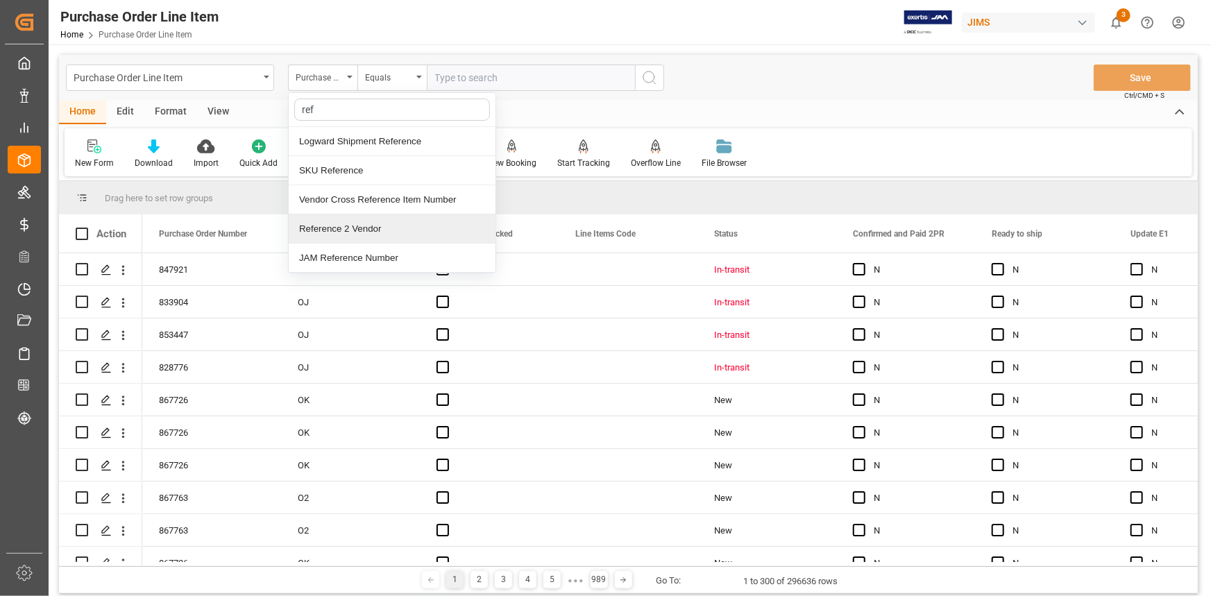
click at [373, 230] on div "Reference 2 Vendor" at bounding box center [392, 228] width 207 height 29
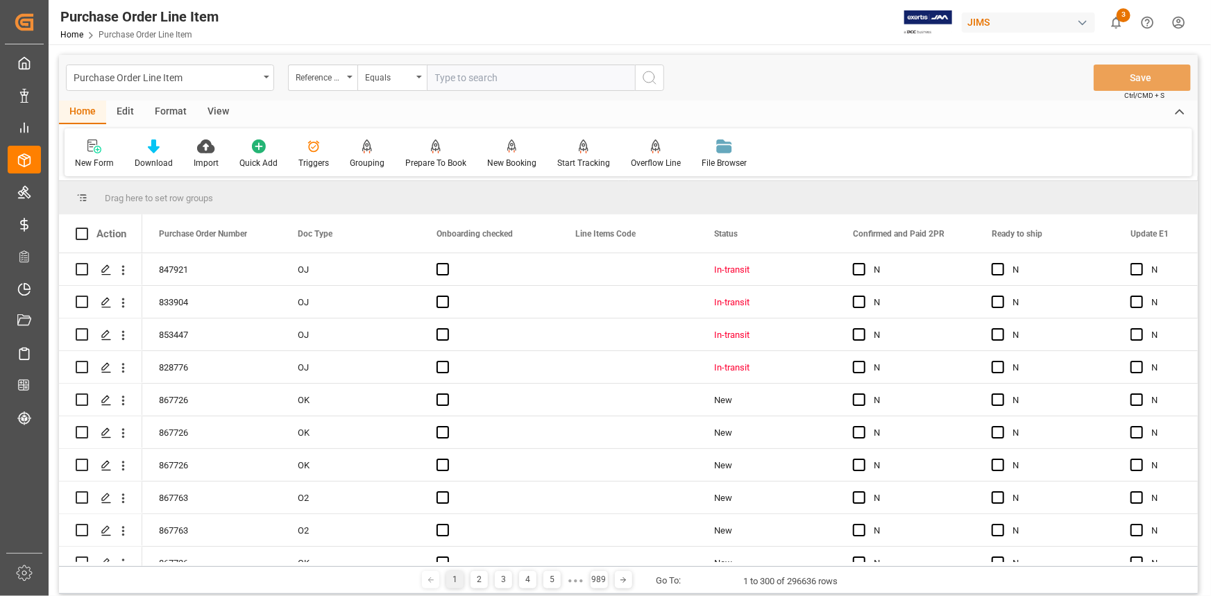
click at [473, 69] on input "text" at bounding box center [531, 78] width 208 height 26
paste input "22-10574-CN"
type input "22-10574-CN"
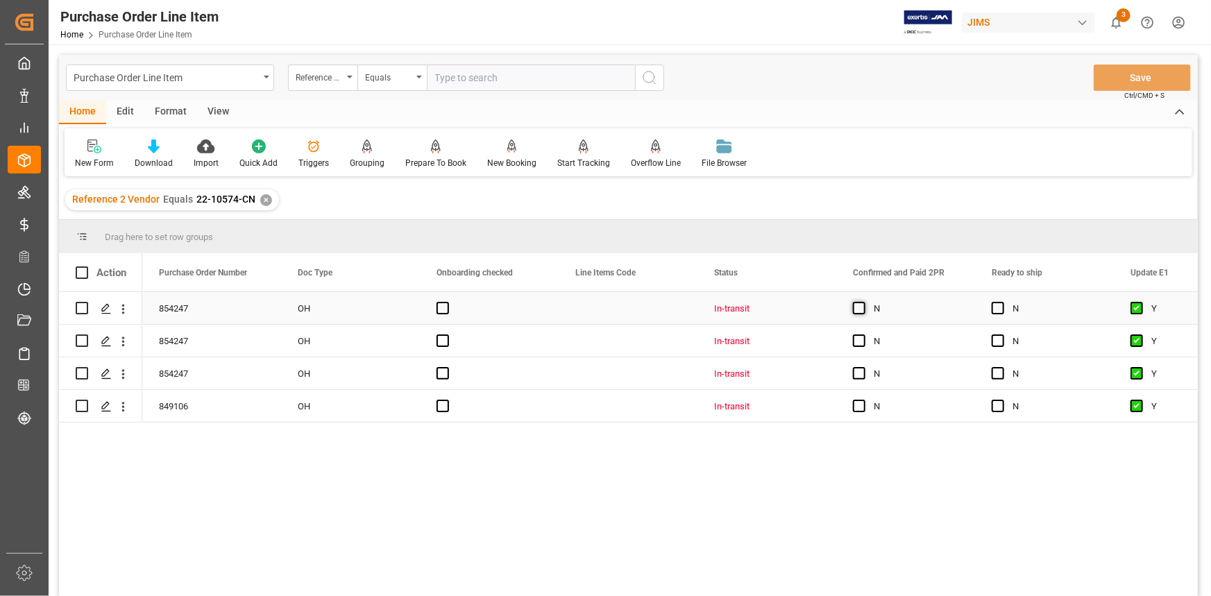
click at [856, 309] on span "Press SPACE to select this row." at bounding box center [859, 308] width 12 height 12
click at [863, 302] on input "Press SPACE to select this row." at bounding box center [863, 302] width 0 height 0
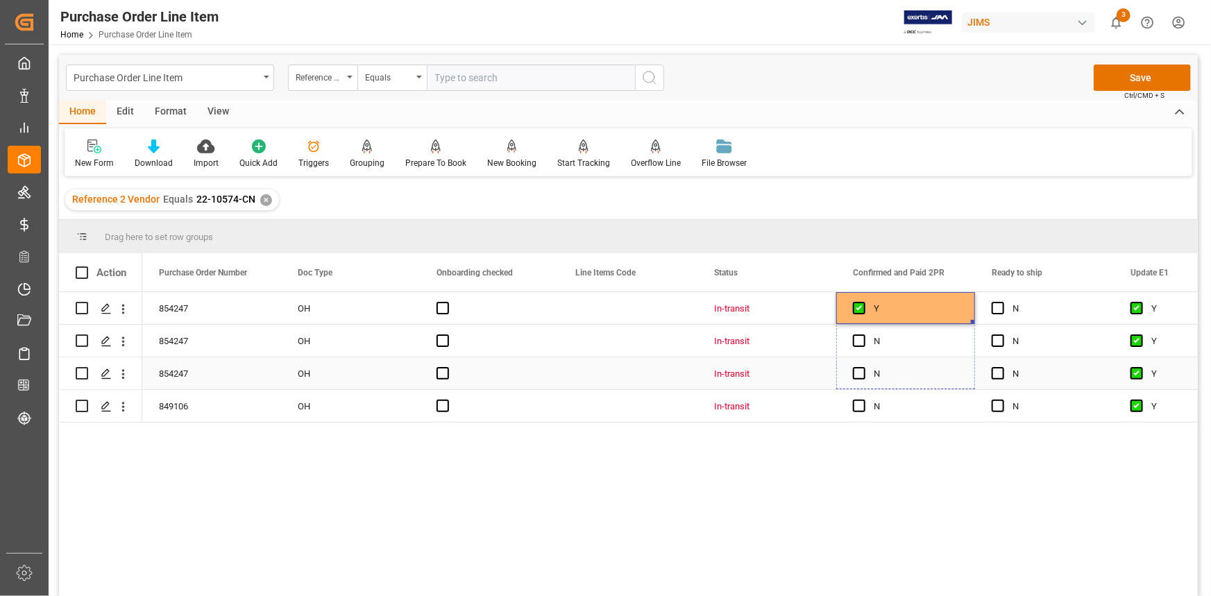
drag, startPoint x: 968, startPoint y: 368, endPoint x: 965, endPoint y: 400, distance: 32.7
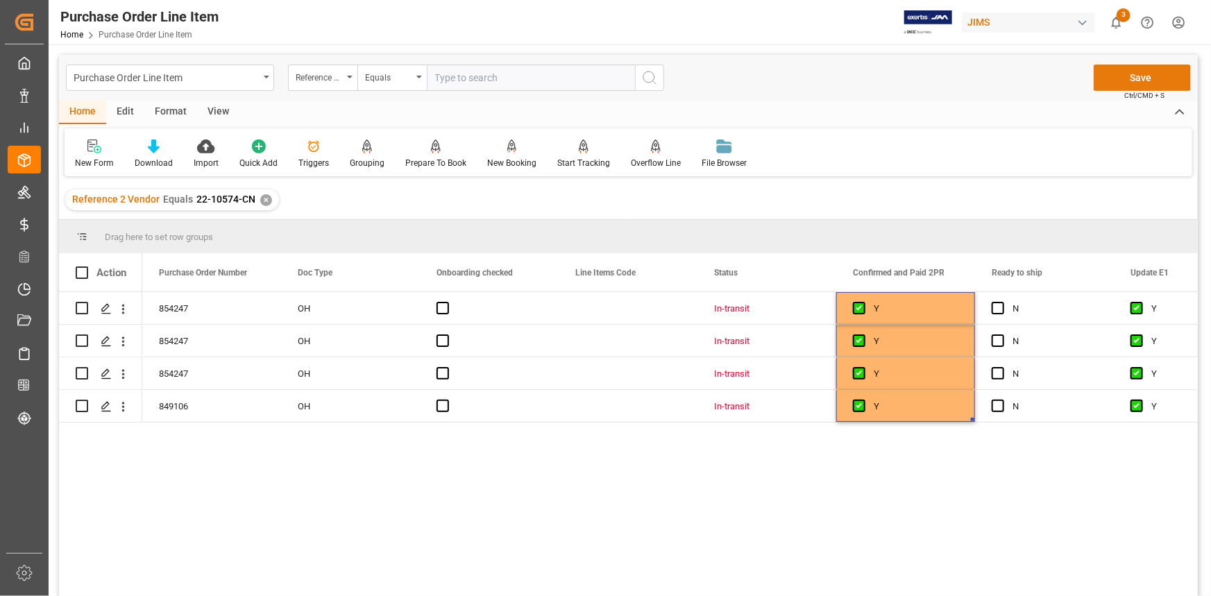
click at [1129, 75] on button "Save" at bounding box center [1142, 78] width 97 height 26
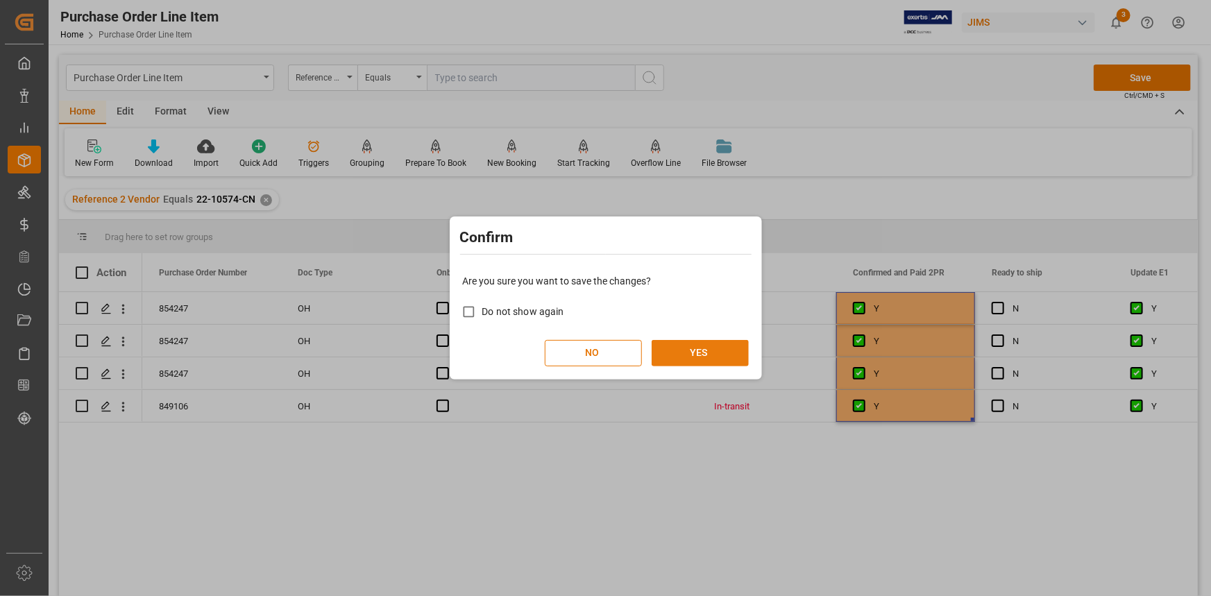
click at [686, 348] on button "YES" at bounding box center [700, 353] width 97 height 26
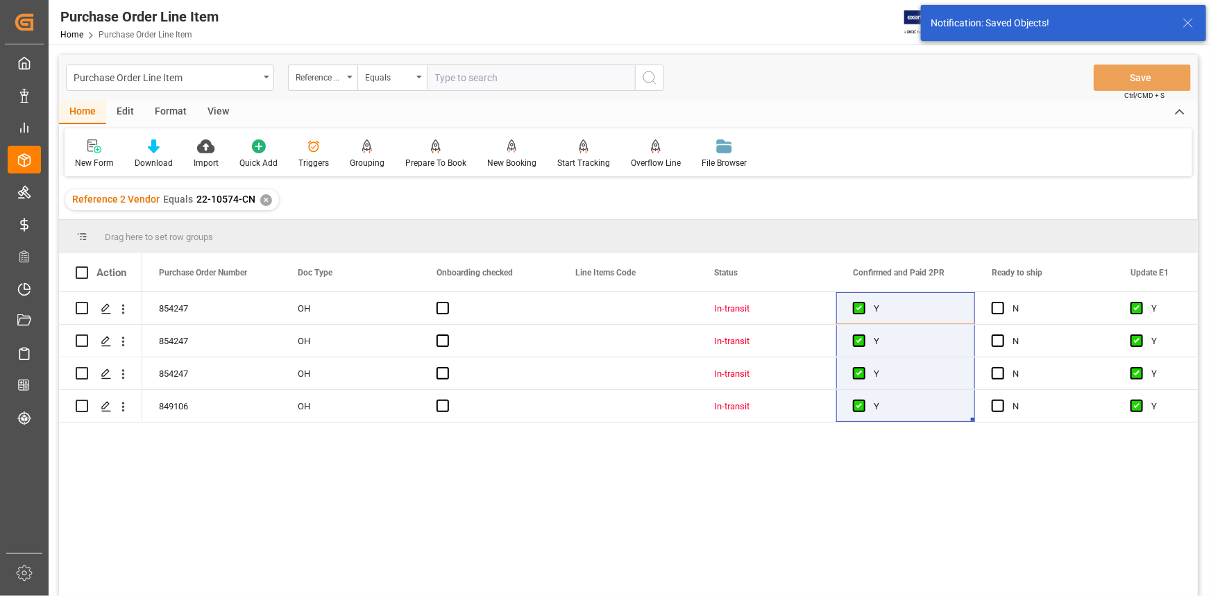
drag, startPoint x: 582, startPoint y: 522, endPoint x: 591, endPoint y: 524, distance: 9.3
click at [582, 522] on div "854247 OH In-transit Y N Y Yes 854247 OH In-transit Y N Y Yes 854247 OH In-tran…" at bounding box center [670, 448] width 1056 height 313
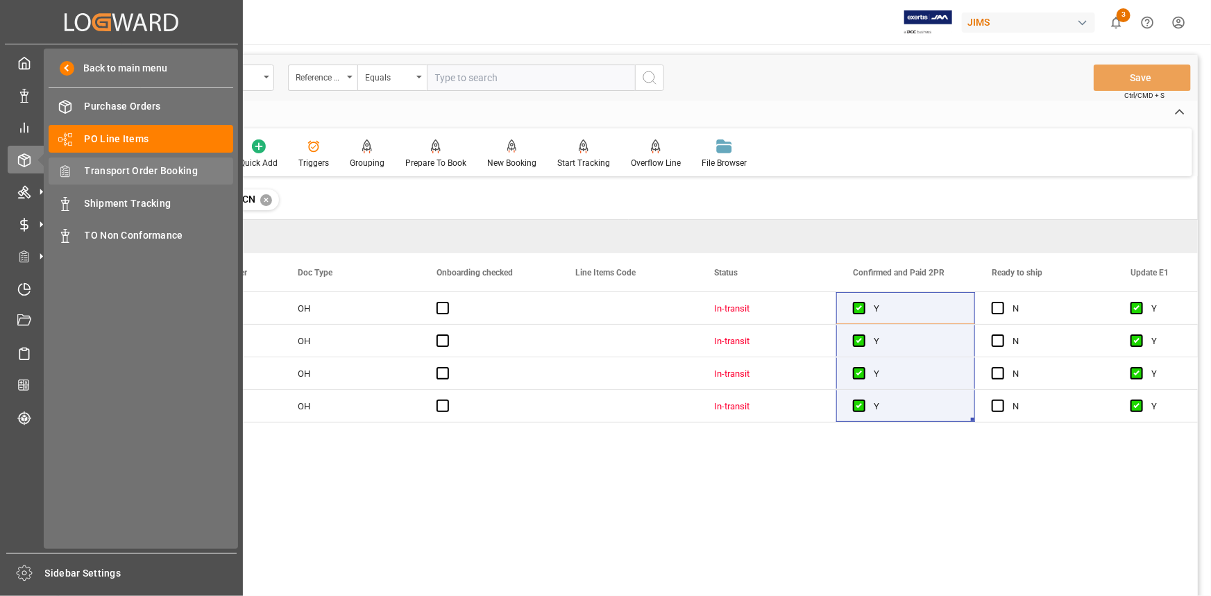
click at [126, 170] on span "Transport Order Booking" at bounding box center [159, 171] width 149 height 15
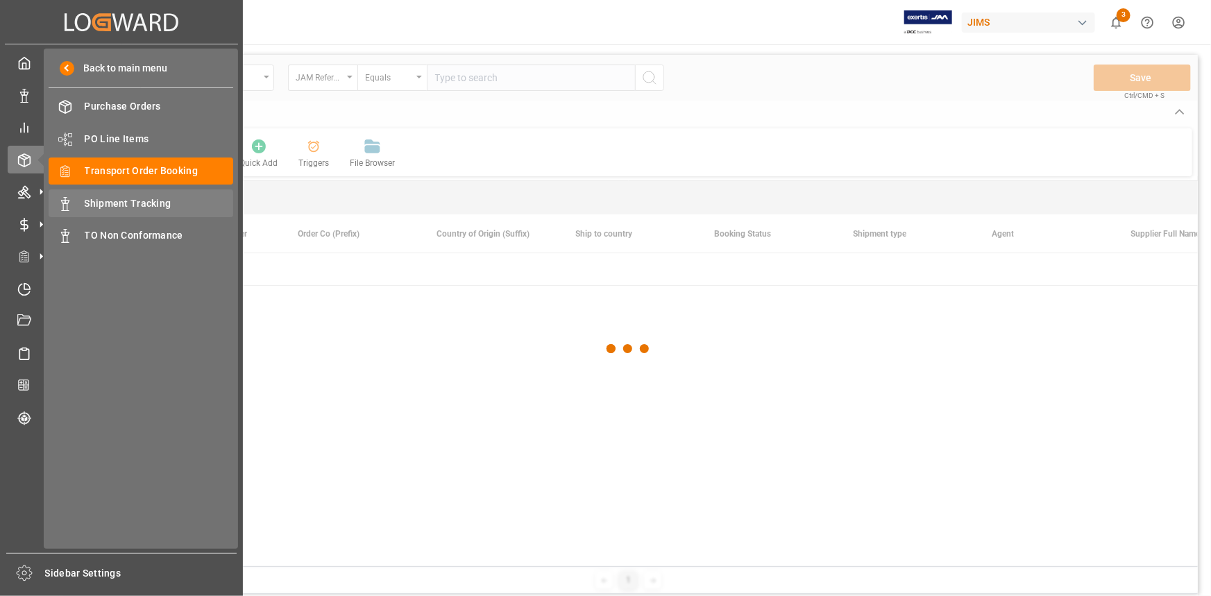
click at [132, 205] on span "Shipment Tracking" at bounding box center [159, 203] width 149 height 15
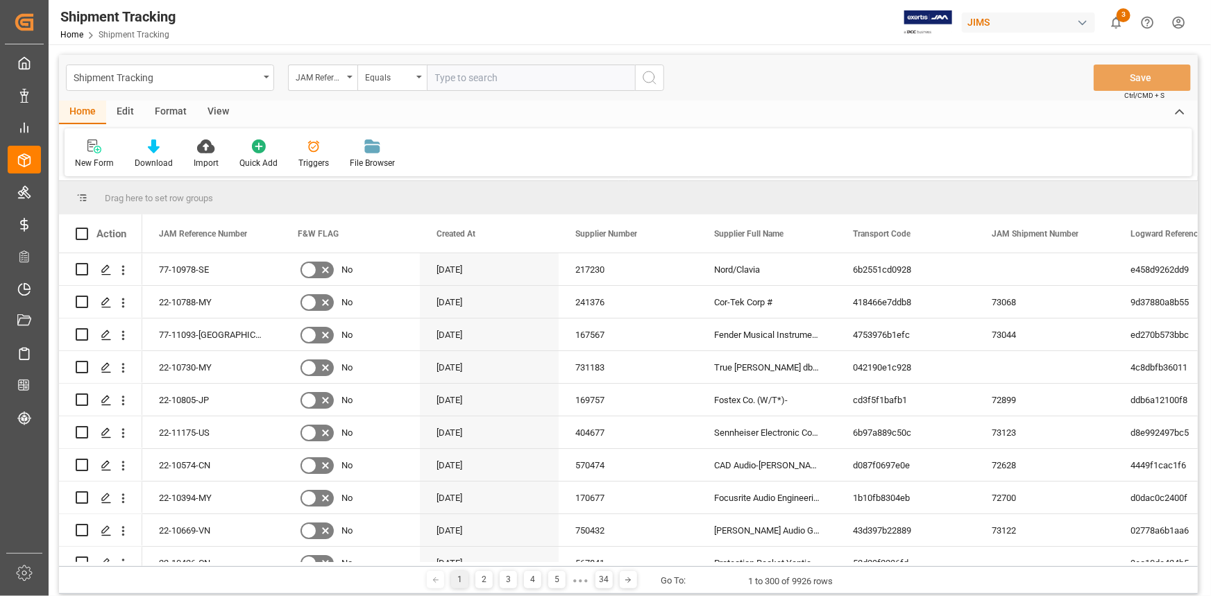
click at [446, 77] on input "text" at bounding box center [531, 78] width 208 height 26
paste input "22-10968-TW"
type input "22-10968-TW"
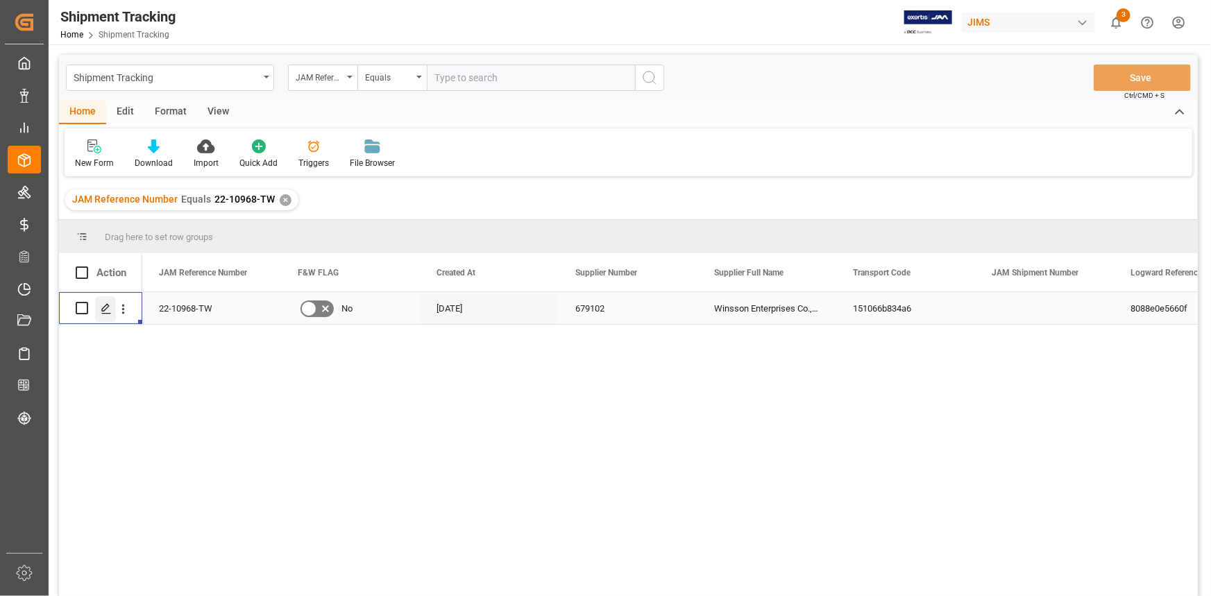
click at [105, 305] on polygon "Press SPACE to select this row." at bounding box center [105, 307] width 7 height 7
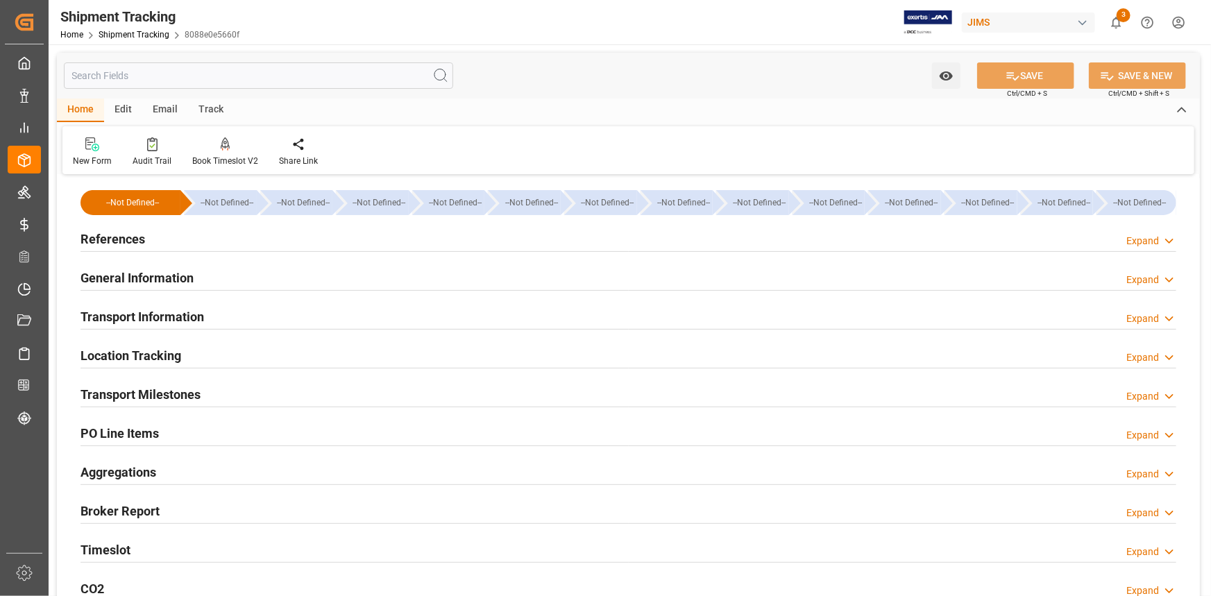
type input "11-09-2025 00:00"
type input "11-09-2025 16:00"
type input "11-09-2025 16:44"
type input "13-09-2025 13:35"
type input "15-09-2025"
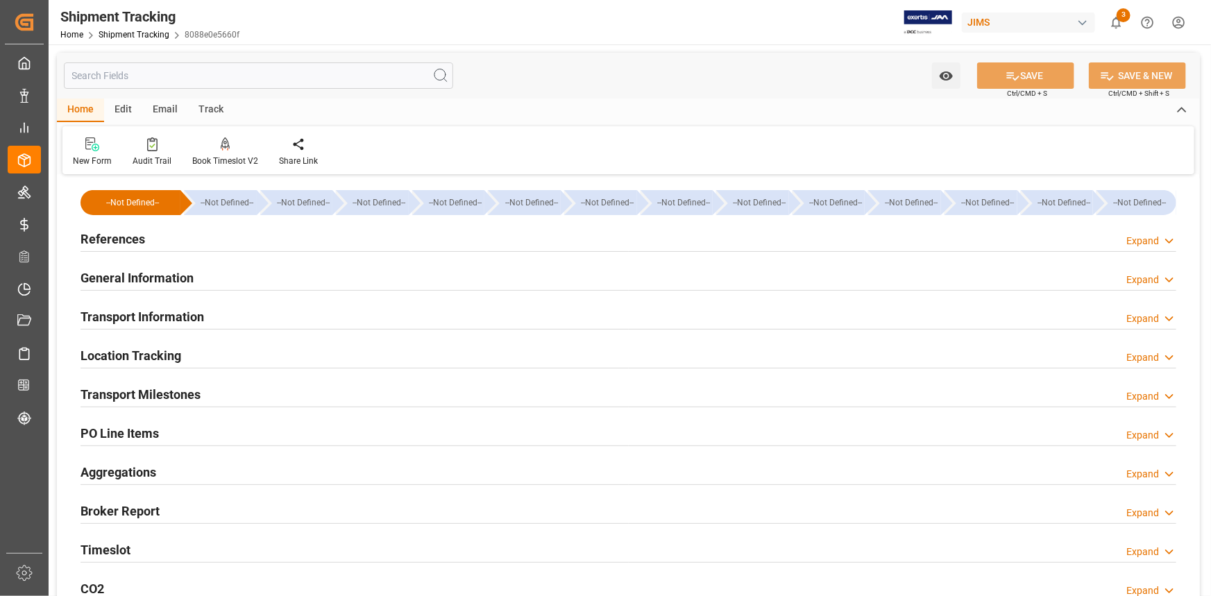
type input "15-09-2025 10:57"
type input "19-09-2025 09:21"
type input "19-09-2025"
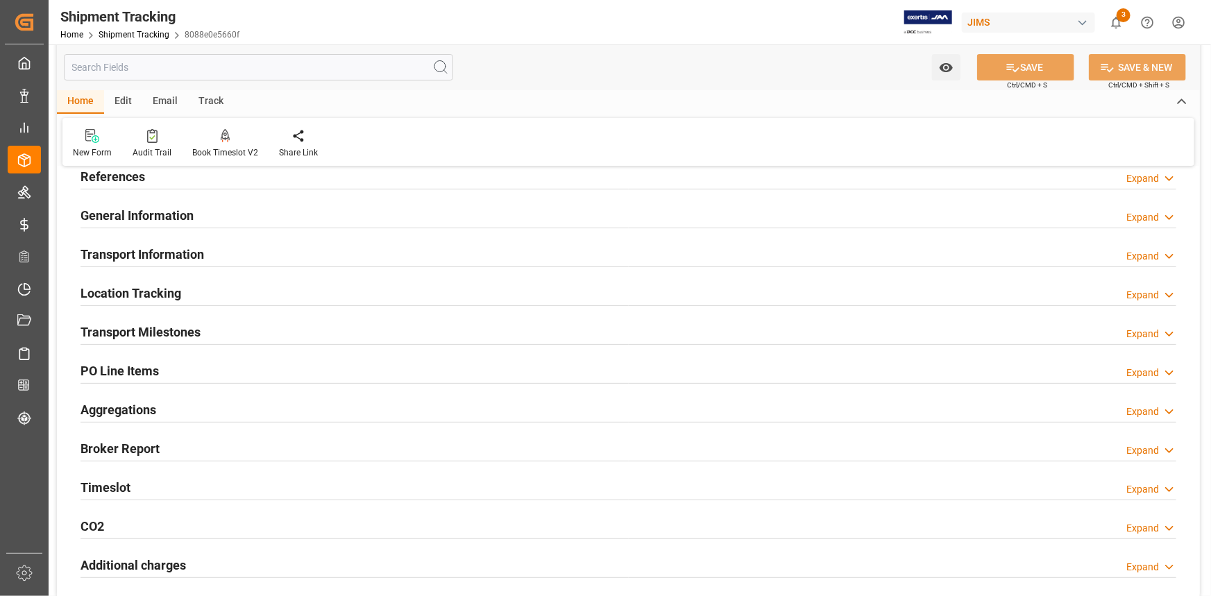
click at [291, 328] on div "Transport Milestones Expand" at bounding box center [629, 331] width 1096 height 26
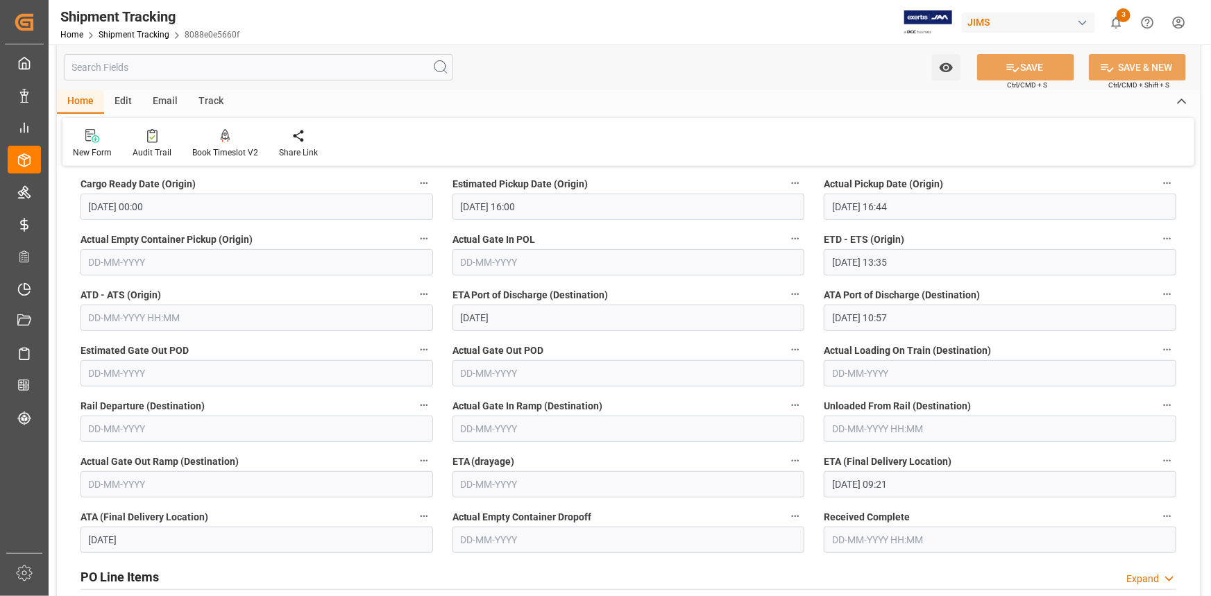
scroll to position [252, 0]
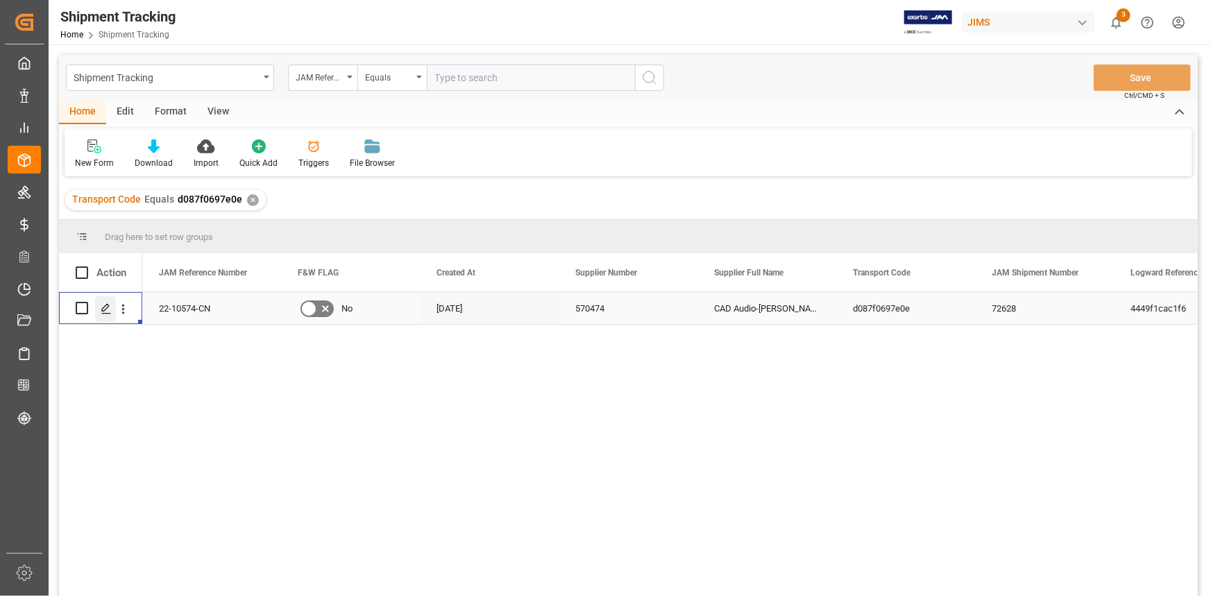
click at [102, 310] on polygon "Press SPACE to select this row." at bounding box center [105, 307] width 7 height 7
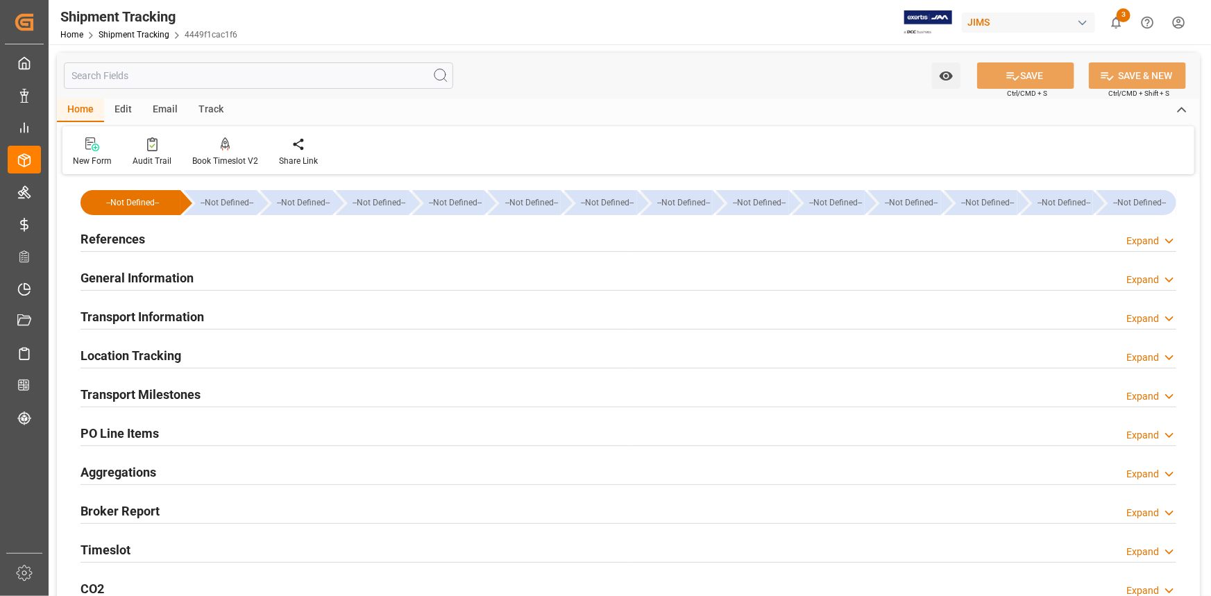
type input "[DATE]"
click at [188, 237] on div "References Expand" at bounding box center [629, 238] width 1096 height 26
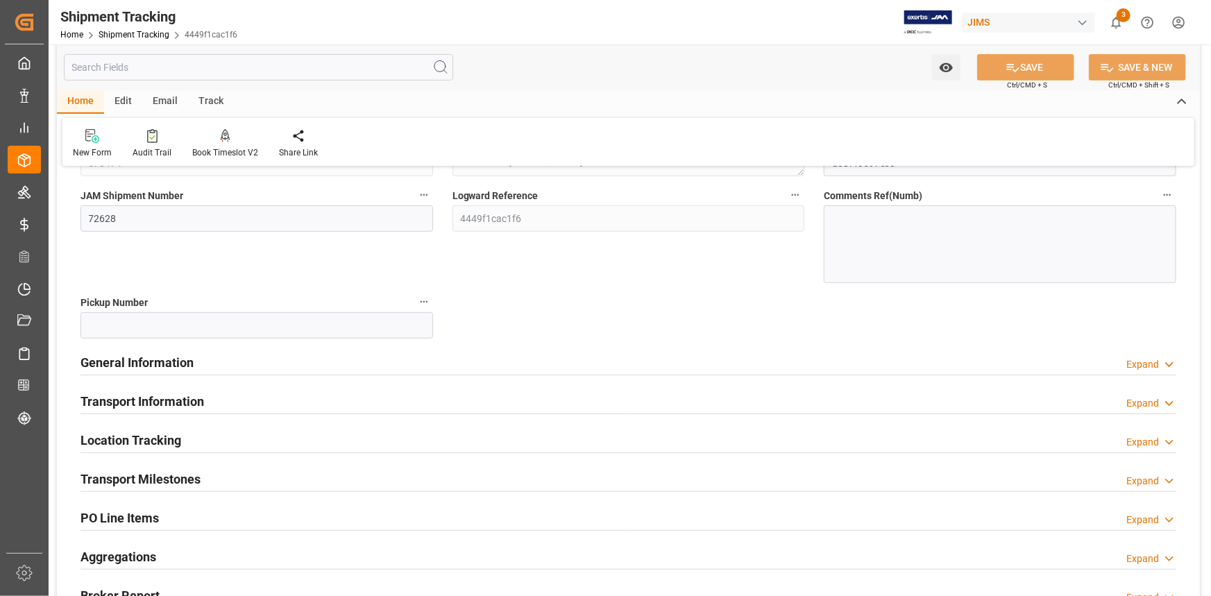
click at [239, 355] on div "General Information Expand" at bounding box center [629, 361] width 1096 height 26
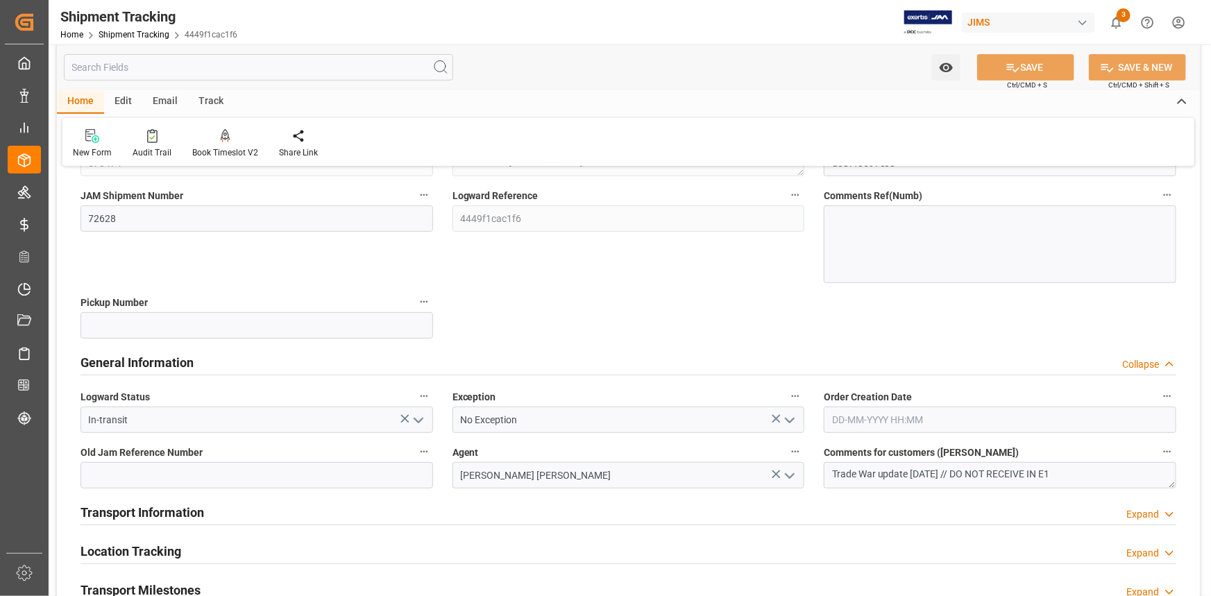
scroll to position [252, 0]
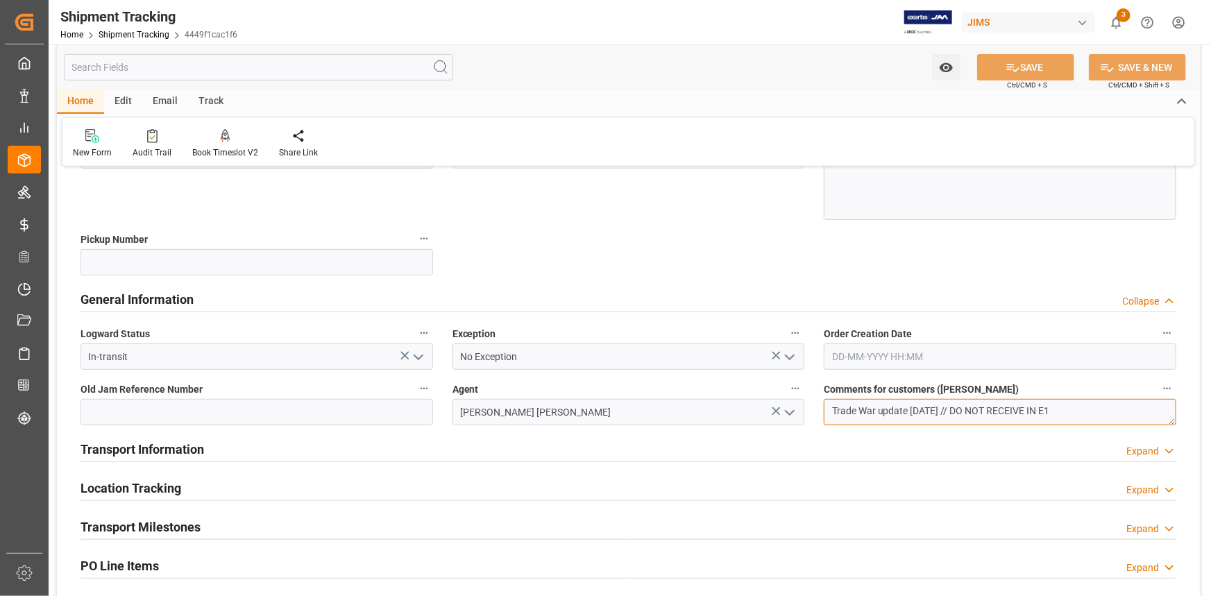
click at [974, 409] on textarea "Trade War update [DATE] // DO NOT RECEIVE IN E1" at bounding box center [1000, 412] width 353 height 26
type textarea "OK TO RECEIVE IN E1"
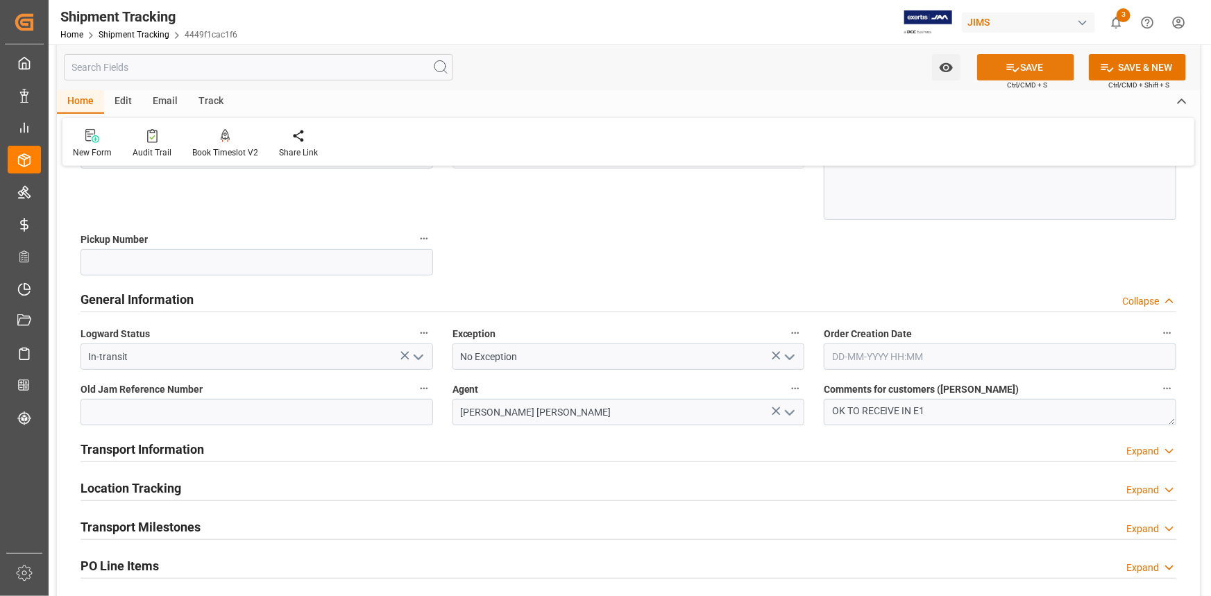
click at [1024, 62] on button "SAVE" at bounding box center [1025, 67] width 97 height 26
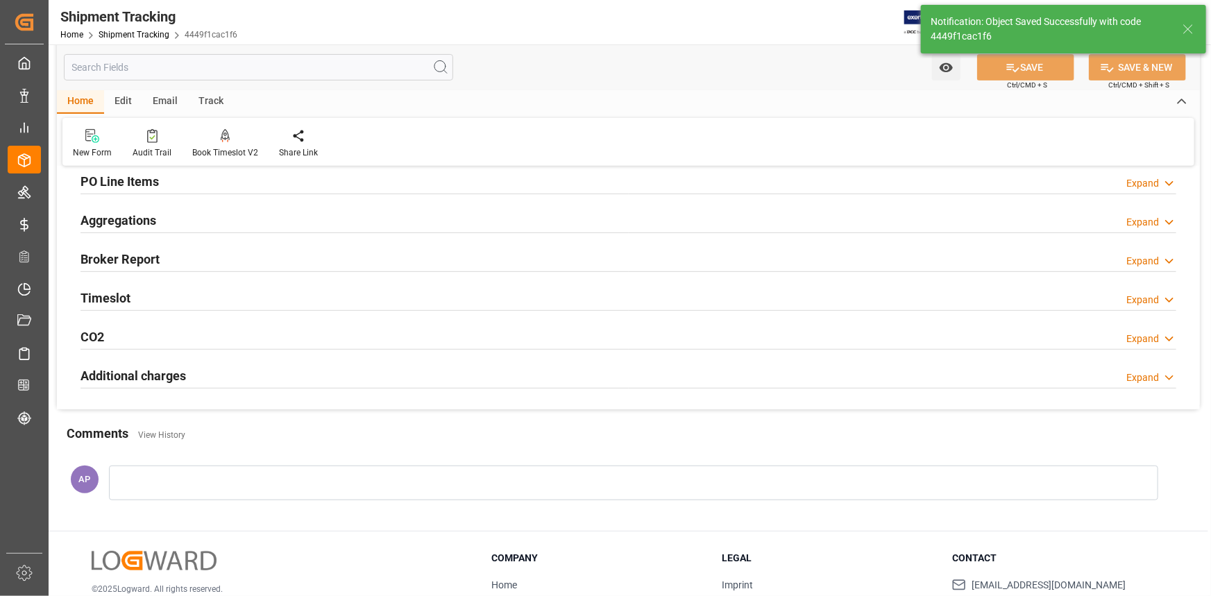
scroll to position [0, 0]
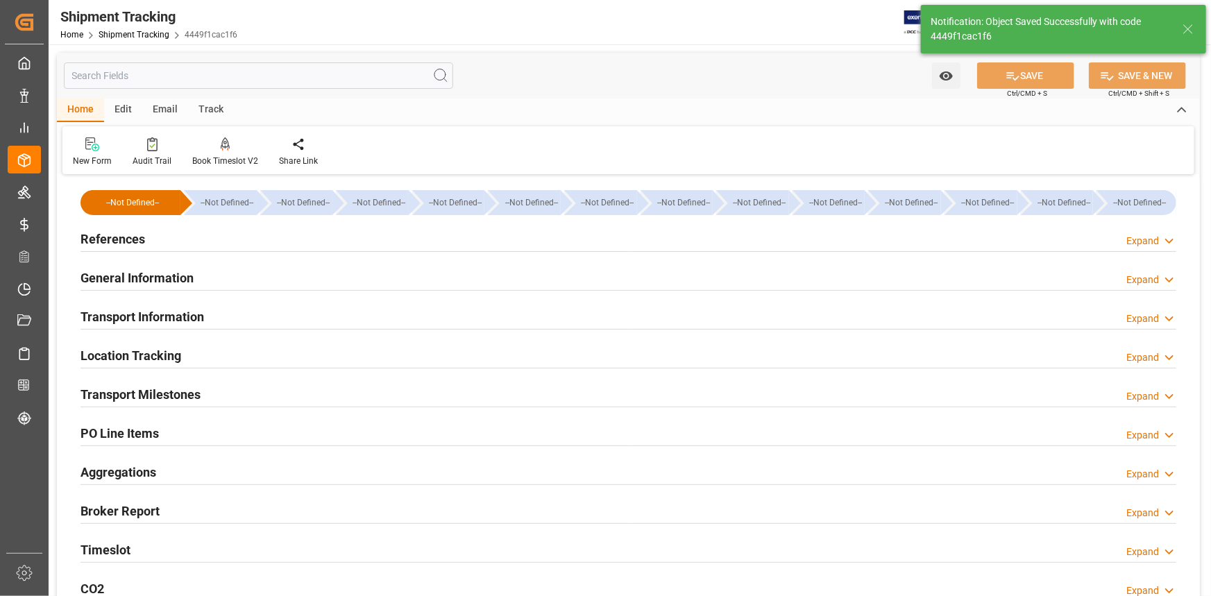
click at [271, 311] on div "Transport Information Expand" at bounding box center [629, 316] width 1096 height 26
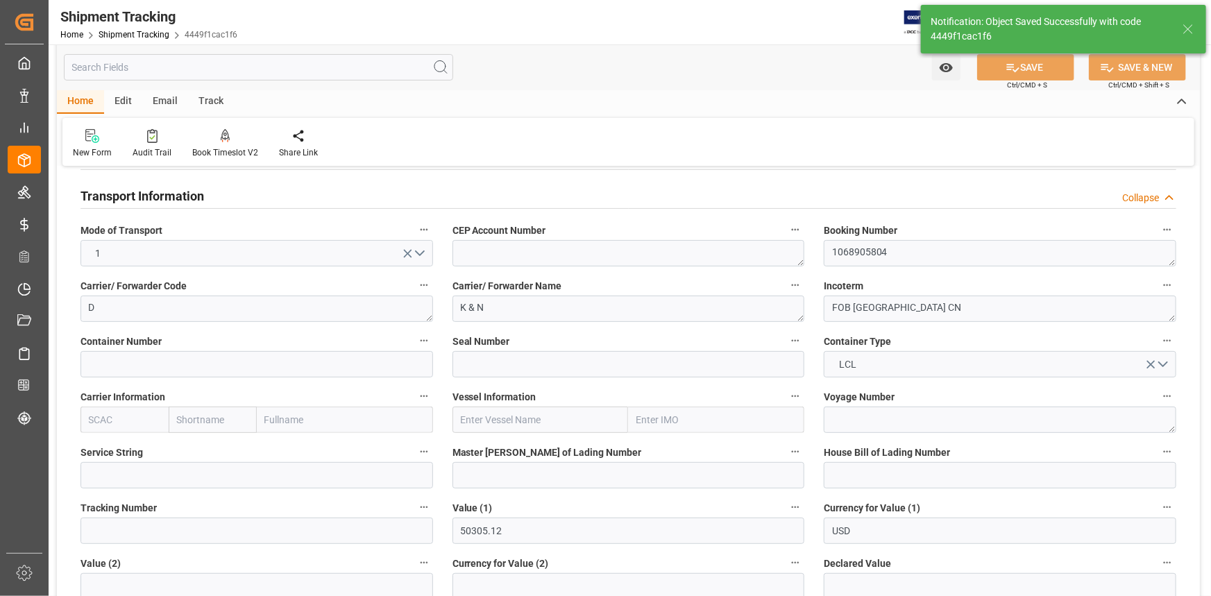
scroll to position [126, 0]
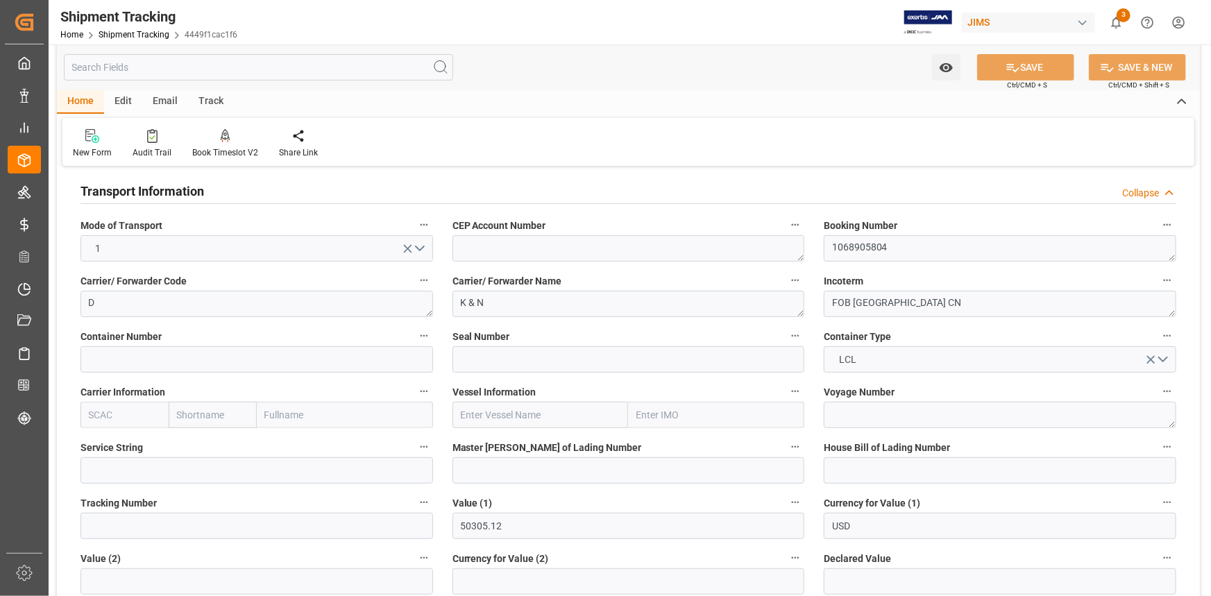
click at [98, 414] on input "text" at bounding box center [125, 415] width 88 height 26
paste input "CMDU"
type input "CMDU"
click at [92, 443] on b "CMDU" at bounding box center [103, 445] width 27 height 11
type input "CMACGM"
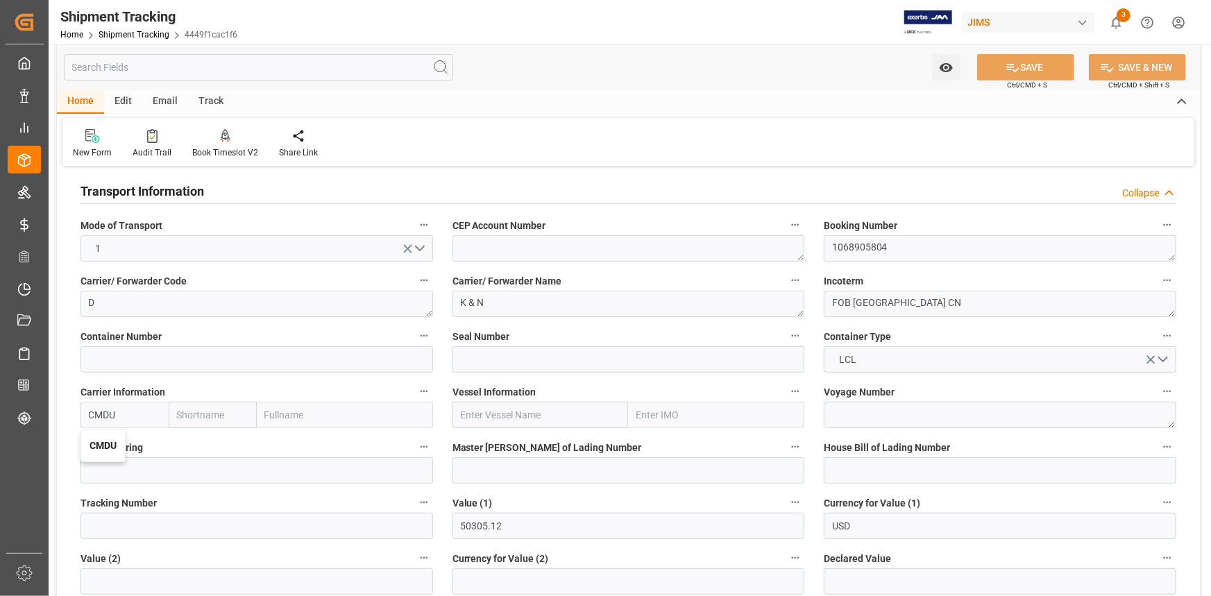
type input "CMA CGM Group"
type input "CMDU"
click at [498, 413] on input "text" at bounding box center [540, 415] width 176 height 26
paste input "COSCO [GEOGRAPHIC_DATA]"
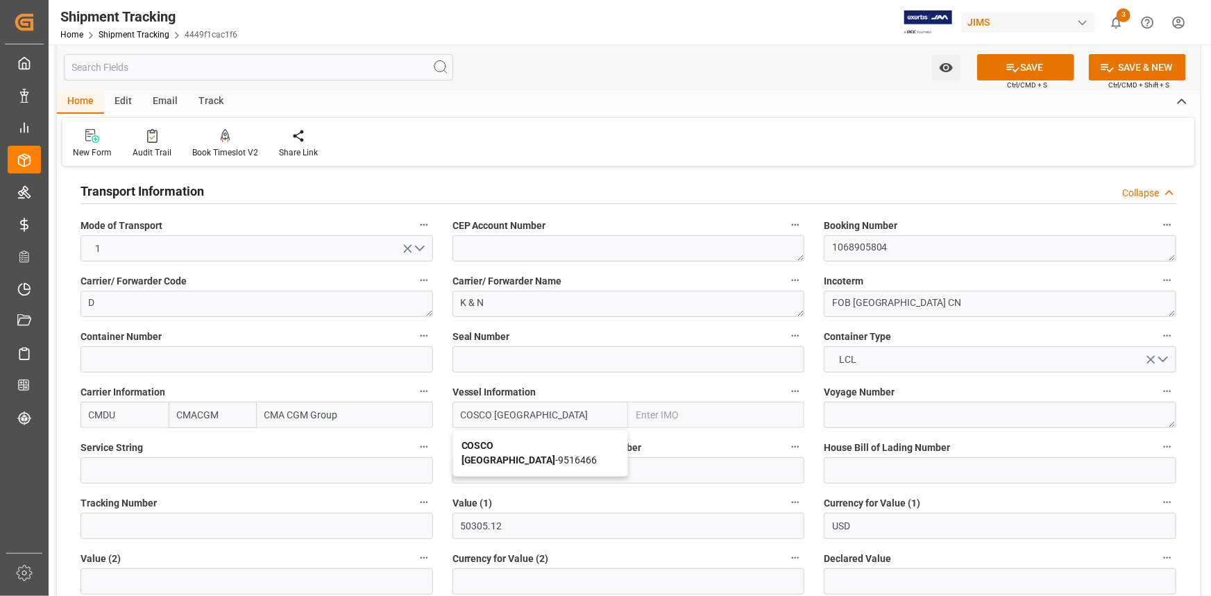
click at [527, 444] on b "COSCO [GEOGRAPHIC_DATA]" at bounding box center [509, 453] width 94 height 26
type input "COSCO [GEOGRAPHIC_DATA]"
type input "9516466"
type input "COSCO [GEOGRAPHIC_DATA]"
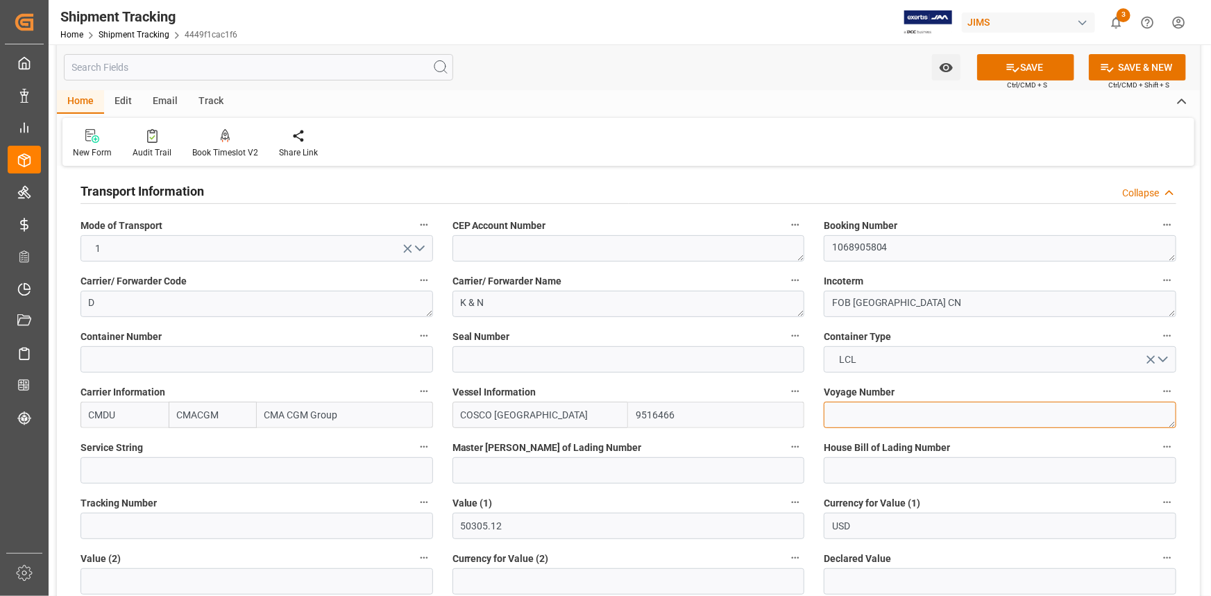
click at [856, 413] on textarea at bounding box center [1000, 415] width 353 height 26
paste textarea "0TILPE1MA"
type textarea "0TILPE1MA"
click at [835, 473] on input at bounding box center [1000, 470] width 353 height 26
paste input "BANQ1068905804"
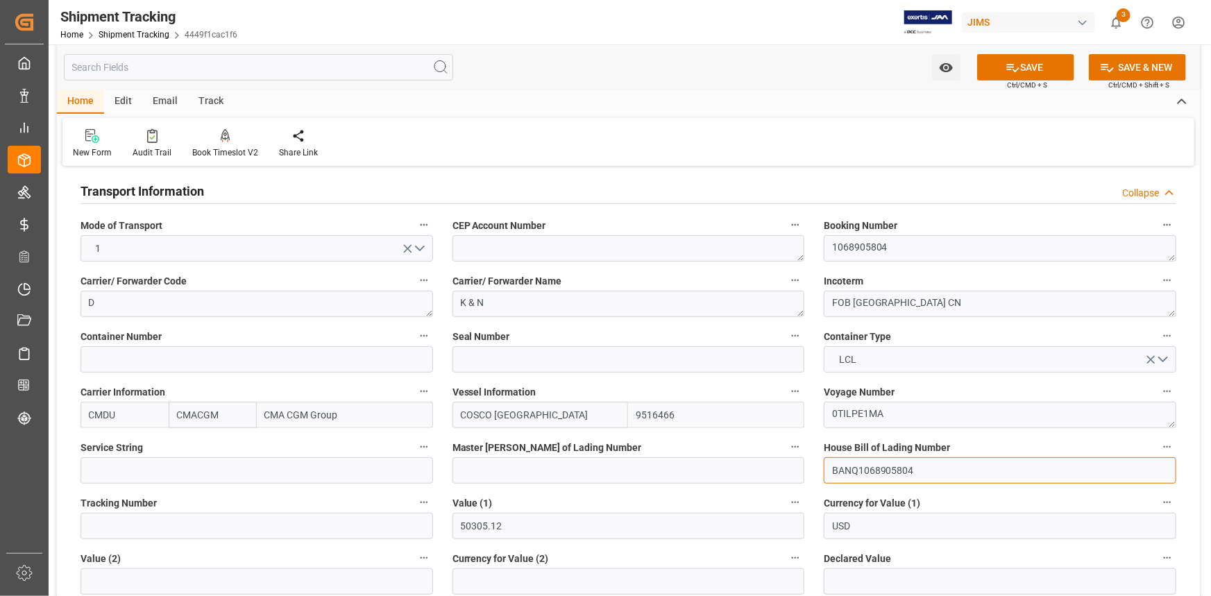
type input "BANQ1068905804"
click at [486, 466] on input at bounding box center [628, 470] width 353 height 26
paste input "CHN2686345"
type input "CHN2686345"
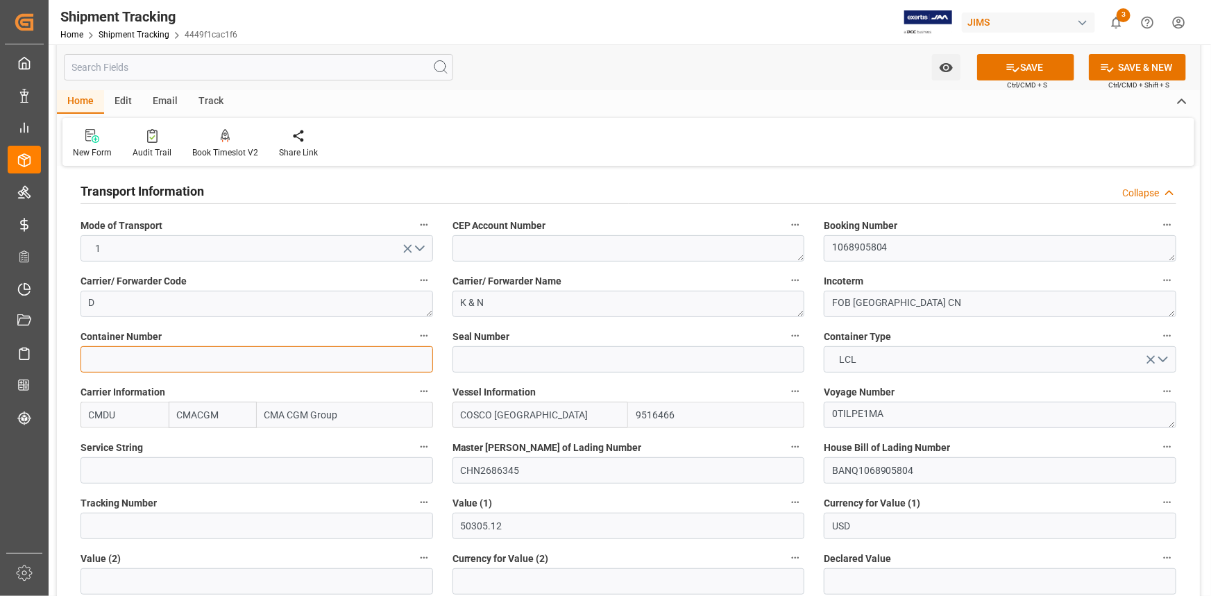
click at [110, 362] on input at bounding box center [257, 359] width 353 height 26
click at [162, 360] on input at bounding box center [257, 359] width 353 height 26
paste input "CMAU4825600"
type input "CMAU4825600"
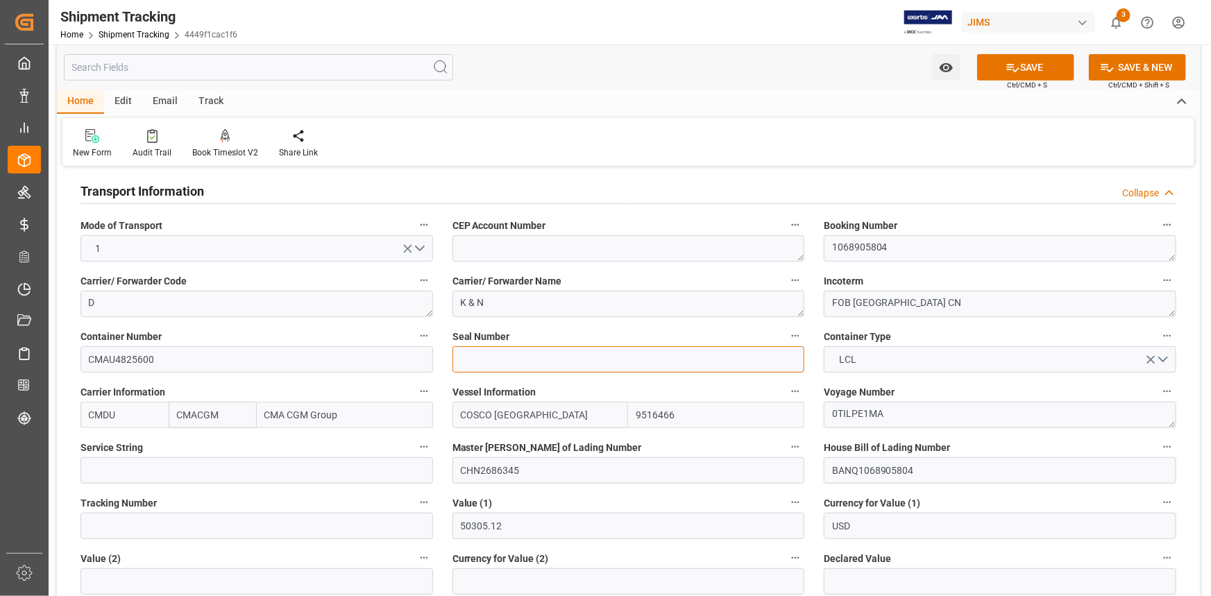
click at [502, 358] on input at bounding box center [628, 359] width 353 height 26
paste input "M4224876"
type input "M4224876"
click at [1043, 65] on button "SAVE" at bounding box center [1025, 67] width 97 height 26
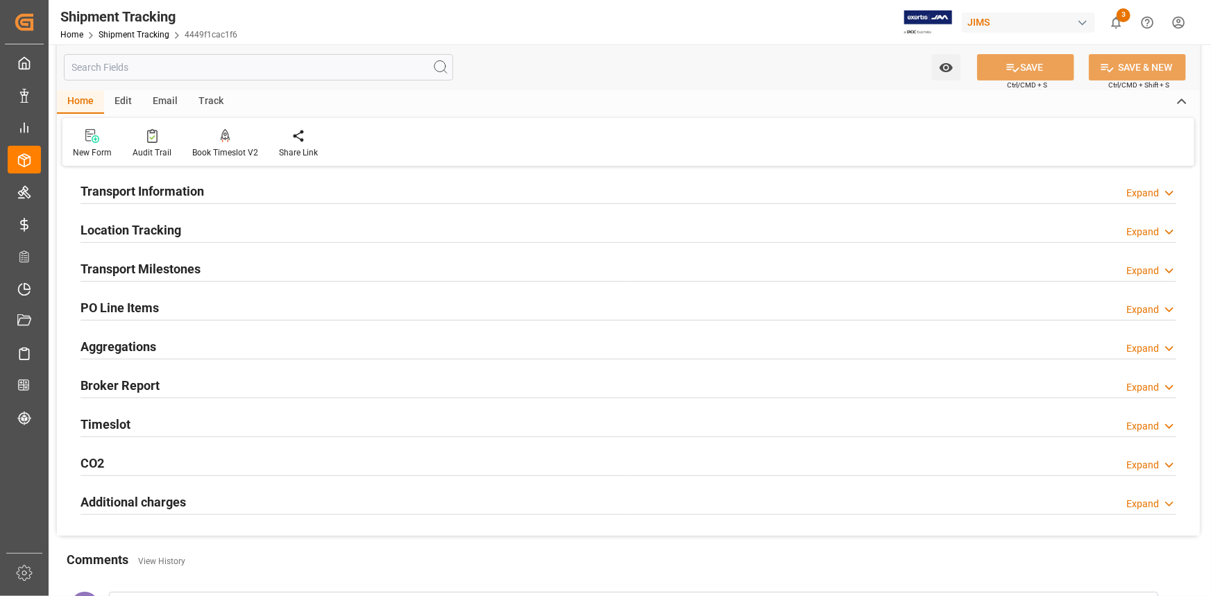
click at [227, 269] on div "Transport Milestones Expand" at bounding box center [629, 268] width 1096 height 26
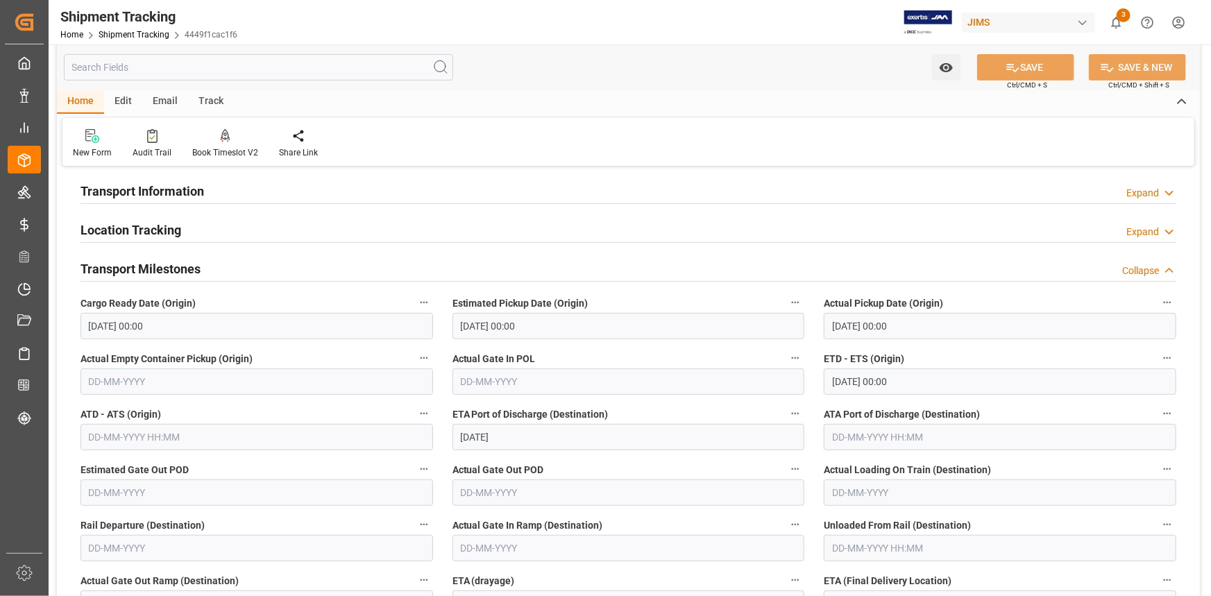
click at [148, 437] on input "text" at bounding box center [257, 437] width 353 height 26
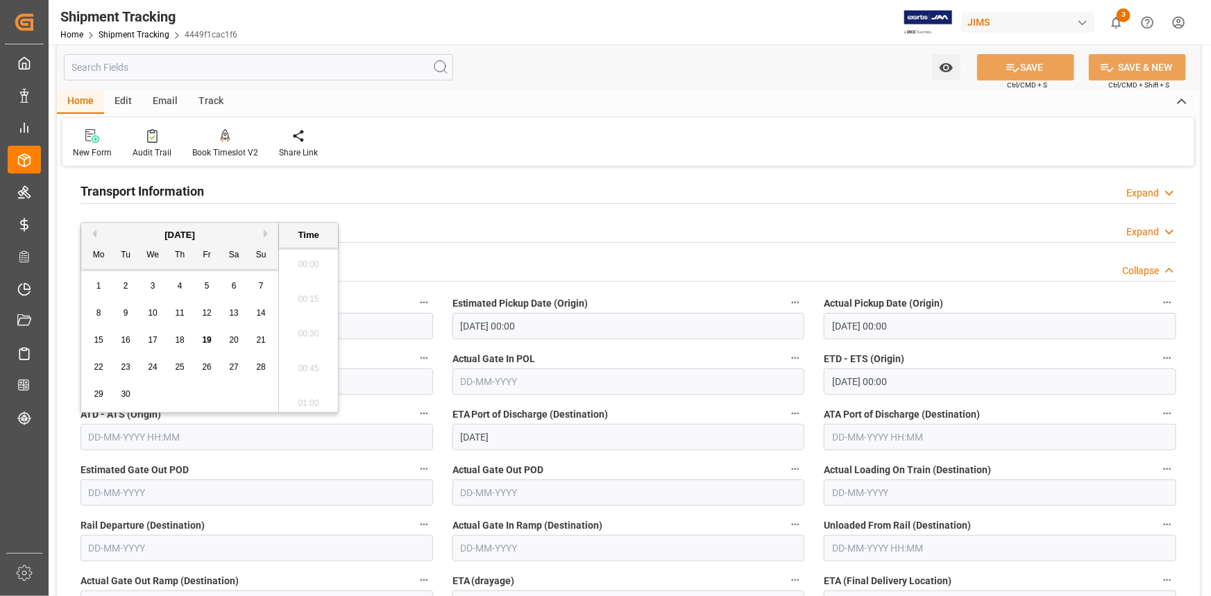
scroll to position [2260, 0]
click at [205, 337] on span "19" at bounding box center [206, 340] width 9 height 10
type input "[DATE] 00:00"
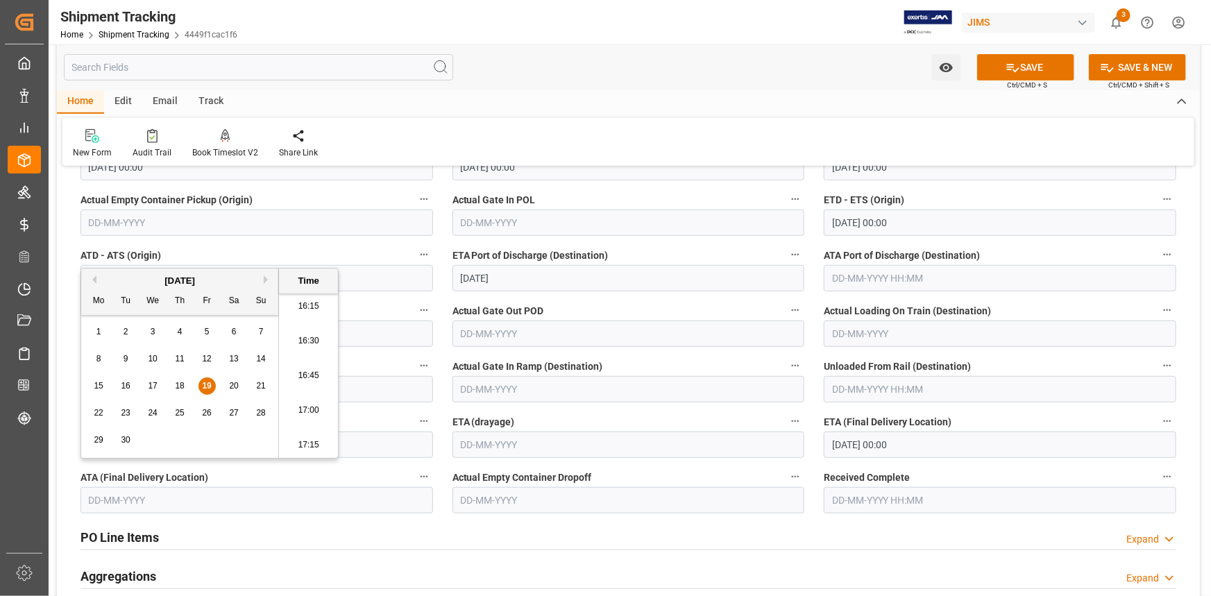
scroll to position [315, 0]
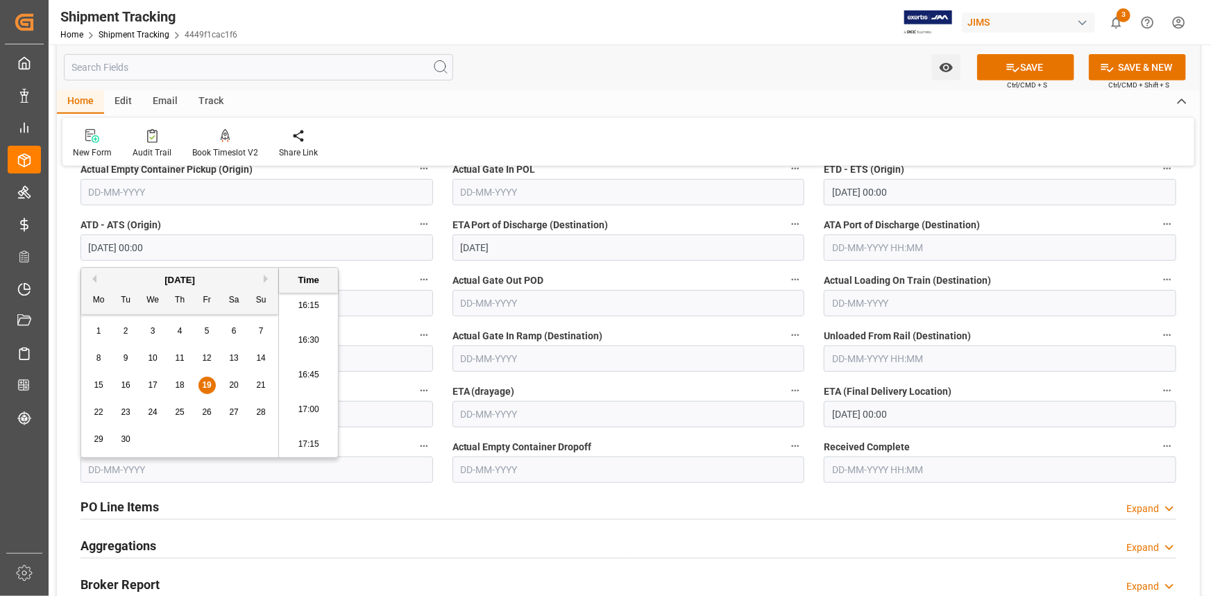
click at [881, 418] on input "[DATE] 00:00" at bounding box center [1000, 414] width 353 height 26
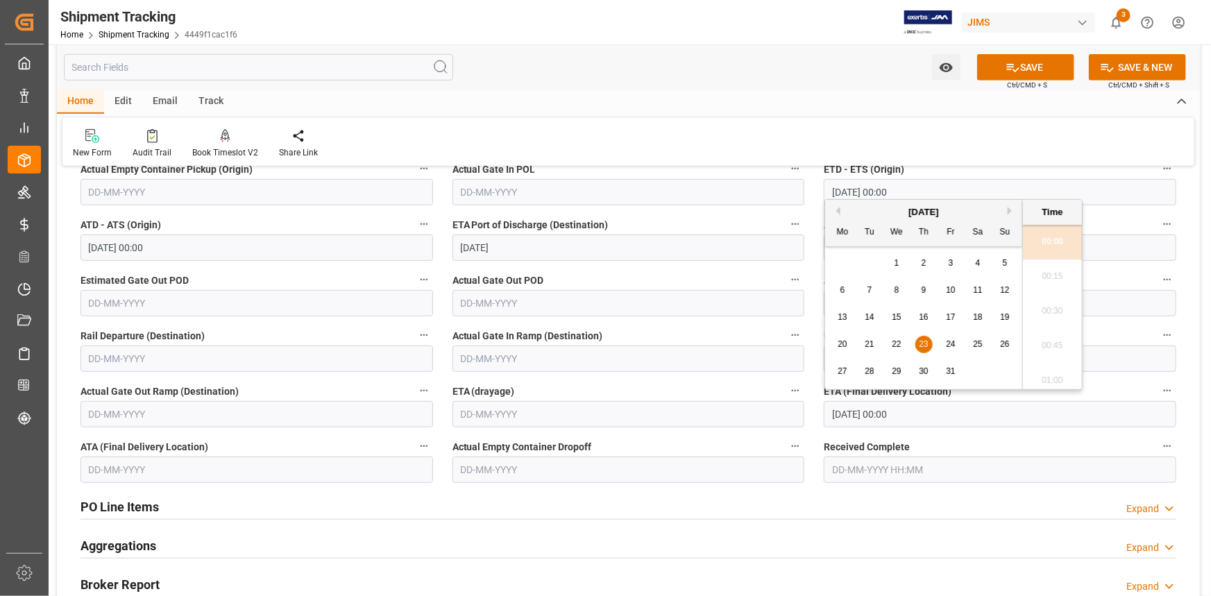
click at [999, 342] on div "26" at bounding box center [1005, 345] width 17 height 17
click at [842, 368] on span "27" at bounding box center [842, 371] width 9 height 10
type input "[DATE] 00:00"
click at [1032, 70] on button "SAVE" at bounding box center [1025, 67] width 97 height 26
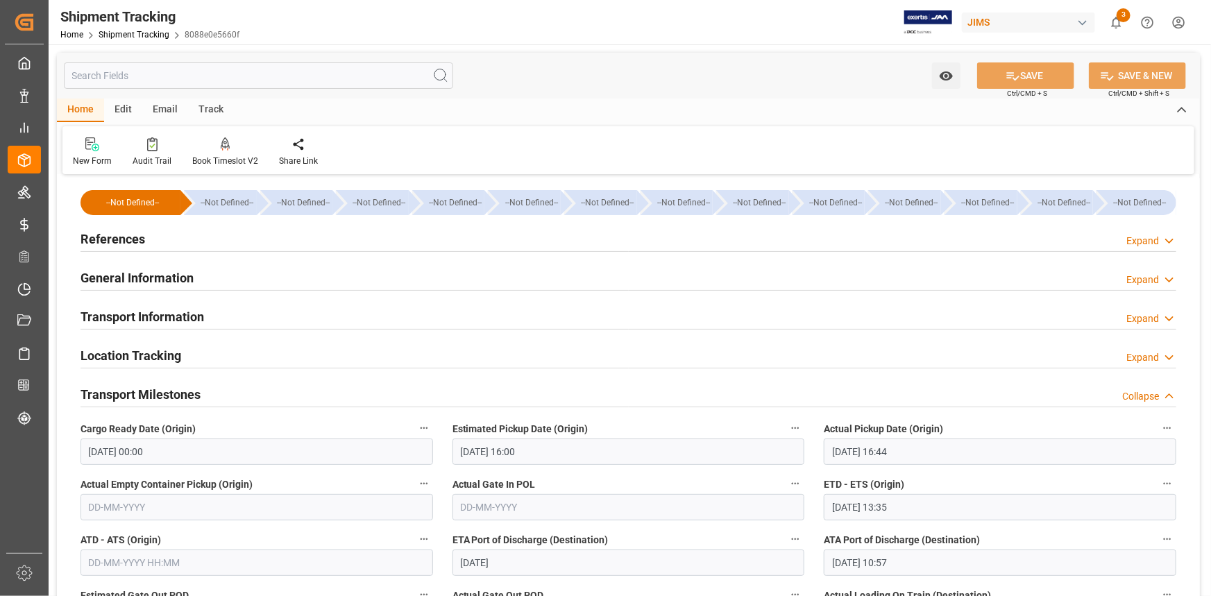
scroll to position [252, 0]
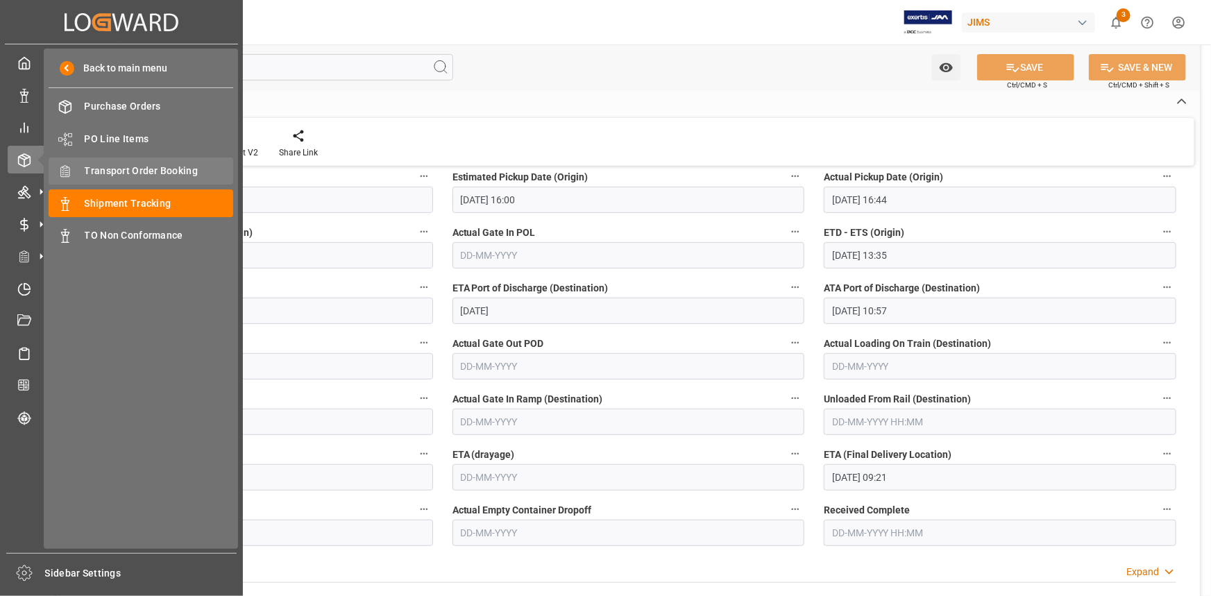
click at [132, 171] on span "Transport Order Booking" at bounding box center [159, 171] width 149 height 15
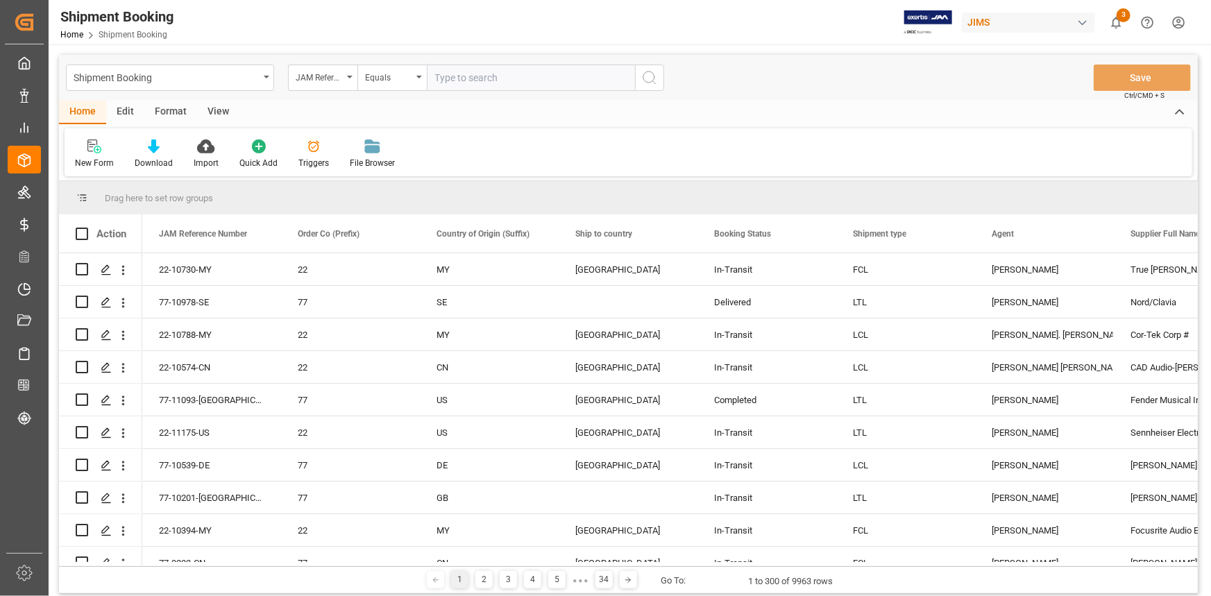
click at [464, 78] on input "text" at bounding box center [531, 78] width 208 height 26
type input "22-10936-CN"
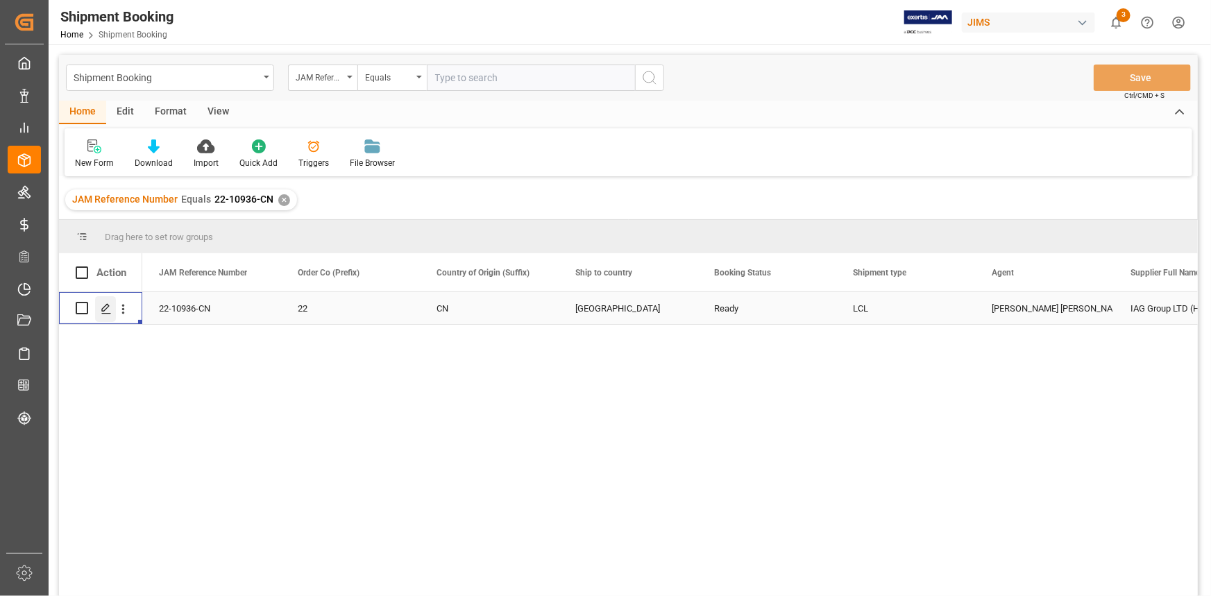
click at [109, 308] on icon "Press SPACE to select this row." at bounding box center [106, 308] width 11 height 11
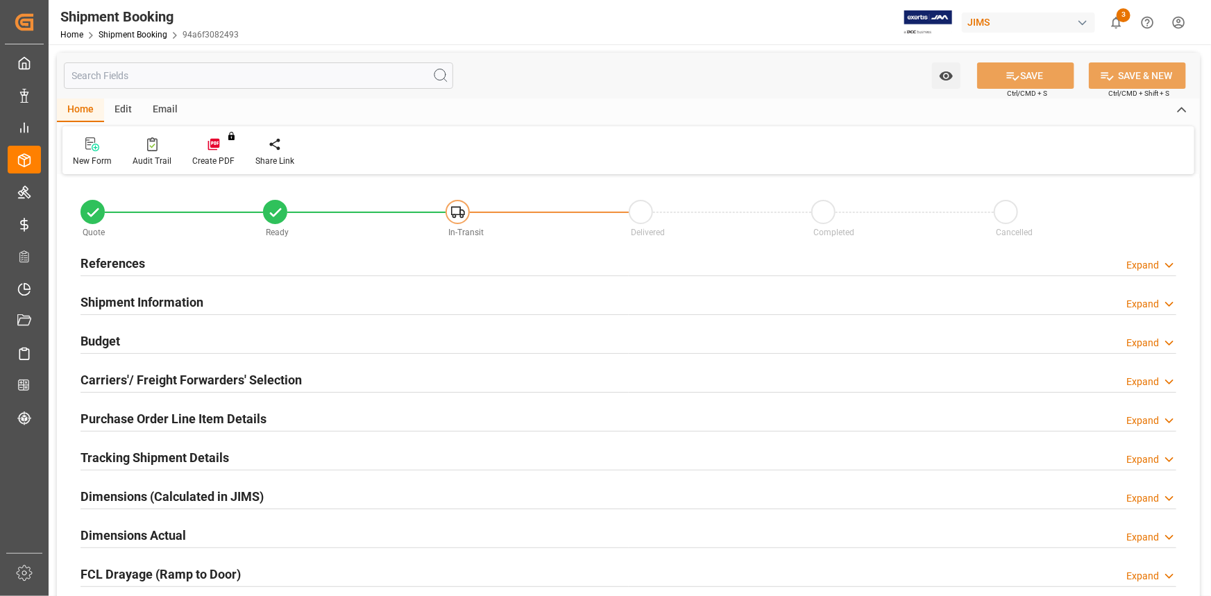
type input "0"
type input "25268.1848"
type input "5399.184"
type input "1700"
type input "53991.84"
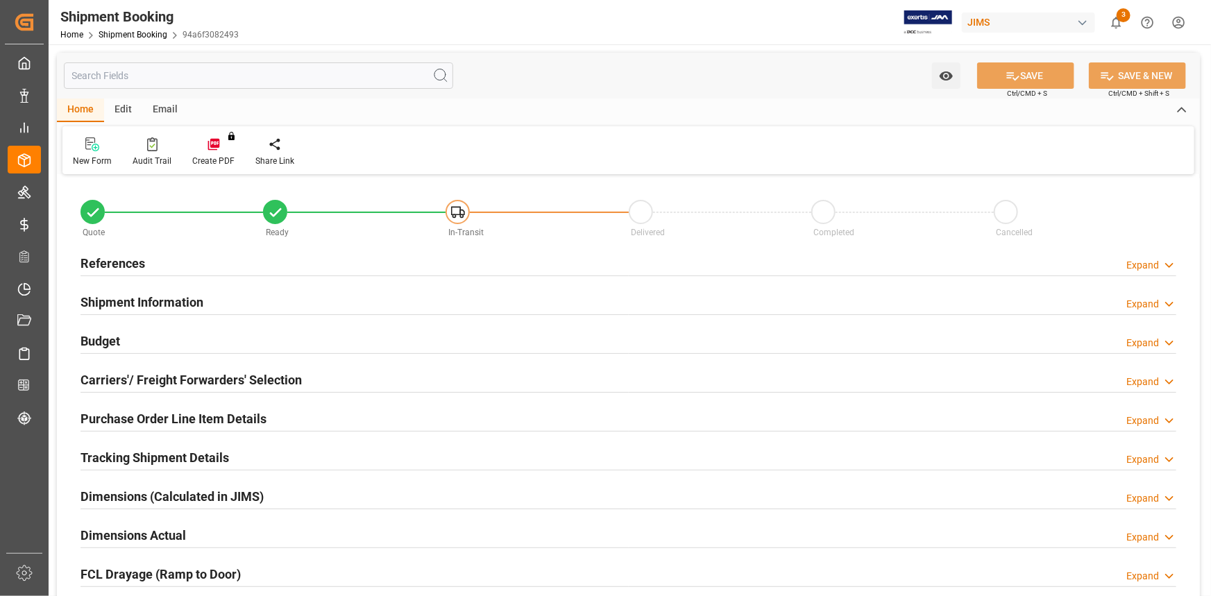
type input "[DATE]"
click at [222, 338] on div "Budget Expand" at bounding box center [629, 340] width 1096 height 26
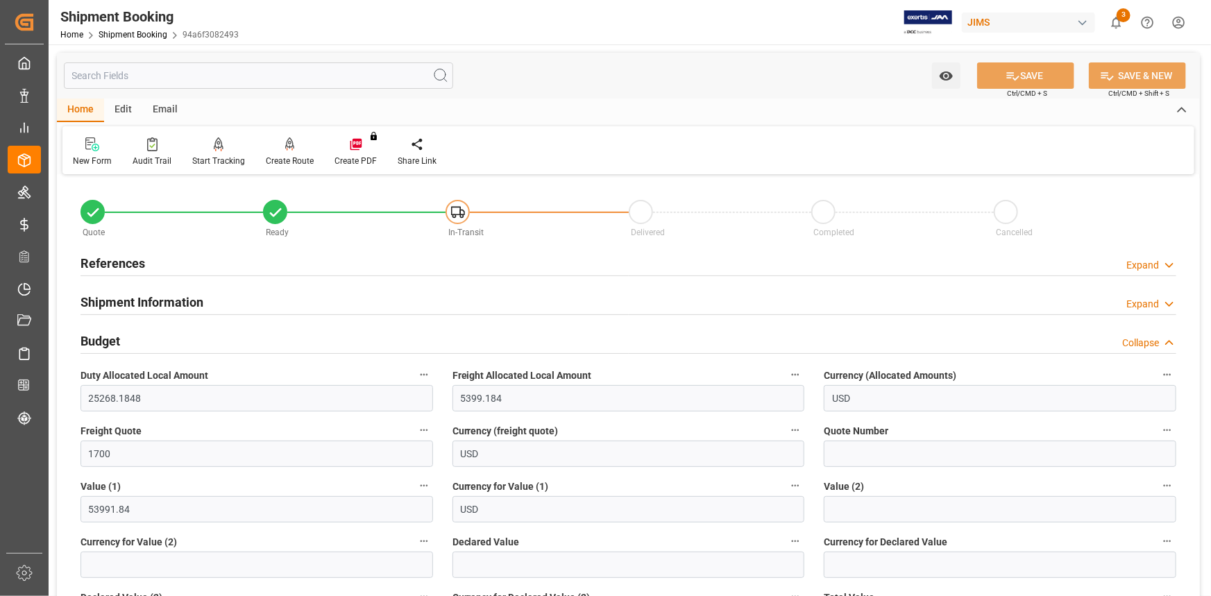
click at [223, 264] on div "References Expand" at bounding box center [629, 262] width 1096 height 26
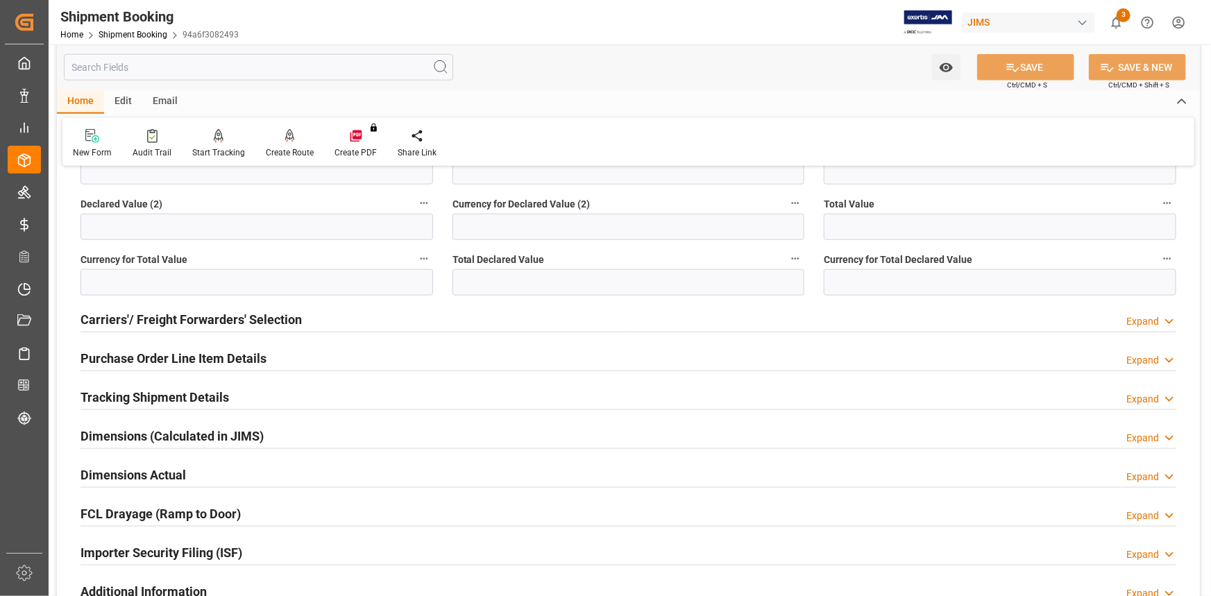
scroll to position [694, 0]
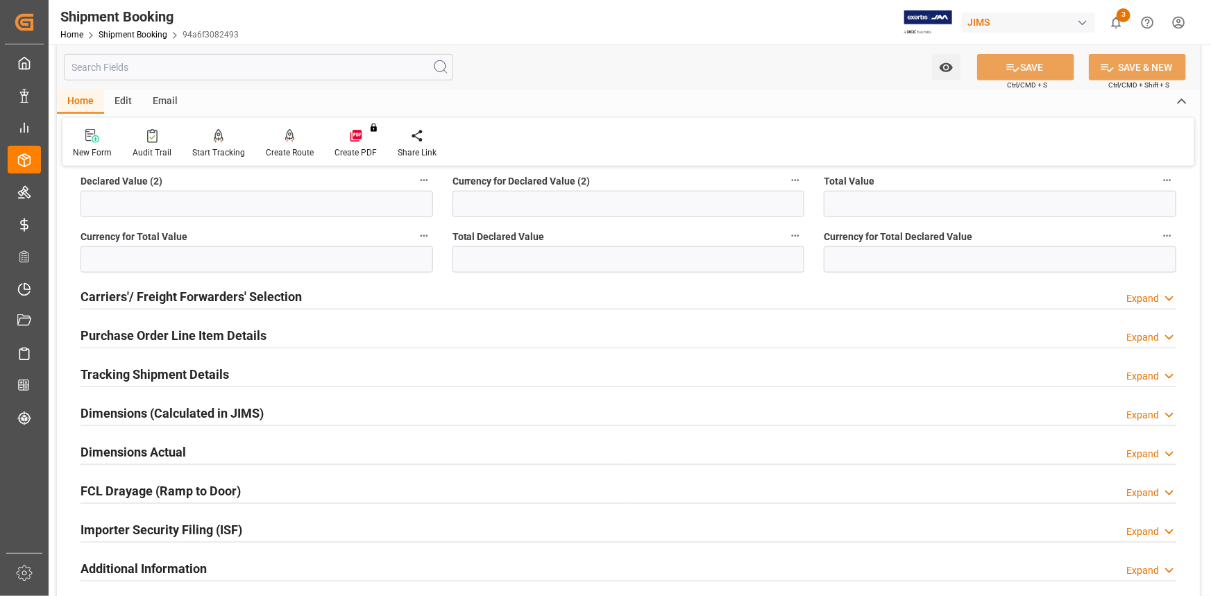
click at [264, 375] on div "Tracking Shipment Details Expand" at bounding box center [629, 373] width 1096 height 26
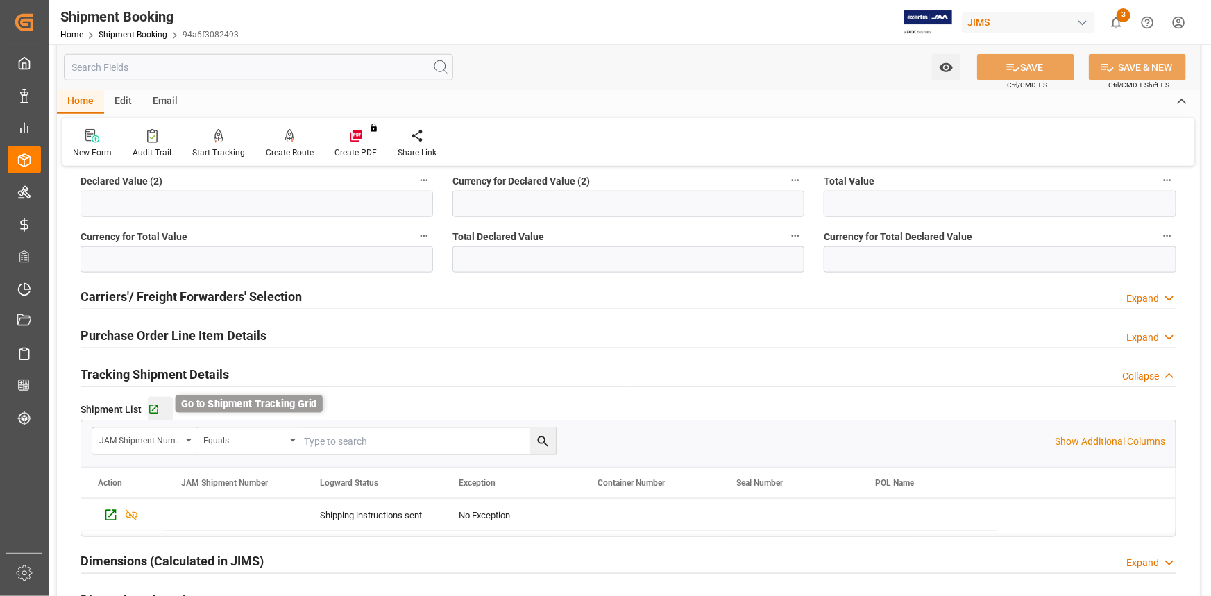
click at [151, 409] on icon "button" at bounding box center [154, 410] width 12 height 12
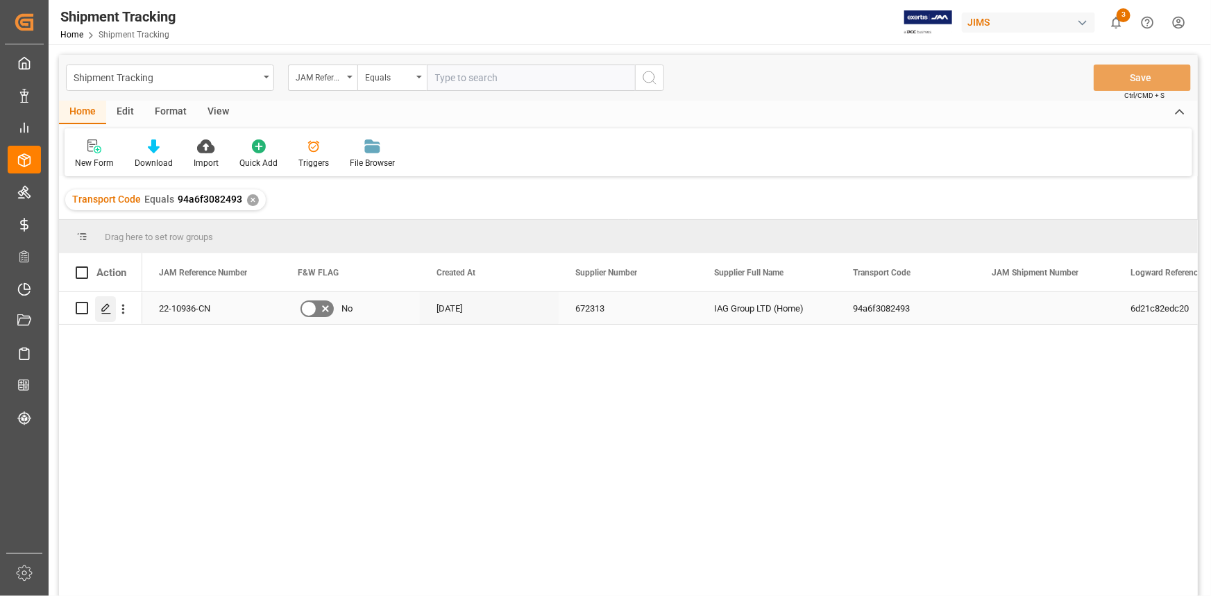
click at [106, 307] on polygon "Press SPACE to select this row." at bounding box center [105, 307] width 7 height 7
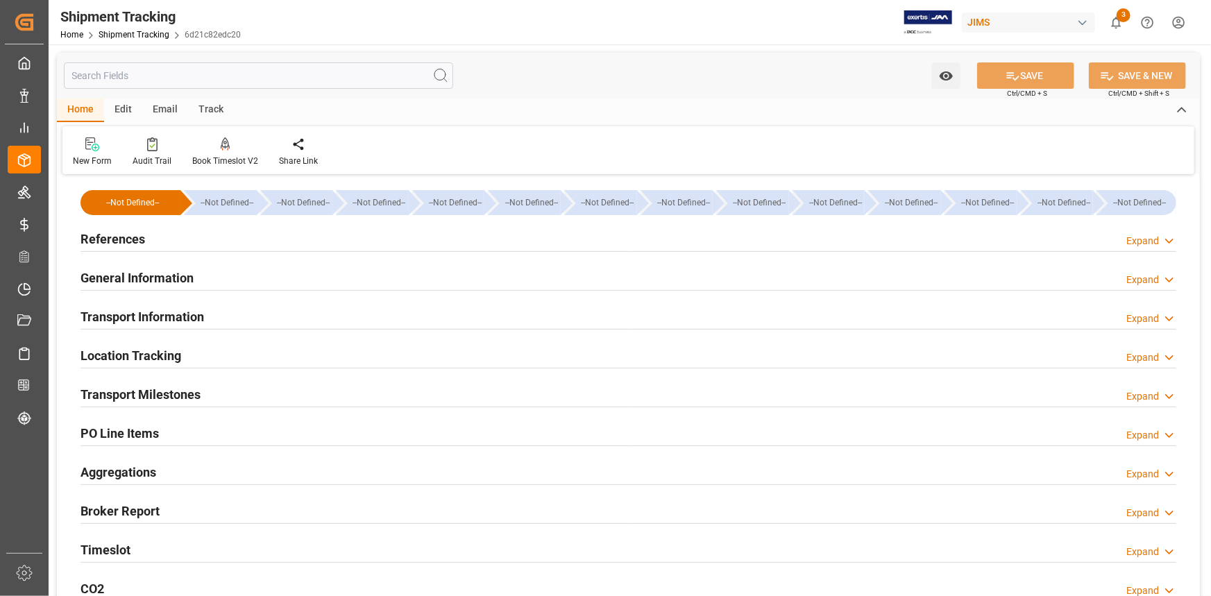
type input "[DATE]"
click at [221, 246] on div "References Expand" at bounding box center [629, 238] width 1096 height 26
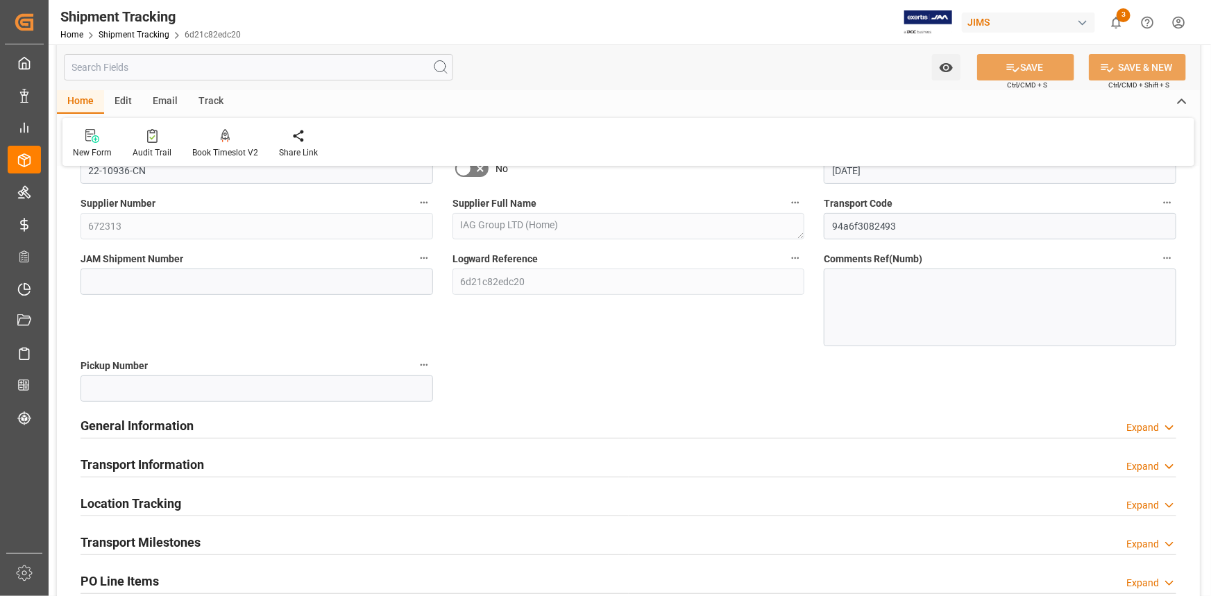
click at [284, 427] on div "General Information Expand" at bounding box center [629, 425] width 1096 height 26
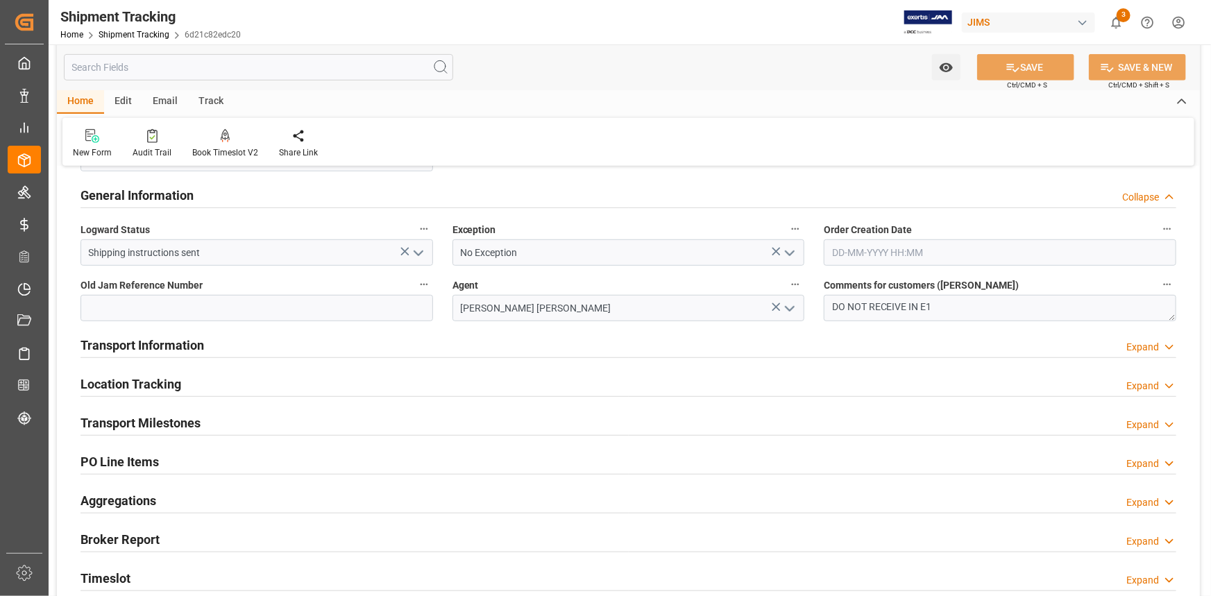
scroll to position [378, 0]
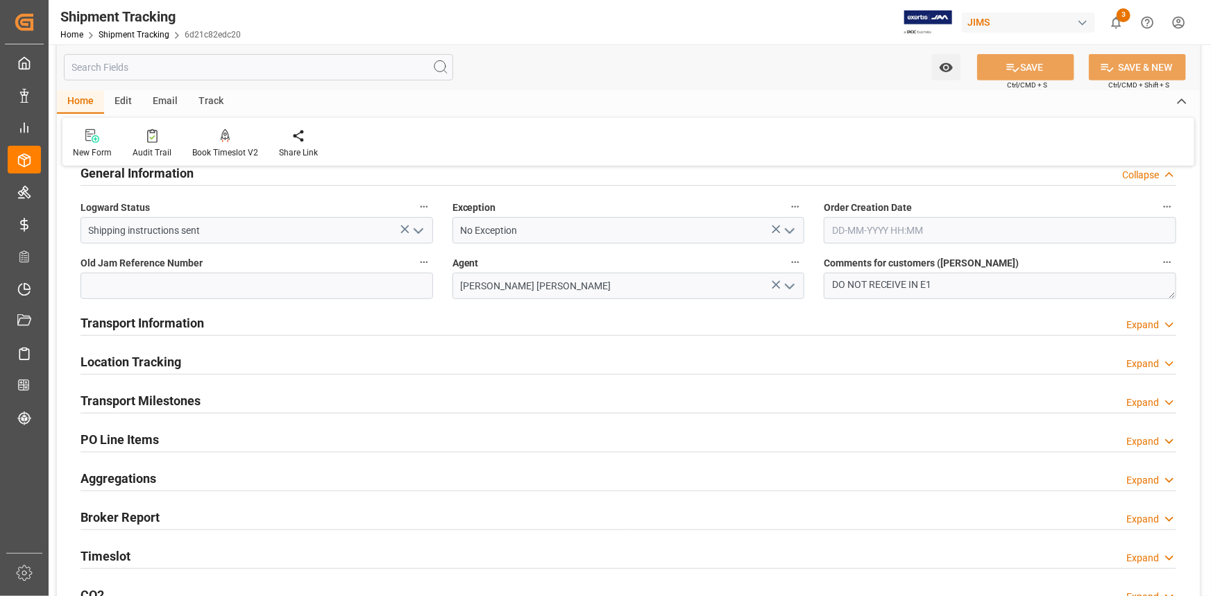
click at [271, 325] on div "Transport Information Expand" at bounding box center [629, 322] width 1096 height 26
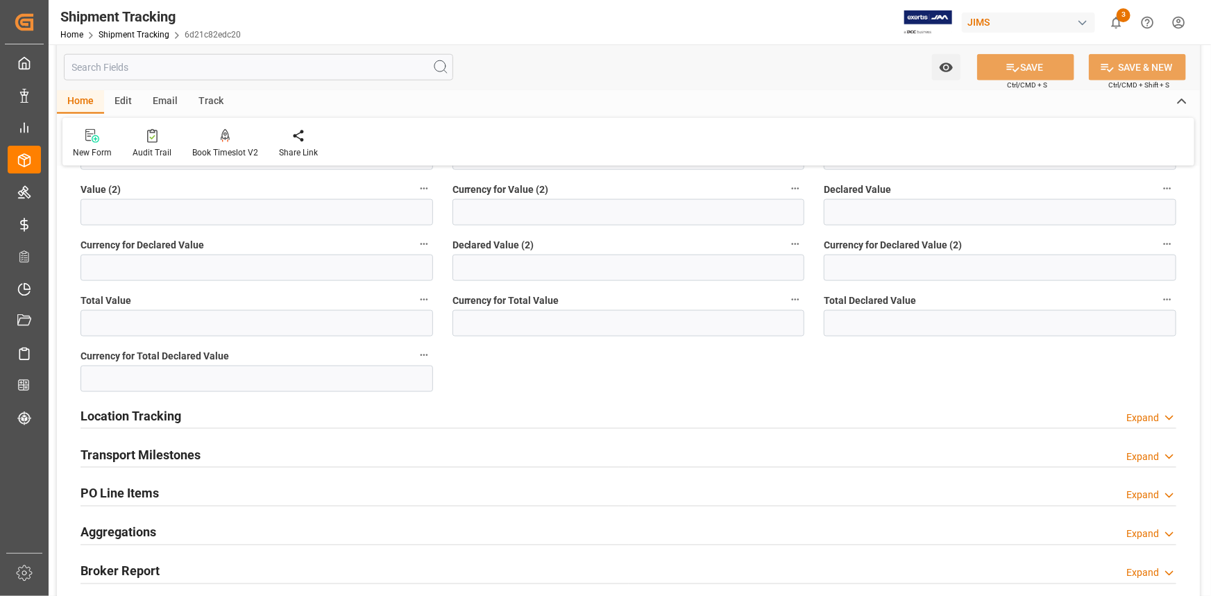
scroll to position [946, 0]
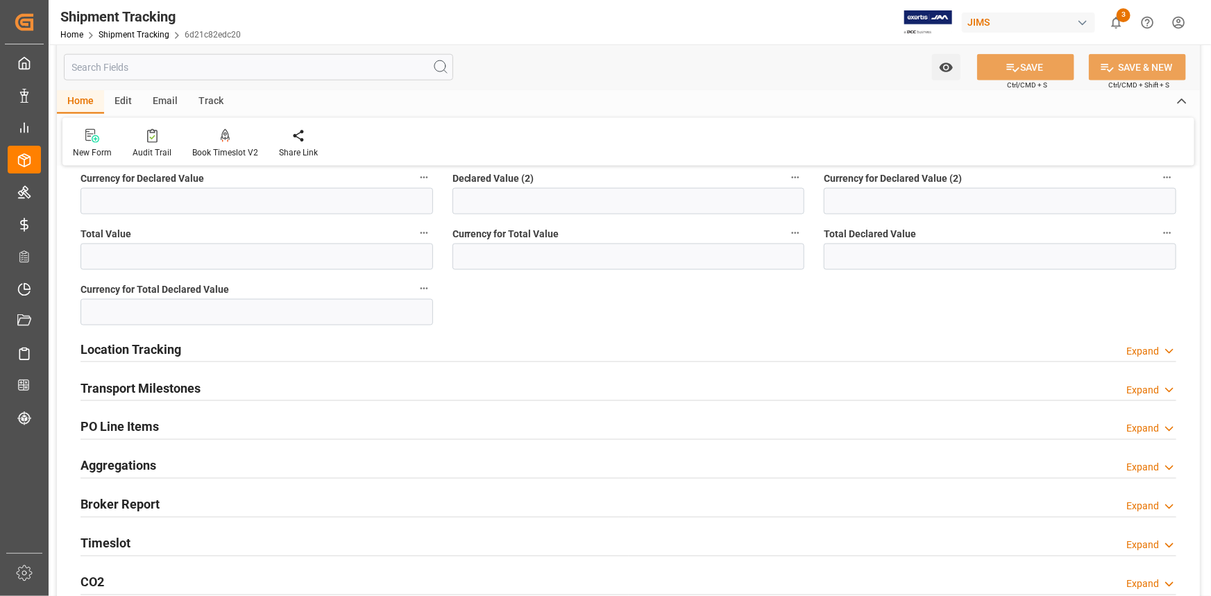
click at [310, 393] on div "Transport Milestones Expand" at bounding box center [629, 387] width 1096 height 26
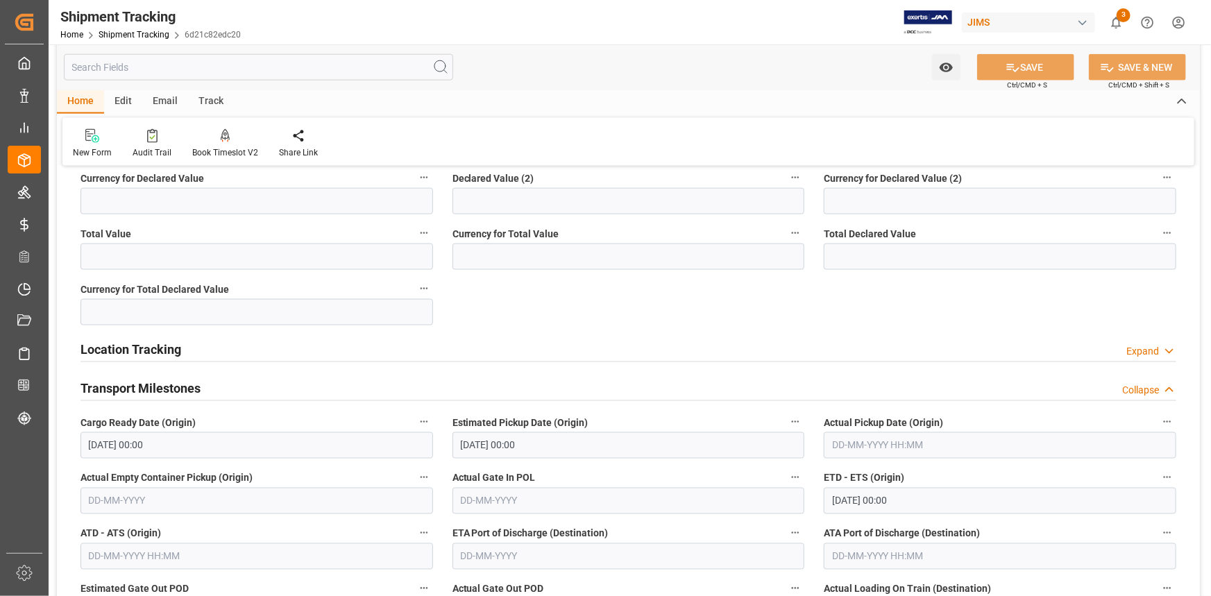
scroll to position [1072, 0]
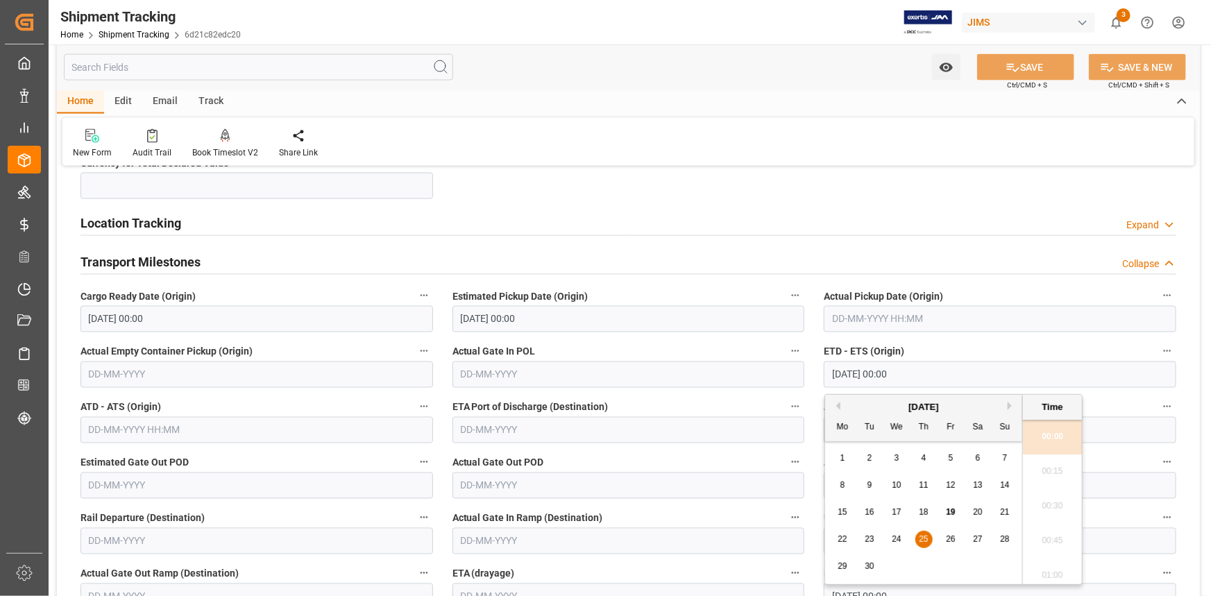
click at [854, 373] on input "25-09-2025 00:00" at bounding box center [1000, 375] width 353 height 26
click at [1009, 405] on button "Next Month" at bounding box center [1012, 406] width 8 height 8
click at [951, 484] on span "10" at bounding box center [950, 485] width 9 height 10
type input "10-10-2025 00:00"
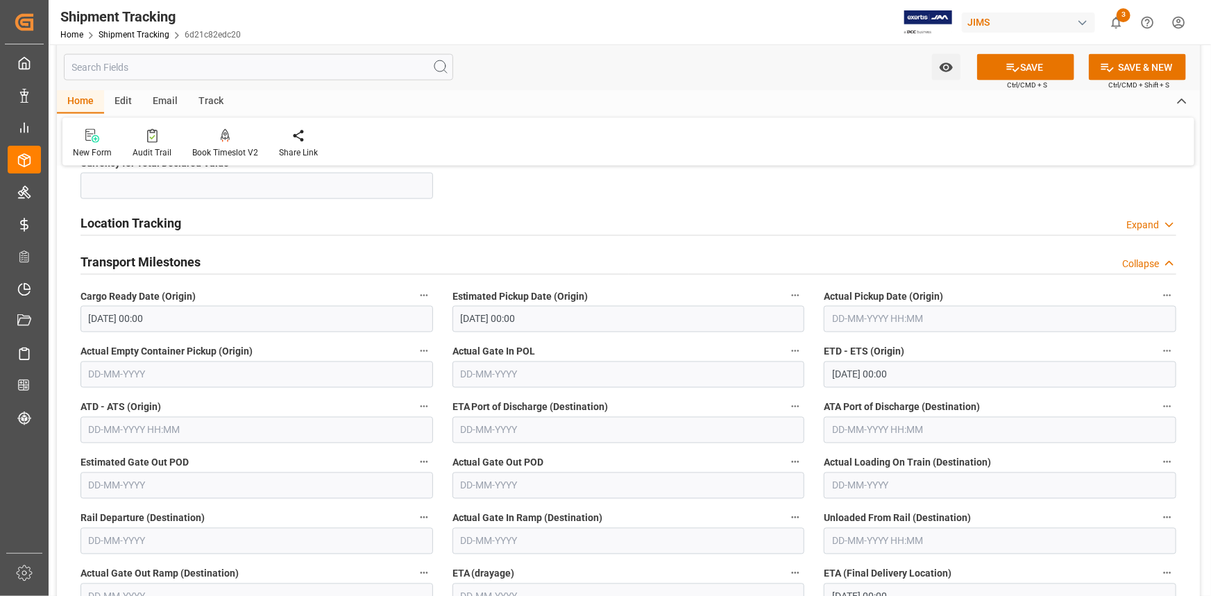
click at [636, 395] on div "ETA Port of Discharge (Destination)" at bounding box center [629, 421] width 372 height 56
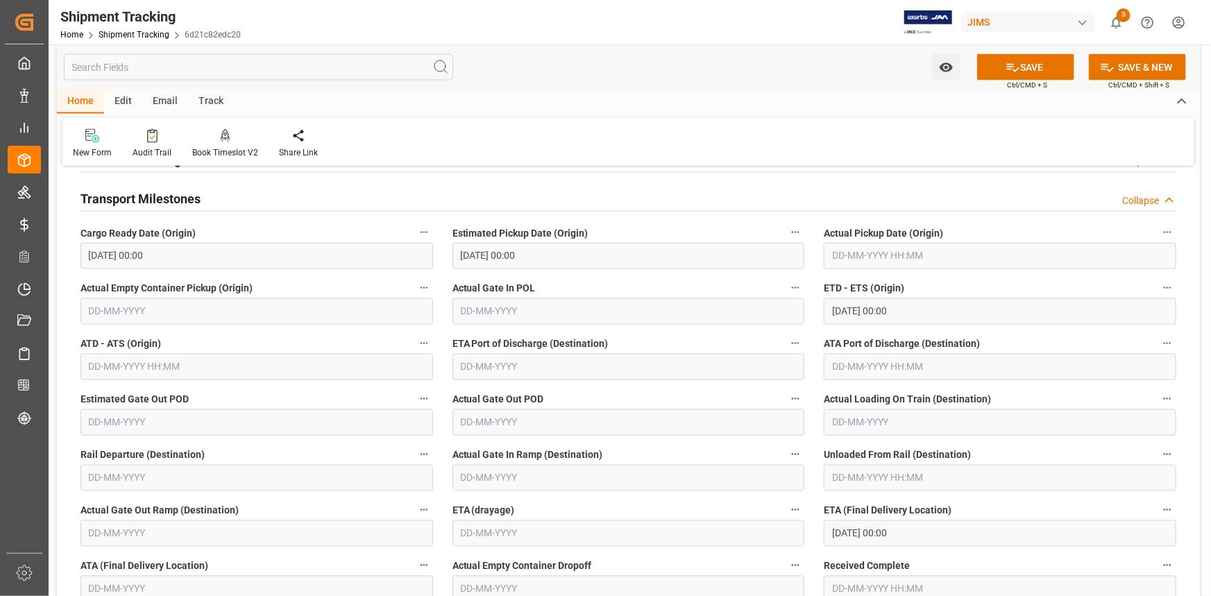
click at [491, 363] on input "text" at bounding box center [628, 367] width 353 height 26
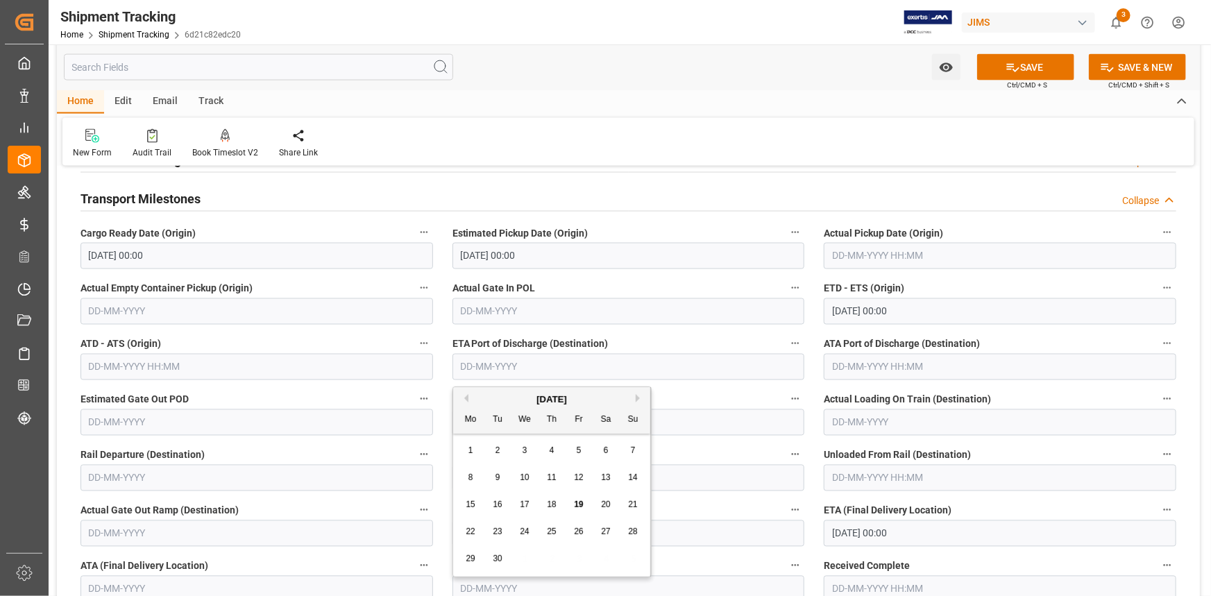
click at [636, 396] on button "Next Month" at bounding box center [640, 398] width 8 height 8
click at [605, 528] on span "25" at bounding box center [605, 532] width 9 height 10
type input "25-10-2025"
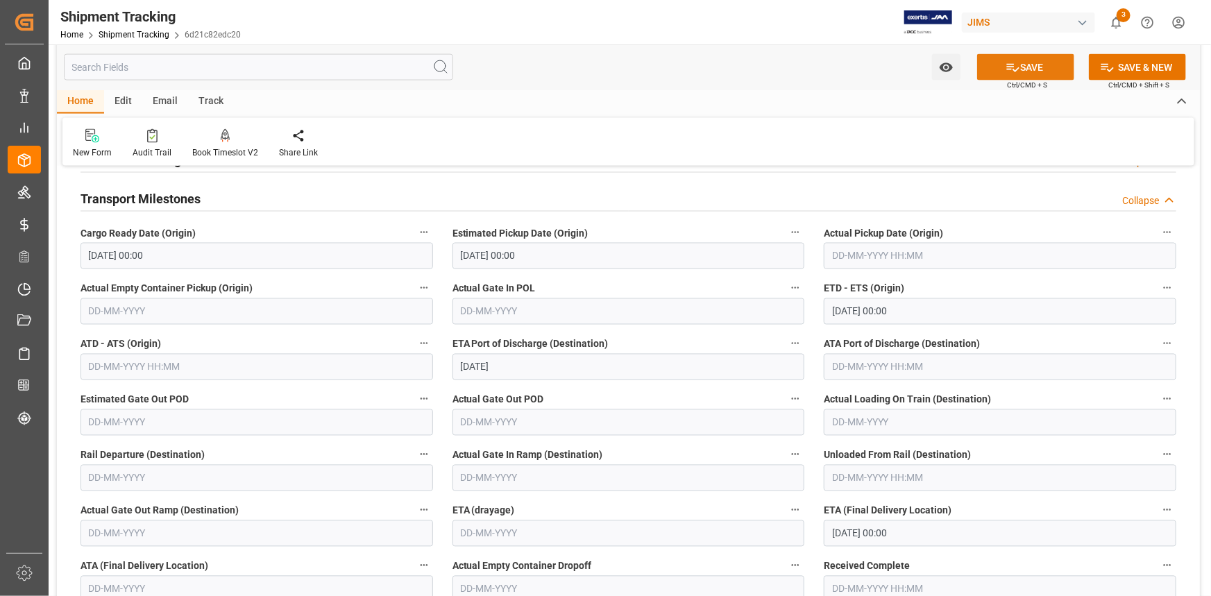
click at [1024, 60] on button "SAVE" at bounding box center [1025, 67] width 97 height 26
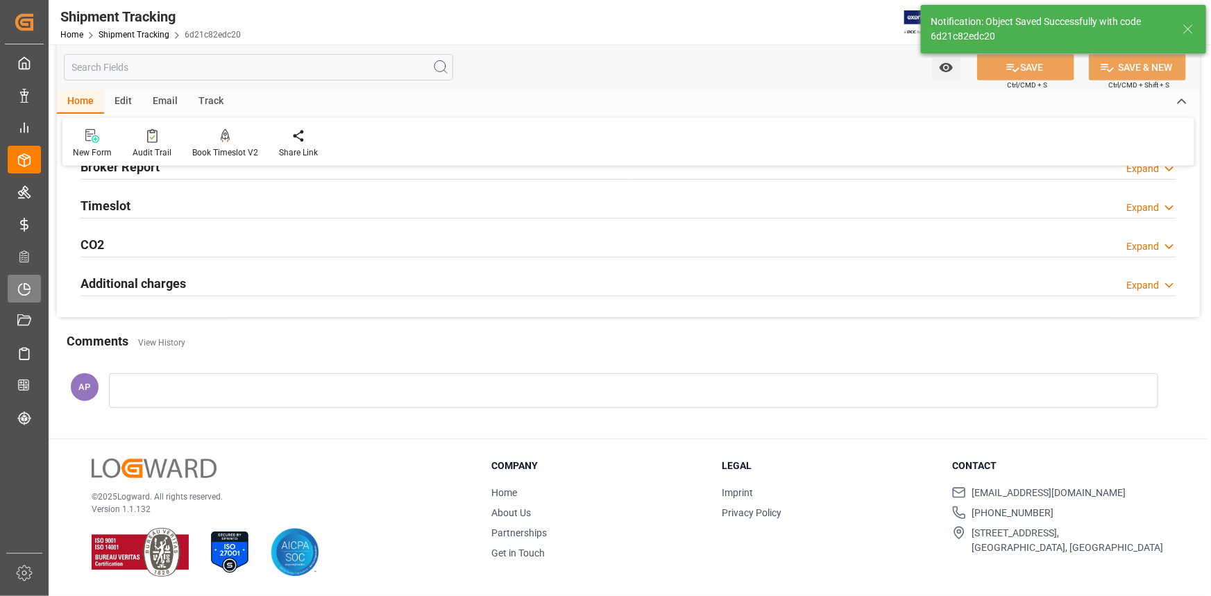
scroll to position [196, 0]
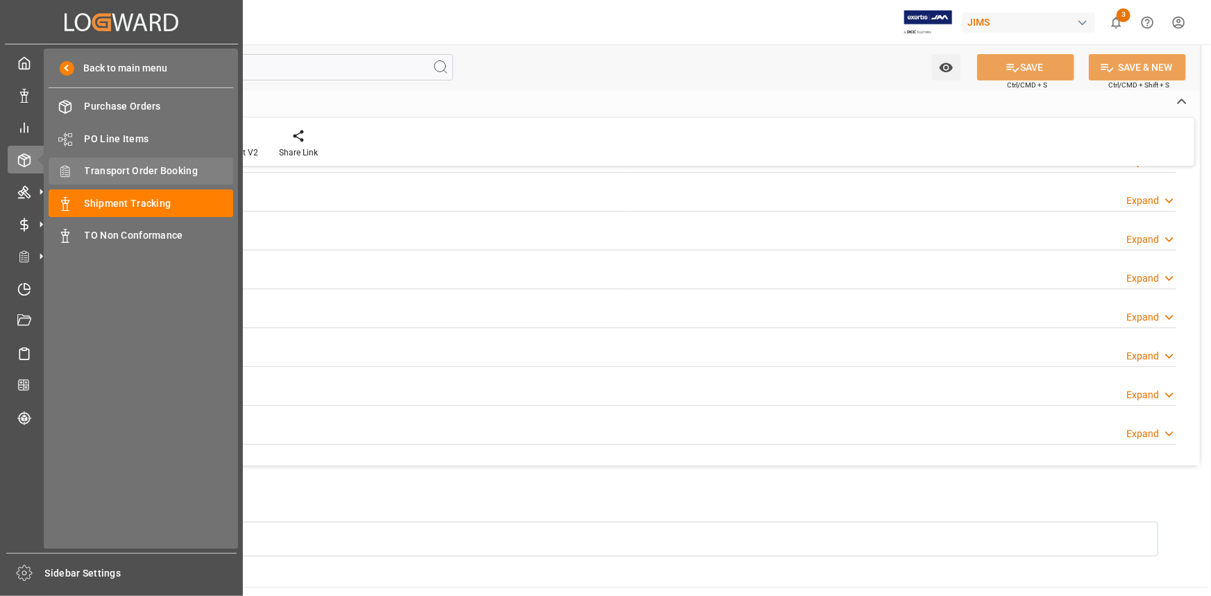
click at [132, 172] on span "Transport Order Booking" at bounding box center [159, 171] width 149 height 15
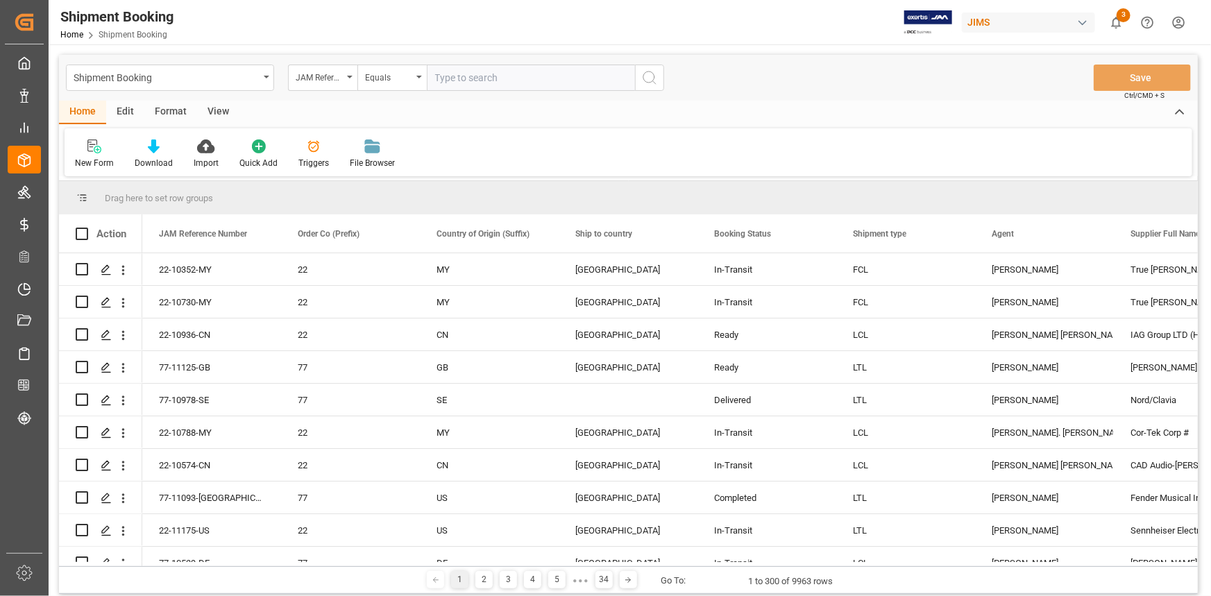
click at [452, 80] on input "text" at bounding box center [531, 78] width 208 height 26
type input "22-10805-JP"
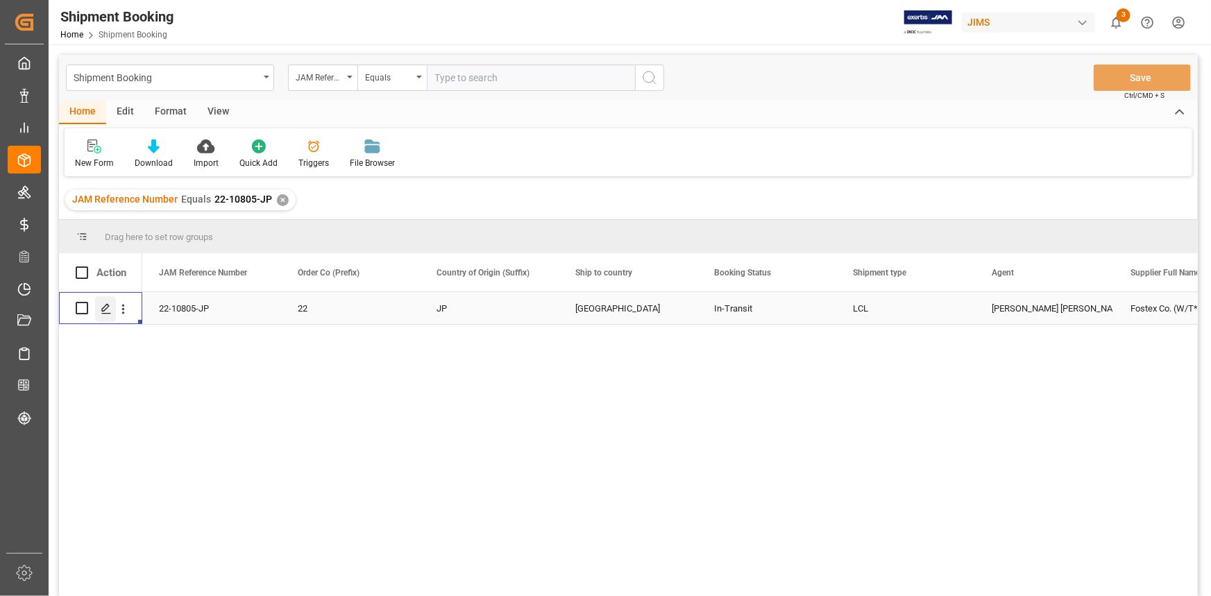
click at [108, 307] on icon "Press SPACE to select this row." at bounding box center [106, 308] width 11 height 11
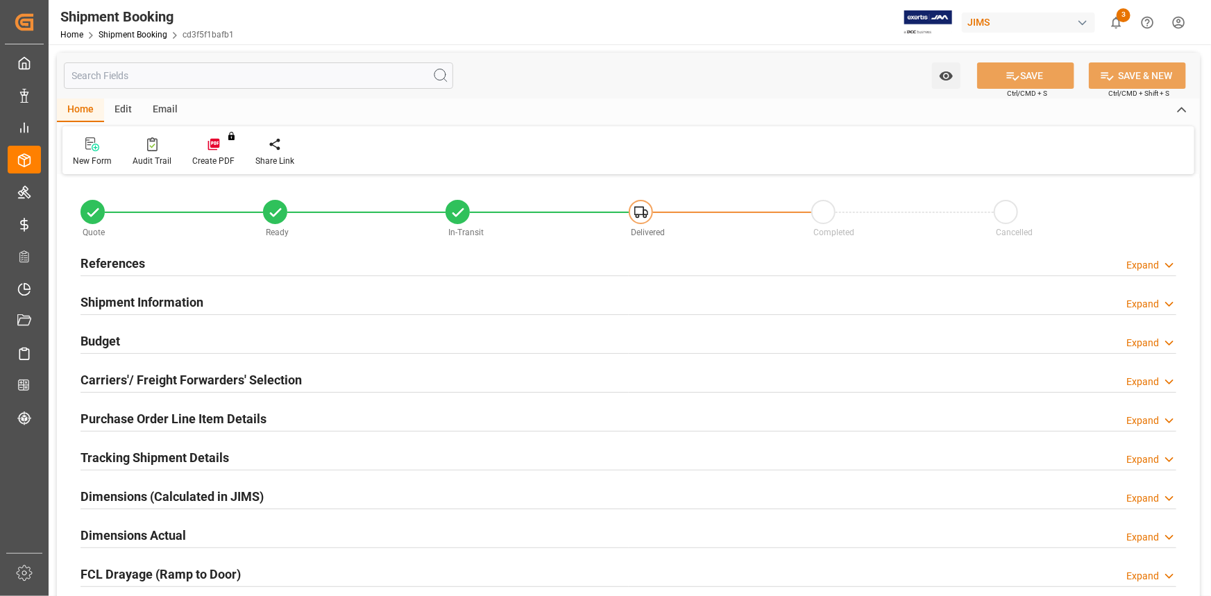
type input "0"
type input "35"
type input "31093.0941"
type input "2858.6372"
type input "2100"
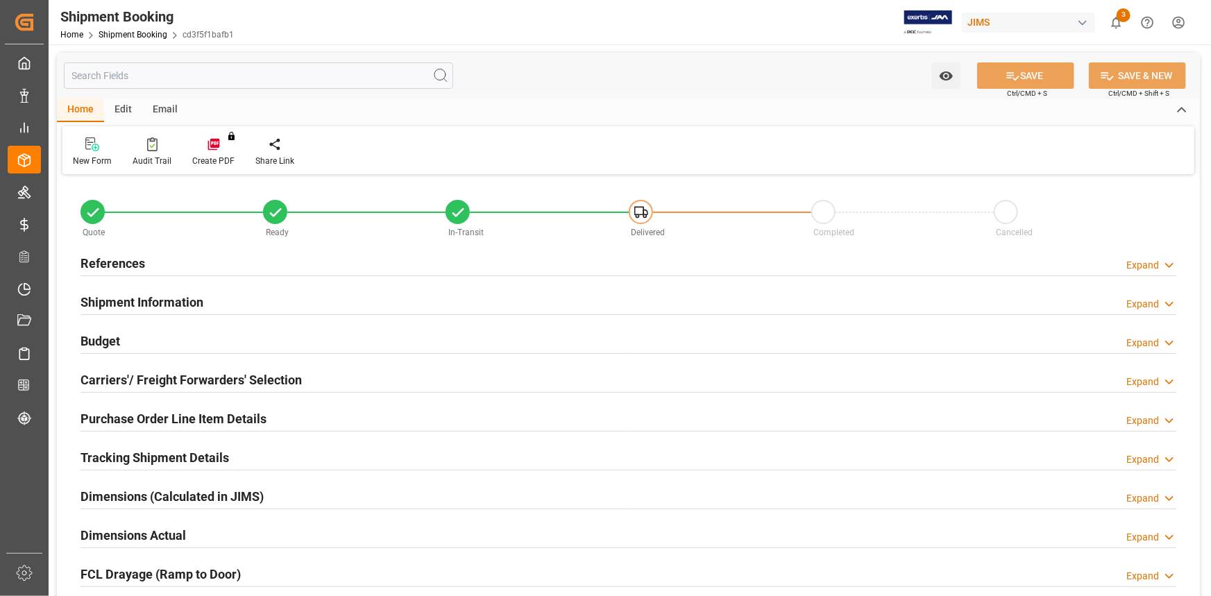
type input "81675.35"
type input "5"
type input "[DATE]"
click at [223, 264] on div "References Expand" at bounding box center [629, 262] width 1096 height 26
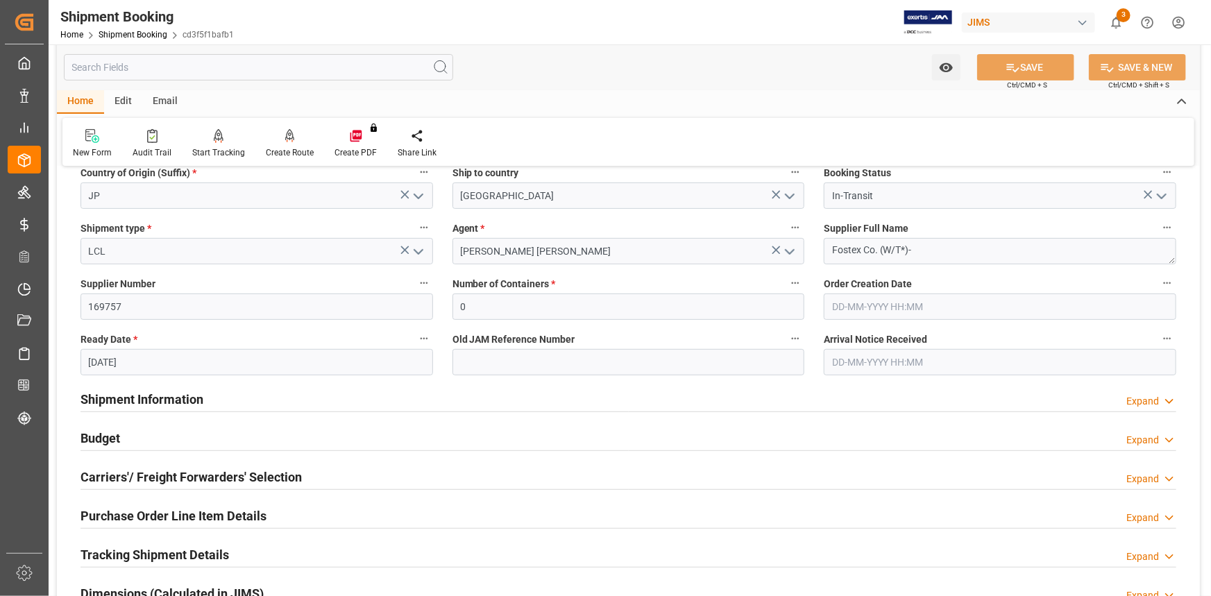
scroll to position [252, 0]
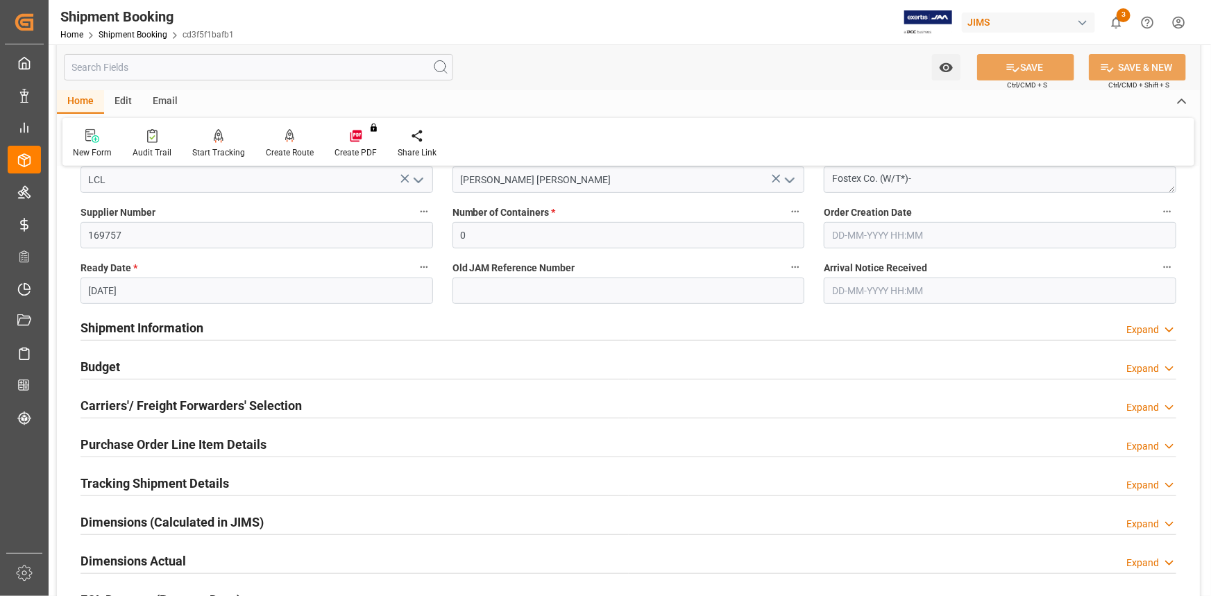
click at [216, 325] on div "Shipment Information Expand" at bounding box center [629, 327] width 1096 height 26
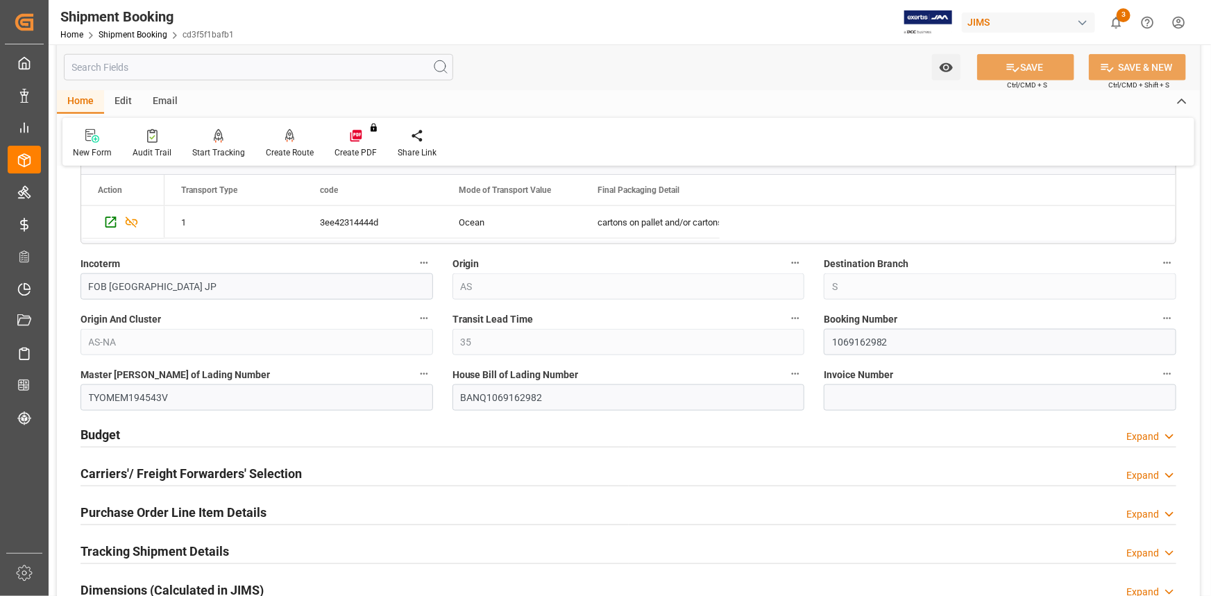
scroll to position [820, 0]
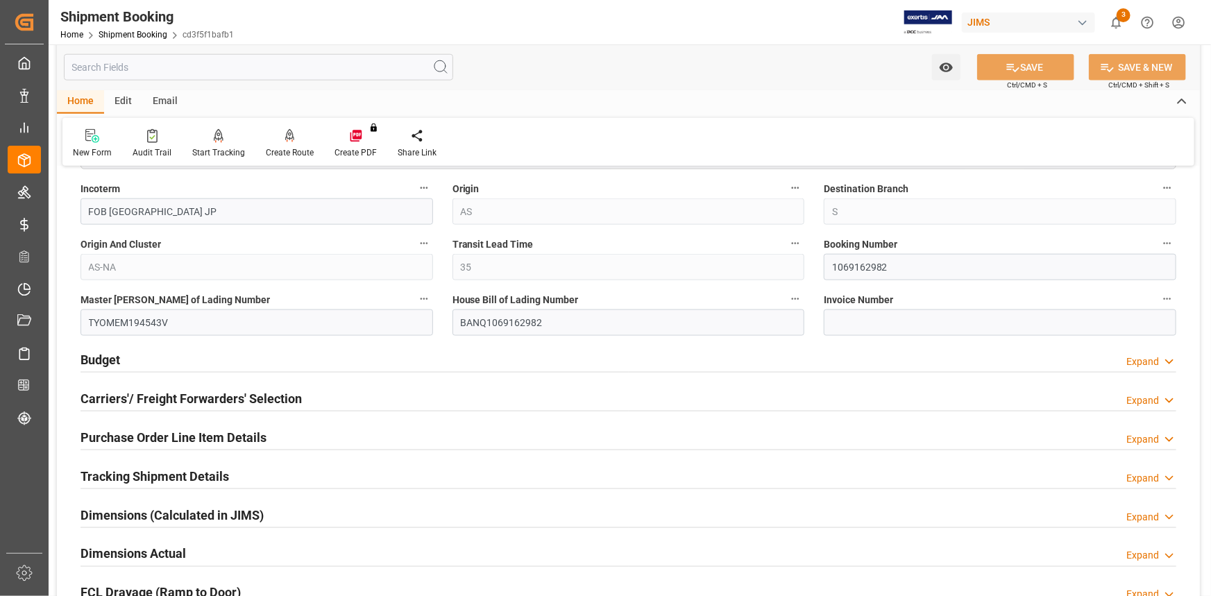
click at [291, 355] on div "Budget Expand" at bounding box center [629, 359] width 1096 height 26
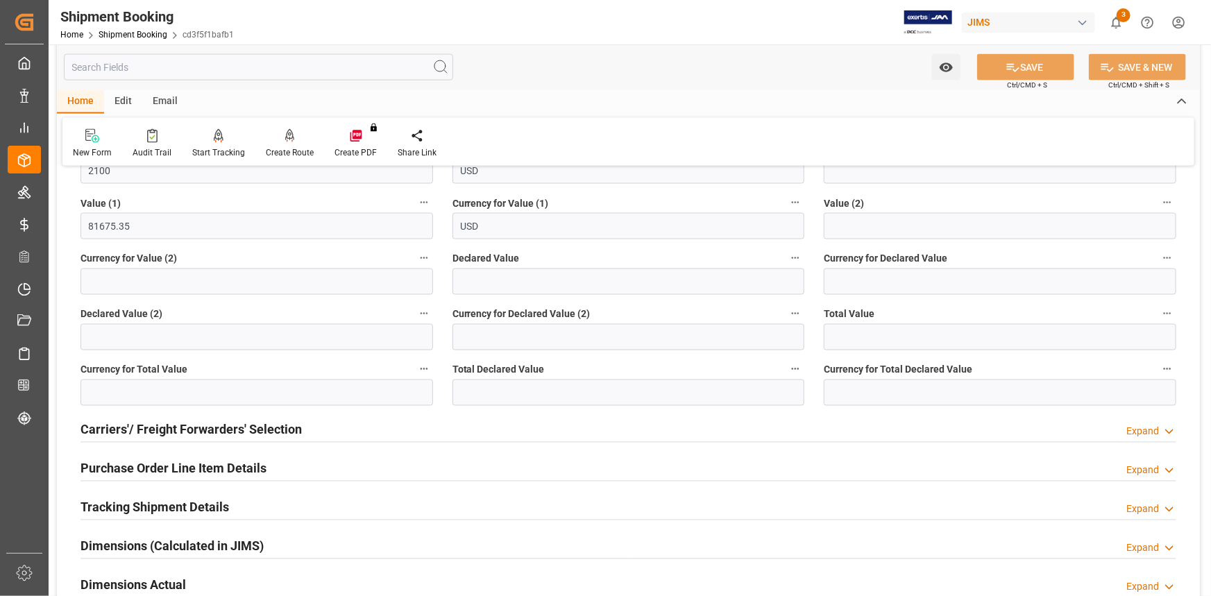
scroll to position [1135, 0]
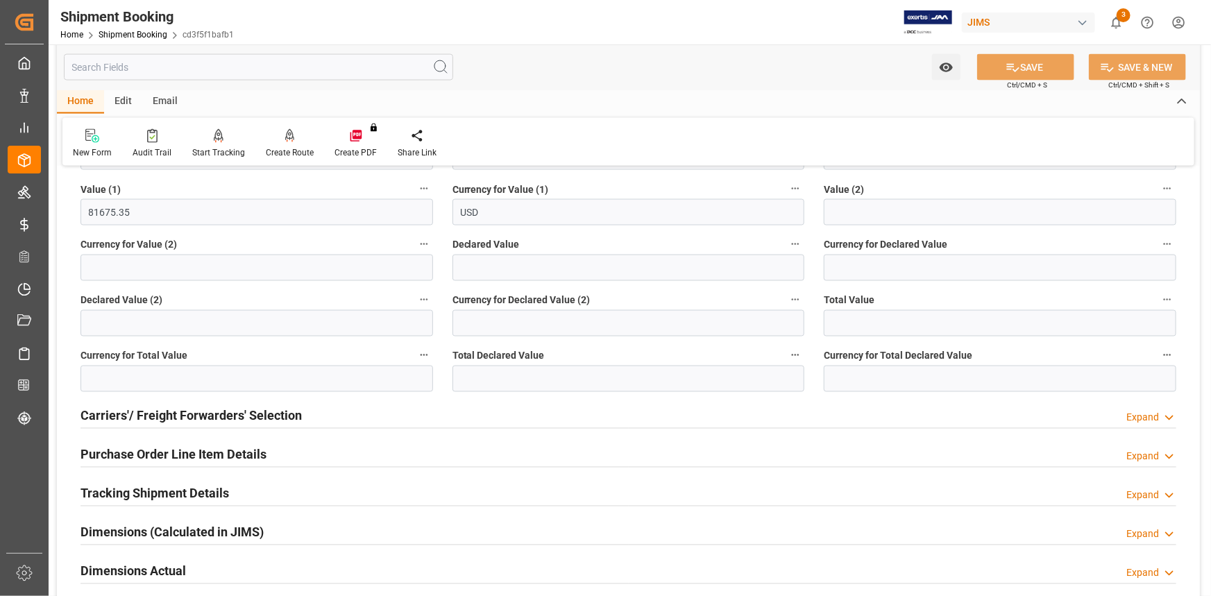
click at [328, 450] on div "Purchase Order Line Item Details Expand" at bounding box center [629, 454] width 1096 height 26
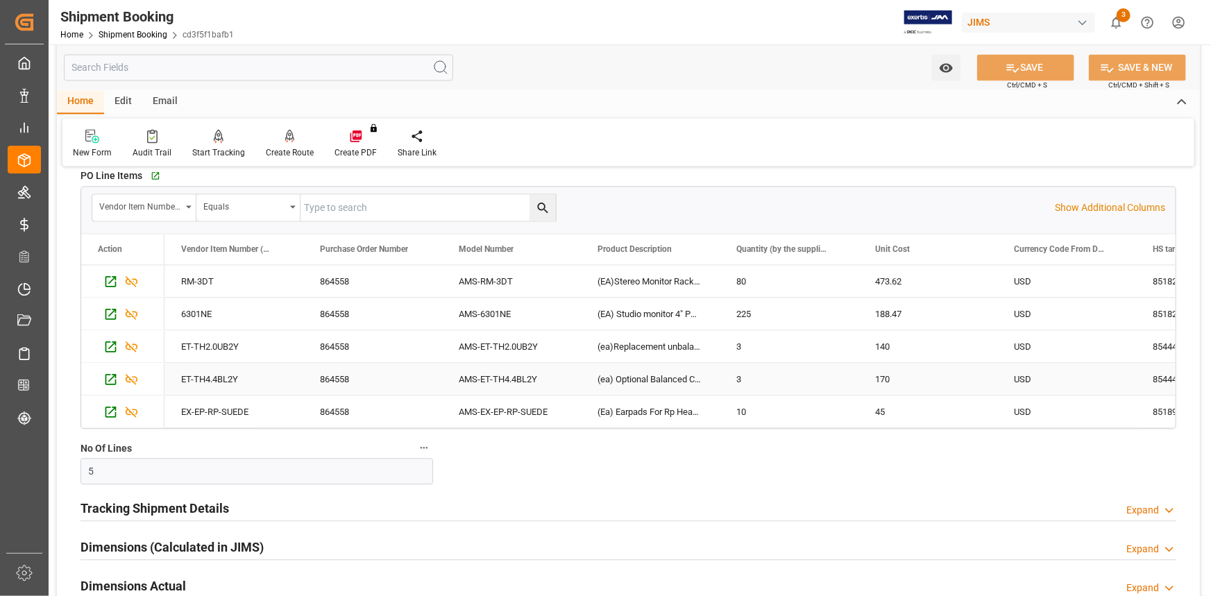
scroll to position [1577, 0]
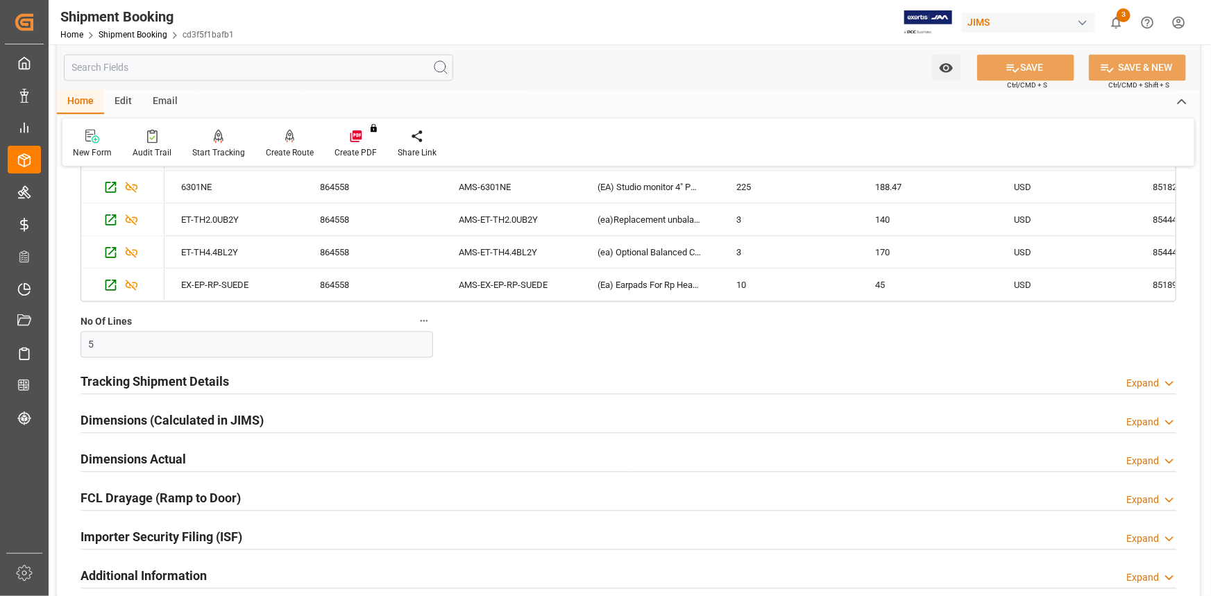
click at [294, 381] on div "Tracking Shipment Details Expand" at bounding box center [629, 380] width 1096 height 26
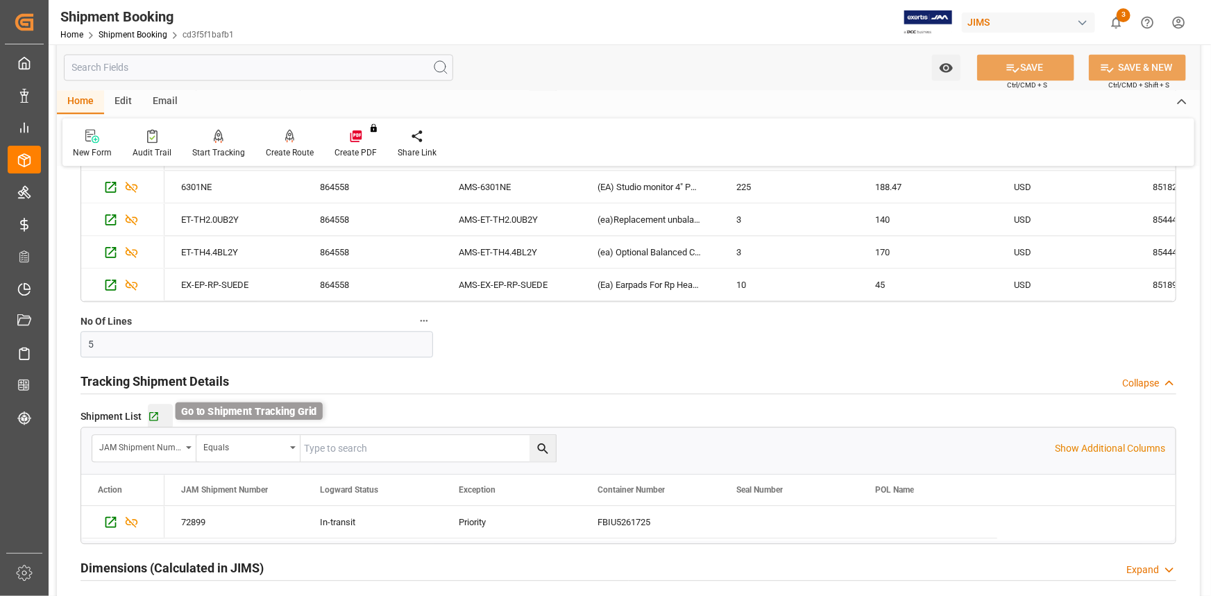
click at [154, 412] on icon "button" at bounding box center [154, 417] width 12 height 12
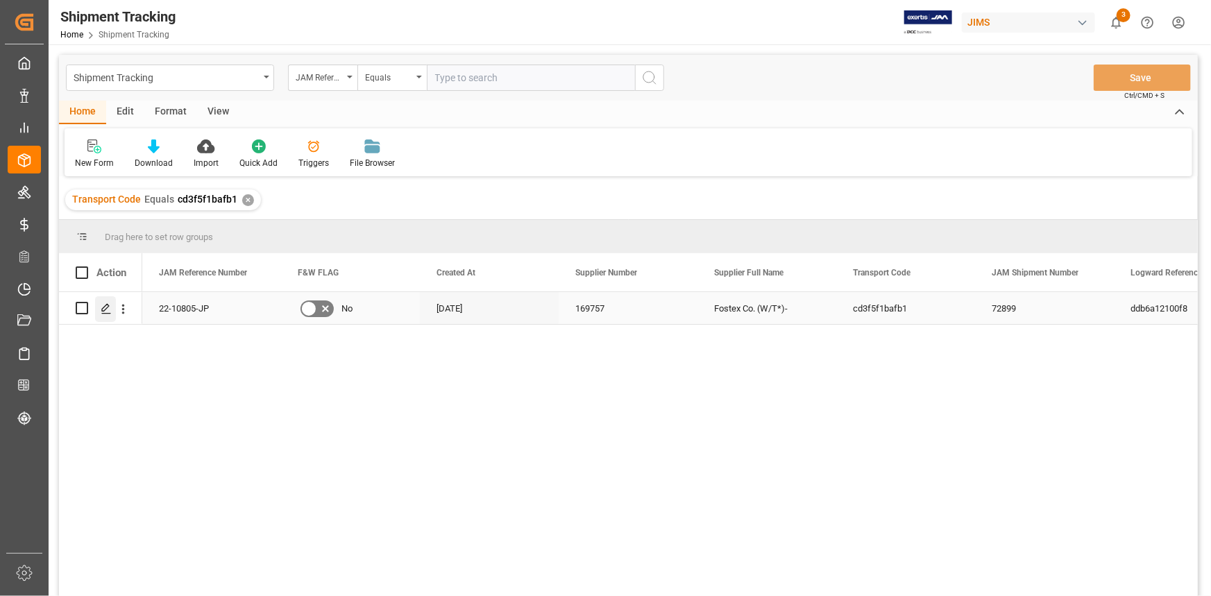
click at [111, 310] on icon "Press SPACE to select this row." at bounding box center [106, 308] width 11 height 11
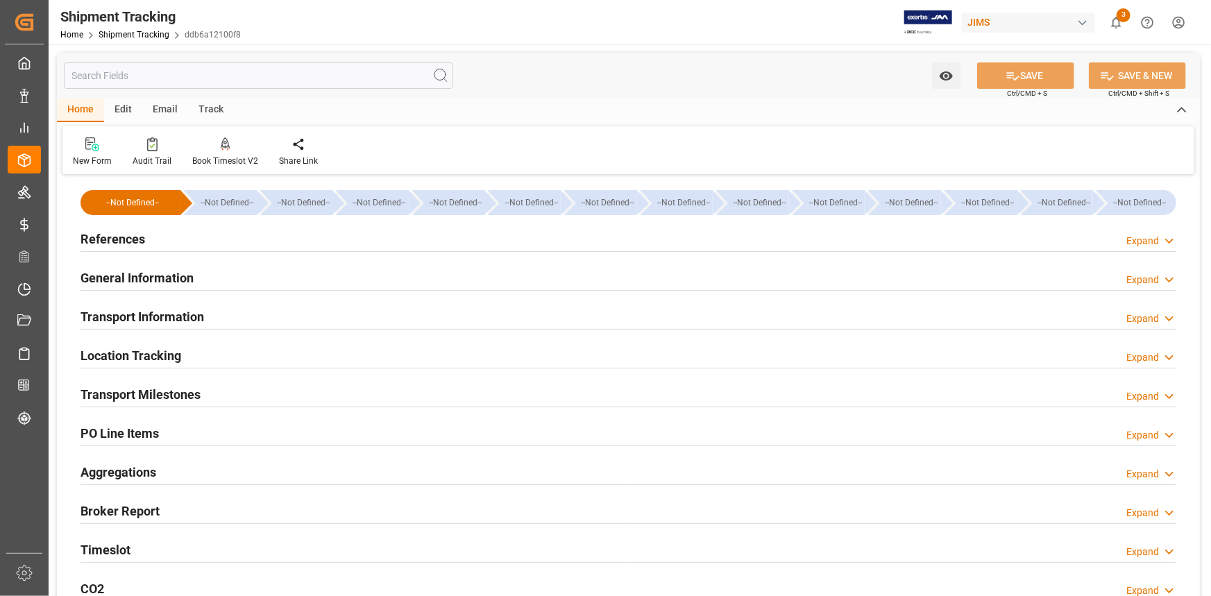
type input "[DATE]"
click at [217, 242] on div "References Expand" at bounding box center [629, 238] width 1096 height 26
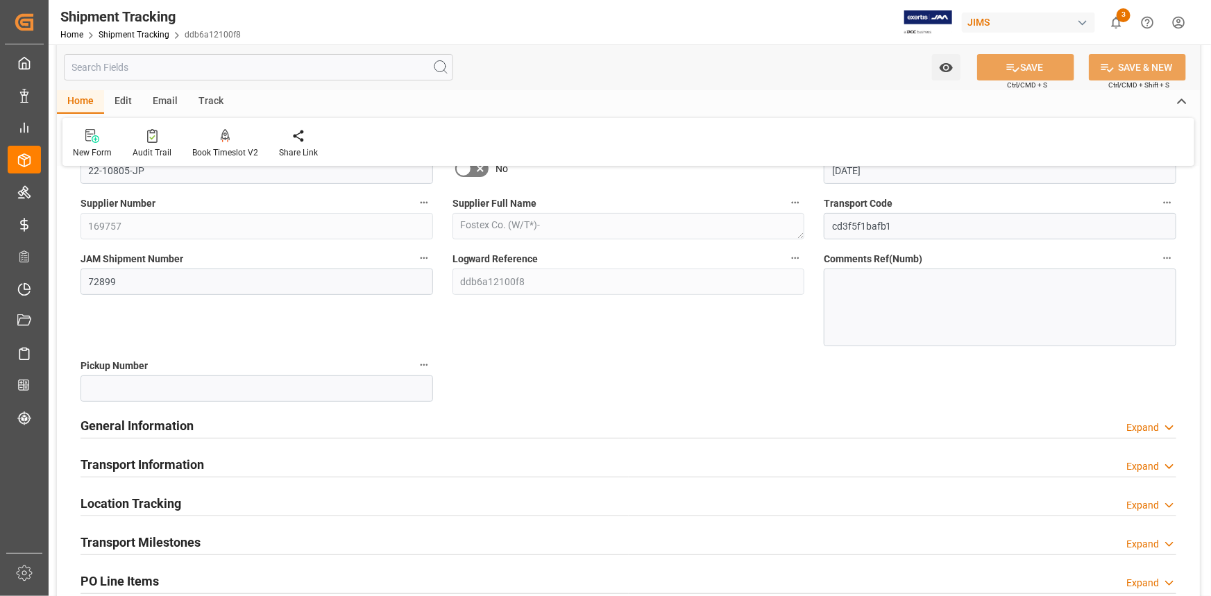
click at [336, 426] on div "General Information Expand" at bounding box center [629, 425] width 1096 height 26
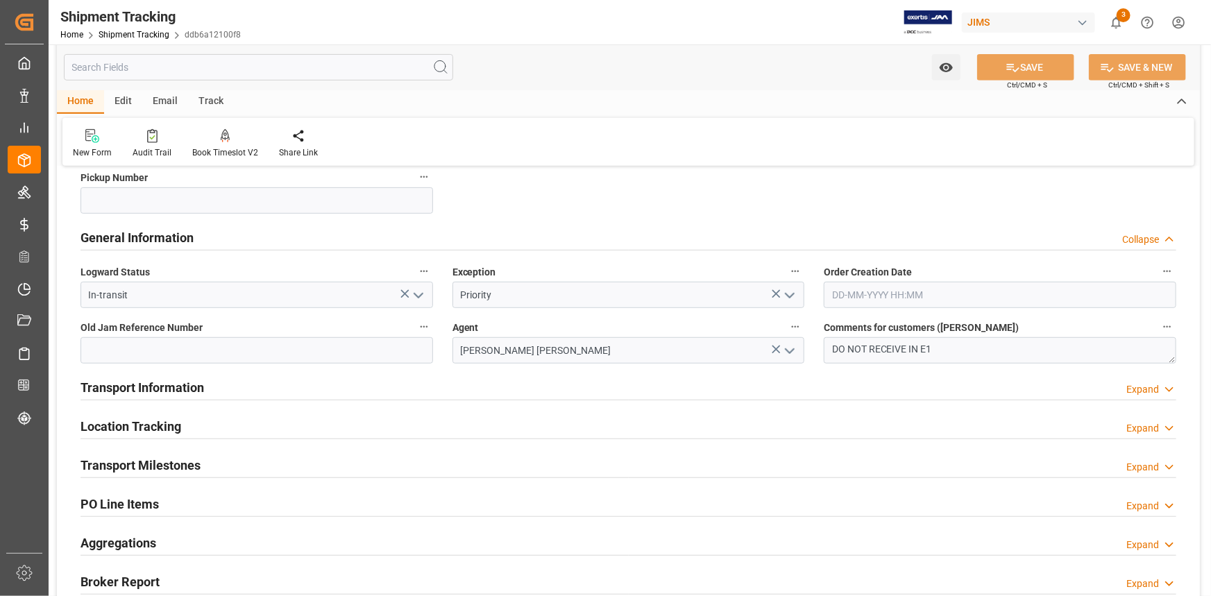
scroll to position [315, 0]
drag, startPoint x: 831, startPoint y: 347, endPoint x: 959, endPoint y: 346, distance: 127.7
click at [959, 346] on textarea "DO NOT RECEIVE IN E1" at bounding box center [1000, 349] width 353 height 26
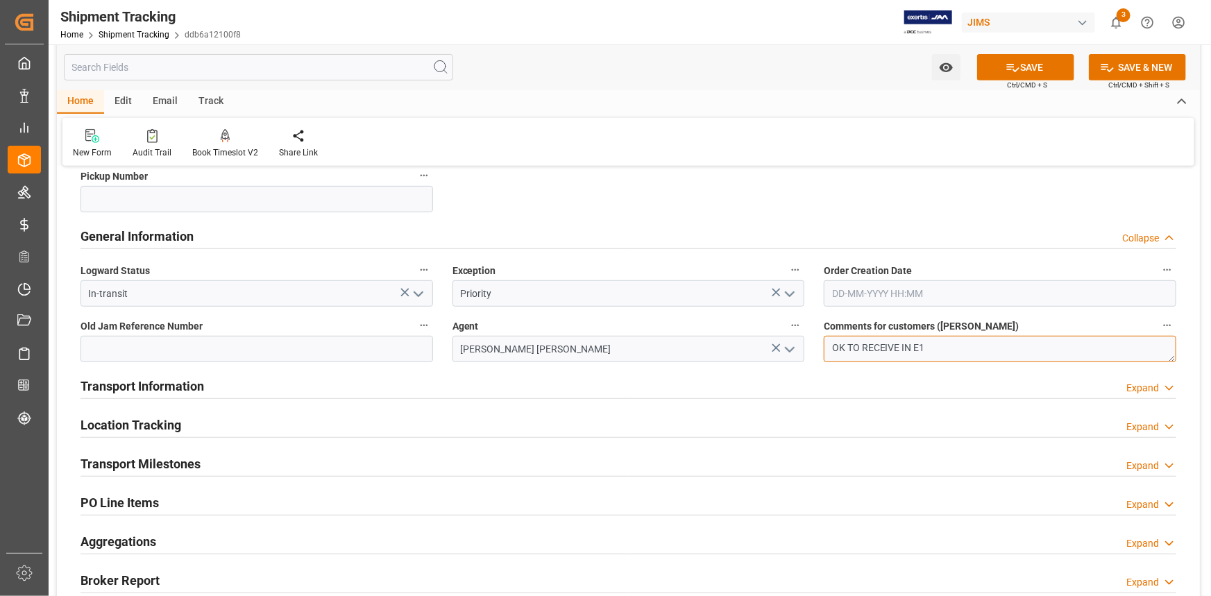
type textarea "OK TO RECEIVE IN E1"
click at [396, 382] on div "Transport Information Expand" at bounding box center [629, 385] width 1096 height 26
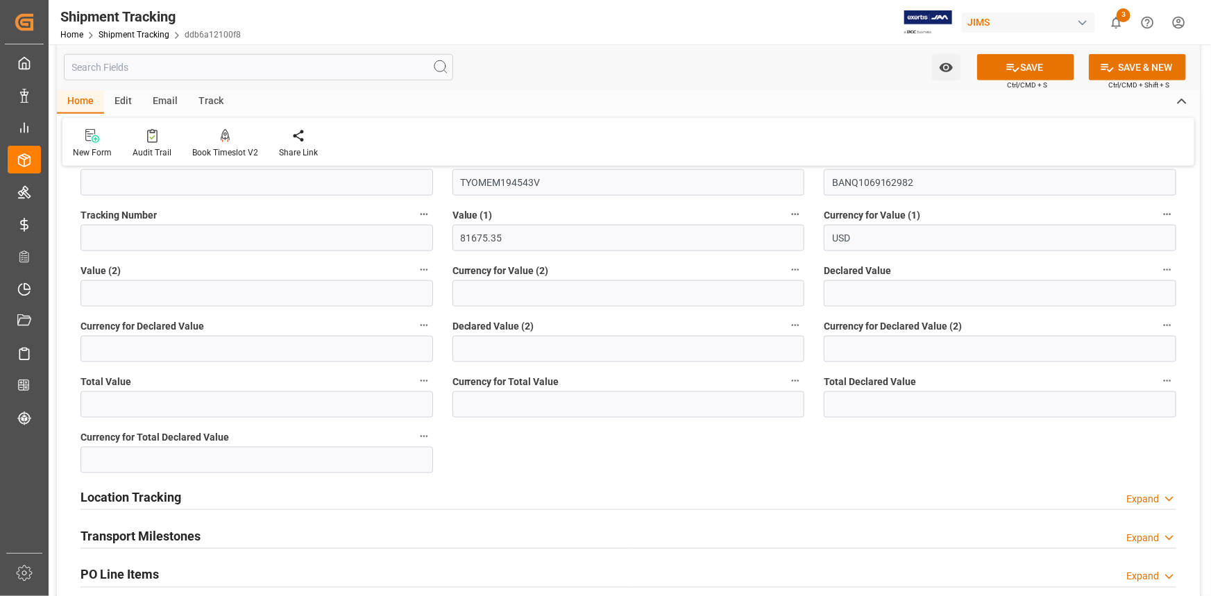
scroll to position [820, 0]
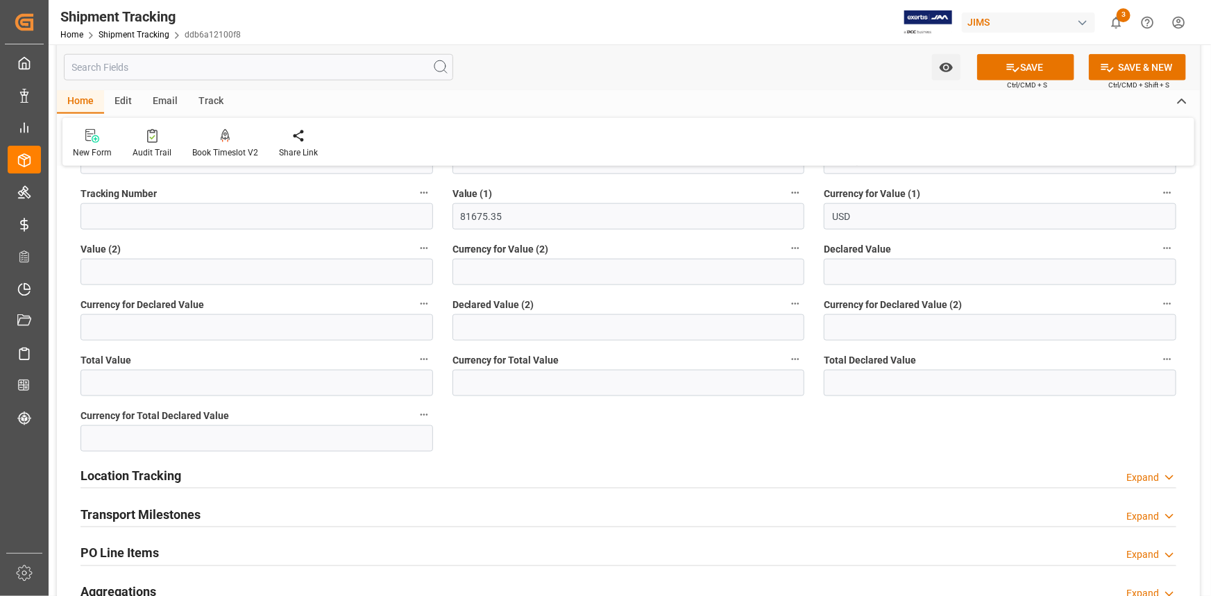
click at [373, 469] on div "Location Tracking Expand" at bounding box center [629, 475] width 1096 height 26
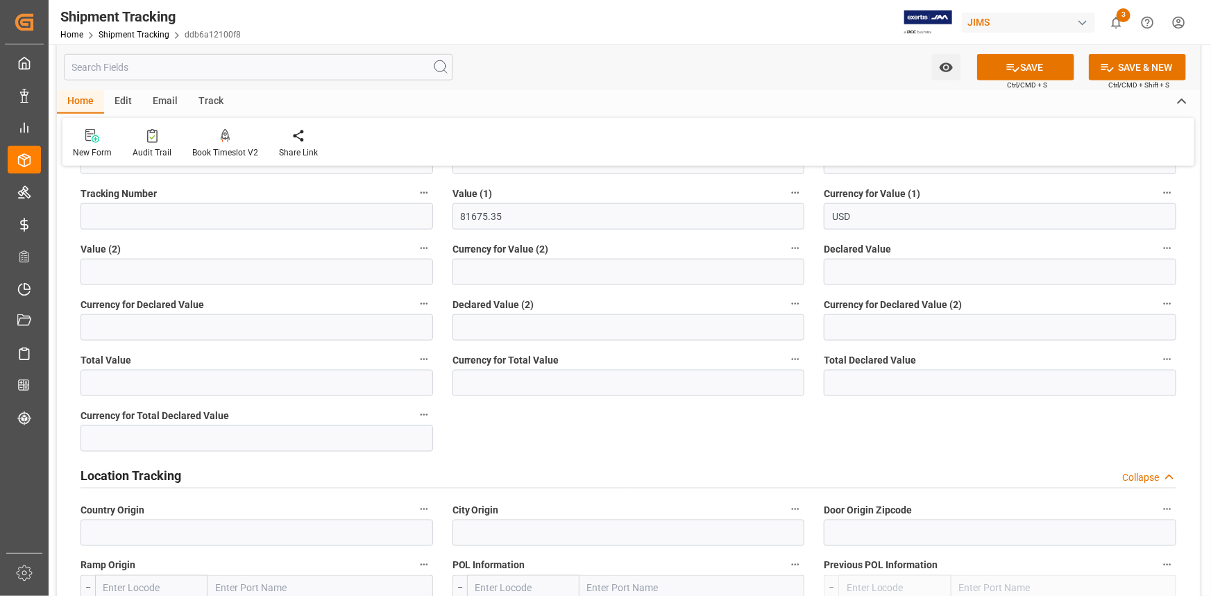
click at [396, 469] on div "Location Tracking Collapse" at bounding box center [629, 475] width 1096 height 26
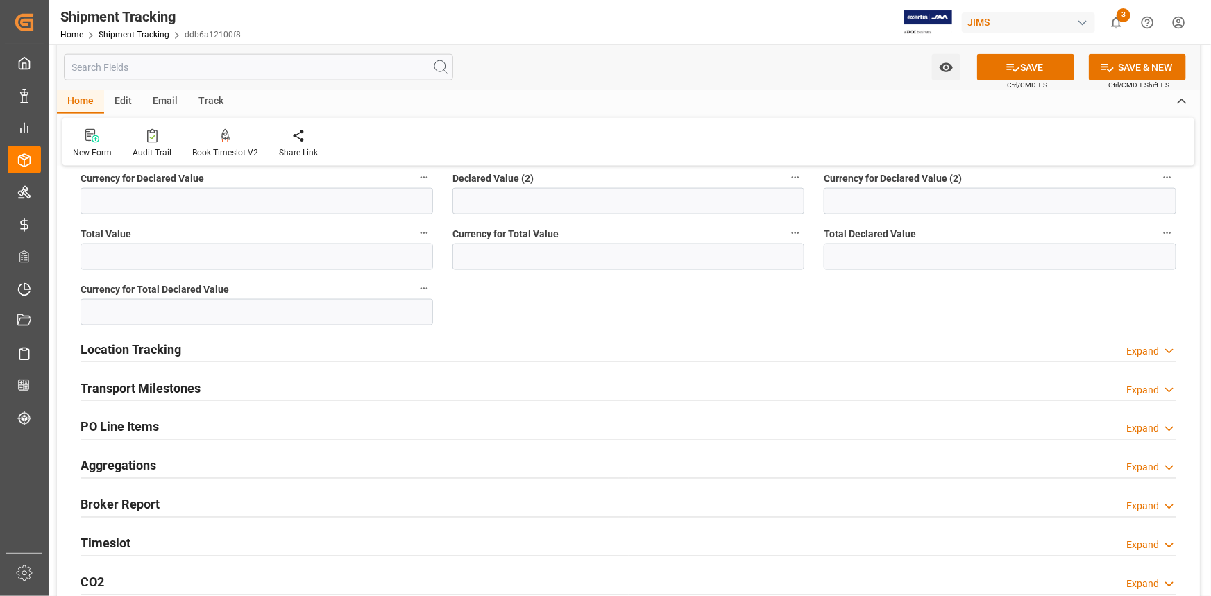
click at [327, 386] on div "Transport Milestones Expand" at bounding box center [629, 387] width 1096 height 26
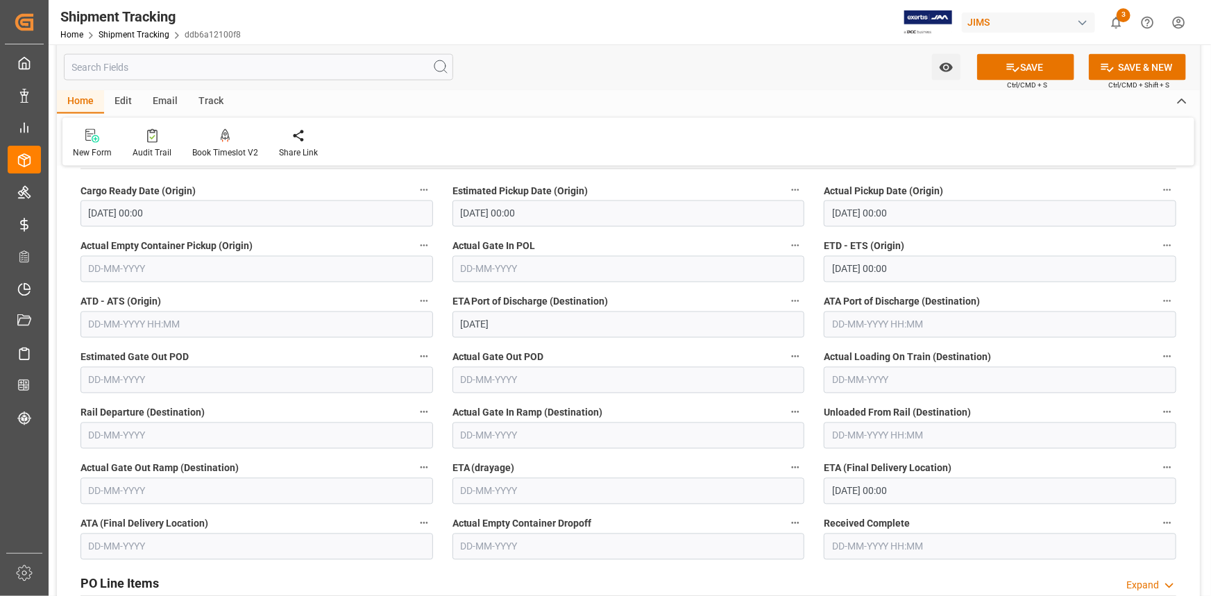
scroll to position [1199, 0]
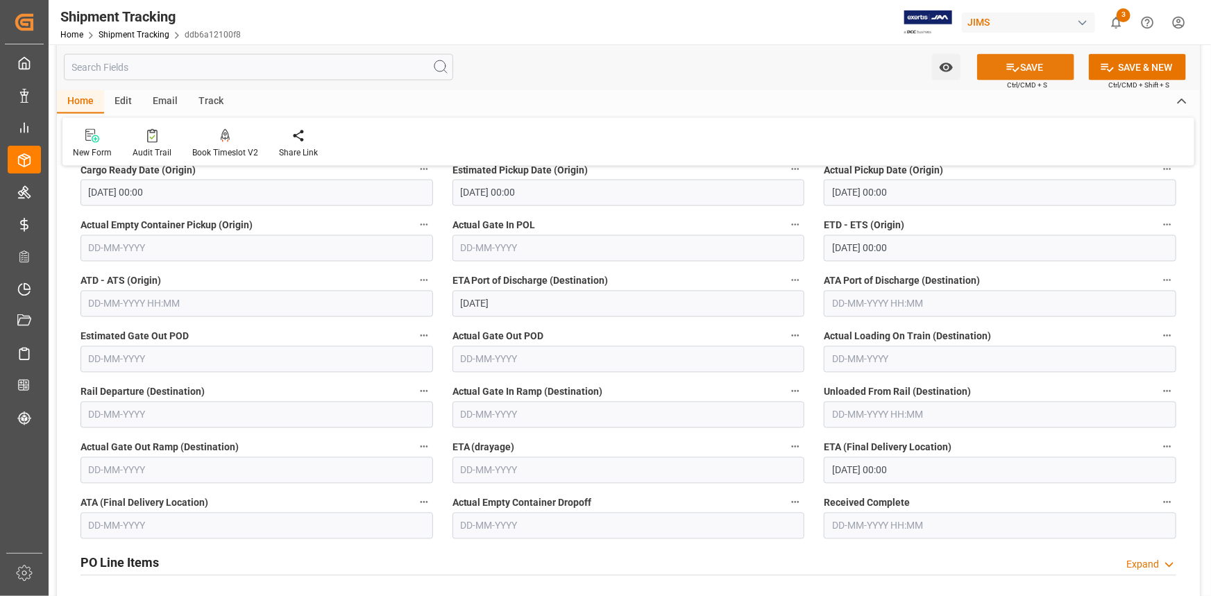
click at [1020, 67] on button "SAVE" at bounding box center [1025, 67] width 97 height 26
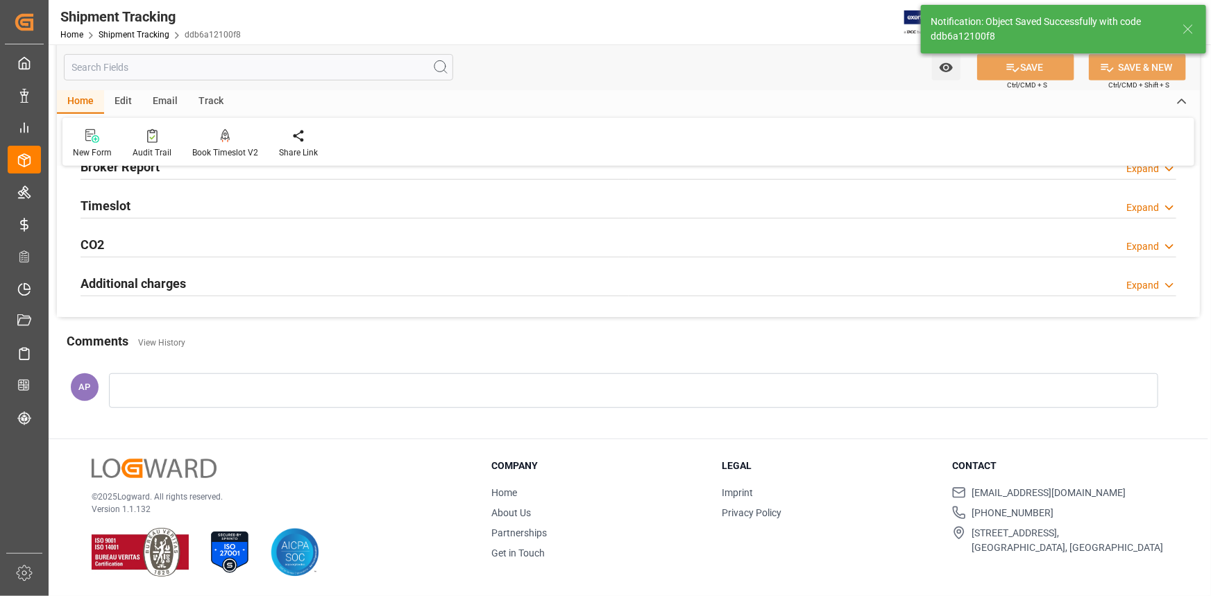
scroll to position [259, 0]
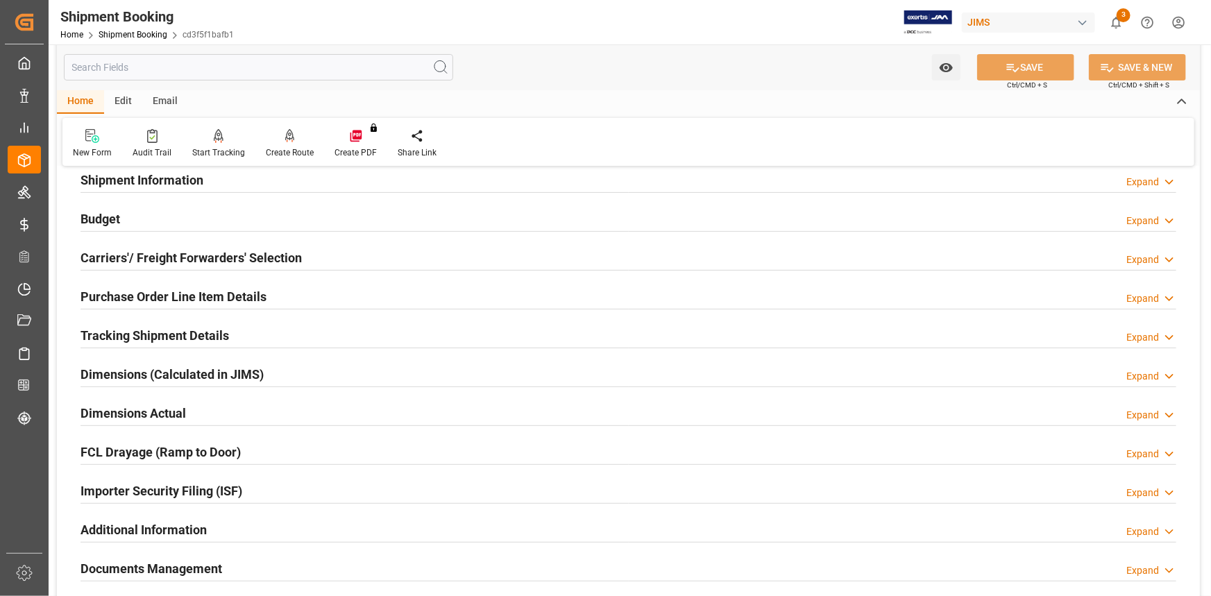
scroll to position [126, 0]
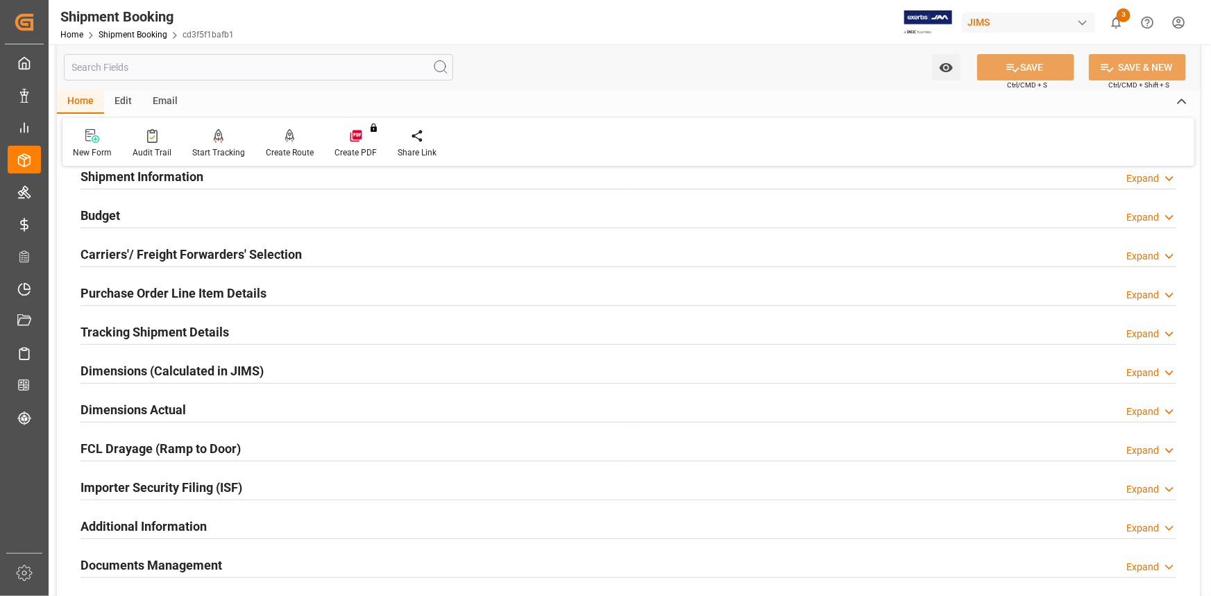
click at [253, 411] on div "Dimensions Actual Expand" at bounding box center [629, 409] width 1096 height 26
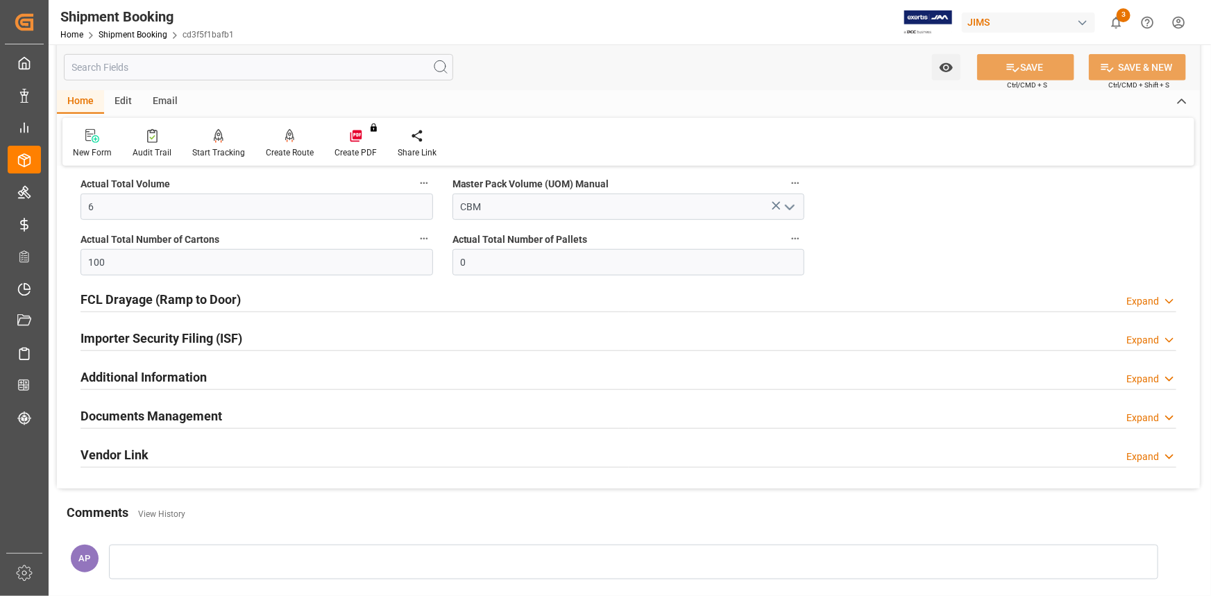
click at [267, 409] on div "Documents Management Expand" at bounding box center [629, 415] width 1096 height 26
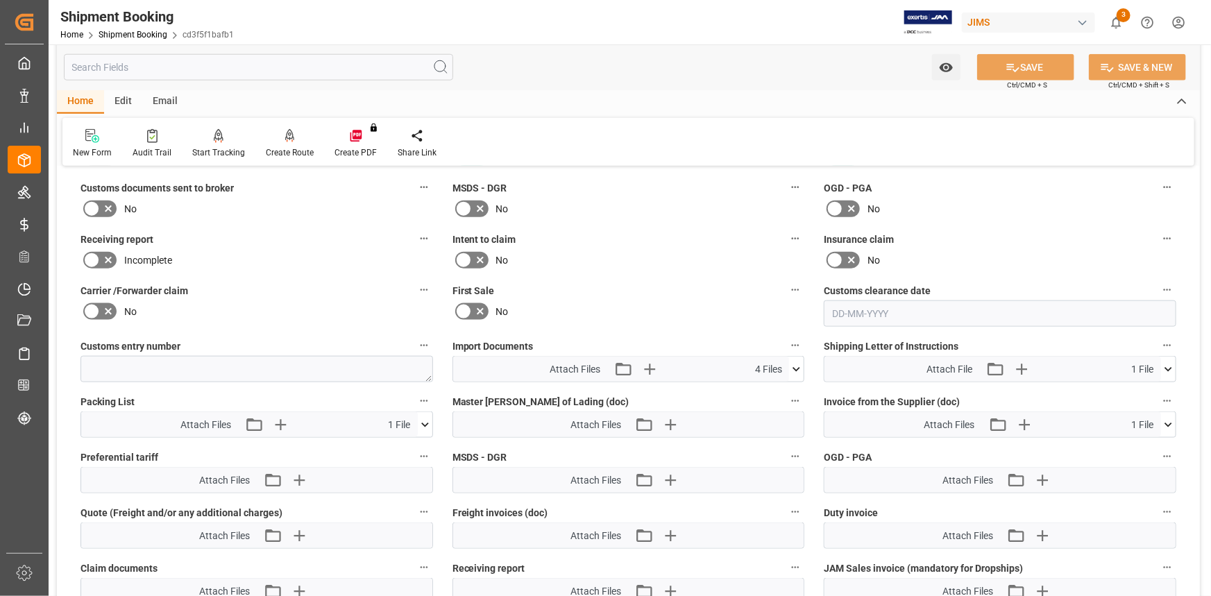
scroll to position [756, 0]
click at [790, 362] on icon at bounding box center [796, 368] width 15 height 15
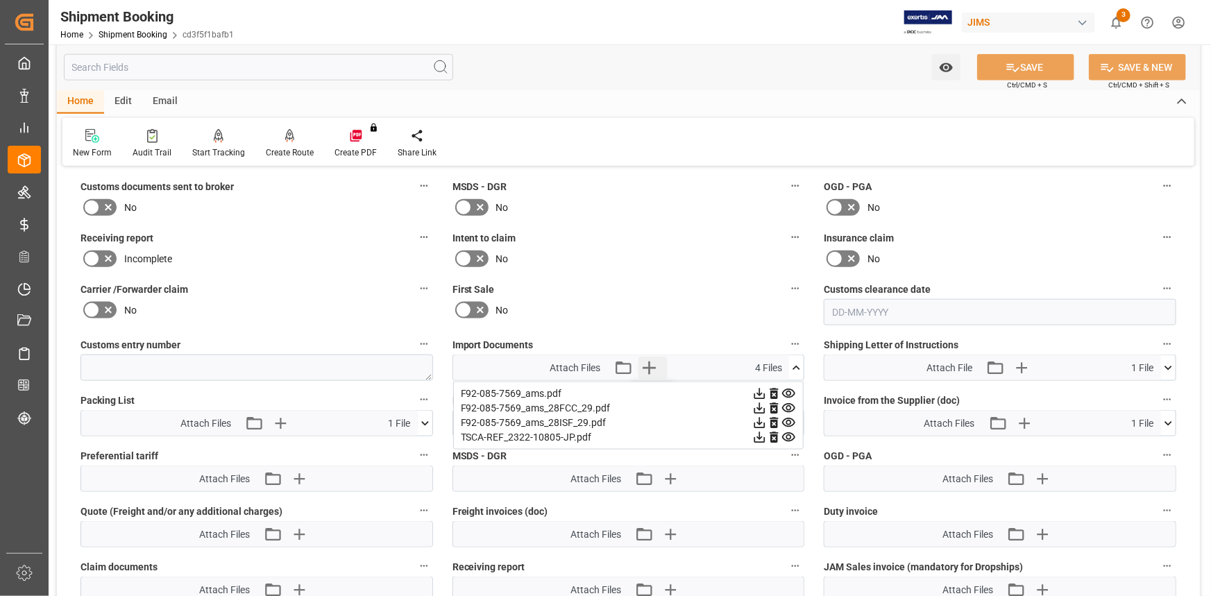
click at [652, 363] on icon "button" at bounding box center [649, 368] width 22 height 22
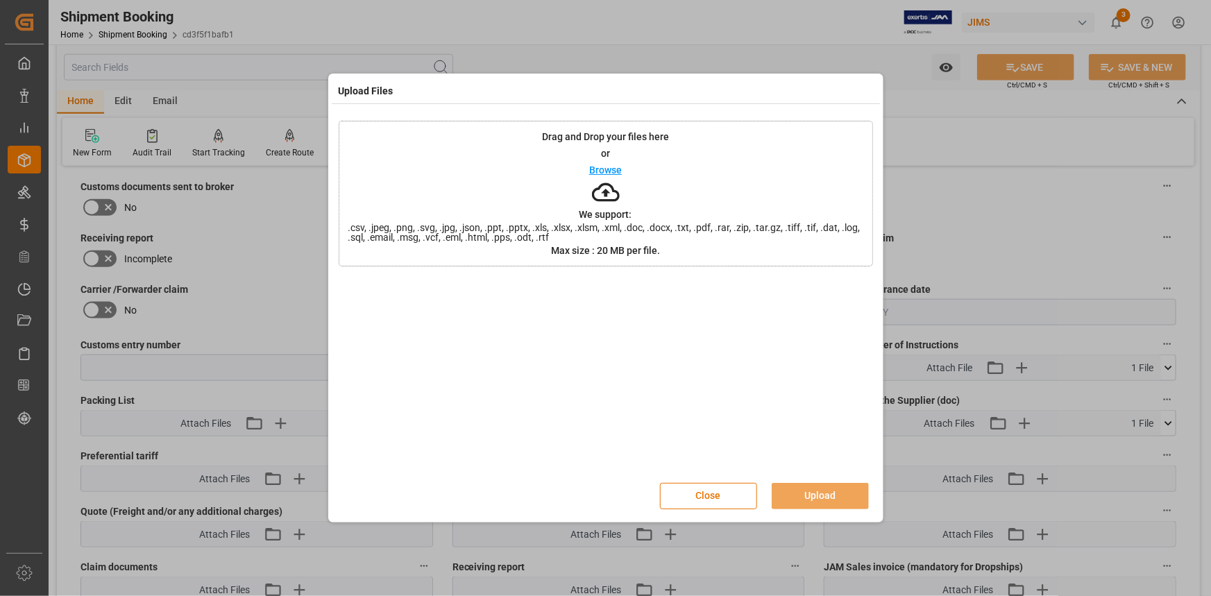
click at [602, 162] on div "Browse" at bounding box center [605, 170] width 33 height 17
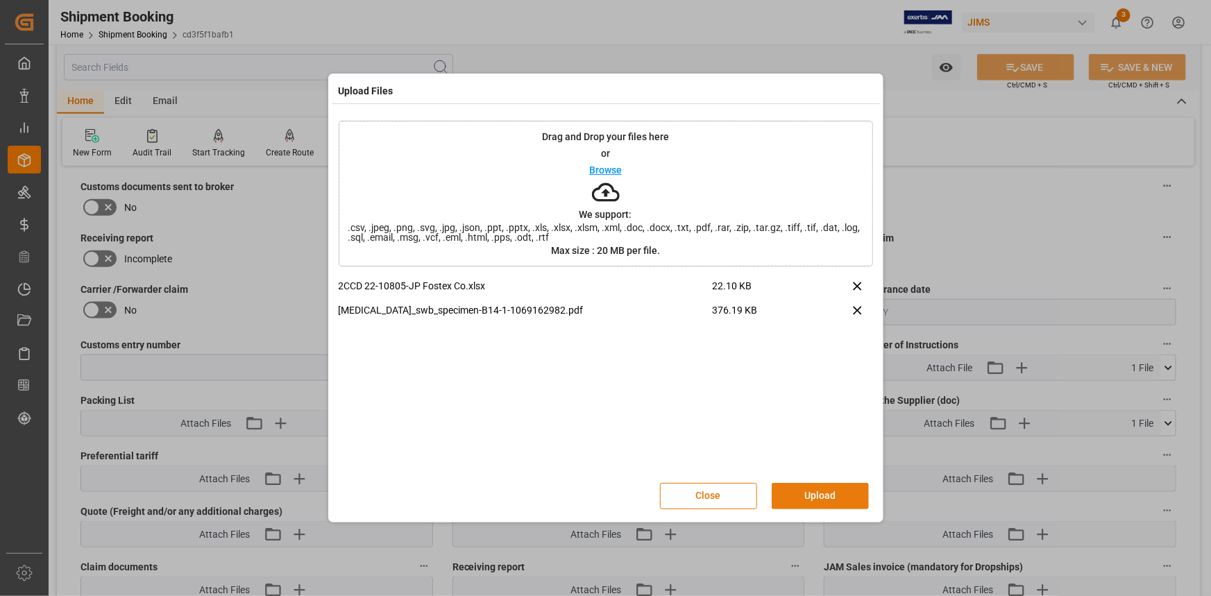
click at [823, 493] on button "Upload" at bounding box center [820, 496] width 97 height 26
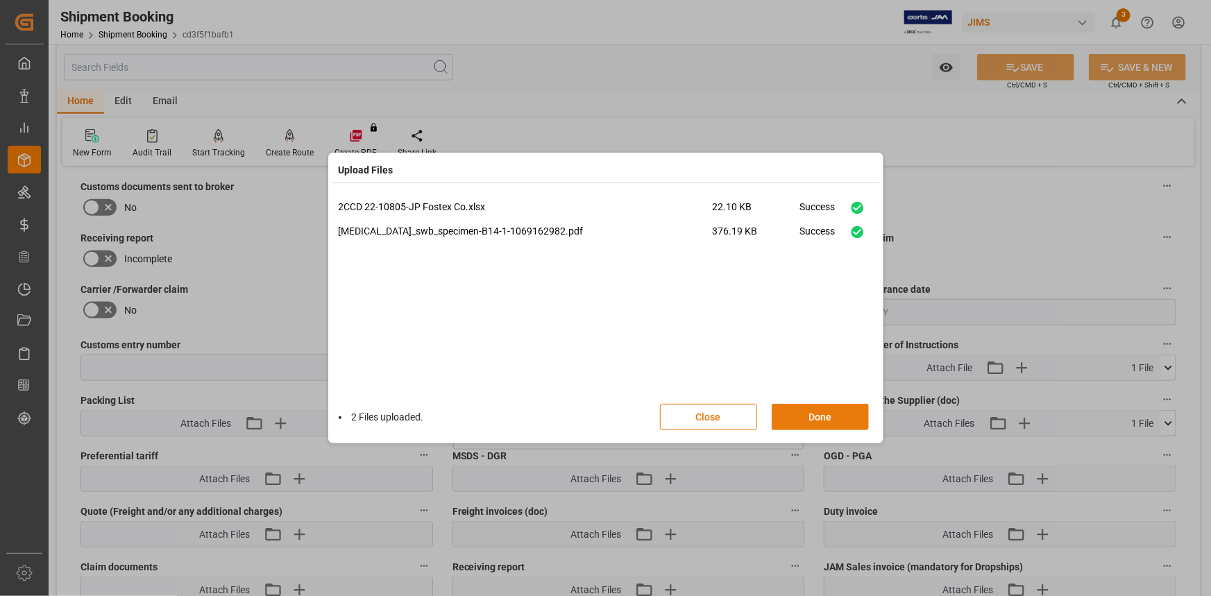
click at [816, 418] on button "Done" at bounding box center [820, 417] width 97 height 26
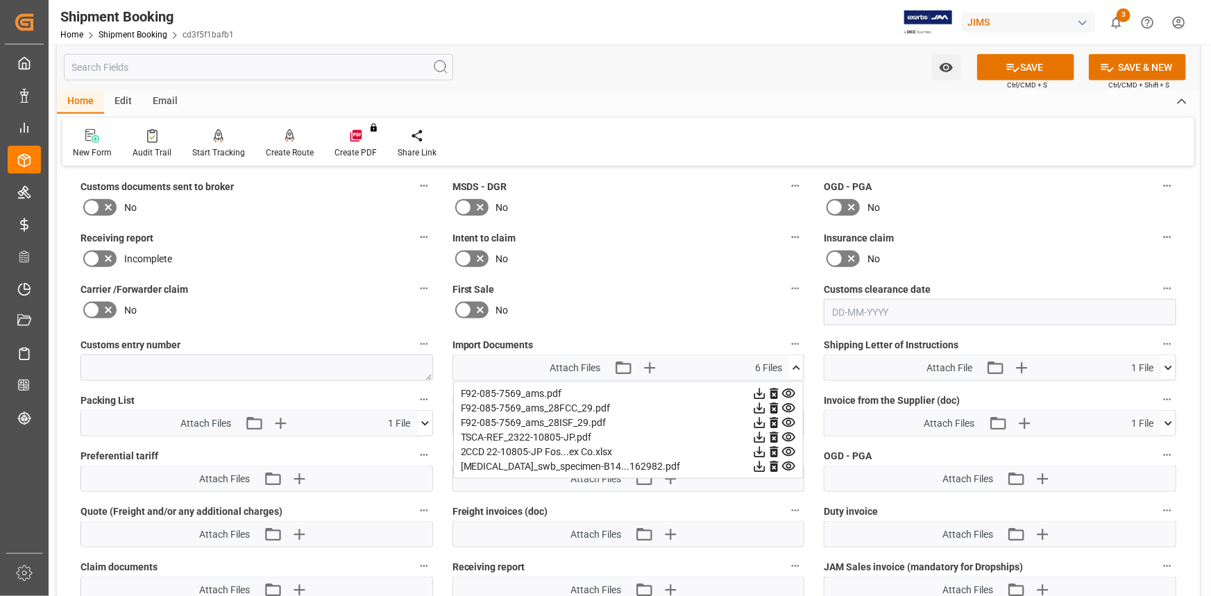
click at [792, 364] on icon at bounding box center [796, 368] width 15 height 15
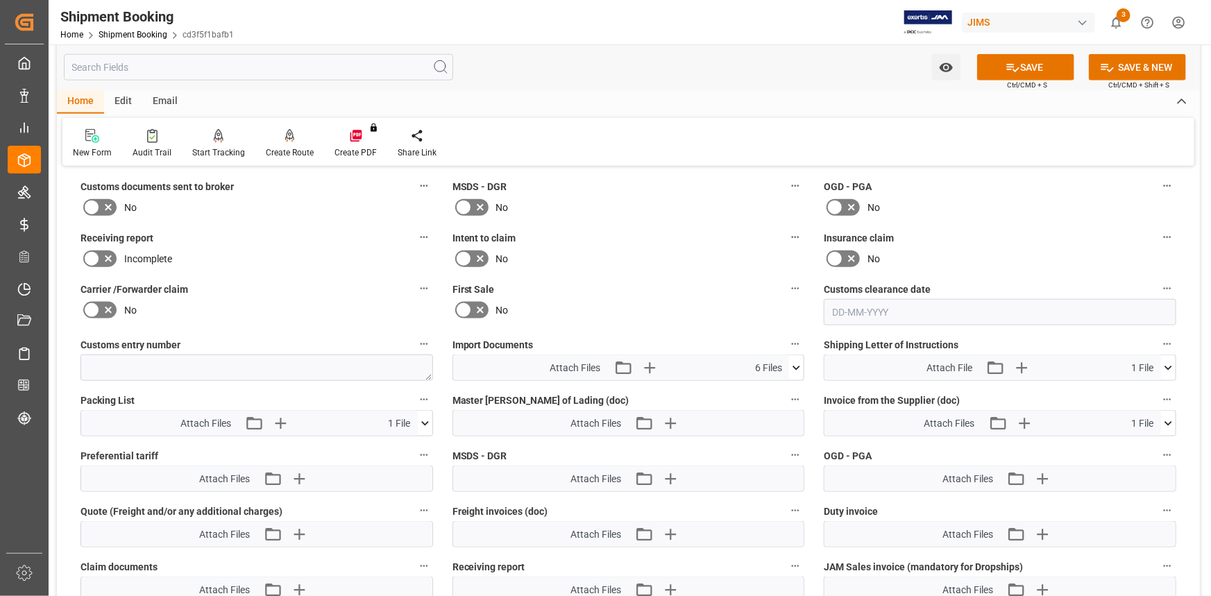
click at [428, 418] on icon at bounding box center [425, 423] width 15 height 15
click at [423, 418] on icon at bounding box center [425, 423] width 15 height 15
click at [1020, 62] on button "SAVE" at bounding box center [1025, 67] width 97 height 26
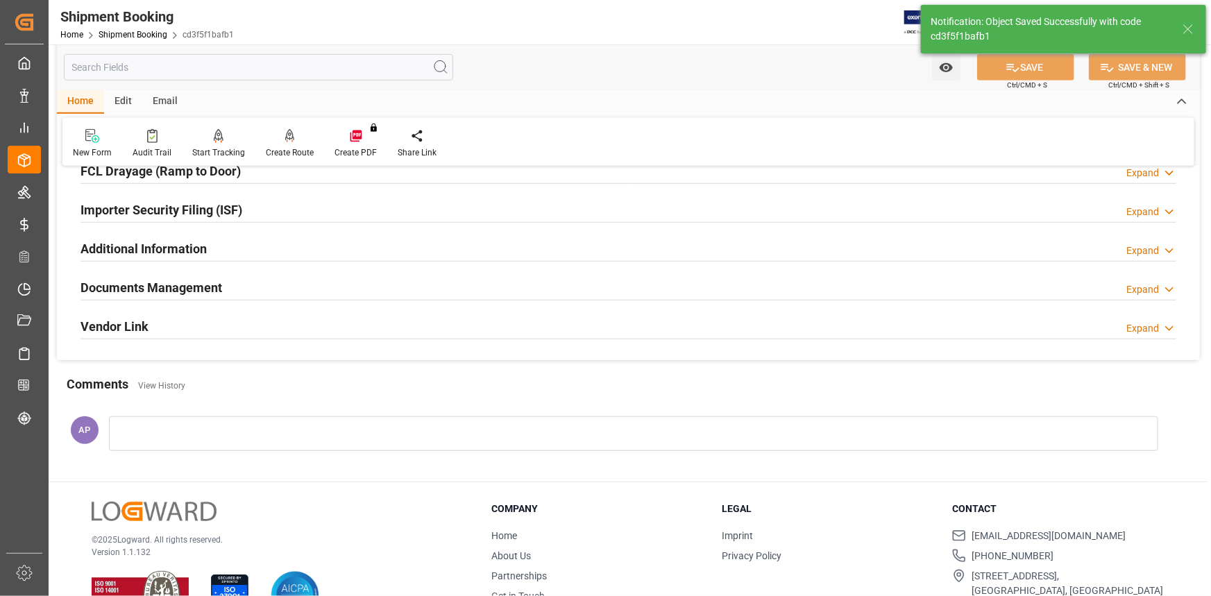
scroll to position [382, 0]
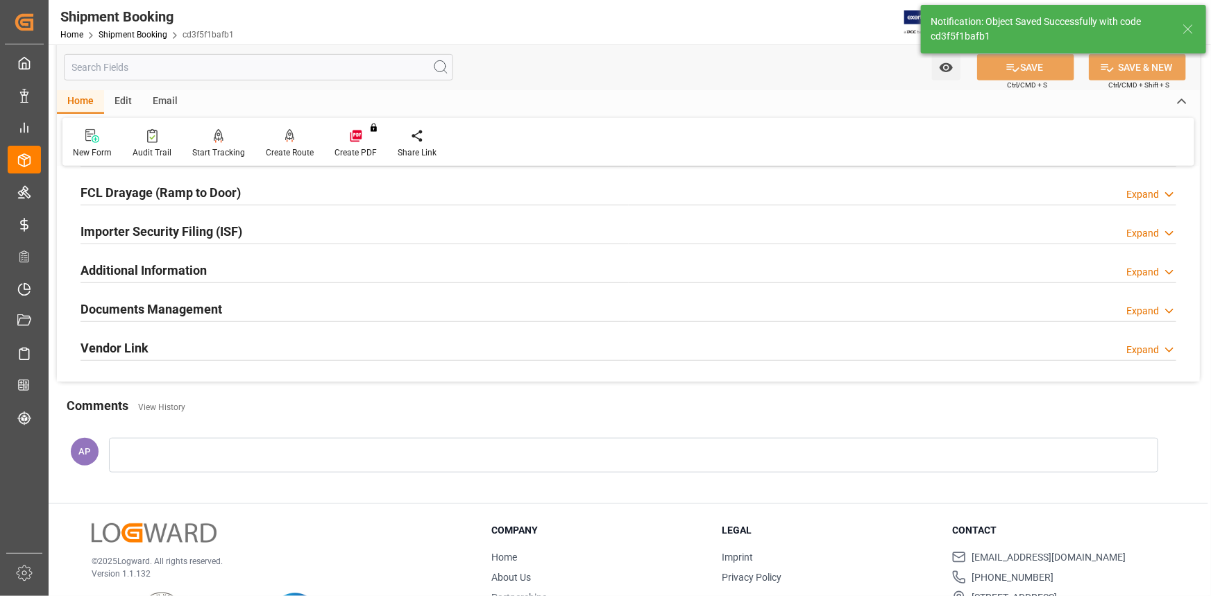
click at [301, 313] on div "Documents Management Expand" at bounding box center [629, 308] width 1096 height 26
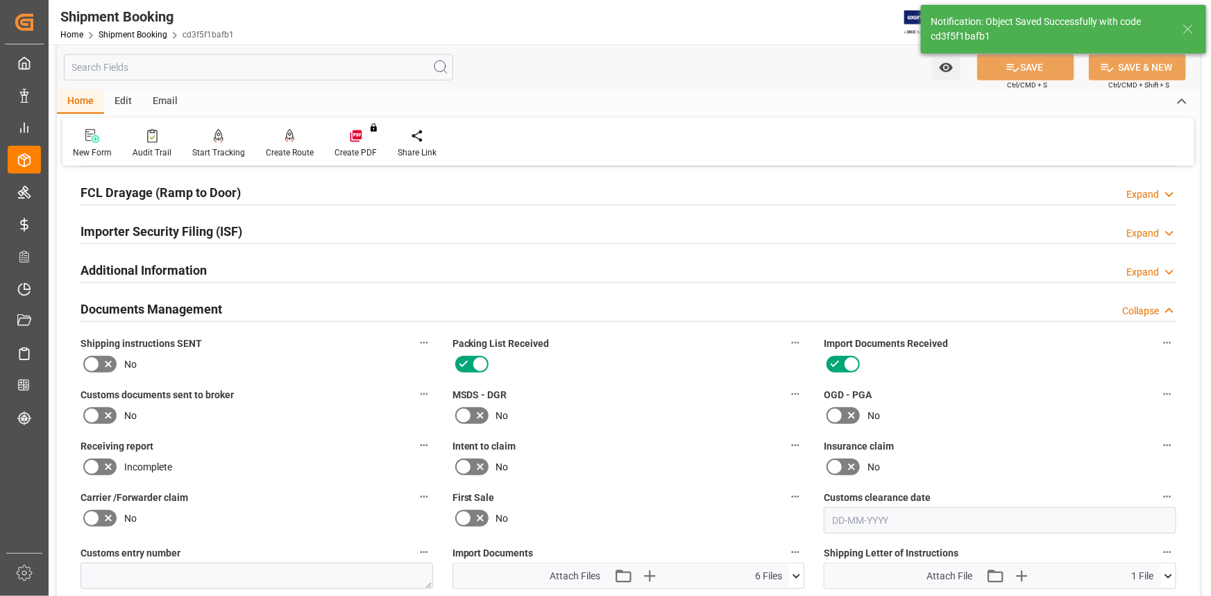
click at [111, 415] on icon at bounding box center [108, 415] width 17 height 17
click at [0, 0] on input "checkbox" at bounding box center [0, 0] width 0 height 0
click at [1019, 69] on button "SAVE" at bounding box center [1025, 67] width 97 height 26
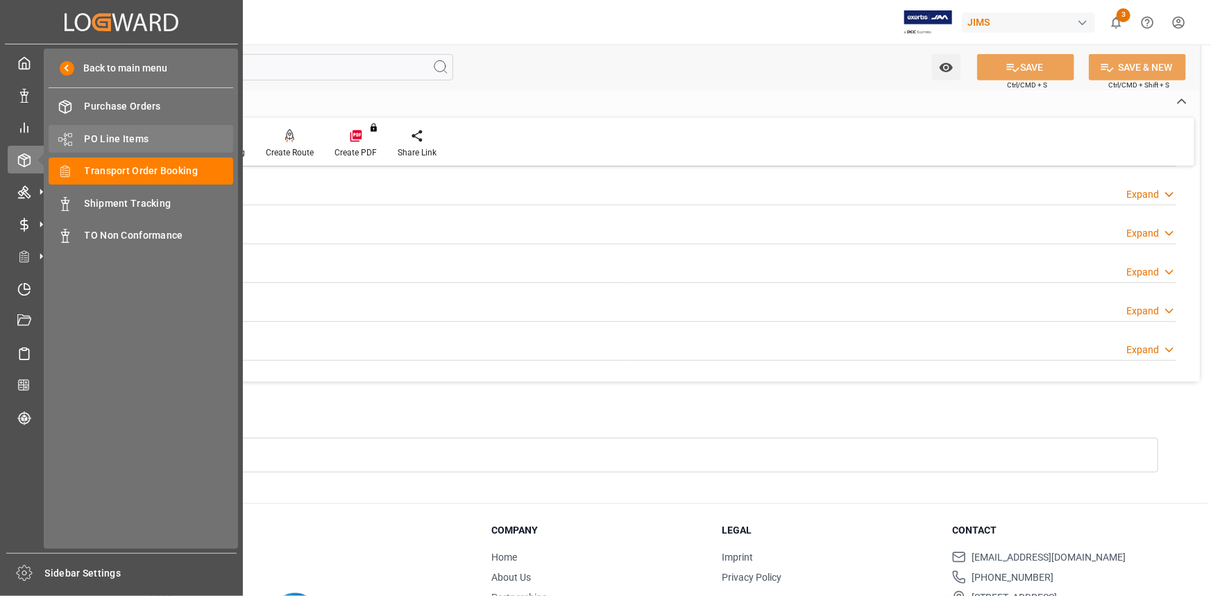
click at [126, 139] on span "PO Line Items" at bounding box center [159, 139] width 149 height 15
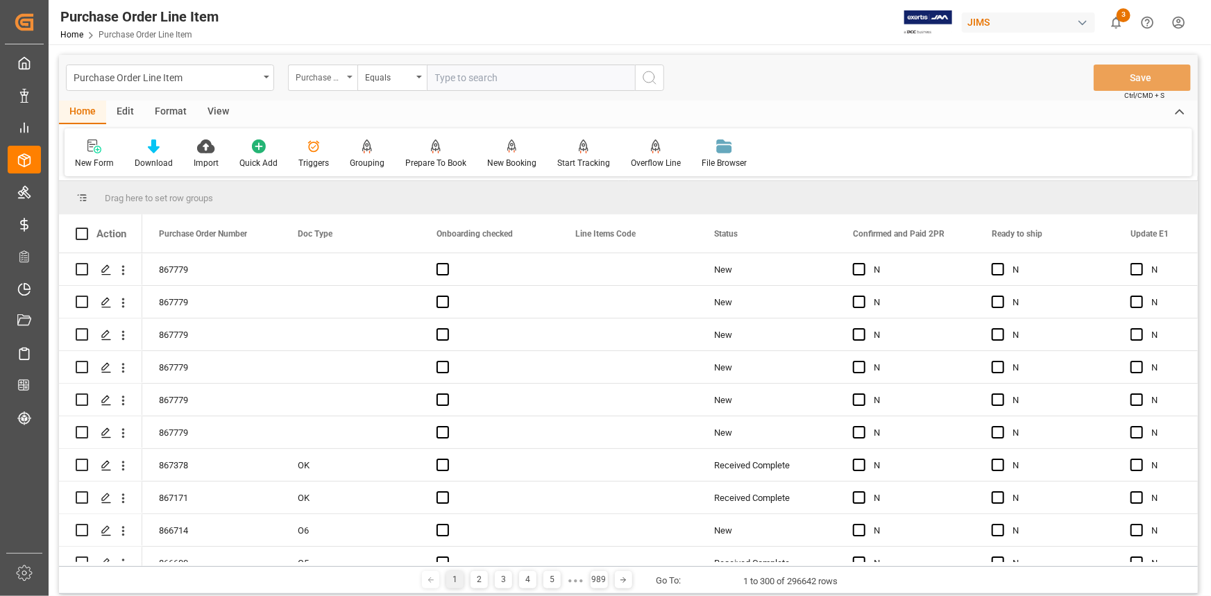
click at [321, 76] on div "Purchase Order Number" at bounding box center [319, 76] width 47 height 16
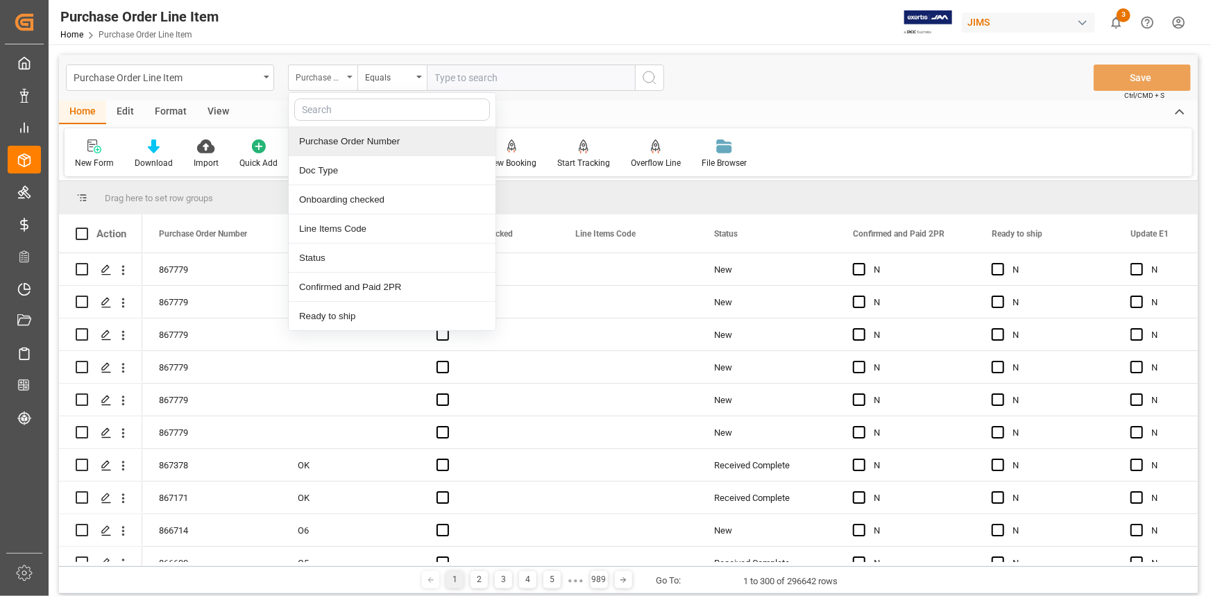
click at [308, 78] on div "Purchase Order Number" at bounding box center [319, 76] width 47 height 16
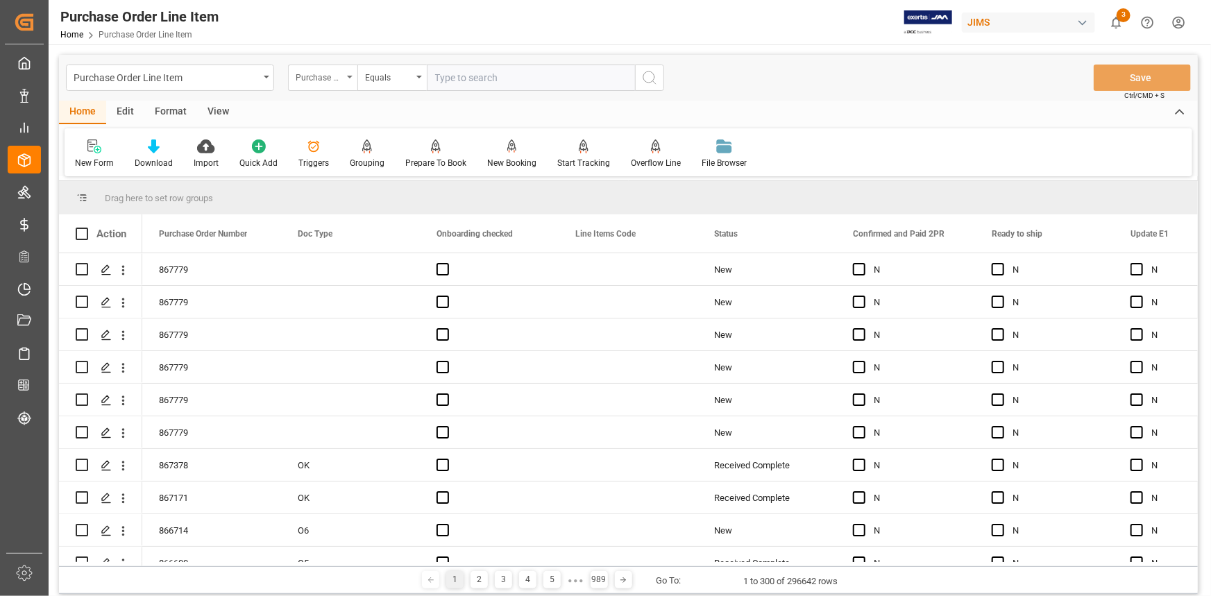
click at [325, 80] on div "Purchase Order Number" at bounding box center [319, 76] width 47 height 16
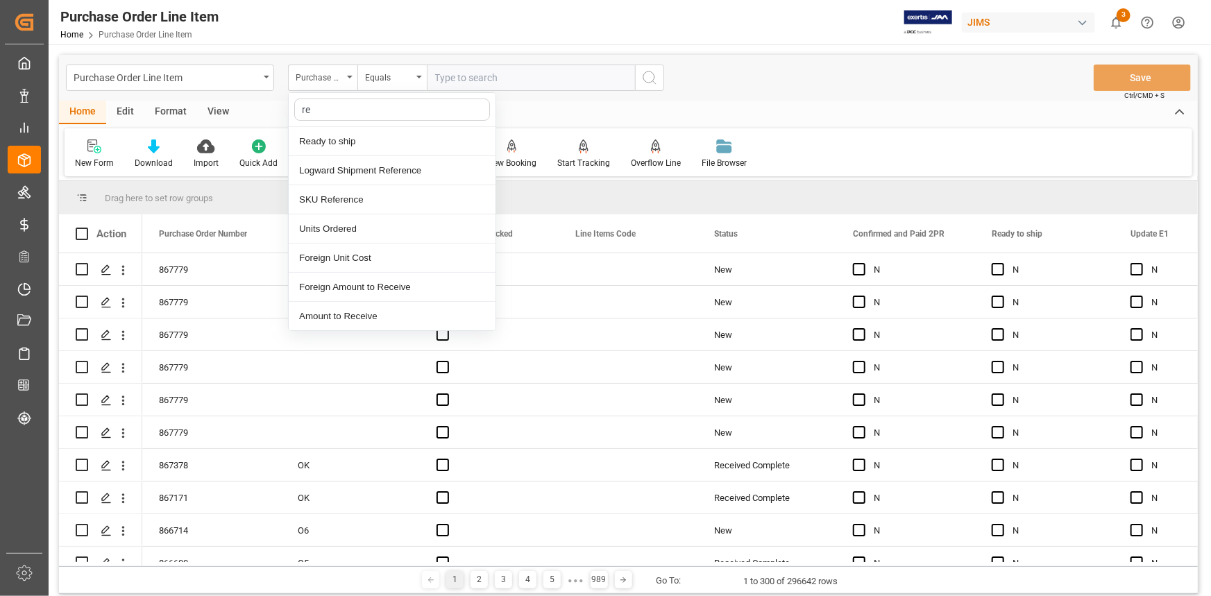
type input "ref"
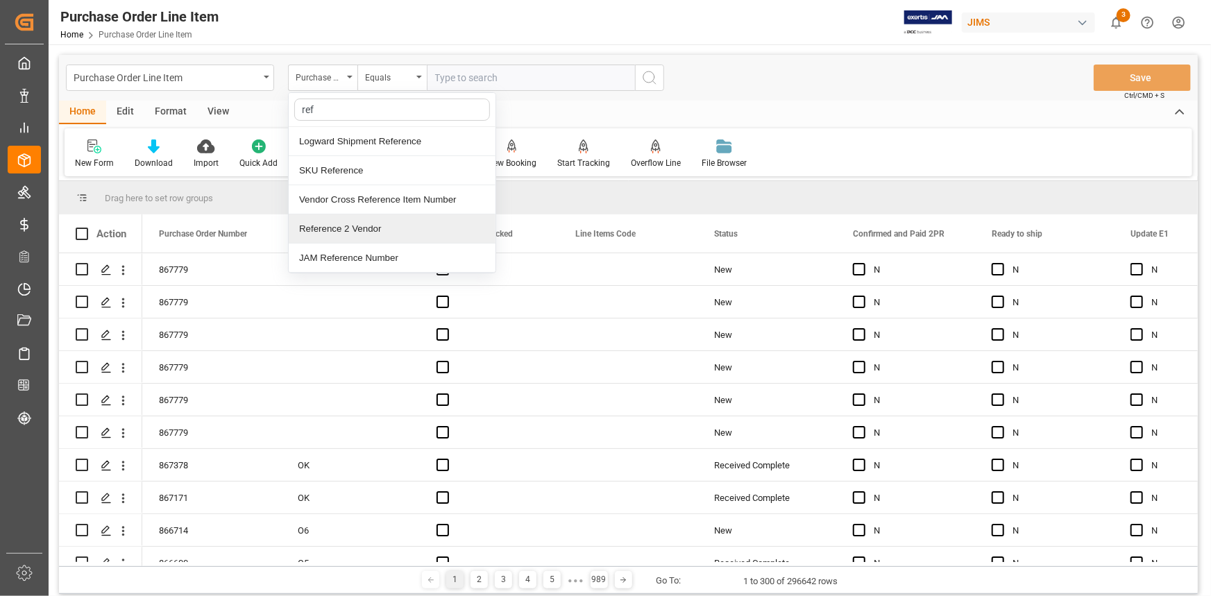
click at [355, 232] on div "Reference 2 Vendor" at bounding box center [392, 228] width 207 height 29
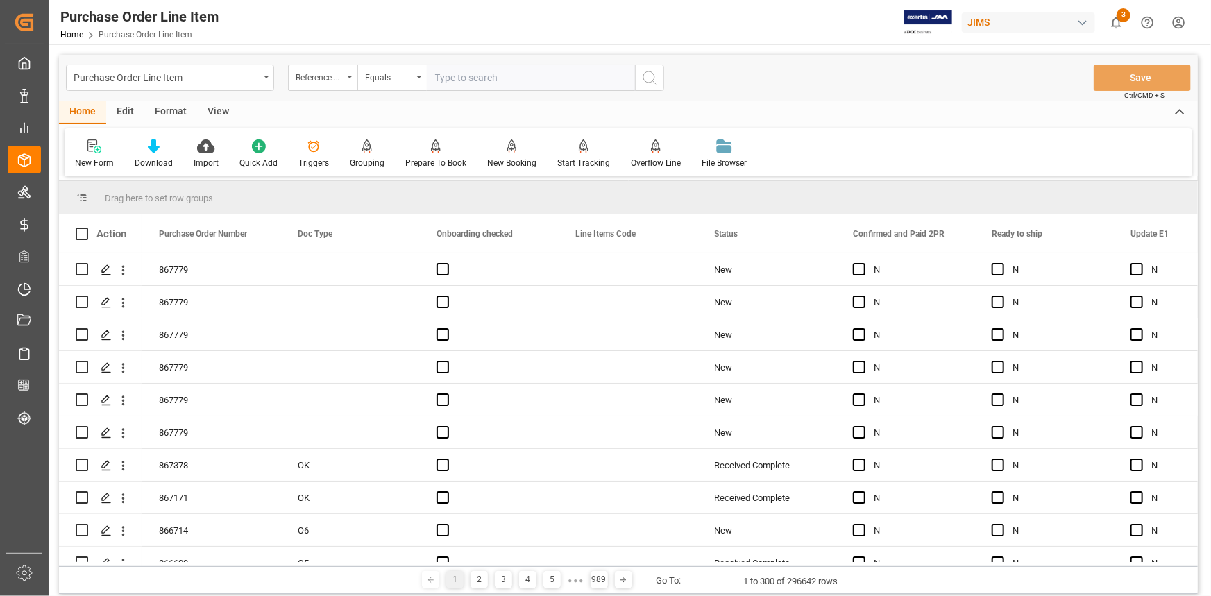
click at [458, 83] on input "text" at bounding box center [531, 78] width 208 height 26
paste input "22-10805-JP"
type input "22-10805-JP"
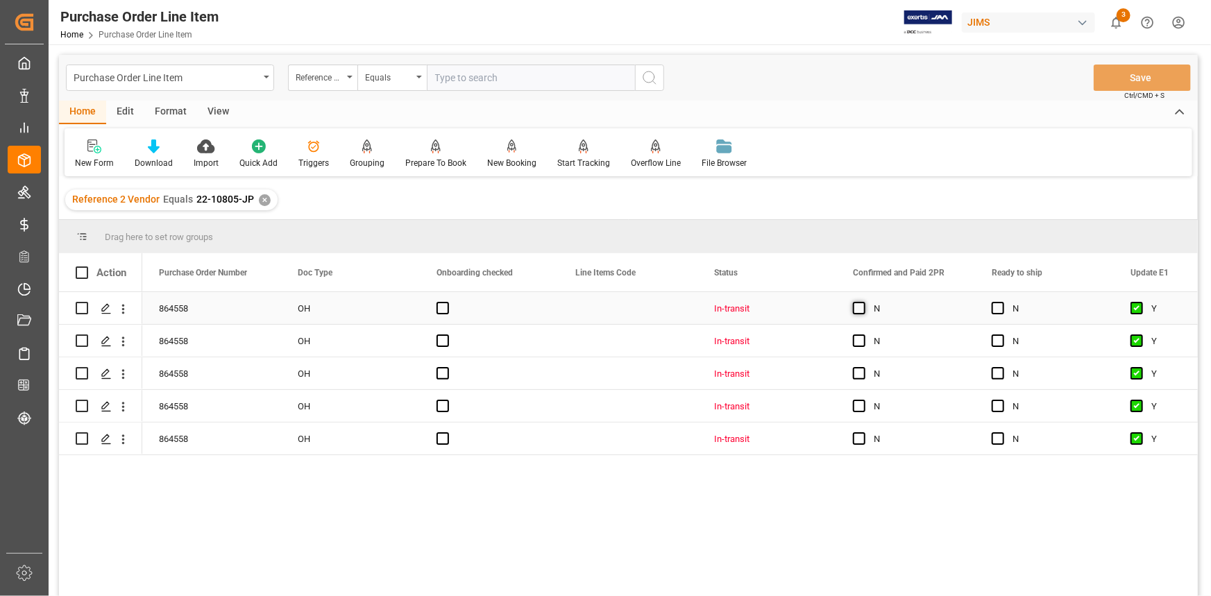
click at [856, 310] on span "Press SPACE to select this row." at bounding box center [859, 308] width 12 height 12
click at [863, 302] on input "Press SPACE to select this row." at bounding box center [863, 302] width 0 height 0
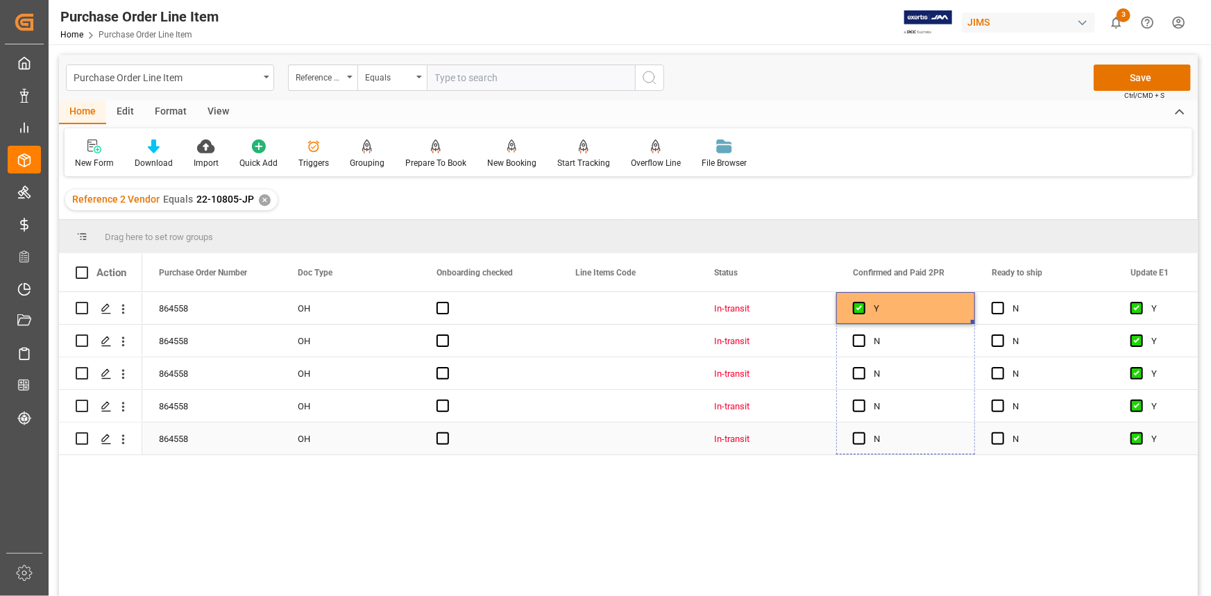
drag, startPoint x: 973, startPoint y: 323, endPoint x: 970, endPoint y: 437, distance: 113.9
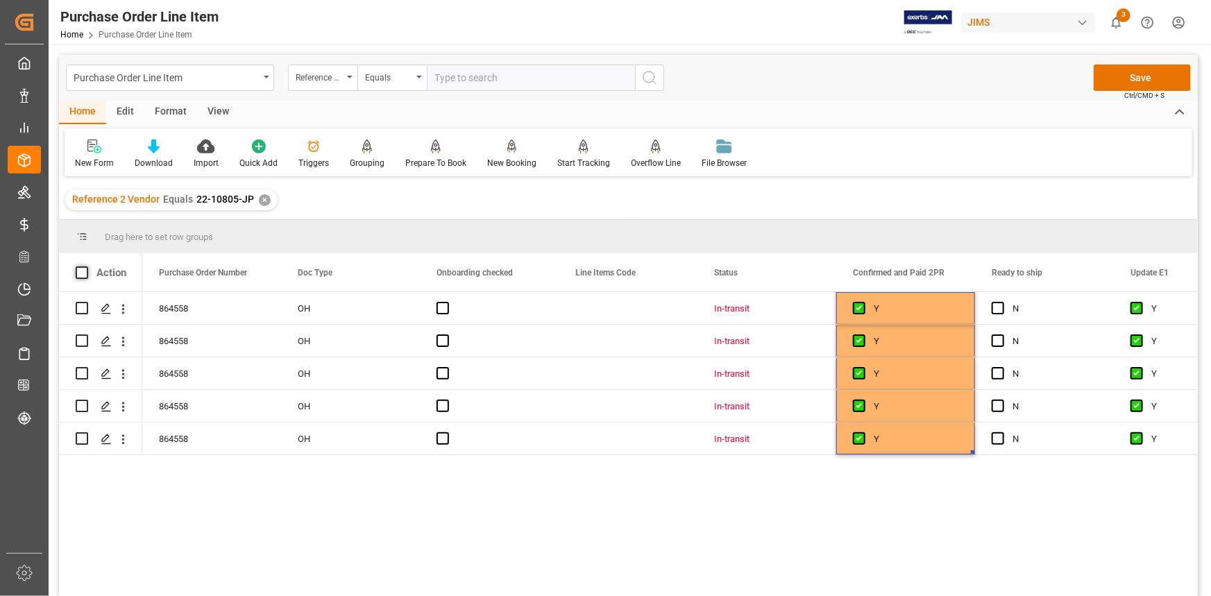
click at [83, 276] on span at bounding box center [82, 273] width 12 height 12
click at [86, 267] on input "checkbox" at bounding box center [86, 267] width 0 height 0
checkbox input "true"
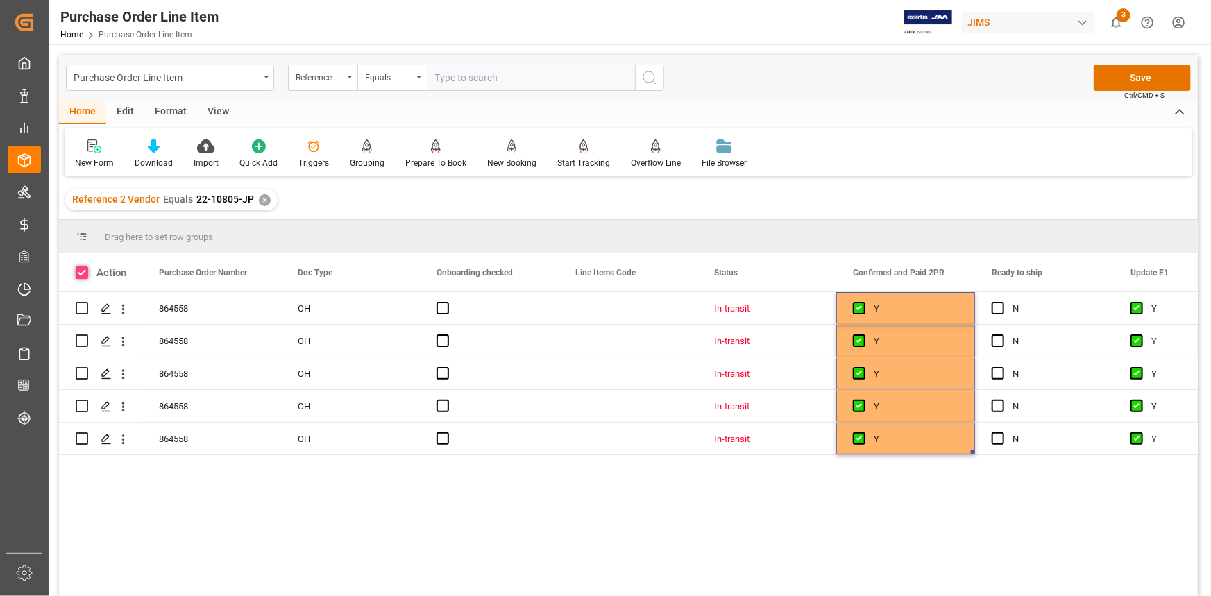
checkbox input "true"
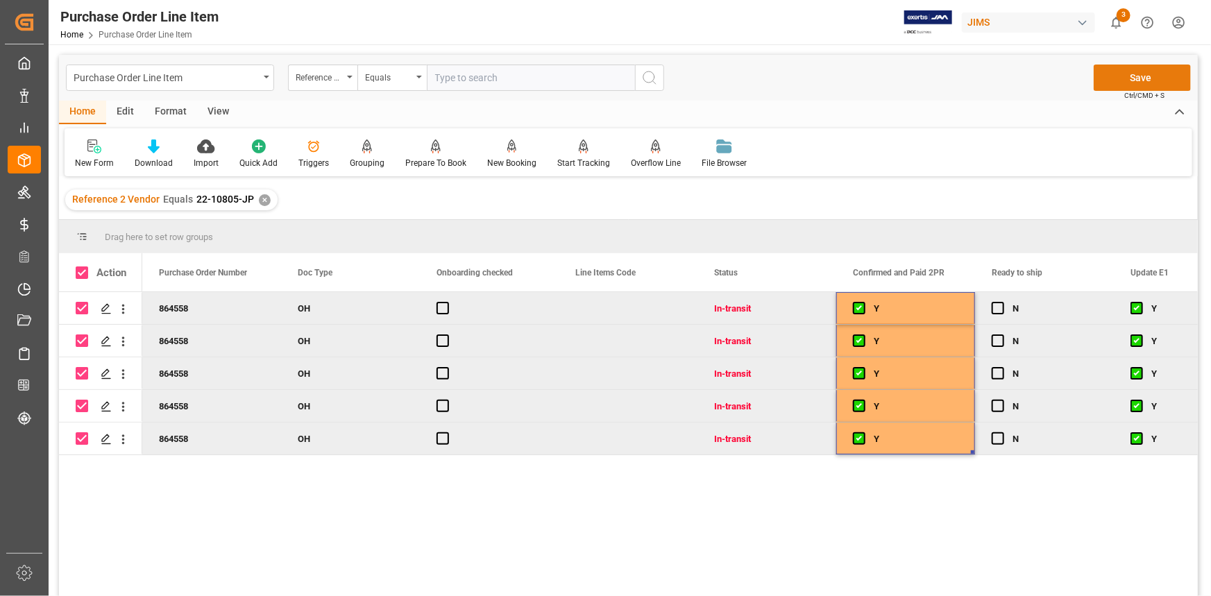
click at [1137, 79] on button "Save" at bounding box center [1142, 78] width 97 height 26
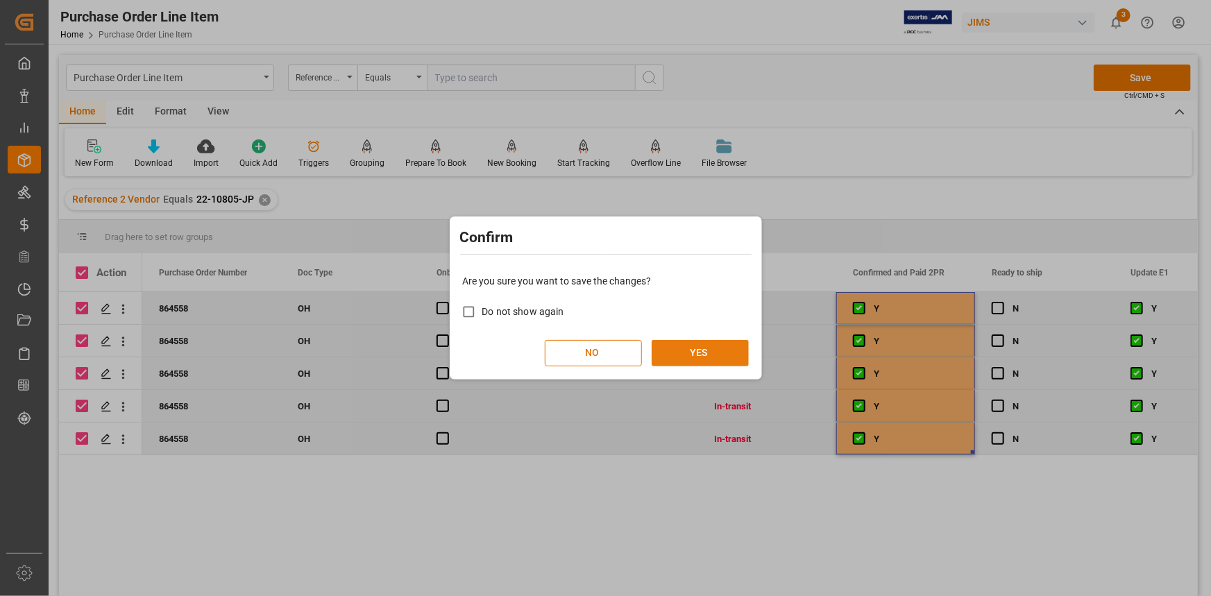
click at [684, 349] on button "YES" at bounding box center [700, 353] width 97 height 26
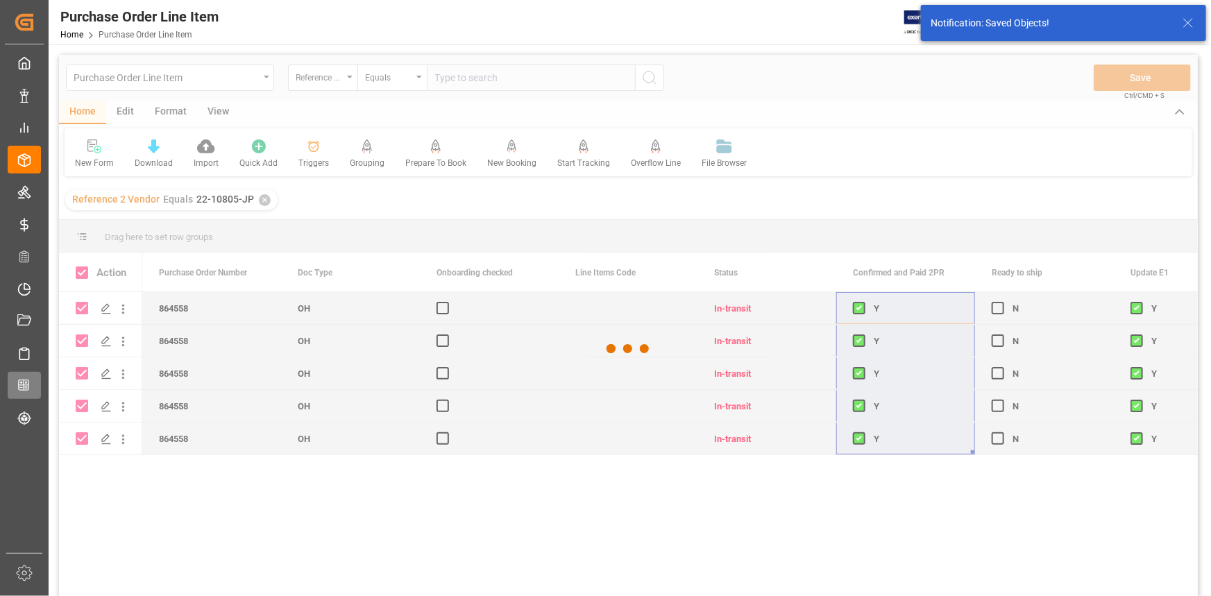
checkbox input "false"
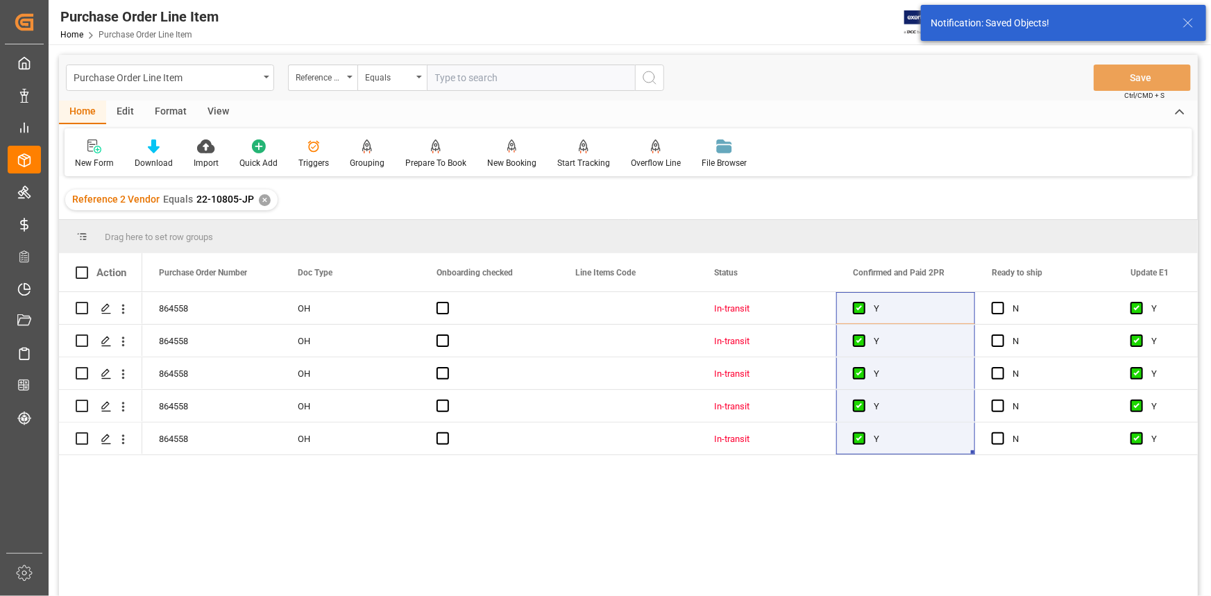
click at [490, 498] on div "864558 OH In-transit Y N Y Yes 864558 OH In-transit Y N Y Yes 864558 OH In-tran…" at bounding box center [670, 448] width 1056 height 313
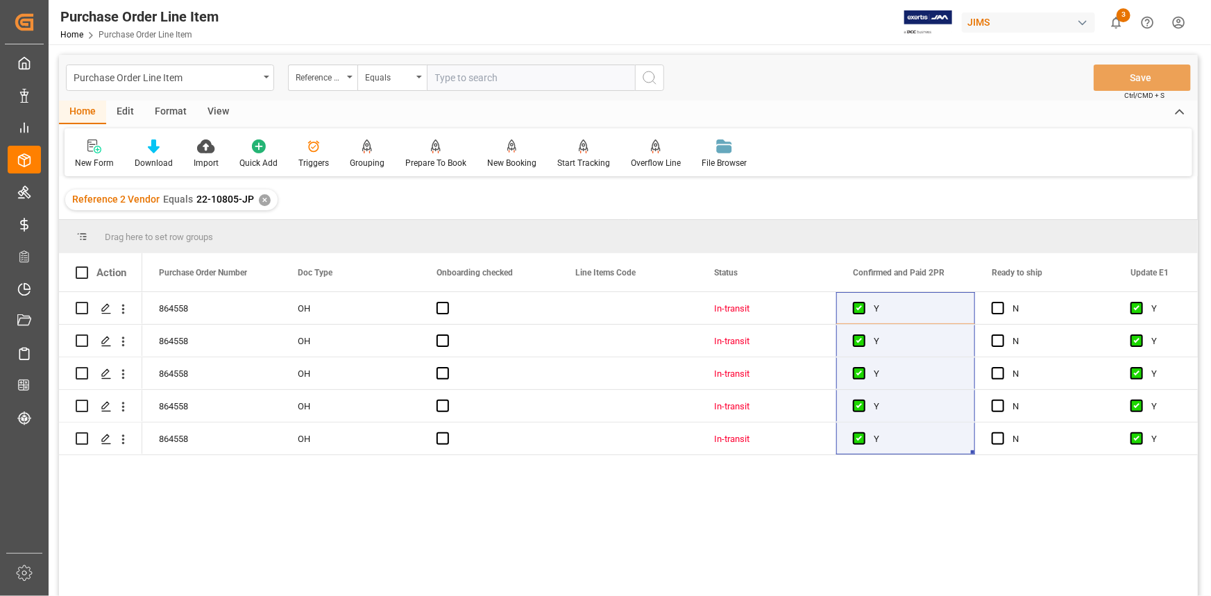
click at [783, 502] on div "864558 OH In-transit Y N Y Yes 864558 OH In-transit Y N Y Yes 864558 OH In-tran…" at bounding box center [670, 448] width 1056 height 313
